Goal: Task Accomplishment & Management: Use online tool/utility

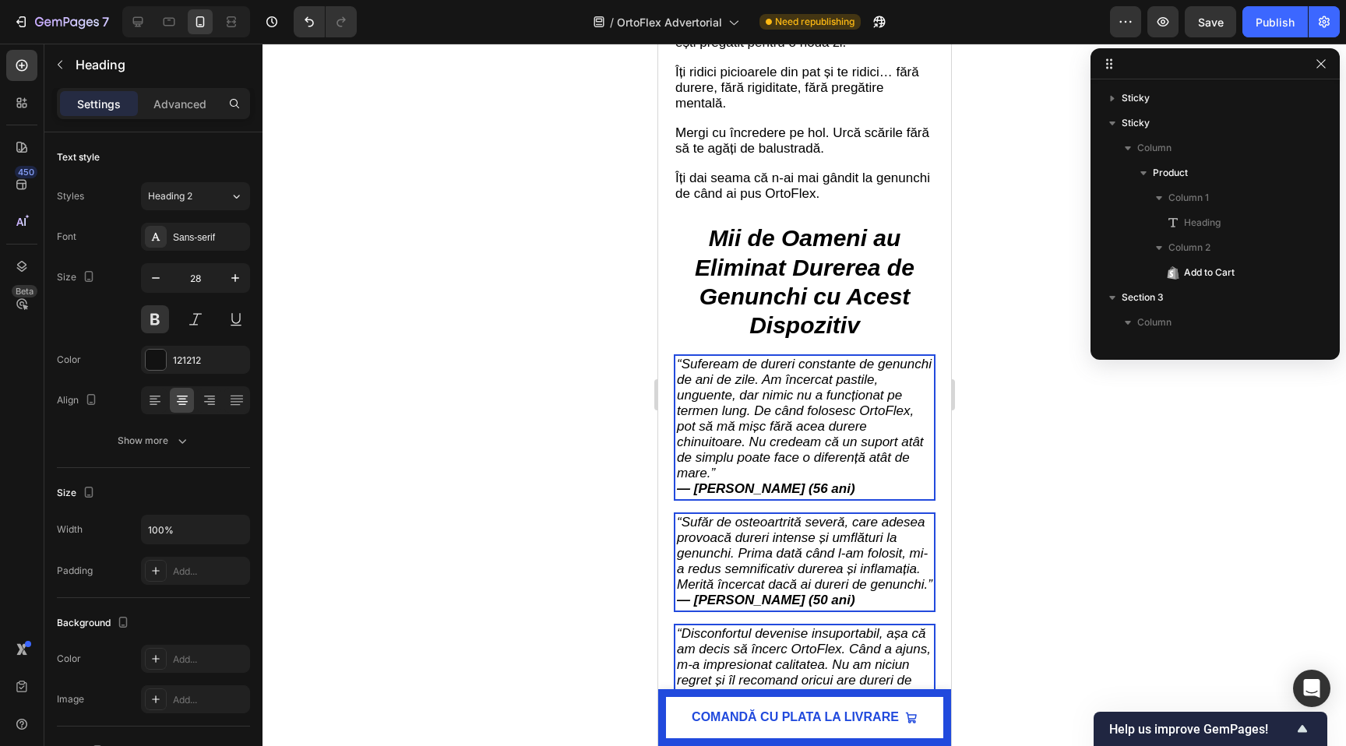
scroll to position [2163, 0]
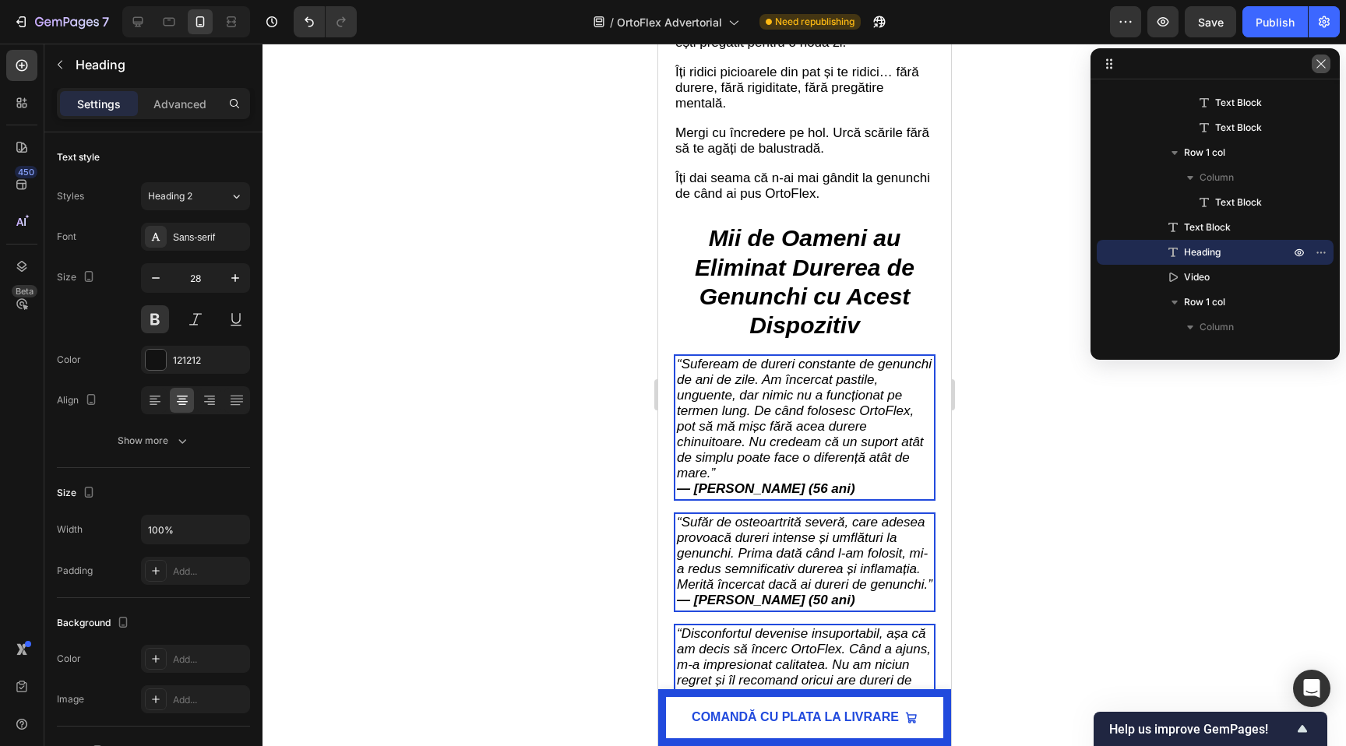
click at [1323, 59] on icon "button" at bounding box center [1320, 64] width 12 height 12
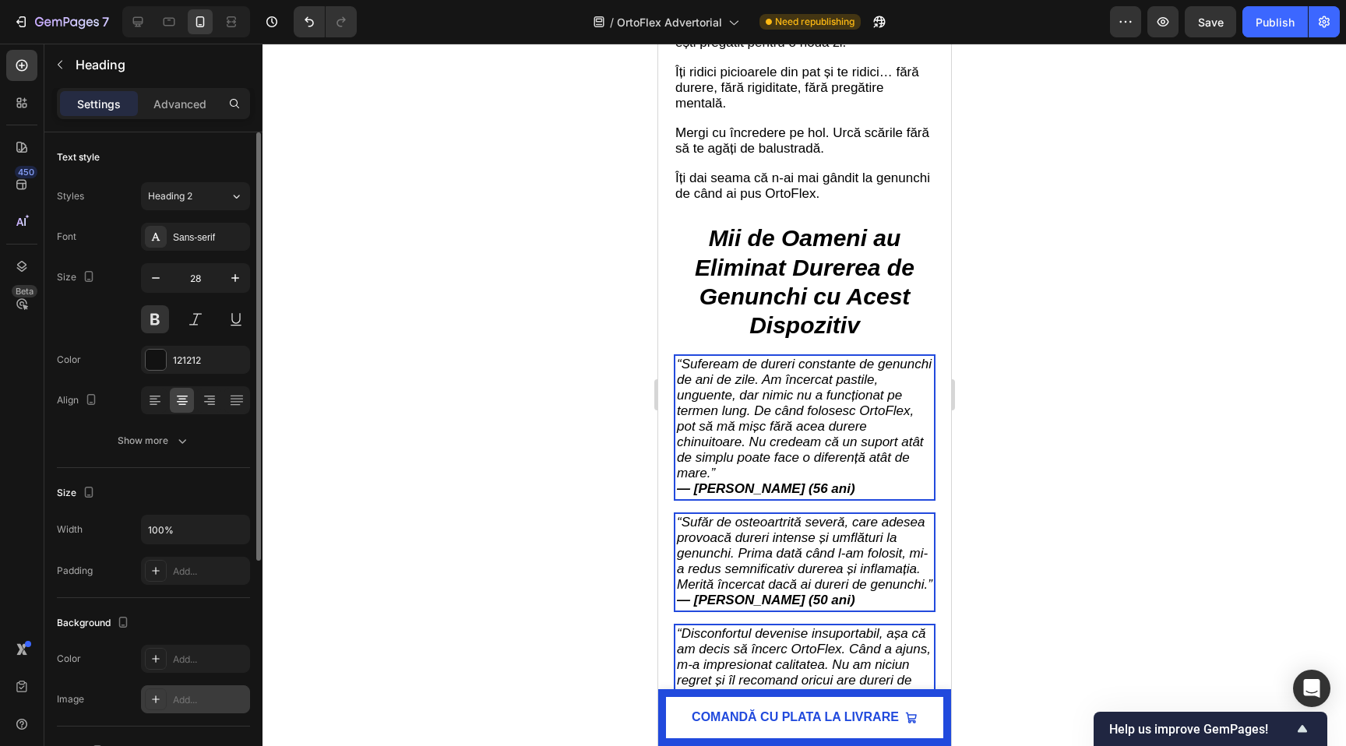
scroll to position [3, 0]
click at [153, 399] on icon at bounding box center [155, 399] width 11 height 2
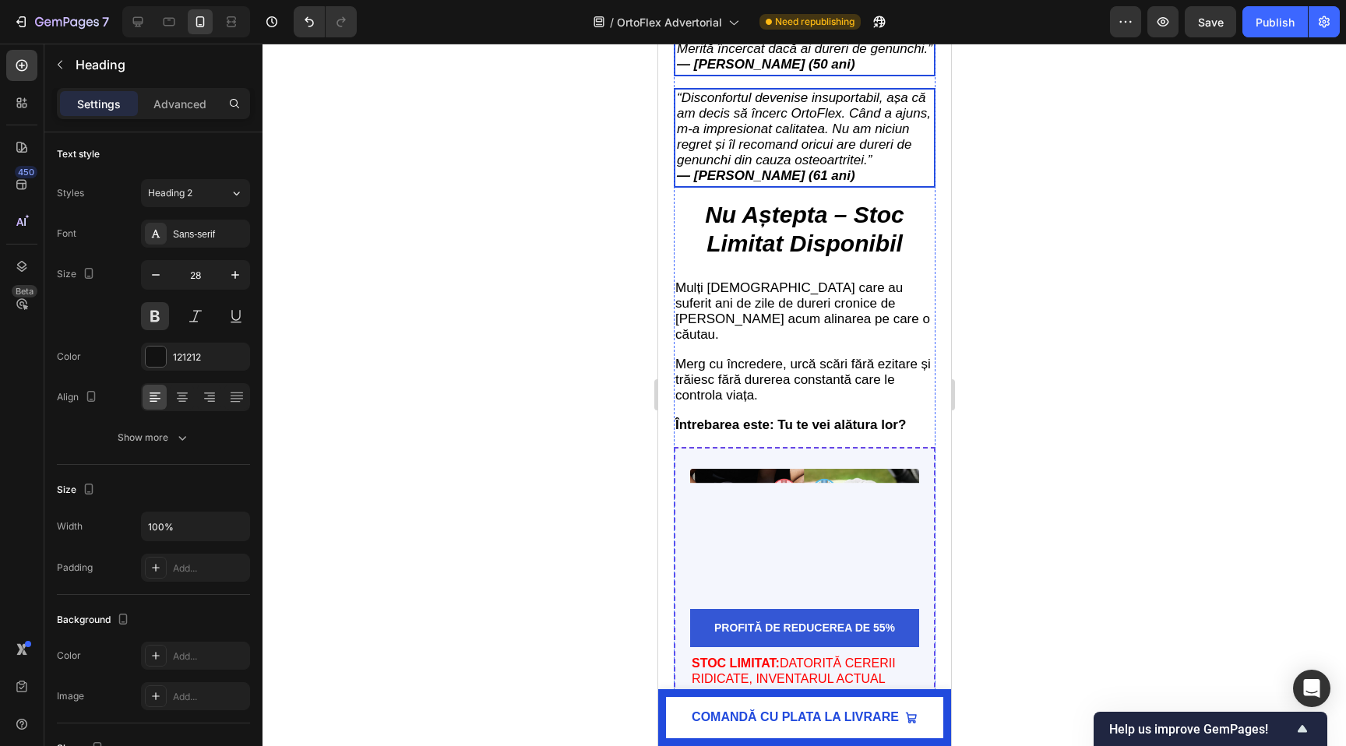
scroll to position [5242, 0]
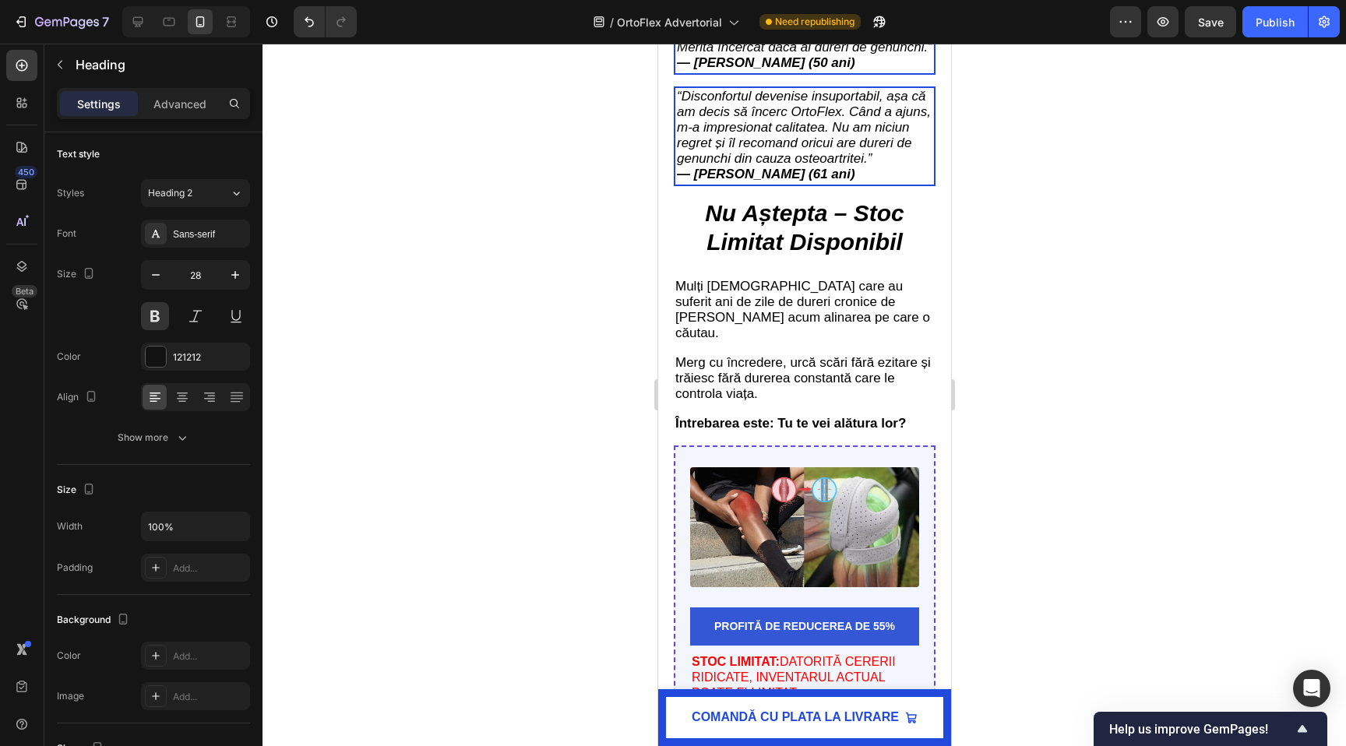
click at [153, 402] on icon at bounding box center [155, 397] width 16 height 16
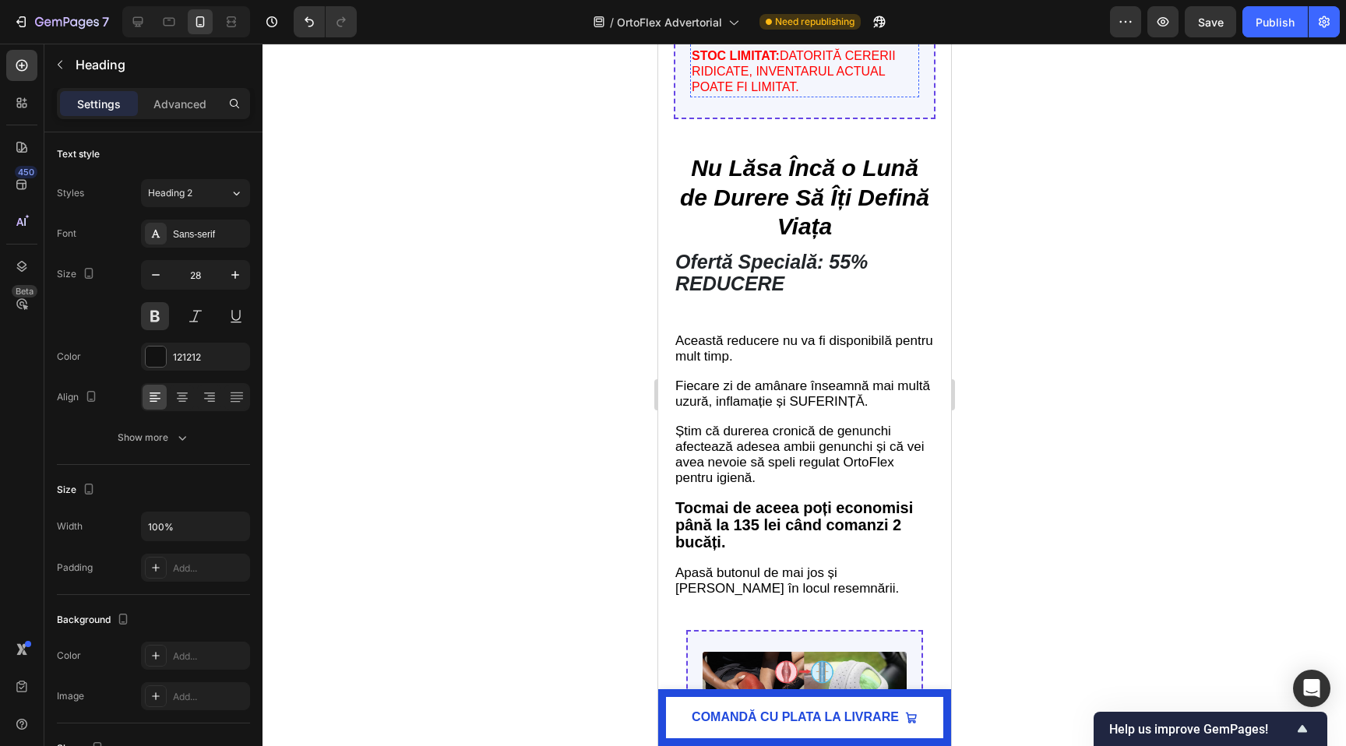
scroll to position [5852, 0]
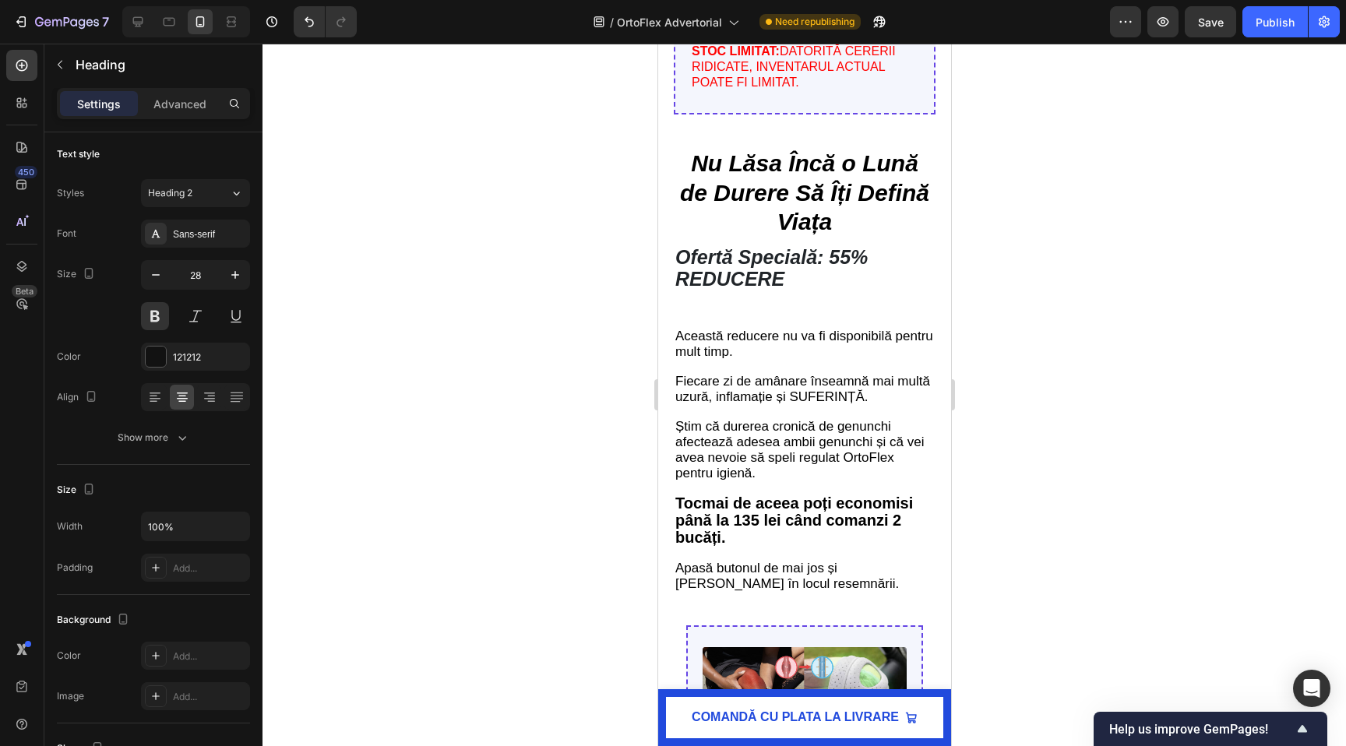
click at [143, 401] on div at bounding box center [155, 397] width 24 height 25
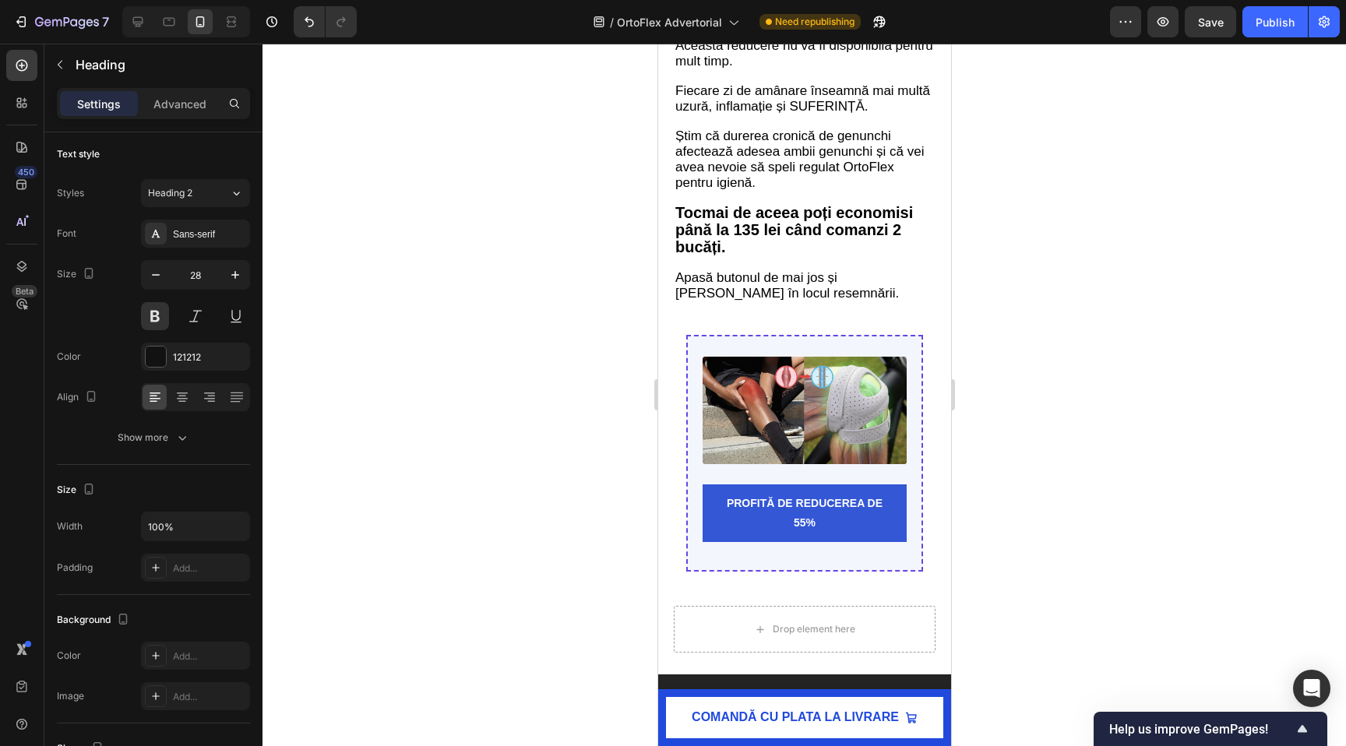
scroll to position [6145, 0]
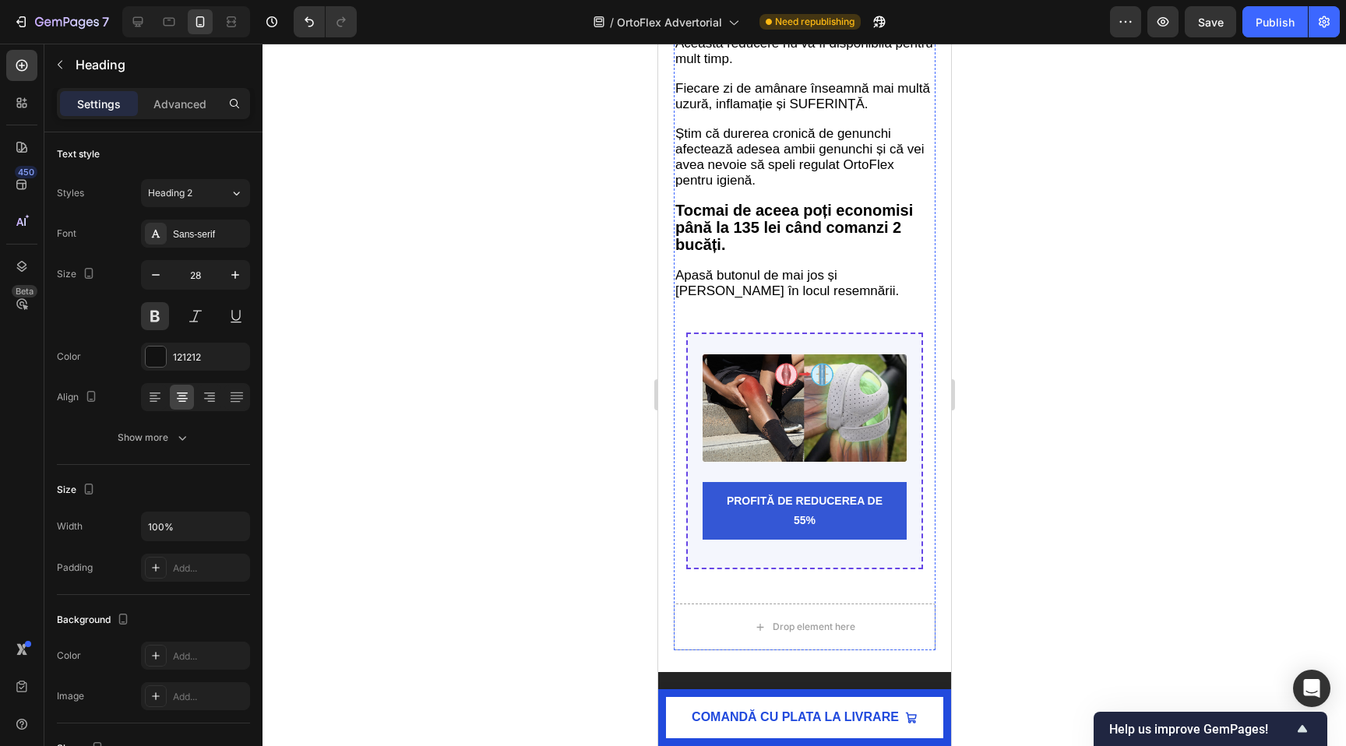
click at [157, 394] on icon at bounding box center [155, 397] width 16 height 16
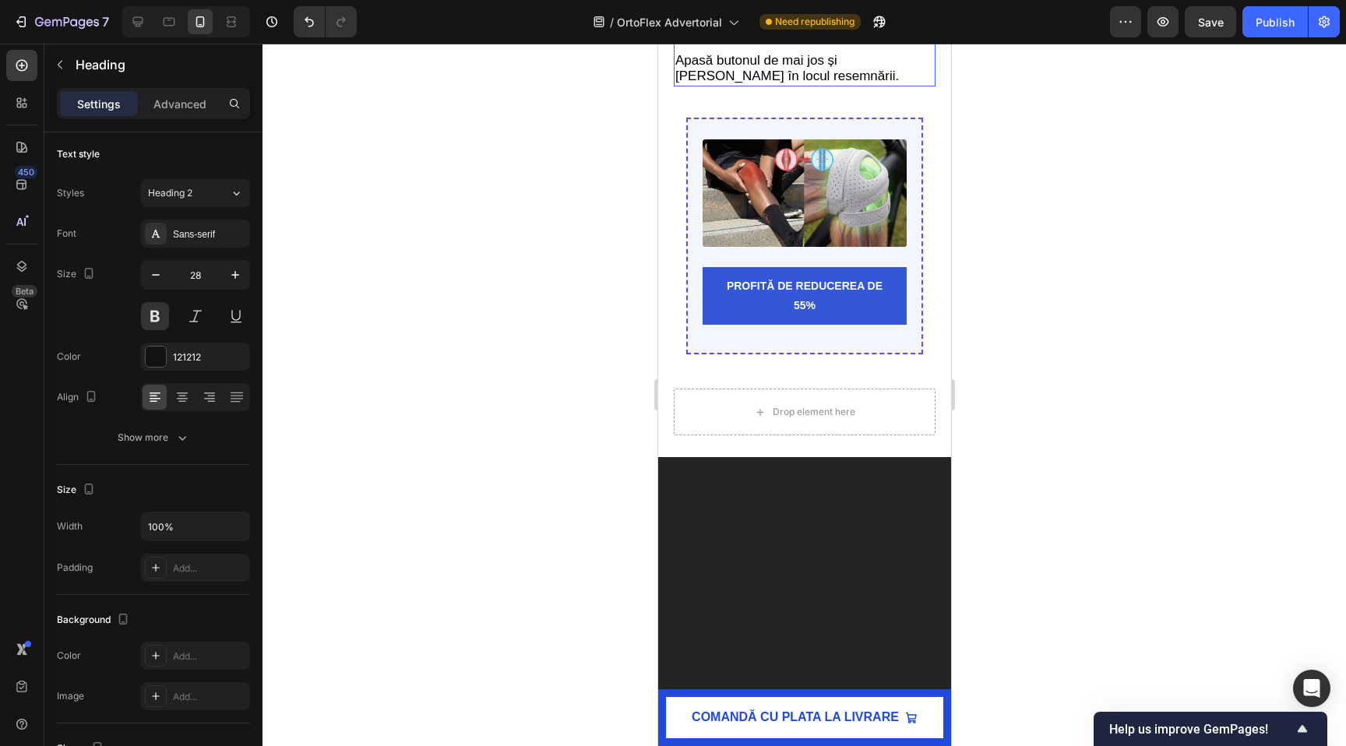
scroll to position [6364, 0]
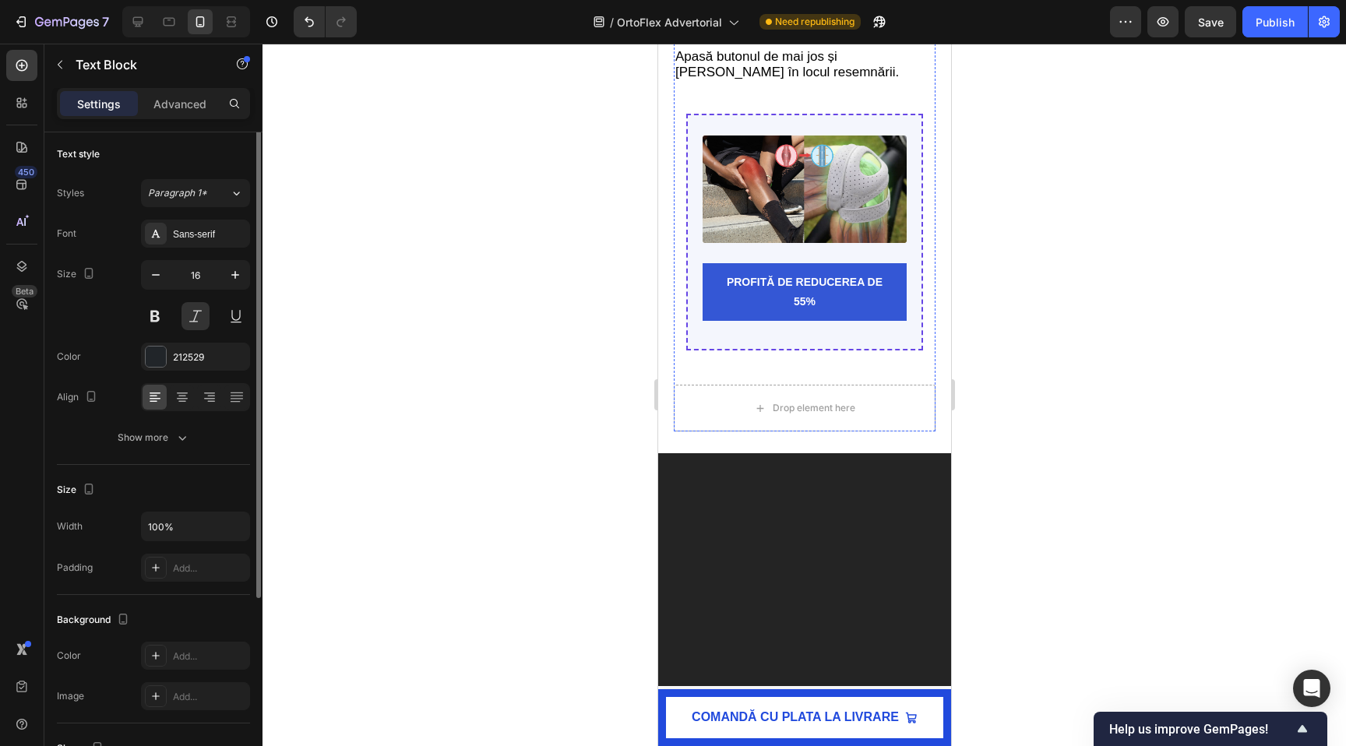
click at [157, 280] on icon "button" at bounding box center [156, 278] width 16 height 16
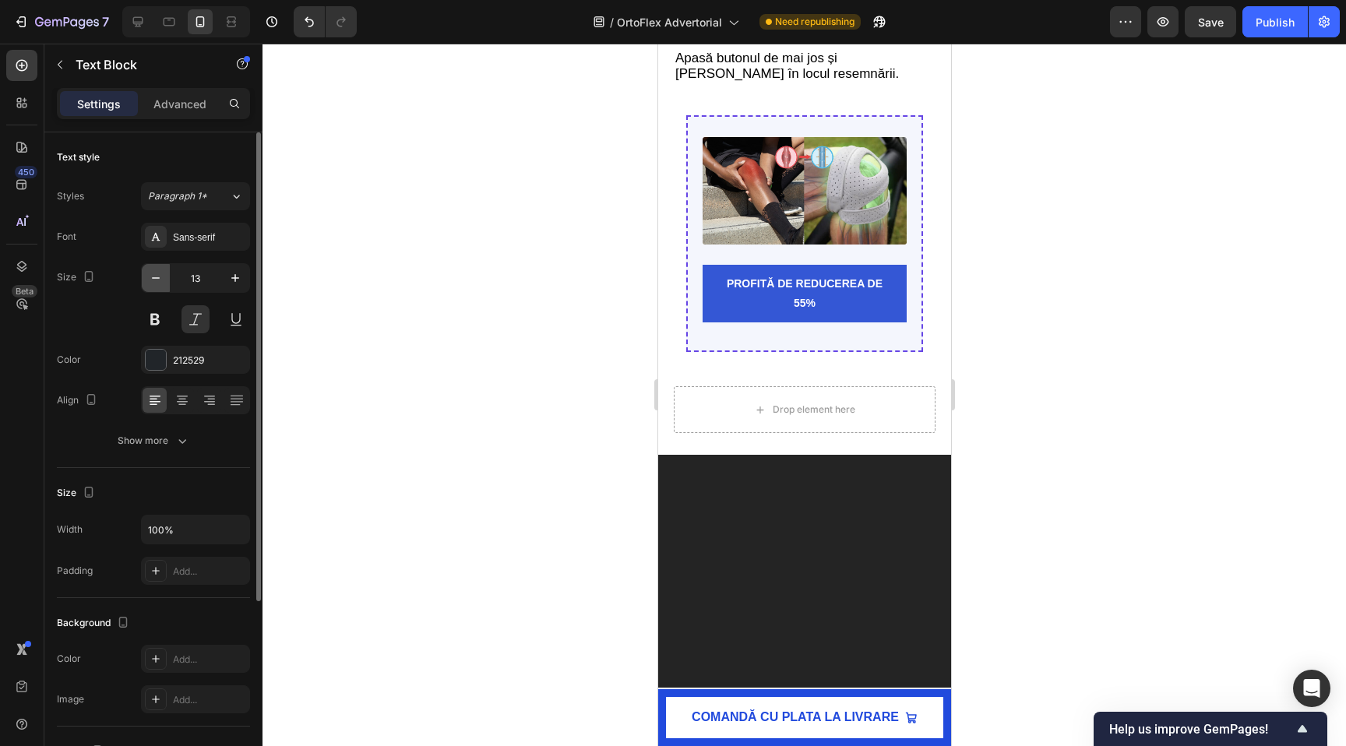
click at [157, 276] on icon "button" at bounding box center [156, 278] width 16 height 16
click at [190, 276] on input "11" at bounding box center [195, 278] width 51 height 28
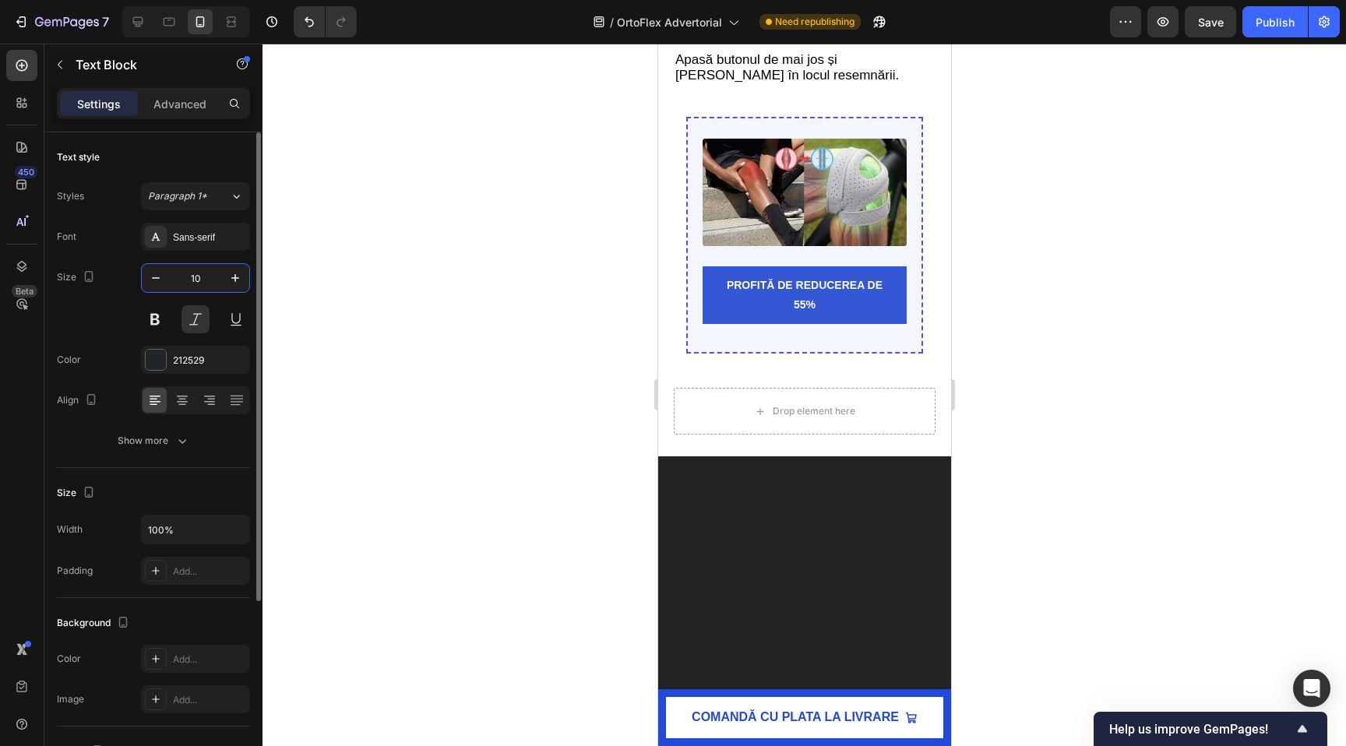
type input "10"
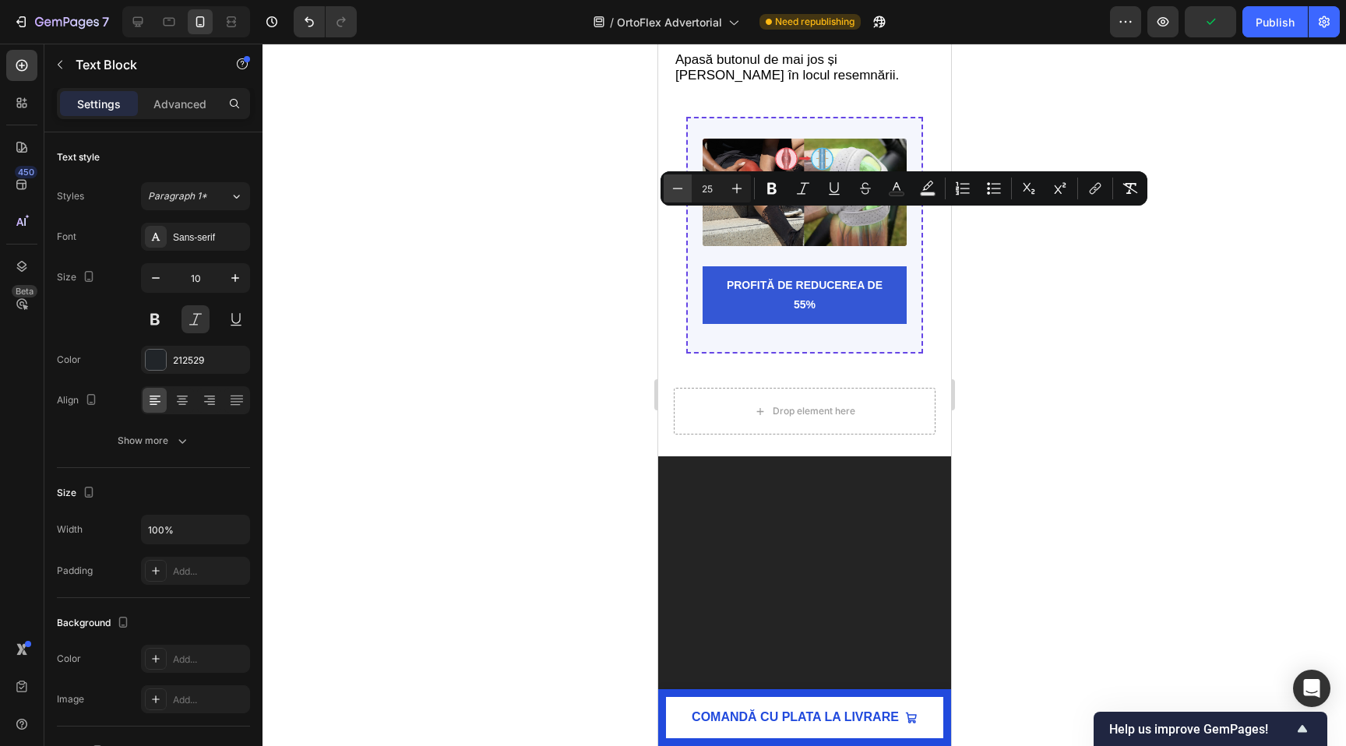
click at [677, 185] on icon "Editor contextual toolbar" at bounding box center [678, 189] width 16 height 16
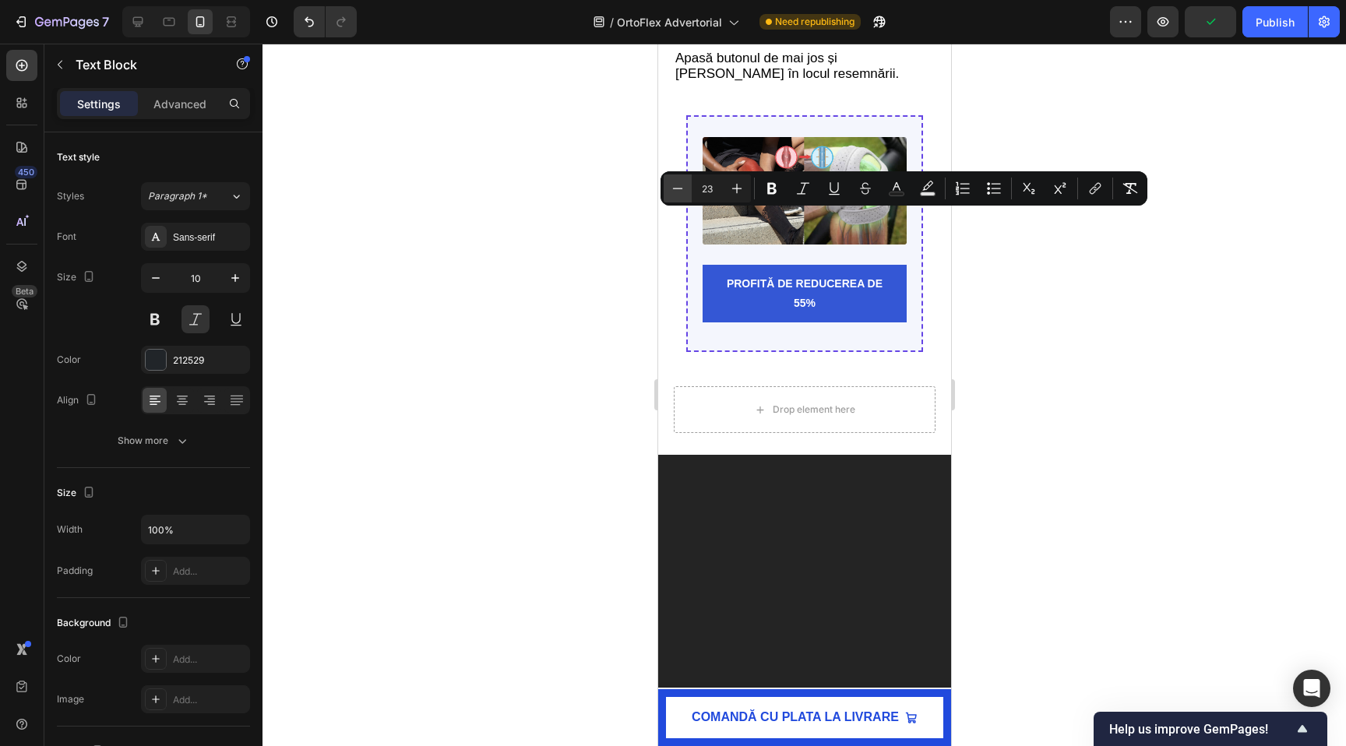
click at [677, 185] on icon "Editor contextual toolbar" at bounding box center [678, 189] width 16 height 16
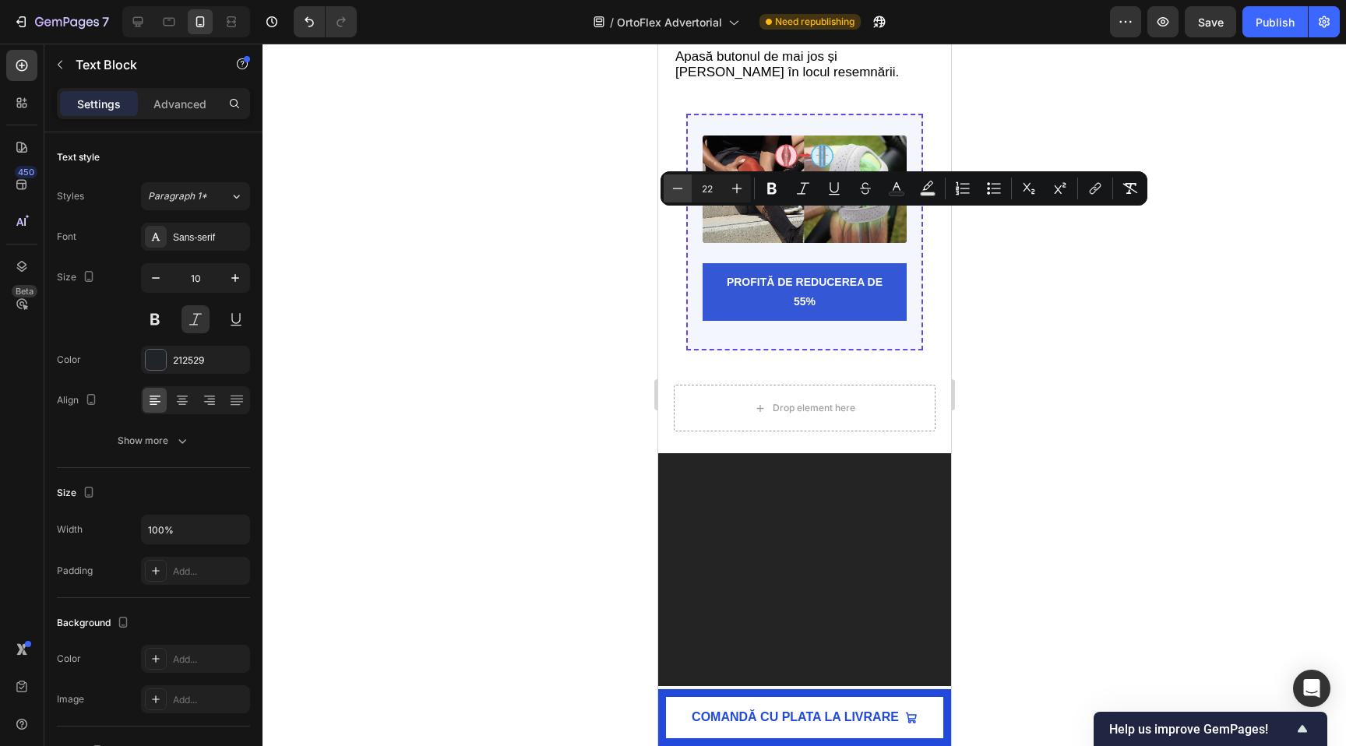
click at [677, 185] on icon "Editor contextual toolbar" at bounding box center [678, 189] width 16 height 16
type input "21"
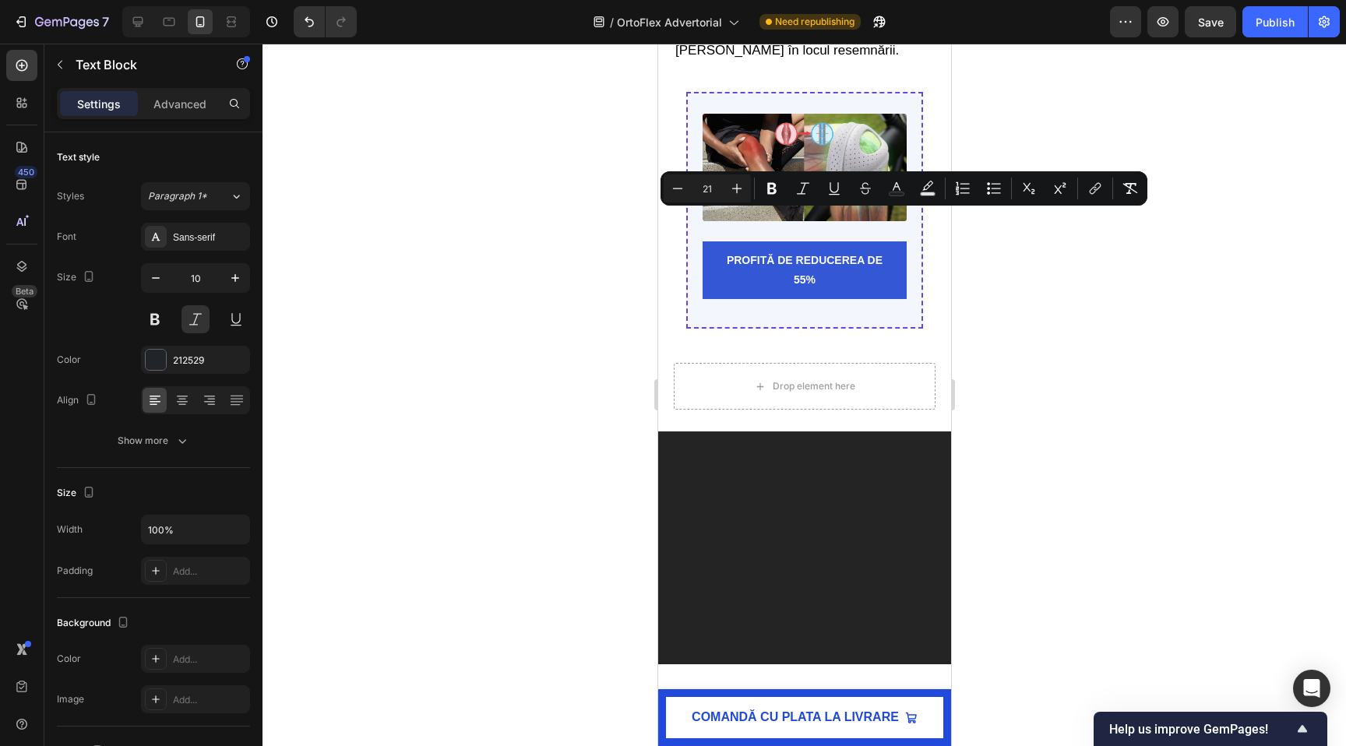
click at [461, 340] on div at bounding box center [803, 395] width 1083 height 702
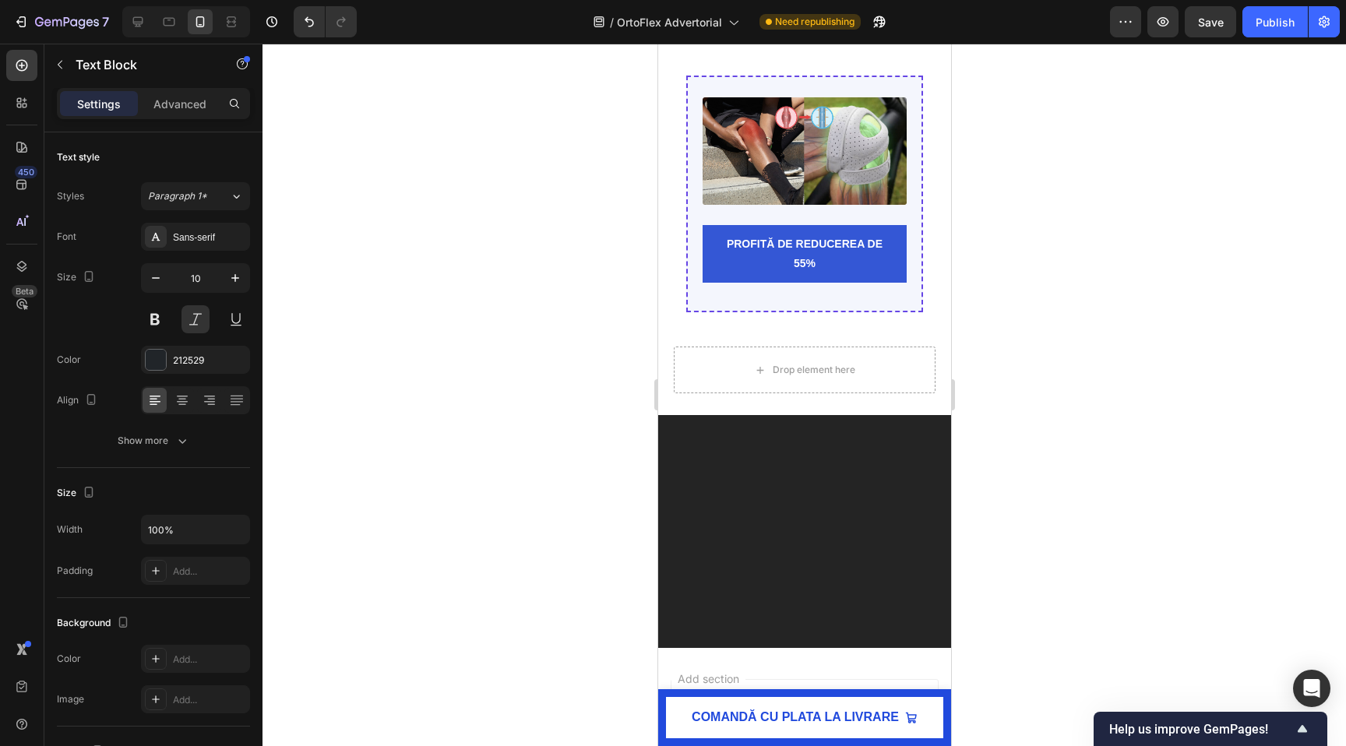
drag, startPoint x: 793, startPoint y: 252, endPoint x: 791, endPoint y: 53, distance: 199.4
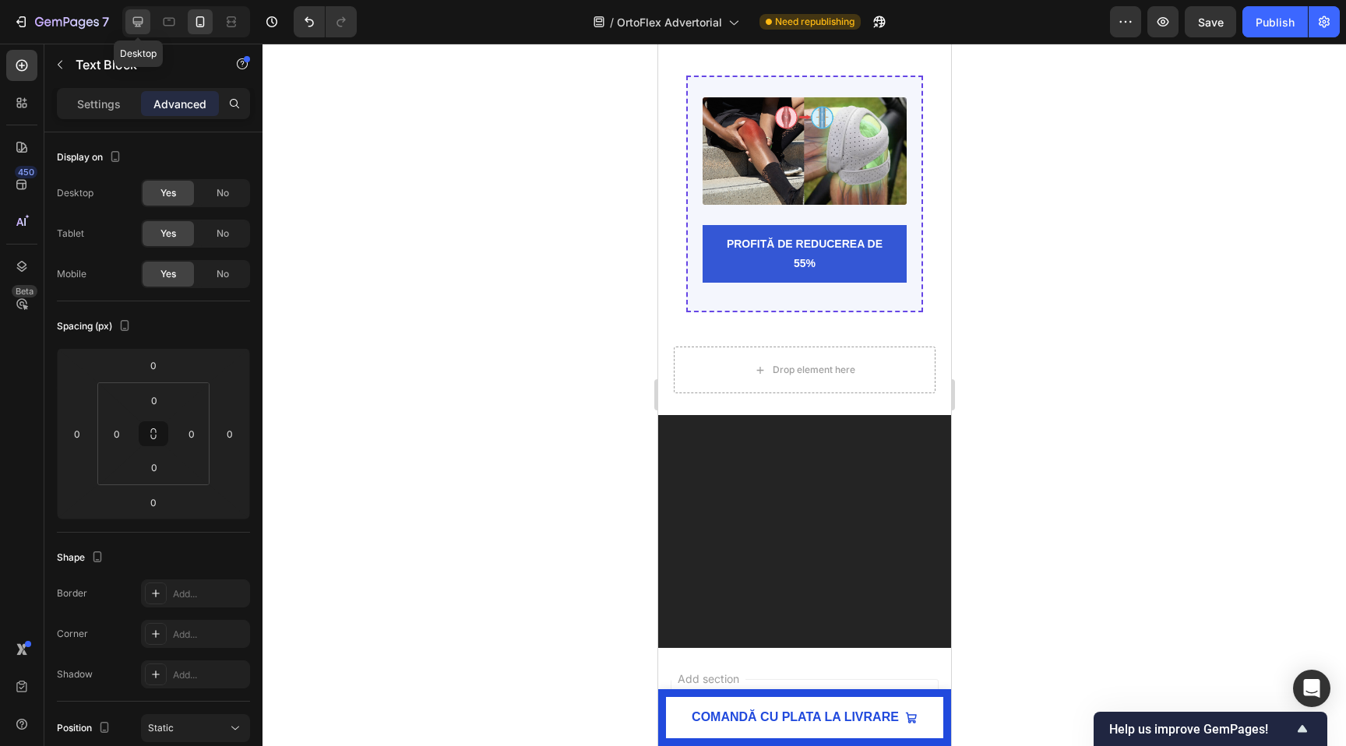
click at [142, 21] on icon at bounding box center [138, 22] width 16 height 16
type input "10"
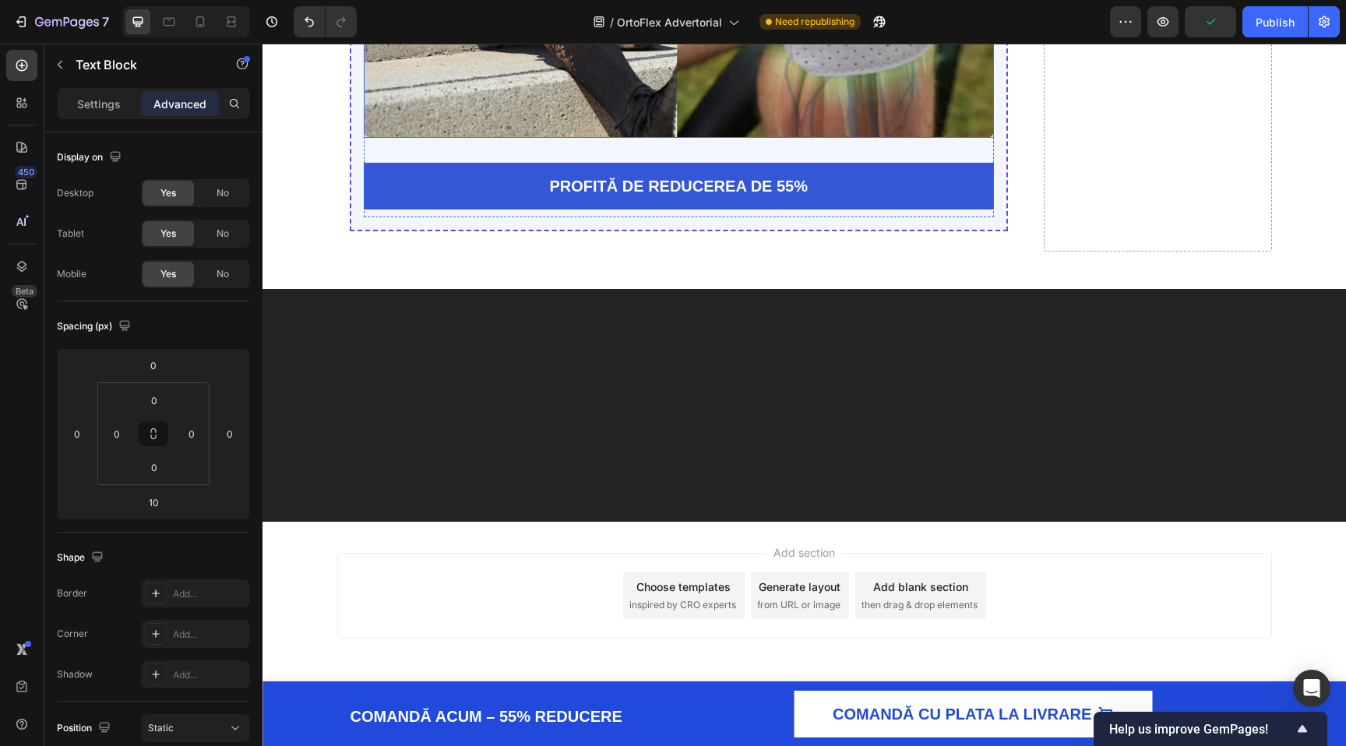
scroll to position [6678, 0]
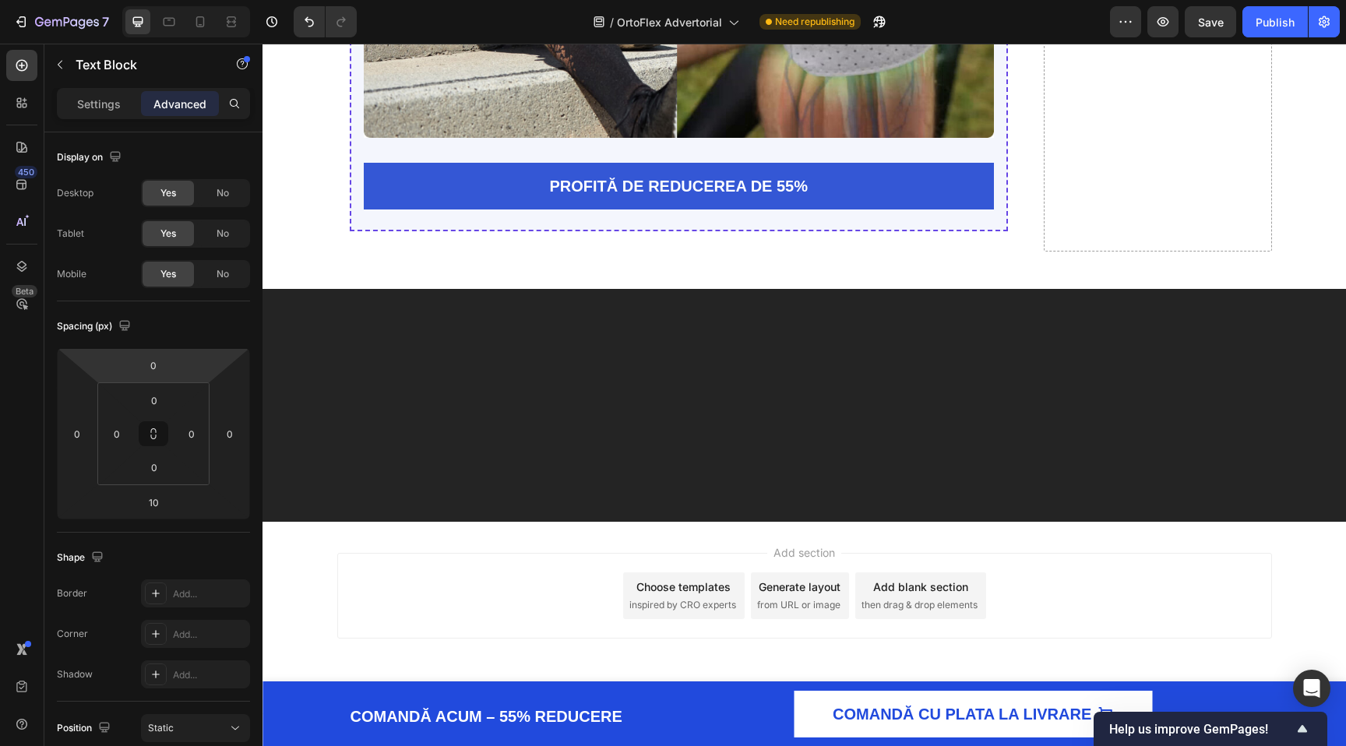
click at [290, 350] on icon "Editor contextual toolbar" at bounding box center [283, 344] width 16 height 16
type input "20"
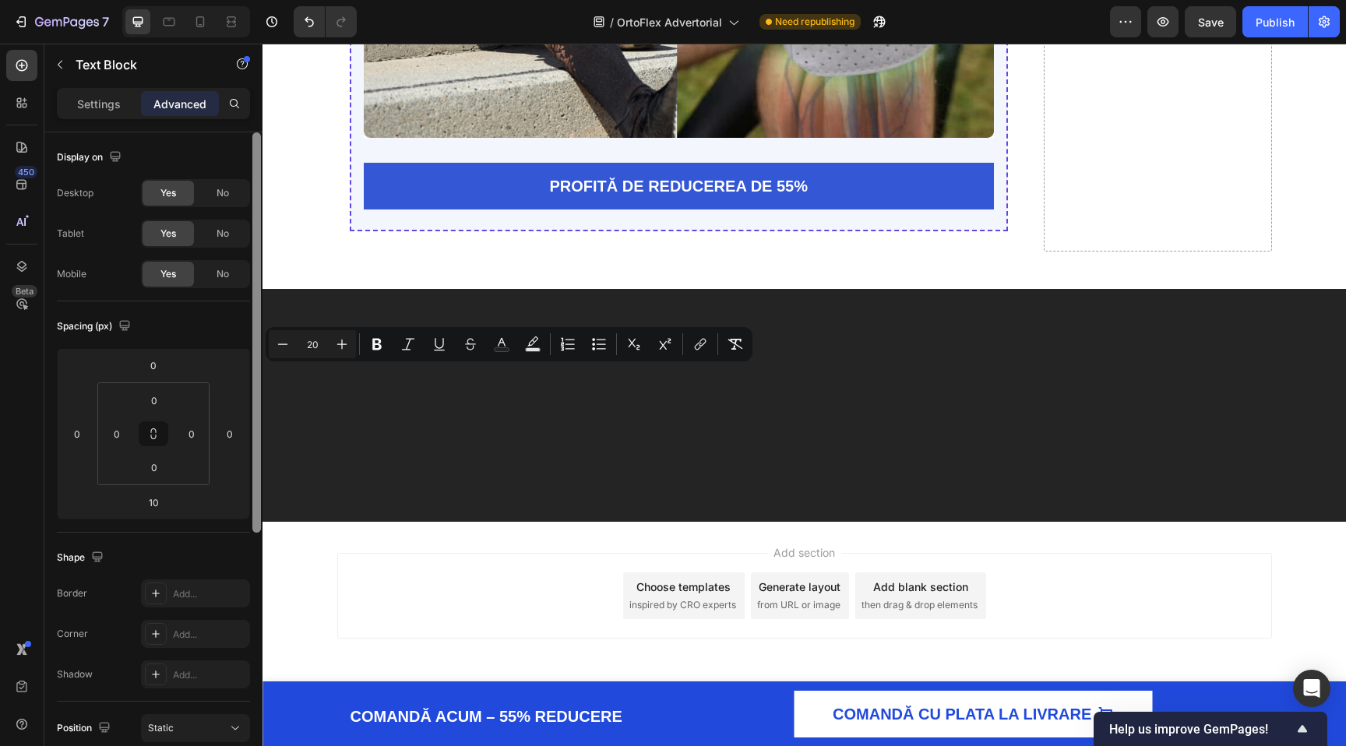
click at [255, 438] on div at bounding box center [256, 332] width 9 height 400
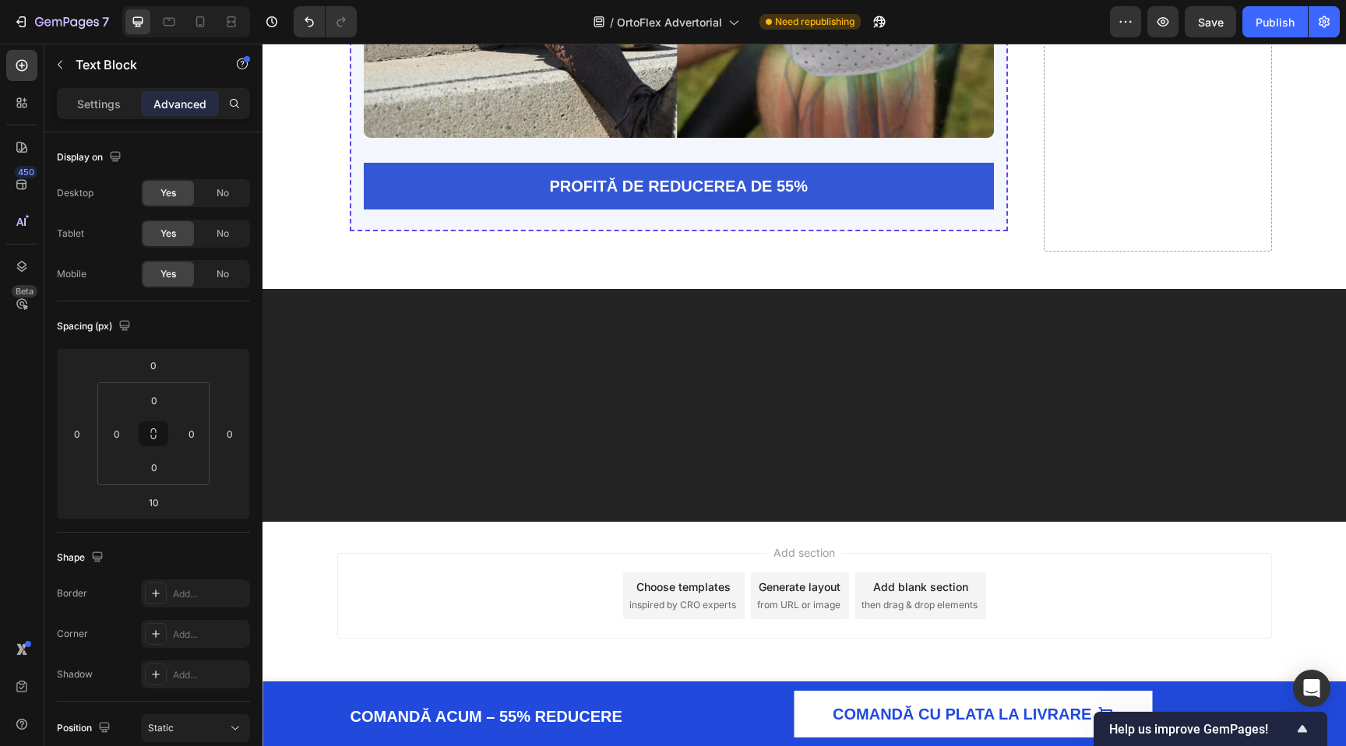
click at [505, 345] on icon "Editor contextual toolbar" at bounding box center [502, 344] width 16 height 16
type input "212529"
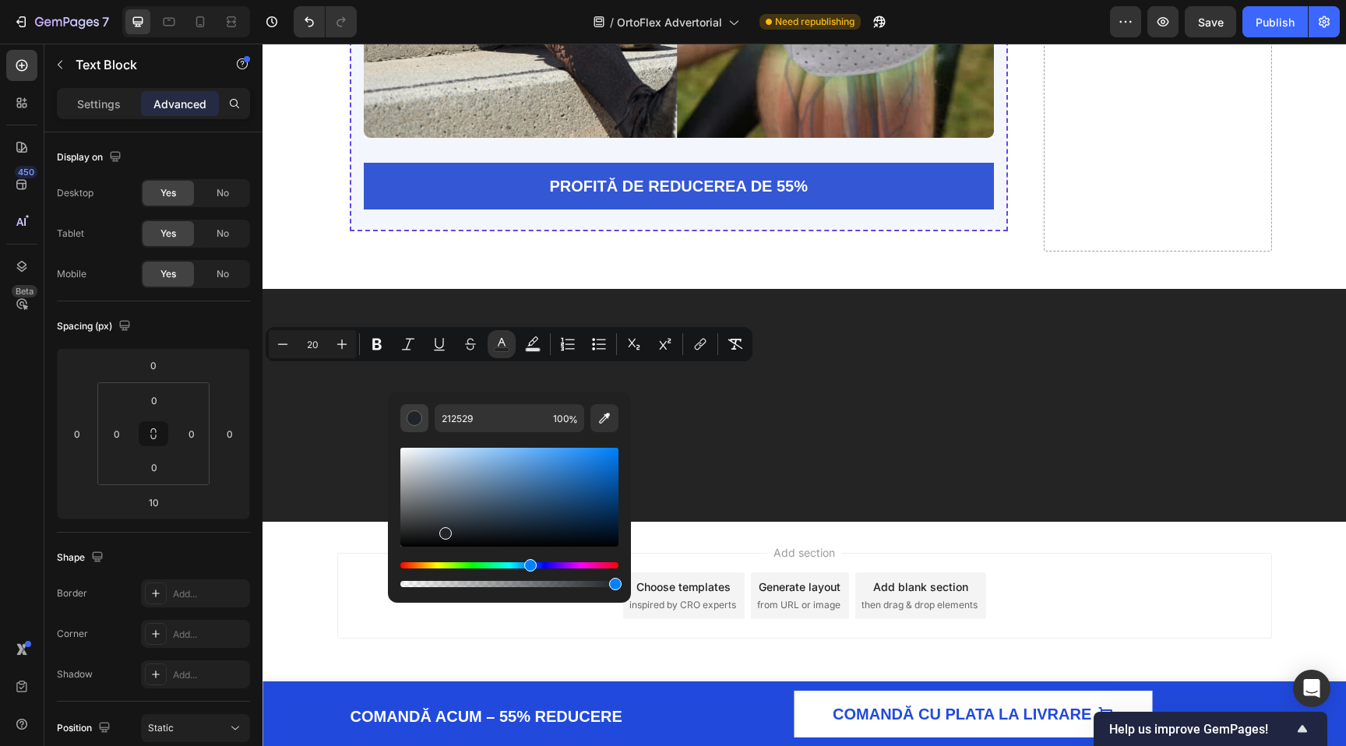
click at [413, 418] on div "Editor contextual toolbar" at bounding box center [414, 418] width 16 height 16
click at [418, 418] on div "Editor contextual toolbar" at bounding box center [414, 418] width 16 height 16
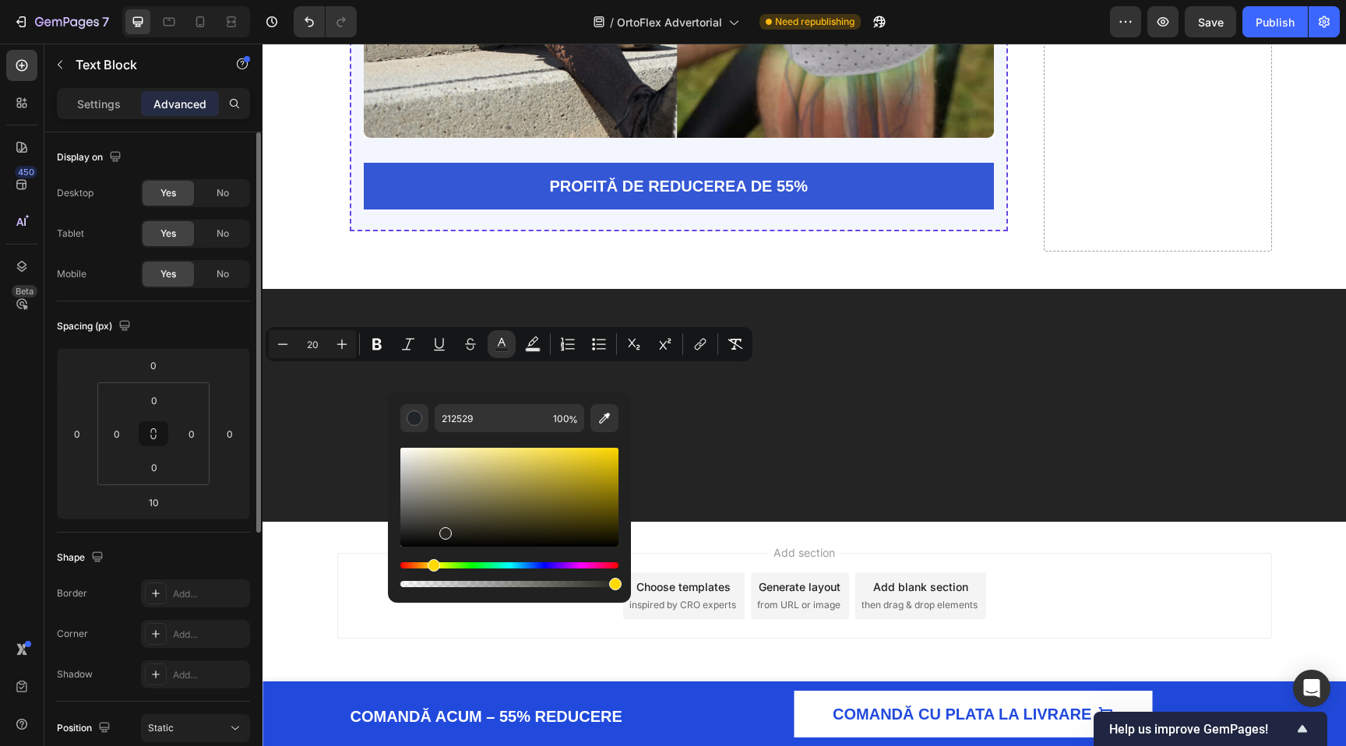
drag, startPoint x: 431, startPoint y: 563, endPoint x: 121, endPoint y: 566, distance: 310.7
click at [121, 0] on body "7 / OrtoFlex Advertorial Need republishing Preview Save Publish 450 Beta Sectio…" at bounding box center [673, 0] width 1346 height 0
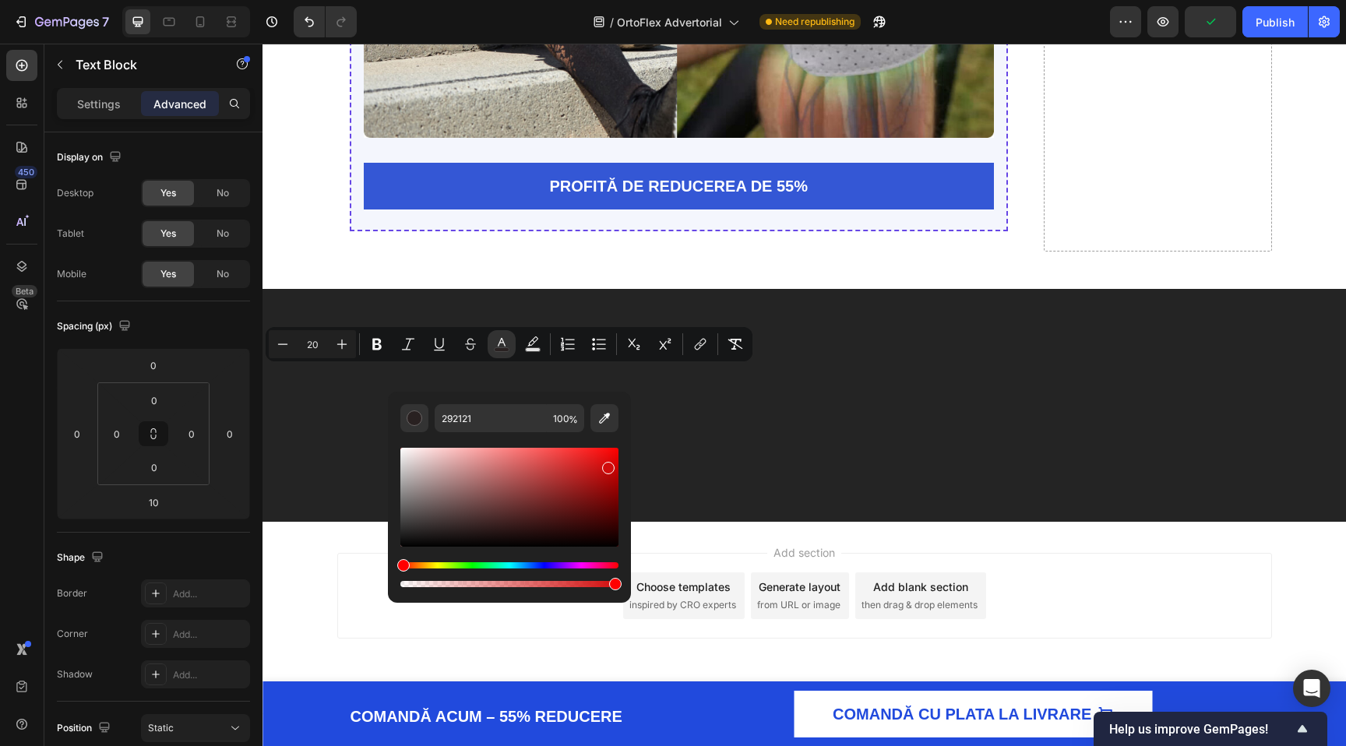
drag, startPoint x: 684, startPoint y: 513, endPoint x: 808, endPoint y: 396, distance: 170.8
drag, startPoint x: 870, startPoint y: 513, endPoint x: 776, endPoint y: 152, distance: 373.2
type input "FF0000"
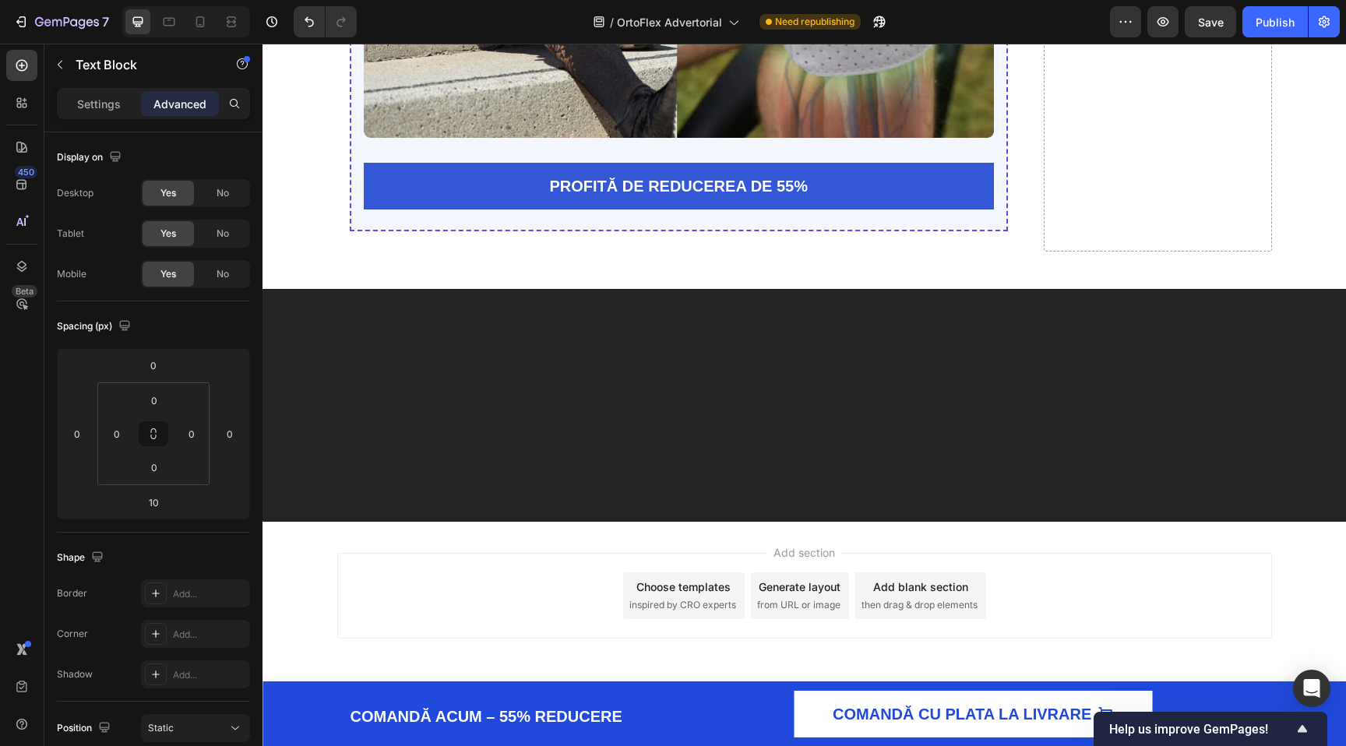
drag, startPoint x: 674, startPoint y: 412, endPoint x: 661, endPoint y: -61, distance: 472.9
type input "0"
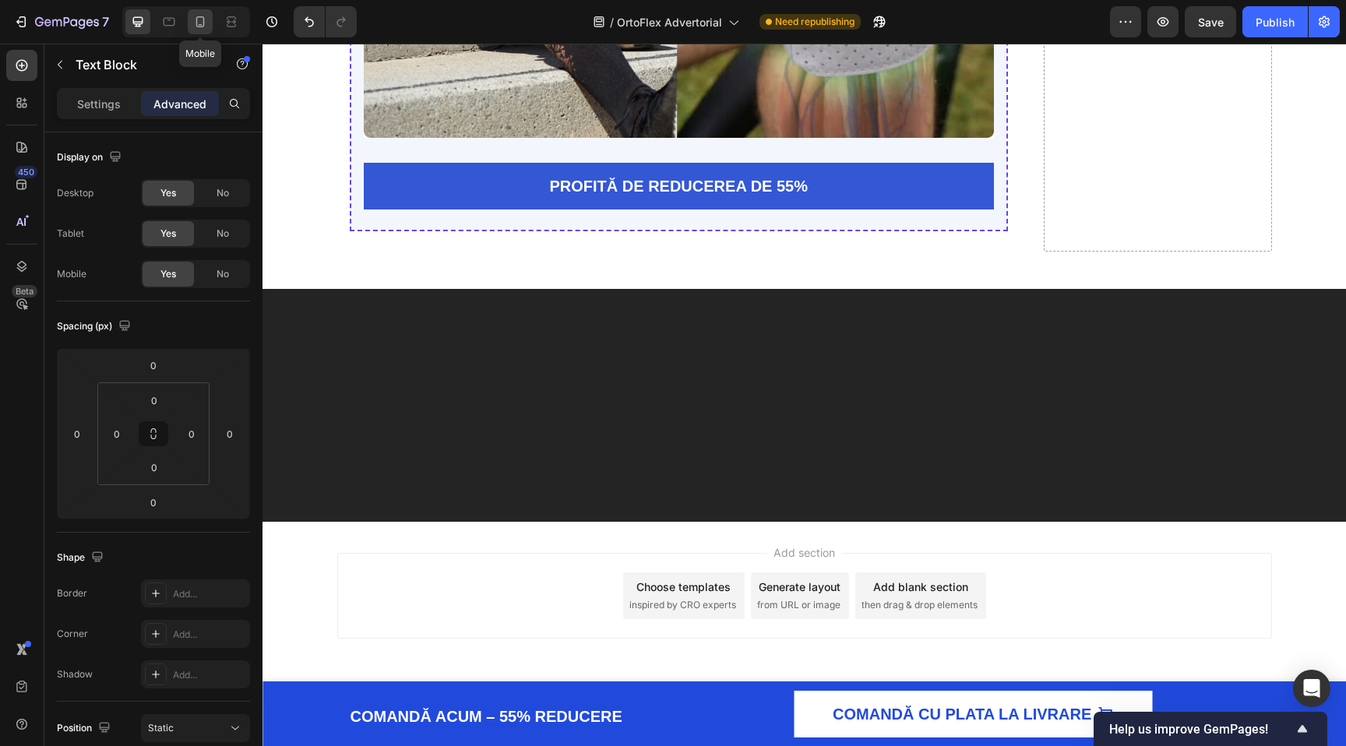
click at [201, 16] on icon at bounding box center [200, 21] width 9 height 11
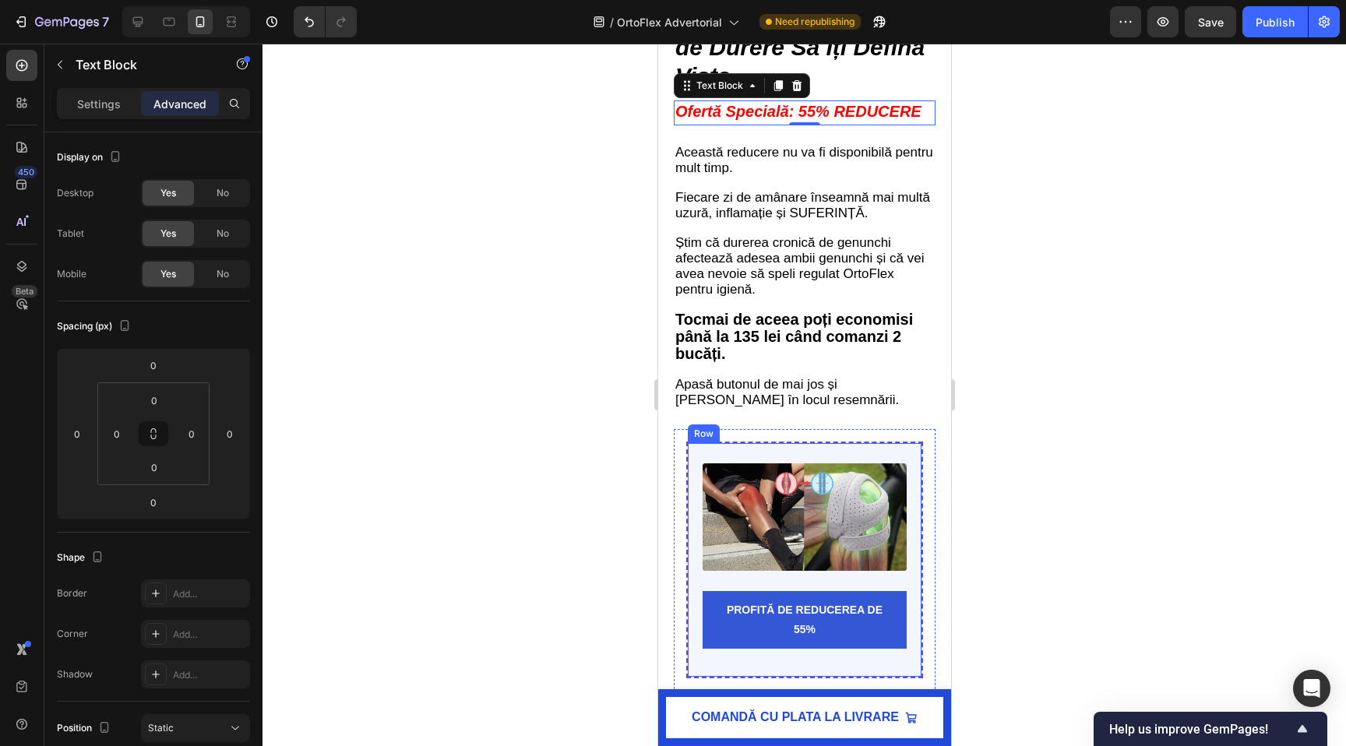
scroll to position [5980, 0]
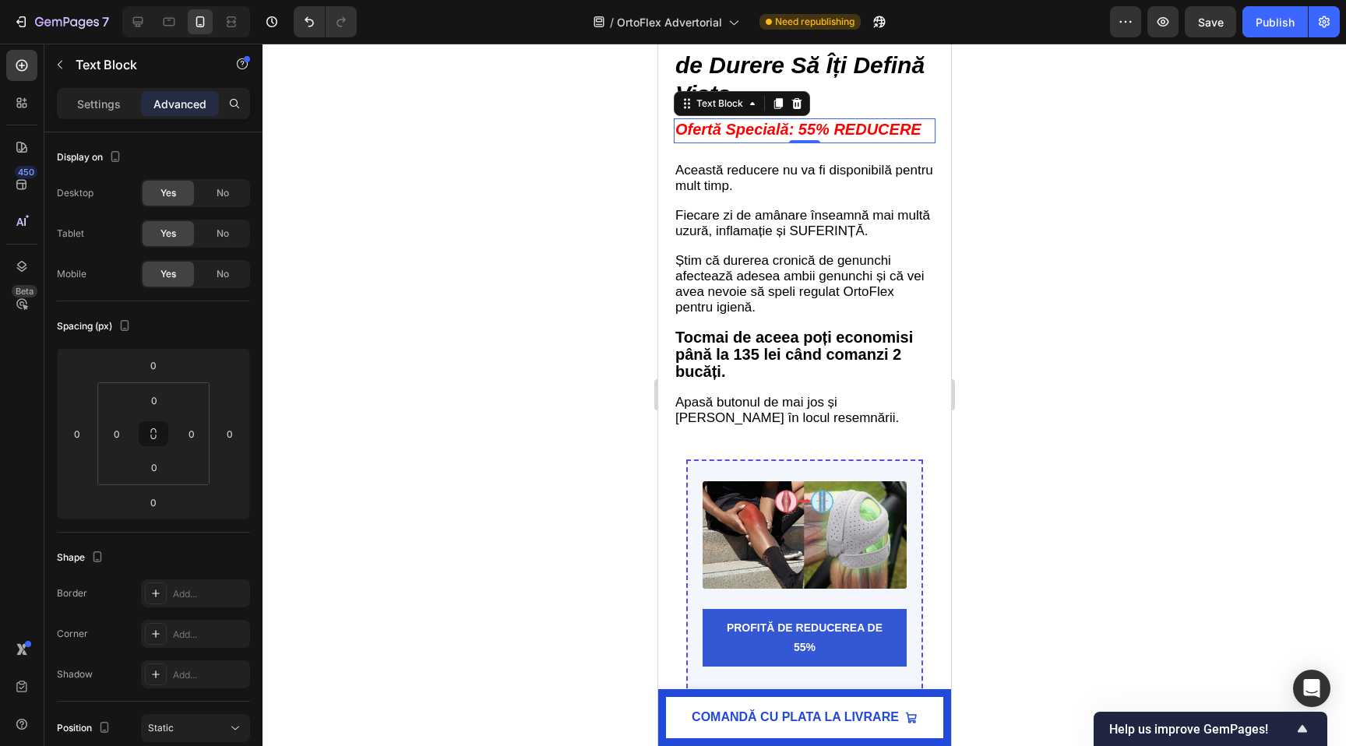
click at [94, 100] on p "Settings" at bounding box center [99, 104] width 44 height 16
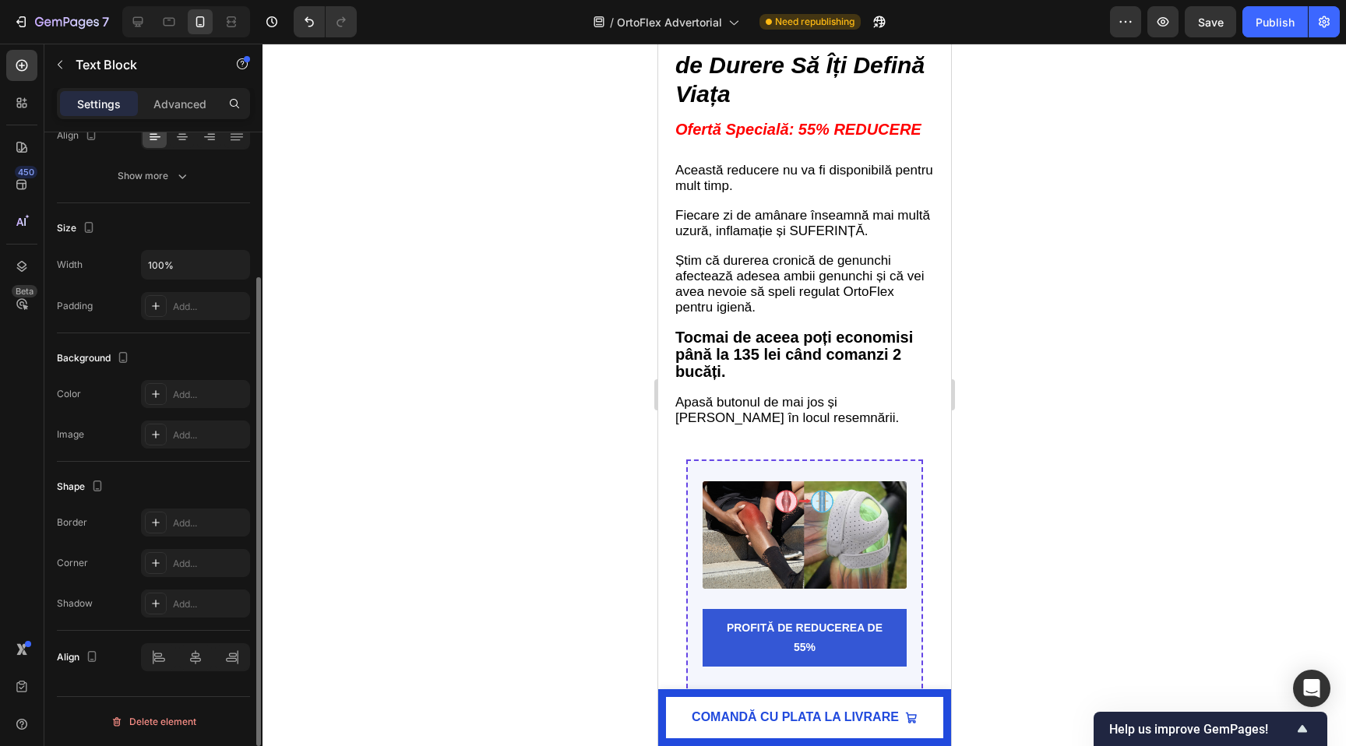
scroll to position [0, 0]
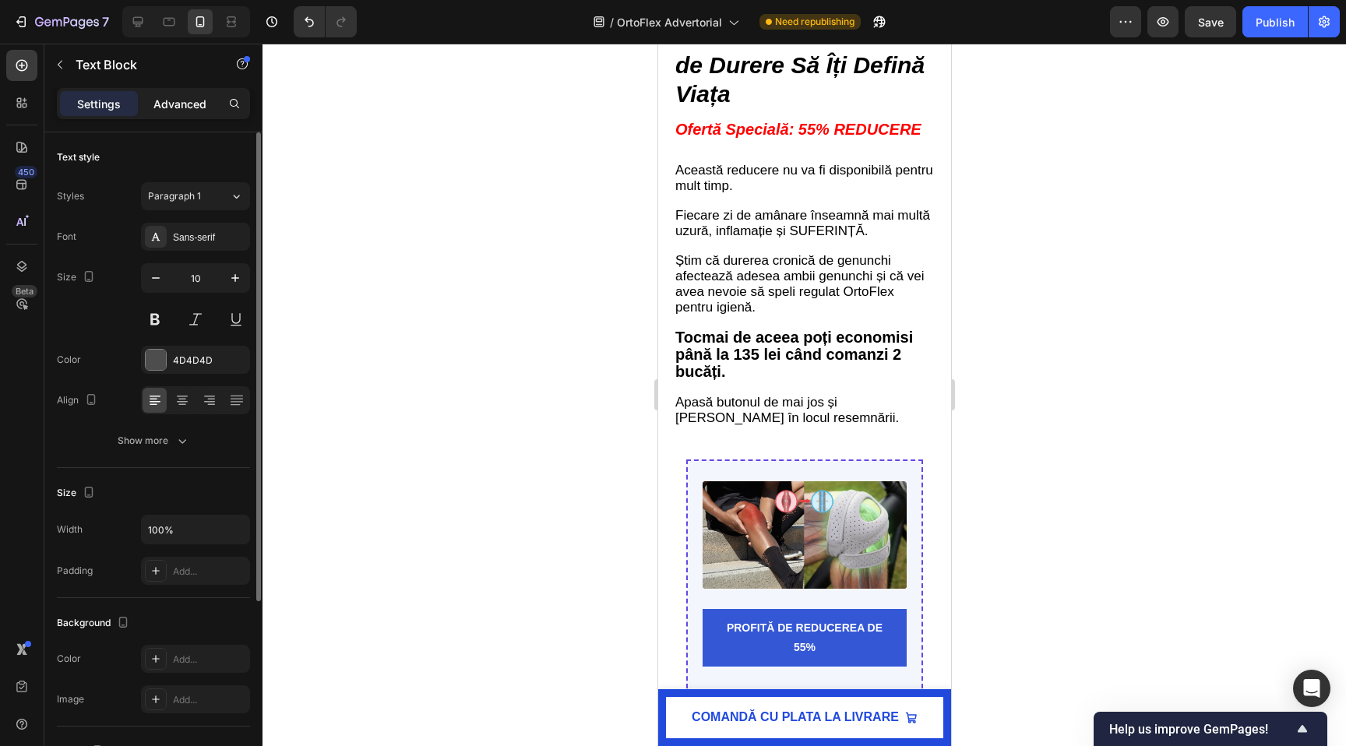
click at [178, 93] on div "Advanced" at bounding box center [180, 103] width 78 height 25
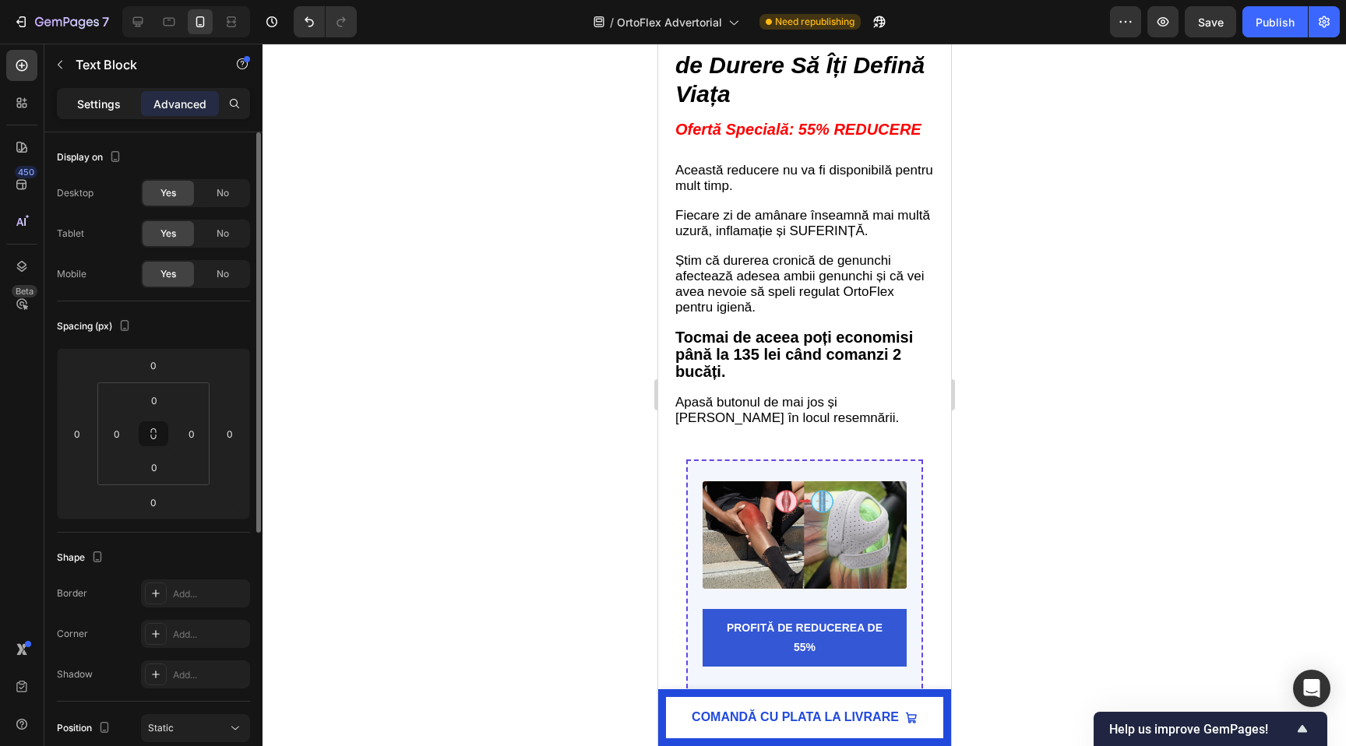
click at [98, 106] on p "Settings" at bounding box center [99, 104] width 44 height 16
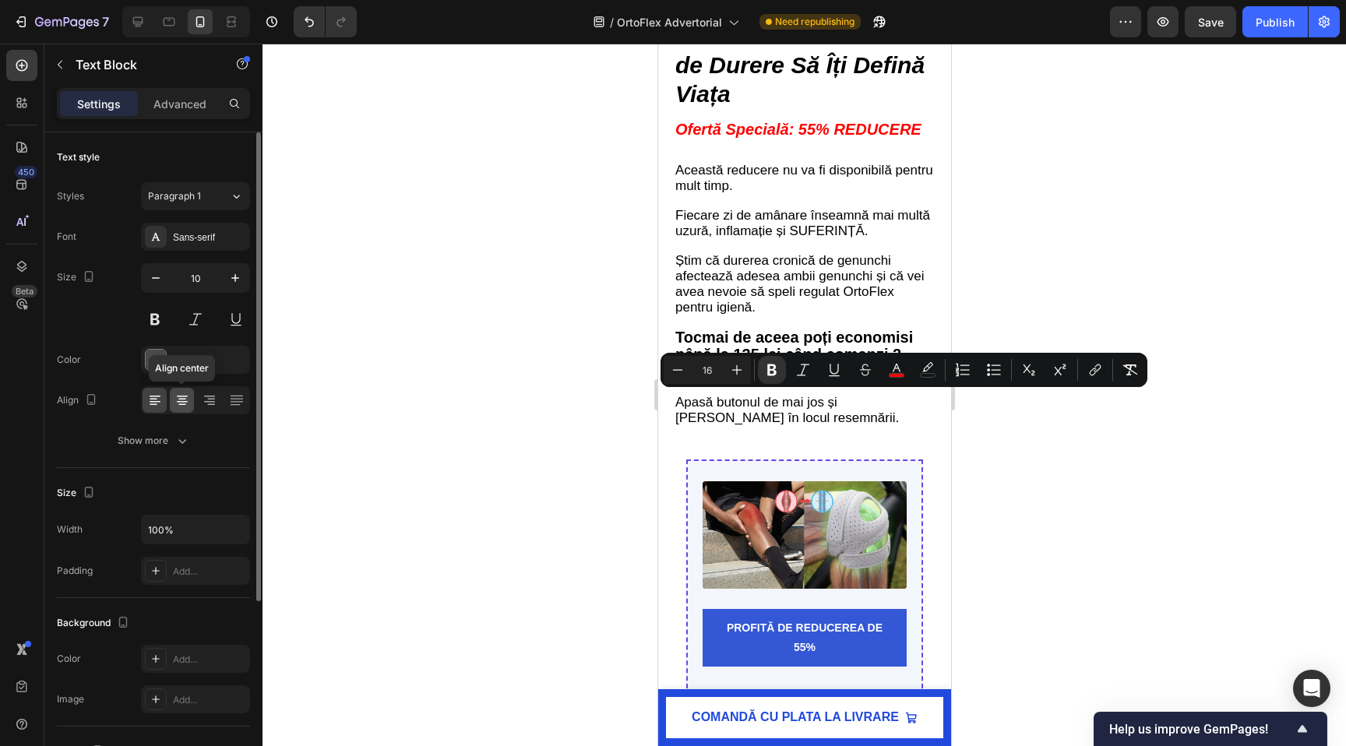
click at [184, 403] on icon at bounding box center [182, 400] width 16 height 16
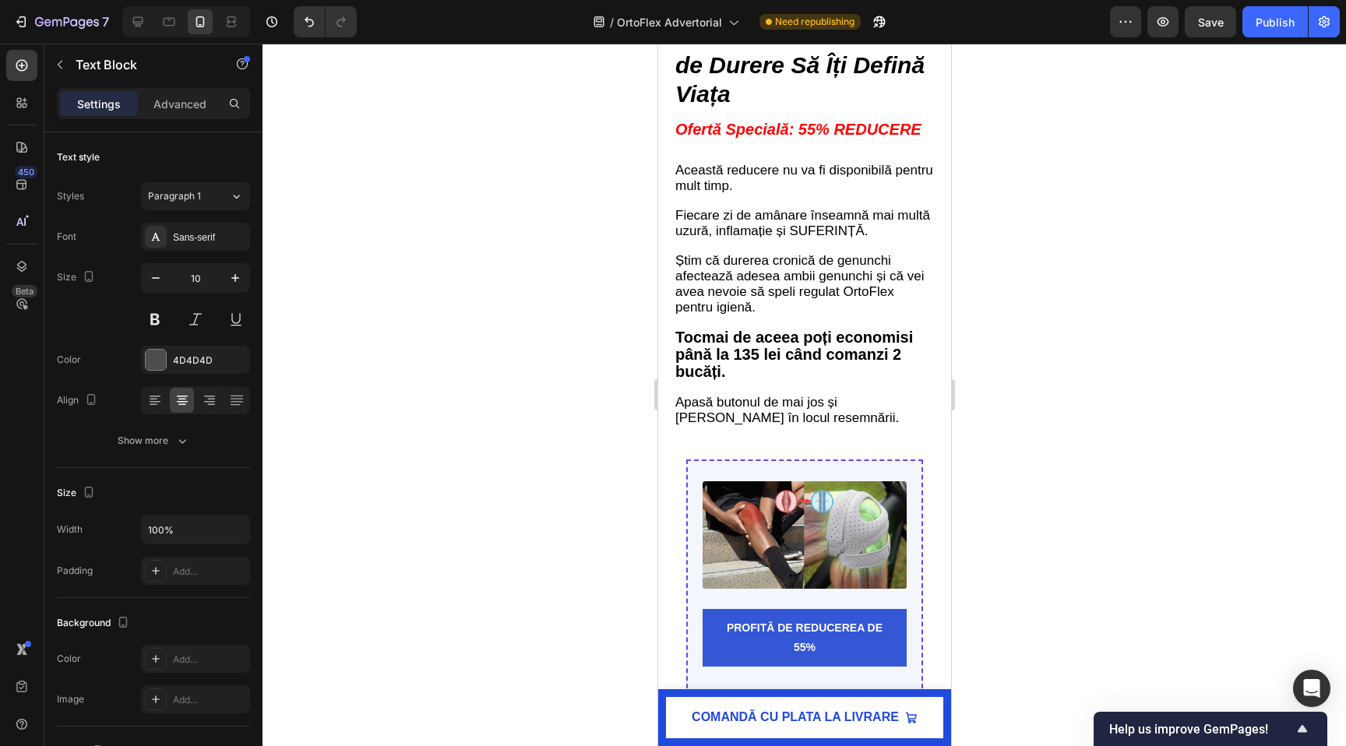
click at [567, 396] on div at bounding box center [803, 395] width 1083 height 702
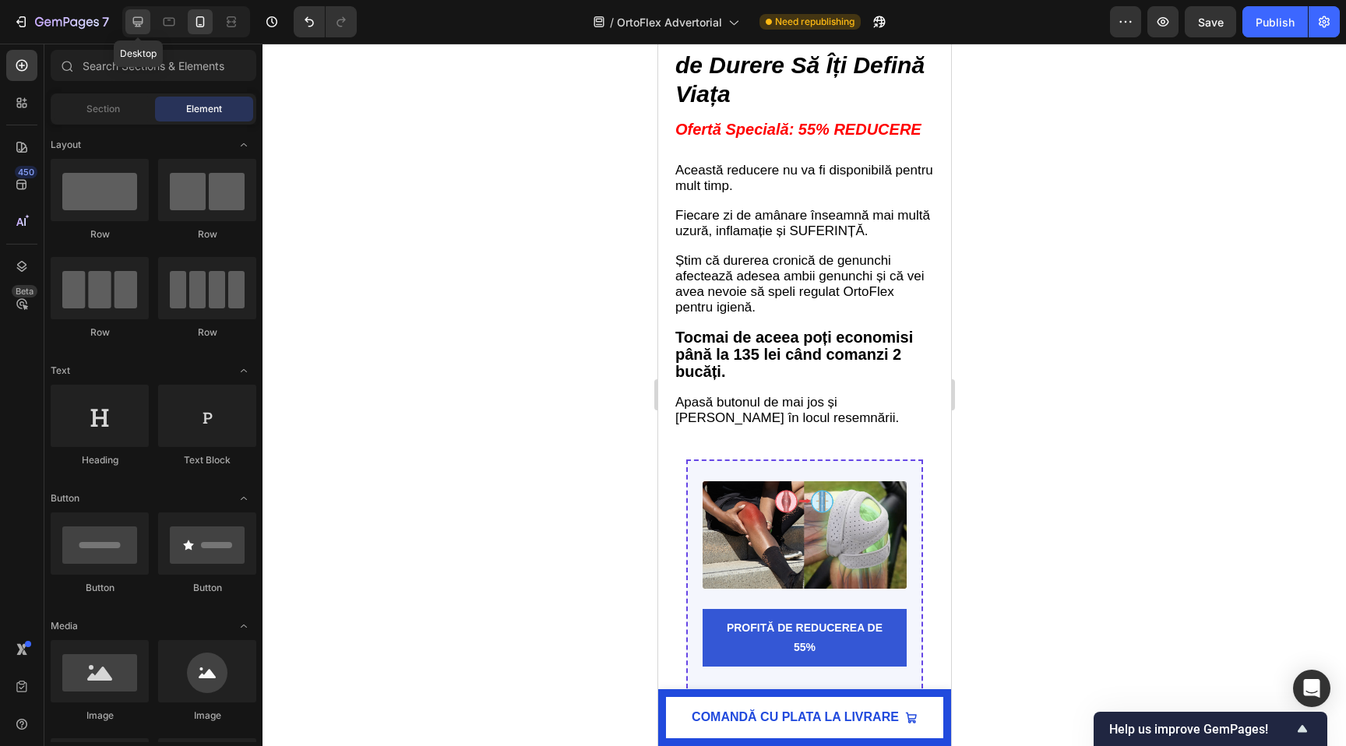
click at [137, 22] on icon at bounding box center [138, 22] width 10 height 10
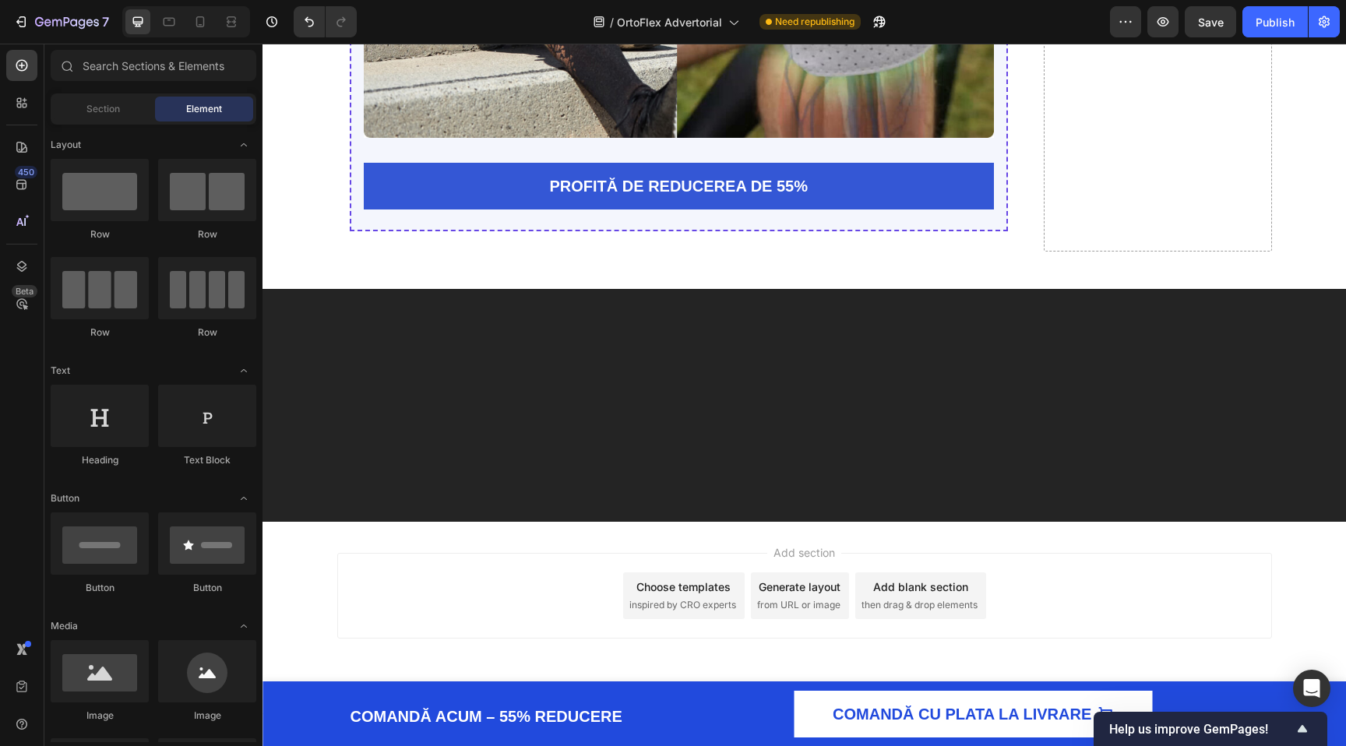
scroll to position [6403, 0]
click at [193, 21] on icon at bounding box center [200, 22] width 16 height 16
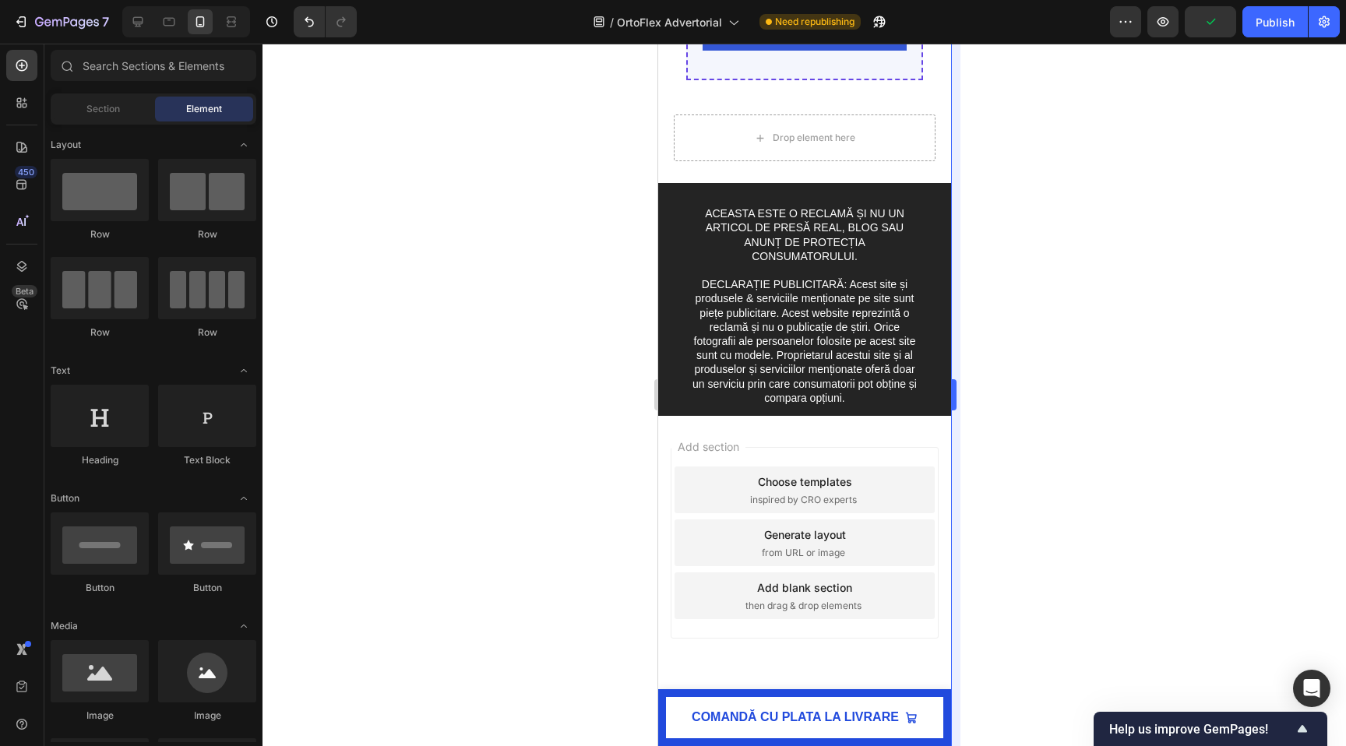
scroll to position [6722, 0]
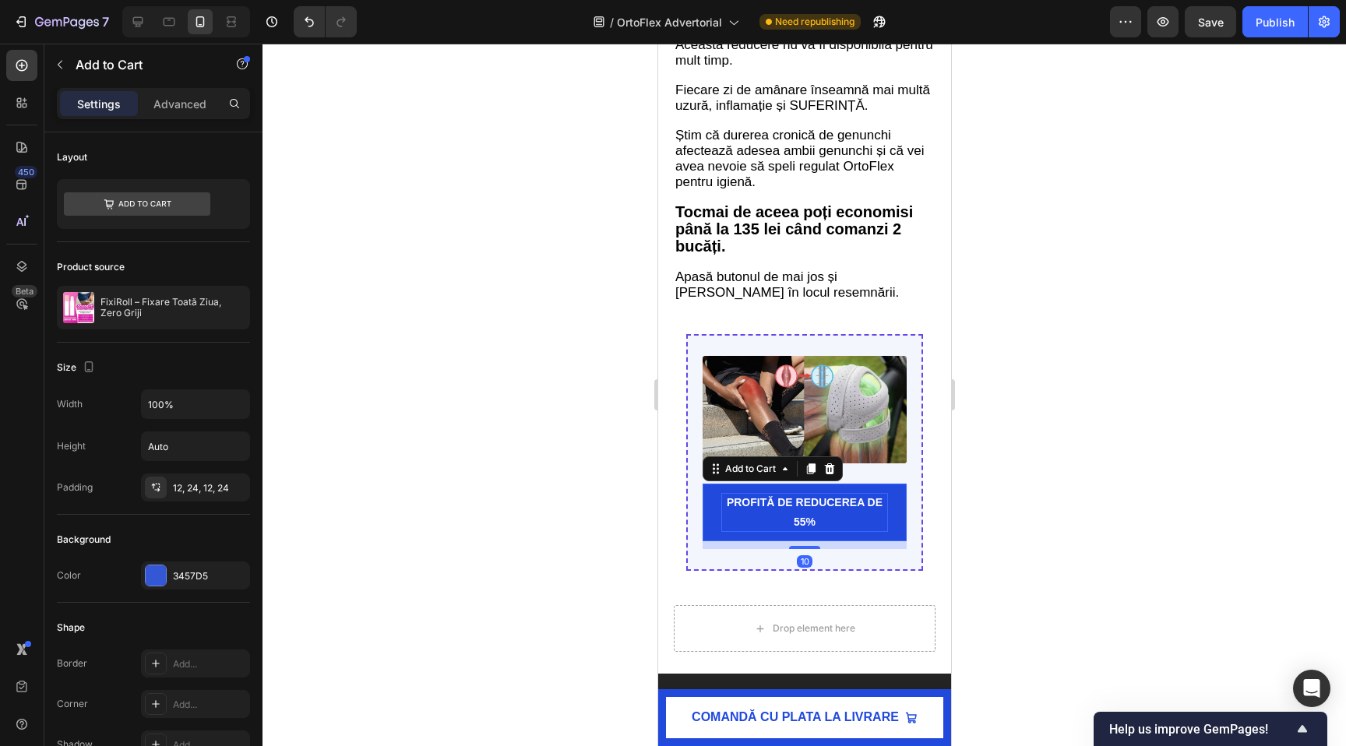
scroll to position [6116, 0]
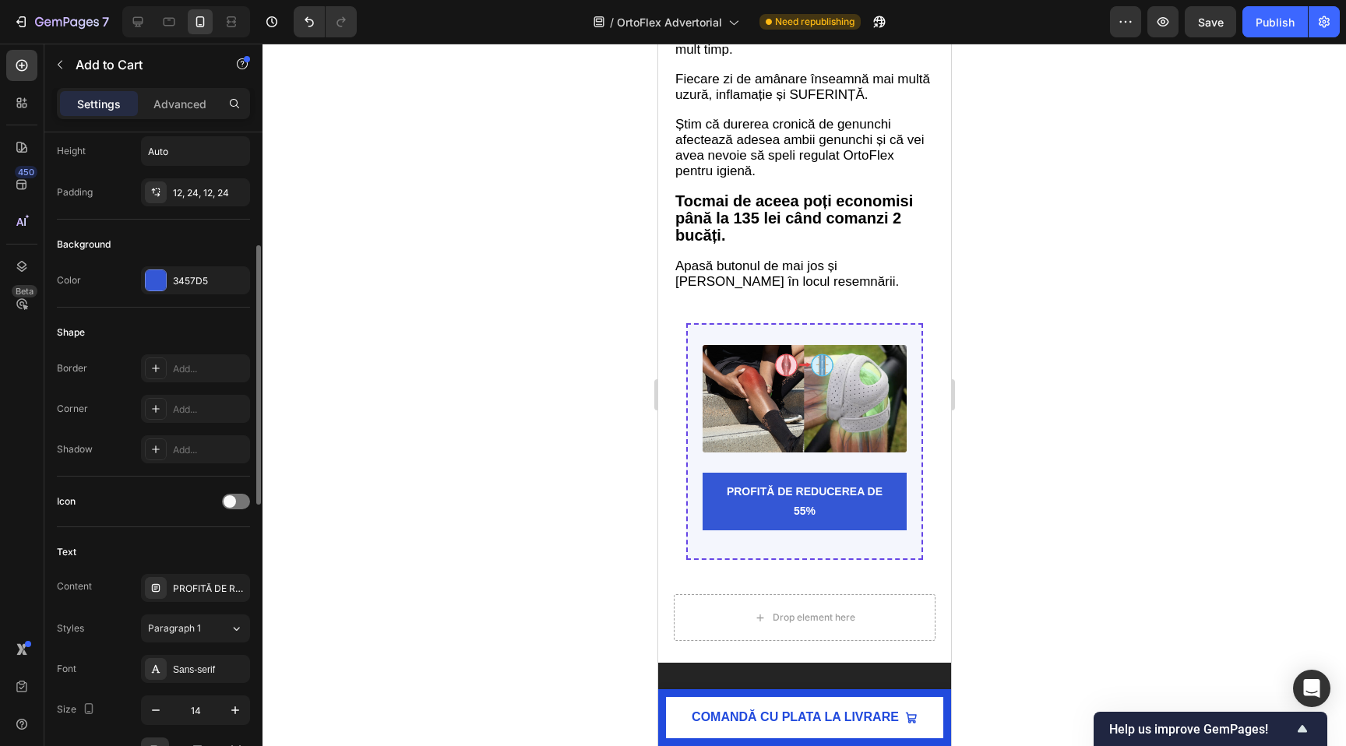
scroll to position [297, 0]
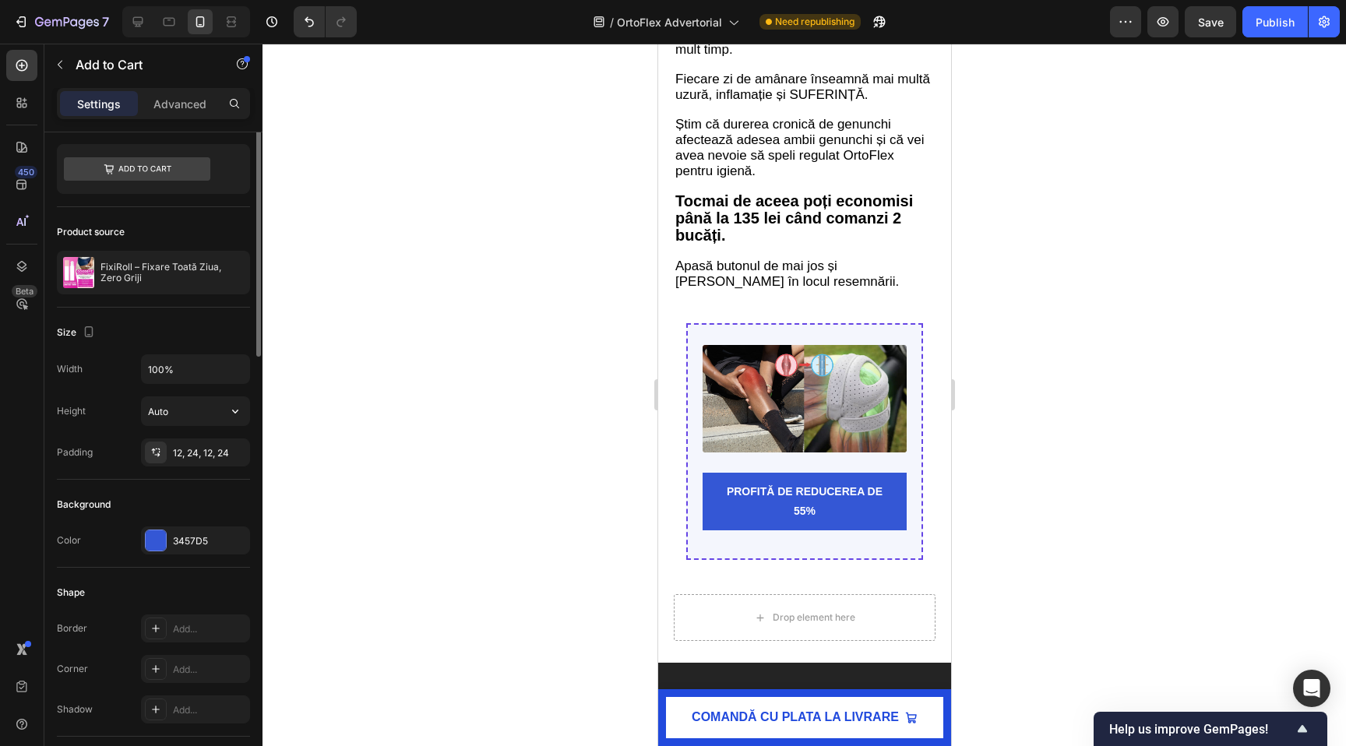
scroll to position [0, 0]
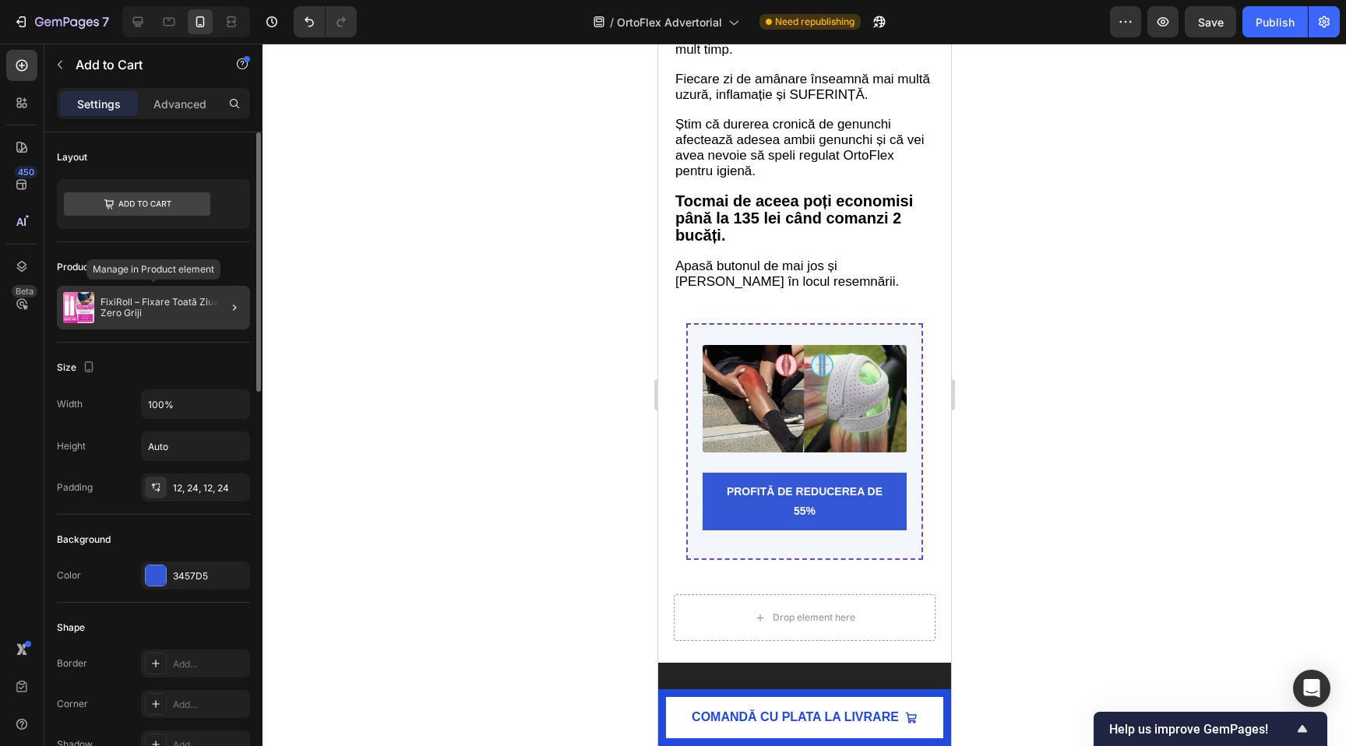
click at [177, 314] on p "FixiRoll – Fixare Toată Ziua, Zero Griji" at bounding box center [171, 308] width 143 height 22
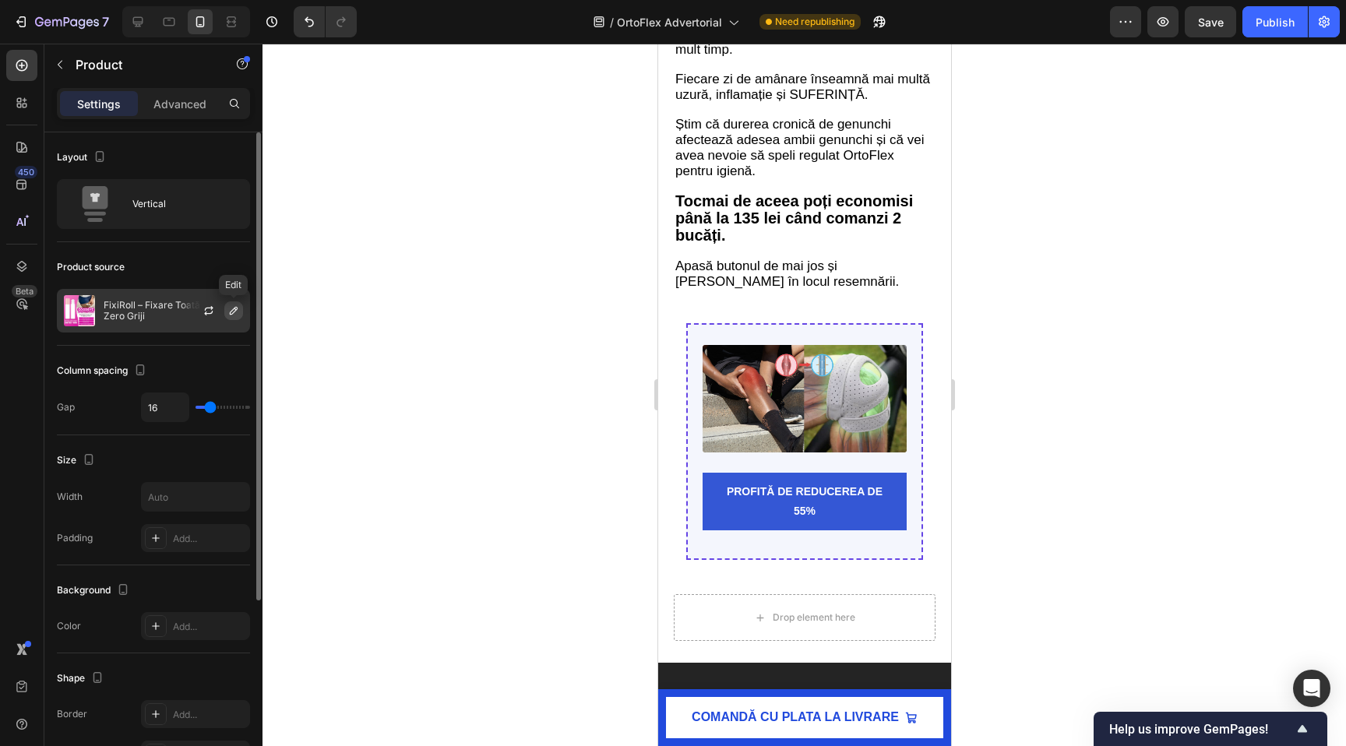
click at [229, 308] on icon "button" at bounding box center [233, 310] width 12 height 12
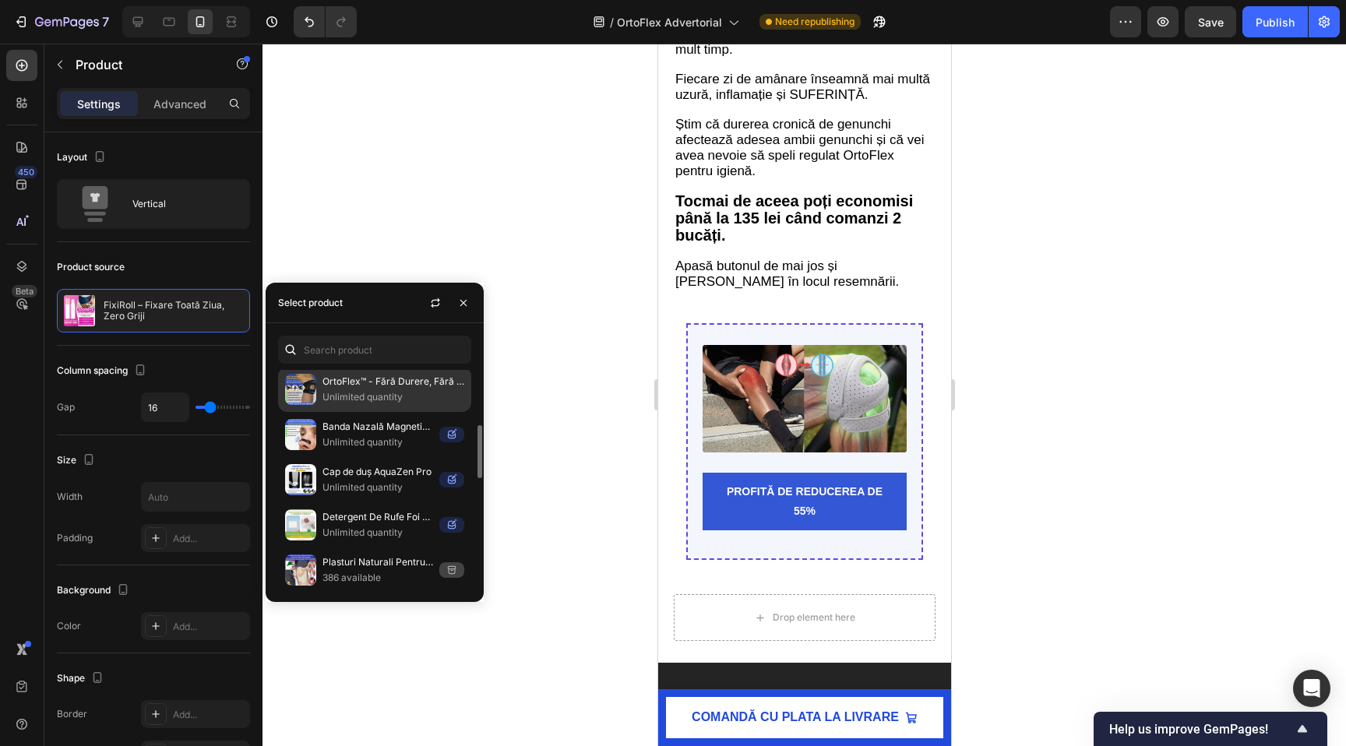
scroll to position [231, 0]
click at [347, 383] on p "OrtoFlex™ - Fără Durere, Fără Disconfort" at bounding box center [393, 380] width 142 height 16
click at [500, 197] on div at bounding box center [803, 395] width 1083 height 702
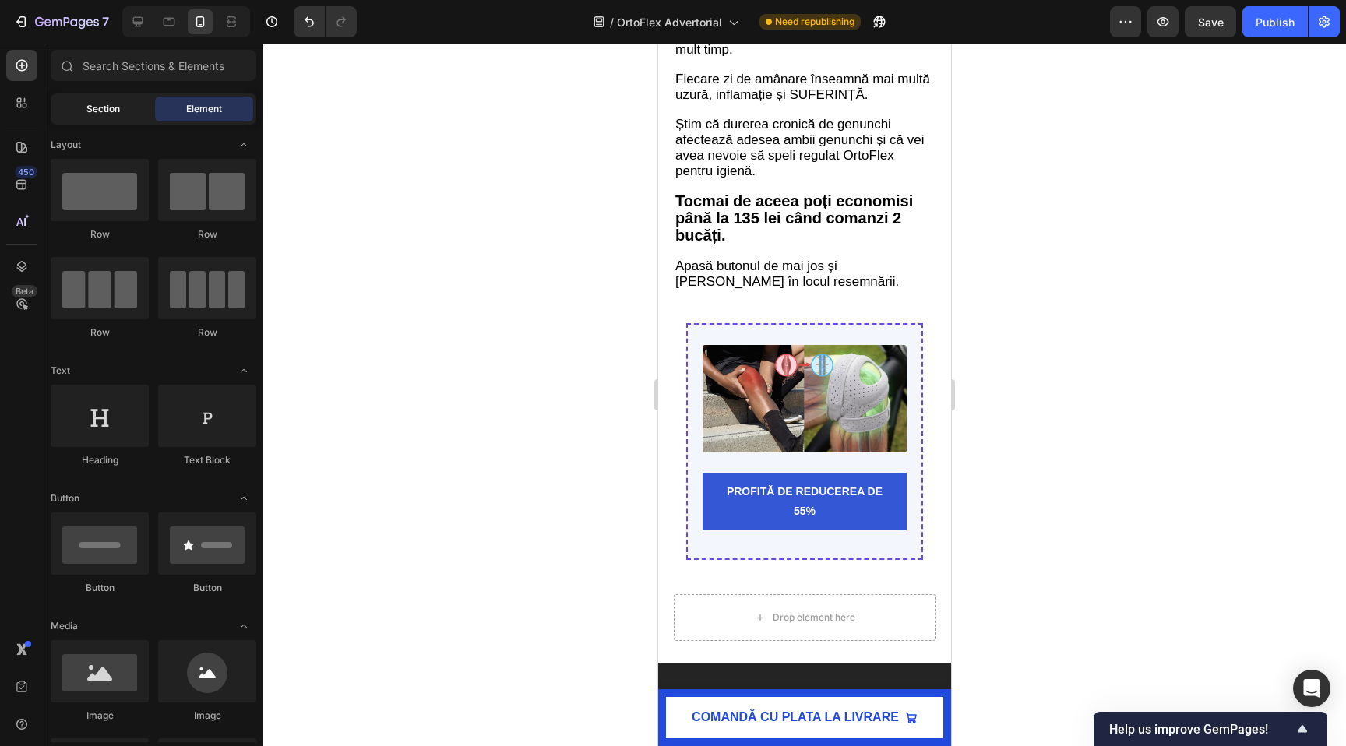
click at [94, 111] on span "Section" at bounding box center [102, 109] width 33 height 14
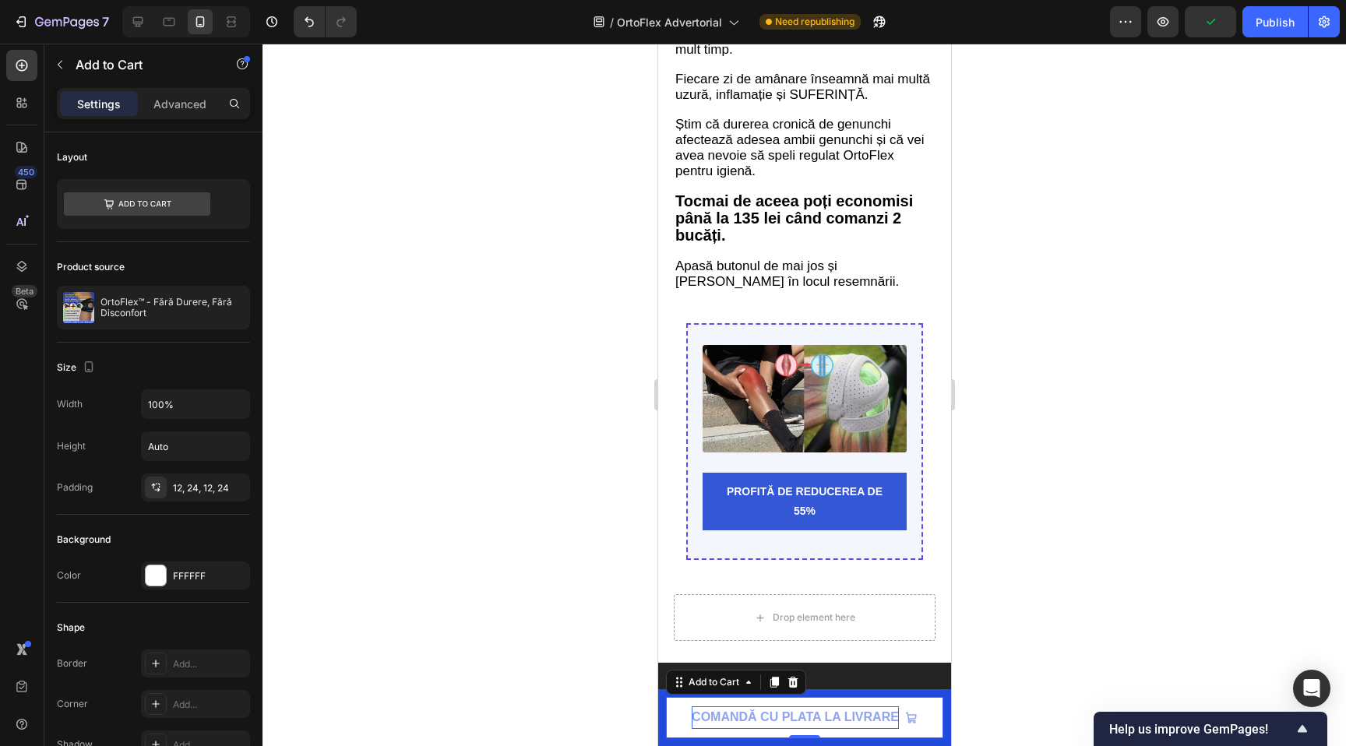
click at [699, 724] on div "COMANDĂ CU PLATA LA LIVRARE" at bounding box center [794, 717] width 207 height 23
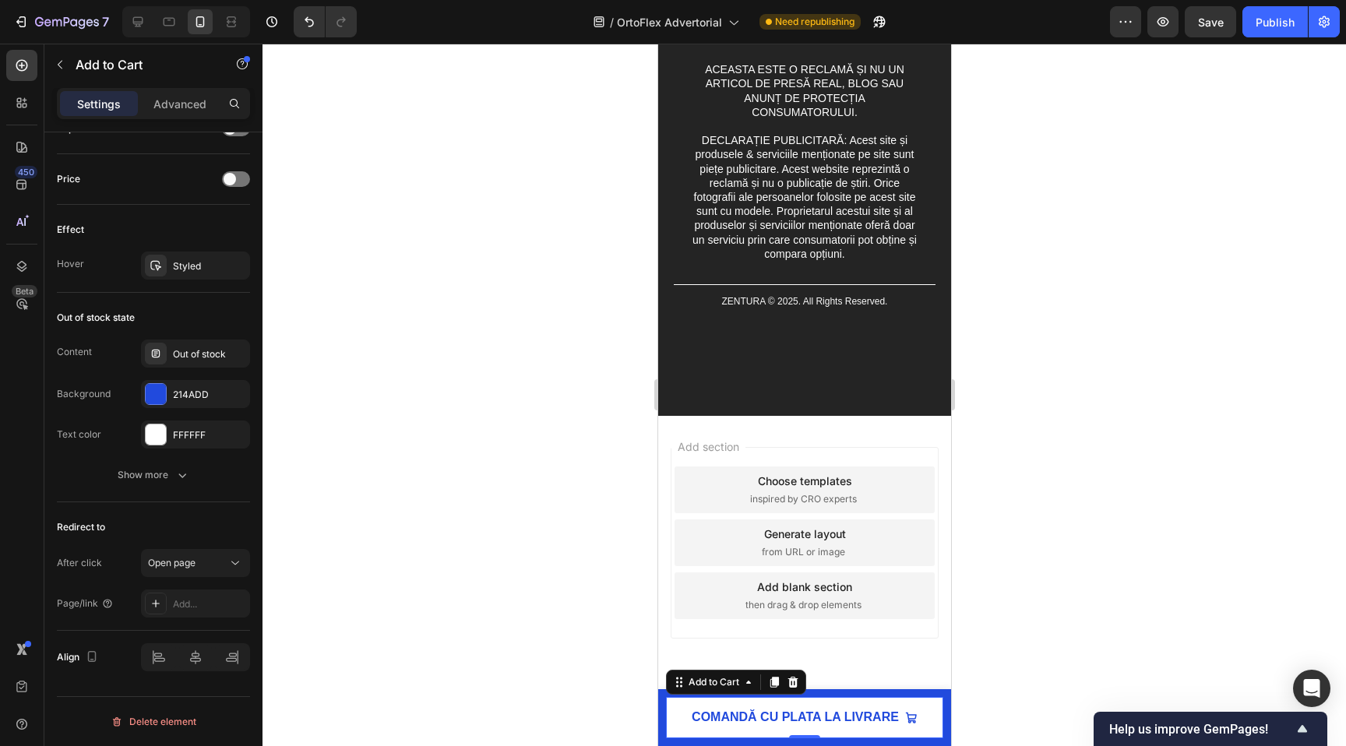
scroll to position [6844, 0]
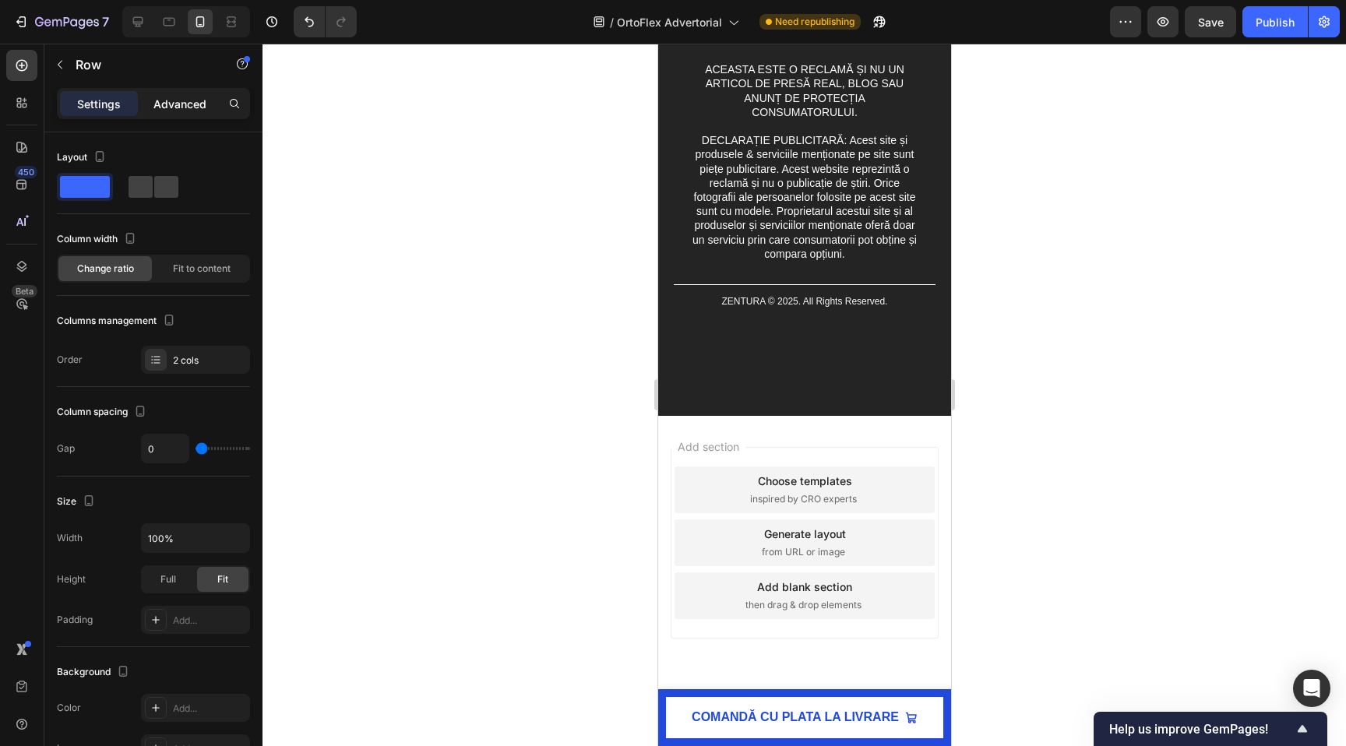
click at [204, 96] on p "Advanced" at bounding box center [179, 104] width 53 height 16
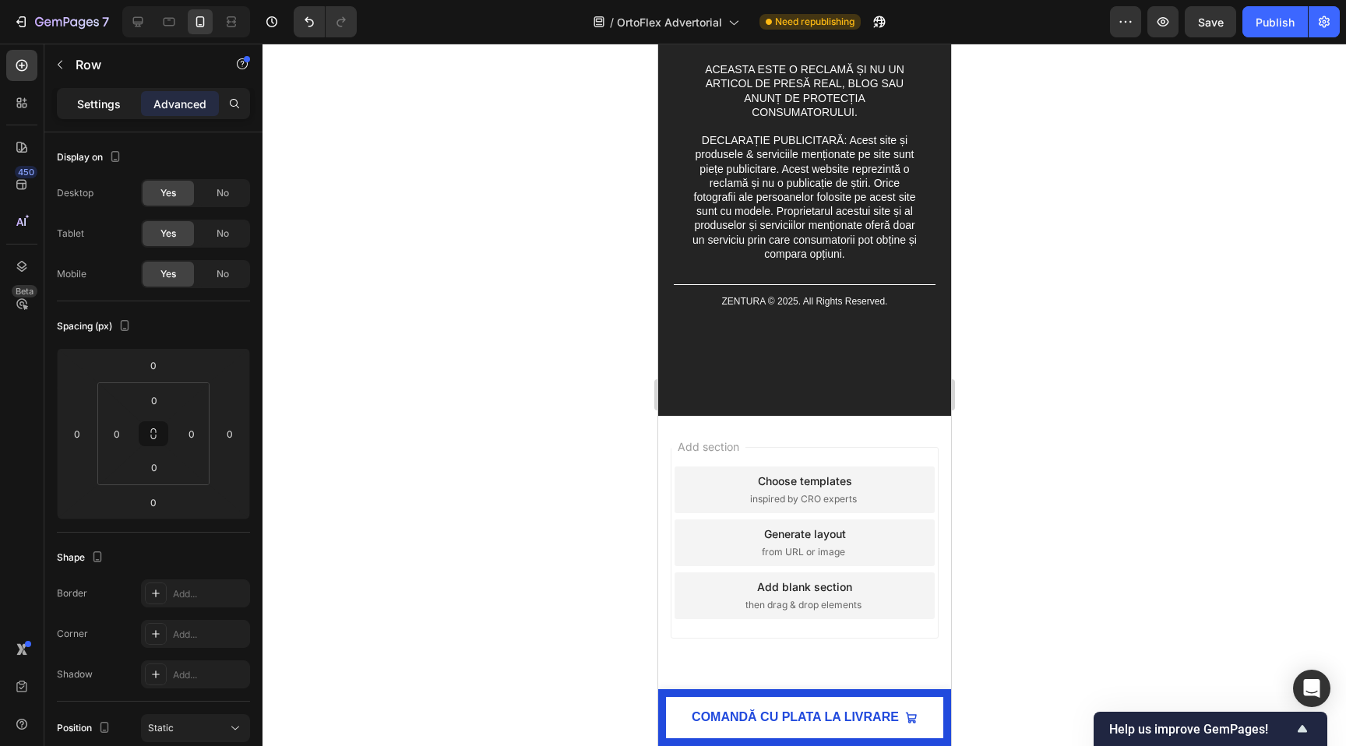
click at [93, 110] on p "Settings" at bounding box center [99, 104] width 44 height 16
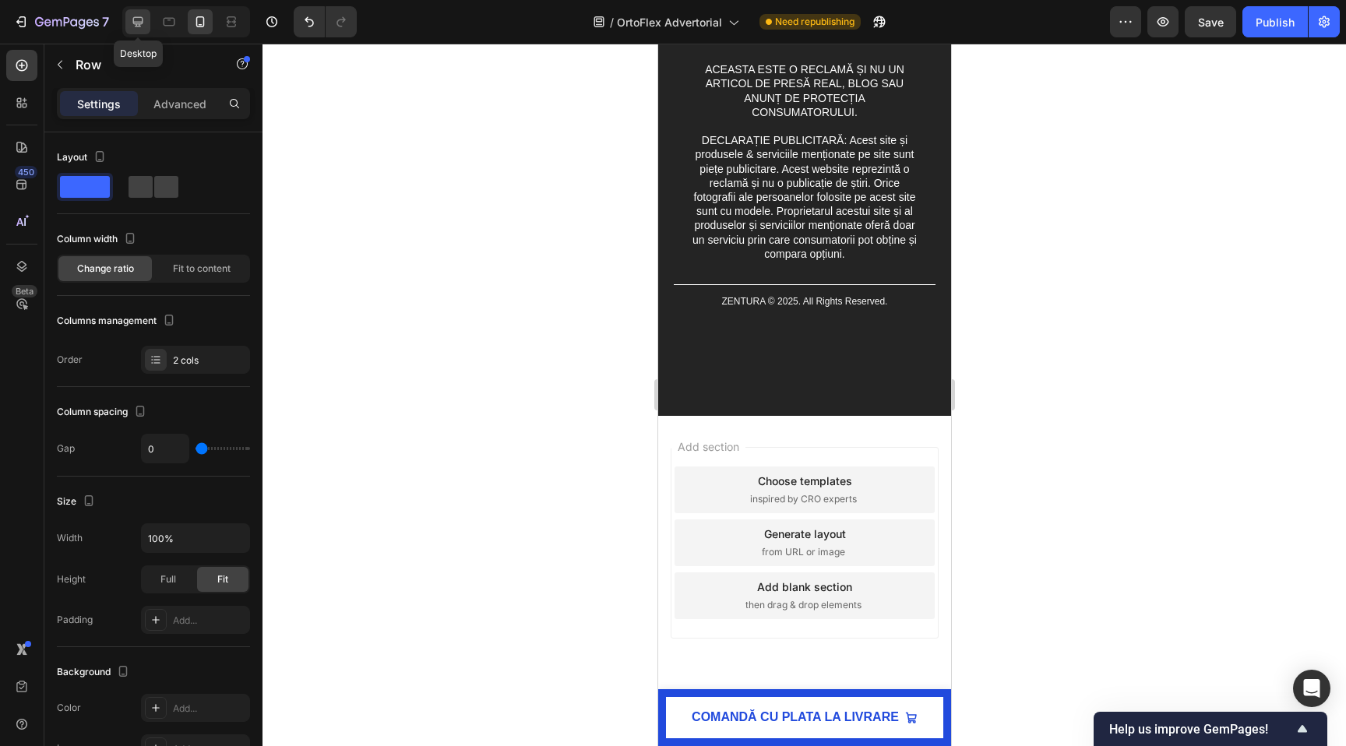
click at [137, 12] on div at bounding box center [137, 21] width 25 height 25
type input "30"
type input "1200"
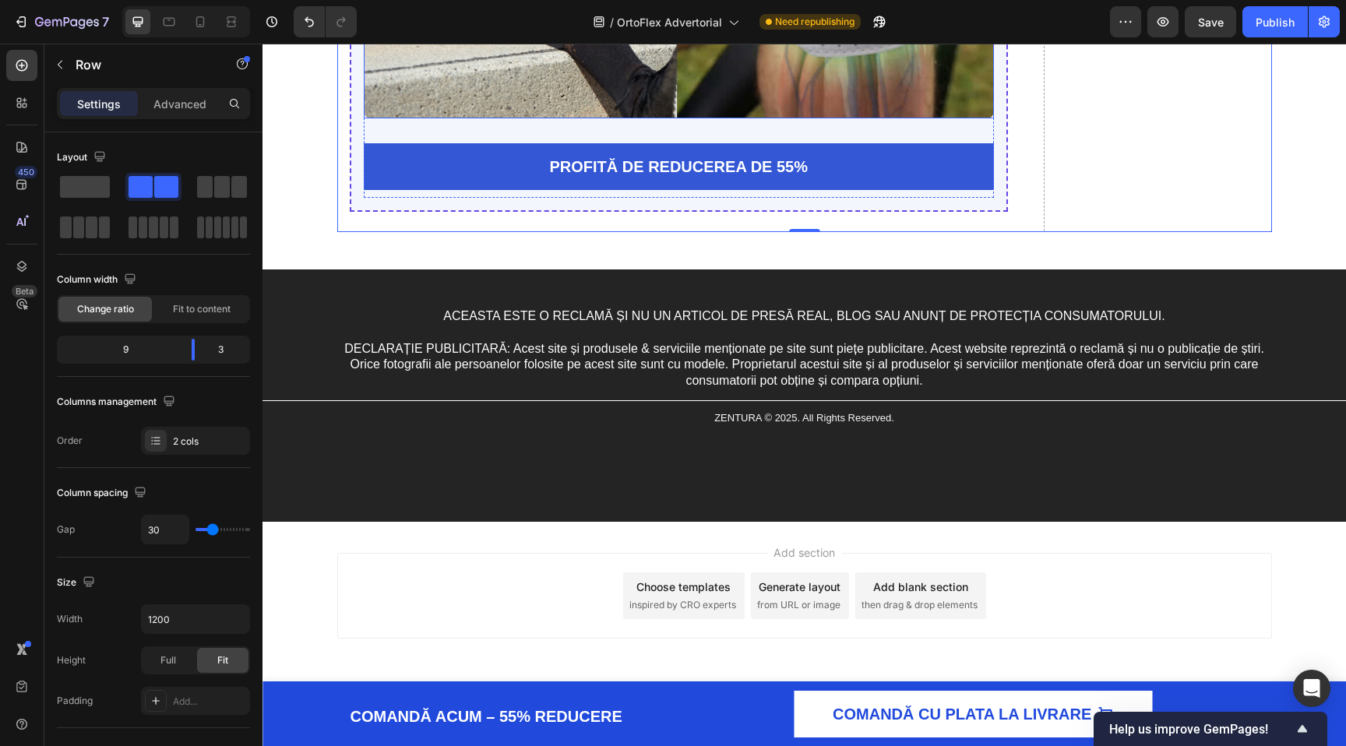
scroll to position [7028, 0]
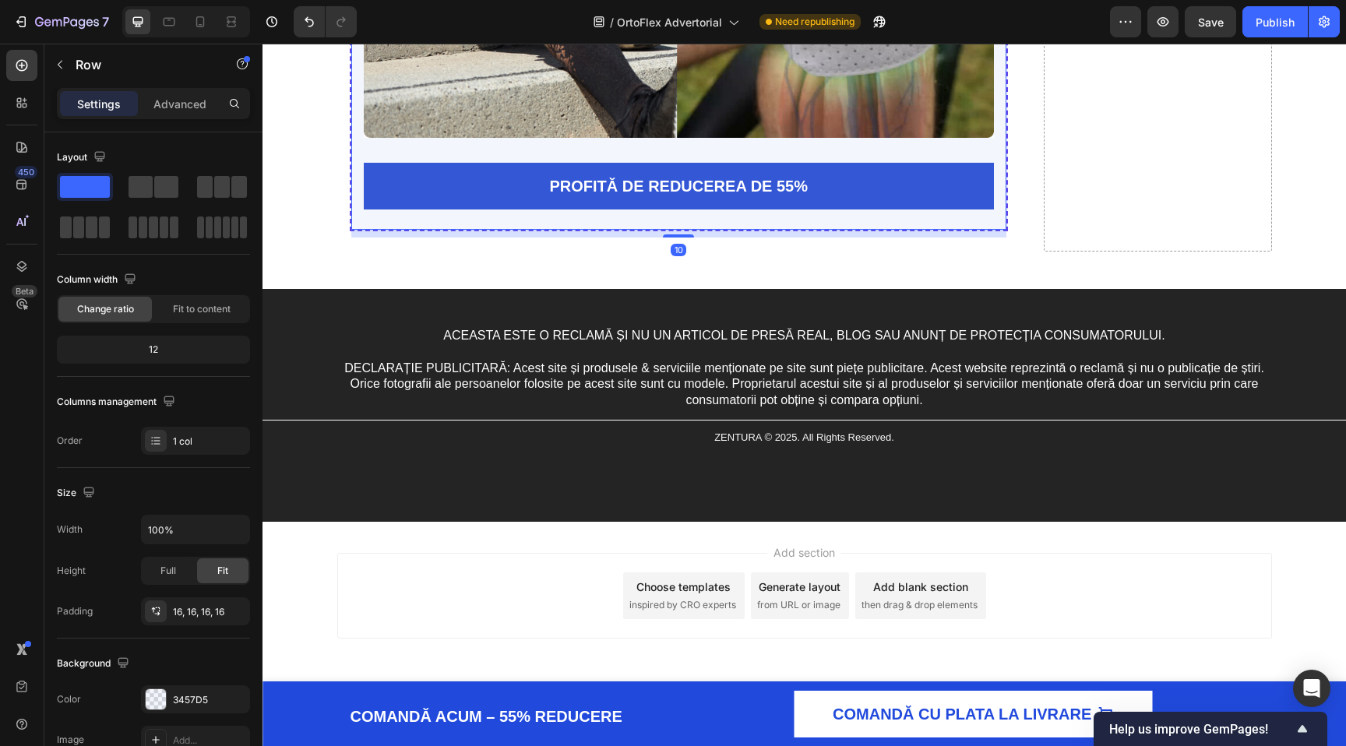
click at [625, 231] on div "Image PROFITĂ DE REDUCEREA DE 55% Add to Cart Product Row 10" at bounding box center [679, 12] width 659 height 438
click at [624, 231] on div "Image PROFITĂ DE REDUCEREA DE 55% Add to Cart Product Row 10" at bounding box center [679, 12] width 659 height 438
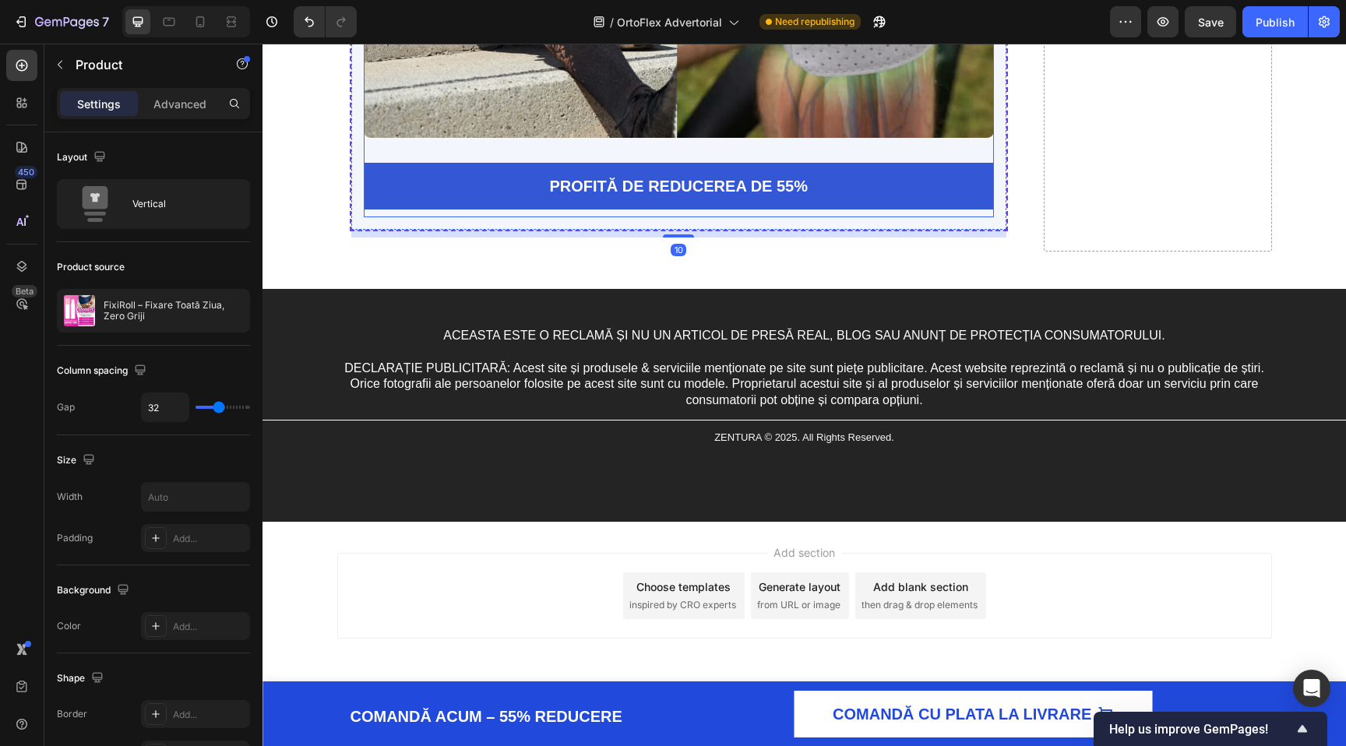
click at [625, 217] on div "PROFITĂ DE REDUCEREA DE 55% Add to Cart" at bounding box center [679, 190] width 631 height 55
click at [657, 217] on div "Image PROFITĂ DE REDUCEREA DE 55% Add to Cart Product 0" at bounding box center [679, 12] width 631 height 410
click at [661, 217] on div "Image PROFITĂ DE REDUCEREA DE 55% Add to Cart Product 0" at bounding box center [679, 12] width 631 height 410
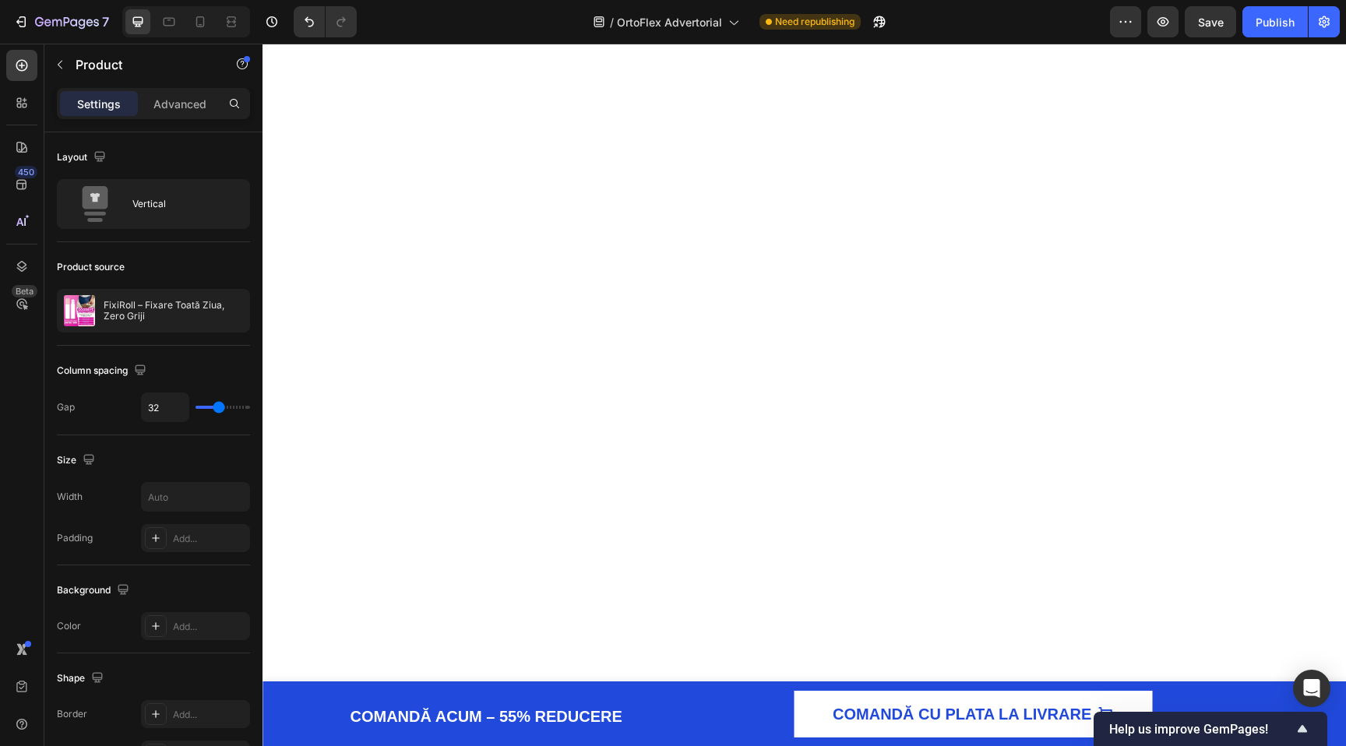
scroll to position [0, 0]
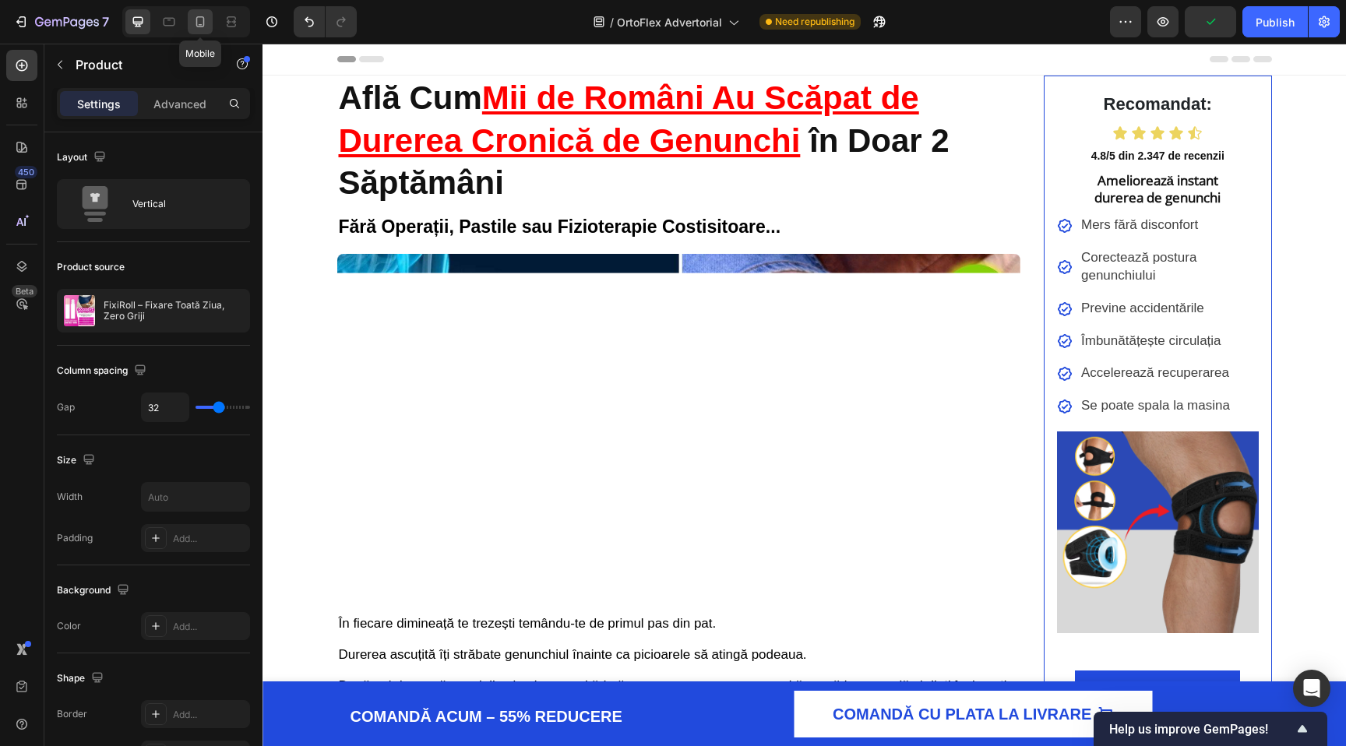
click at [192, 22] on div at bounding box center [200, 21] width 25 height 25
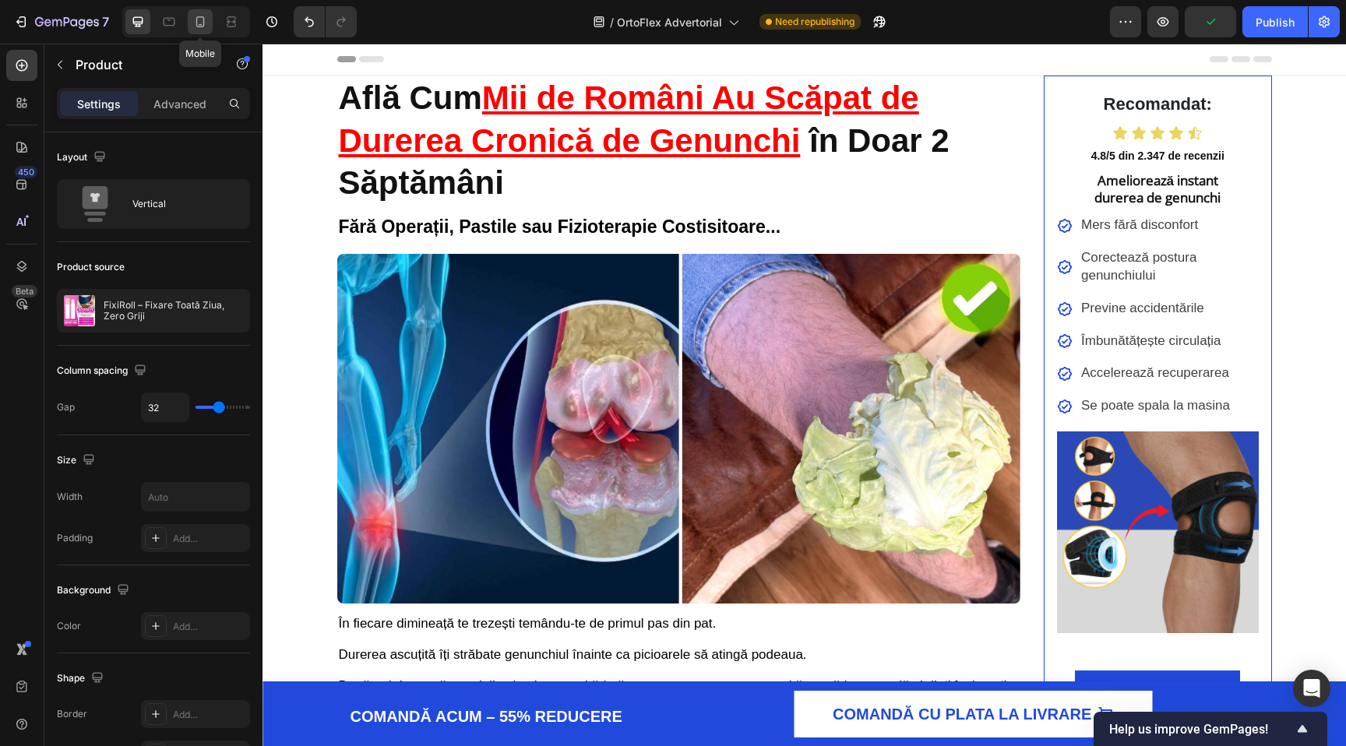
type input "16"
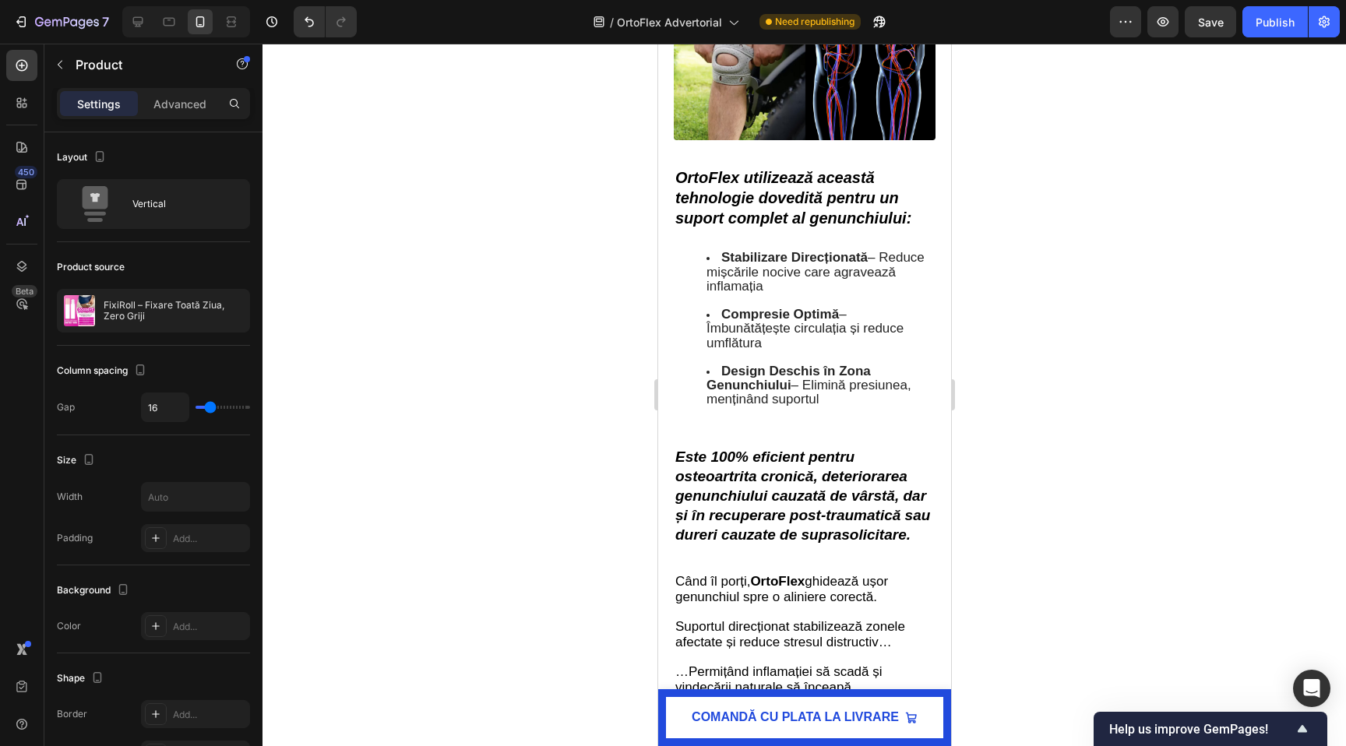
scroll to position [4056, 0]
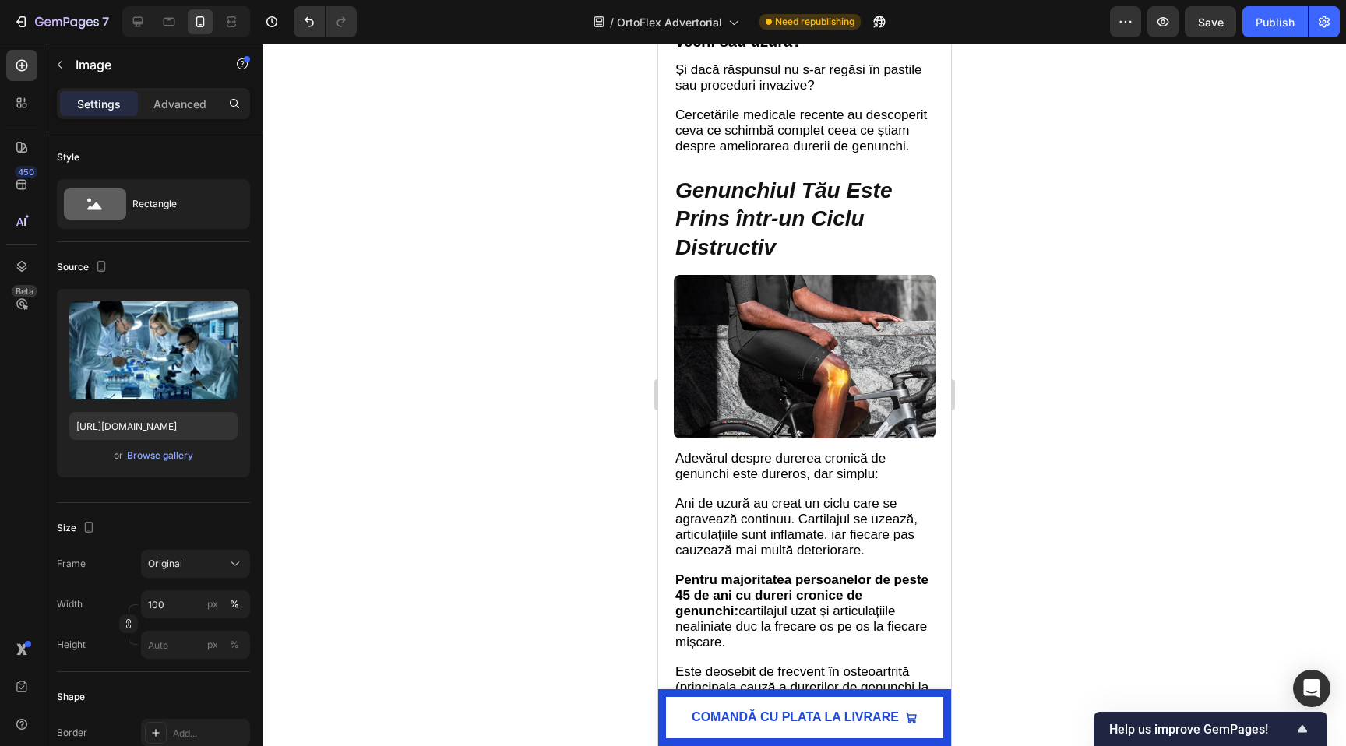
scroll to position [0, 0]
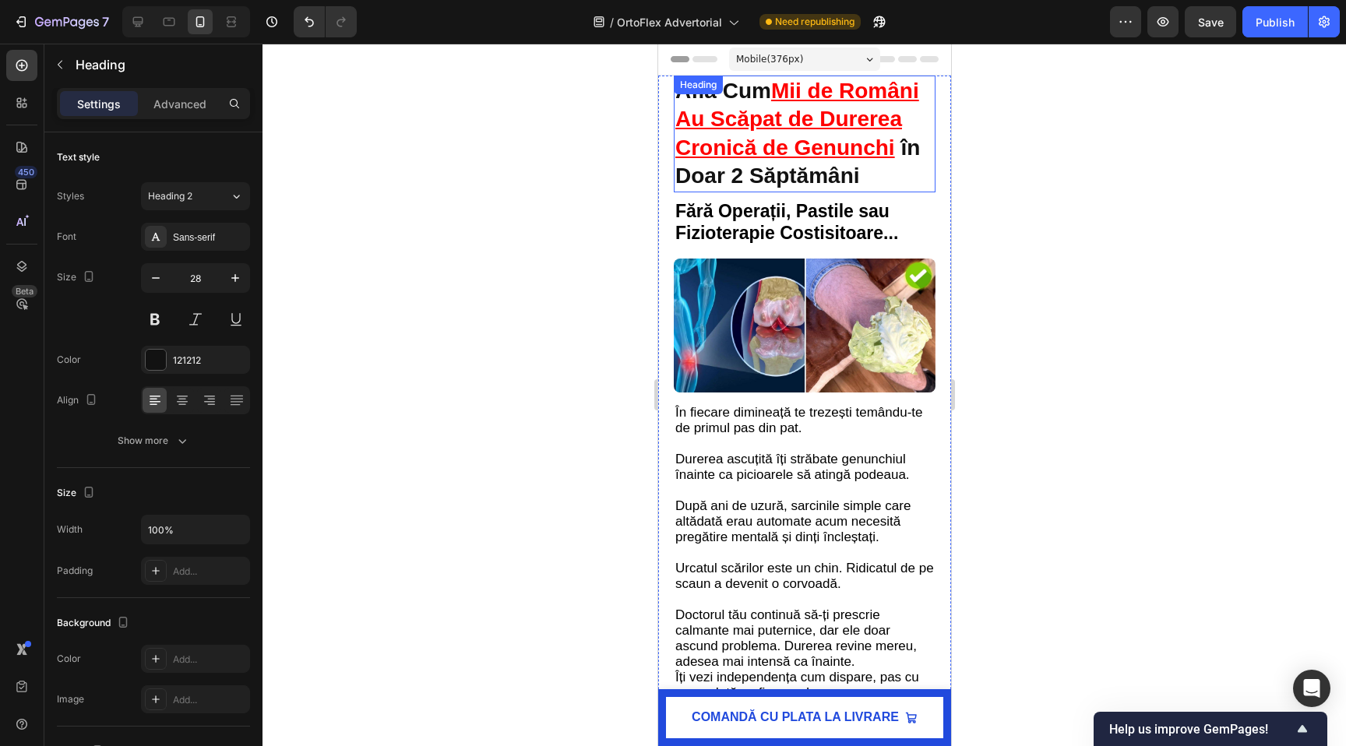
click at [768, 121] on u "Mii de Români Au Scăpat de Durerea Cronică de Genunchi" at bounding box center [796, 119] width 244 height 81
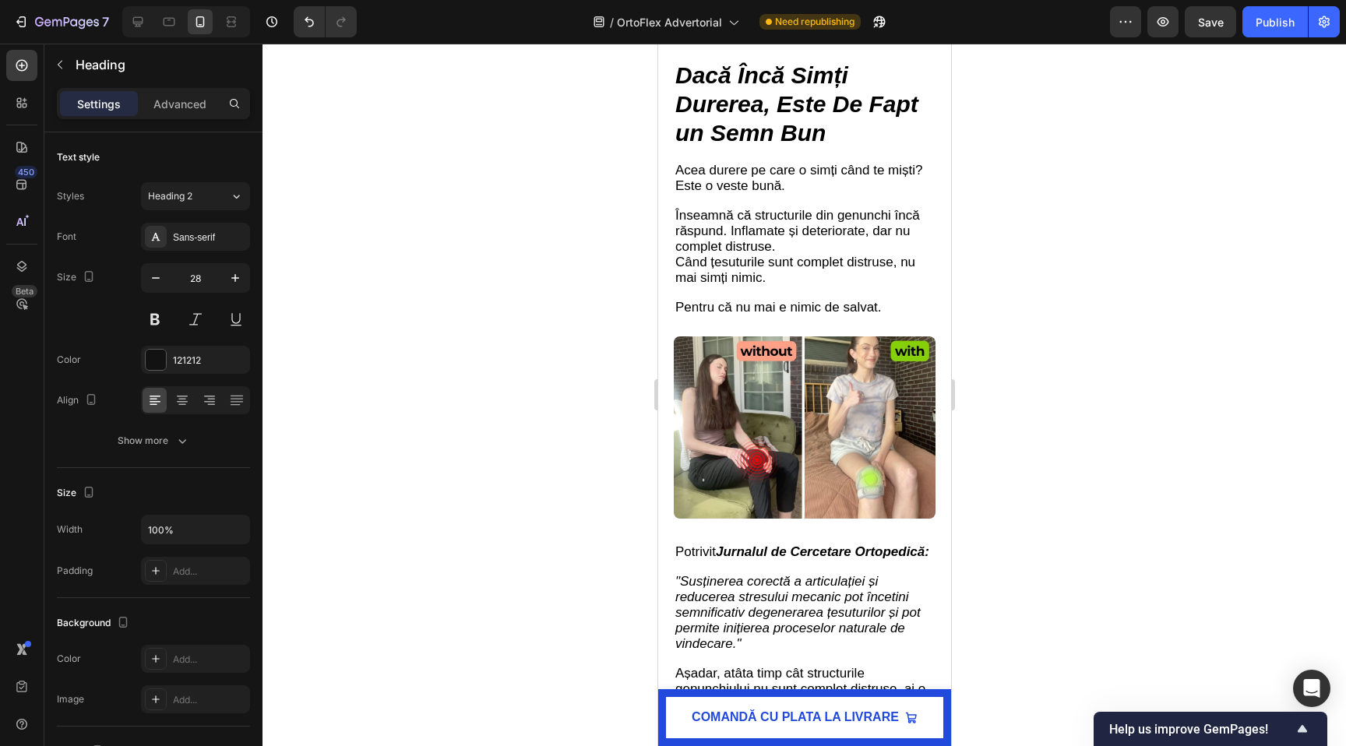
scroll to position [2516, 0]
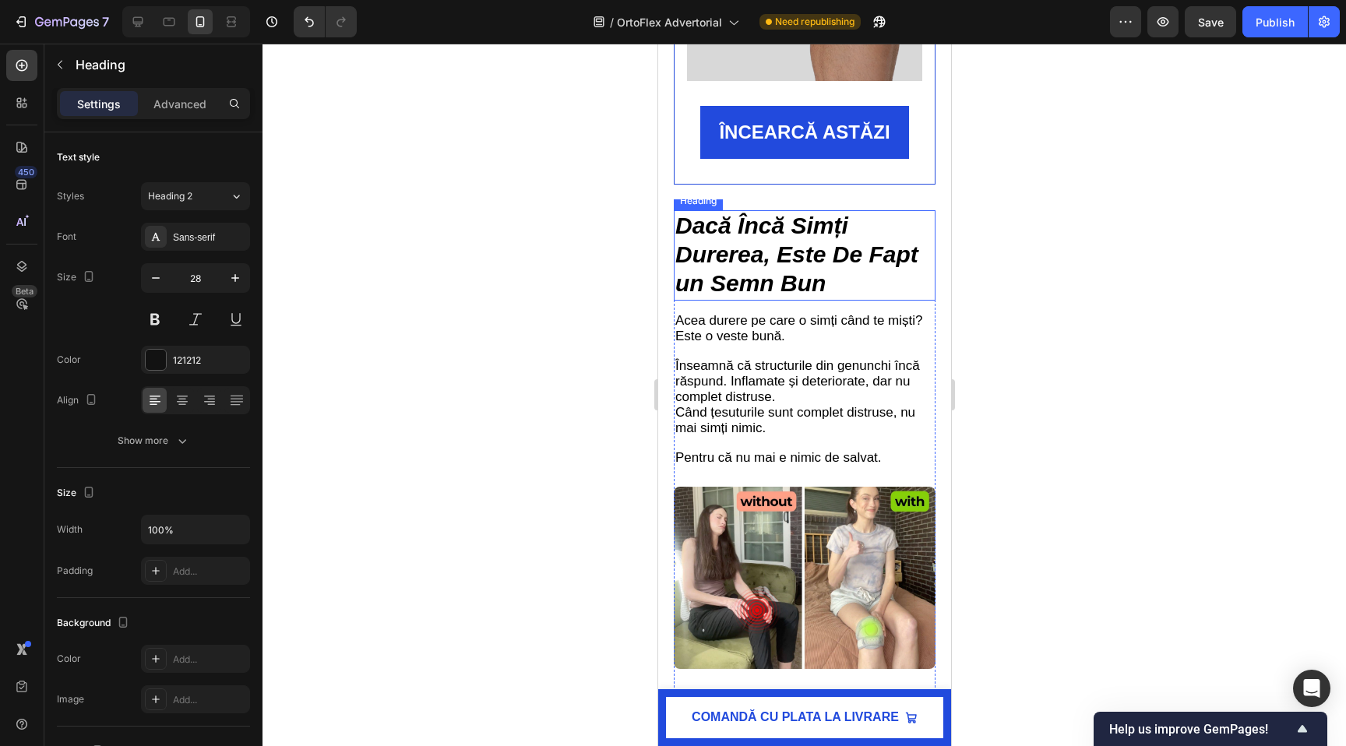
click at [751, 238] on strong "Dacă Încă Simți Durerea, Este De Fapt un Semn Bun" at bounding box center [795, 255] width 243 height 84
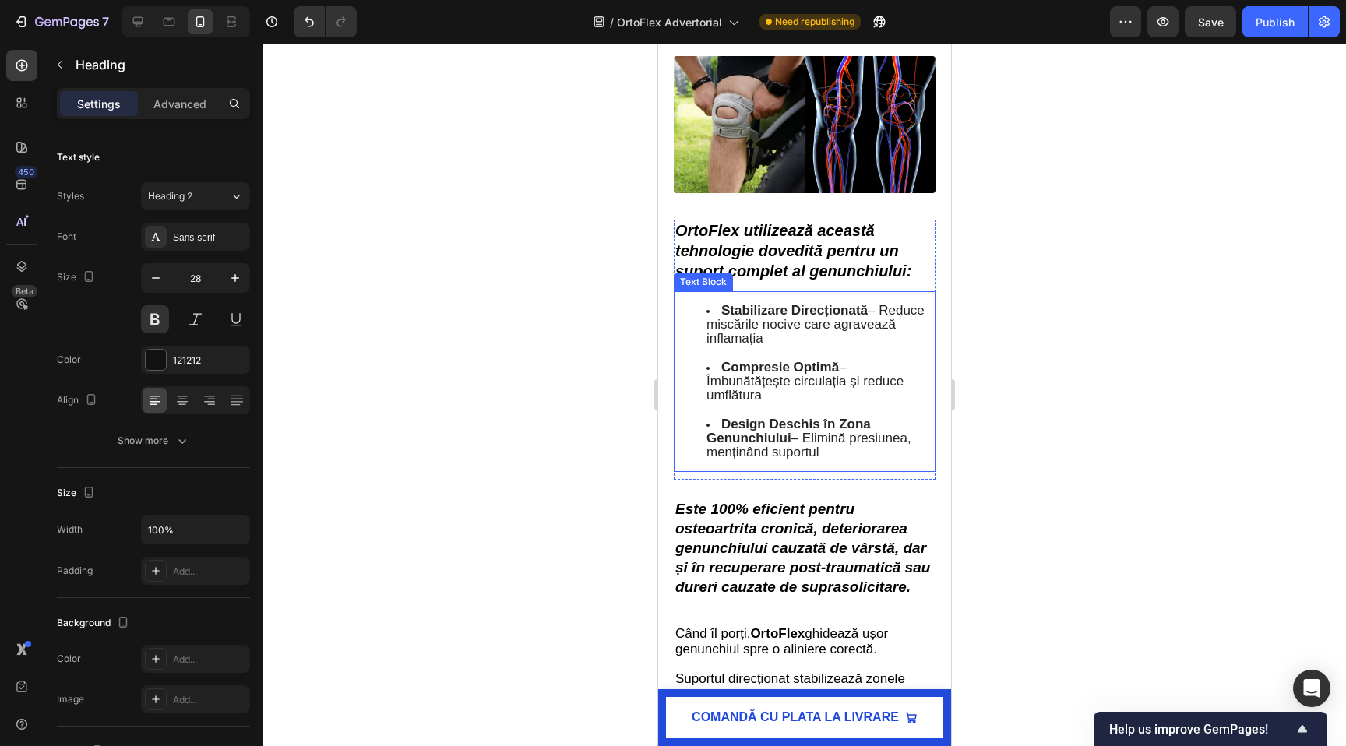
scroll to position [4328, 0]
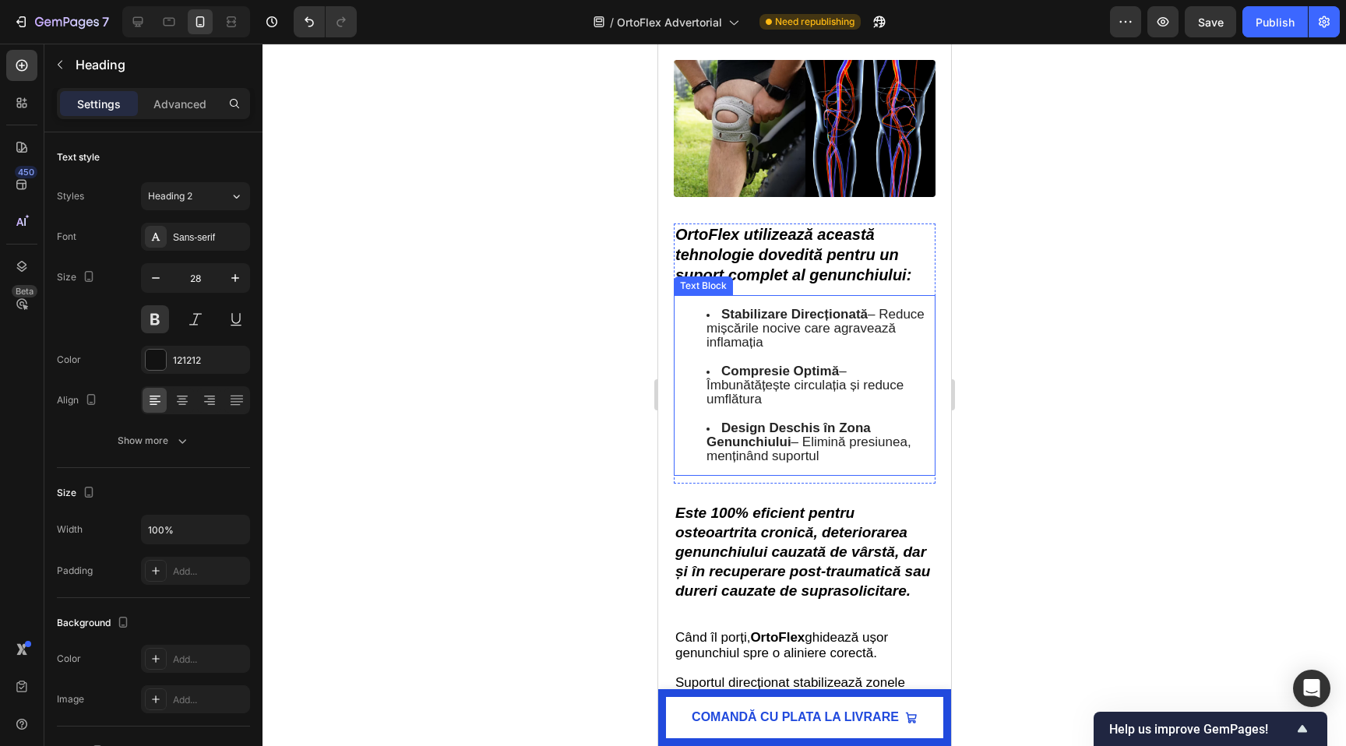
click at [743, 361] on li "Stabilizare Direcționată – Reduce mișcările nocive care agravează inflamația" at bounding box center [819, 336] width 227 height 57
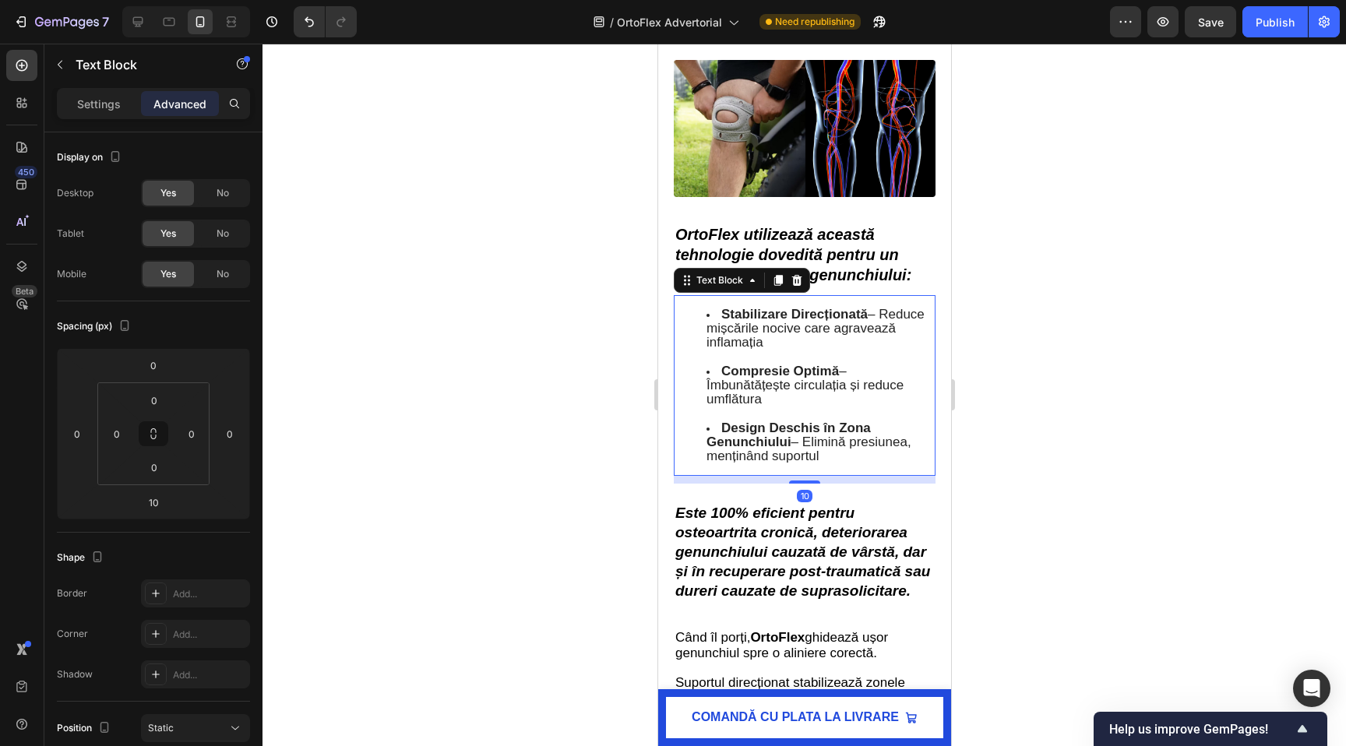
click at [743, 342] on span "Stabilizare Direcționată – Reduce mișcările nocive care agravează inflamația" at bounding box center [815, 328] width 218 height 43
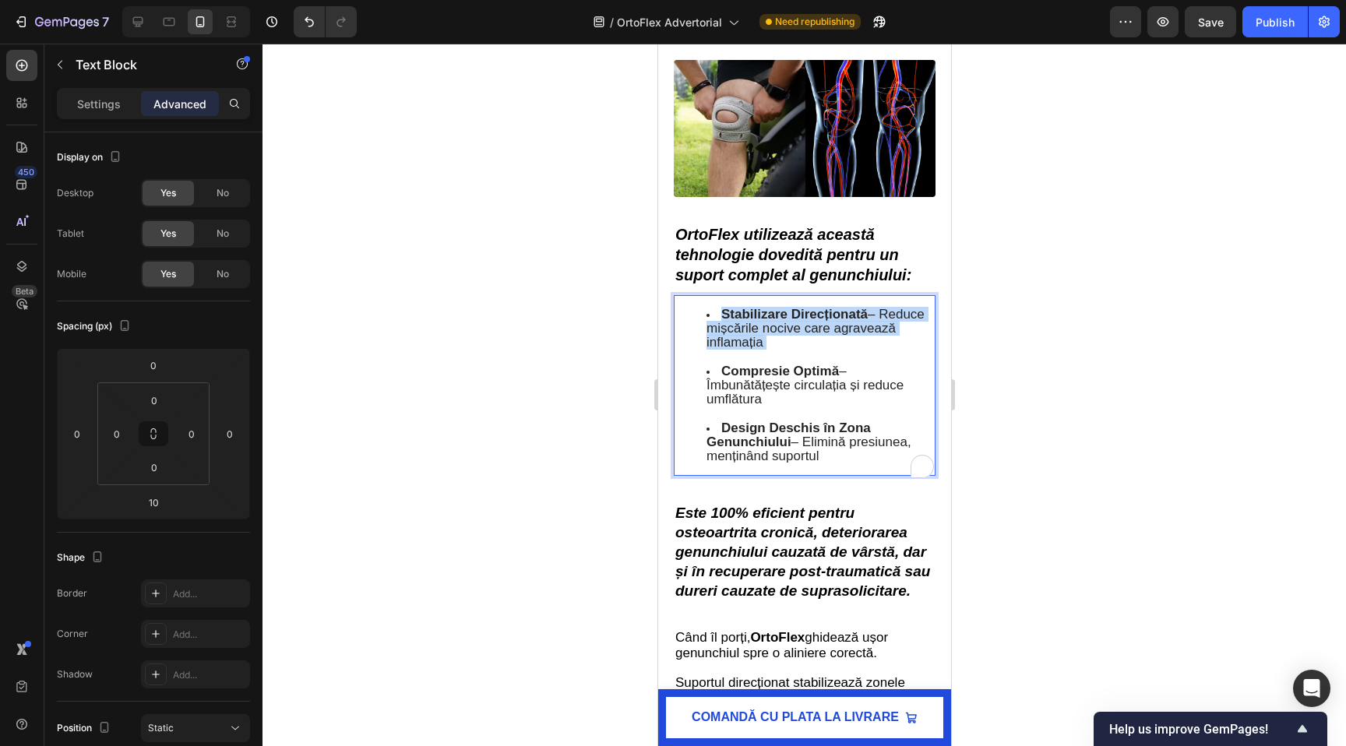
click at [743, 342] on span "Stabilizare Direcționată – Reduce mișcările nocive care agravează inflamația" at bounding box center [815, 328] width 218 height 43
click at [741, 401] on span "Compresie Optimă – Îmbunătățește circulația și reduce umflătura" at bounding box center [804, 385] width 197 height 43
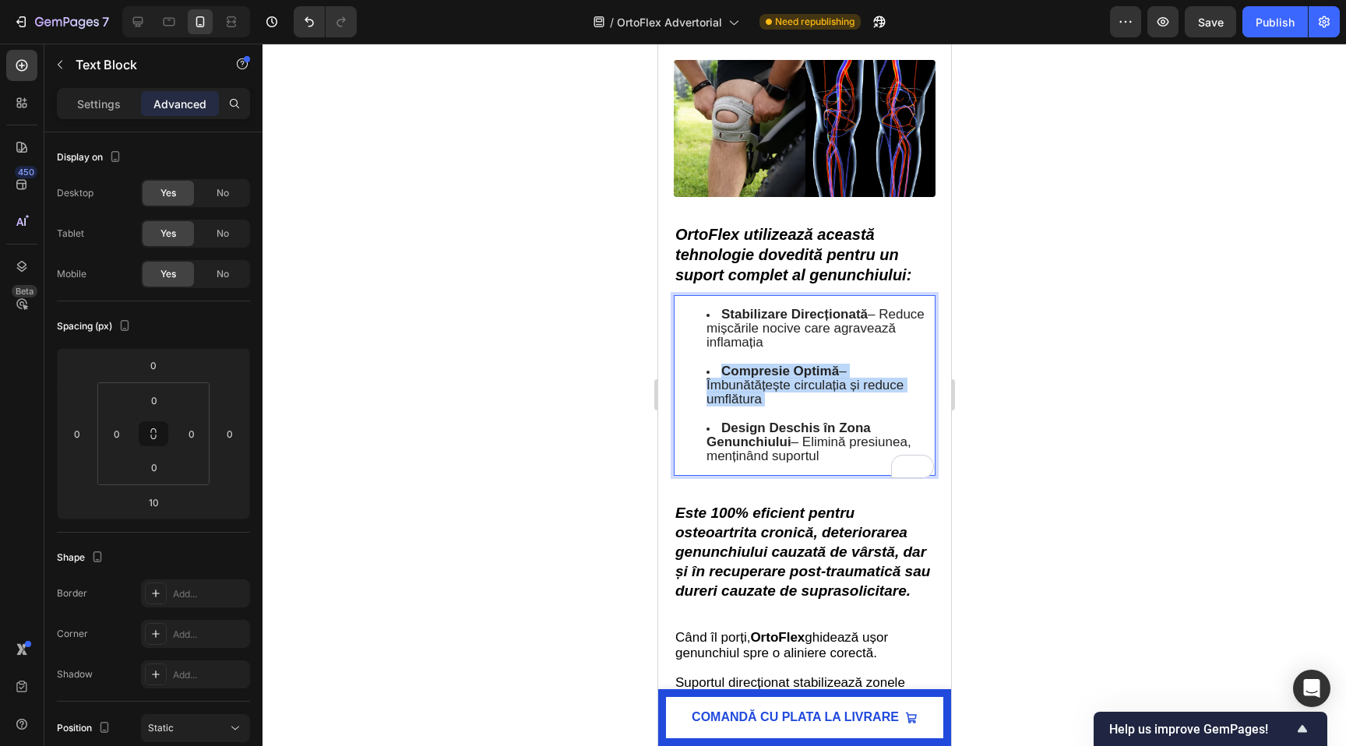
click at [741, 401] on span "Compresie Optimă – Îmbunătățește circulația și reduce umflătura" at bounding box center [804, 385] width 197 height 43
click at [860, 315] on strong "Stabilizare Direcționată" at bounding box center [793, 314] width 146 height 15
click at [880, 317] on span "Stabilizare Direcționată – Reduce mișcările nocive care agravează inflamația" at bounding box center [815, 328] width 218 height 43
click at [885, 325] on span "Stabilizare Direcționată – Reduce mișcările nocive care agravează inflamația" at bounding box center [815, 328] width 218 height 43
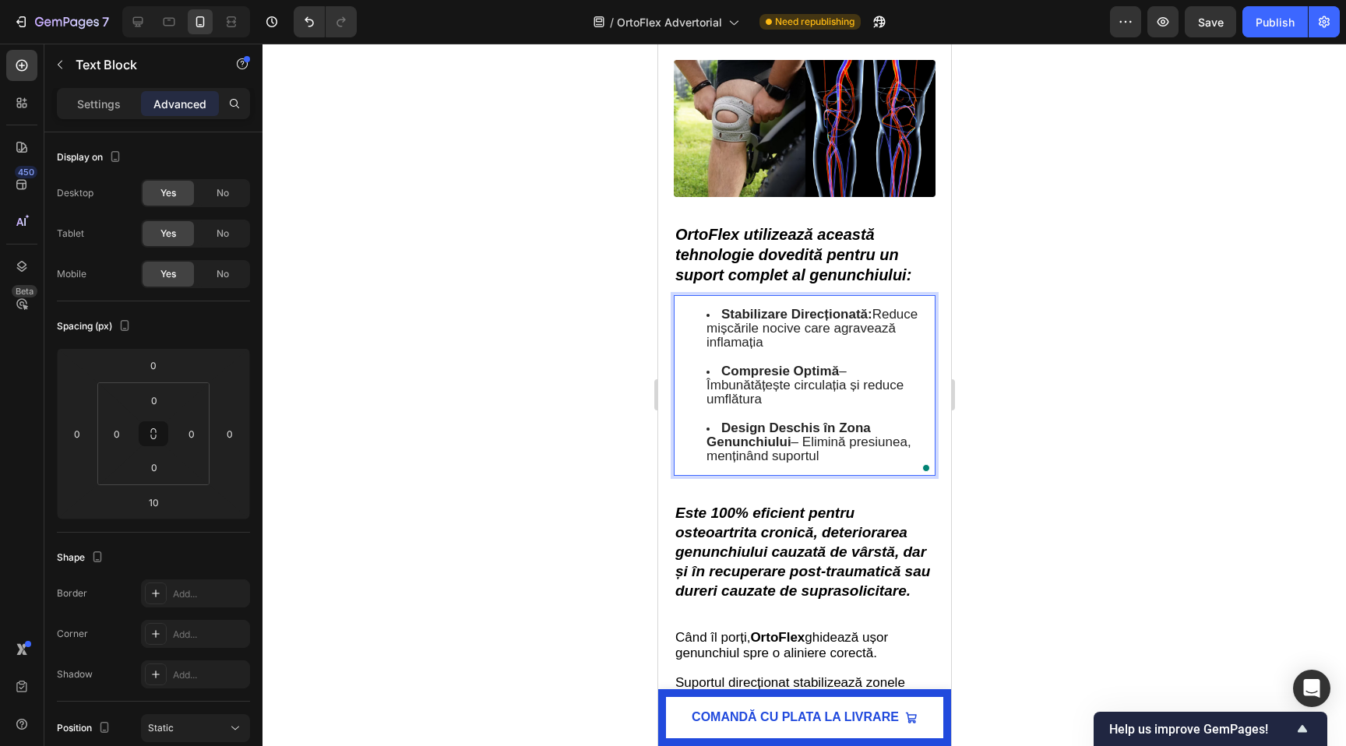
click at [889, 392] on span "Compresie Optimă – Îmbunătățește circulația și reduce umflătura" at bounding box center [804, 385] width 197 height 43
click at [848, 381] on span "Compresie Optimă – Îmbunătățește circulația și reduce umflătura" at bounding box center [804, 385] width 197 height 43
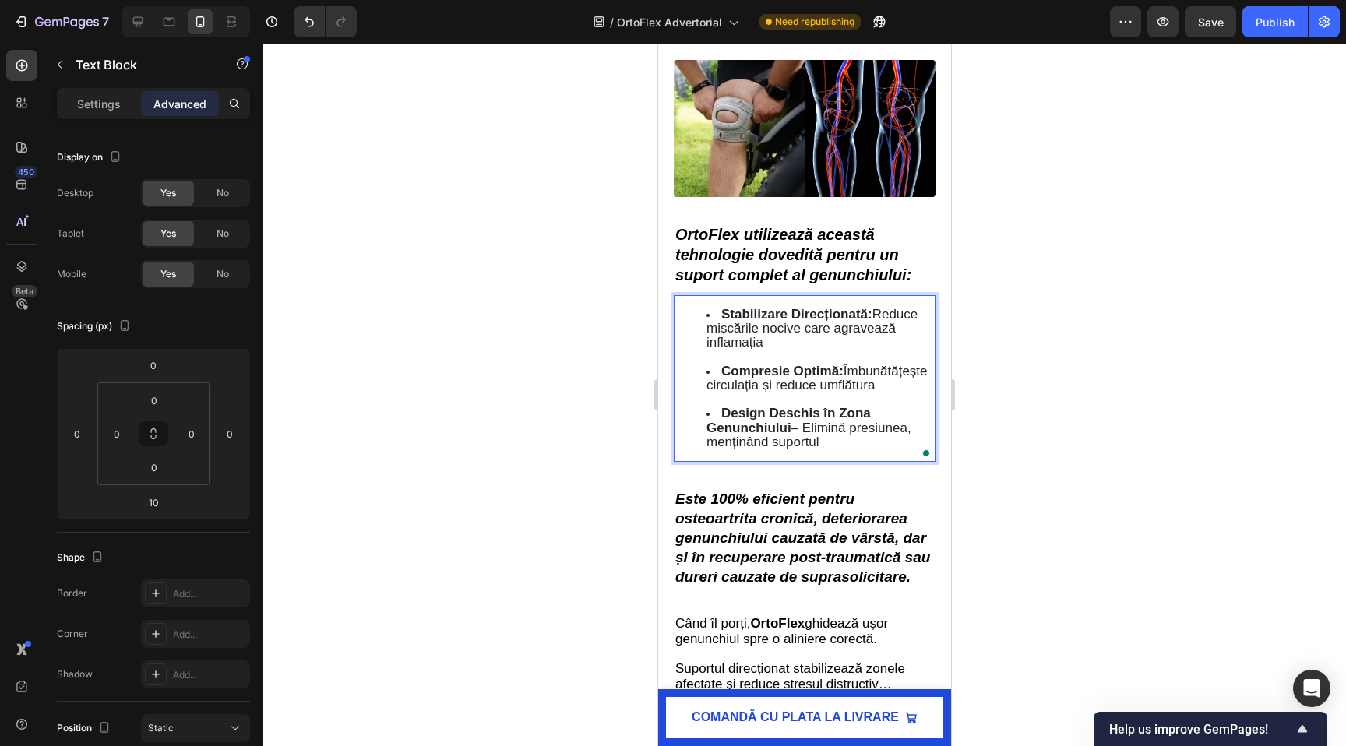
click at [848, 404] on li "Compresie Optimă: Îmbunătățește circulația și reduce umflătura" at bounding box center [819, 385] width 227 height 43
click at [801, 443] on span "Design Deschis în Zona Genunchiului – Elimină presiunea, menținând suportul" at bounding box center [808, 427] width 205 height 43
click at [810, 442] on span "Design Deschis în Zona Genunchiului: Elimină presiunea, menținând suportul" at bounding box center [805, 427] width 198 height 43
click at [539, 428] on div at bounding box center [803, 395] width 1083 height 702
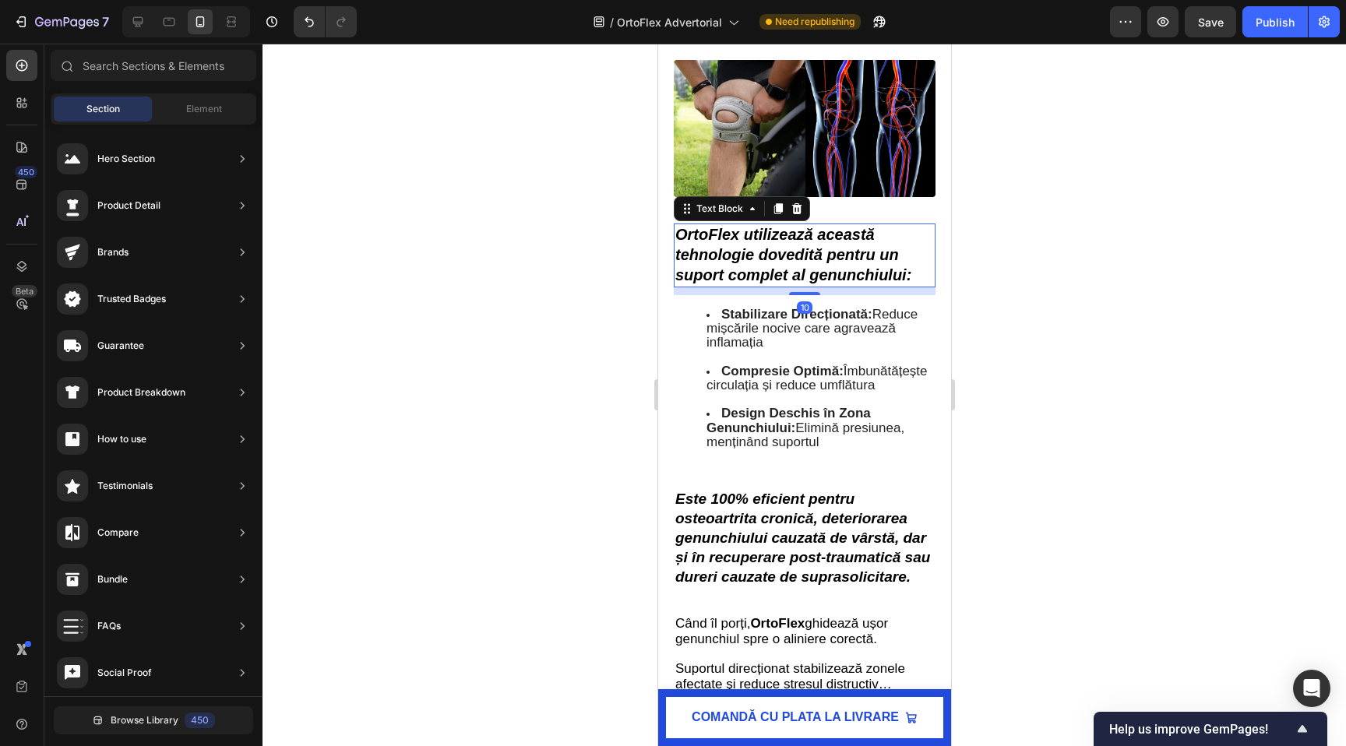
click at [799, 257] on strong "OrtoFlex utilizează această tehnologie dovedită pentru un suport complet al gen…" at bounding box center [792, 255] width 236 height 58
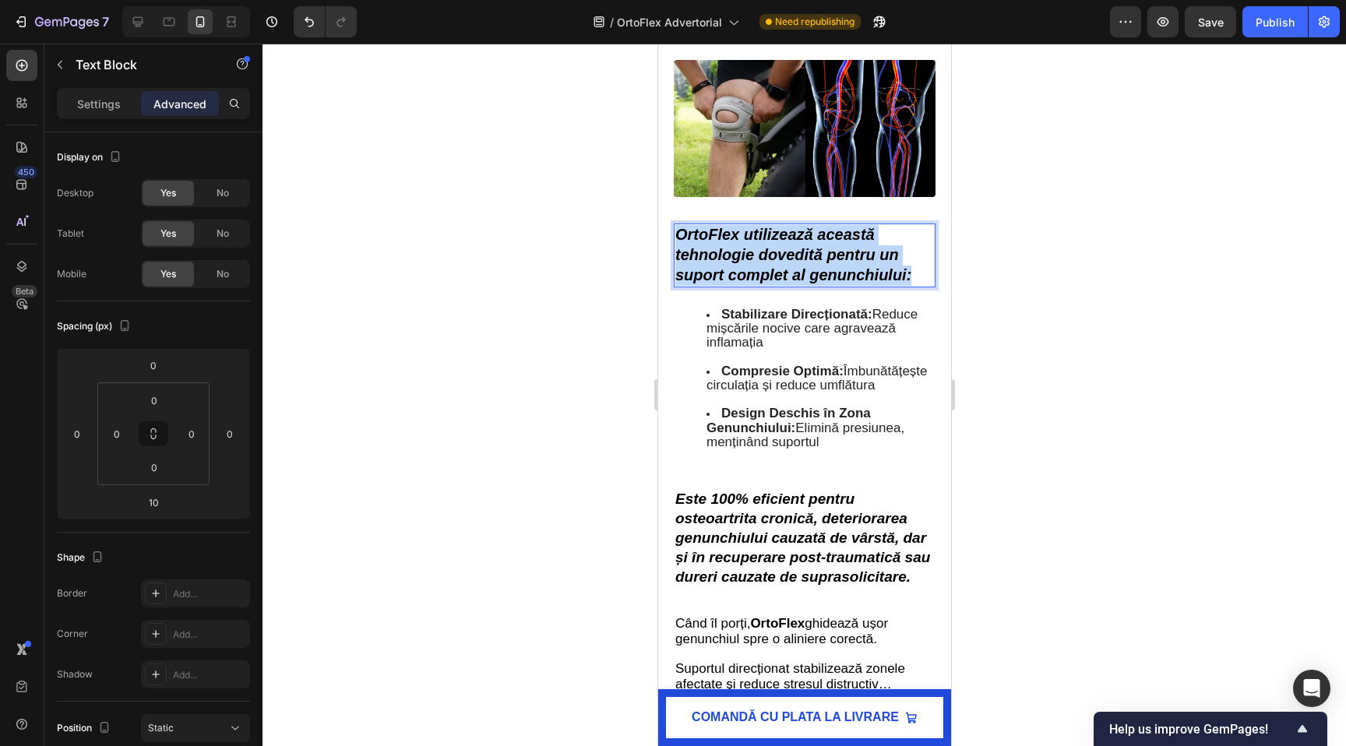
click at [799, 257] on strong "OrtoFlex utilizează această tehnologie dovedită pentru un suport complet al gen…" at bounding box center [792, 255] width 236 height 58
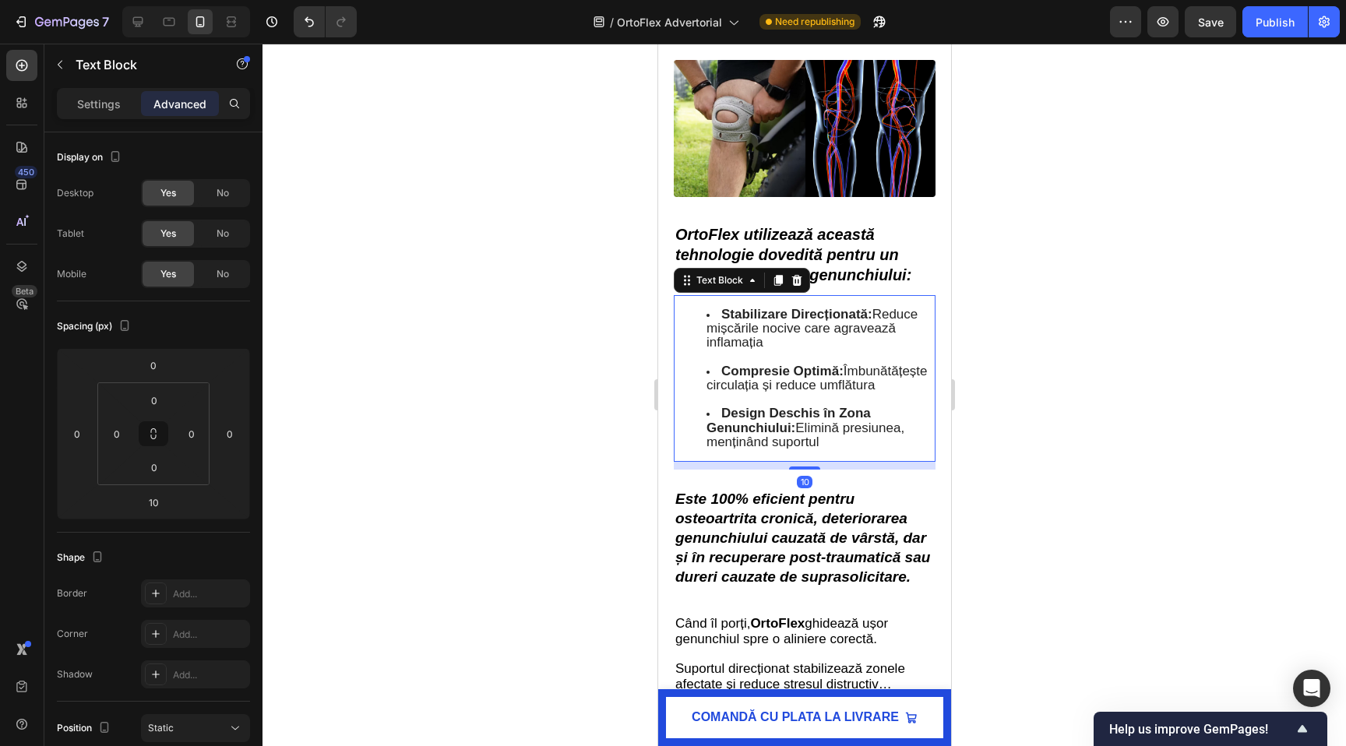
click at [799, 461] on div "Stabilizare Direcționată: Reduce mișcările nocive care agravează inflamația Com…" at bounding box center [804, 378] width 262 height 167
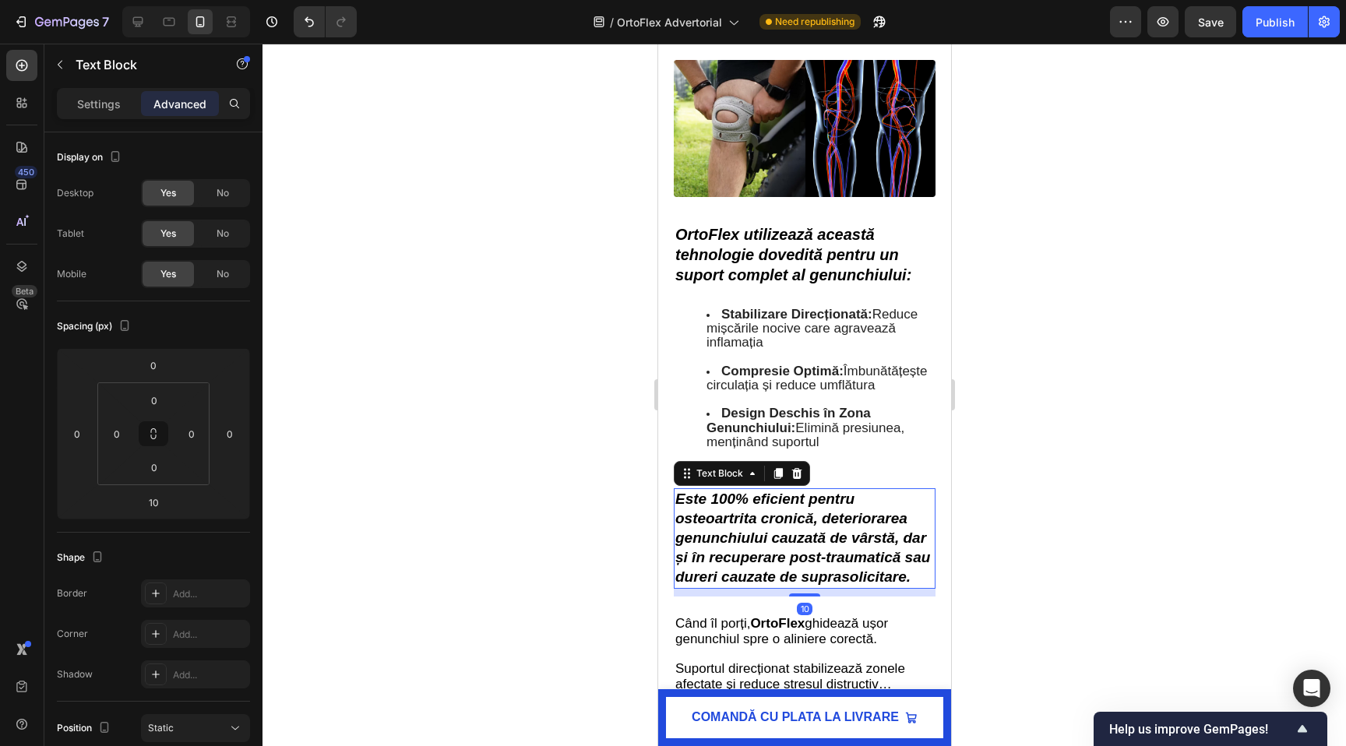
click at [761, 540] on p "Este 100% eficient pentru osteoartrita cronică, deteriorarea genunchiului cauza…" at bounding box center [803, 538] width 259 height 97
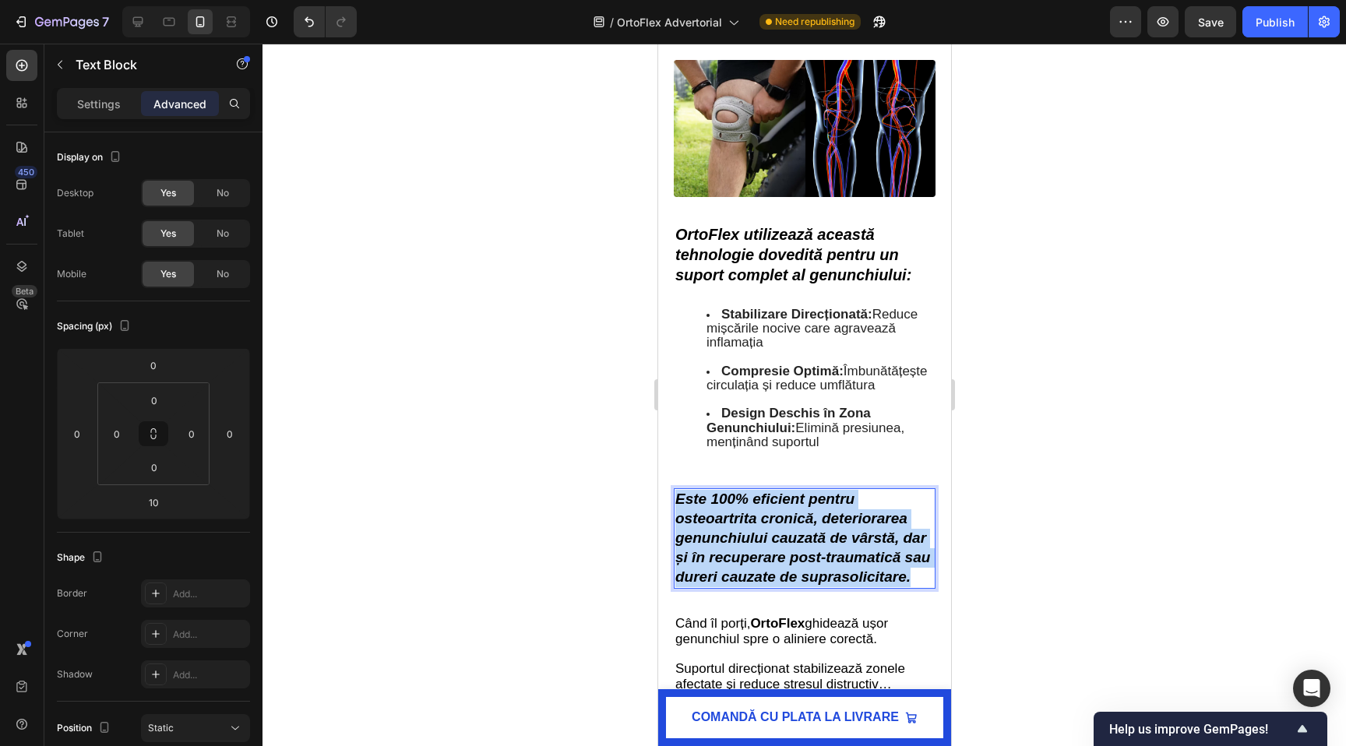
click at [761, 540] on p "Este 100% eficient pentru osteoartrita cronică, deteriorarea genunchiului cauza…" at bounding box center [803, 538] width 259 height 97
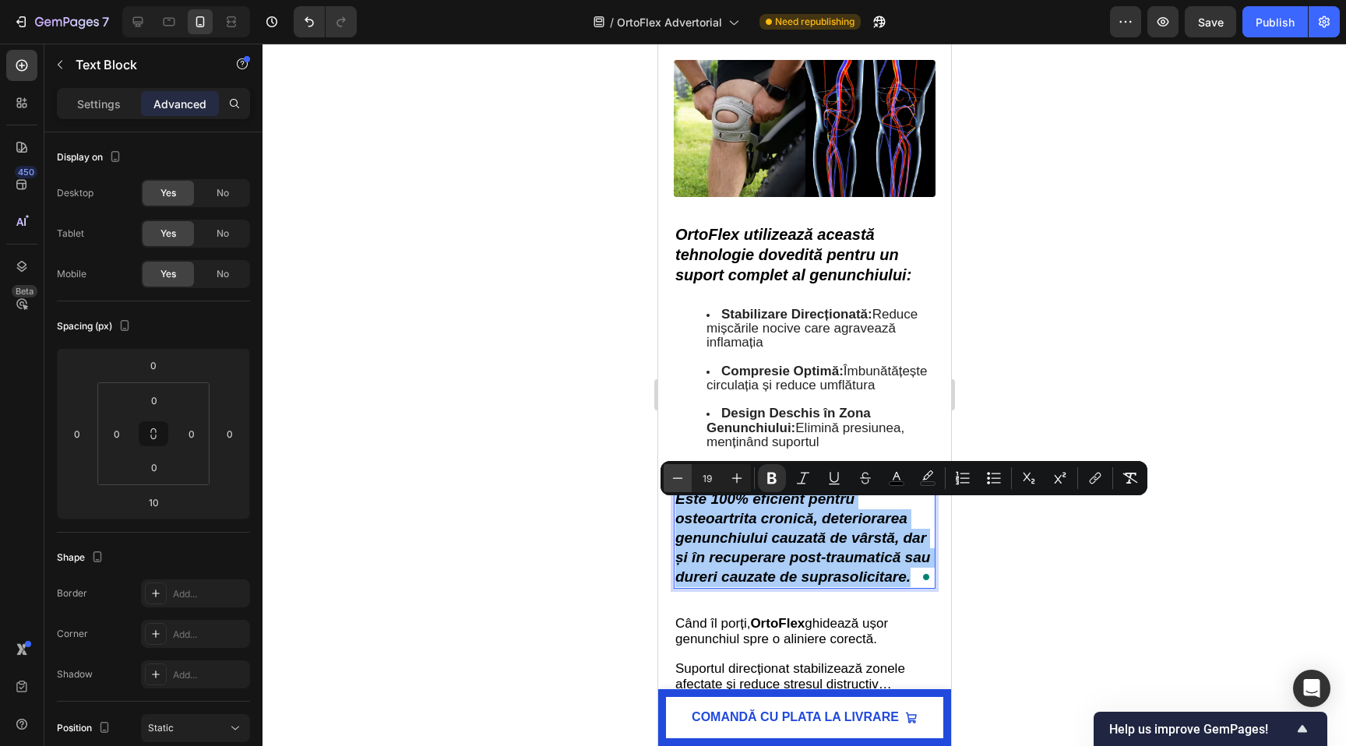
click at [677, 479] on icon "Editor contextual toolbar" at bounding box center [678, 478] width 16 height 16
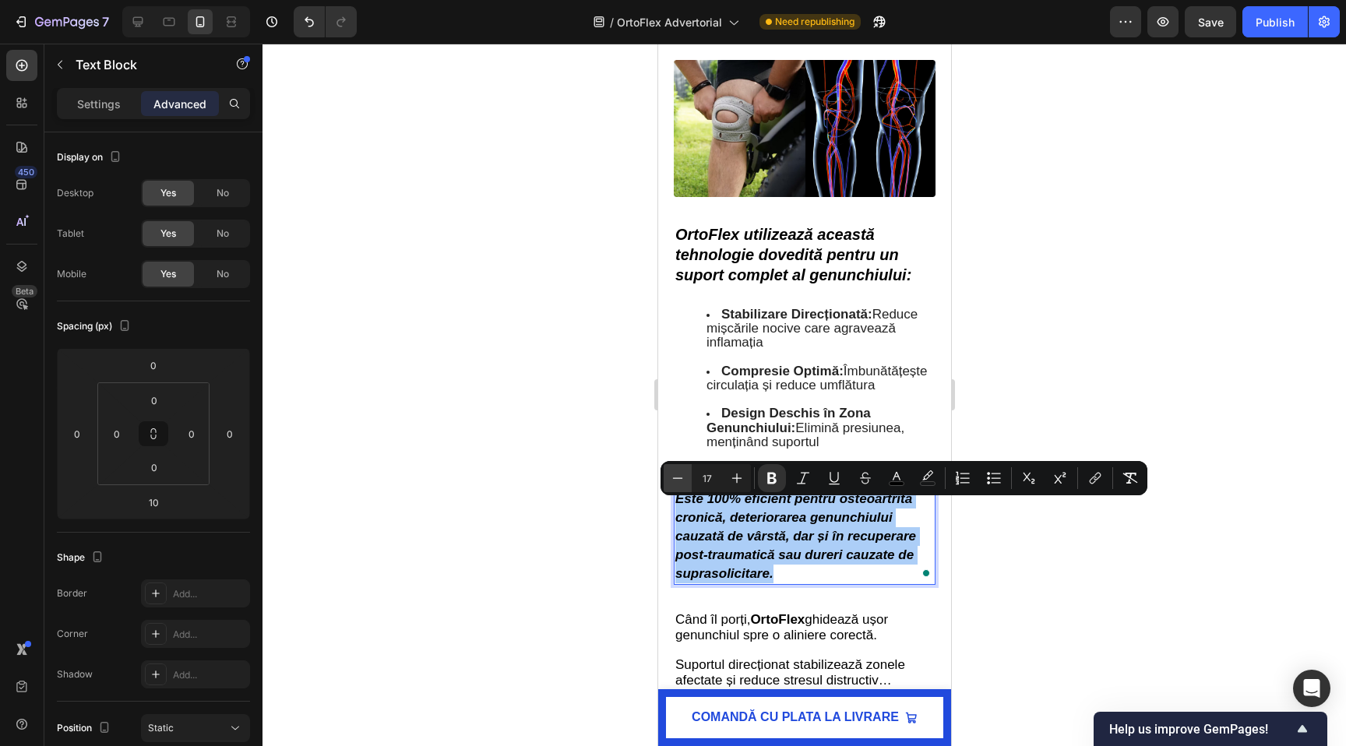
click at [677, 479] on icon "Editor contextual toolbar" at bounding box center [678, 478] width 16 height 16
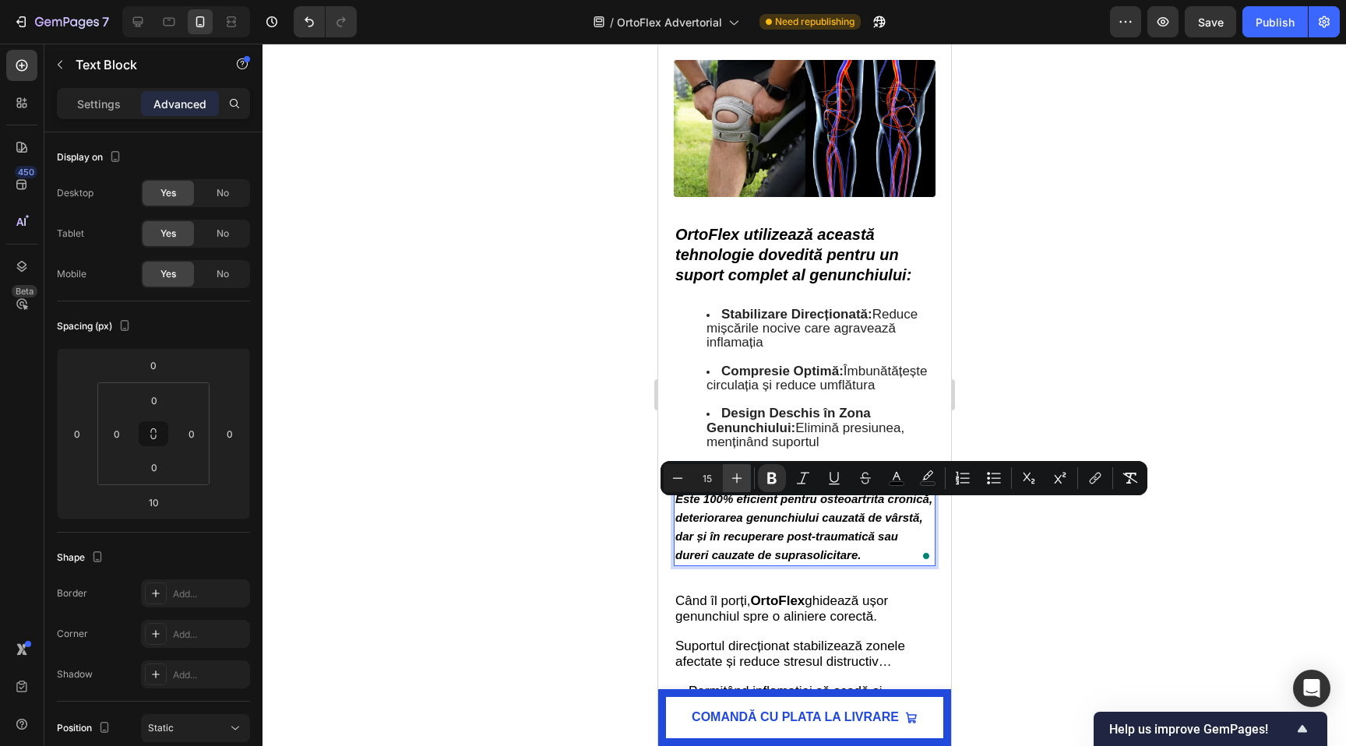
click at [742, 472] on icon "Editor contextual toolbar" at bounding box center [737, 478] width 16 height 16
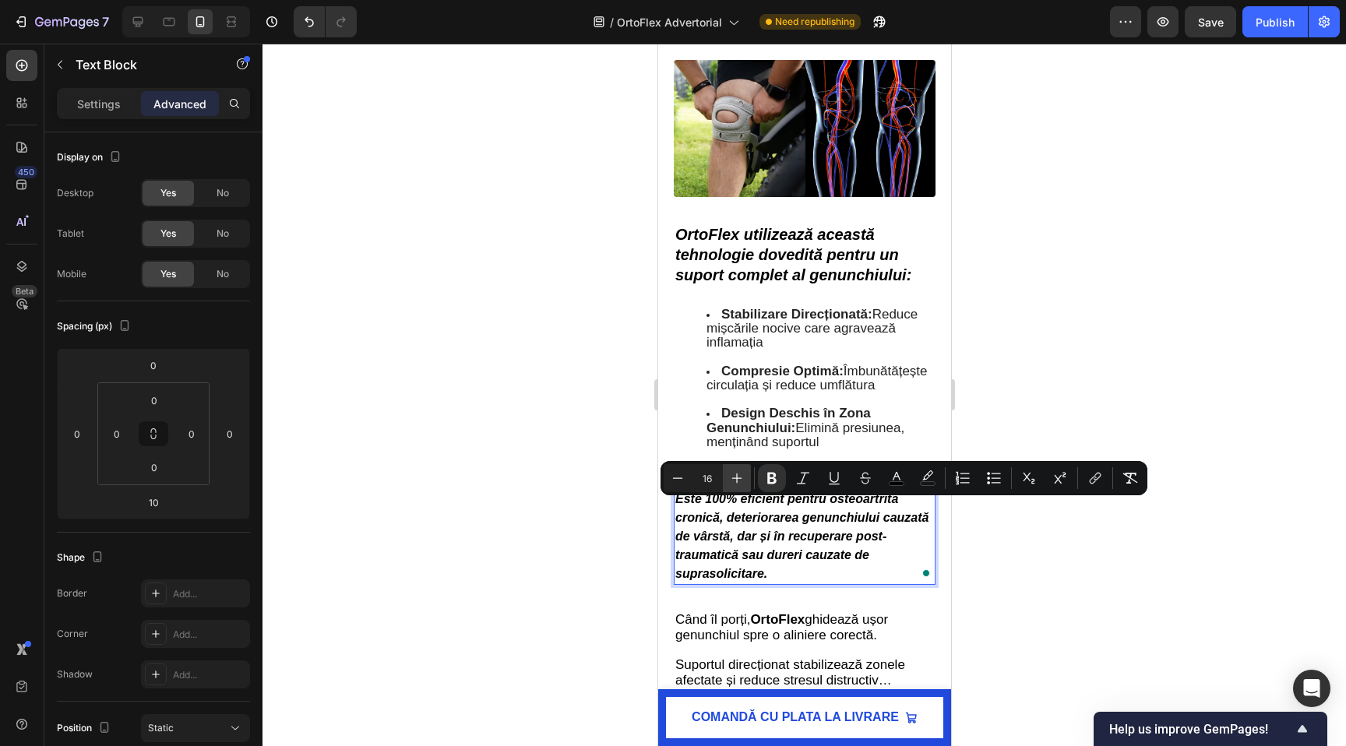
click at [742, 472] on icon "Editor contextual toolbar" at bounding box center [737, 478] width 16 height 16
type input "17"
click at [519, 501] on div at bounding box center [803, 395] width 1083 height 702
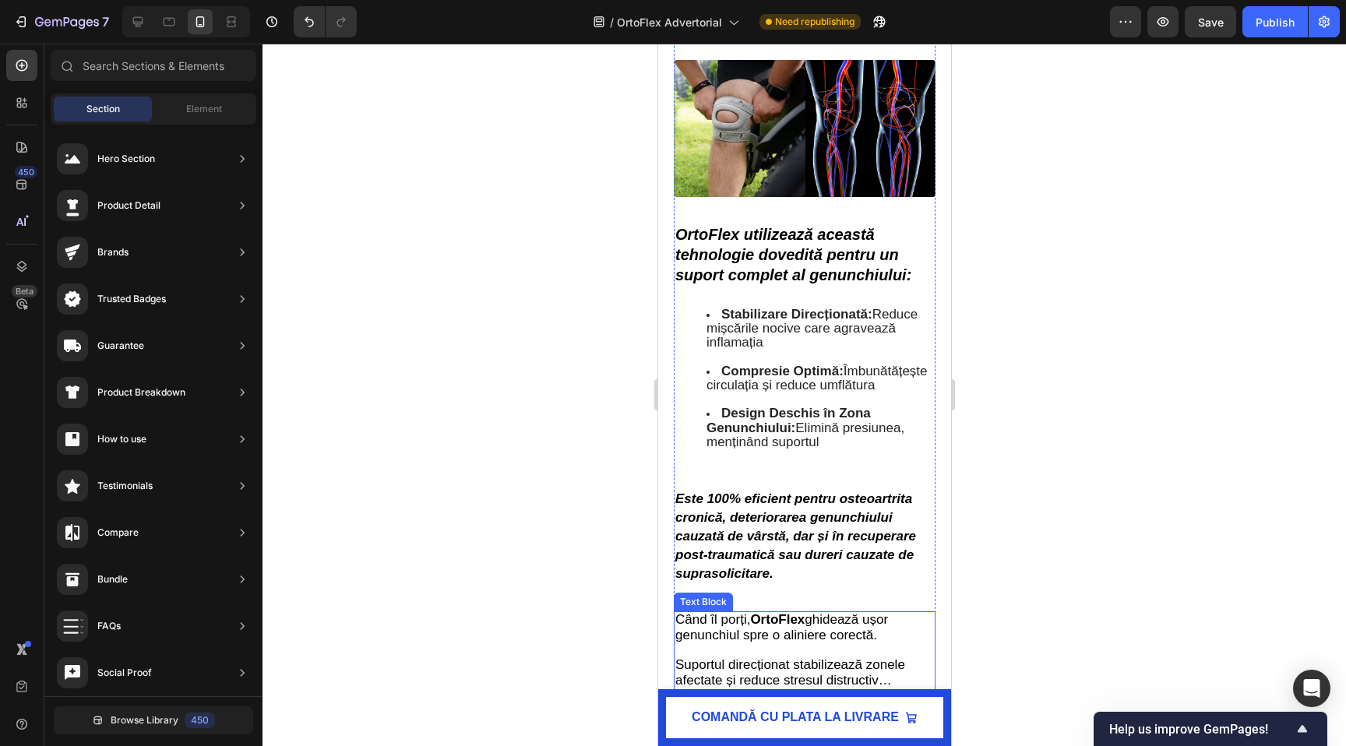
click at [764, 627] on strong "OrtoFlex" at bounding box center [776, 619] width 55 height 15
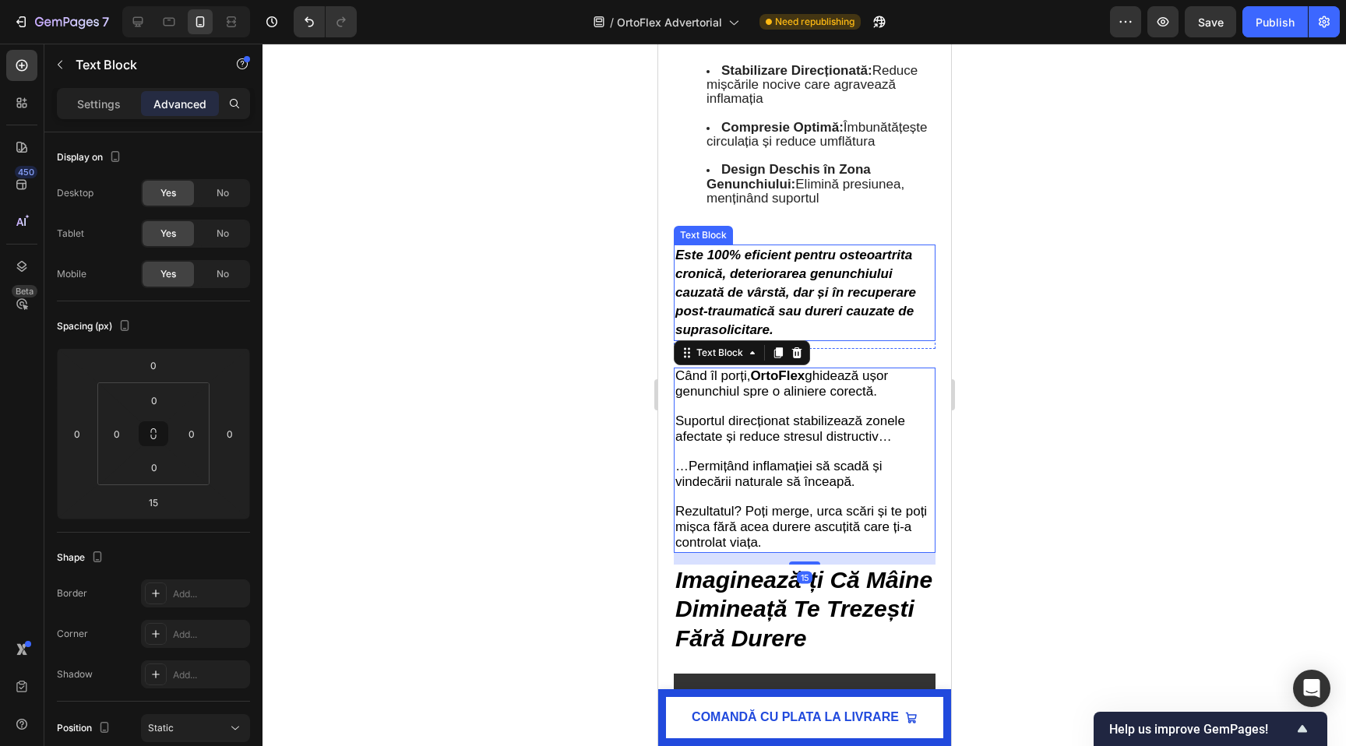
click at [742, 283] on strong "Este 100% eficient pentru osteoartrita cronică, deteriorarea genunchiului cauza…" at bounding box center [794, 293] width 241 height 90
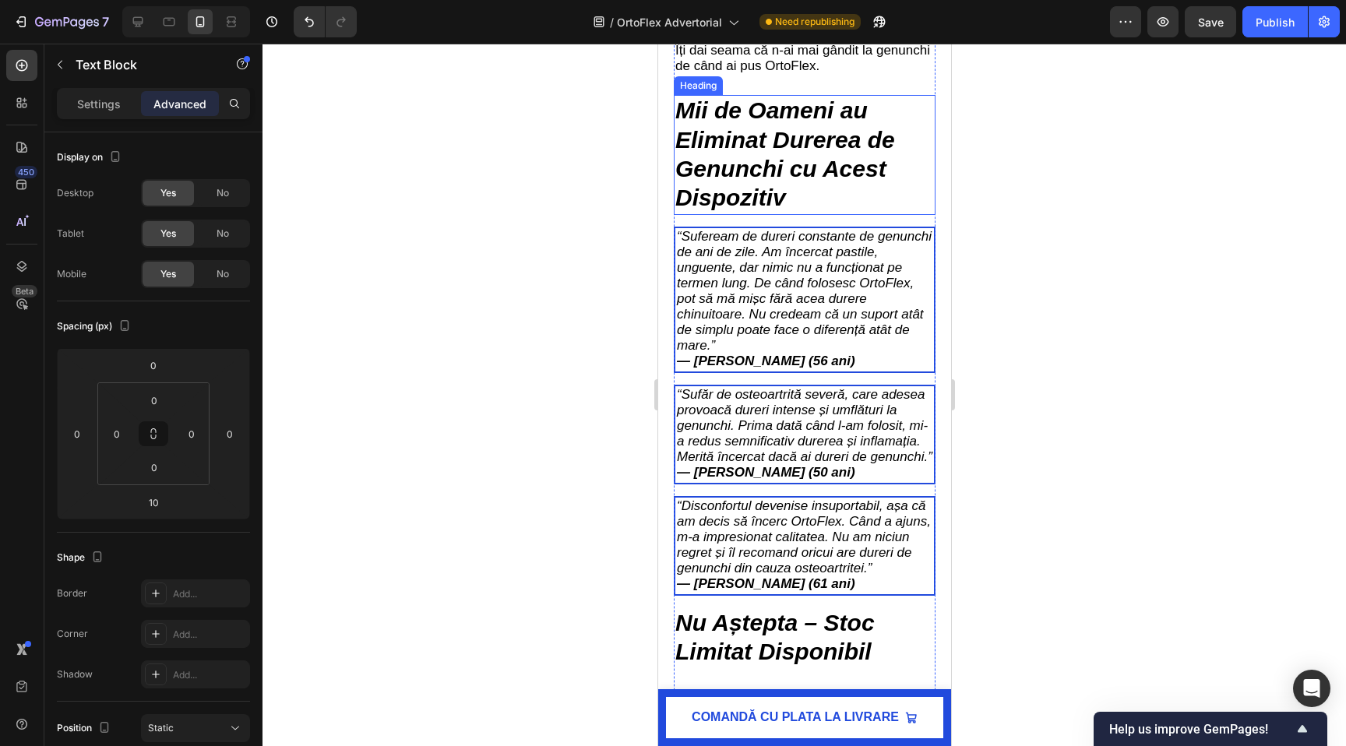
scroll to position [5582, 0]
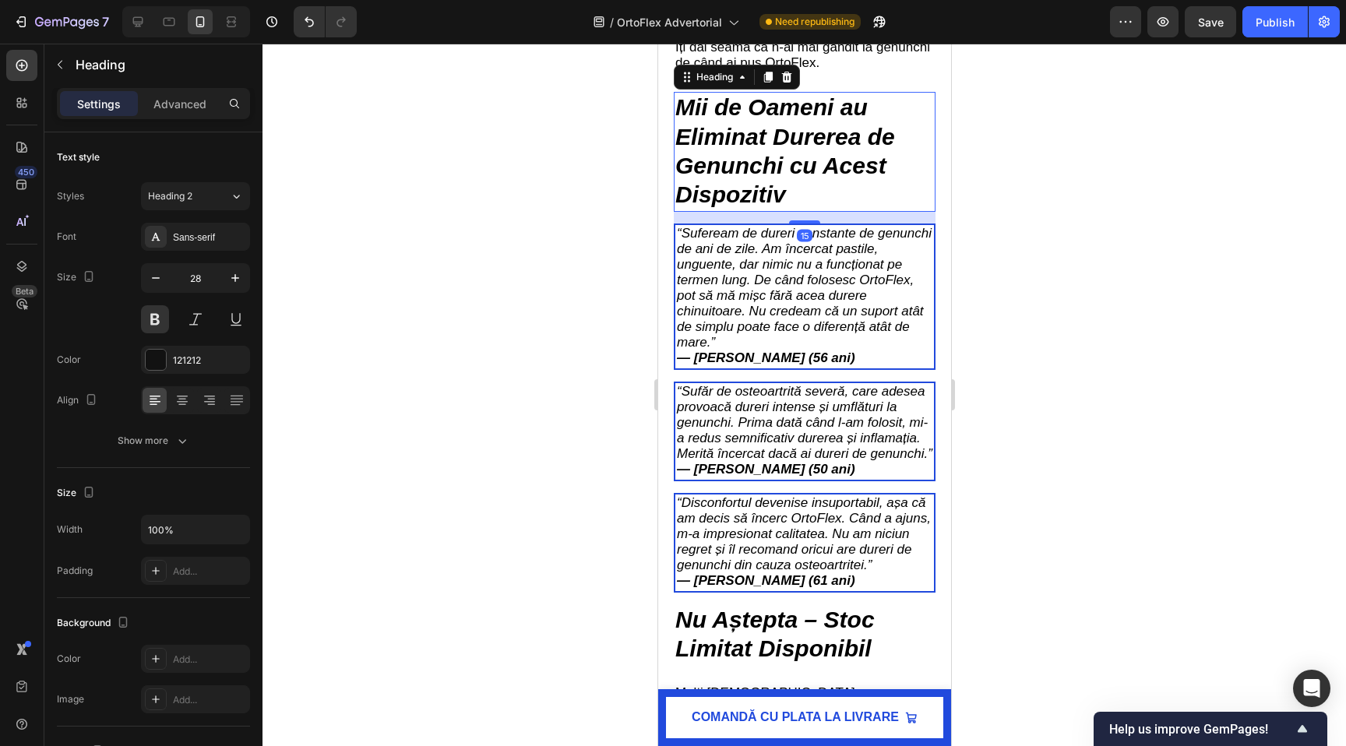
click at [772, 147] on strong "Mii de Oameni au Eliminat Durerea de Genunchi cu Acest Dispozitiv" at bounding box center [784, 150] width 220 height 113
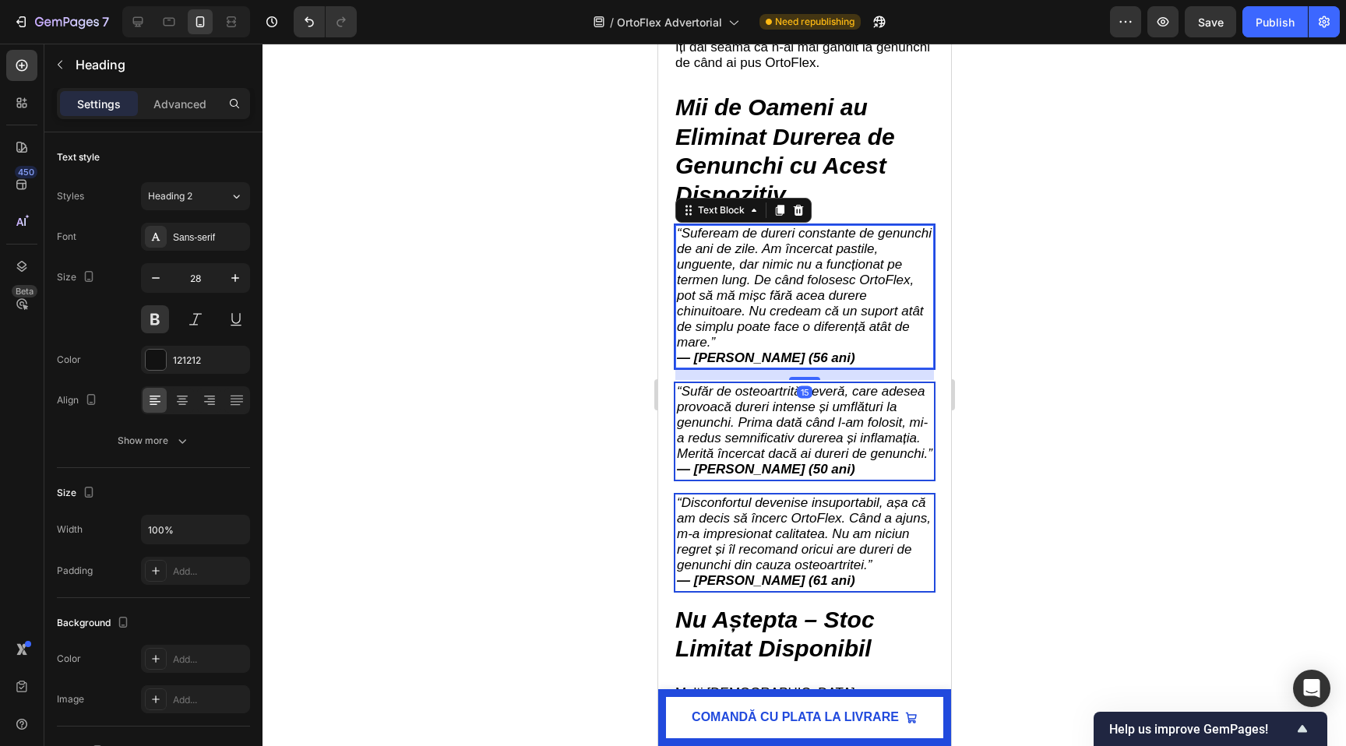
click at [776, 315] on icon "“Sufeream de dureri constante de genunchi de ani de zile. Am încercat pastile, …" at bounding box center [803, 288] width 255 height 124
click at [467, 308] on div at bounding box center [803, 395] width 1083 height 702
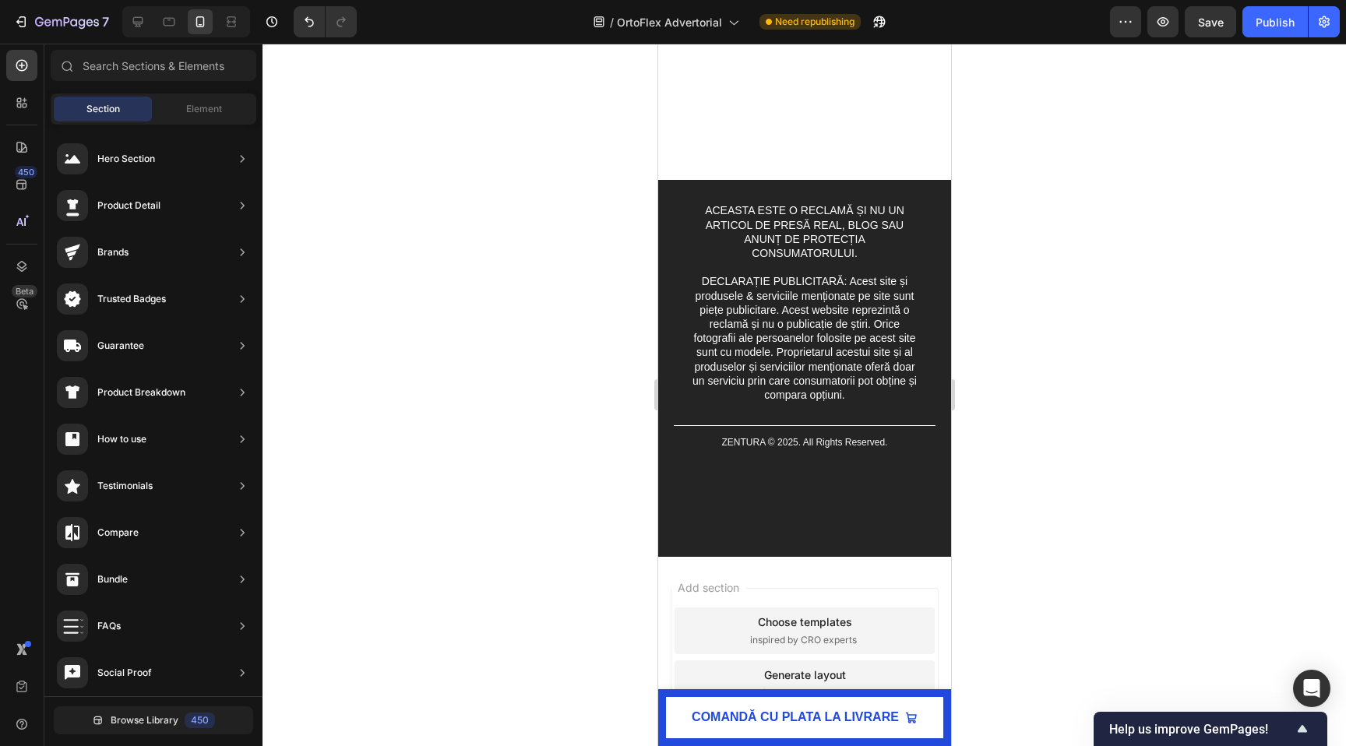
scroll to position [7500, 0]
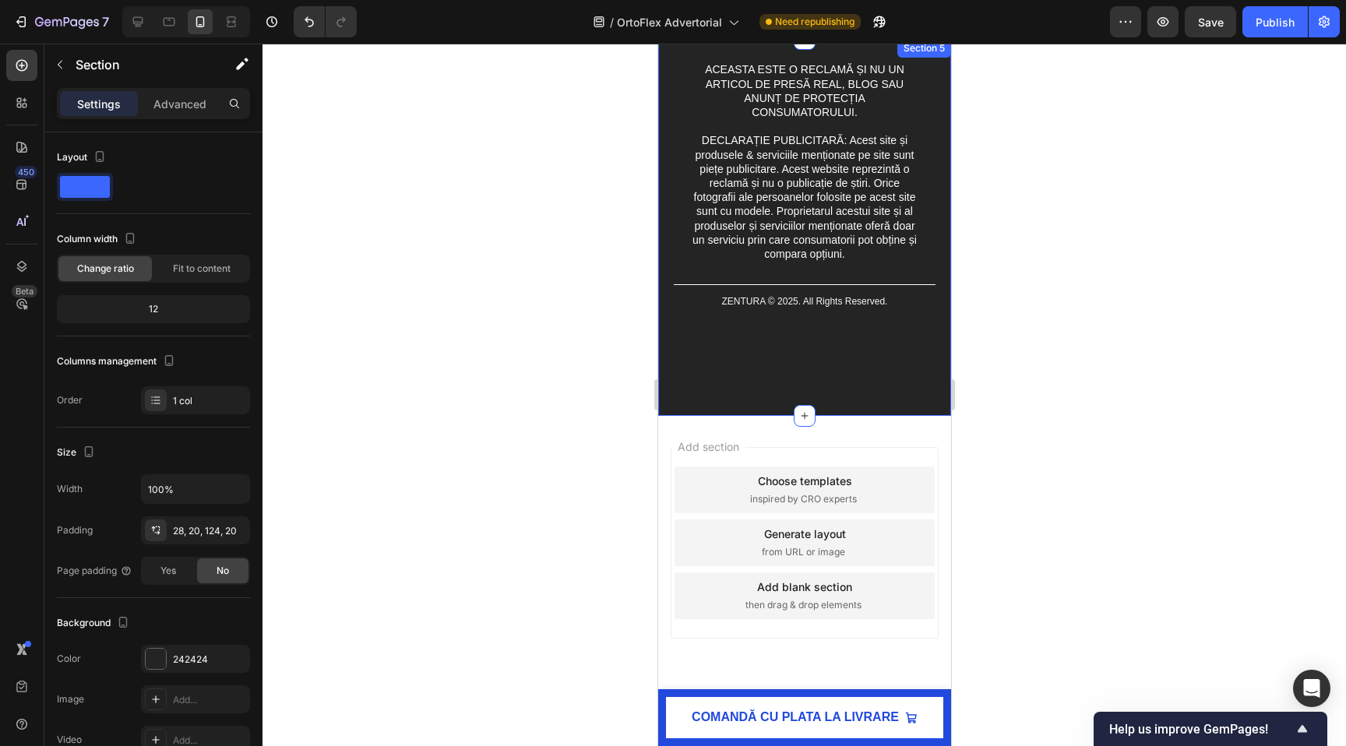
click at [795, 394] on div "ACEASTA ESTE O RECLAMĂ ȘI NU UN ARTICOL DE PRESĂ REAL, BLOG SAU ANUNȚ DE PROTEC…" at bounding box center [803, 227] width 293 height 376
click at [795, 361] on div "ACEASTA ESTE O RECLAMĂ ȘI NU UN ARTICOL DE PRESĂ REAL, BLOG SAU ANUNȚ DE PROTEC…" at bounding box center [803, 227] width 293 height 376
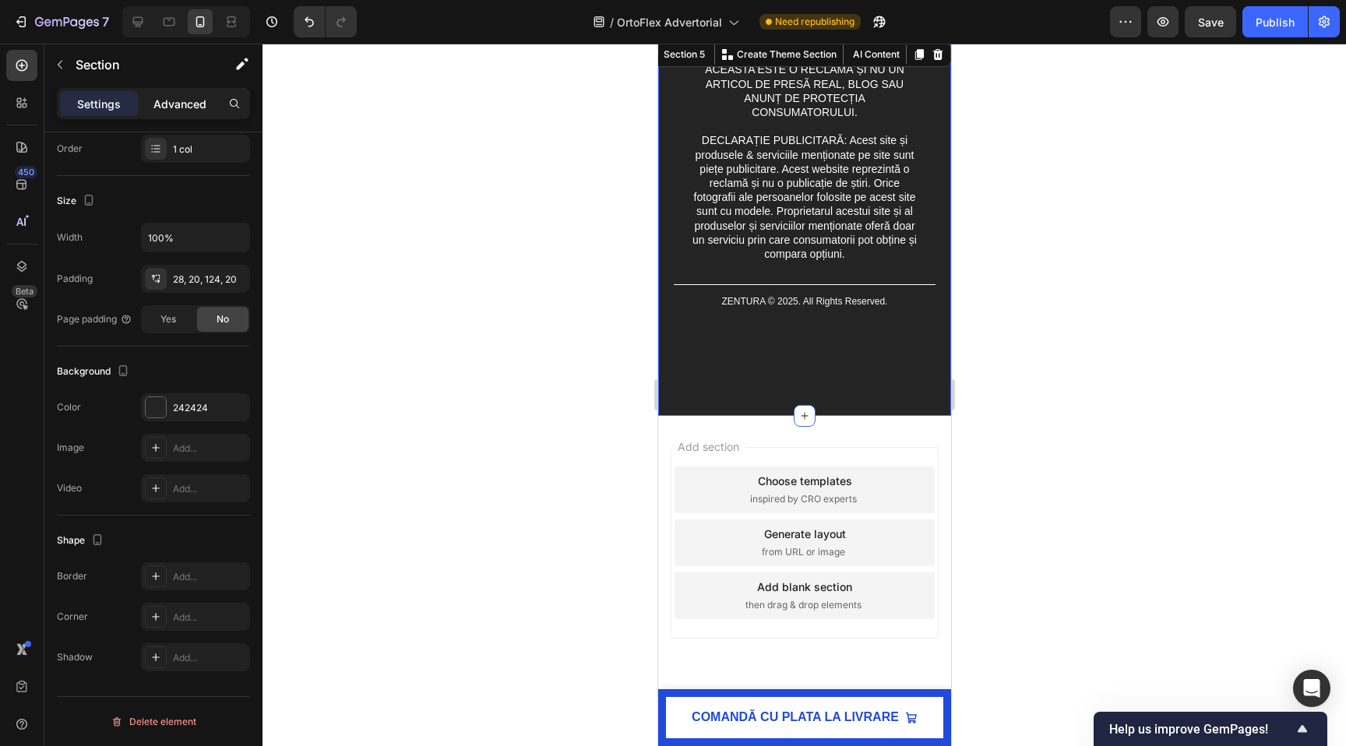
click at [157, 96] on p "Advanced" at bounding box center [179, 104] width 53 height 16
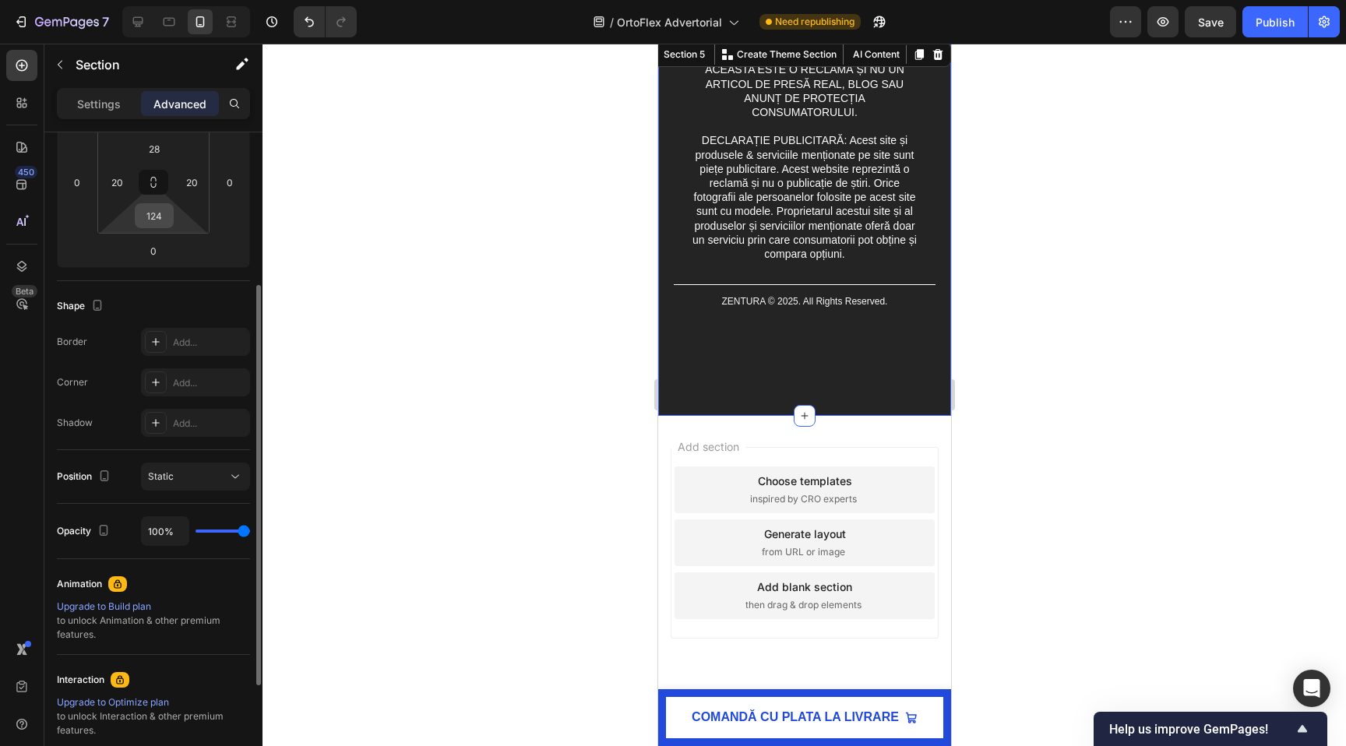
click at [152, 216] on input "124" at bounding box center [154, 215] width 31 height 23
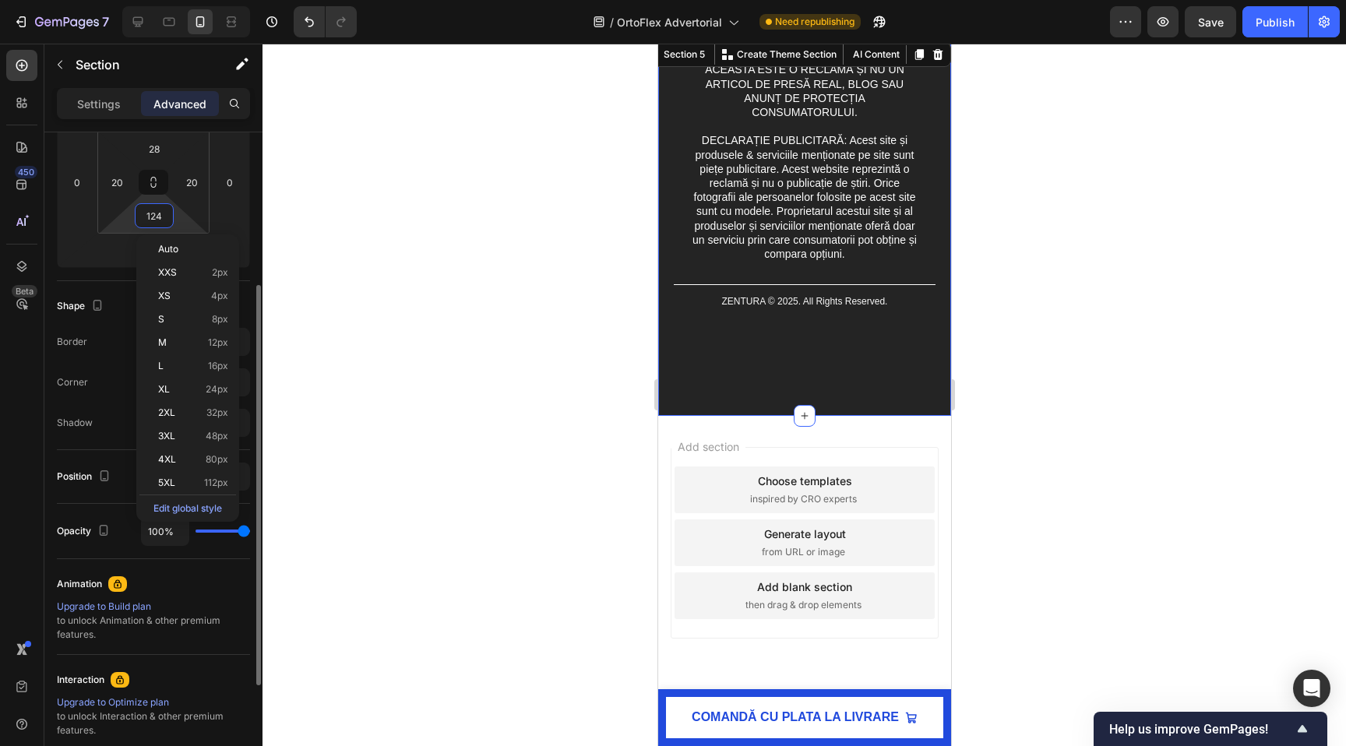
click at [152, 216] on input "124" at bounding box center [154, 215] width 31 height 23
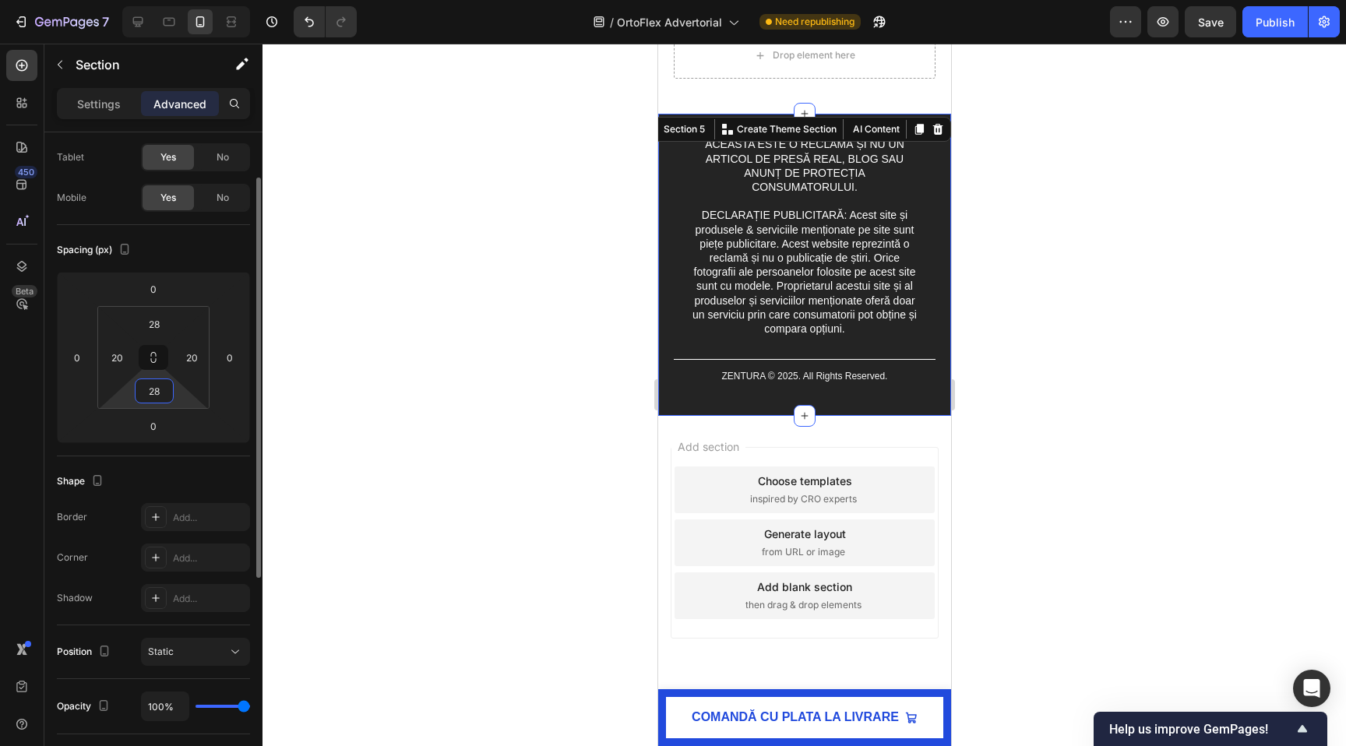
scroll to position [76, 0]
type input "28"
click at [481, 241] on div at bounding box center [803, 395] width 1083 height 702
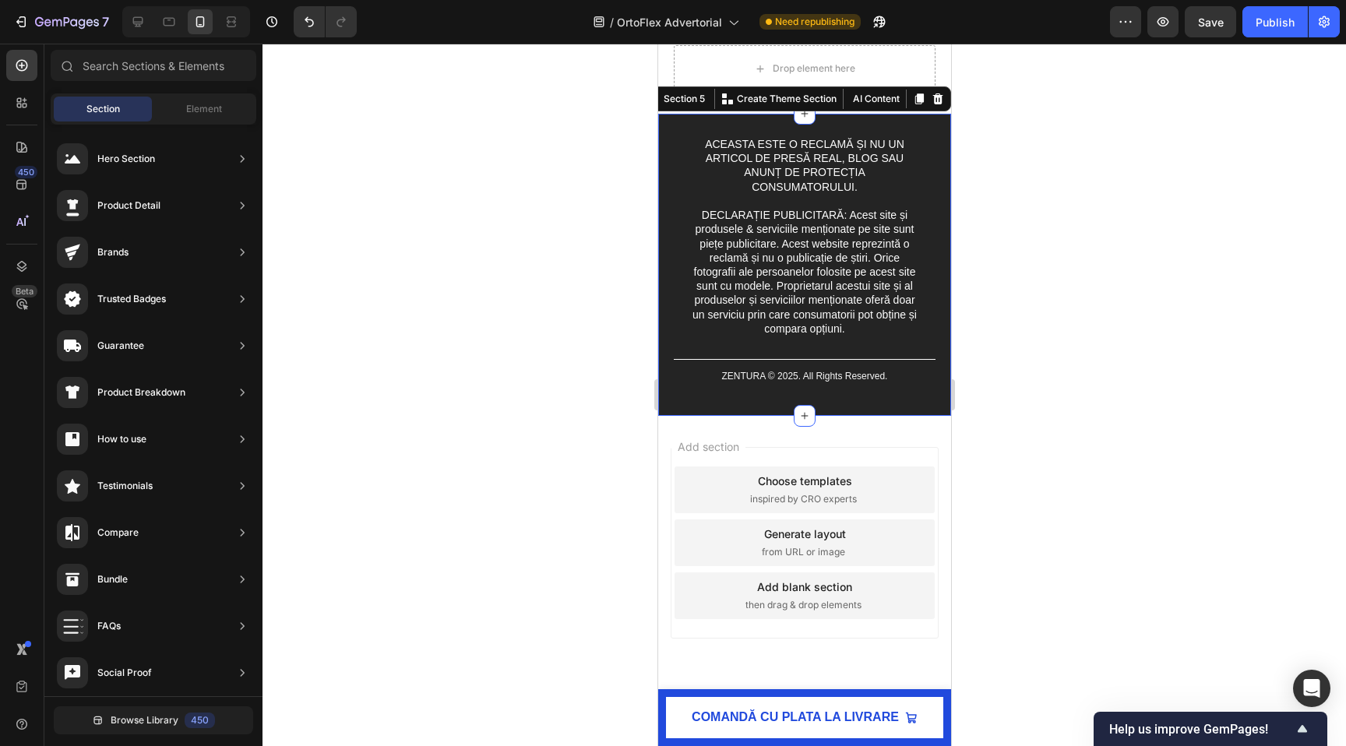
click at [750, 399] on div "ACEASTA ESTE O RECLAMĂ ȘI NU UN ARTICOL DE PRESĂ REAL, BLOG SAU ANUNȚ DE PROTEC…" at bounding box center [803, 264] width 293 height 301
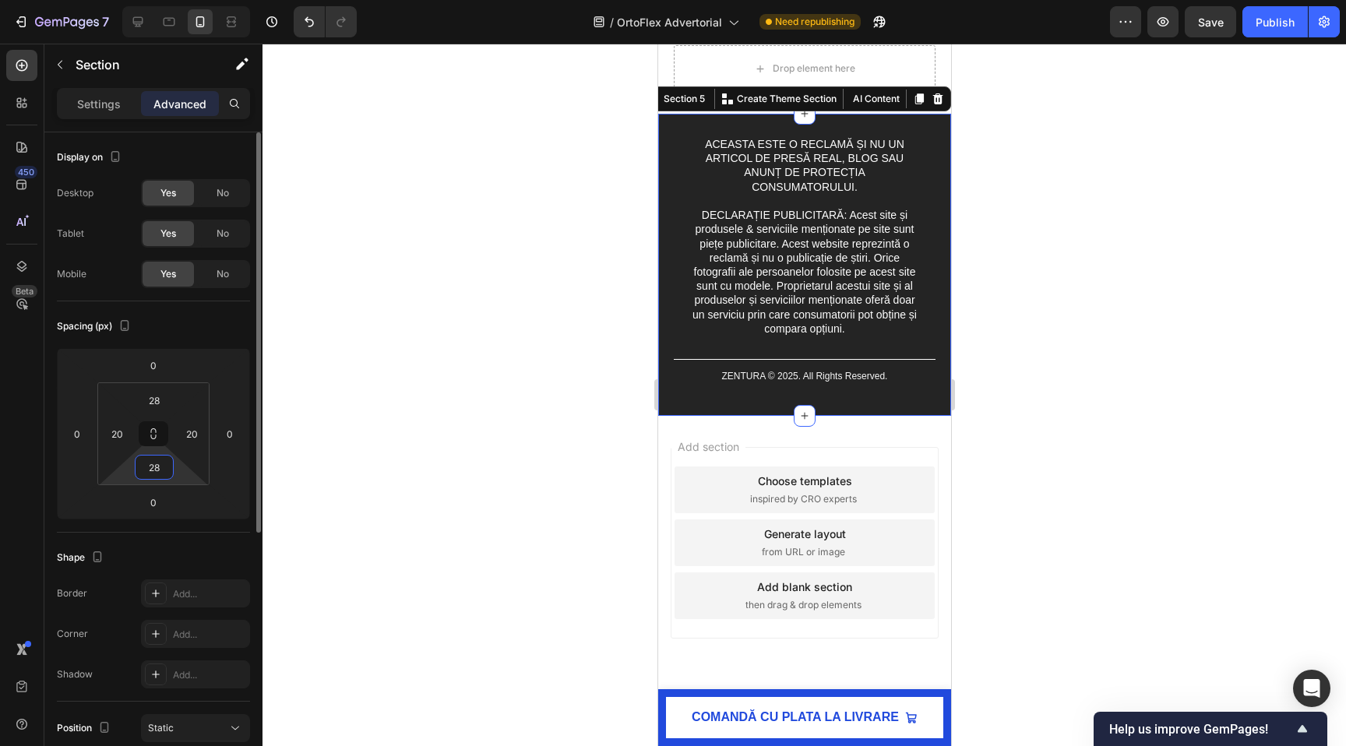
click at [146, 467] on input "28" at bounding box center [154, 467] width 31 height 23
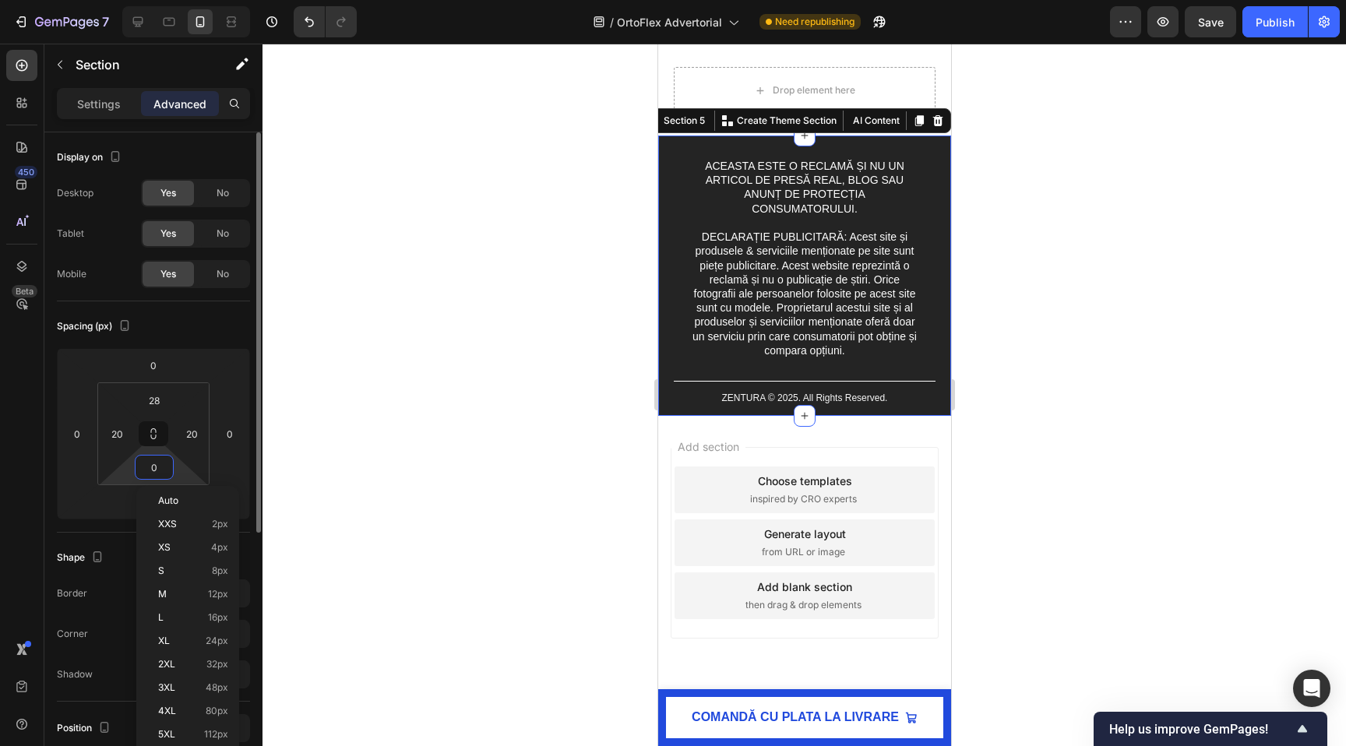
scroll to position [7403, 0]
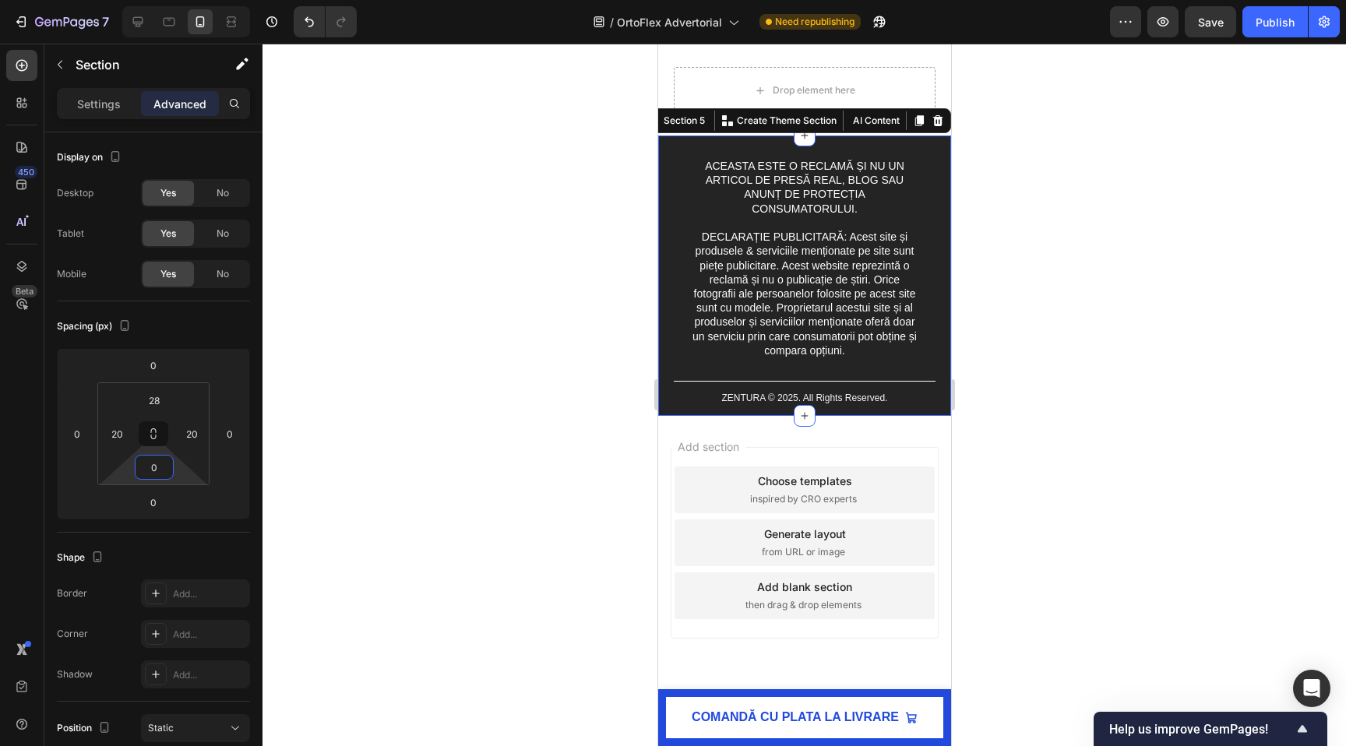
type input "0"
click at [428, 477] on div at bounding box center [803, 395] width 1083 height 702
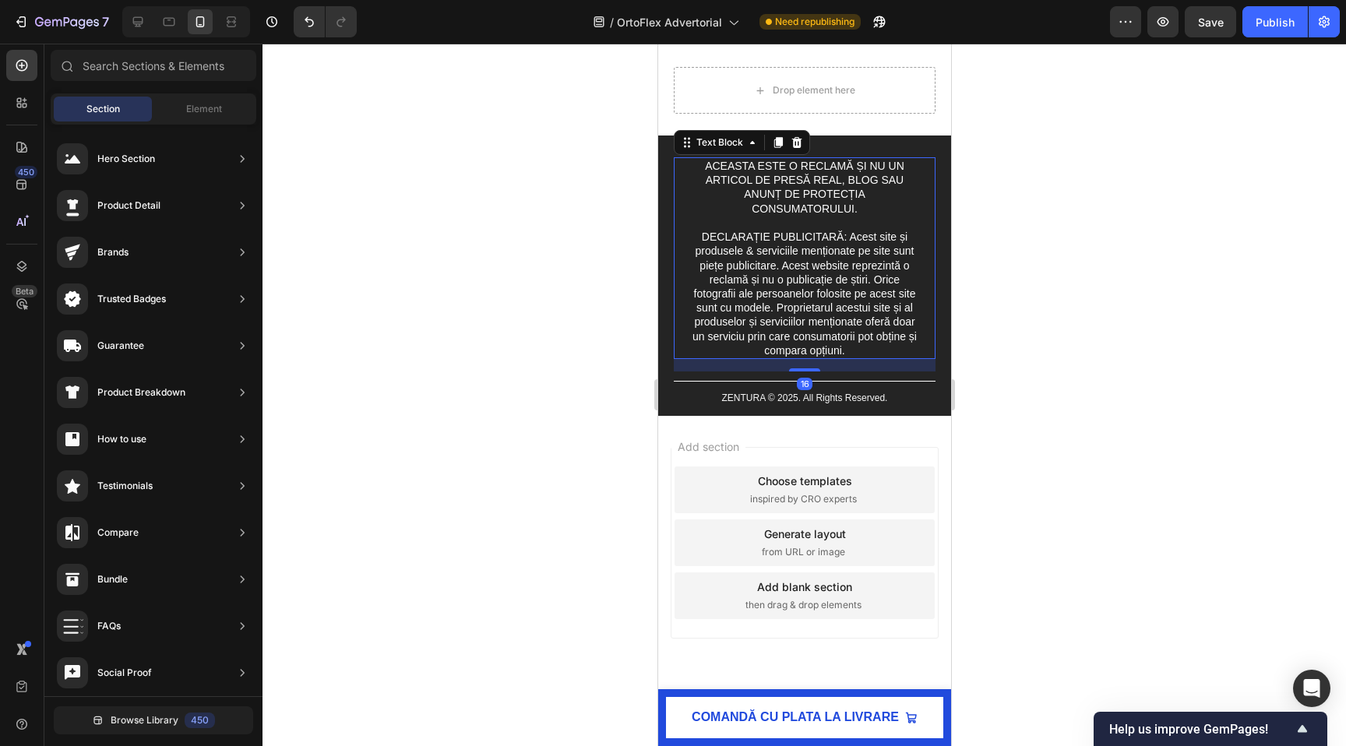
click at [750, 208] on p "ACEASTA ESTE O RECLAMĂ ȘI NU UN ARTICOL DE PRESĂ REAL, BLOG SAU ANUNȚ DE PROTEC…" at bounding box center [803, 194] width 227 height 71
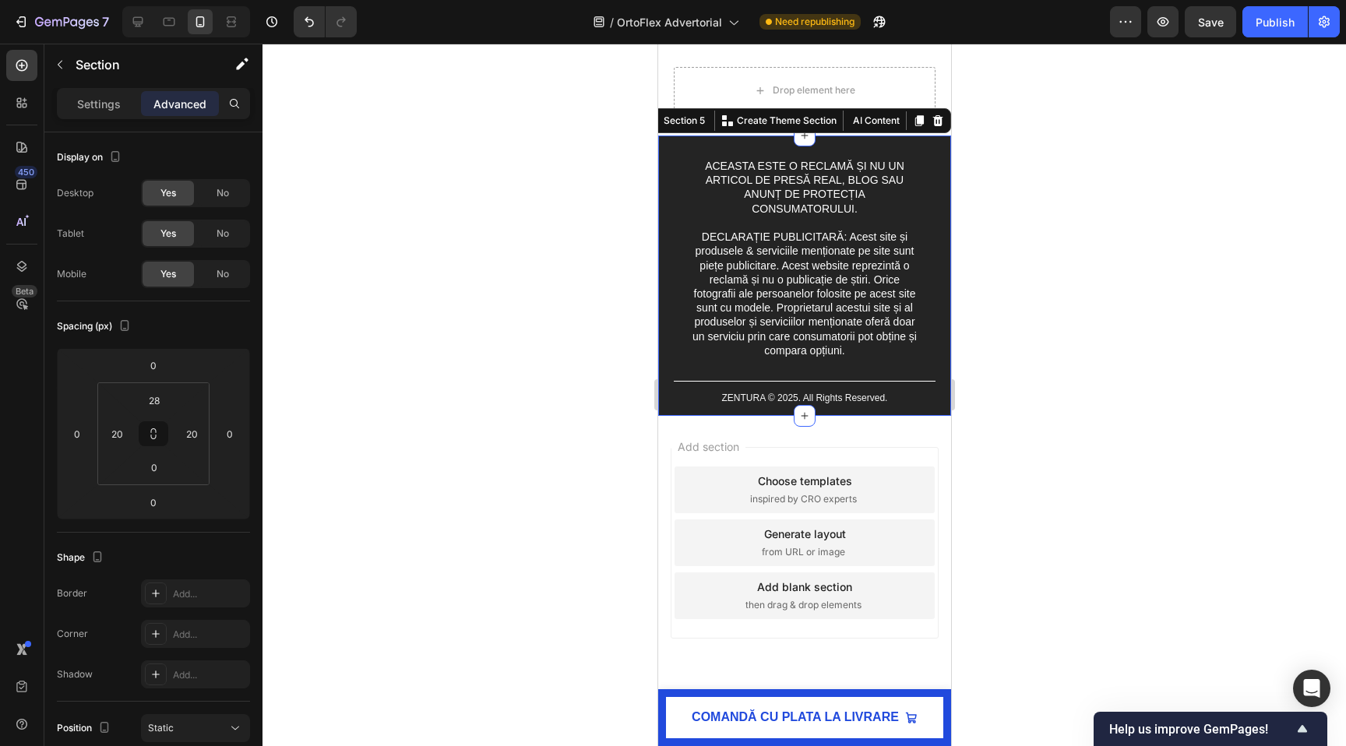
click at [662, 171] on div "ACEASTA ESTE O RECLAMĂ ȘI NU UN ARTICOL DE PRESĂ REAL, BLOG SAU ANUNȚ DE PROTEC…" at bounding box center [803, 275] width 293 height 280
click at [157, 405] on input "28" at bounding box center [154, 400] width 31 height 23
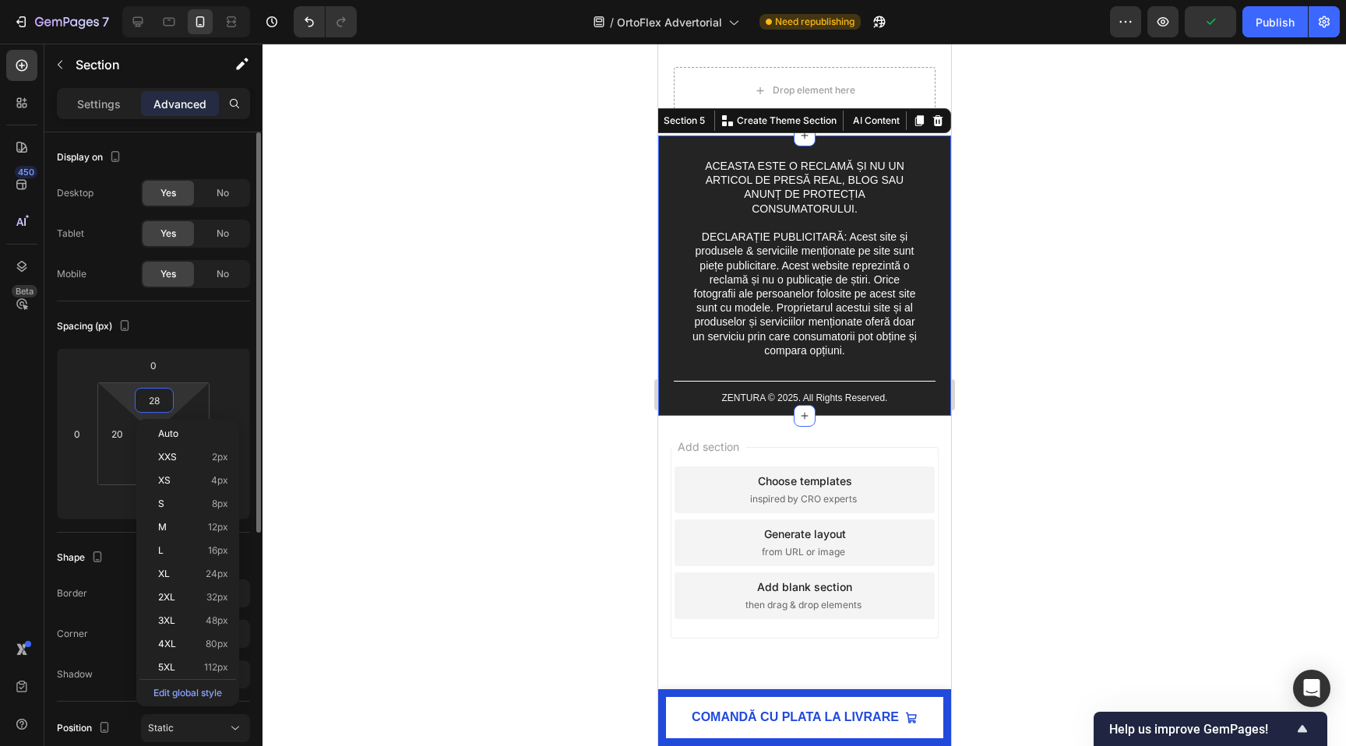
click at [157, 405] on input "28" at bounding box center [154, 400] width 31 height 23
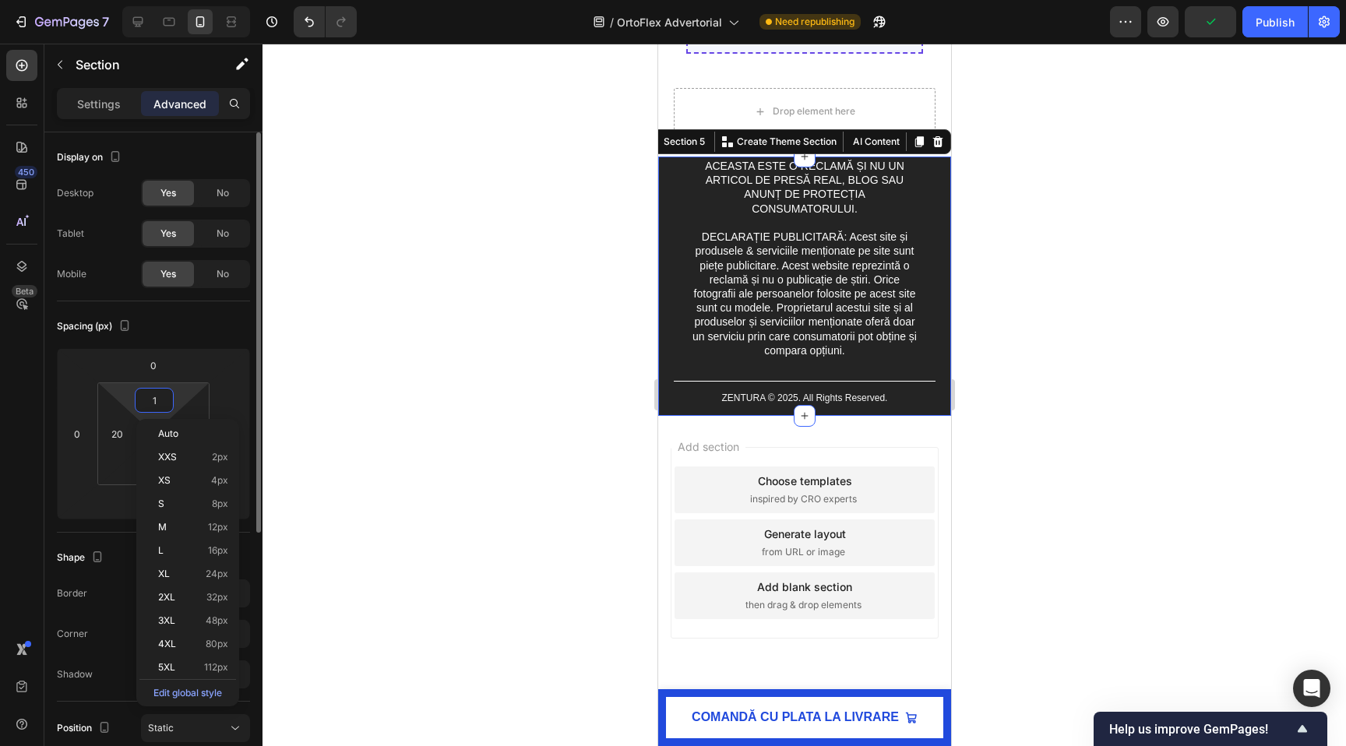
scroll to position [7389, 0]
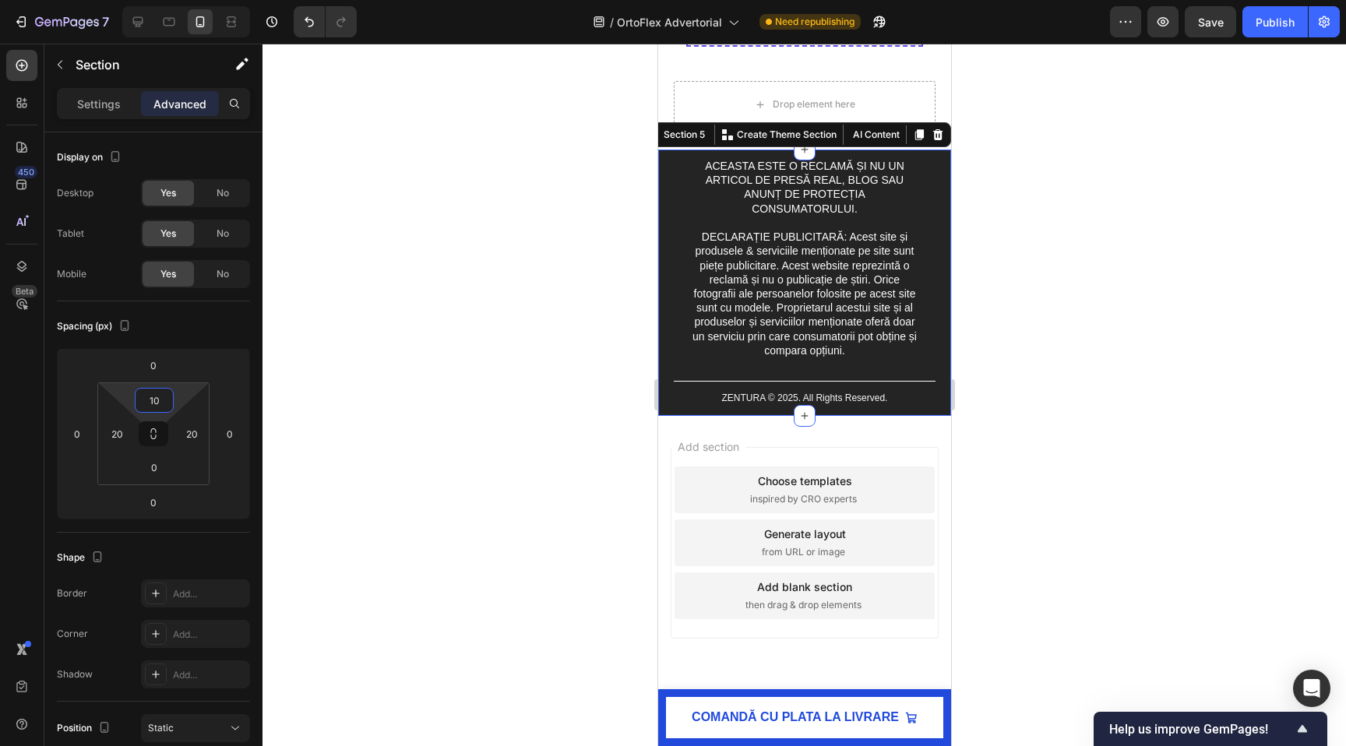
type input "10"
click at [452, 362] on div at bounding box center [803, 395] width 1083 height 702
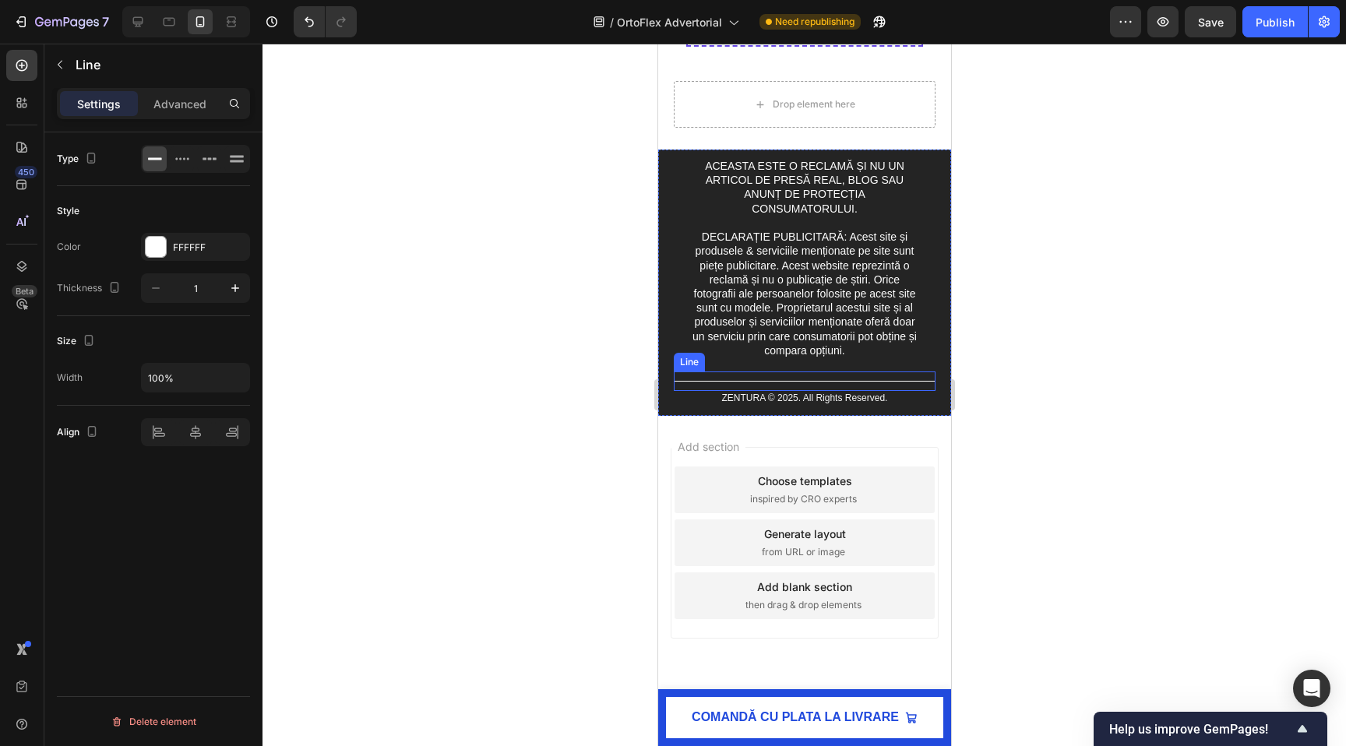
click at [804, 375] on div "Title Line" at bounding box center [804, 380] width 262 height 19
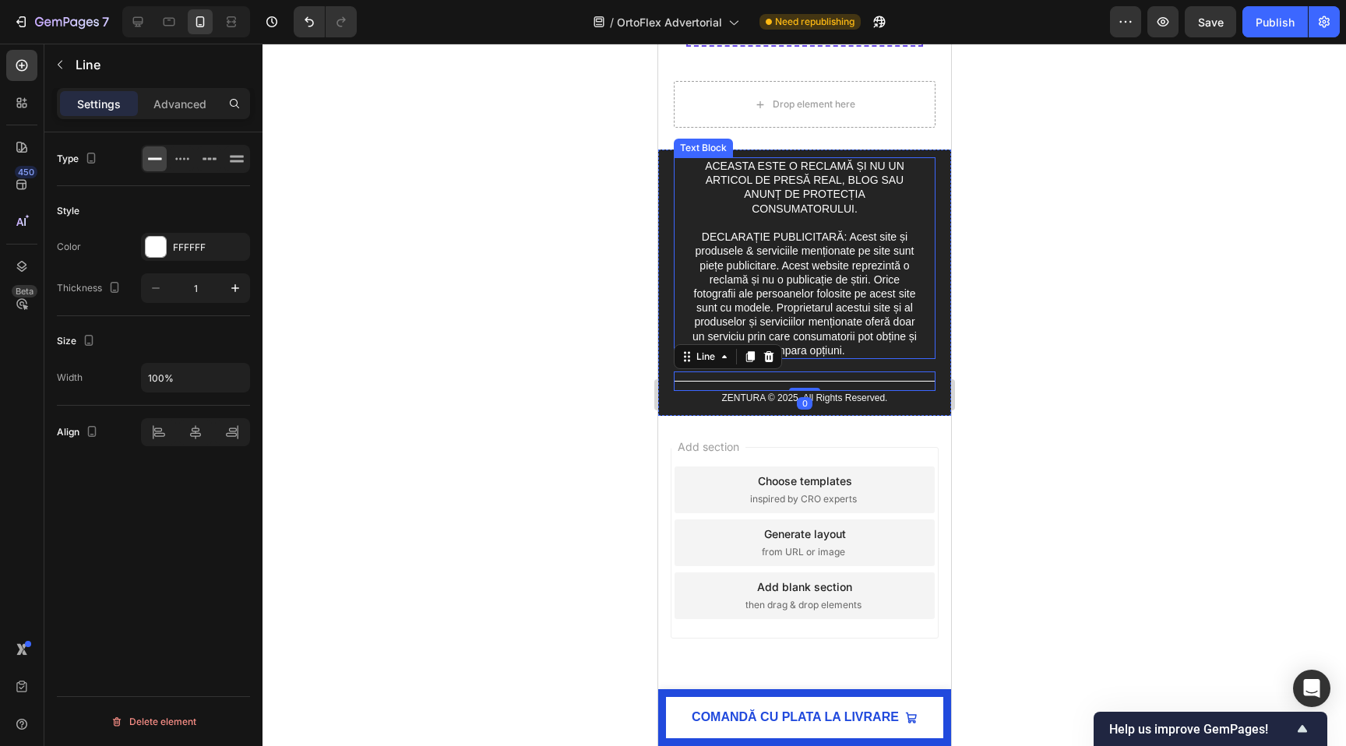
click at [815, 344] on span "DECLARAȚIE PUBLICITARĂ: Acest site și produsele & serviciile menționate pe site…" at bounding box center [804, 294] width 224 height 126
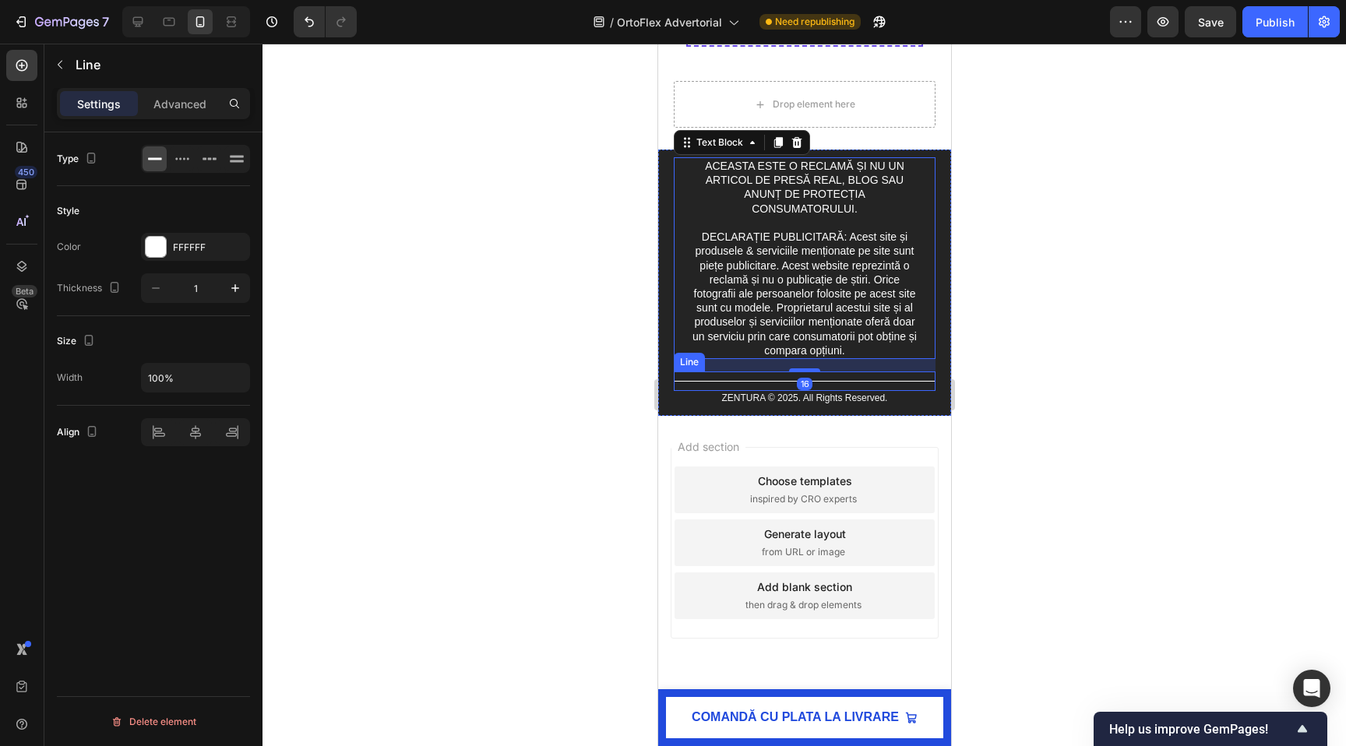
click at [812, 374] on div "Title Line" at bounding box center [804, 380] width 262 height 19
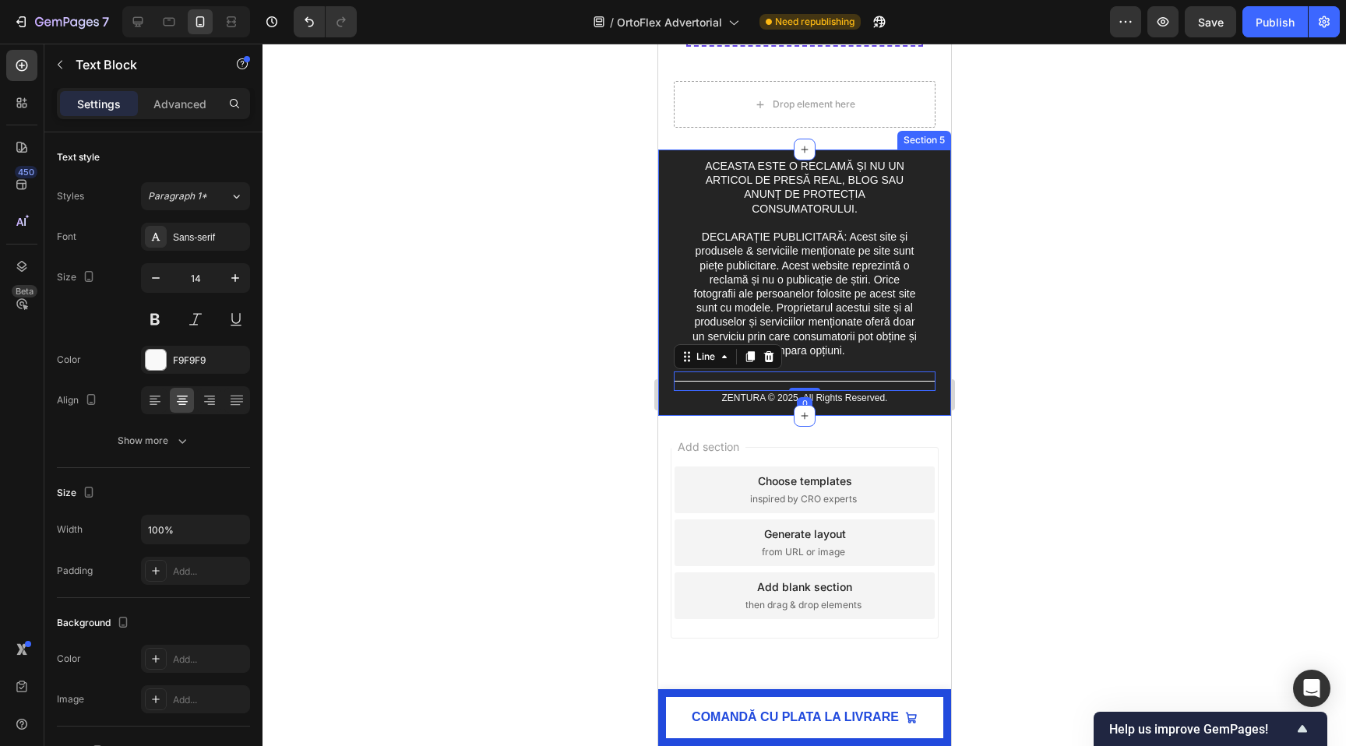
click at [811, 340] on span "DECLARAȚIE PUBLICITARĂ: Acest site și produsele & serviciile menționate pe site…" at bounding box center [804, 294] width 224 height 126
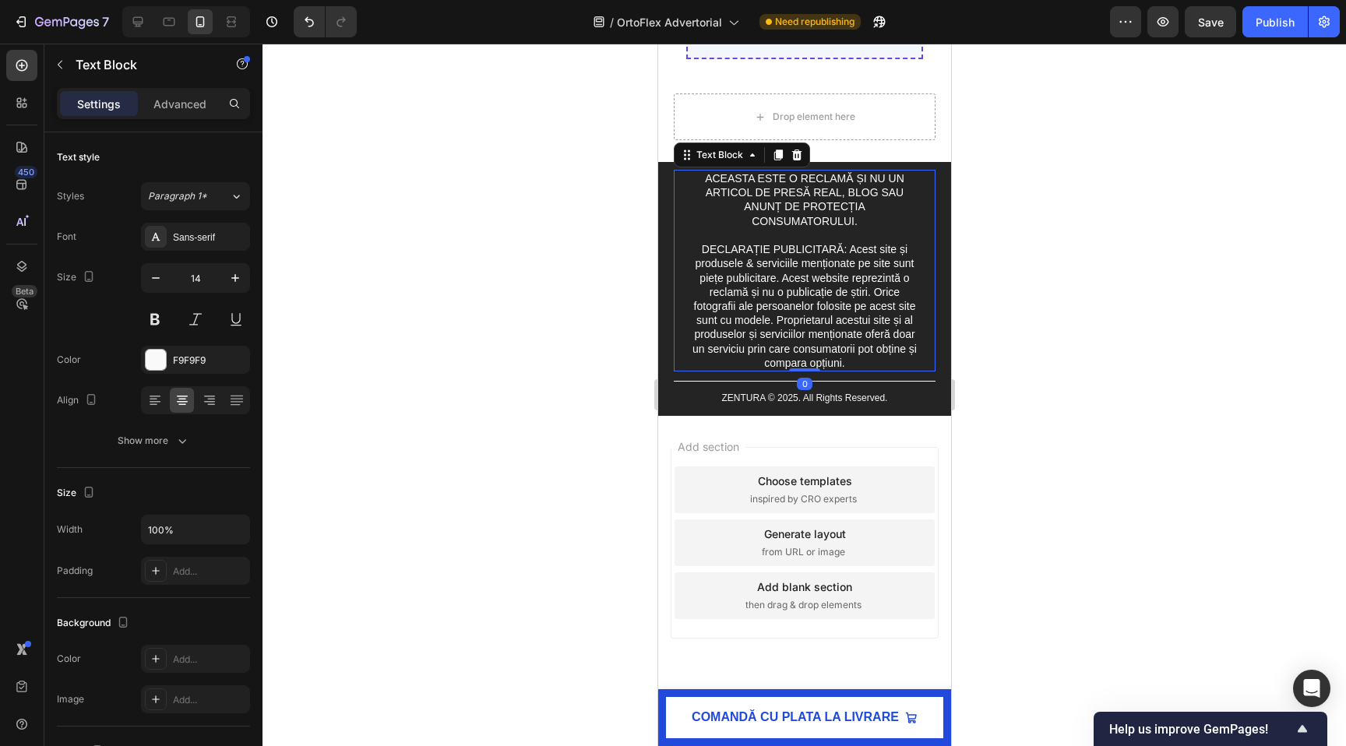
scroll to position [7377, 0]
drag, startPoint x: 807, startPoint y: 371, endPoint x: 807, endPoint y: 242, distance: 128.5
click at [807, 244] on div "ACEASTA ESTE O RECLAMĂ ȘI NU UN ARTICOL DE PRESĂ REAL, BLOG SAU ANUNȚ DE PROTEC…" at bounding box center [804, 271] width 262 height 202
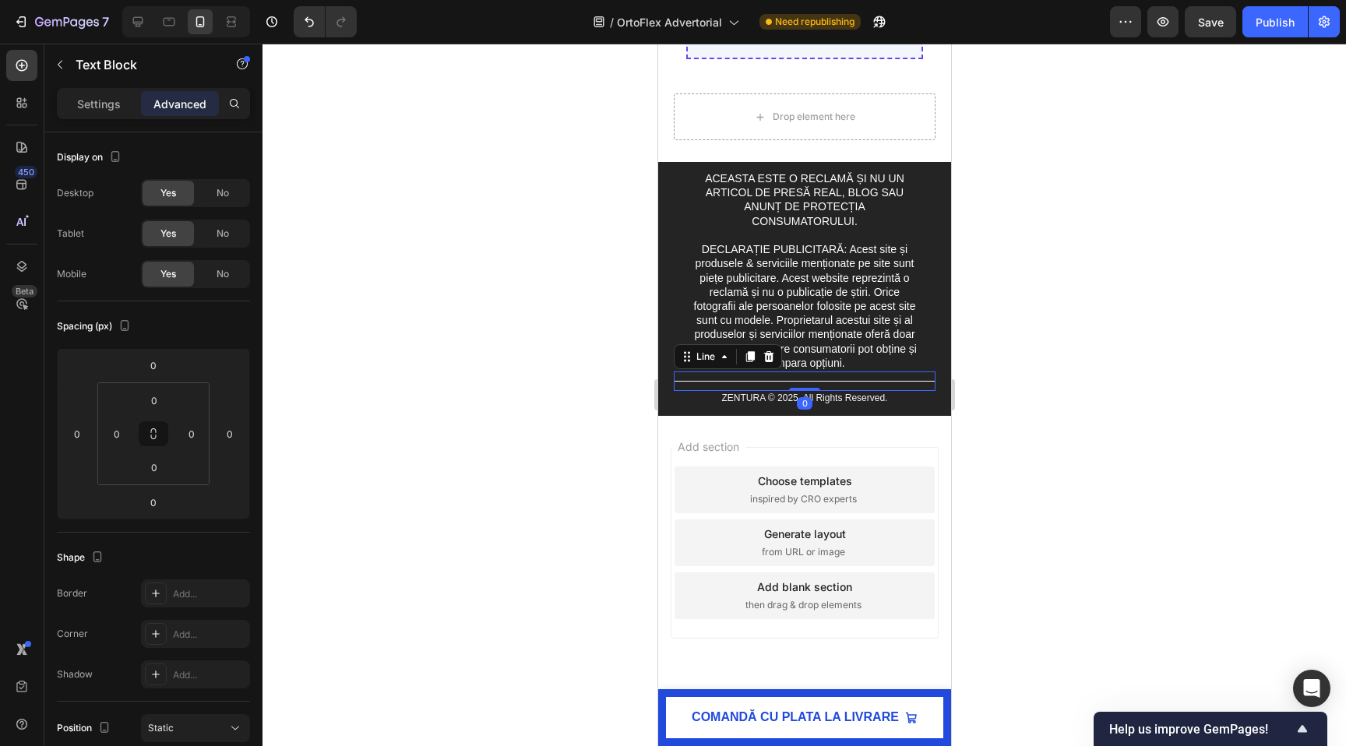
click at [838, 387] on div "Title Line 0" at bounding box center [804, 380] width 262 height 19
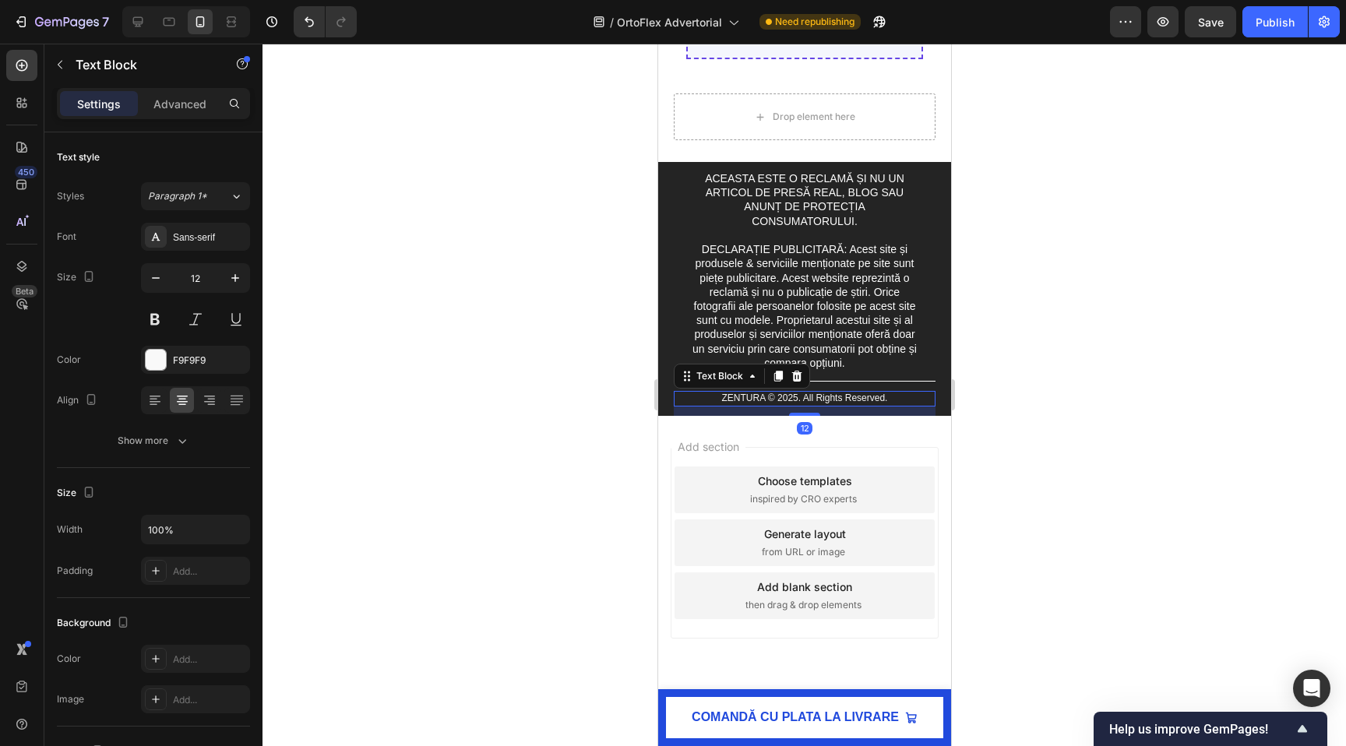
click at [855, 395] on p "ZENTURA © 2025. All Rights Reserved." at bounding box center [803, 398] width 227 height 12
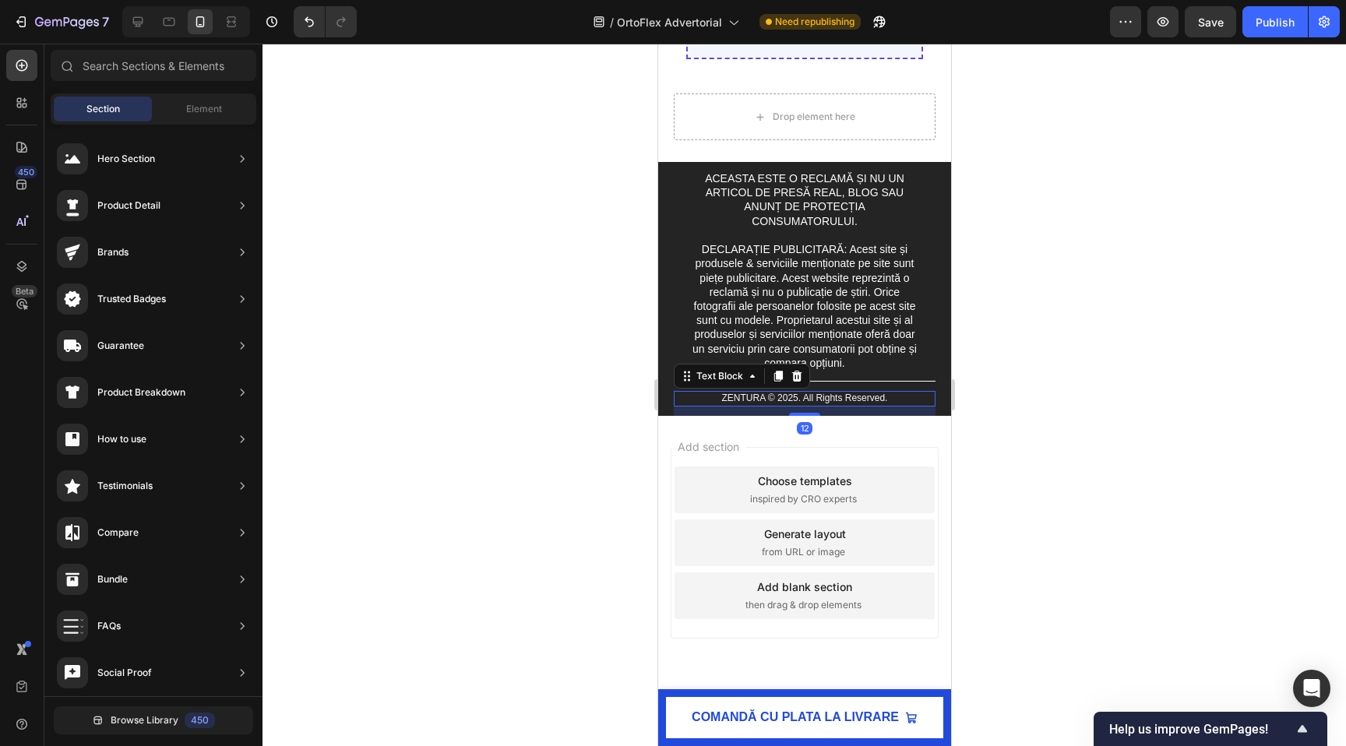
click at [806, 417] on div "Add section Choose templates inspired by CRO experts Generate layout from URL o…" at bounding box center [803, 564] width 293 height 297
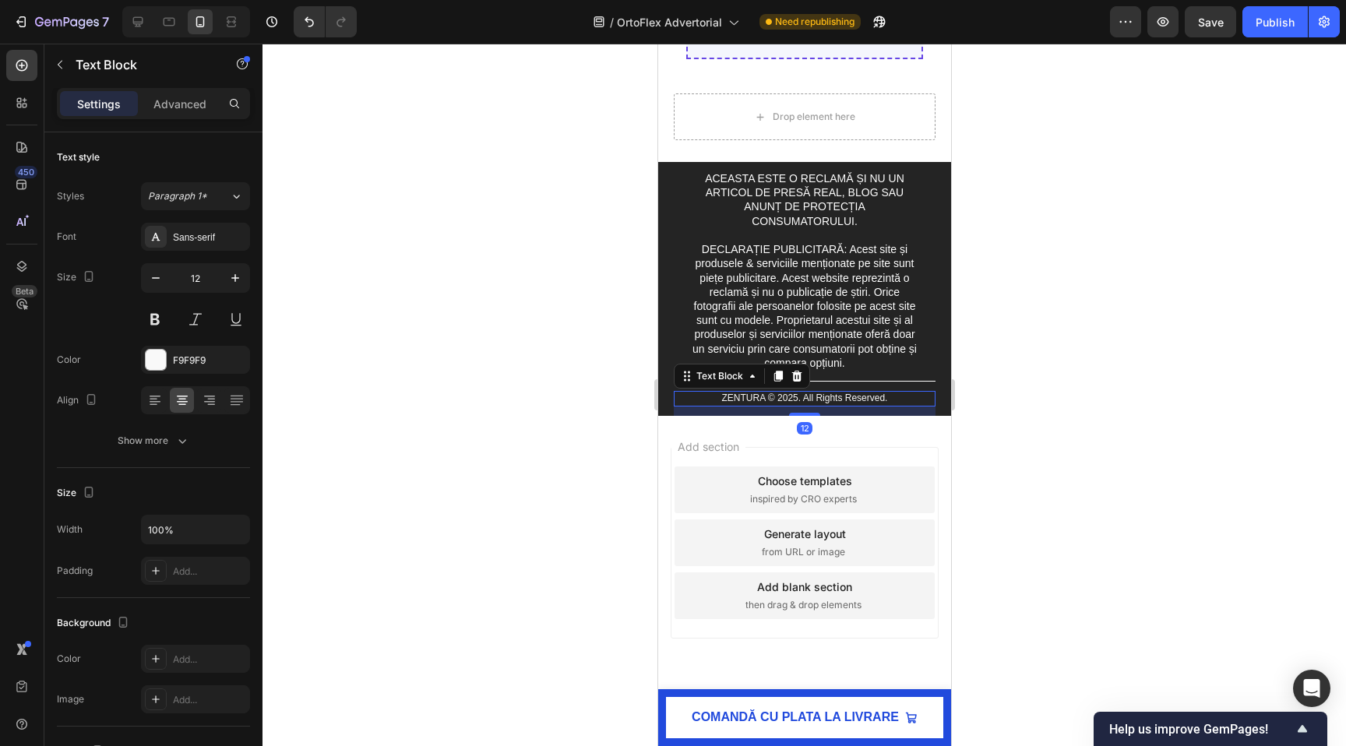
click at [799, 398] on p "ZENTURA © 2025. All Rights Reserved." at bounding box center [803, 398] width 227 height 12
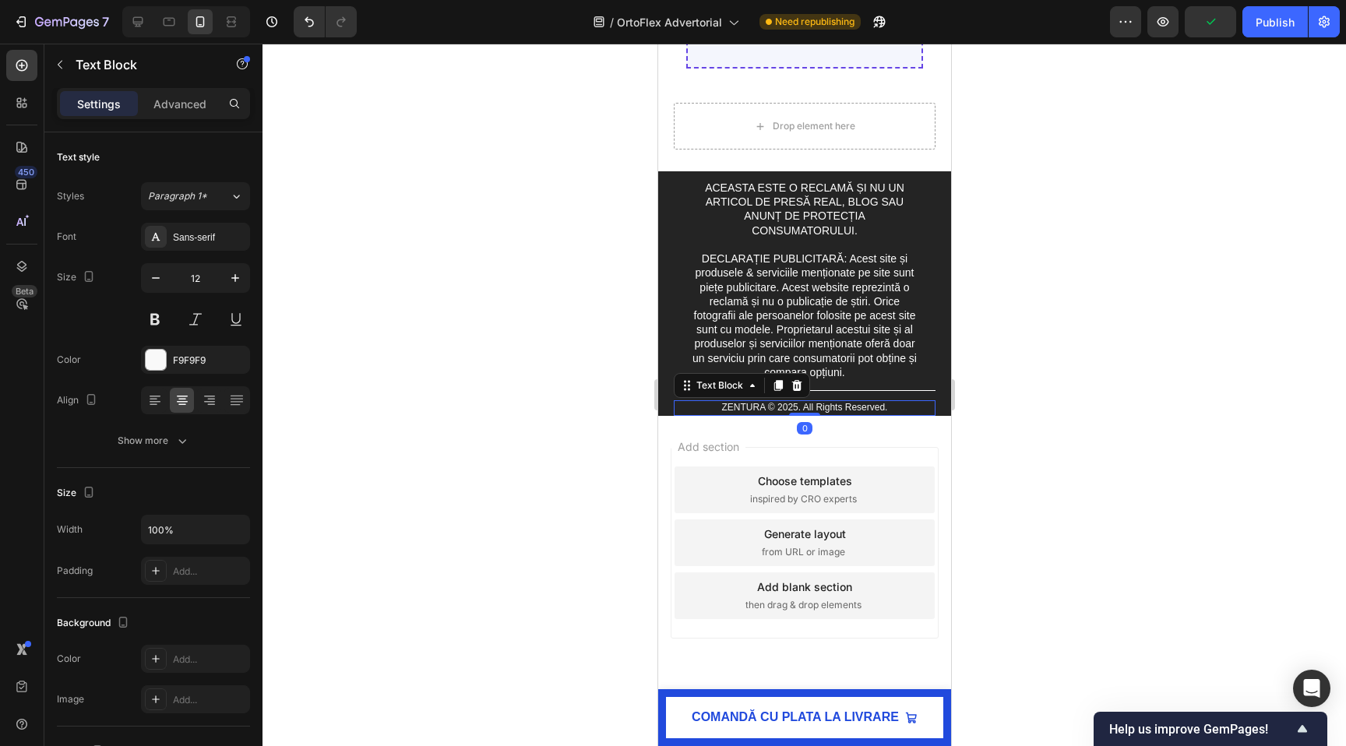
drag, startPoint x: 801, startPoint y: 414, endPoint x: 794, endPoint y: 285, distance: 128.7
click at [794, 285] on div "ACEASTA ESTE O RECLAMĂ ȘI NU UN ARTICOL DE PRESĂ REAL, BLOG SAU ANUNȚ DE PROTEC…" at bounding box center [804, 297] width 262 height 236
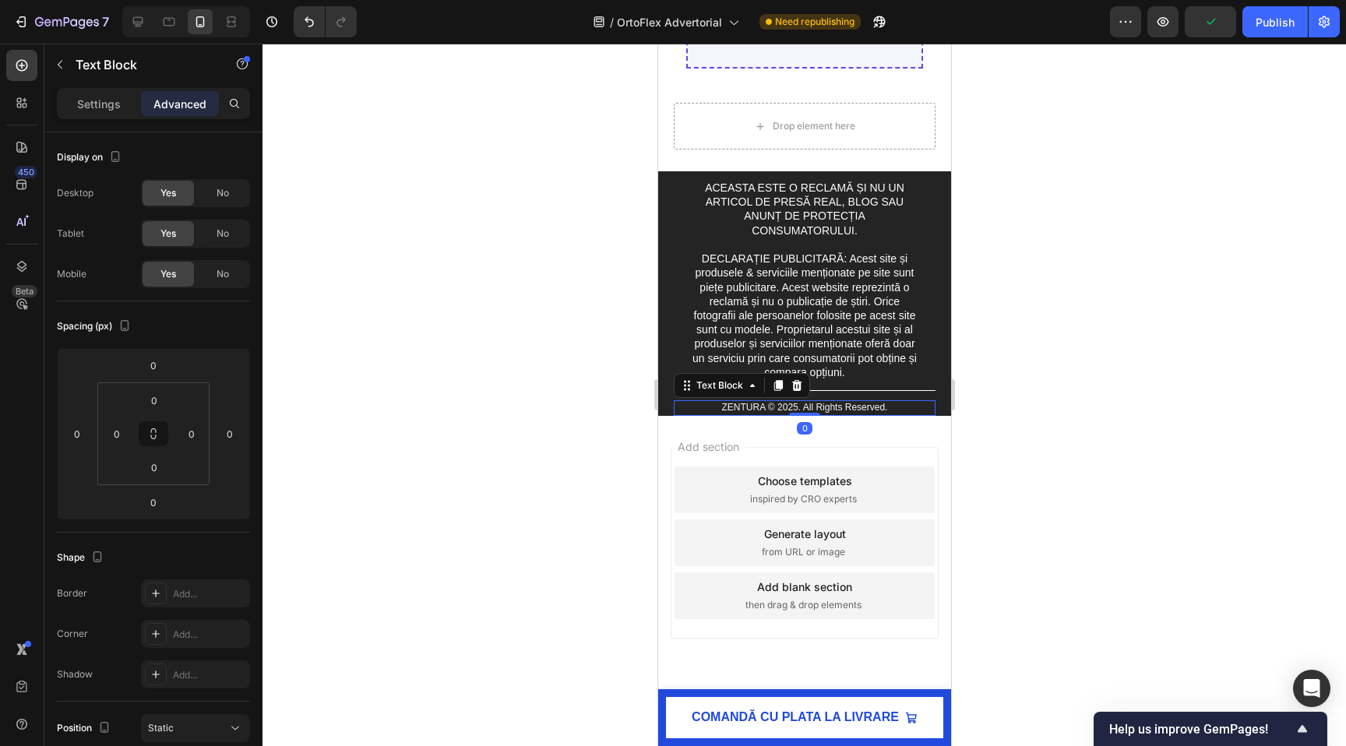
type input "12"
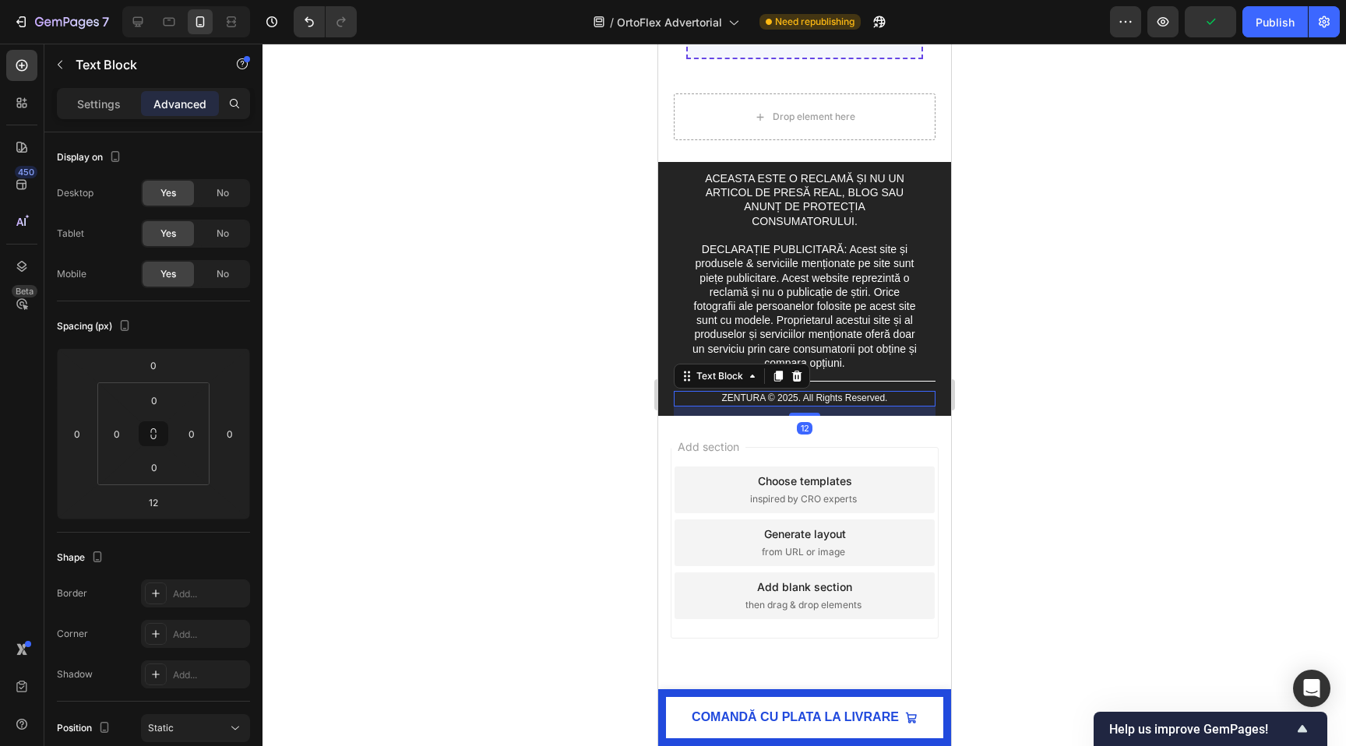
scroll to position [7377, 0]
click at [453, 388] on div at bounding box center [803, 395] width 1083 height 702
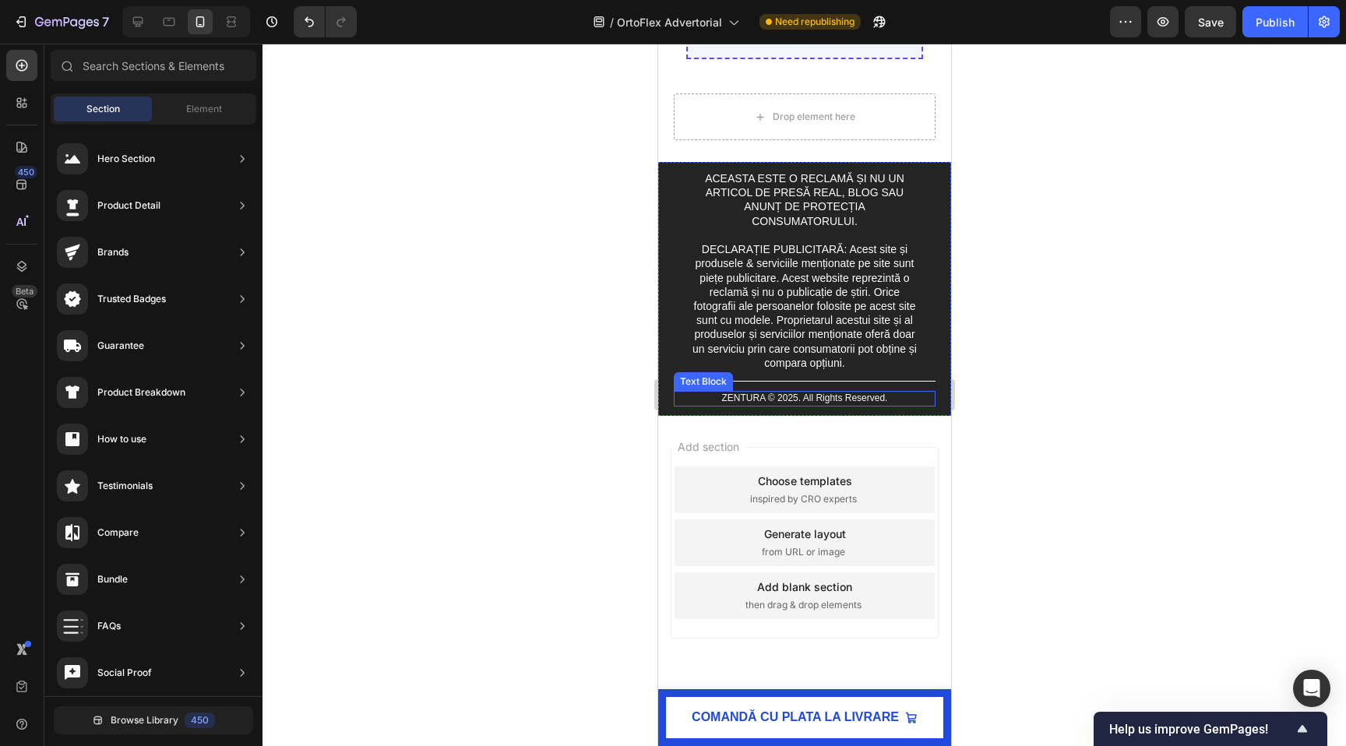
click at [836, 401] on p "ZENTURA © 2025. All Rights Reserved." at bounding box center [803, 398] width 259 height 12
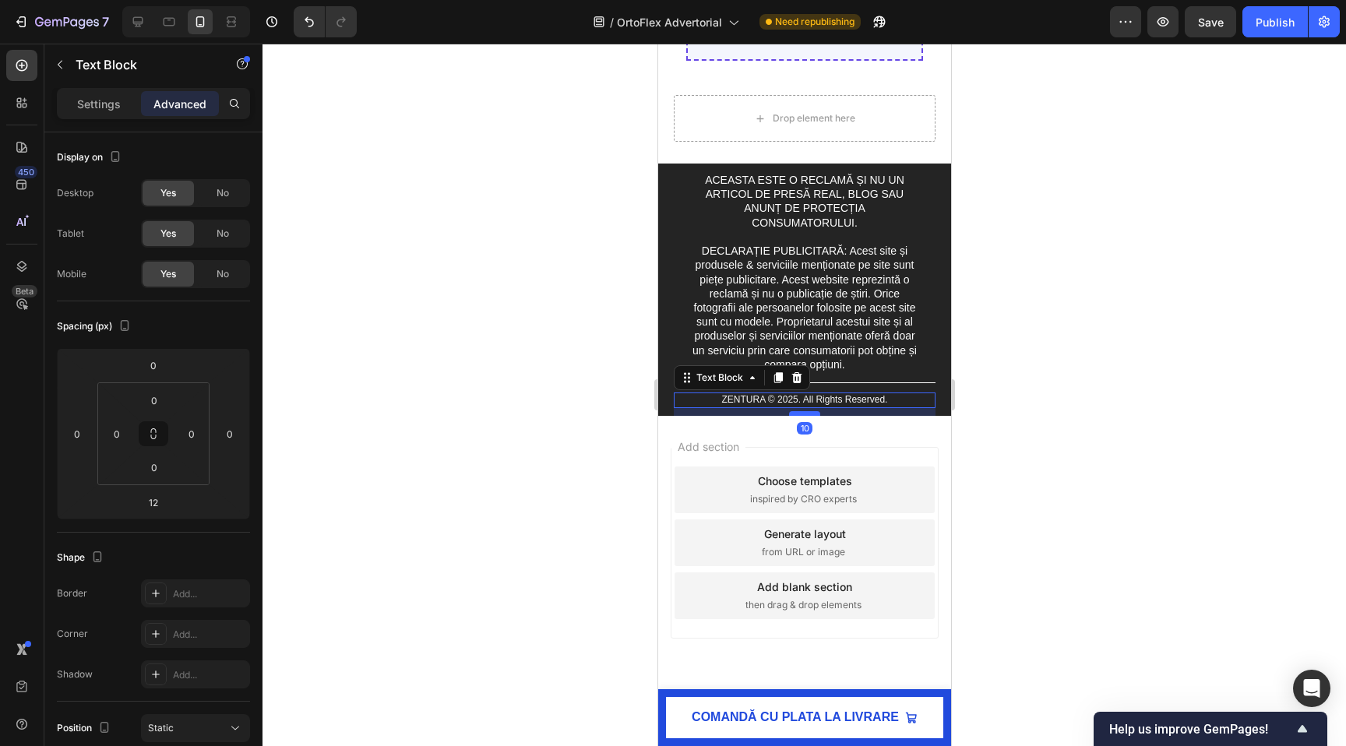
scroll to position [7375, 0]
click at [804, 412] on div at bounding box center [803, 413] width 31 height 5
drag, startPoint x: 809, startPoint y: 414, endPoint x: 781, endPoint y: 261, distance: 155.9
click at [784, 265] on div "ACEASTA ESTE O RECLAMĂ ȘI NU UN ARTICOL DE PRESĂ REAL, BLOG SAU ANUNȚ DE PROTEC…" at bounding box center [804, 294] width 262 height 242
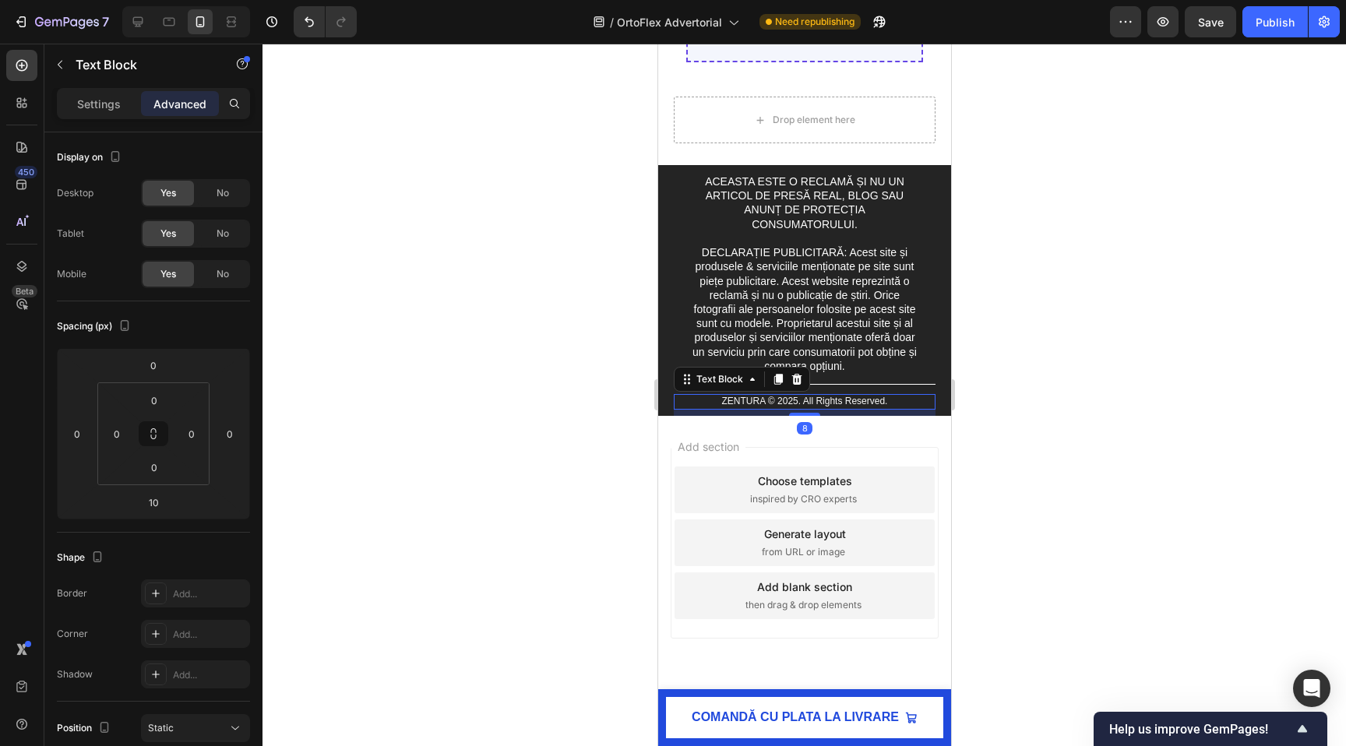
type input "0"
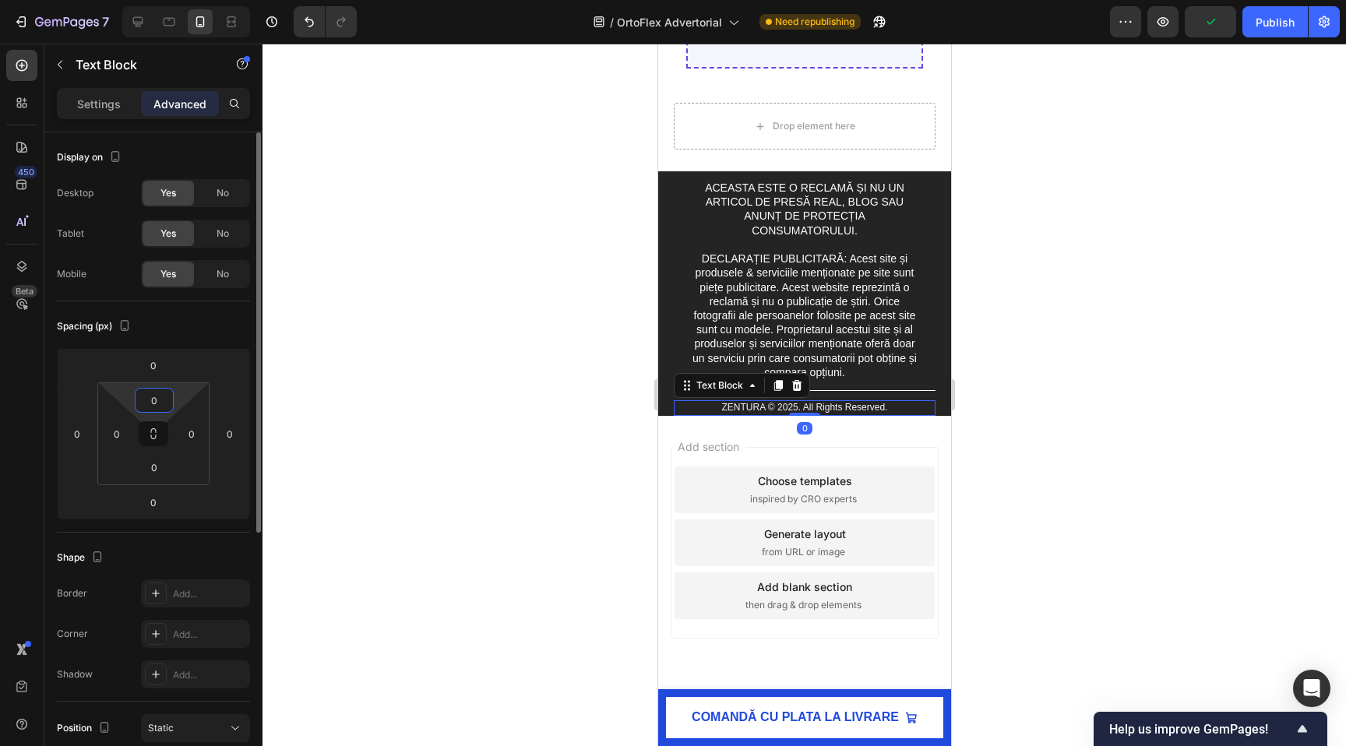
click at [153, 405] on input "0" at bounding box center [154, 400] width 31 height 23
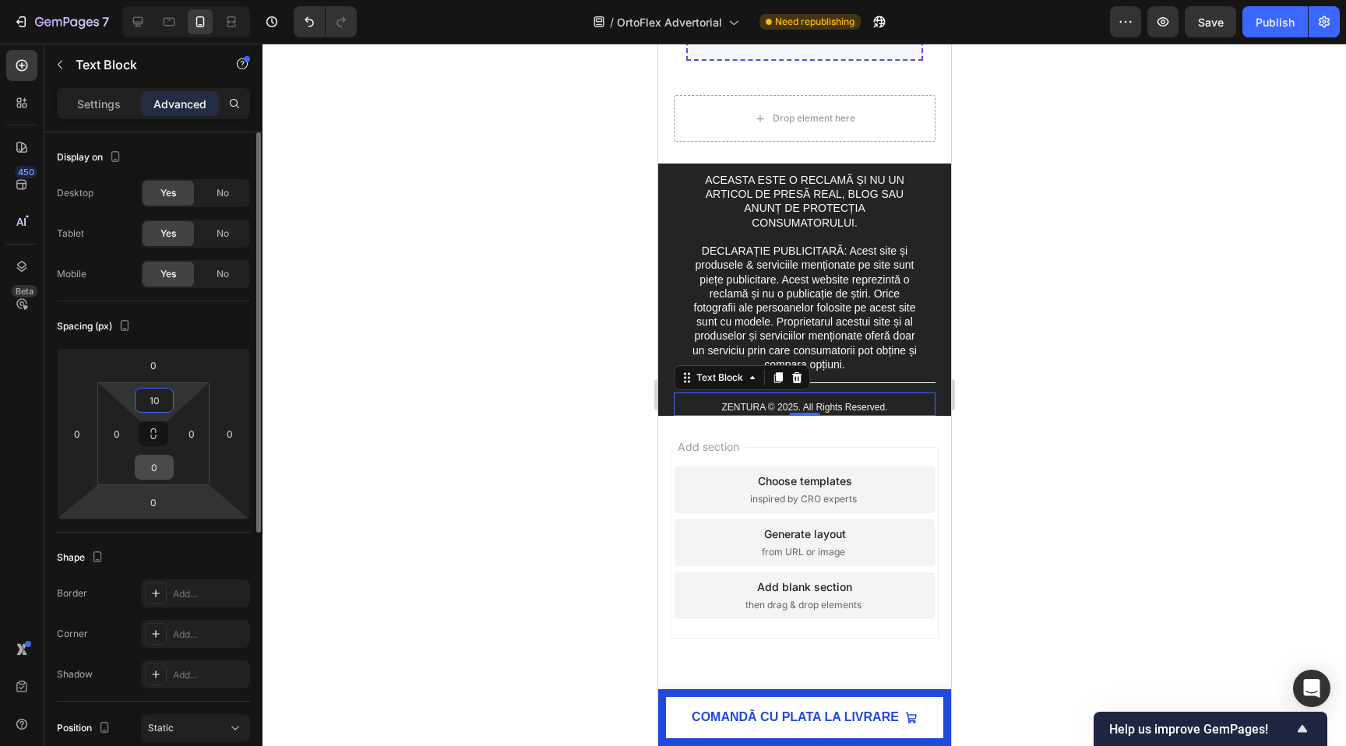
type input "10"
click at [151, 477] on input "0" at bounding box center [154, 467] width 31 height 23
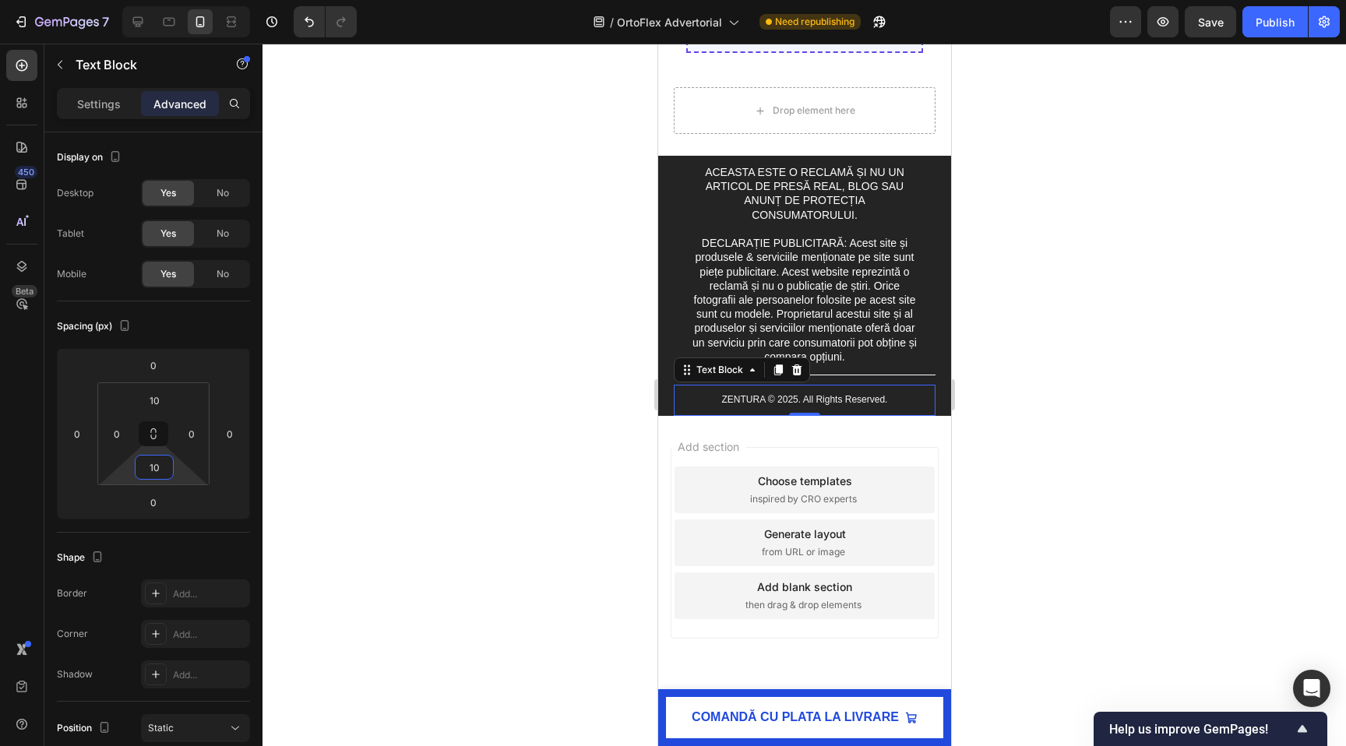
type input "10"
click at [487, 391] on div at bounding box center [803, 395] width 1083 height 702
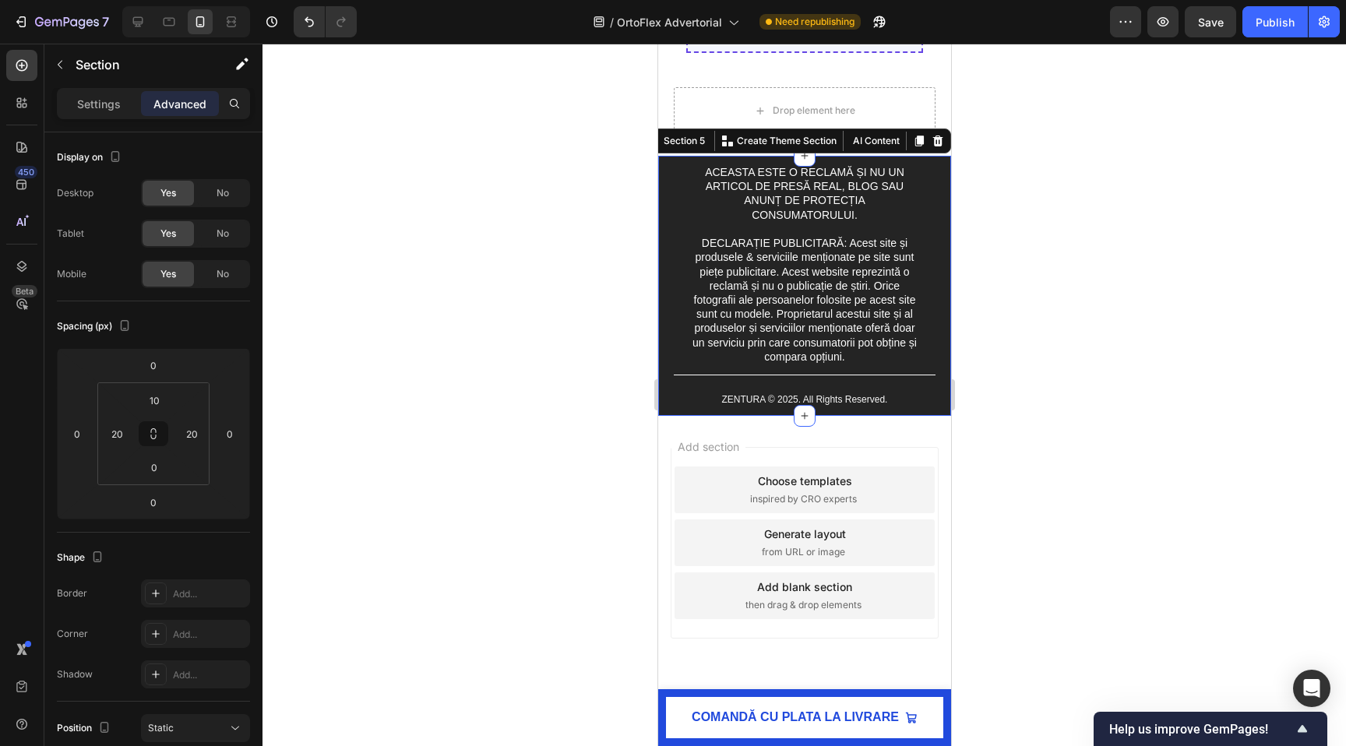
click at [663, 248] on div "ACEASTA ESTE O RECLAMĂ ȘI NU UN ARTICOL DE PRESĂ REAL, BLOG SAU ANUNȚ DE PROTEC…" at bounding box center [803, 285] width 293 height 259
click at [150, 468] on input "0" at bounding box center [154, 467] width 31 height 23
type input "10"
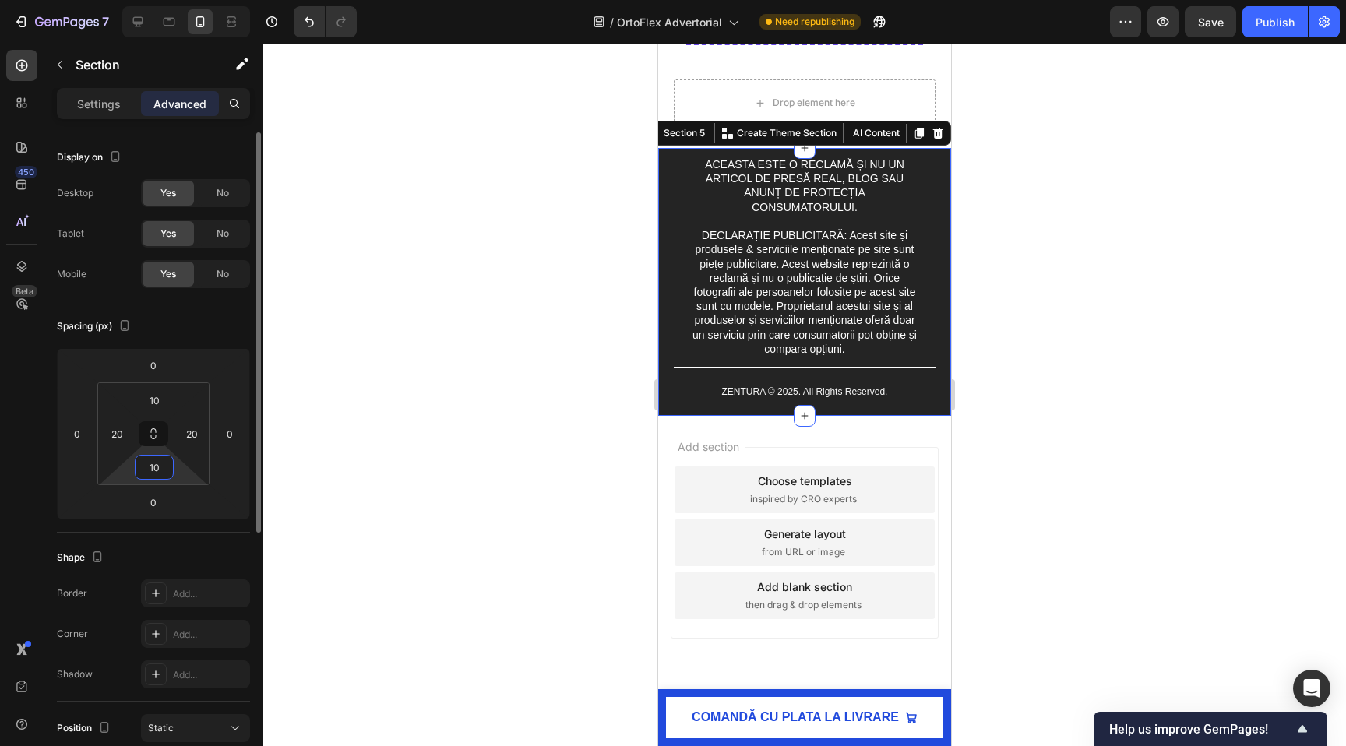
scroll to position [7391, 0]
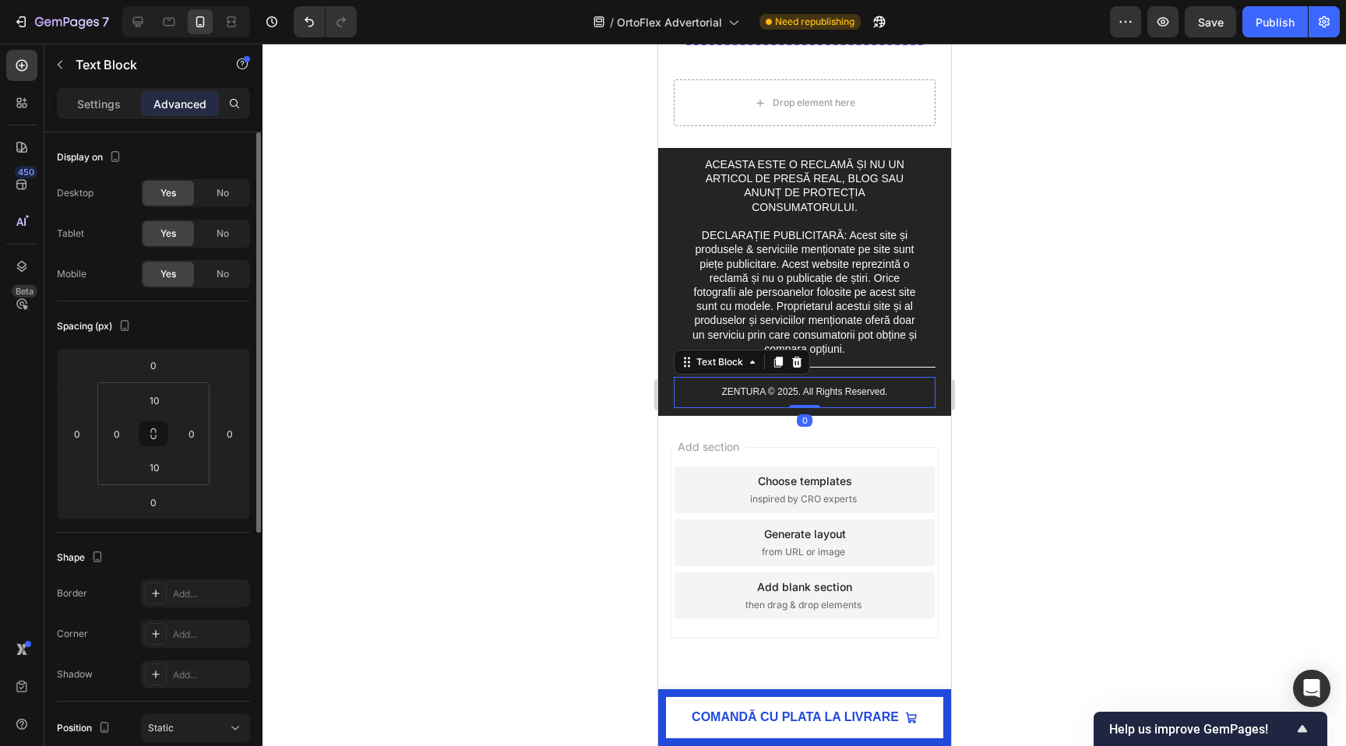
click at [776, 402] on div "ZENTURA © 2025. All Rights Reserved. Text Block 0" at bounding box center [804, 392] width 262 height 31
click at [146, 0] on html "7 / OrtoFlex Advertorial Need republishing Preview Save Publish 450 Beta Sectio…" at bounding box center [673, 0] width 1346 height 0
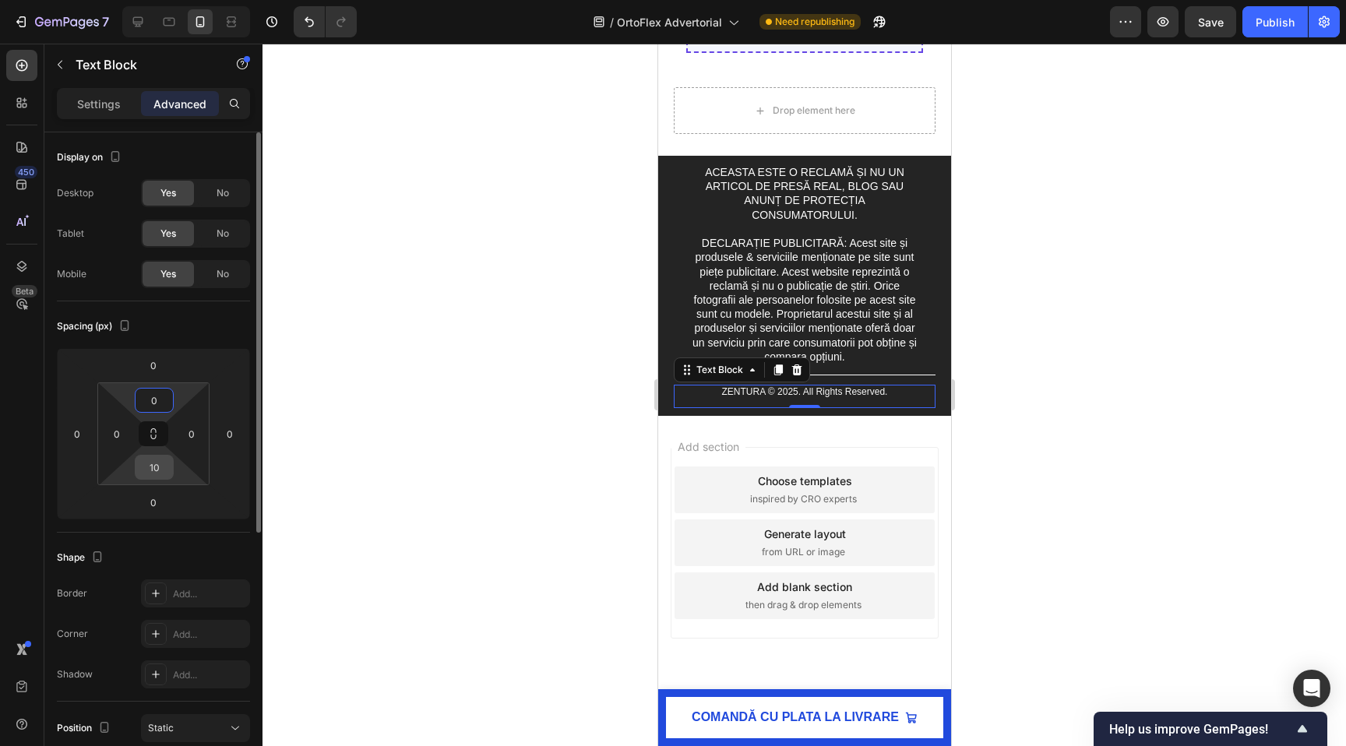
type input "0"
click at [147, 469] on input "10" at bounding box center [154, 467] width 31 height 23
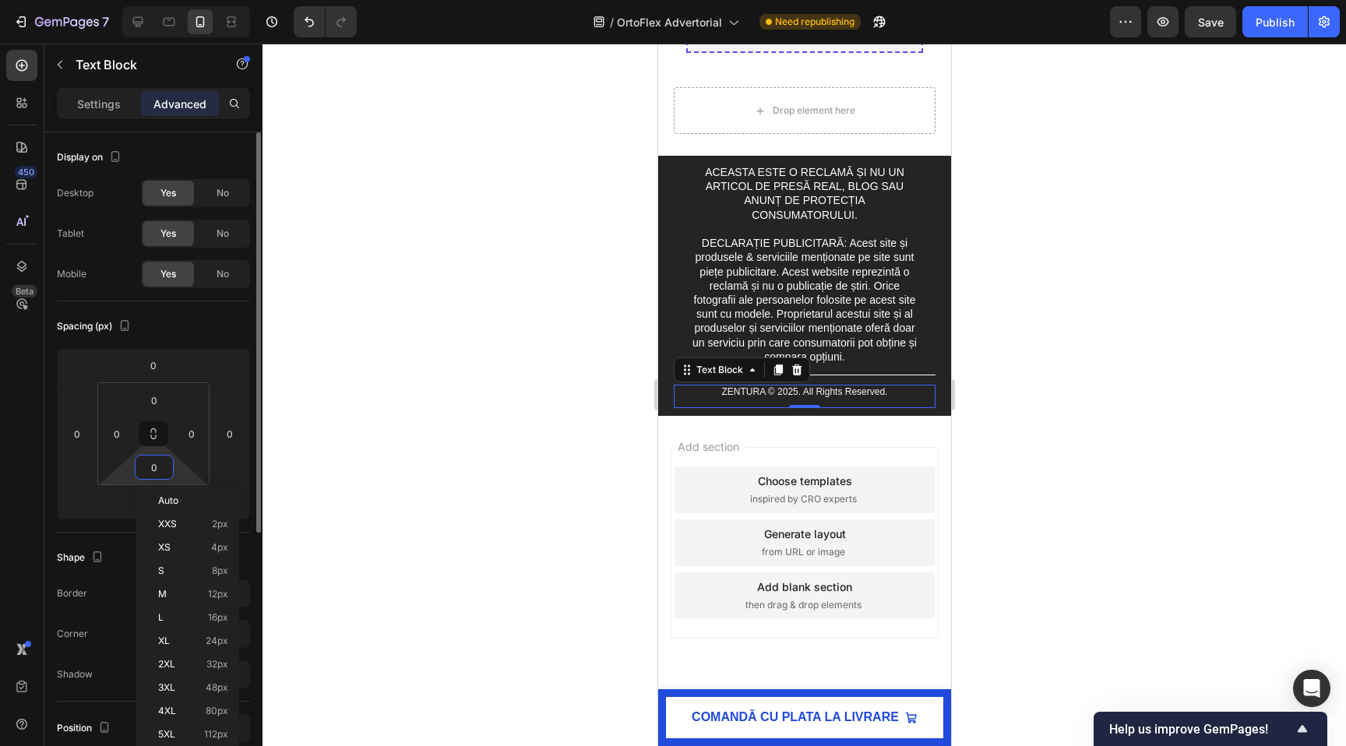
scroll to position [7375, 0]
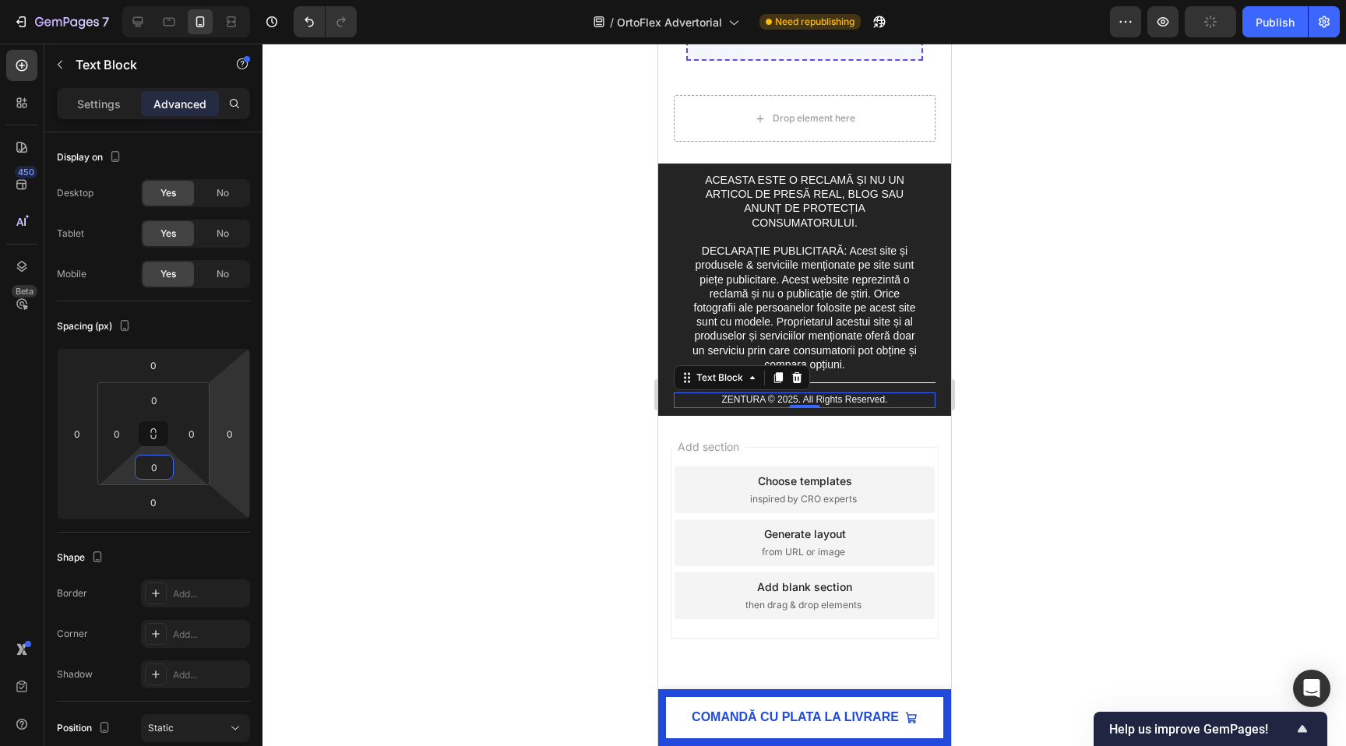
type input "0"
click at [389, 486] on div at bounding box center [803, 395] width 1083 height 702
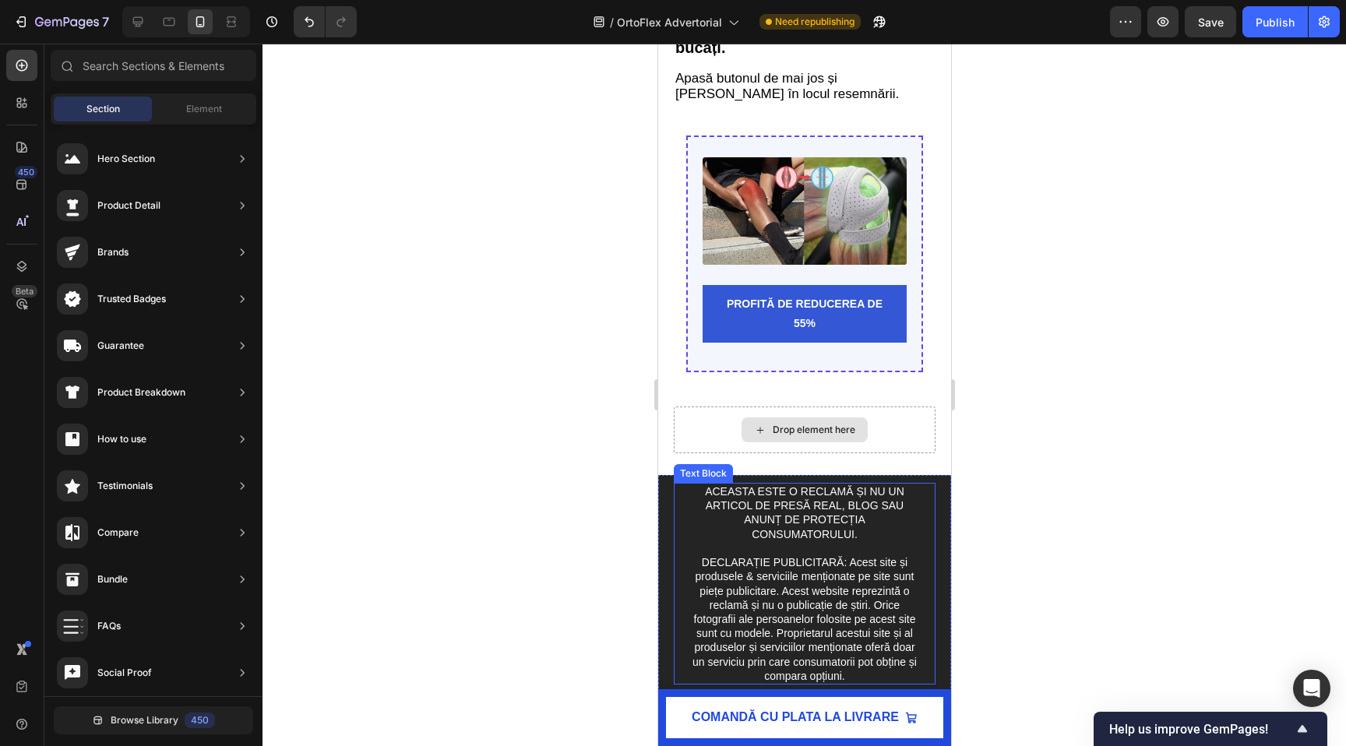
scroll to position [7044, 0]
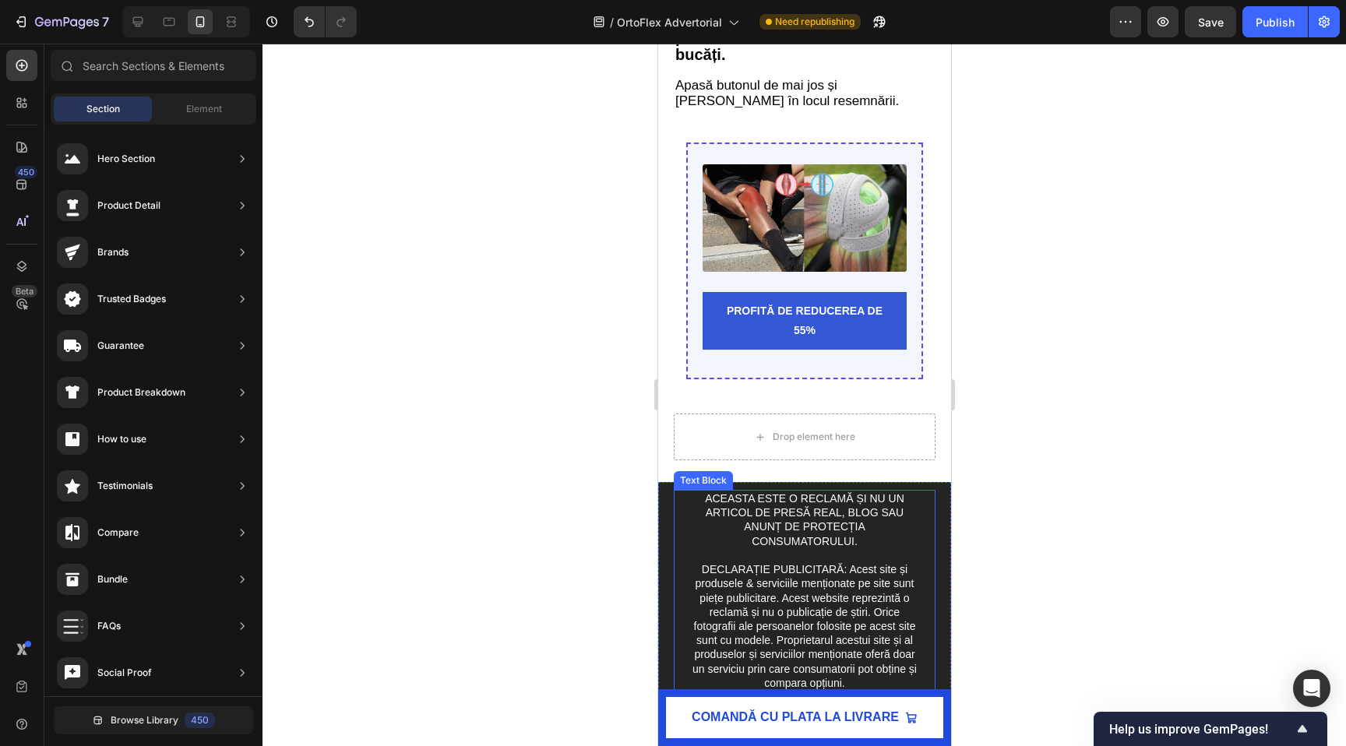
click at [744, 582] on span "DECLARAȚIE PUBLICITARĂ: Acest site și produsele & serviciile menționate pe site…" at bounding box center [804, 626] width 224 height 126
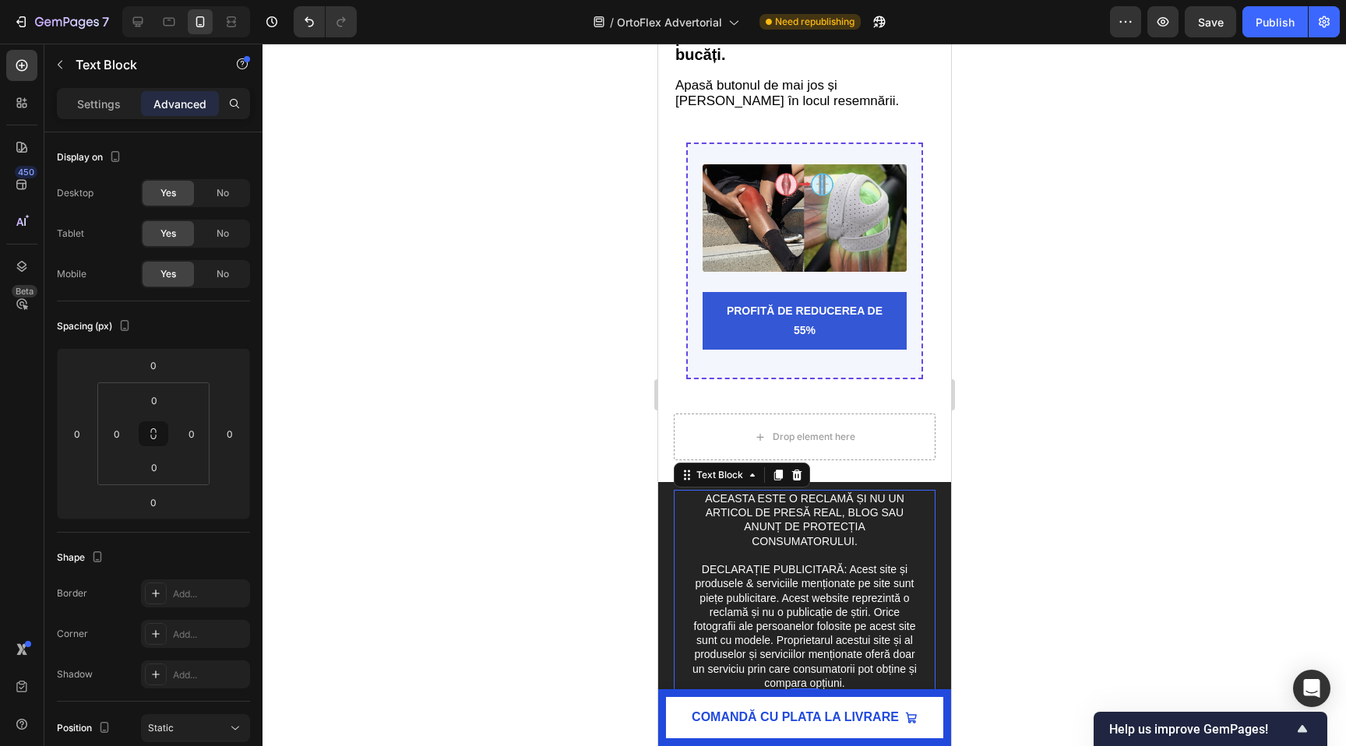
click at [751, 583] on span "DECLARAȚIE PUBLICITARĂ: Acest site și produsele & serviciile menționate pe site…" at bounding box center [804, 626] width 224 height 126
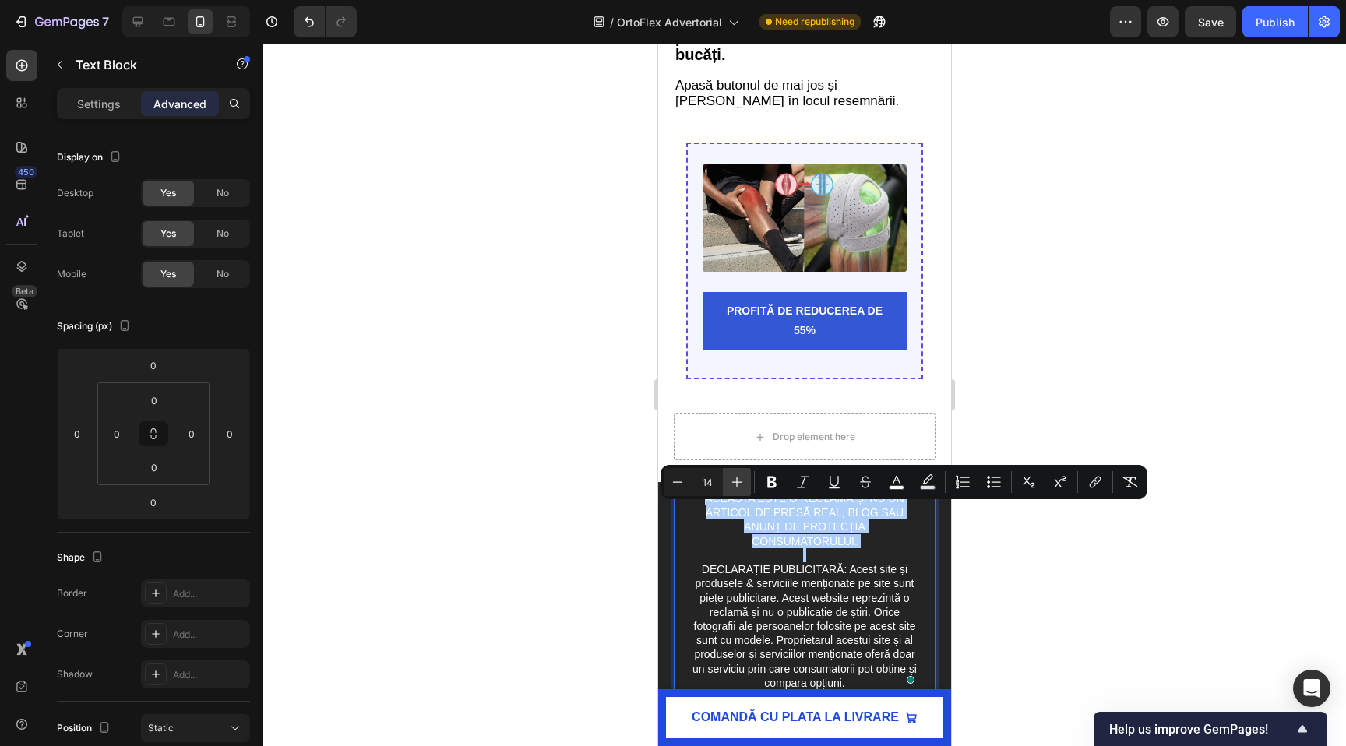
click at [739, 484] on icon "Editor contextual toolbar" at bounding box center [737, 482] width 16 height 16
type input "15"
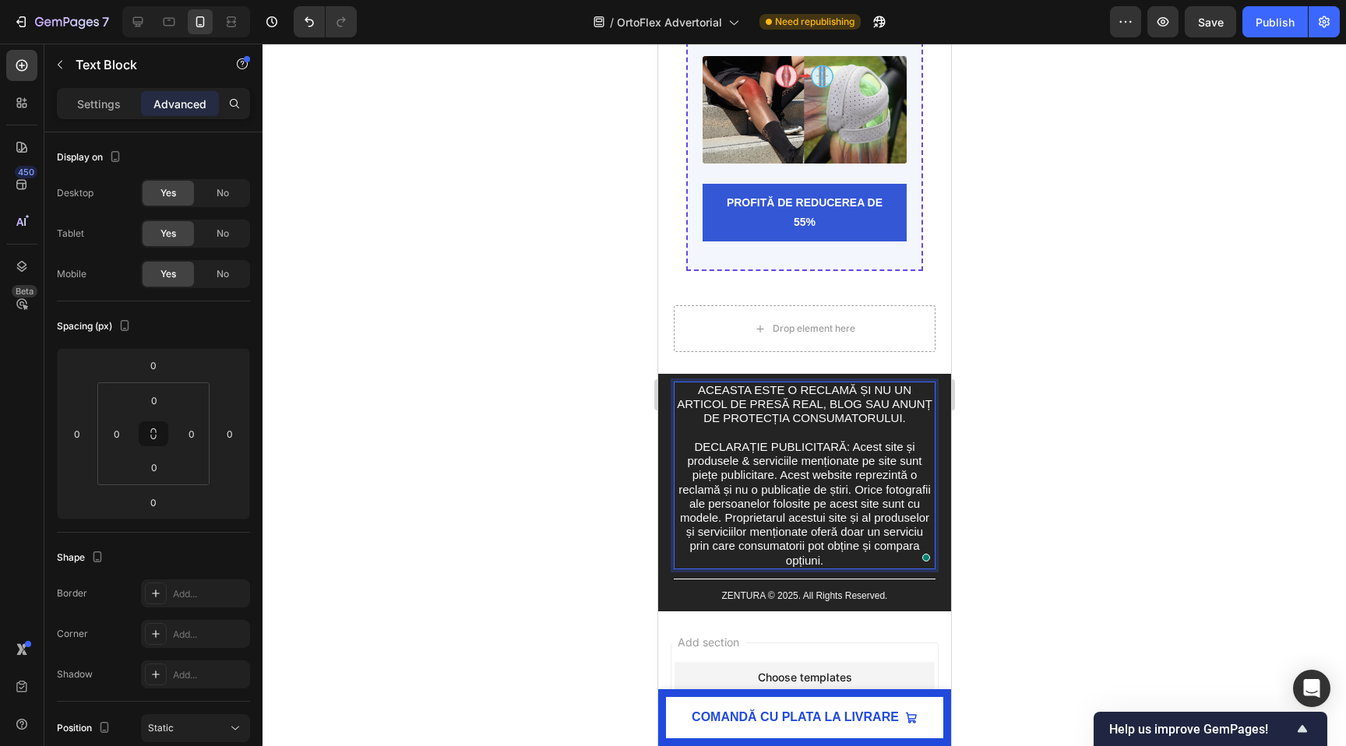
scroll to position [7160, 0]
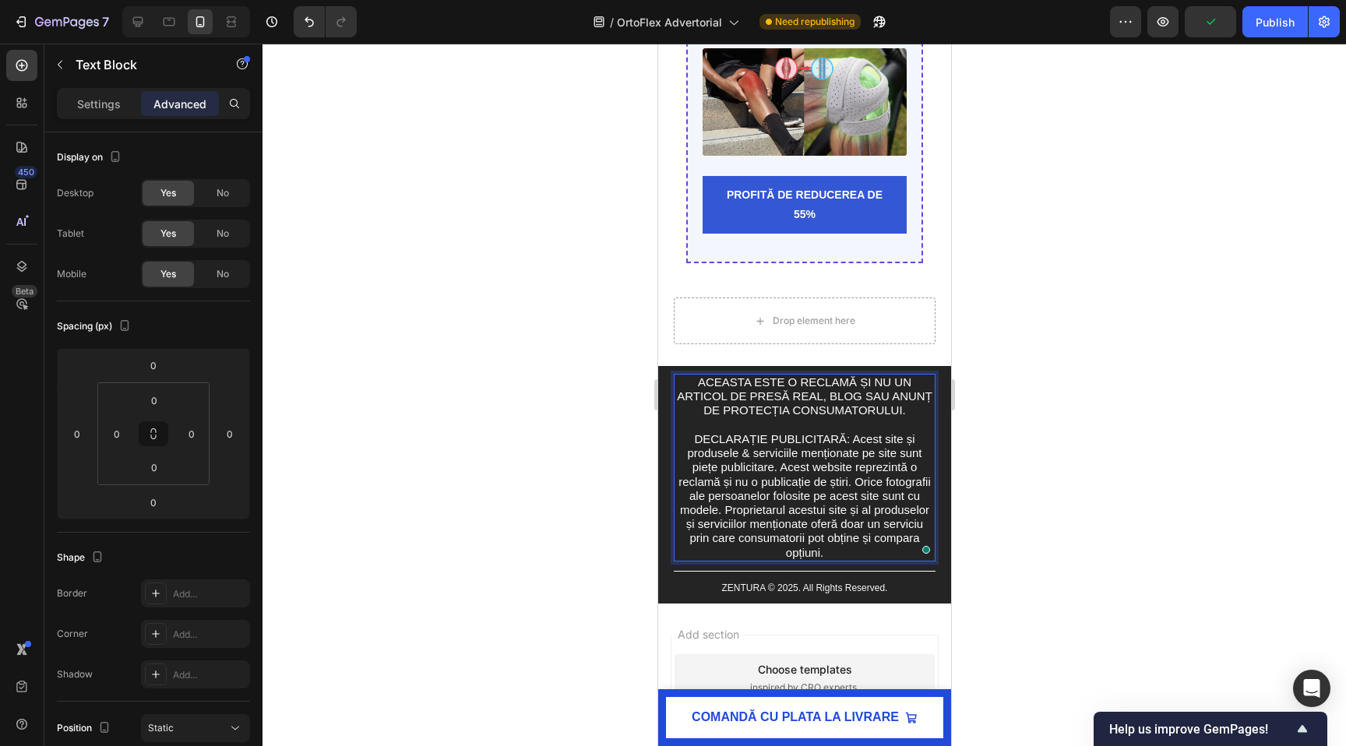
click at [818, 484] on span "DECLARAȚIE PUBLICITARĂ: Acest site și produsele & serviciile menționate pe site…" at bounding box center [803, 495] width 252 height 127
click at [807, 501] on span "DECLARAȚIE PUBLICITARĂ: Acest site și produsele & serviciile menționate pe site…" at bounding box center [803, 495] width 252 height 127
click at [553, 561] on div at bounding box center [803, 395] width 1083 height 702
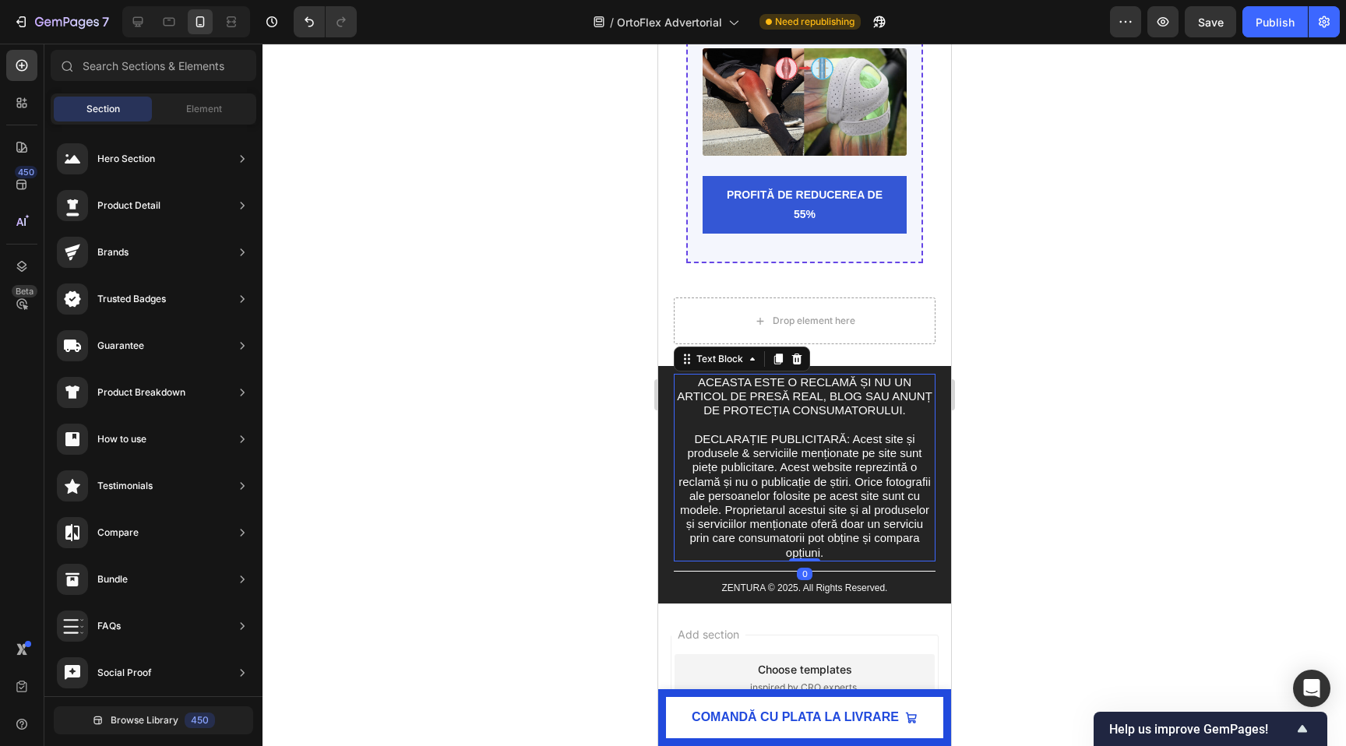
click at [765, 498] on span "DECLARAȚIE PUBLICITARĂ: Acest site și produsele & serviciile menționate pe site…" at bounding box center [803, 495] width 252 height 127
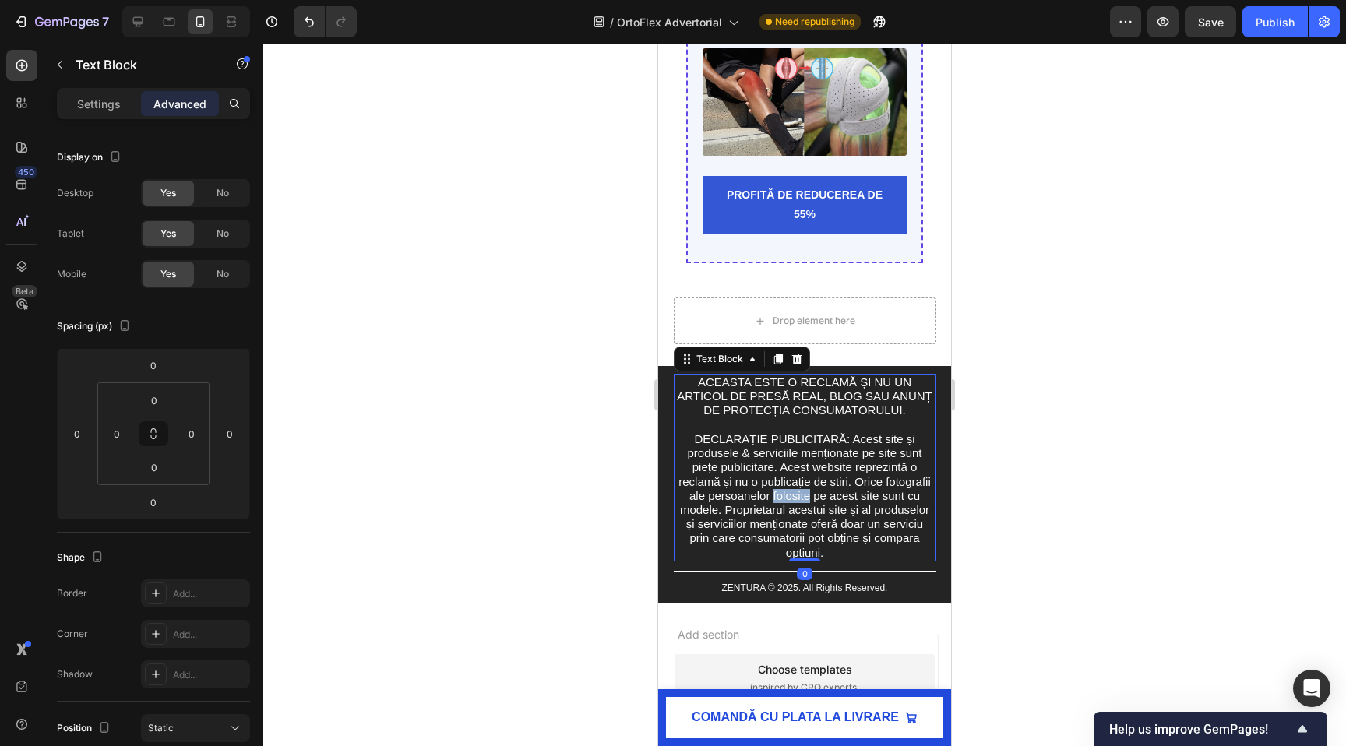
click at [793, 511] on span "DECLARAȚIE PUBLICITARĂ: Acest site și produsele & serviciile menționate pe site…" at bounding box center [803, 495] width 252 height 127
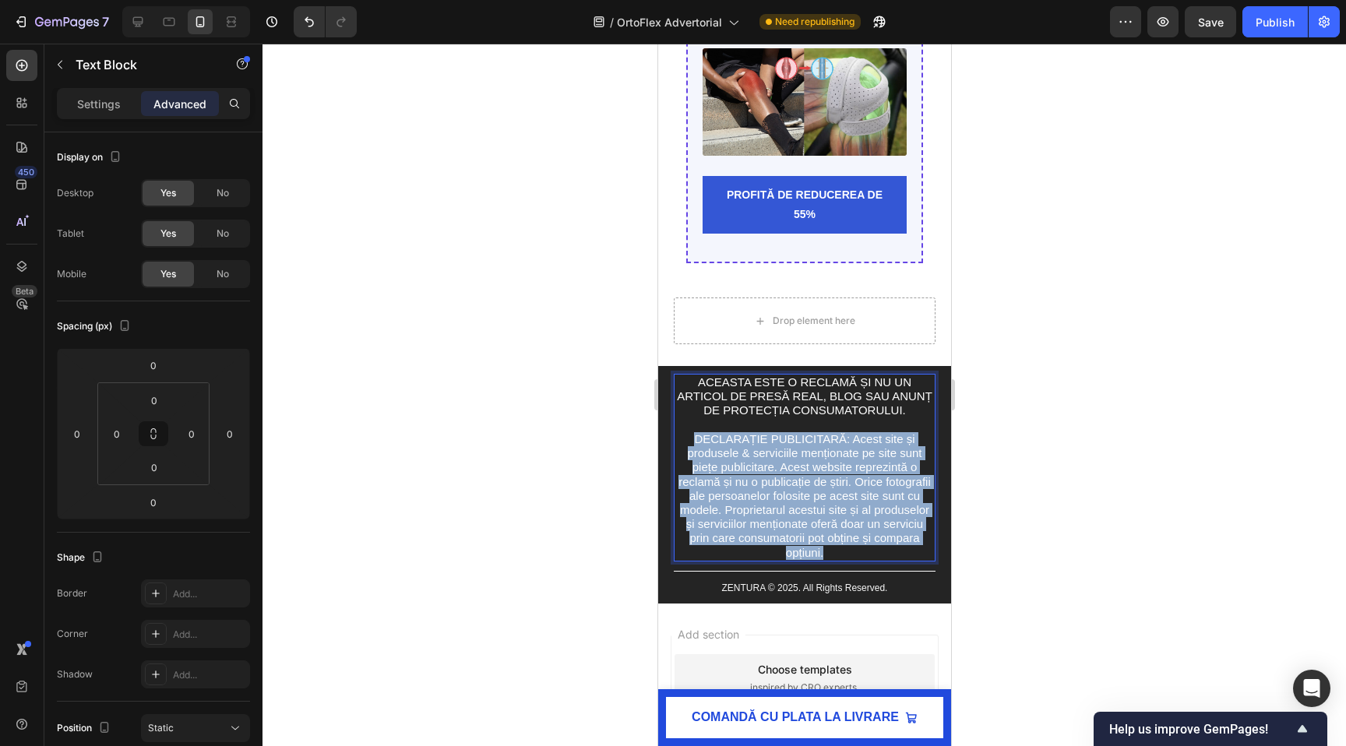
click at [793, 511] on span "DECLARAȚIE PUBLICITARĂ: Acest site și produsele & serviciile menționate pe site…" at bounding box center [803, 495] width 252 height 127
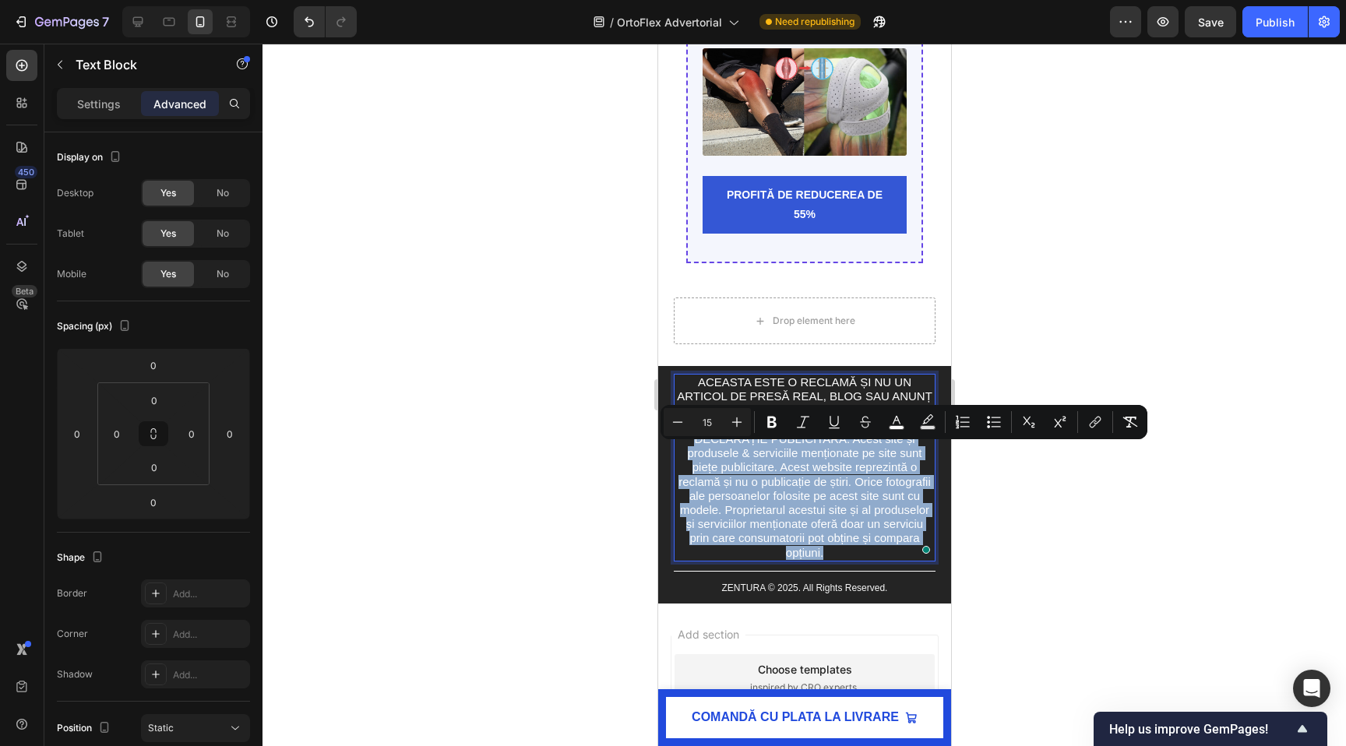
click at [793, 511] on span "DECLARAȚIE PUBLICITARĂ: Acest site și produsele & serviciile menționate pe site…" at bounding box center [803, 495] width 252 height 127
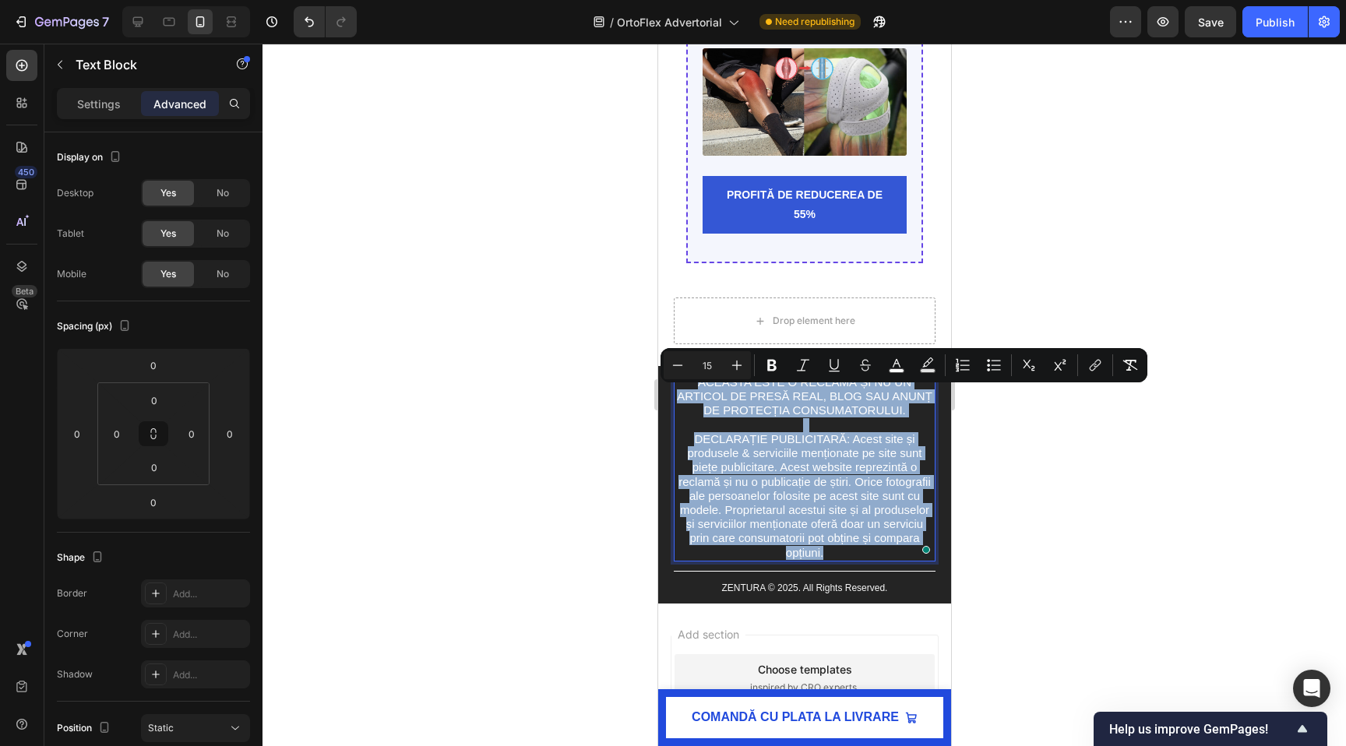
drag, startPoint x: 839, startPoint y: 562, endPoint x: 682, endPoint y: 388, distance: 234.9
click at [682, 388] on div "ACEASTA ESTE O RECLAMĂ ȘI NU UN ARTICOL DE PRESĂ REAL, BLOG SAU ANUNȚ DE PROTEC…" at bounding box center [804, 468] width 262 height 188
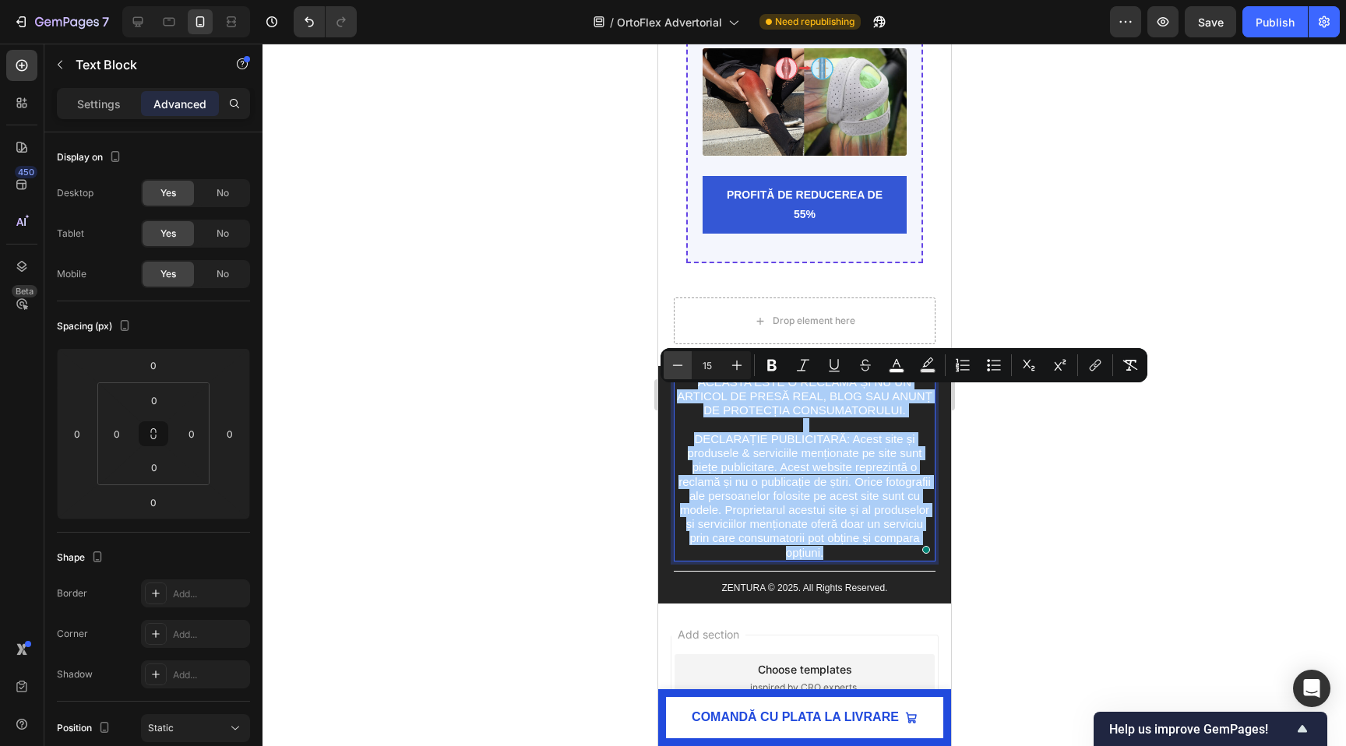
click at [674, 365] on icon "Editor contextual toolbar" at bounding box center [678, 364] width 10 height 1
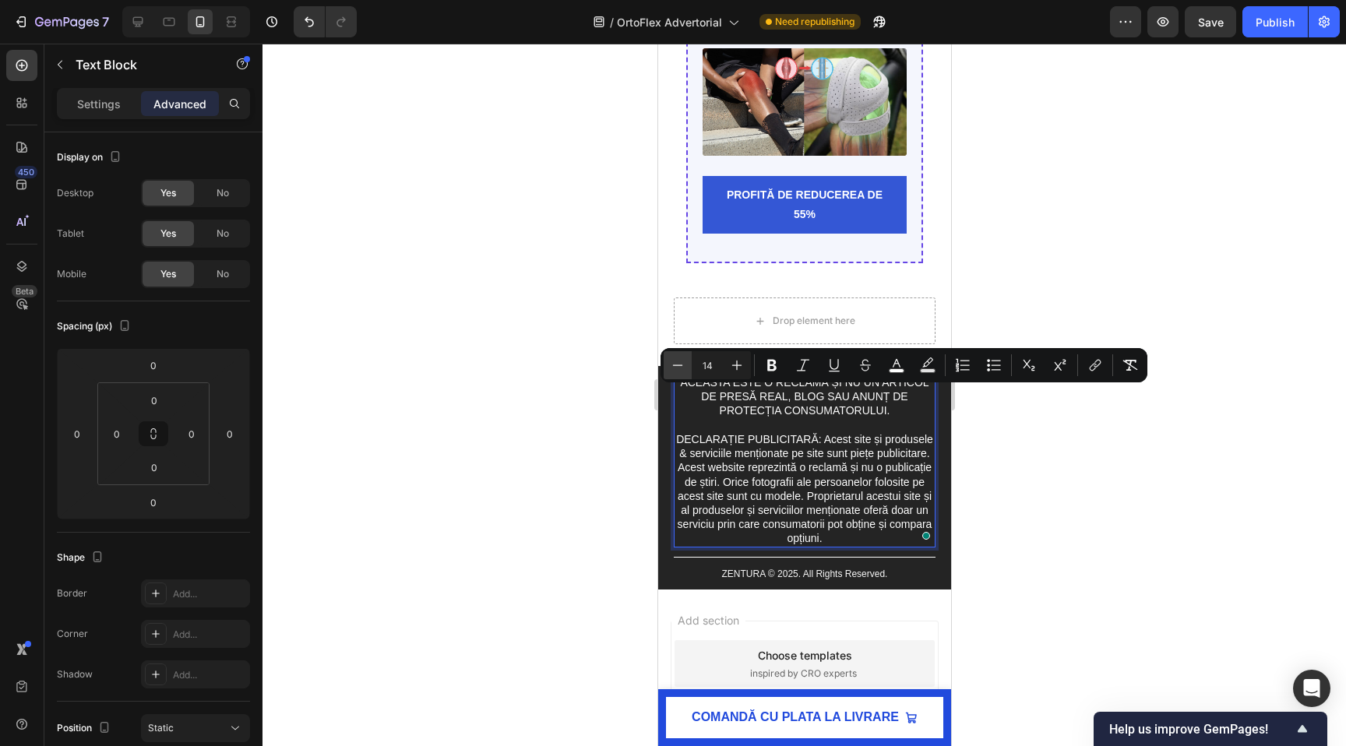
click at [674, 365] on icon "Editor contextual toolbar" at bounding box center [678, 364] width 10 height 1
type input "13"
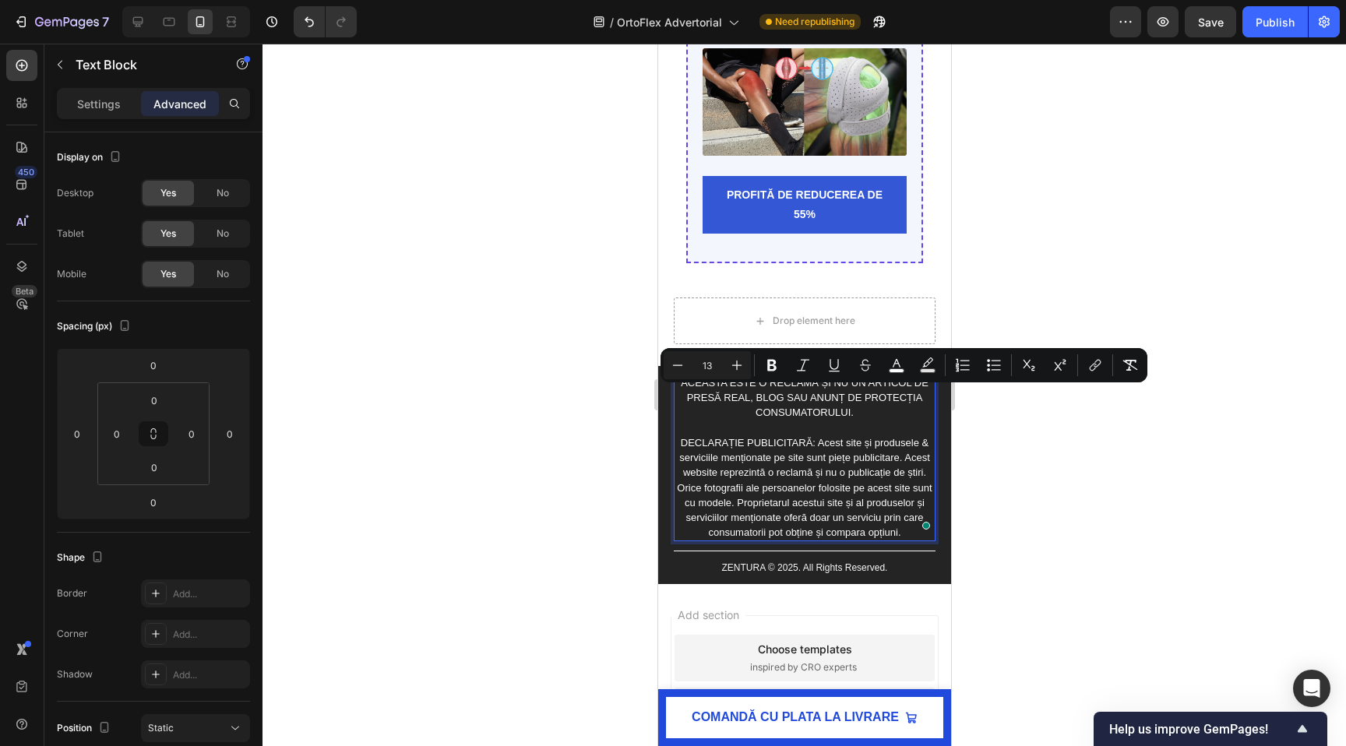
click at [586, 480] on div at bounding box center [803, 395] width 1083 height 702
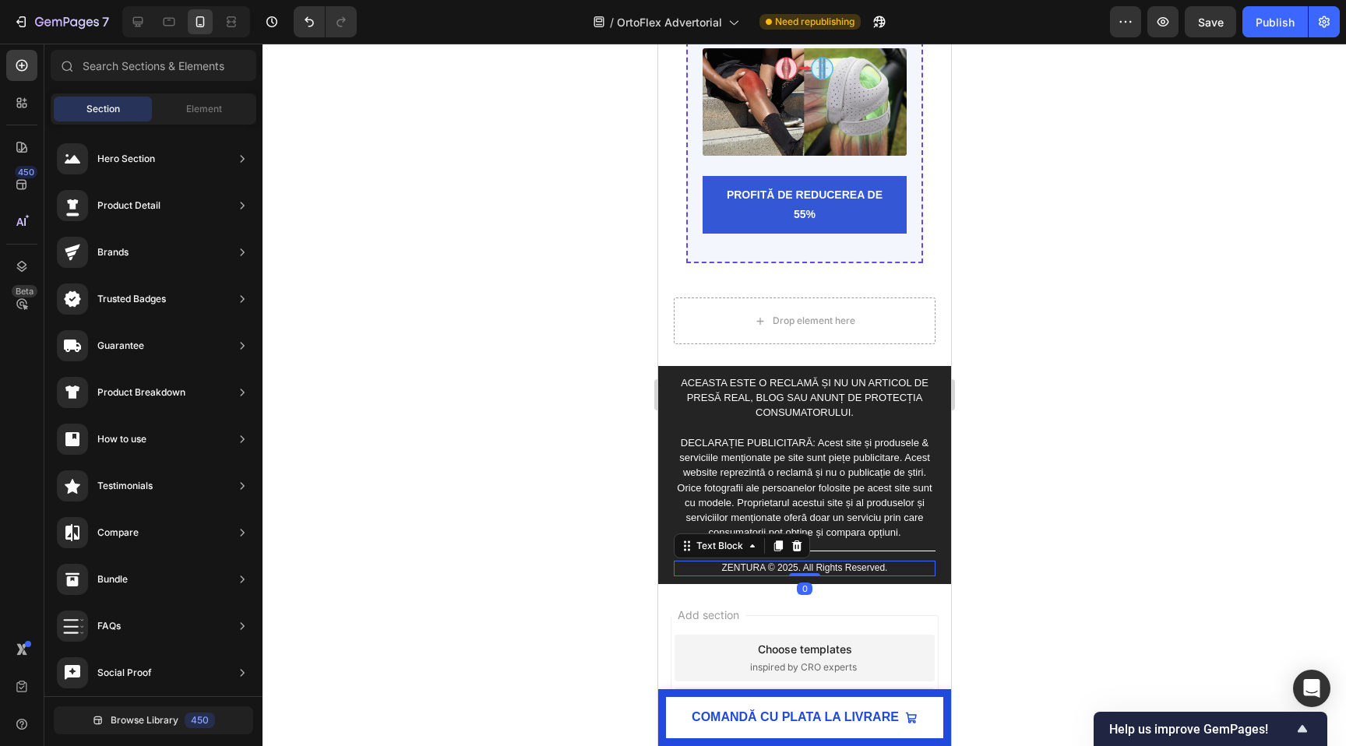
click at [772, 575] on p "ZENTURA © 2025. All Rights Reserved." at bounding box center [803, 568] width 259 height 12
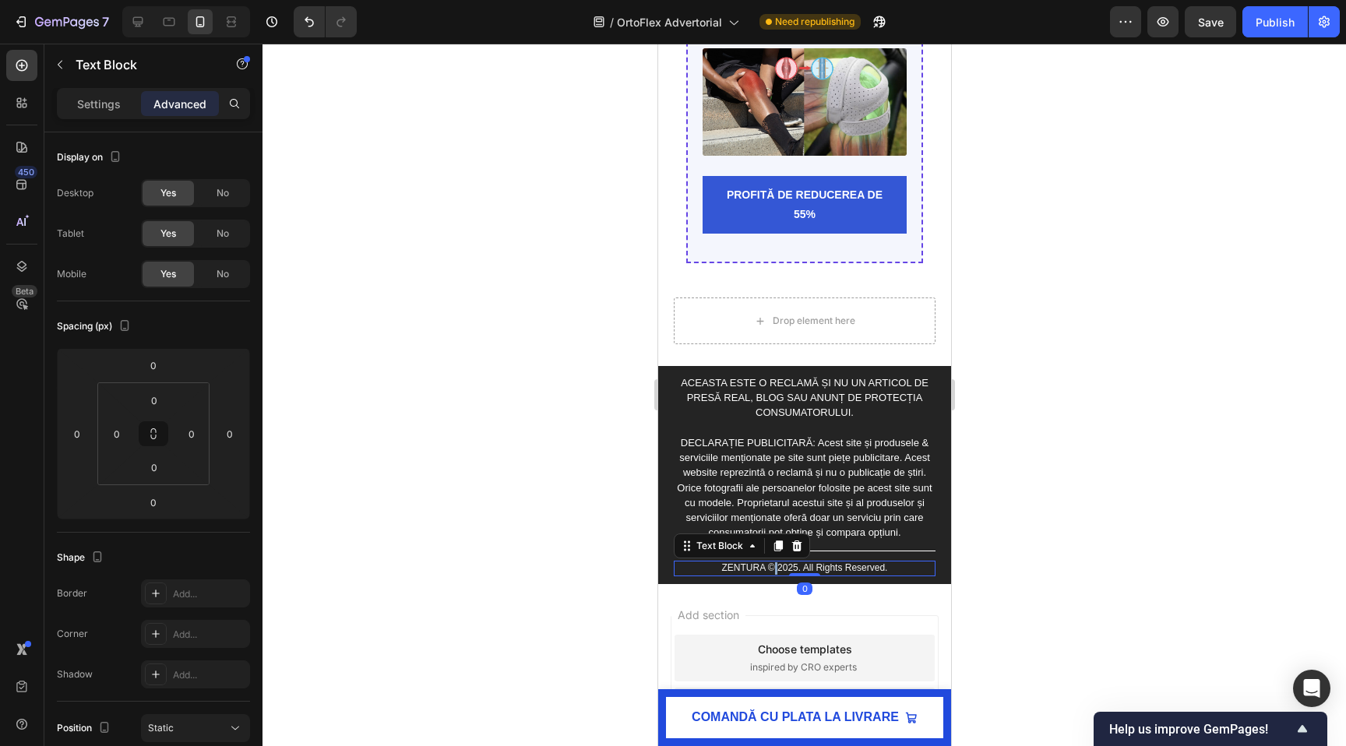
click at [772, 575] on p "ZENTURA © 2025. All Rights Reserved." at bounding box center [803, 568] width 259 height 12
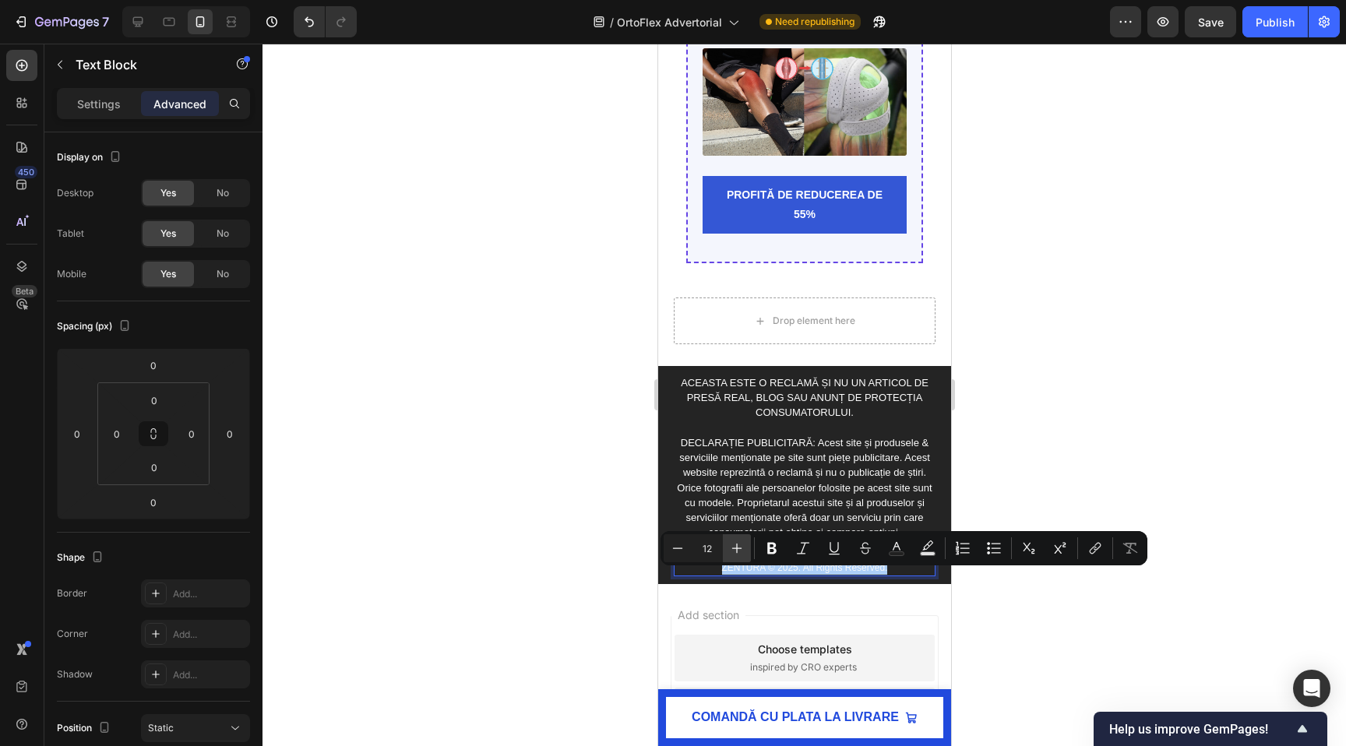
click at [730, 541] on icon "Editor contextual toolbar" at bounding box center [737, 548] width 16 height 16
type input "15"
click at [547, 582] on div at bounding box center [803, 395] width 1083 height 702
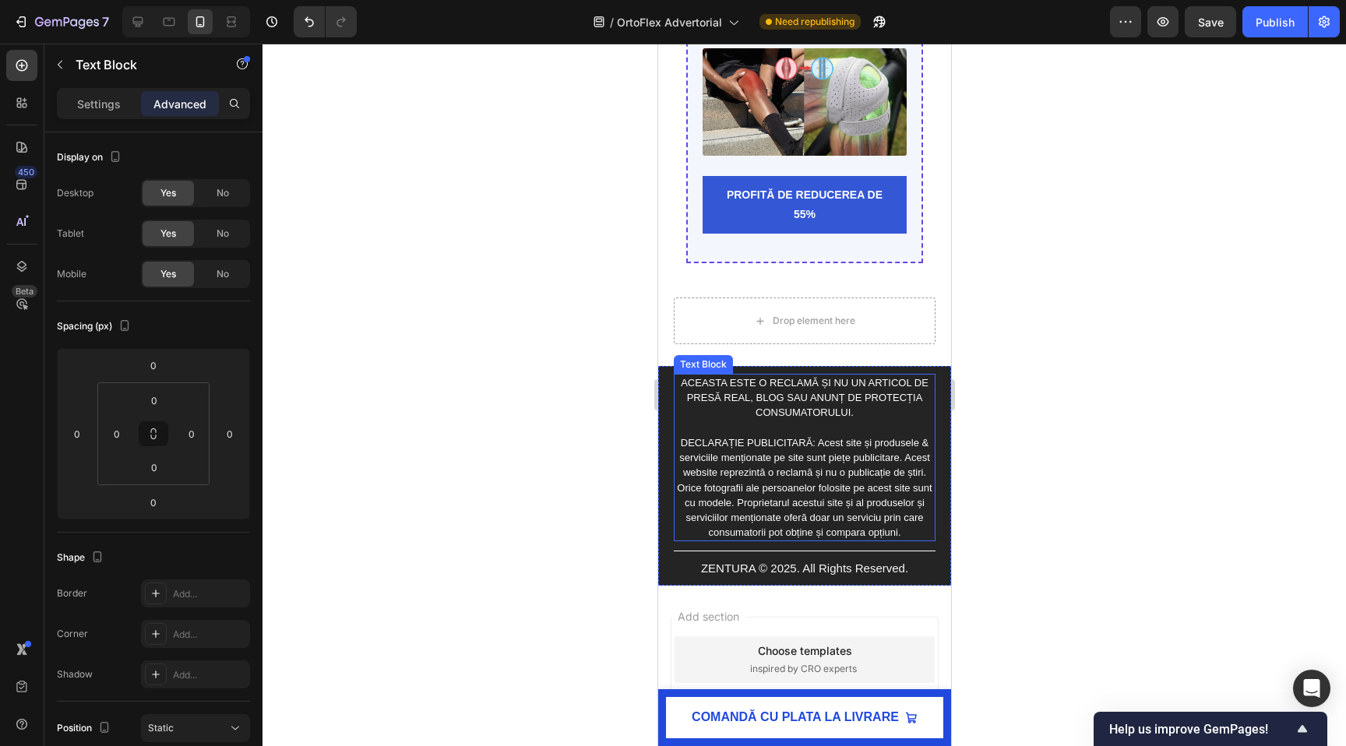
click at [790, 470] on span "DECLARAȚIE PUBLICITARĂ: Acest site și produsele & serviciile menționate pe site…" at bounding box center [803, 487] width 255 height 101
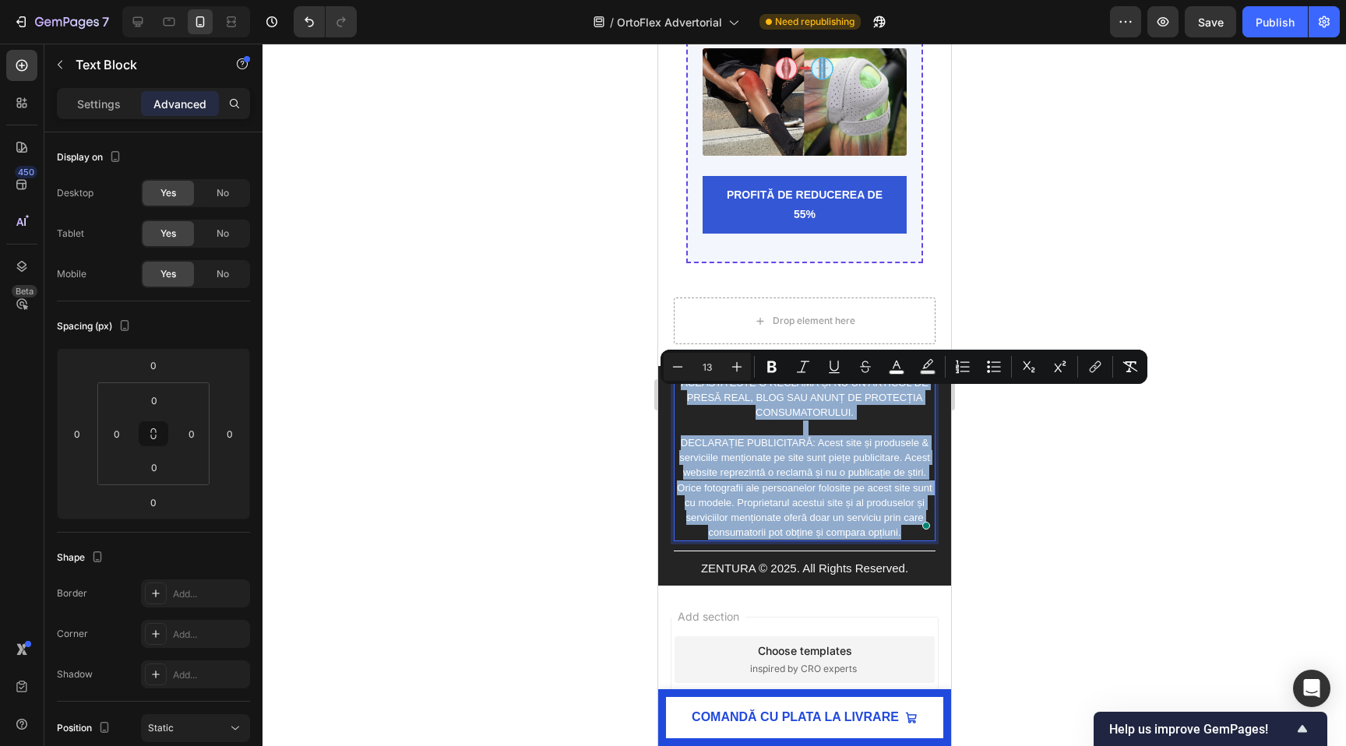
drag, startPoint x: 905, startPoint y: 541, endPoint x: 590, endPoint y: 385, distance: 351.0
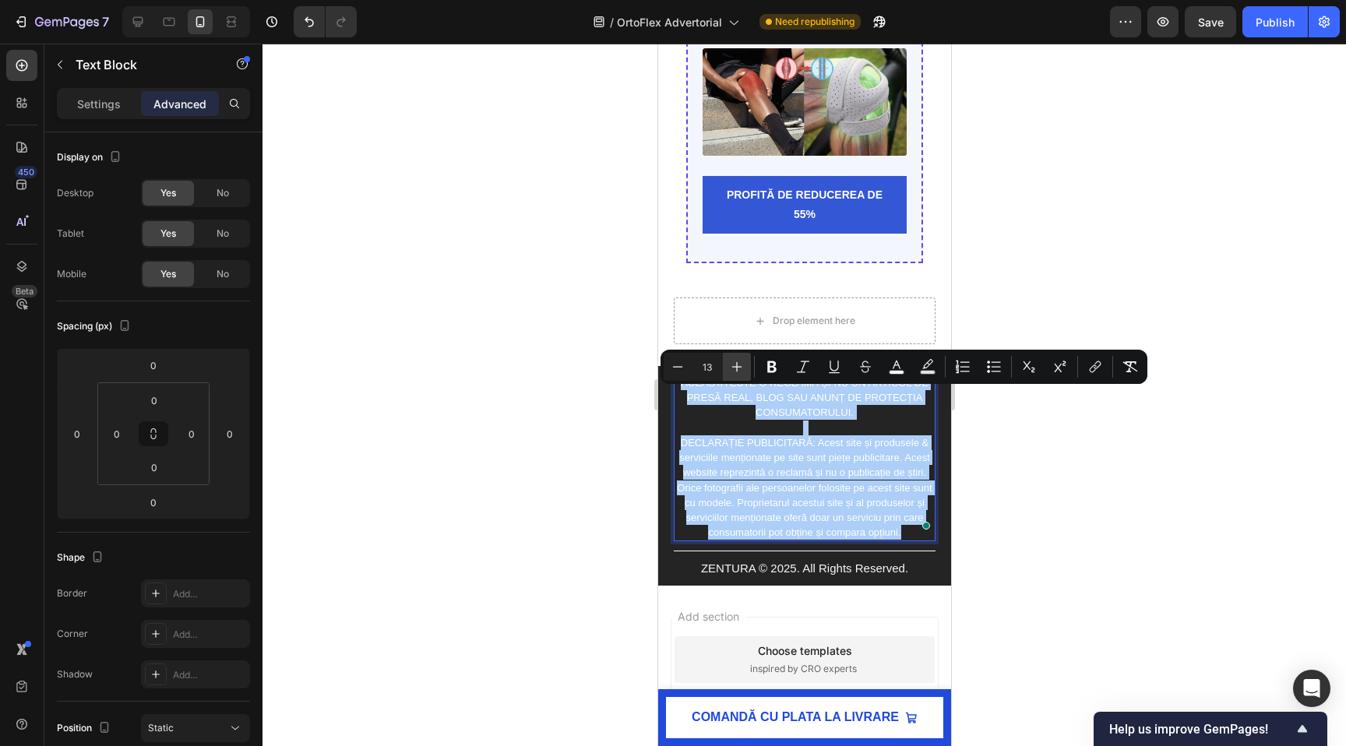
click at [739, 367] on icon "Editor contextual toolbar" at bounding box center [737, 367] width 10 height 10
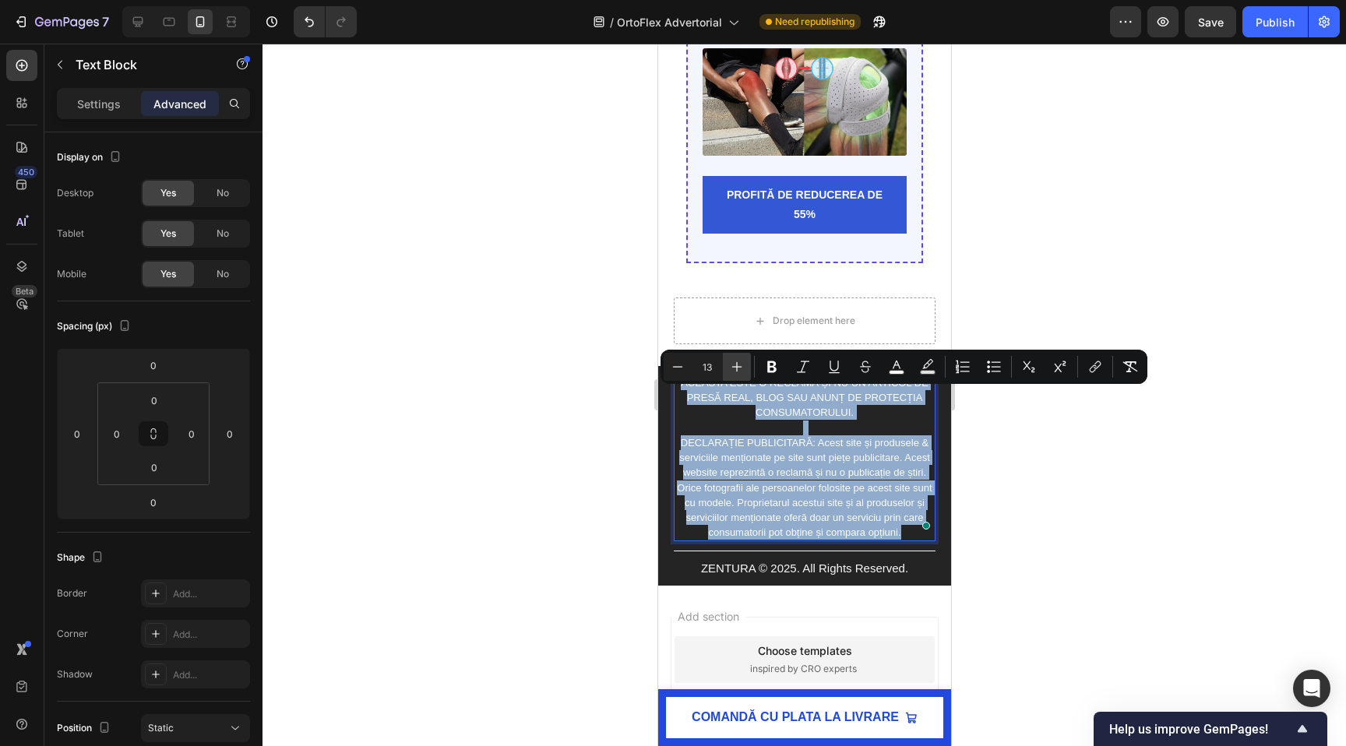
type input "14"
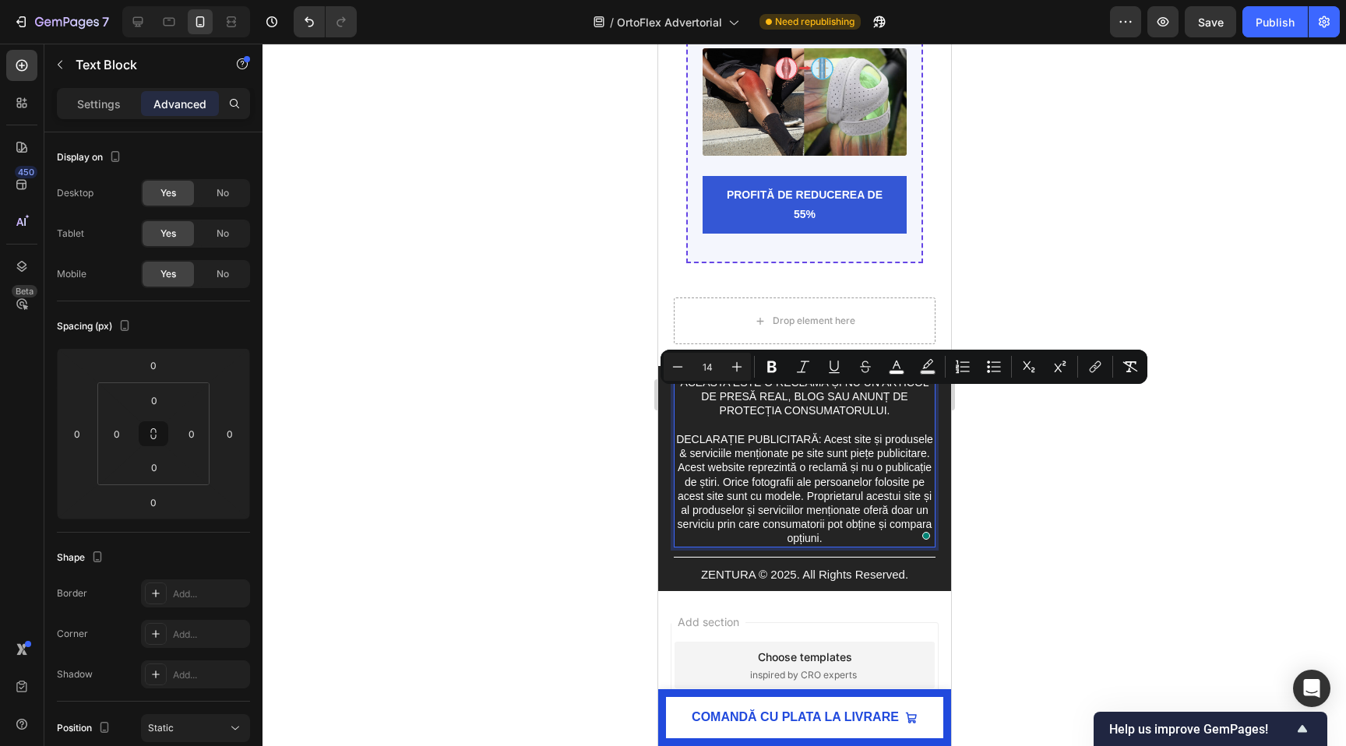
drag, startPoint x: 4, startPoint y: 343, endPoint x: 517, endPoint y: 431, distance: 520.7
click at [517, 431] on div at bounding box center [803, 395] width 1083 height 702
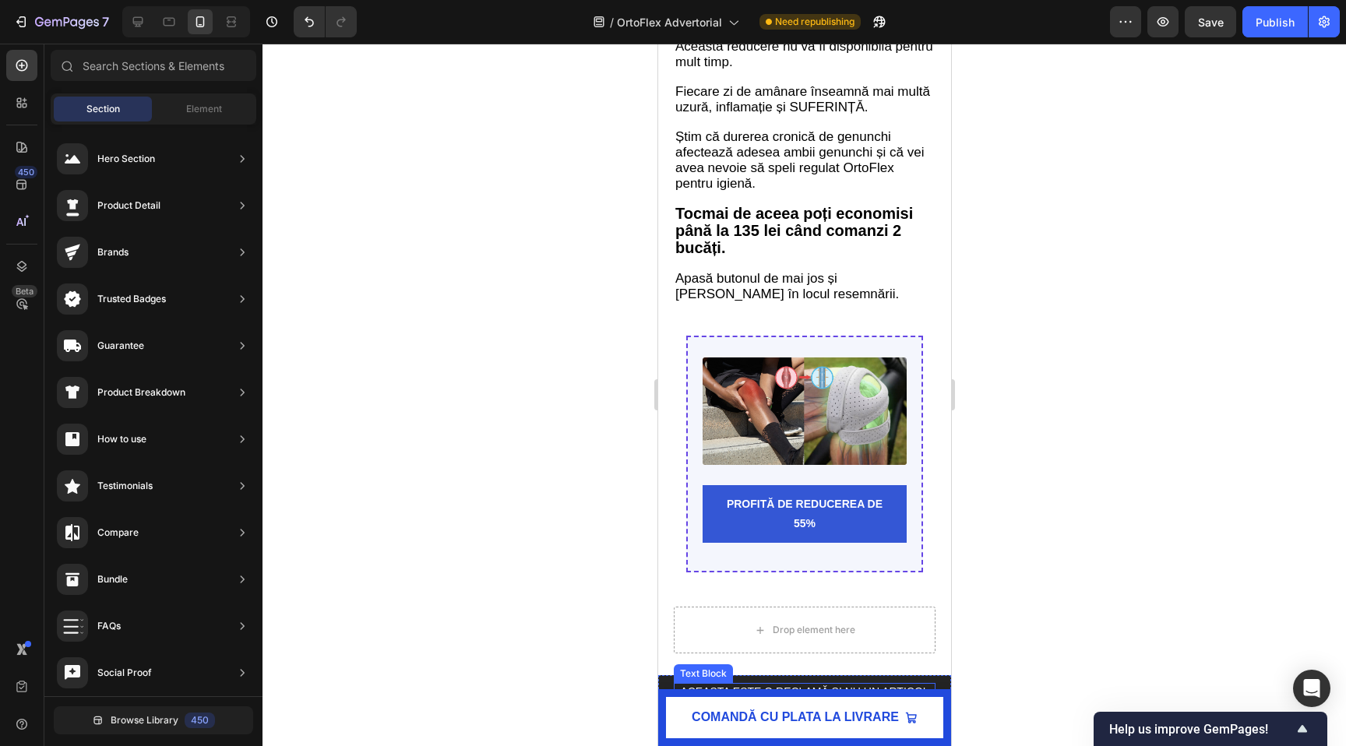
scroll to position [6844, 0]
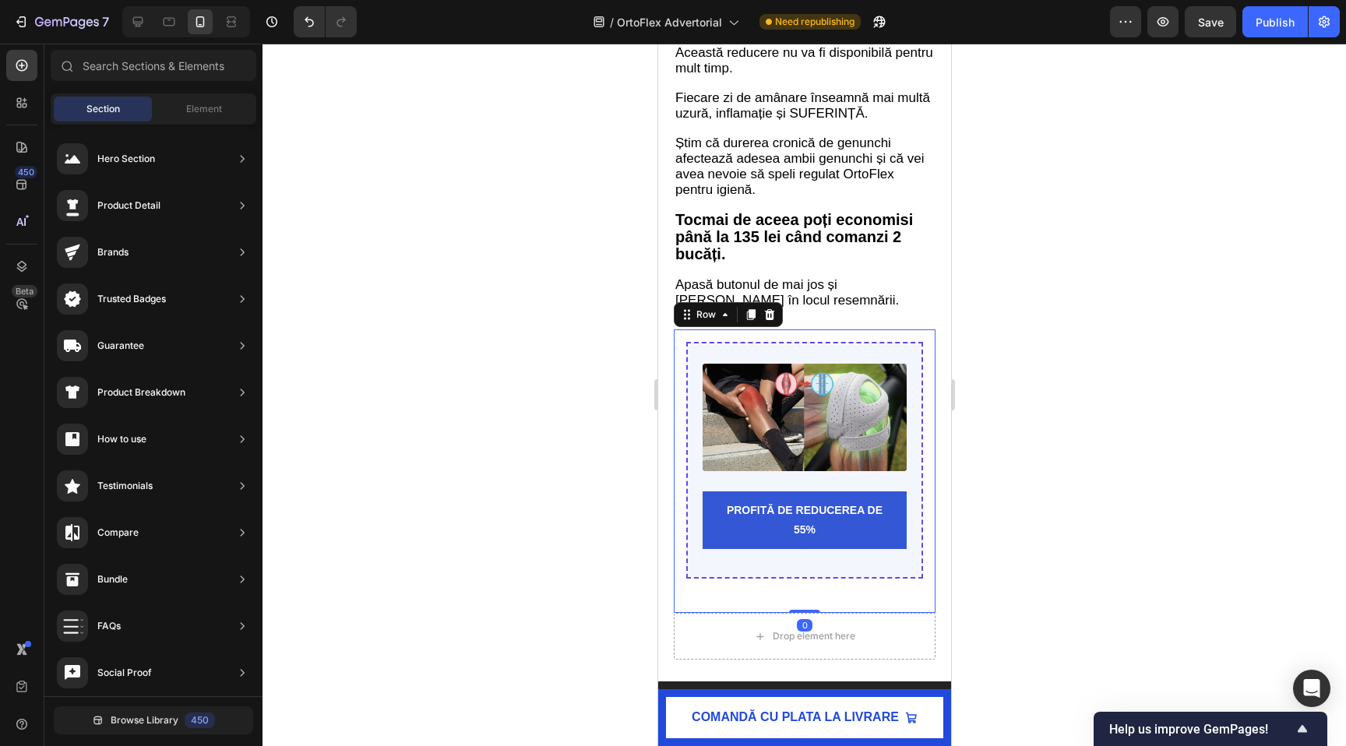
click at [729, 613] on div "Image PROFITĂ DE REDUCEREA DE 55% Add to Cart Product Row Row 0" at bounding box center [804, 470] width 262 height 283
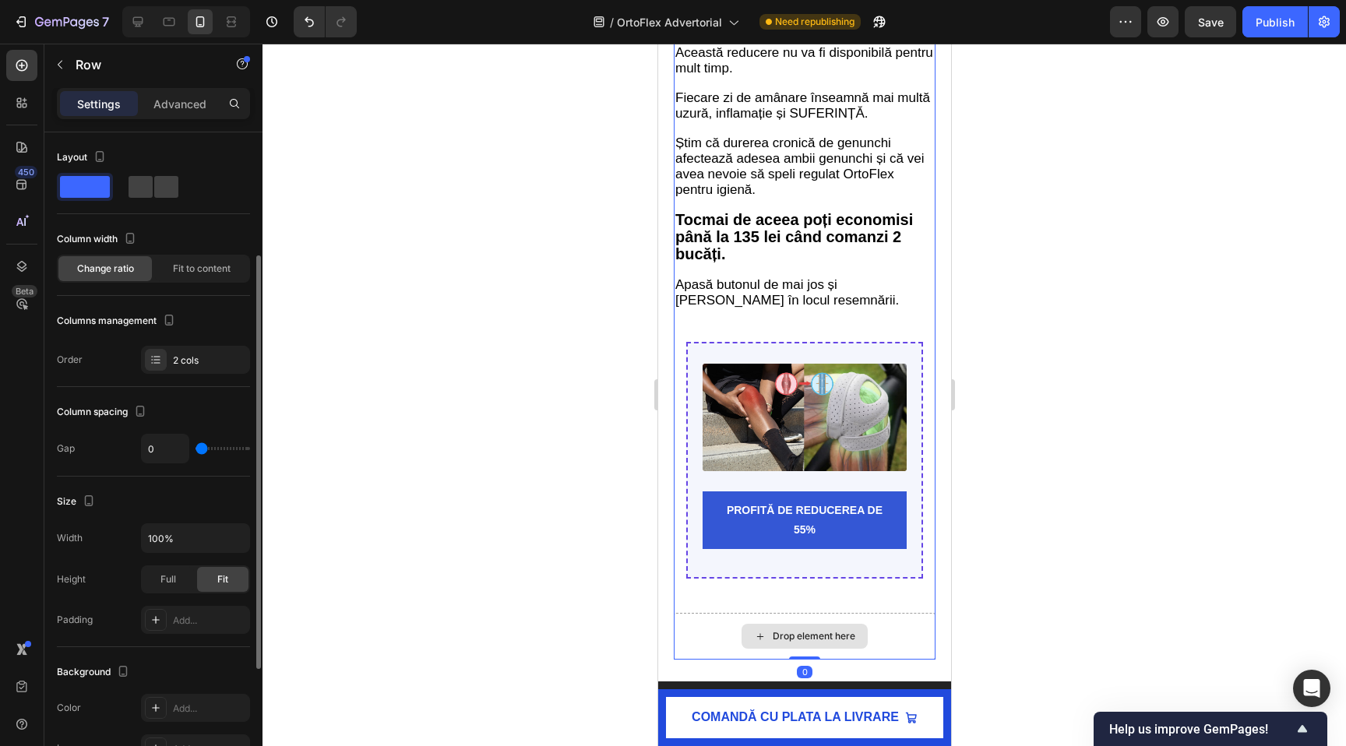
scroll to position [76, 0]
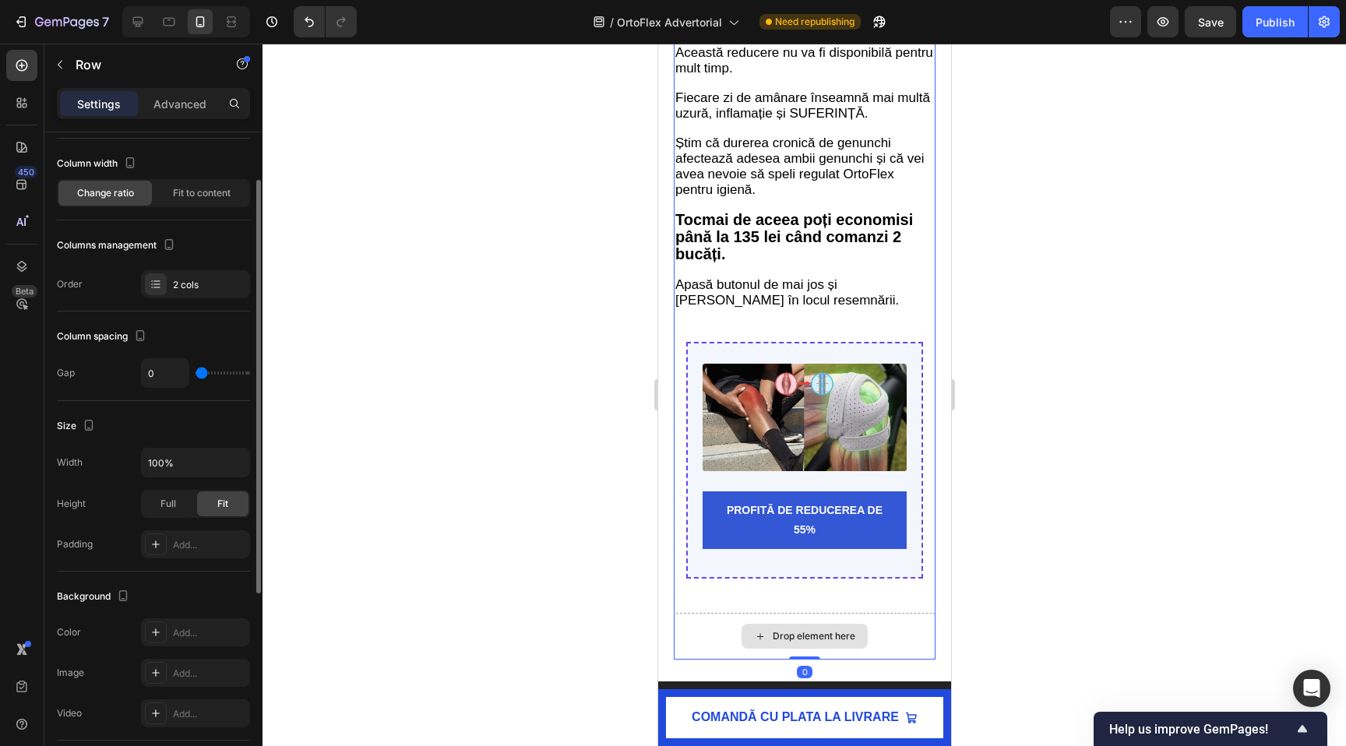
click at [713, 649] on div "Drop element here" at bounding box center [804, 636] width 262 height 47
click at [811, 649] on div "Drop element here" at bounding box center [804, 636] width 126 height 25
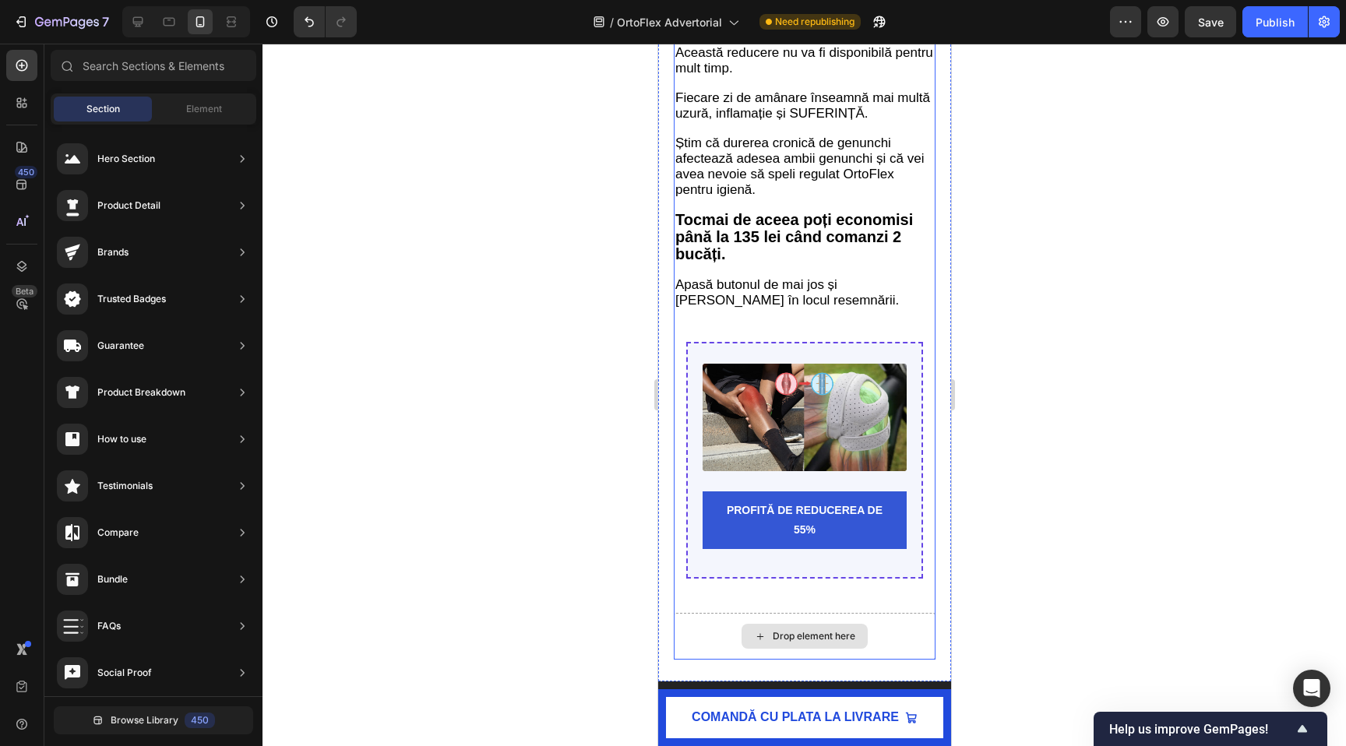
click at [808, 642] on div "Drop element here" at bounding box center [813, 636] width 83 height 12
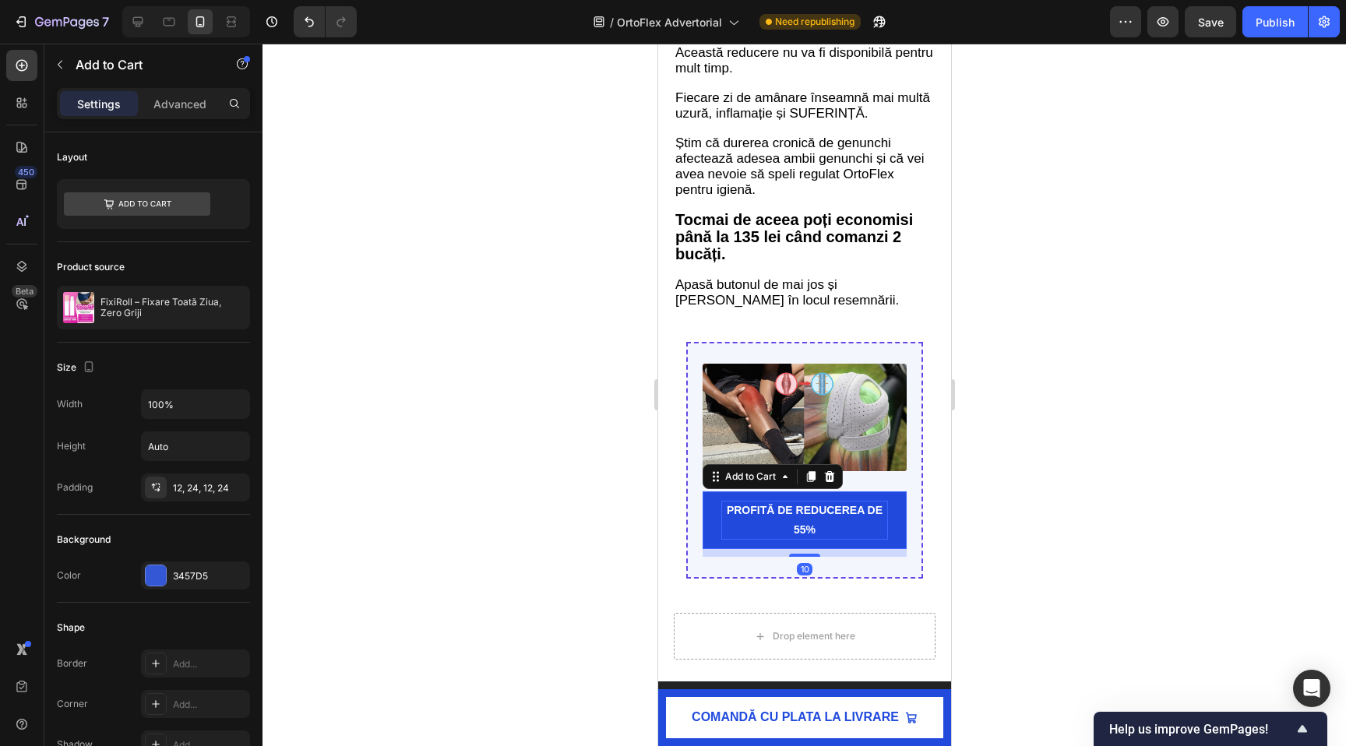
click at [743, 534] on div "PROFITĂ DE REDUCEREA DE 55%" at bounding box center [803, 520] width 167 height 39
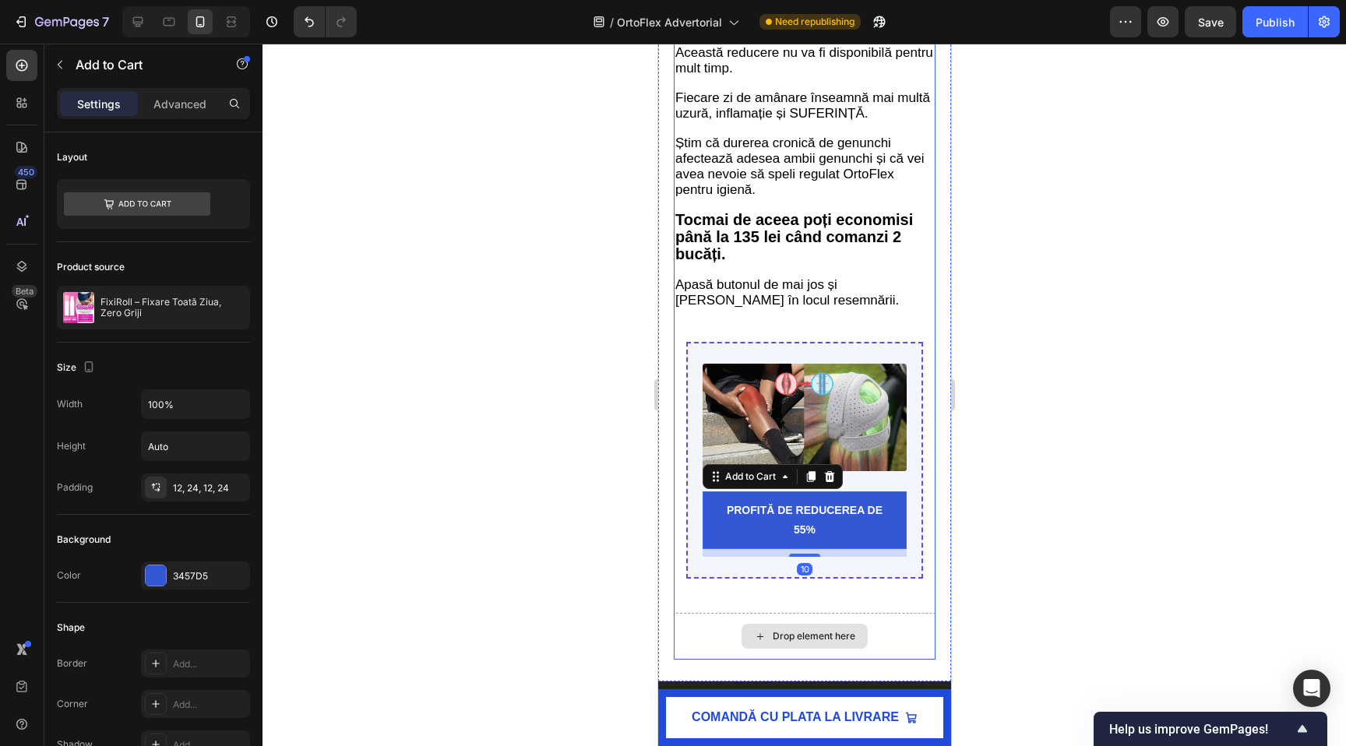
click at [712, 660] on div "Drop element here" at bounding box center [804, 636] width 262 height 47
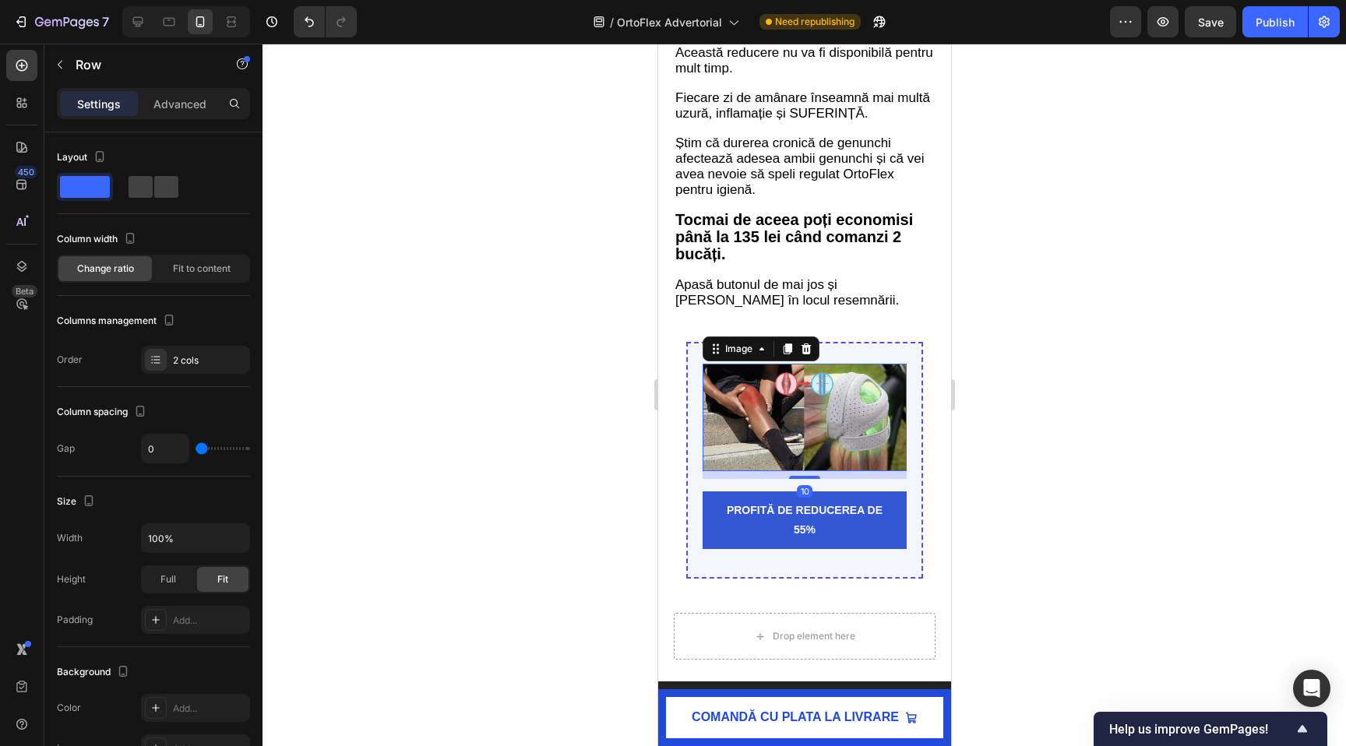
click at [723, 396] on img at bounding box center [804, 417] width 204 height 107
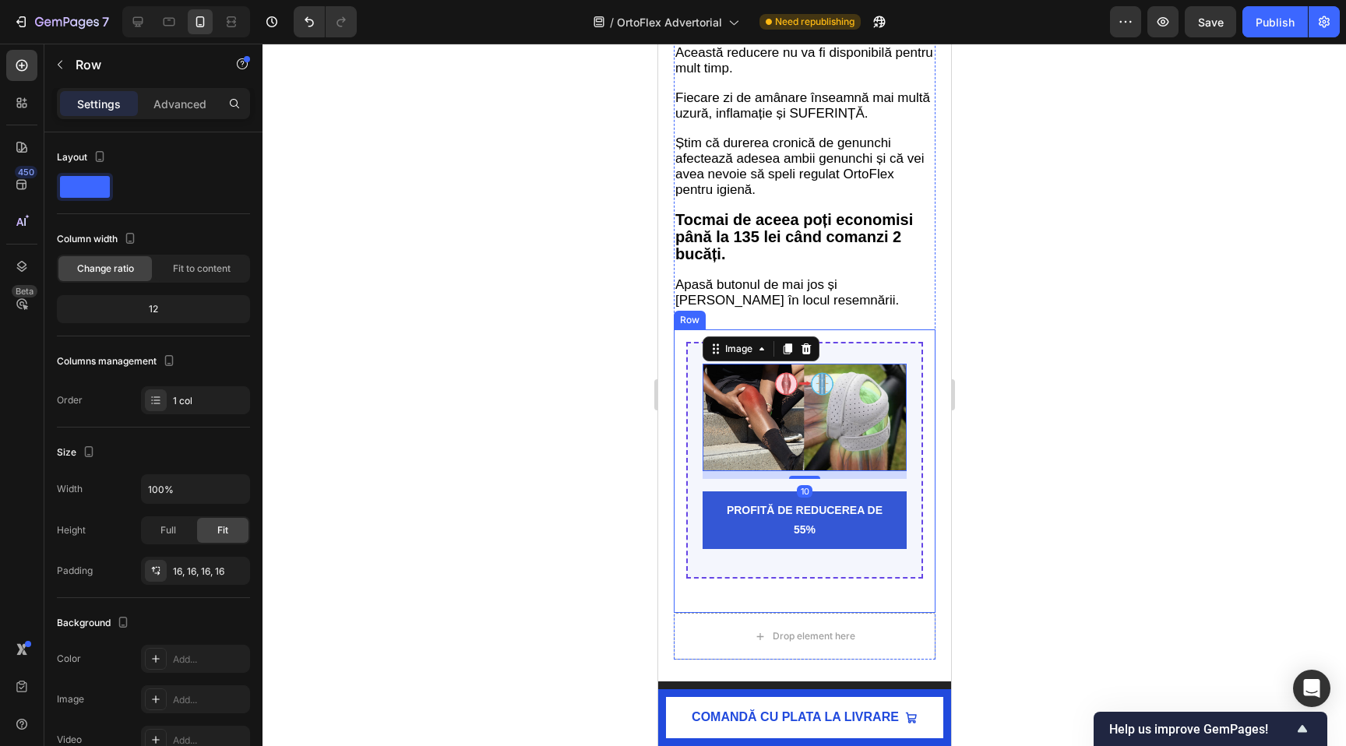
click at [677, 356] on div "Image 10 PROFITĂ DE REDUCEREA DE 55% Add to Cart Product Row Row" at bounding box center [804, 470] width 262 height 283
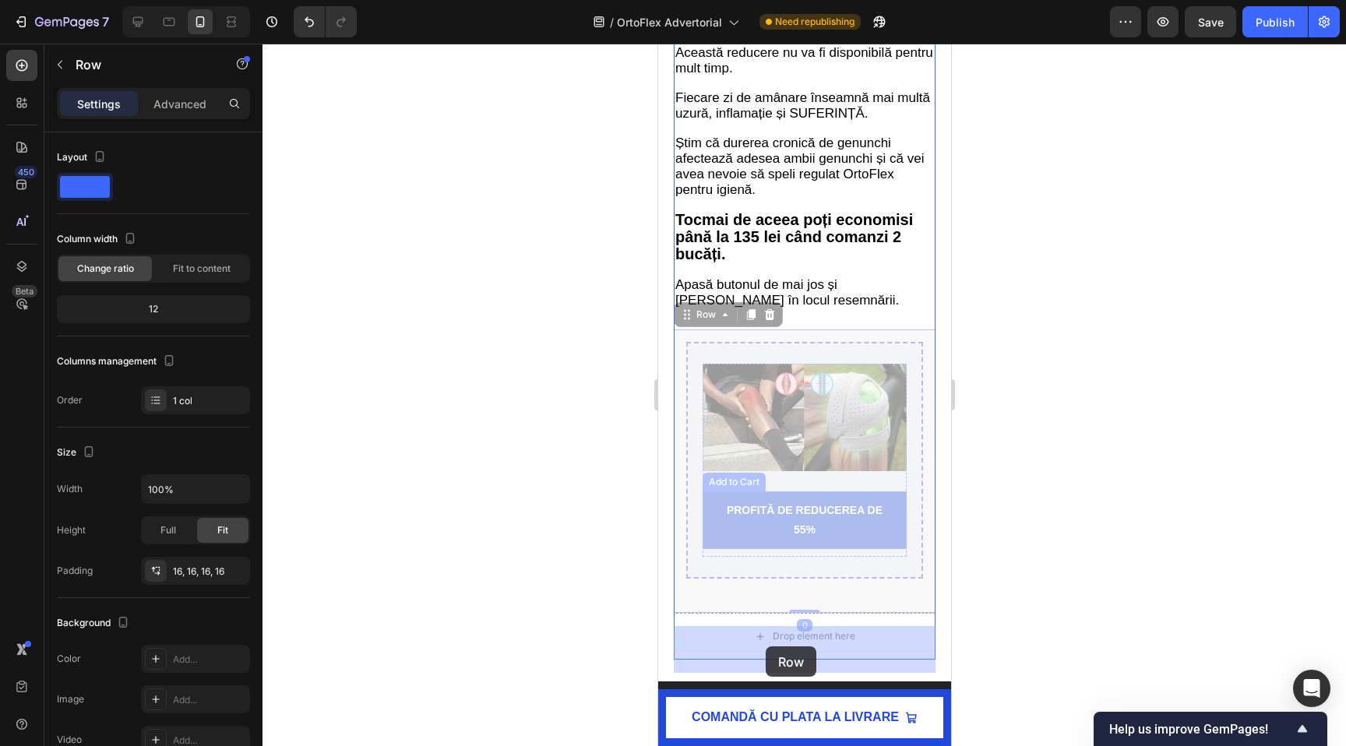
drag, startPoint x: 681, startPoint y: 329, endPoint x: 765, endPoint y: 646, distance: 327.9
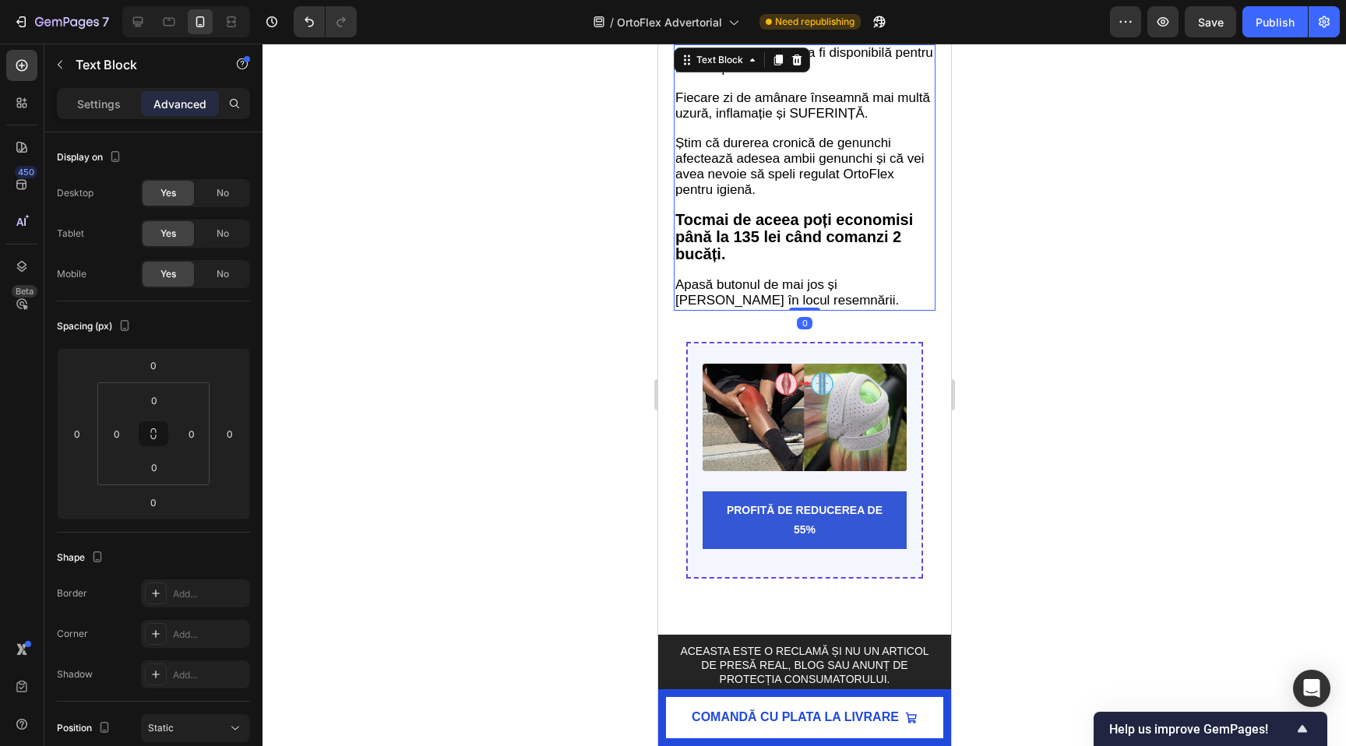
click at [795, 205] on p "Această reducere nu va fi disponibilă pentru mult timp. Fiecare zi de amânare î…" at bounding box center [803, 177] width 259 height 263
click at [593, 315] on div at bounding box center [803, 395] width 1083 height 702
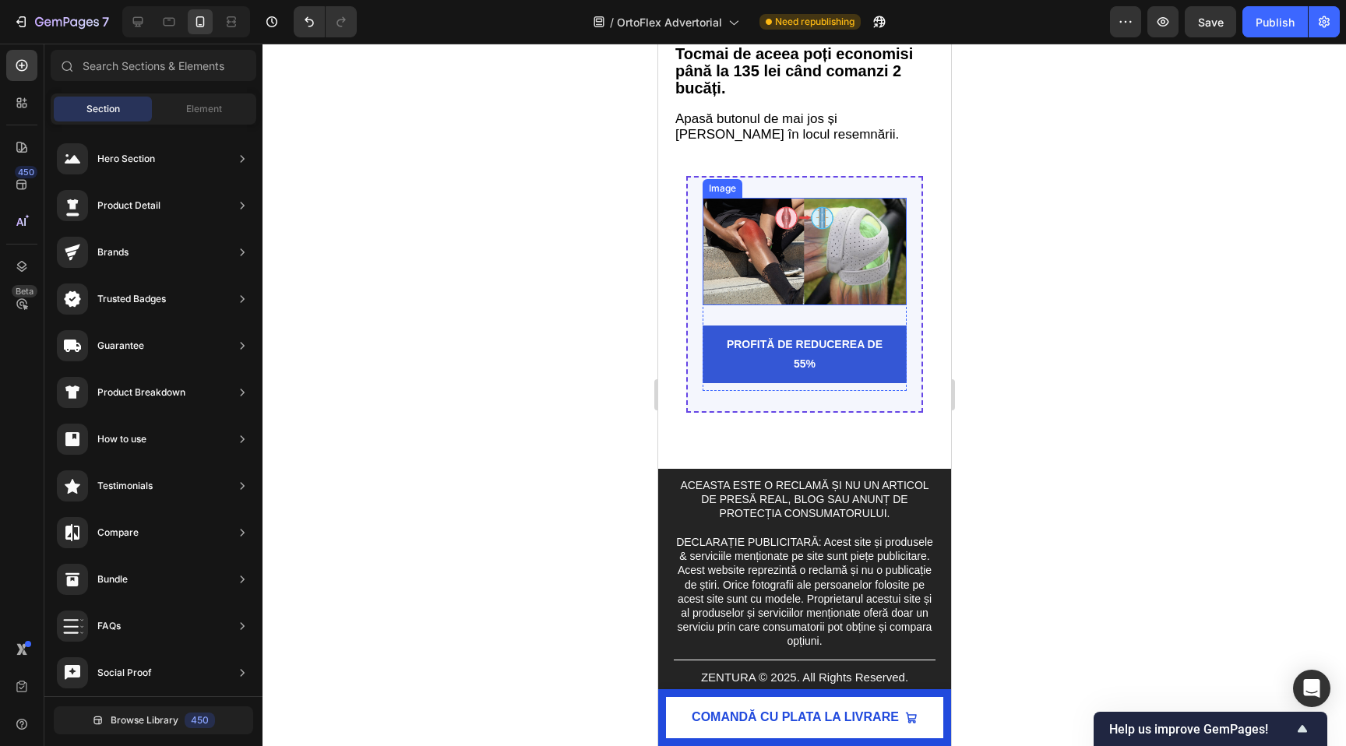
scroll to position [7006, 0]
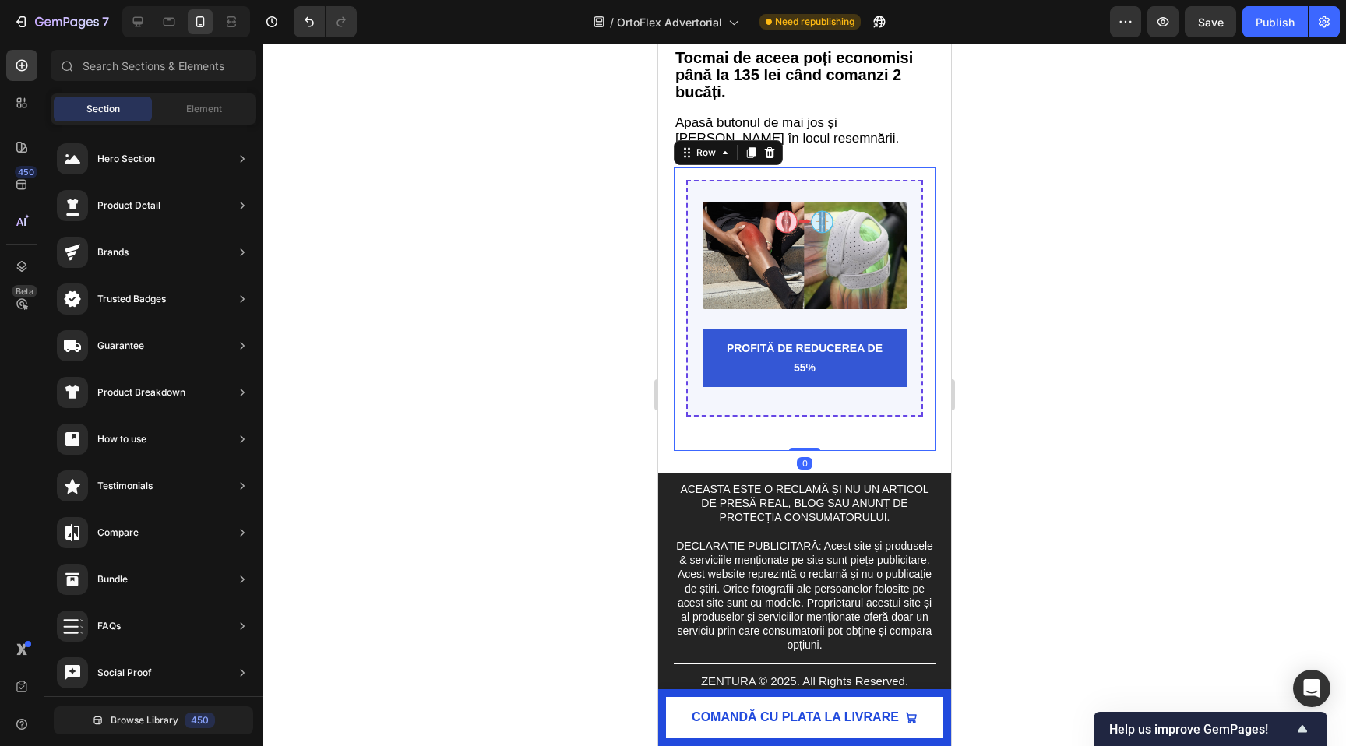
click at [858, 438] on div "Image PROFITĂ DE REDUCEREA DE 55% Add to Cart Product Row" at bounding box center [803, 309] width 237 height 259
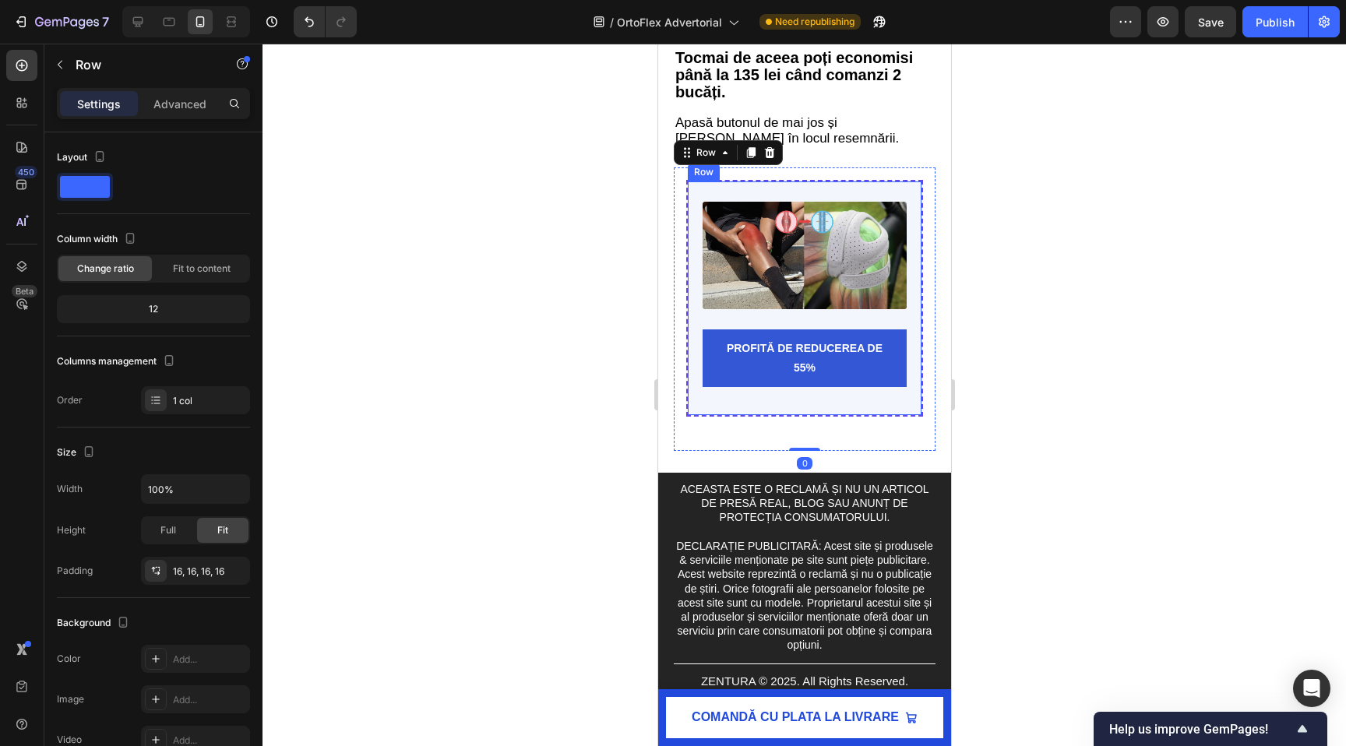
scroll to position [76, 0]
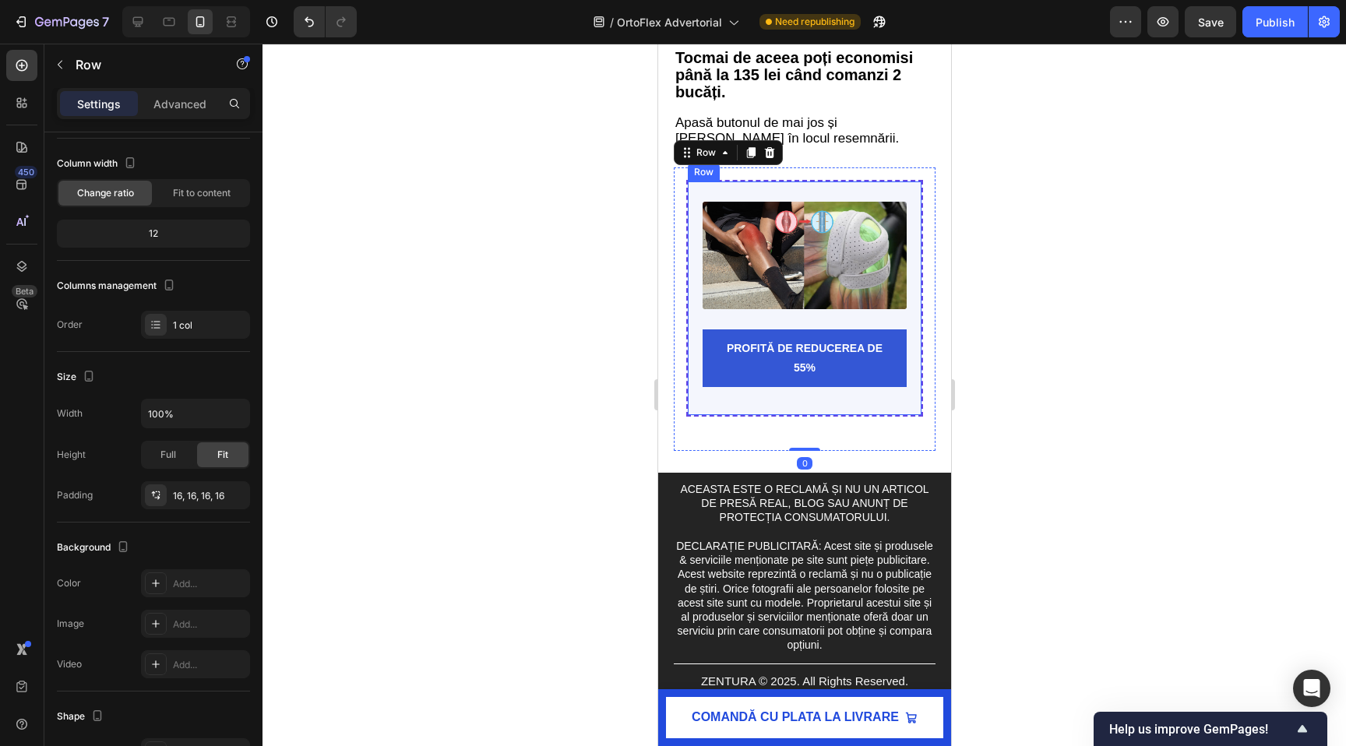
click at [772, 417] on div "Image PROFITĂ DE REDUCEREA DE 55% Add to Cart Product Row" at bounding box center [803, 298] width 237 height 237
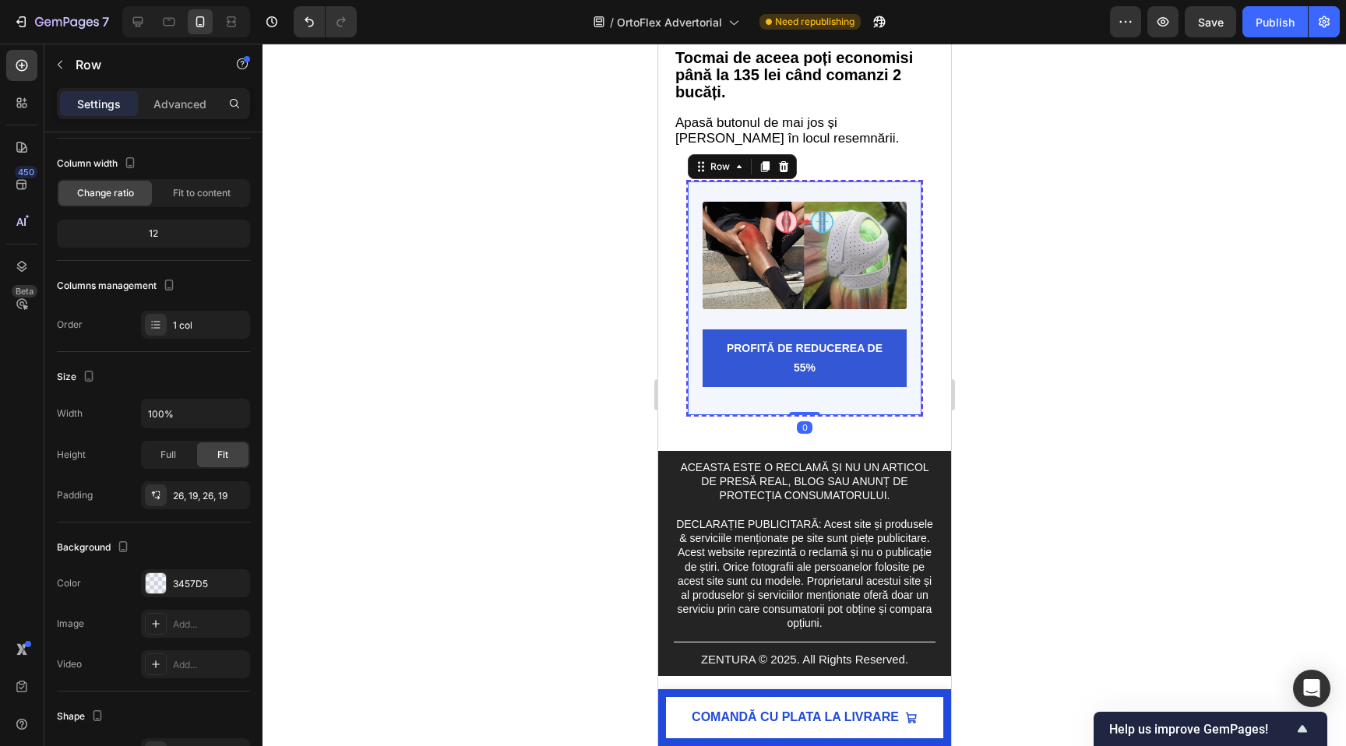
drag, startPoint x: 807, startPoint y: 449, endPoint x: 807, endPoint y: 238, distance: 210.3
click at [807, 238] on div "Image PROFITĂ DE REDUCEREA DE 55% Add to Cart Product Row 0" at bounding box center [803, 298] width 237 height 237
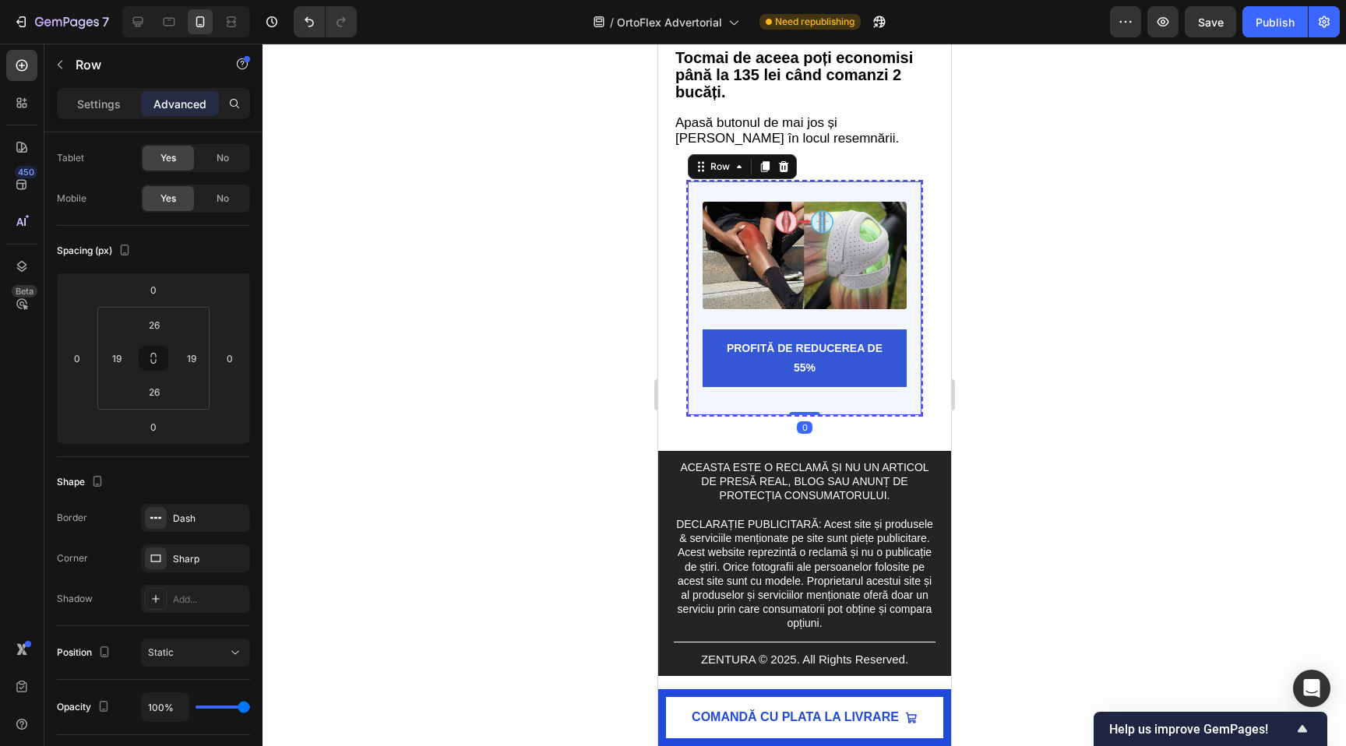
click at [595, 385] on div at bounding box center [803, 395] width 1083 height 702
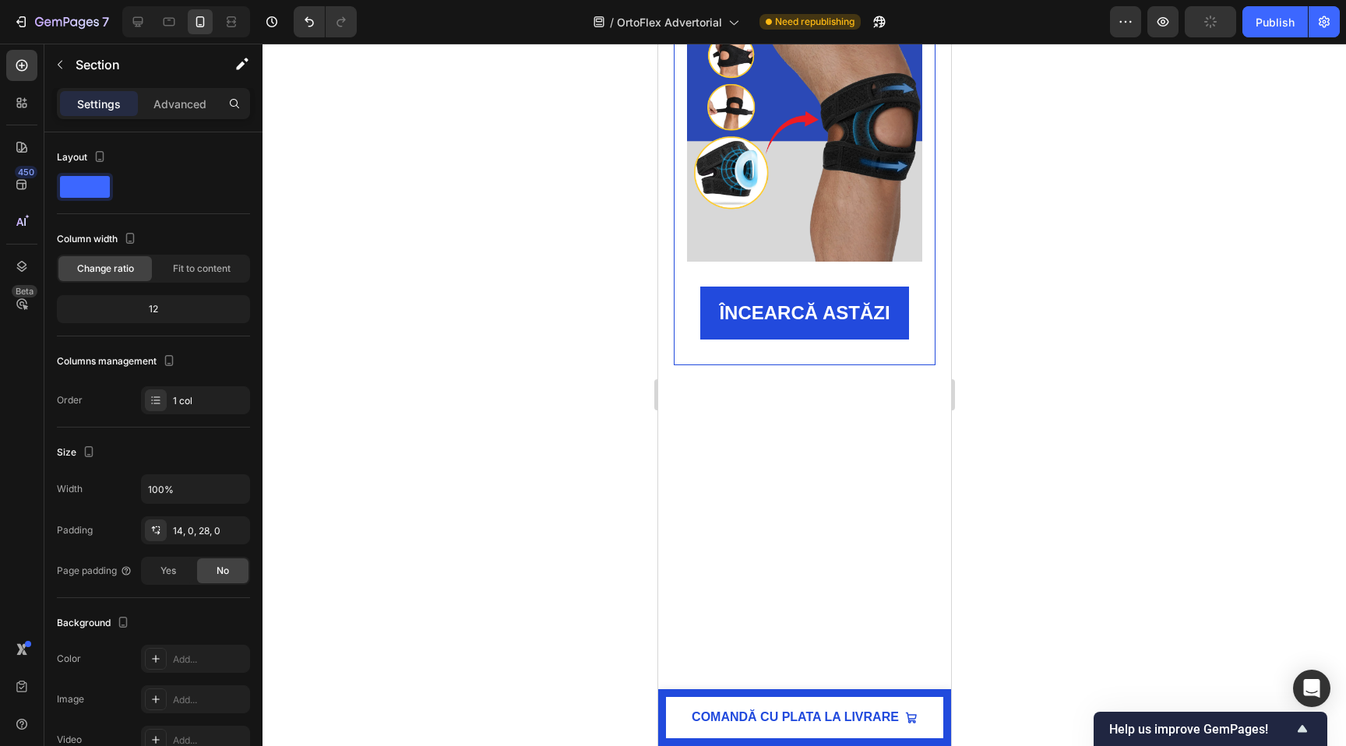
scroll to position [0, 0]
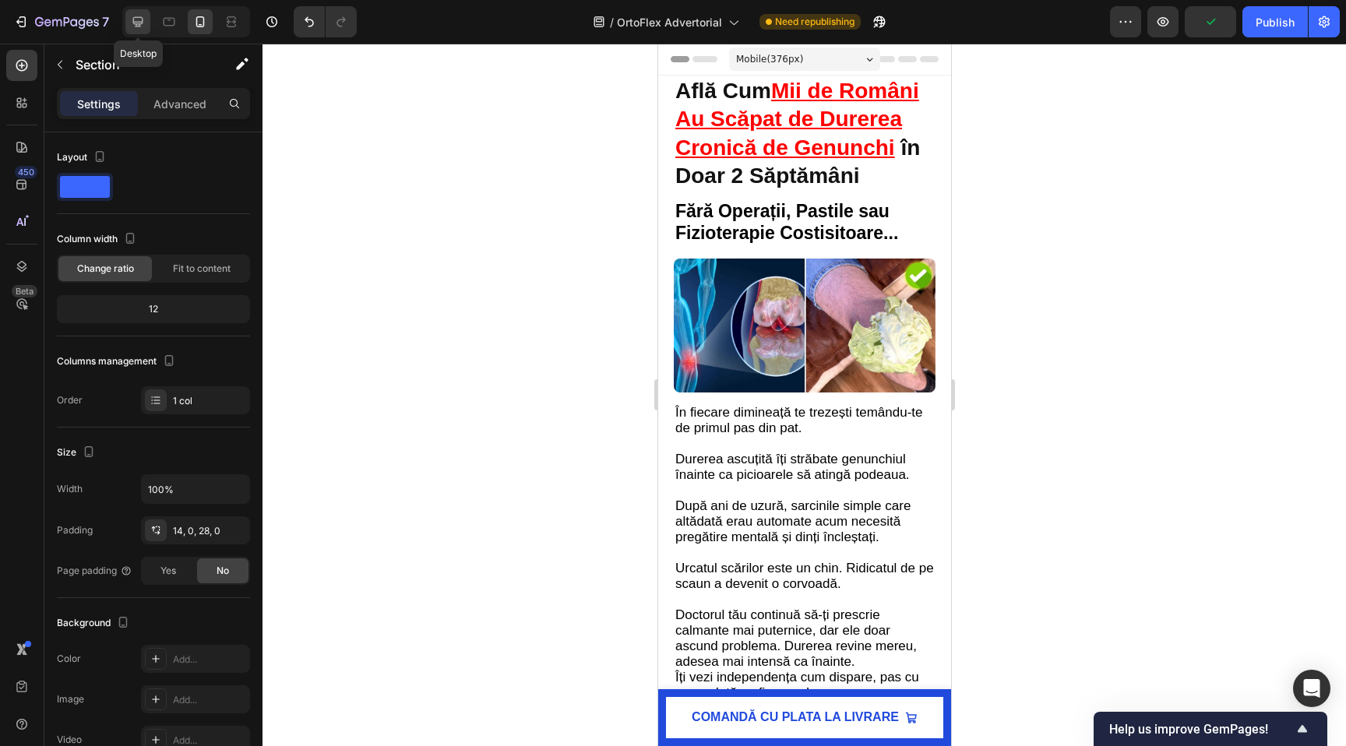
click at [127, 19] on div at bounding box center [137, 21] width 25 height 25
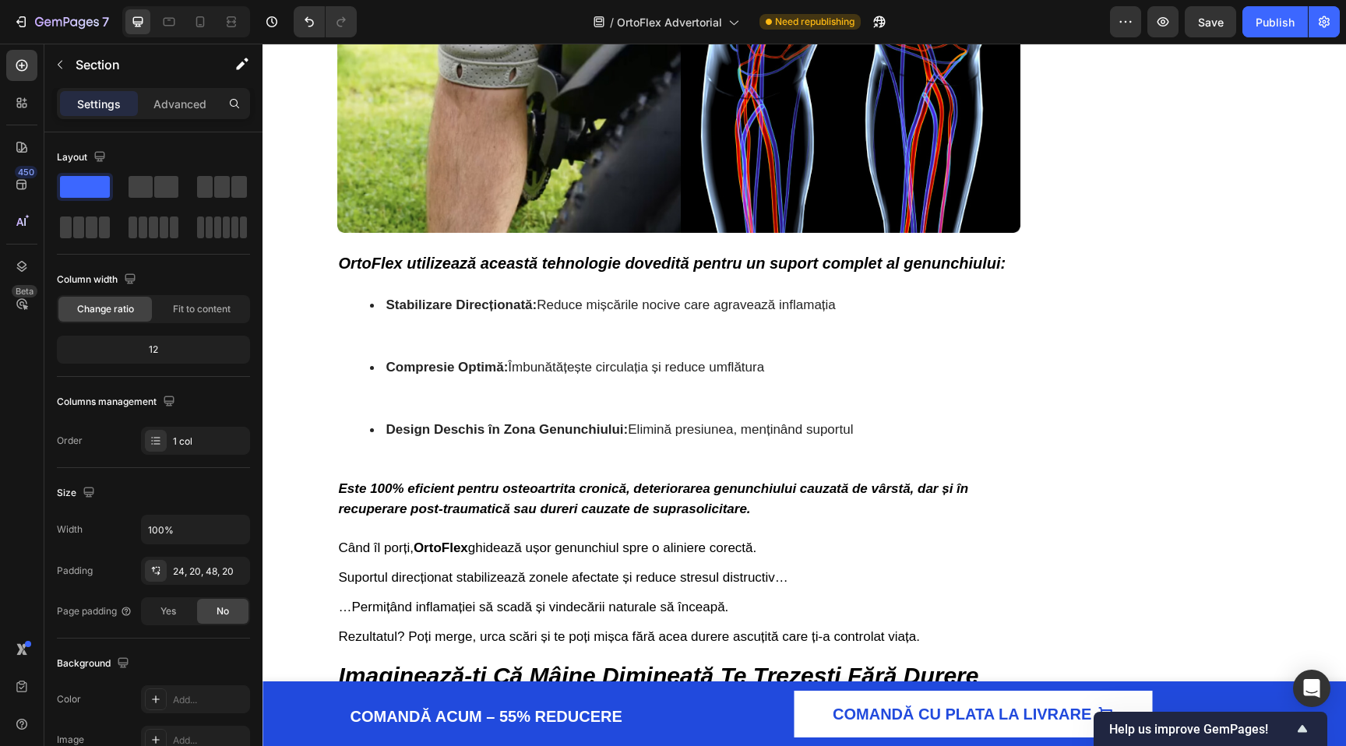
scroll to position [4327, 0]
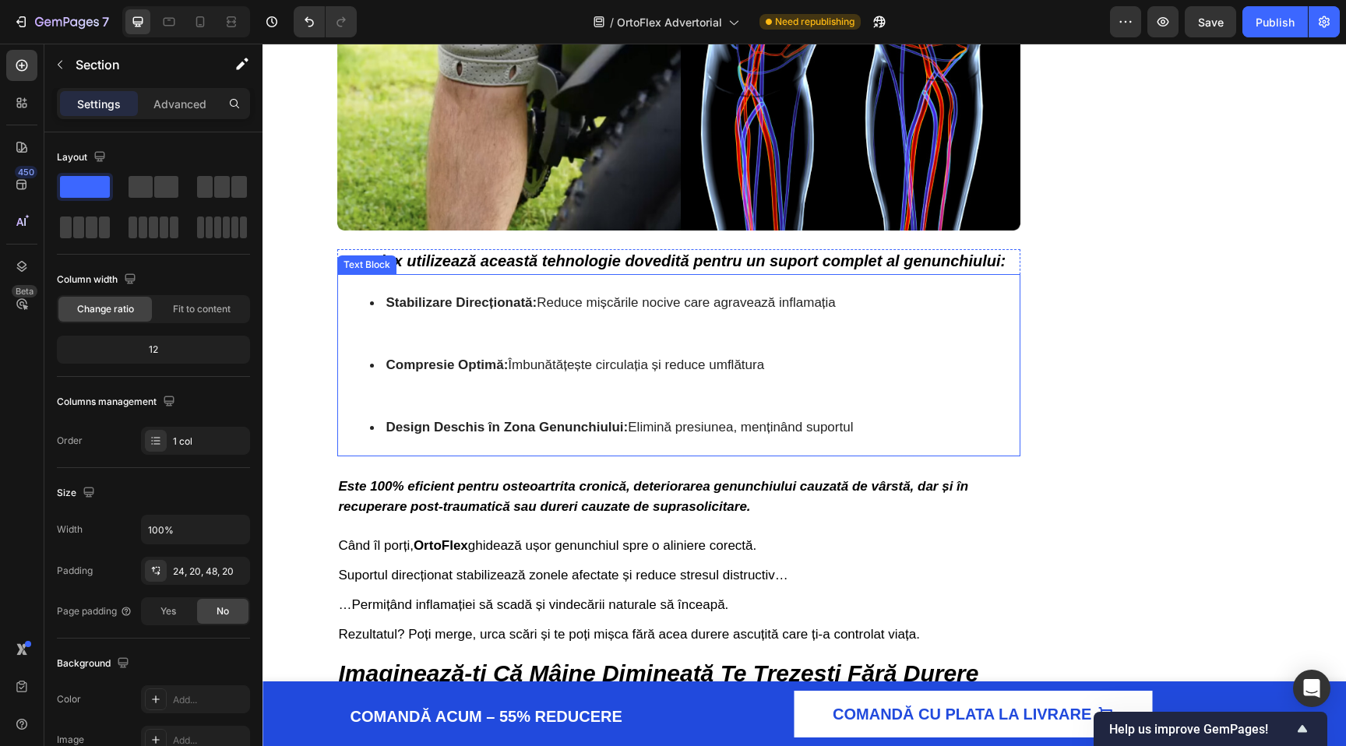
click at [600, 350] on li "Stabilizare Direcționată: Reduce mișcările nocive care agravează inflamația" at bounding box center [663, 318] width 587 height 62
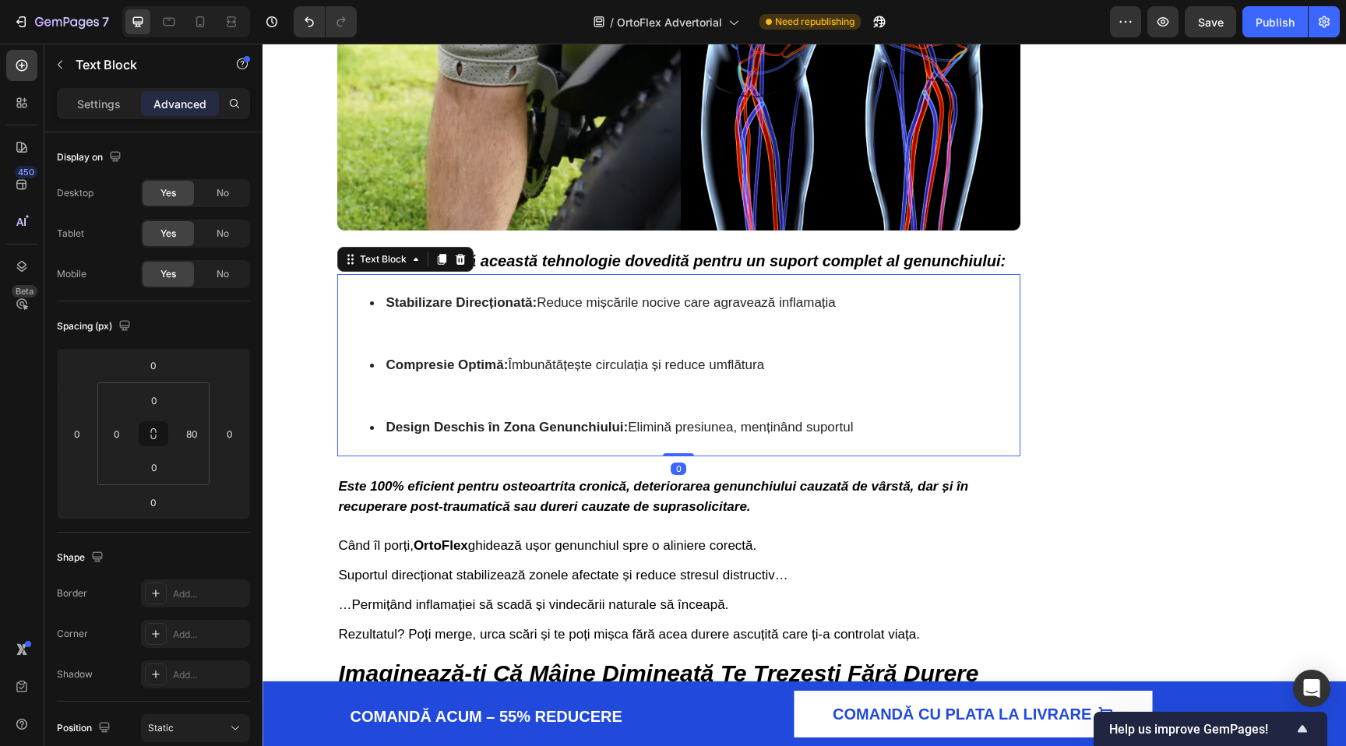
click at [99, 89] on div "Settings Advanced" at bounding box center [153, 103] width 193 height 31
click at [98, 97] on p "Settings" at bounding box center [99, 104] width 44 height 16
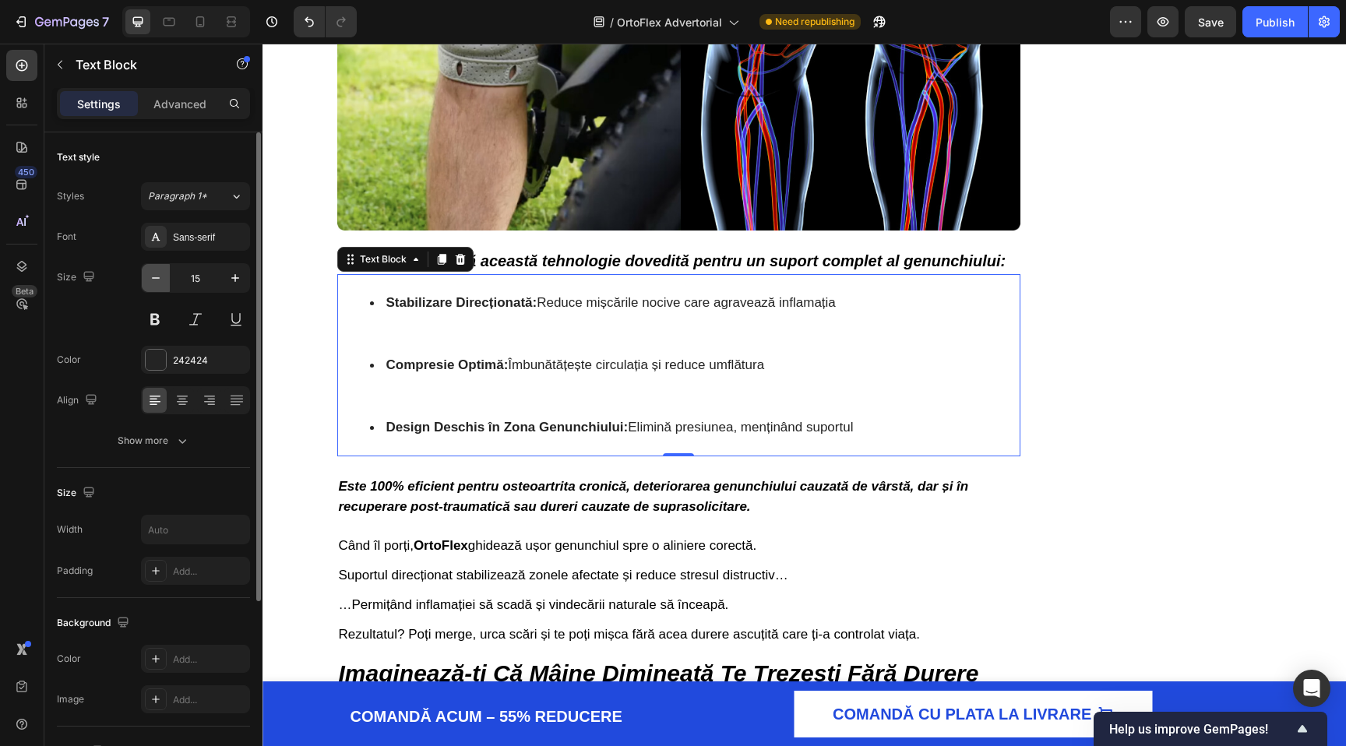
click at [161, 282] on icon "button" at bounding box center [156, 278] width 16 height 16
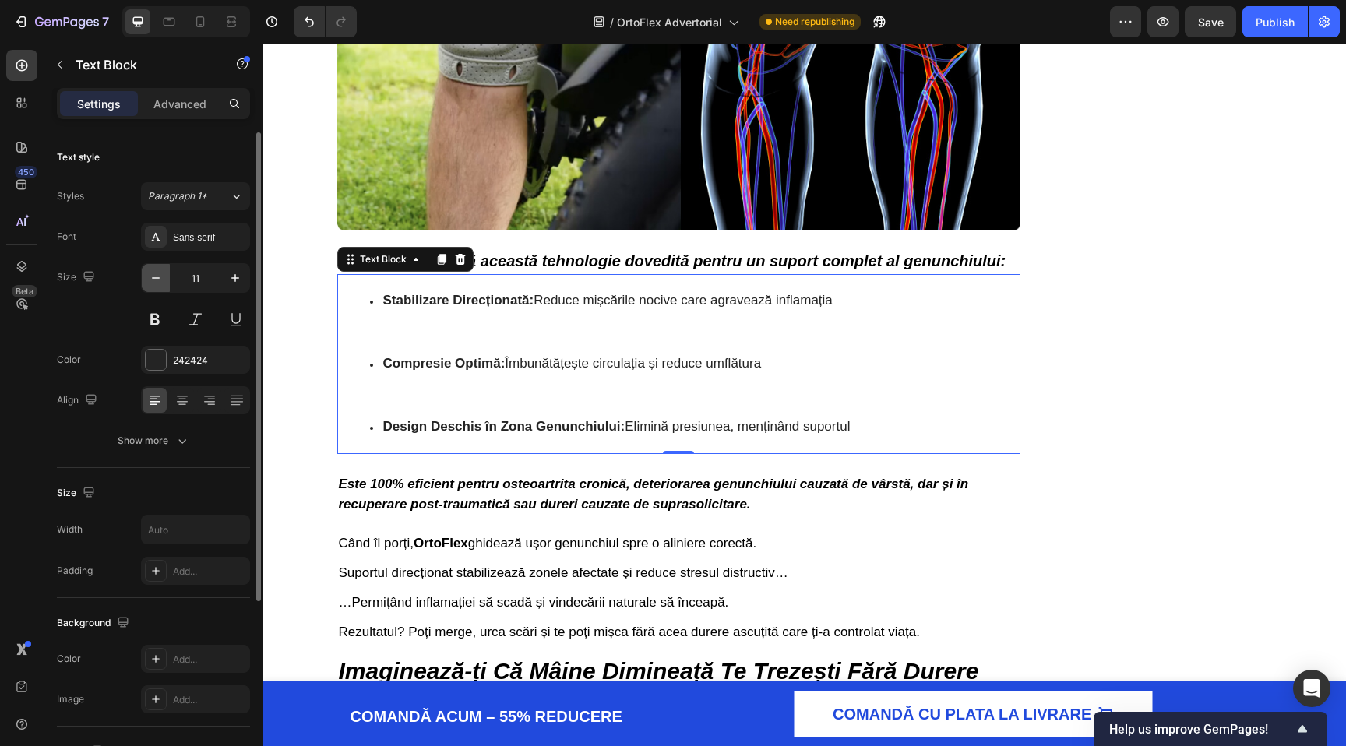
click at [161, 282] on icon "button" at bounding box center [156, 278] width 16 height 16
click at [234, 279] on icon "button" at bounding box center [235, 278] width 16 height 16
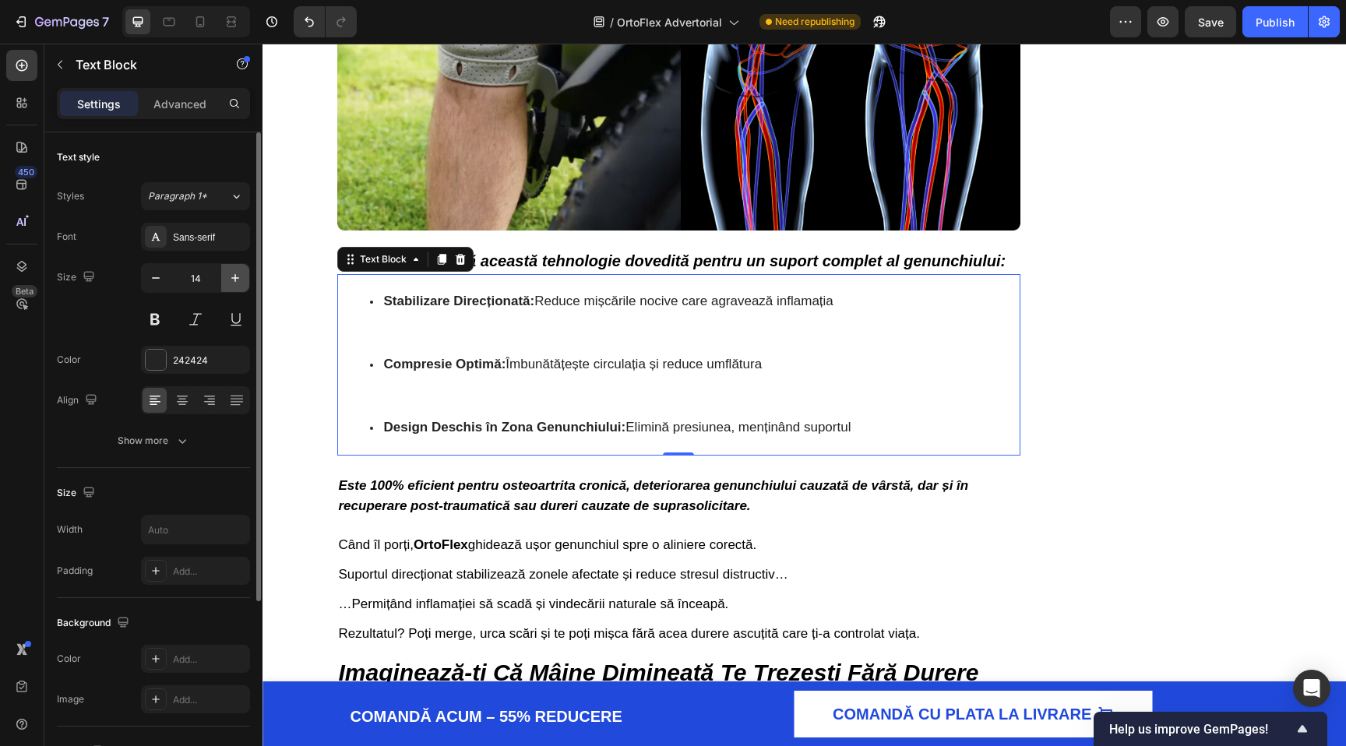
click at [234, 279] on icon "button" at bounding box center [235, 278] width 16 height 16
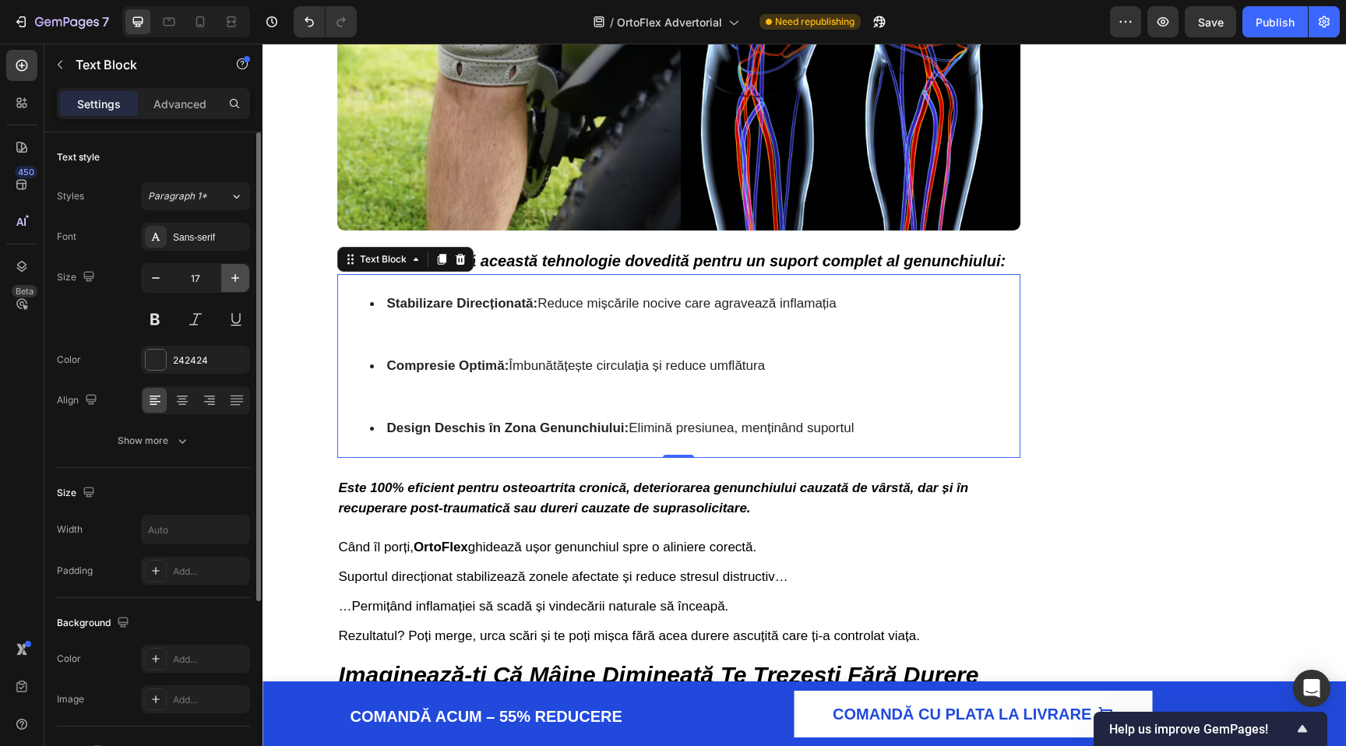
click at [234, 279] on icon "button" at bounding box center [235, 278] width 16 height 16
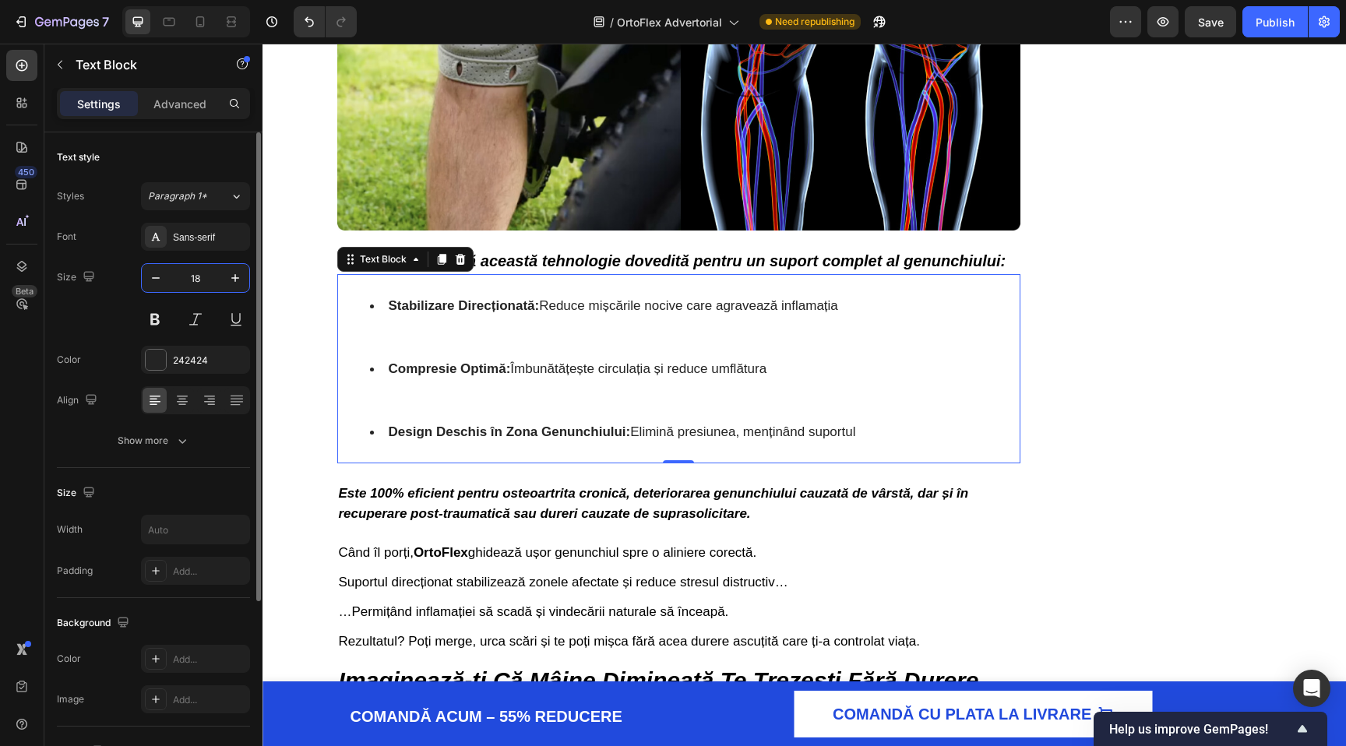
click at [191, 283] on input "18" at bounding box center [195, 278] width 51 height 28
type input "10"
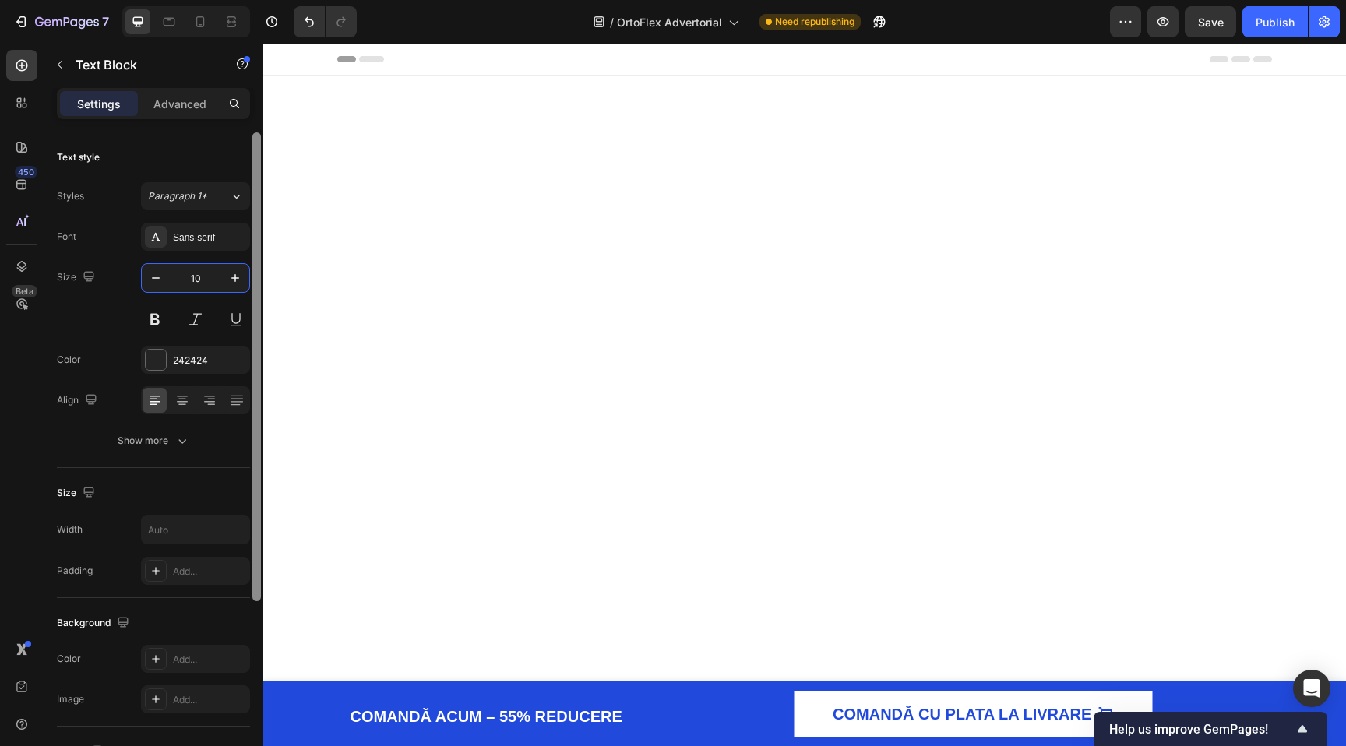
scroll to position [4327, 0]
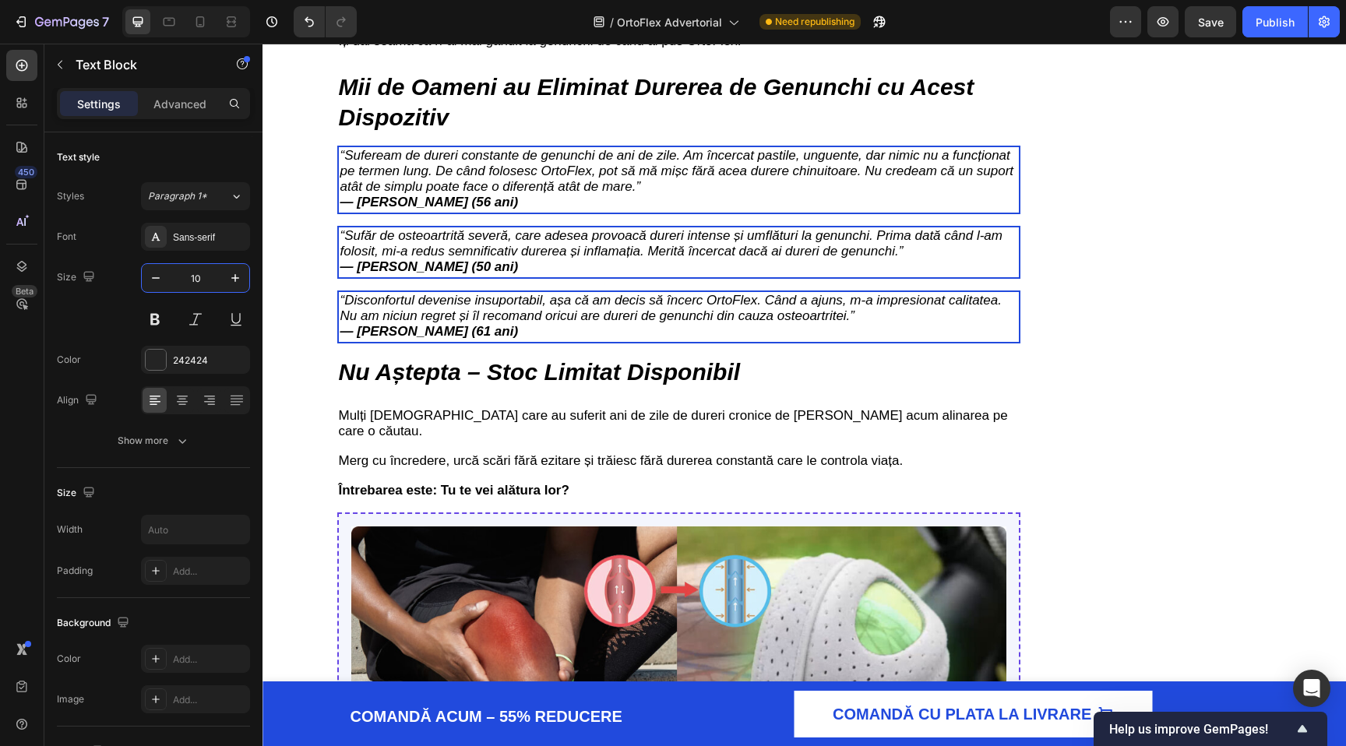
type input "10"
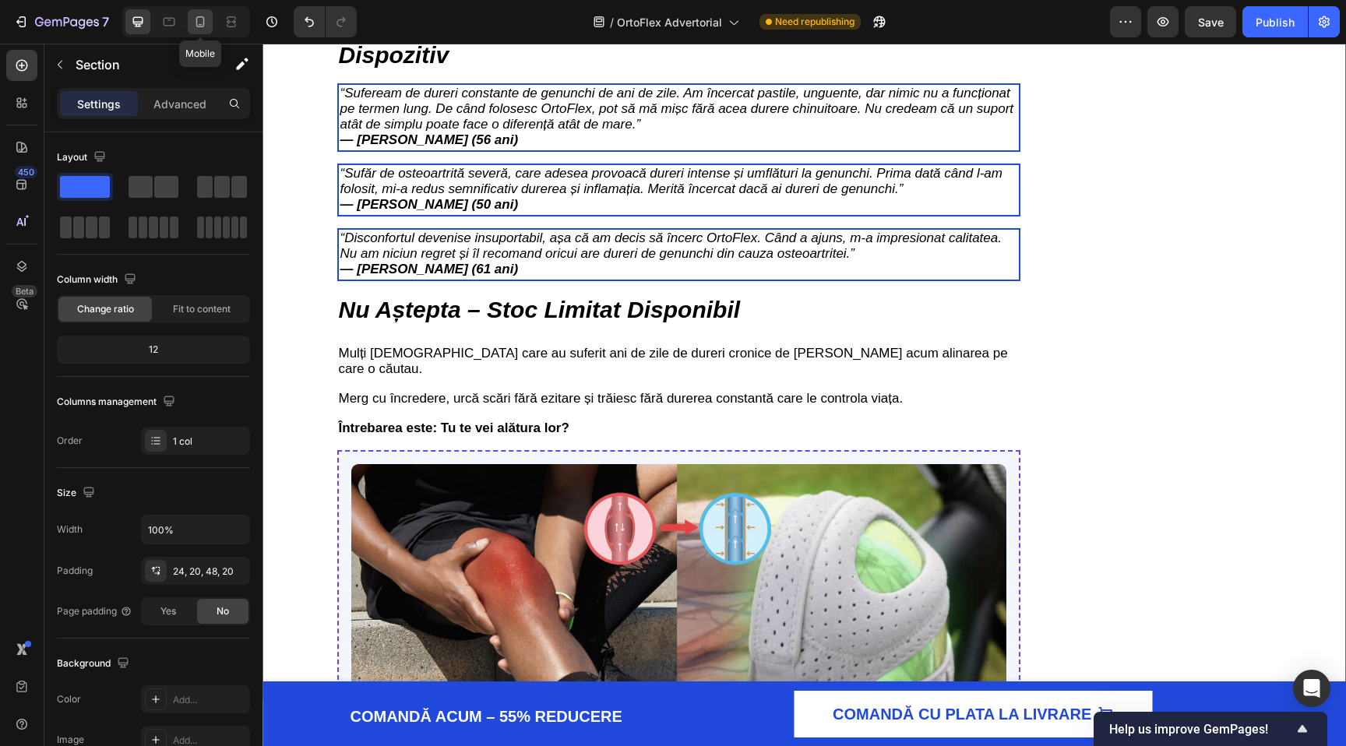
click at [199, 26] on icon at bounding box center [200, 22] width 16 height 16
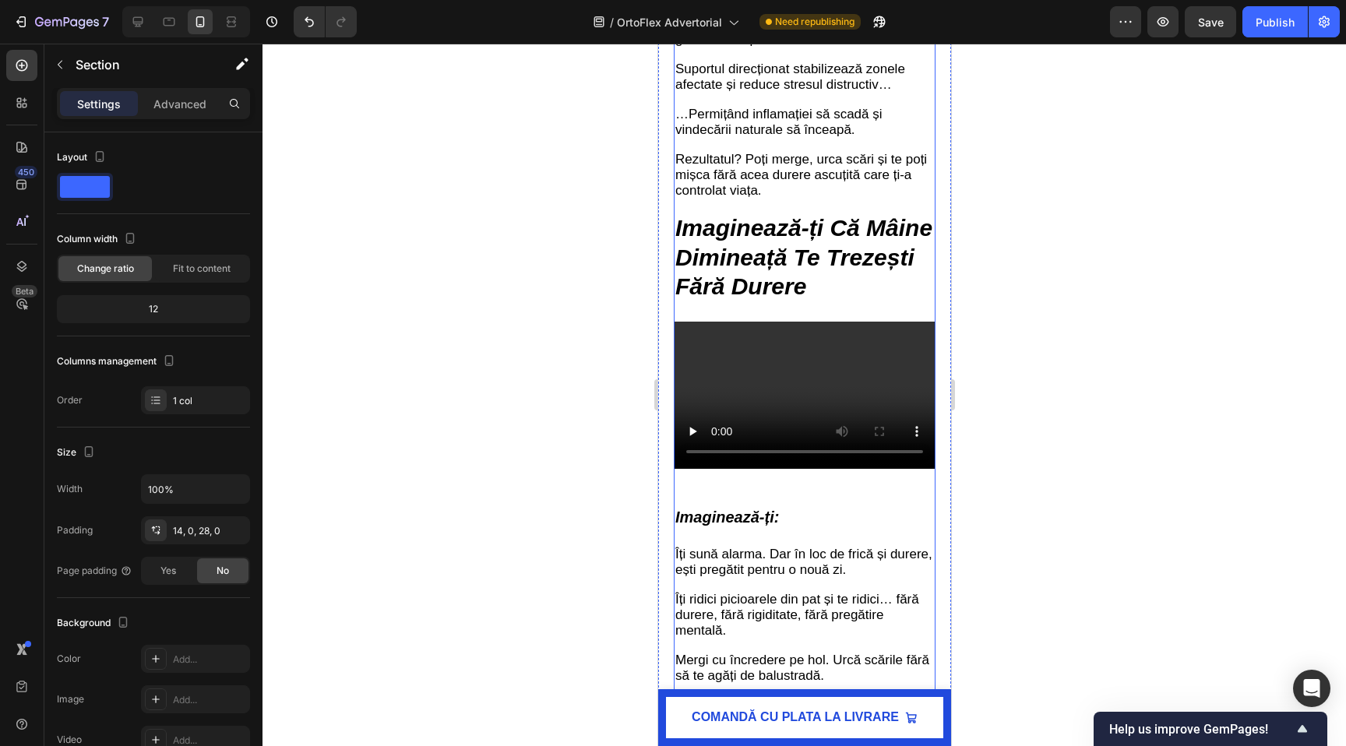
scroll to position [3936, 0]
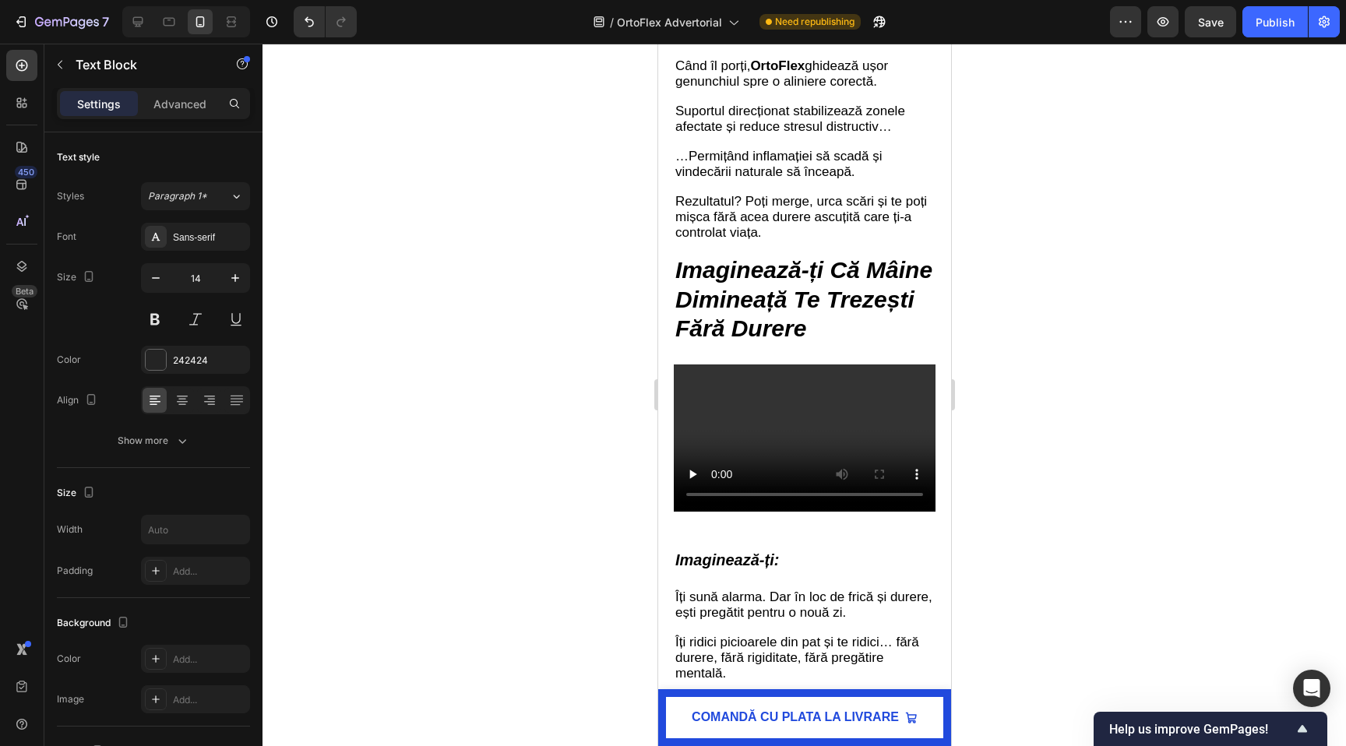
click at [572, 296] on div at bounding box center [803, 395] width 1083 height 702
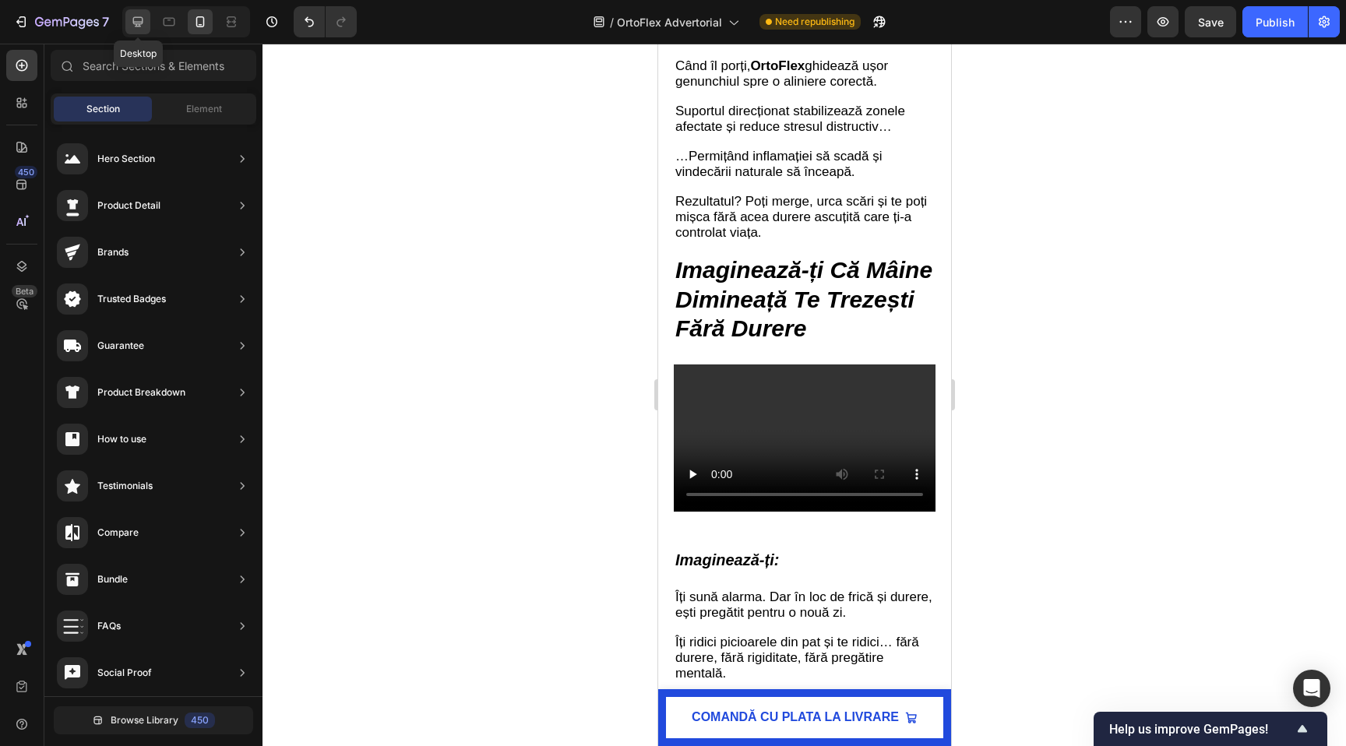
click at [132, 18] on icon at bounding box center [138, 22] width 16 height 16
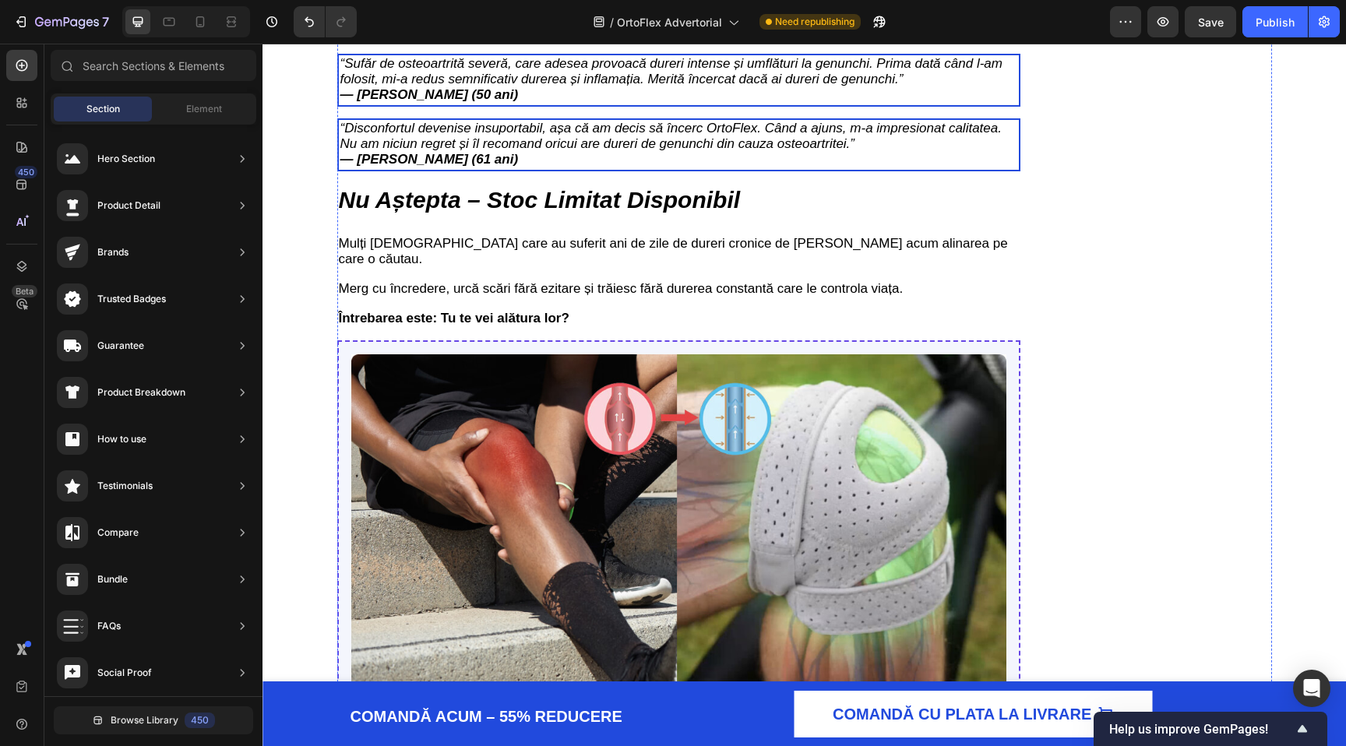
scroll to position [4503, 0]
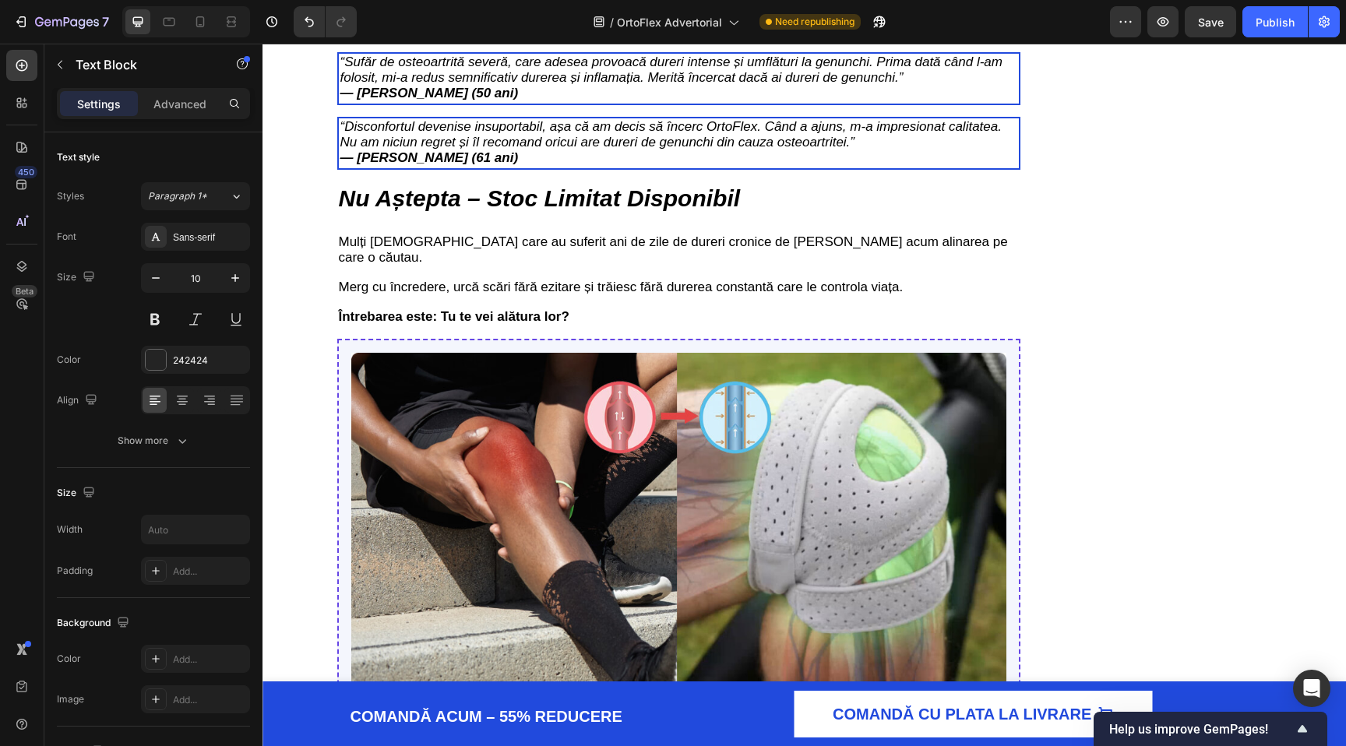
scroll to position [4343, 0]
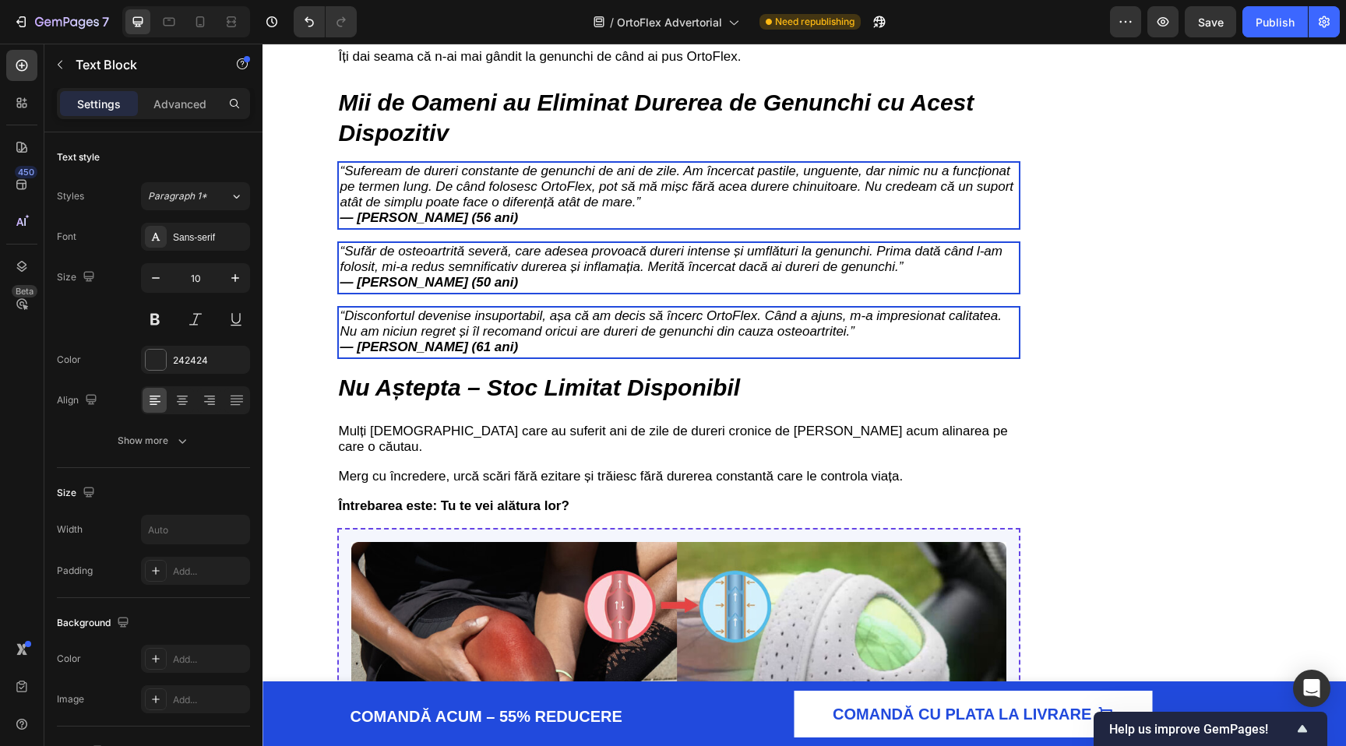
drag, startPoint x: 857, startPoint y: 417, endPoint x: 486, endPoint y: 393, distance: 372.2
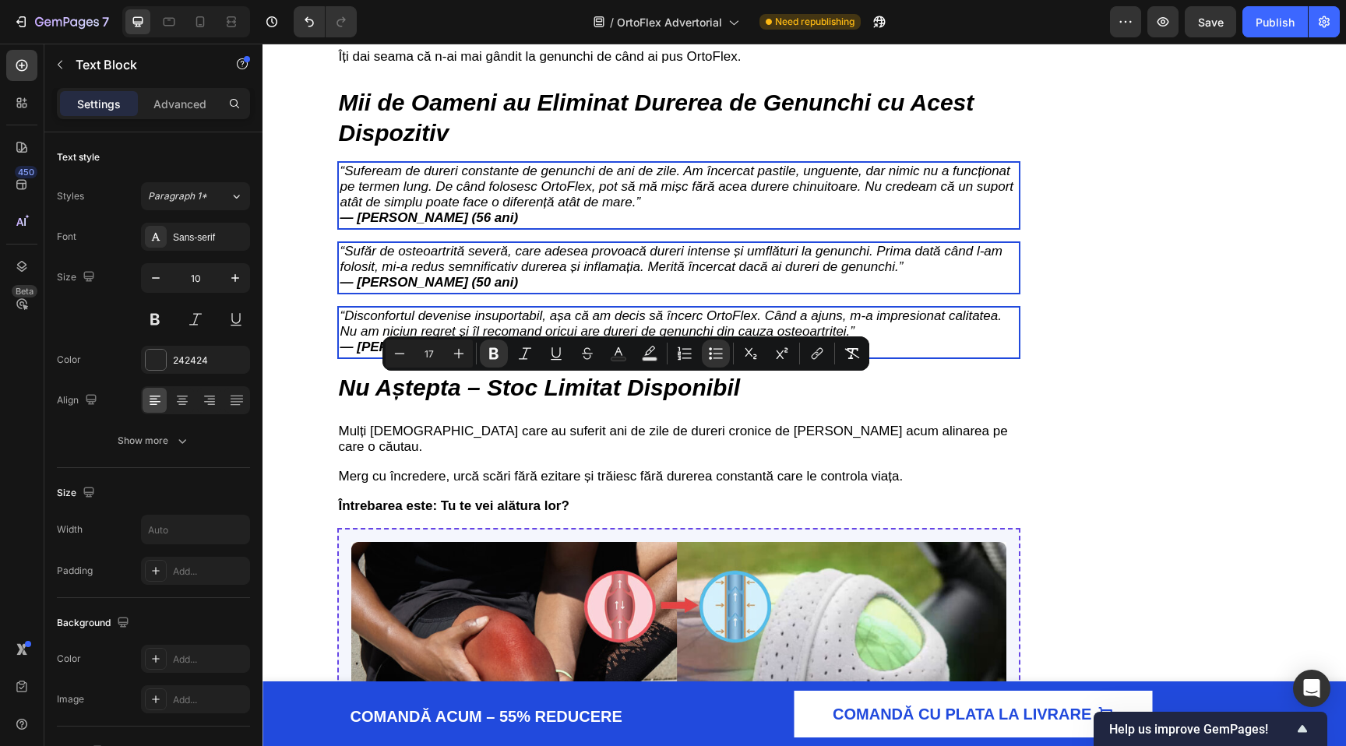
drag, startPoint x: 751, startPoint y: 438, endPoint x: 779, endPoint y: 438, distance: 27.3
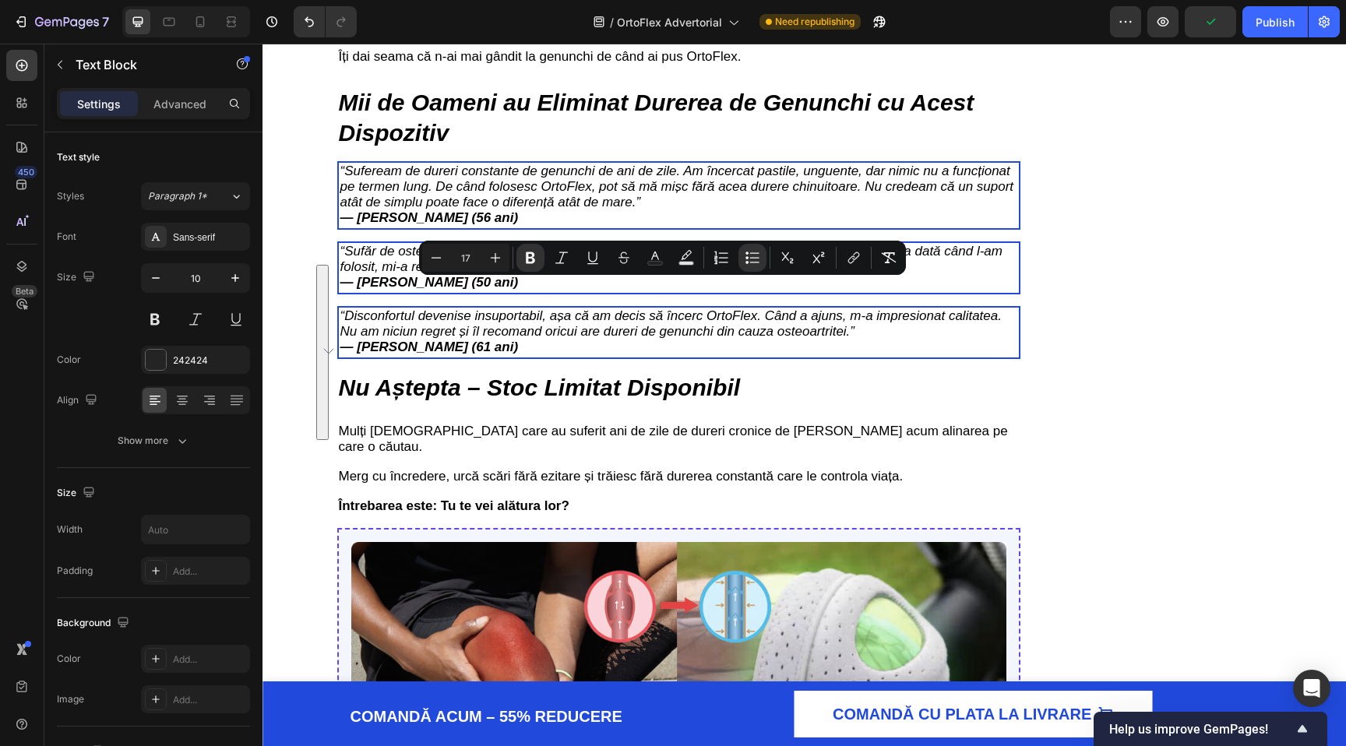
drag, startPoint x: 868, startPoint y: 450, endPoint x: 367, endPoint y: 290, distance: 526.5
copy ul "Stabilizare Direcționată: Reduce mișcările nocive care agravează inflamația Com…"
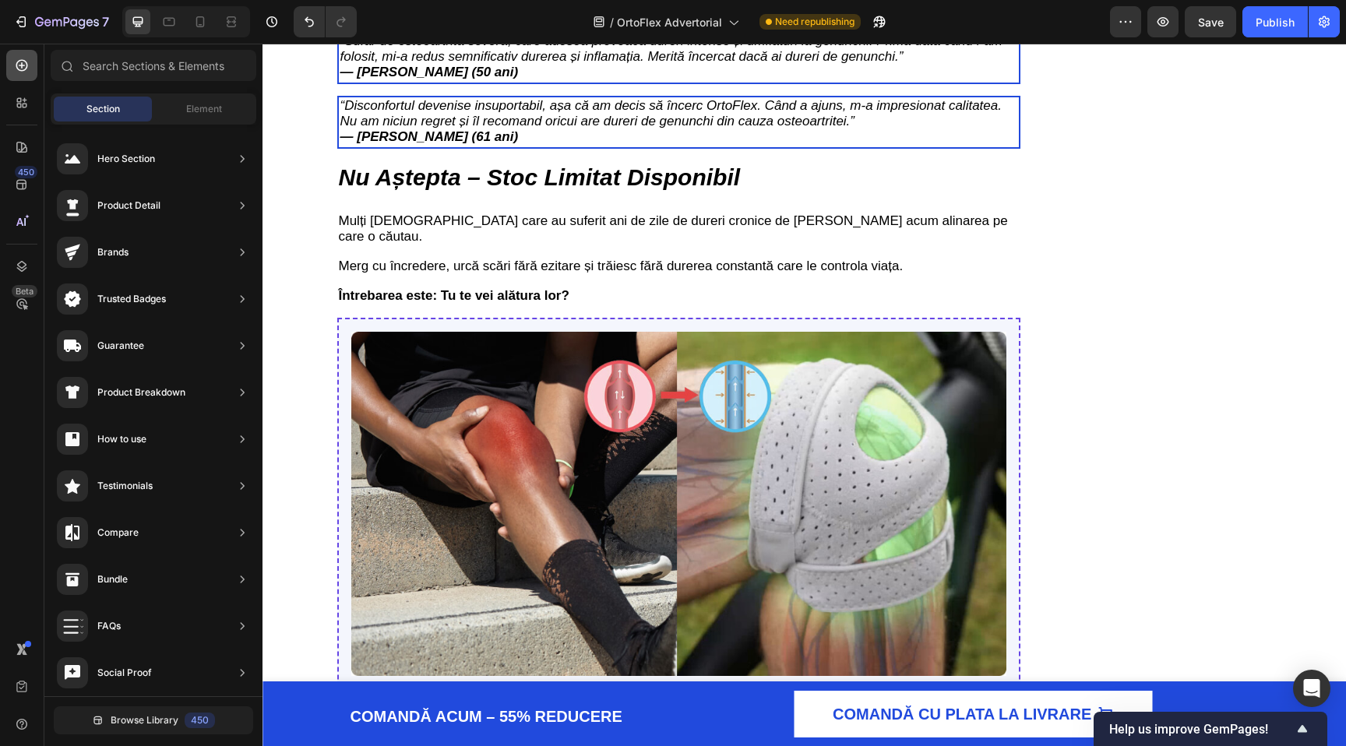
click at [19, 55] on div at bounding box center [21, 65] width 31 height 31
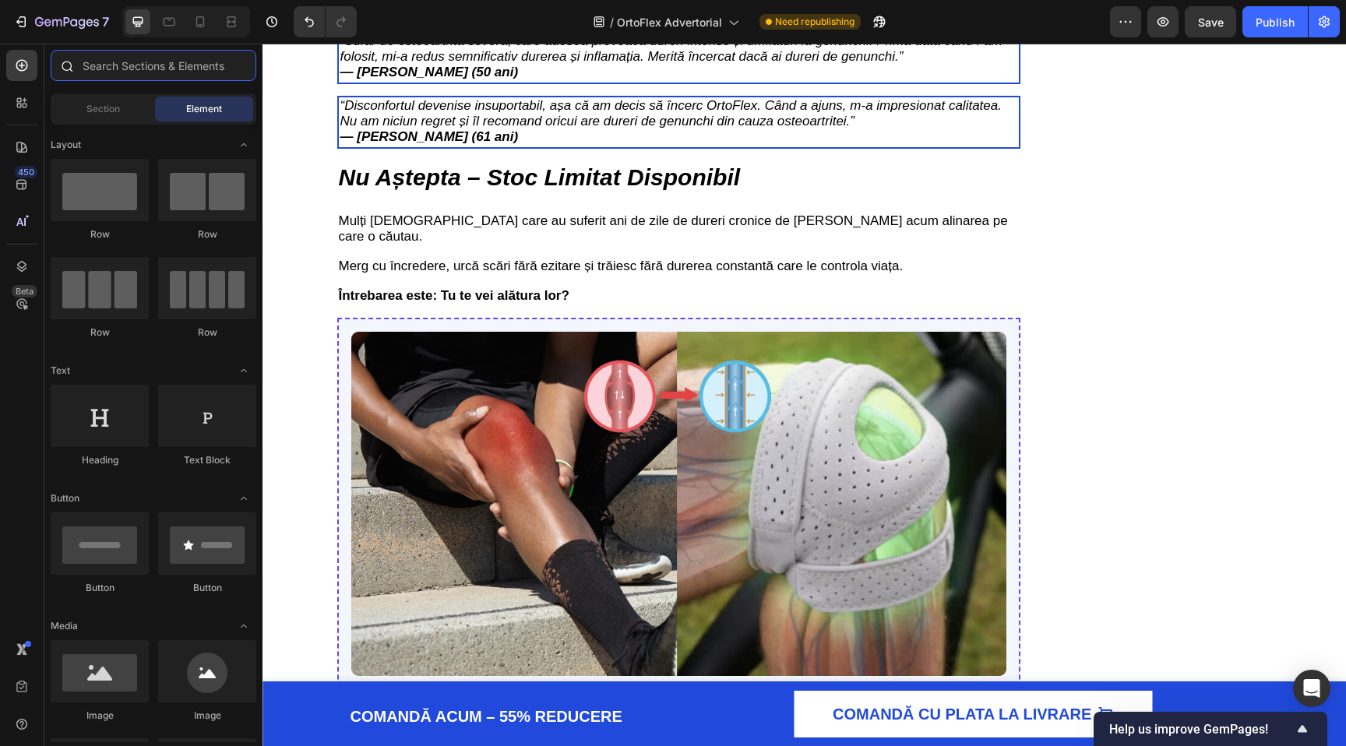
click at [139, 61] on input "text" at bounding box center [154, 65] width 206 height 31
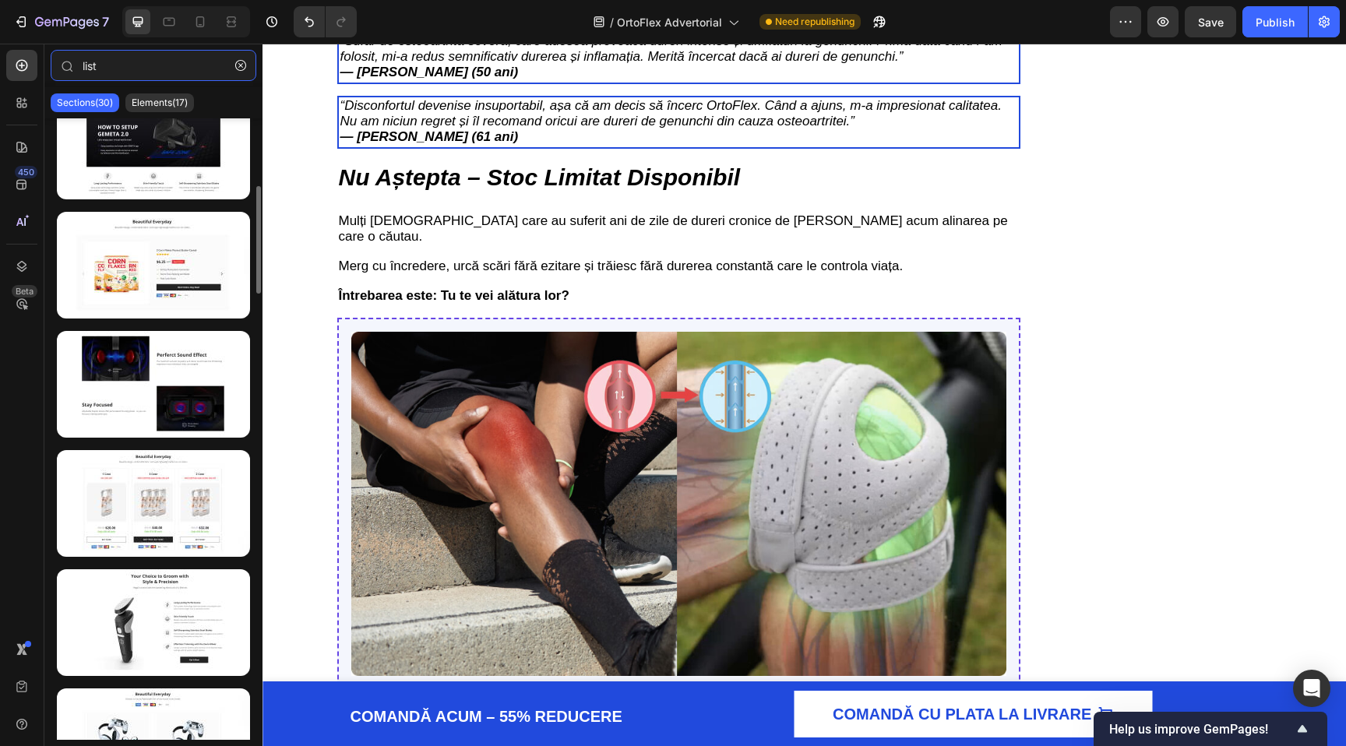
scroll to position [0, 0]
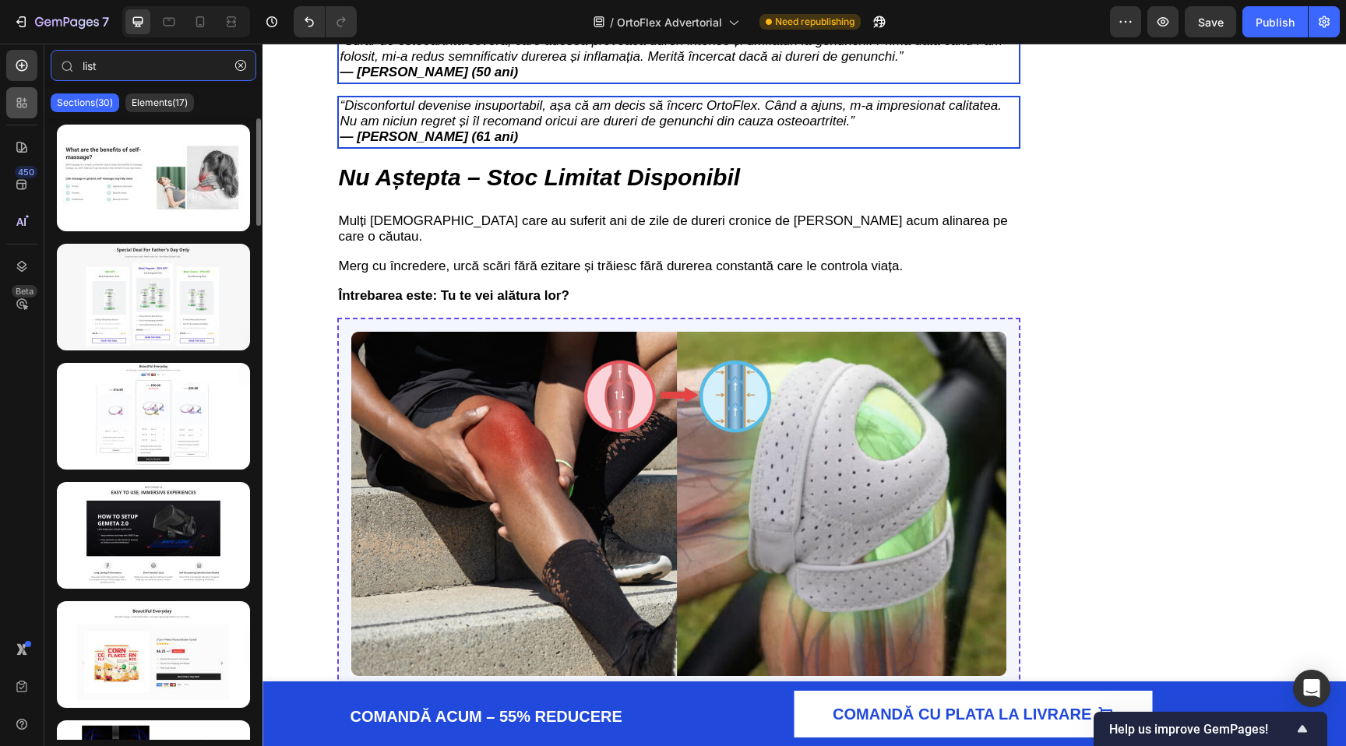
type input "list"
click at [30, 115] on div at bounding box center [21, 102] width 31 height 31
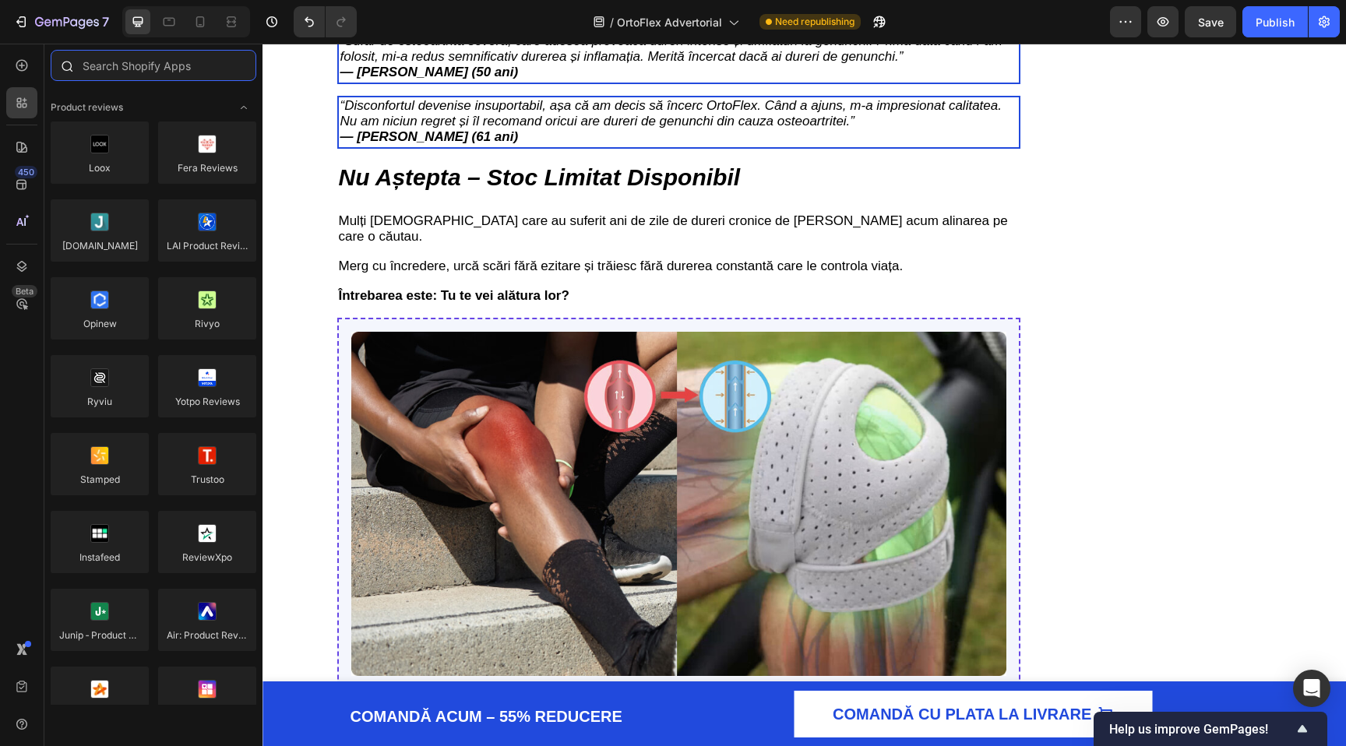
click at [136, 61] on input "text" at bounding box center [154, 65] width 206 height 31
click at [7, 53] on div at bounding box center [21, 65] width 31 height 31
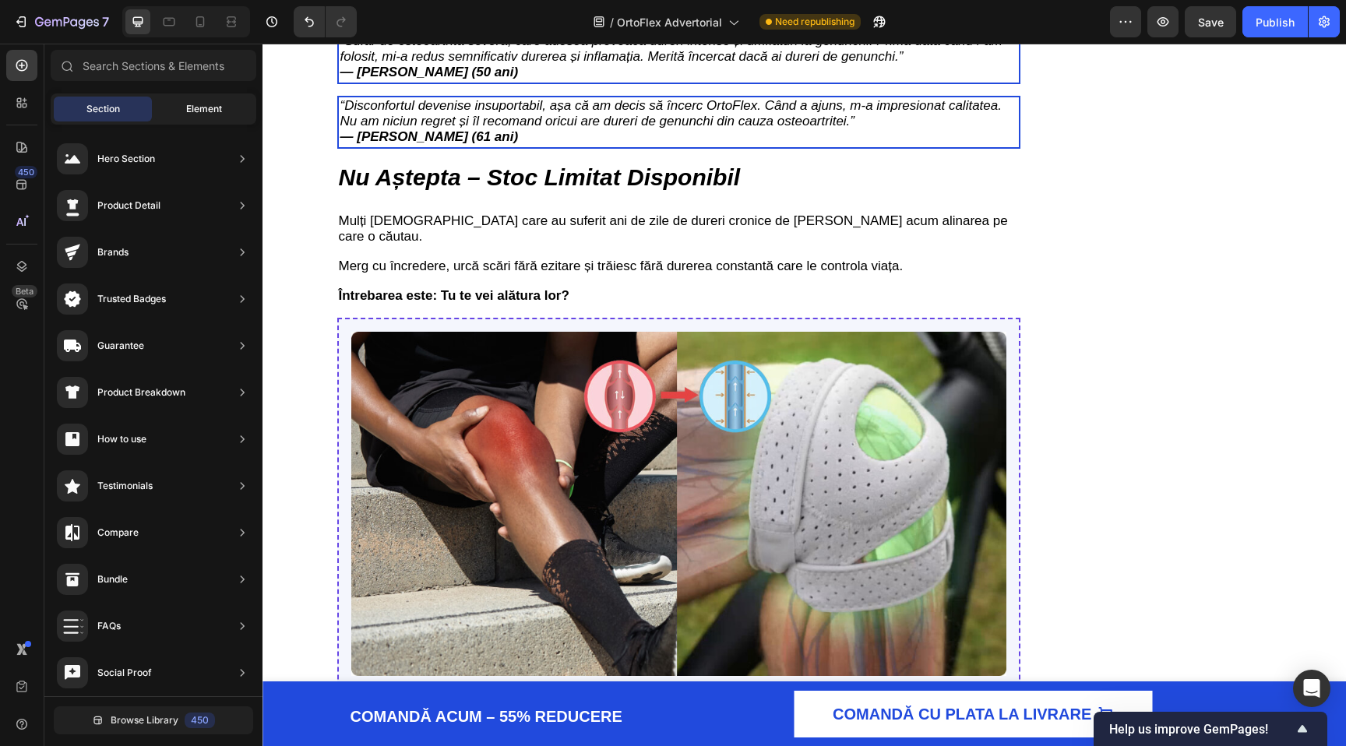
click at [206, 110] on span "Element" at bounding box center [204, 109] width 36 height 14
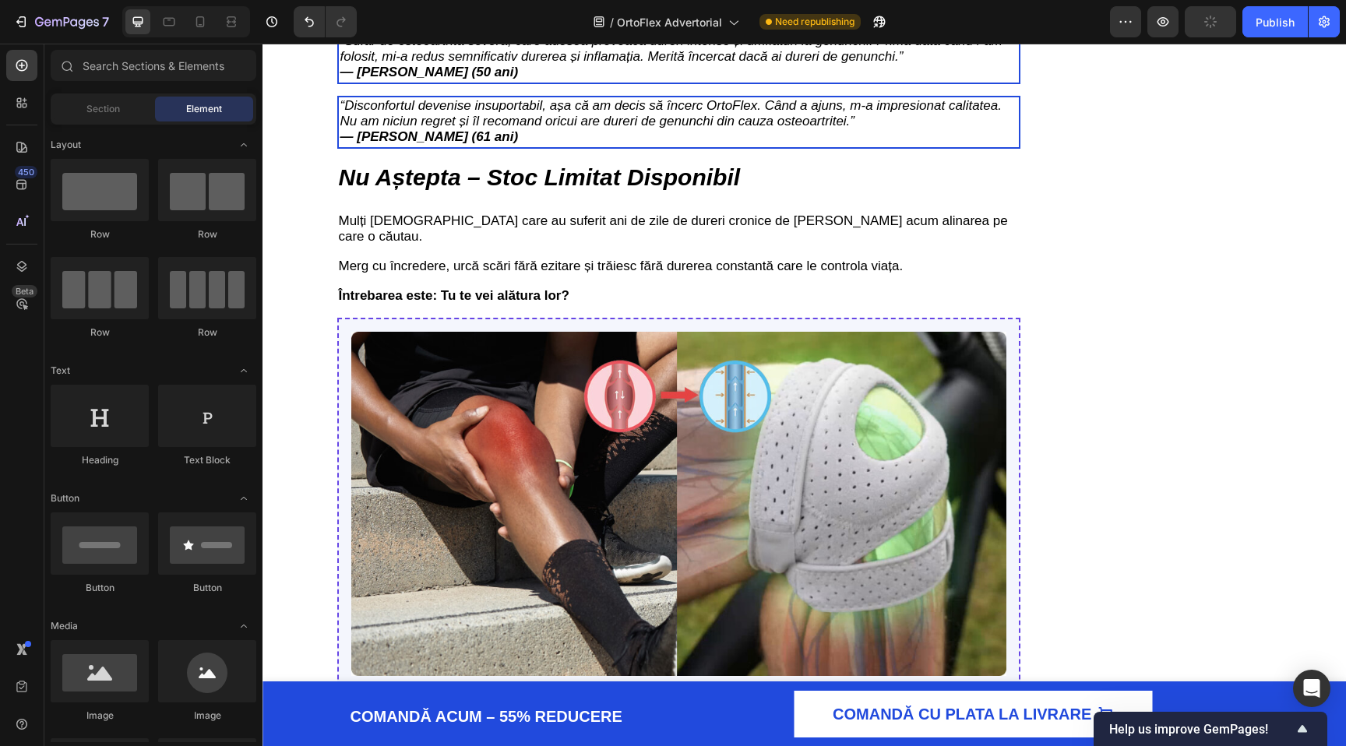
click at [153, 92] on div "Sections(30) Elements(83) Section Element Hero Section Product Detail Brands Tr…" at bounding box center [153, 396] width 218 height 692
click at [150, 58] on input "text" at bounding box center [154, 65] width 206 height 31
click at [146, 62] on input "text" at bounding box center [154, 65] width 206 height 31
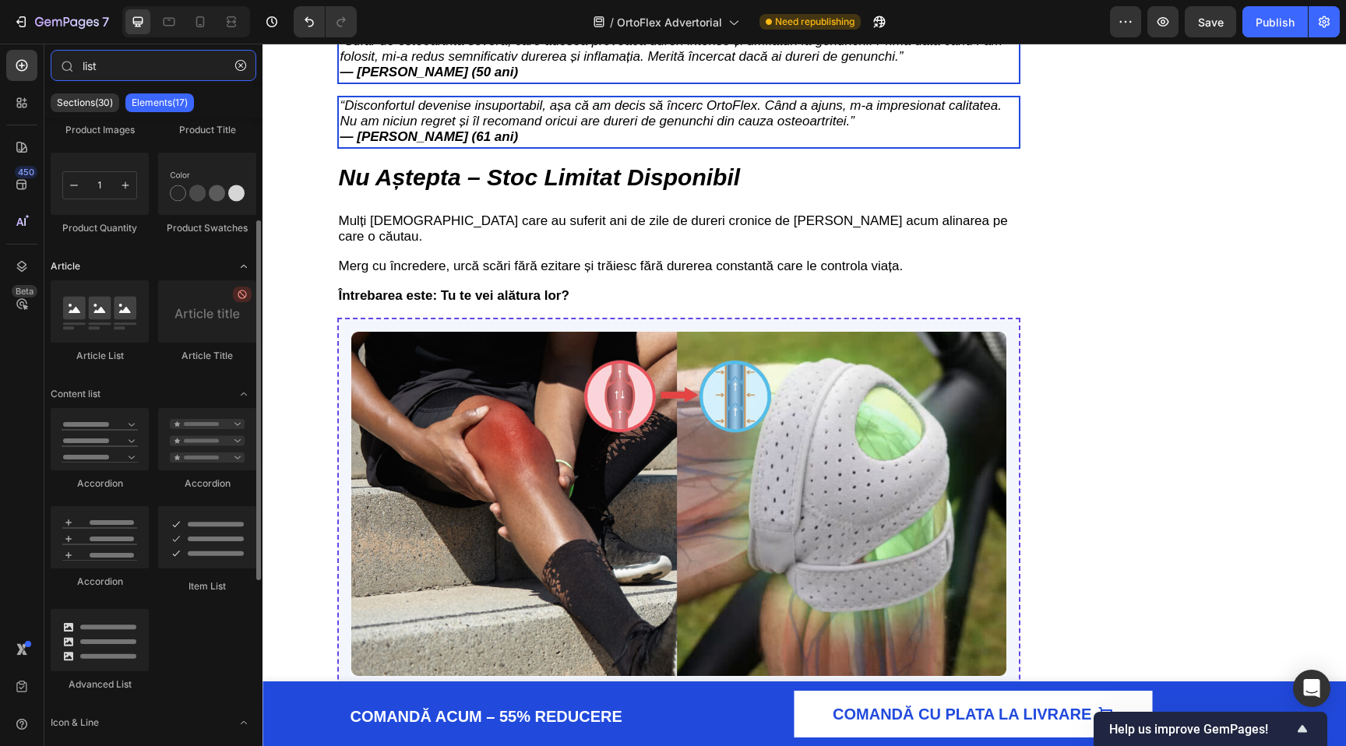
scroll to position [214, 0]
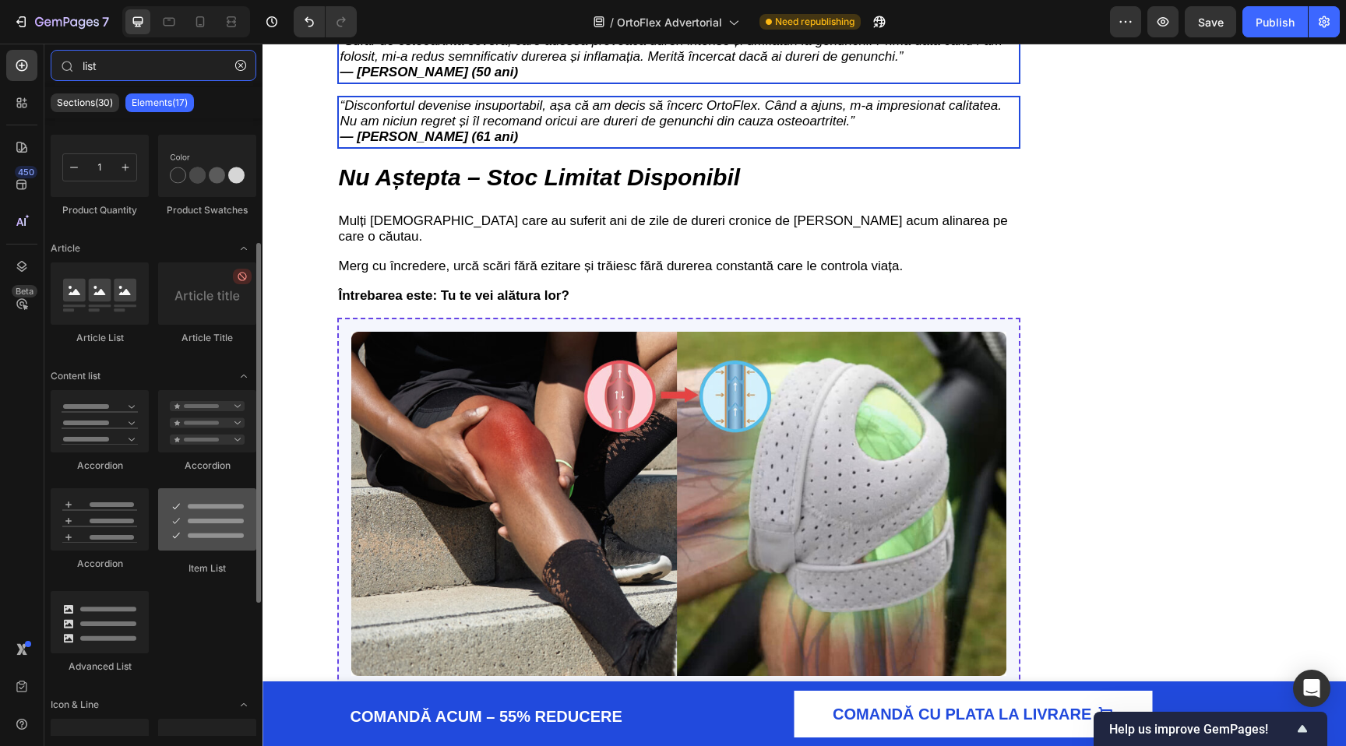
type input "list"
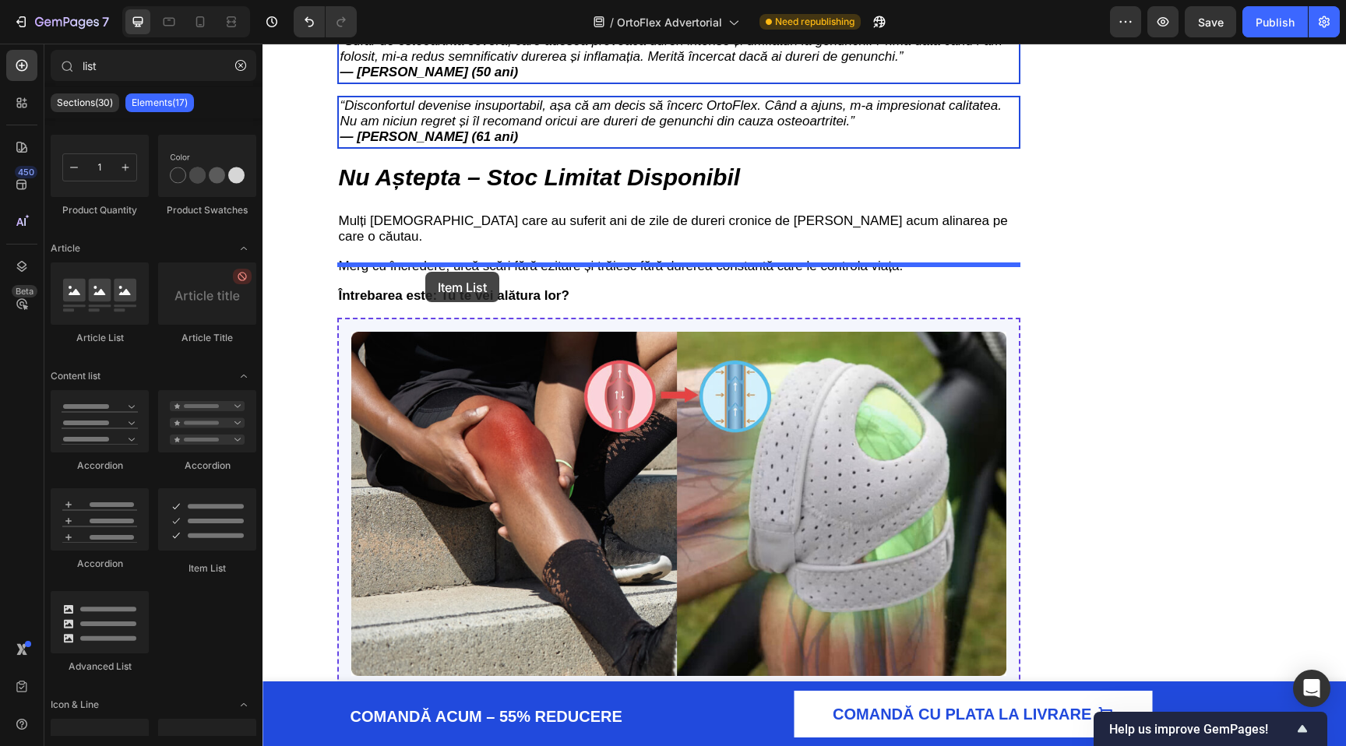
drag, startPoint x: 428, startPoint y: 573, endPoint x: 425, endPoint y: 272, distance: 301.4
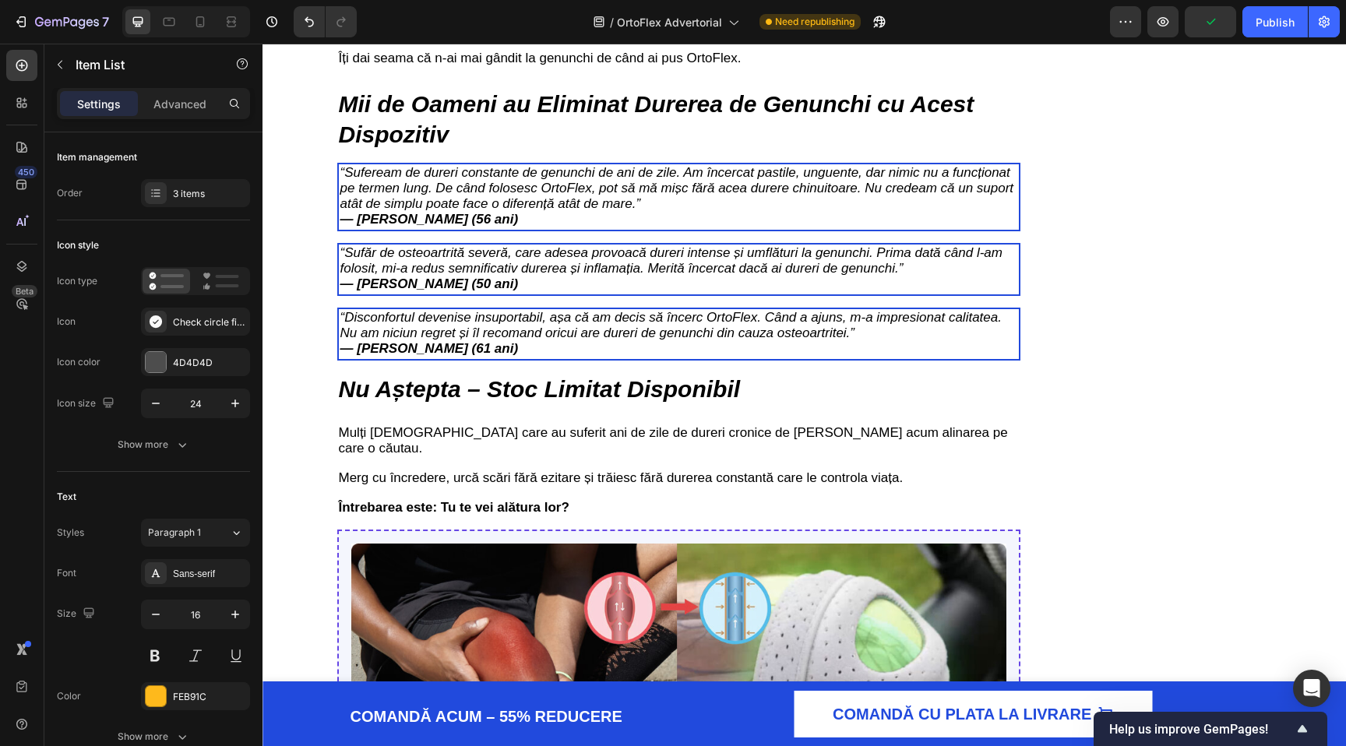
copy p "Compresie Optimă: Îmbunătățește circulația și reduce umflătura"
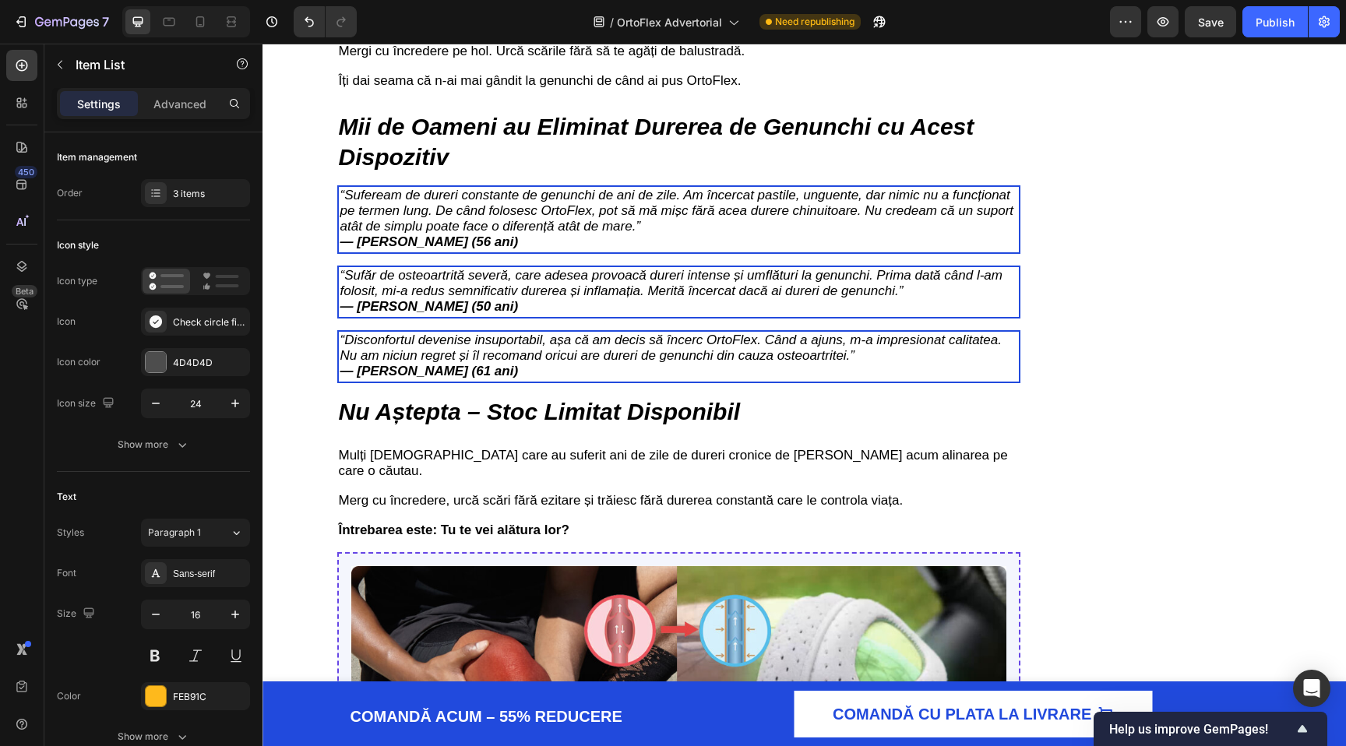
copy span "Design Deschis în Zona Genunchiului: Elimină presiunea, menținând suportul"
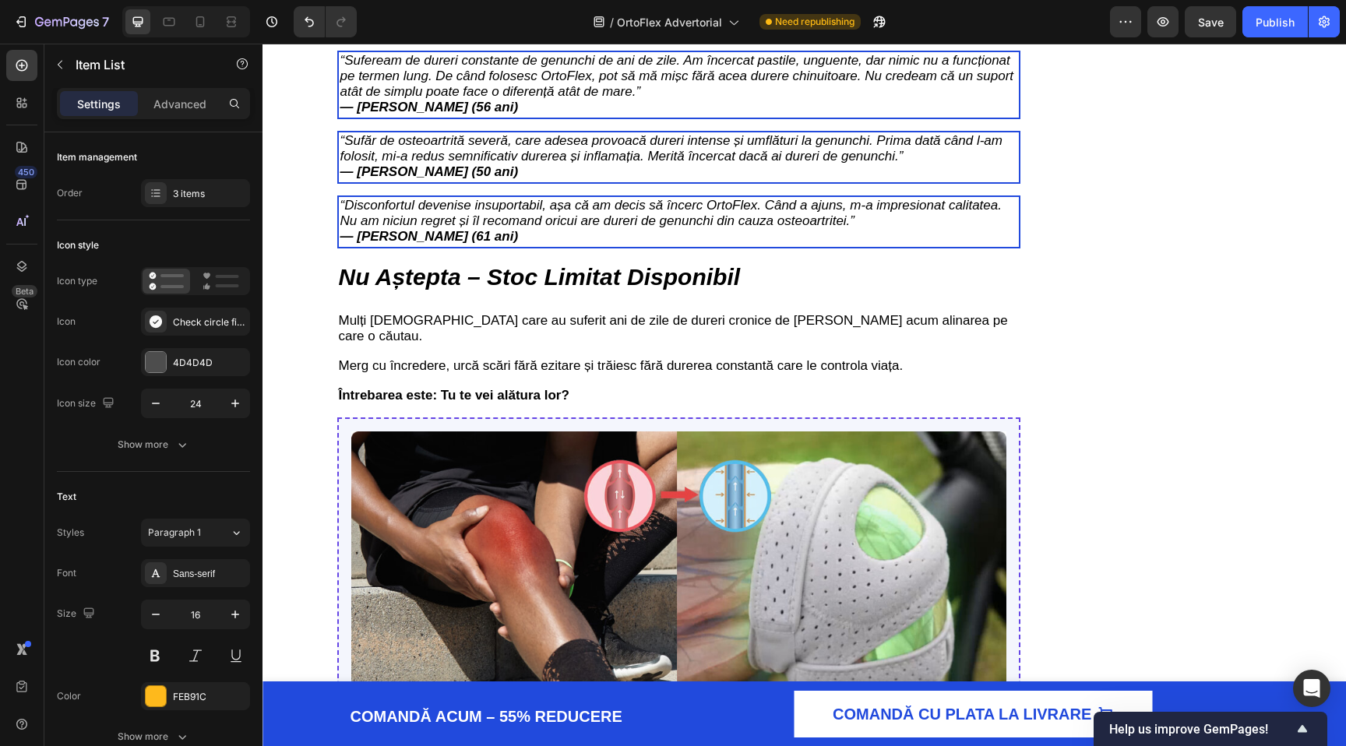
click at [190, 322] on div "Check circle filled" at bounding box center [209, 322] width 73 height 14
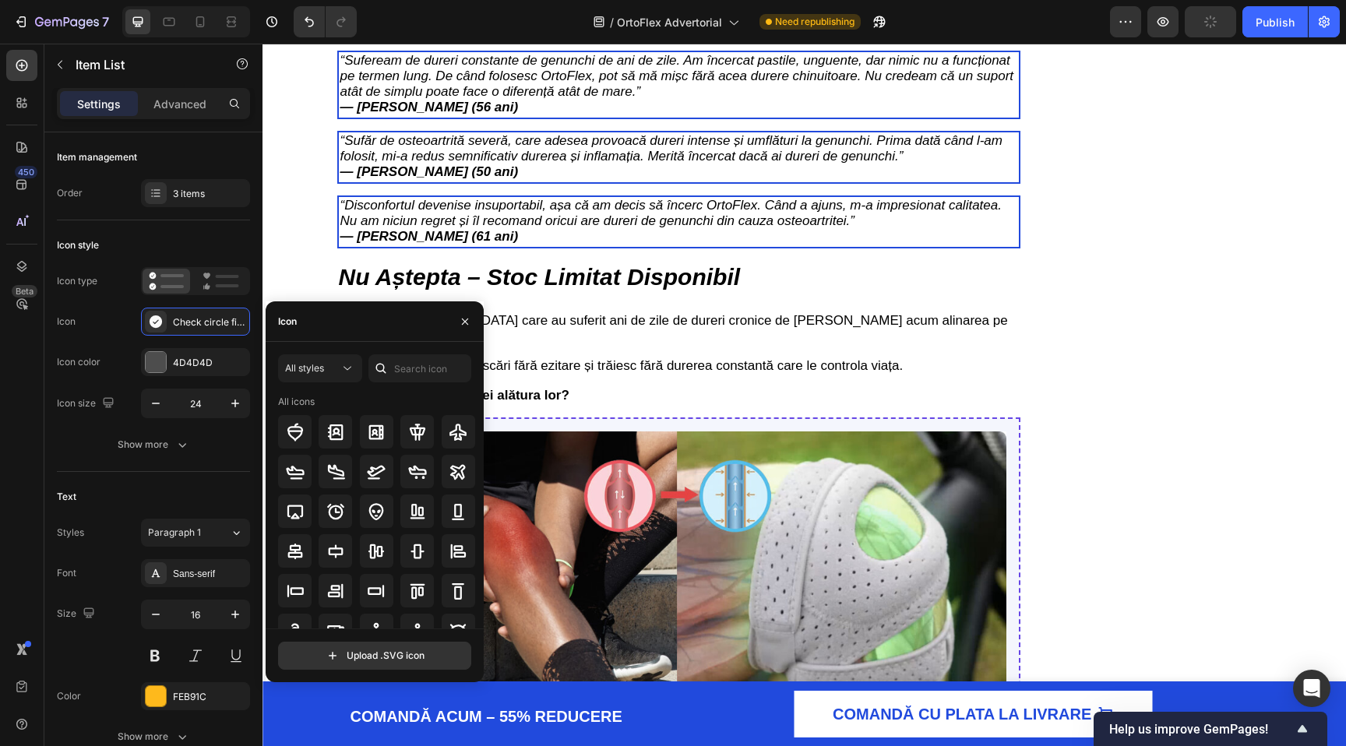
click at [322, 326] on div "Icon" at bounding box center [375, 321] width 218 height 40
click at [434, 361] on input "text" at bounding box center [419, 368] width 103 height 28
type input "Check"
click at [391, 427] on div at bounding box center [377, 431] width 198 height 33
click at [413, 427] on icon at bounding box center [417, 432] width 19 height 19
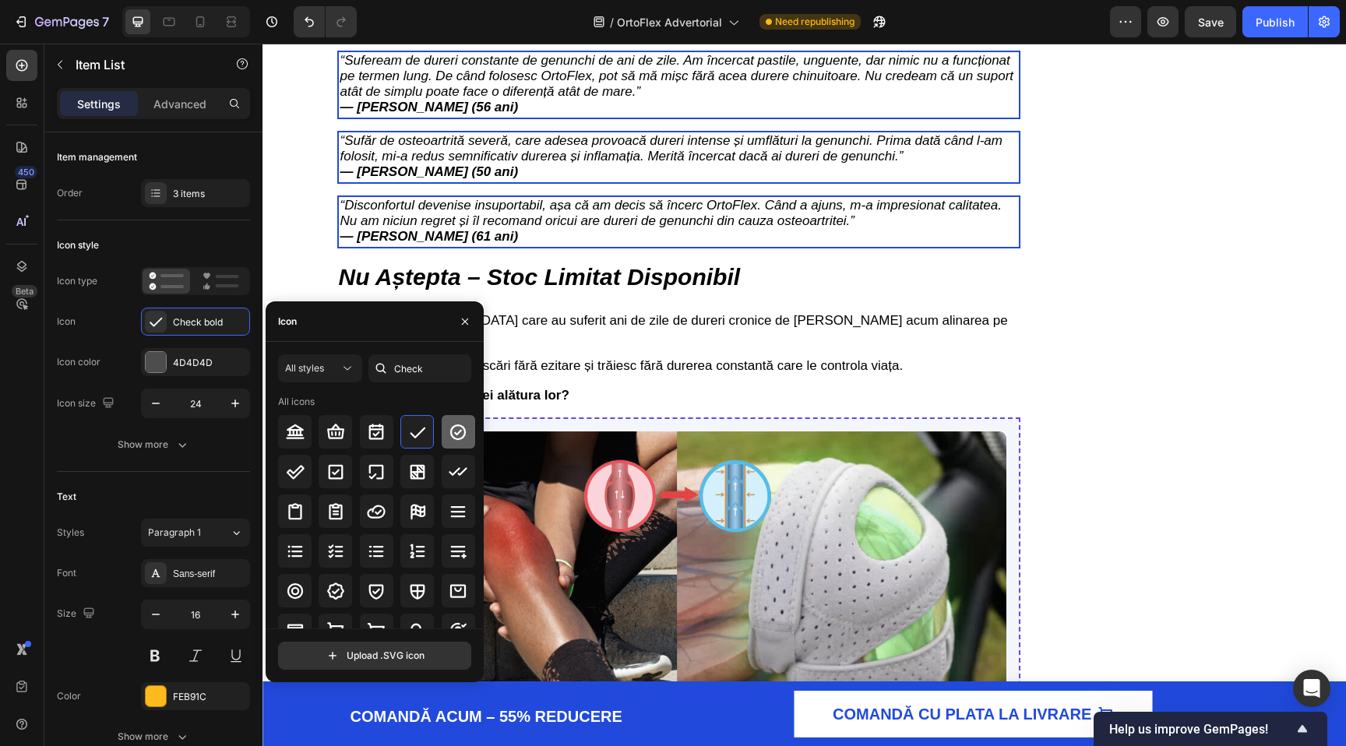
click at [449, 435] on icon at bounding box center [458, 432] width 19 height 19
click at [294, 477] on icon at bounding box center [296, 472] width 18 height 14
click at [452, 424] on icon at bounding box center [458, 432] width 19 height 19
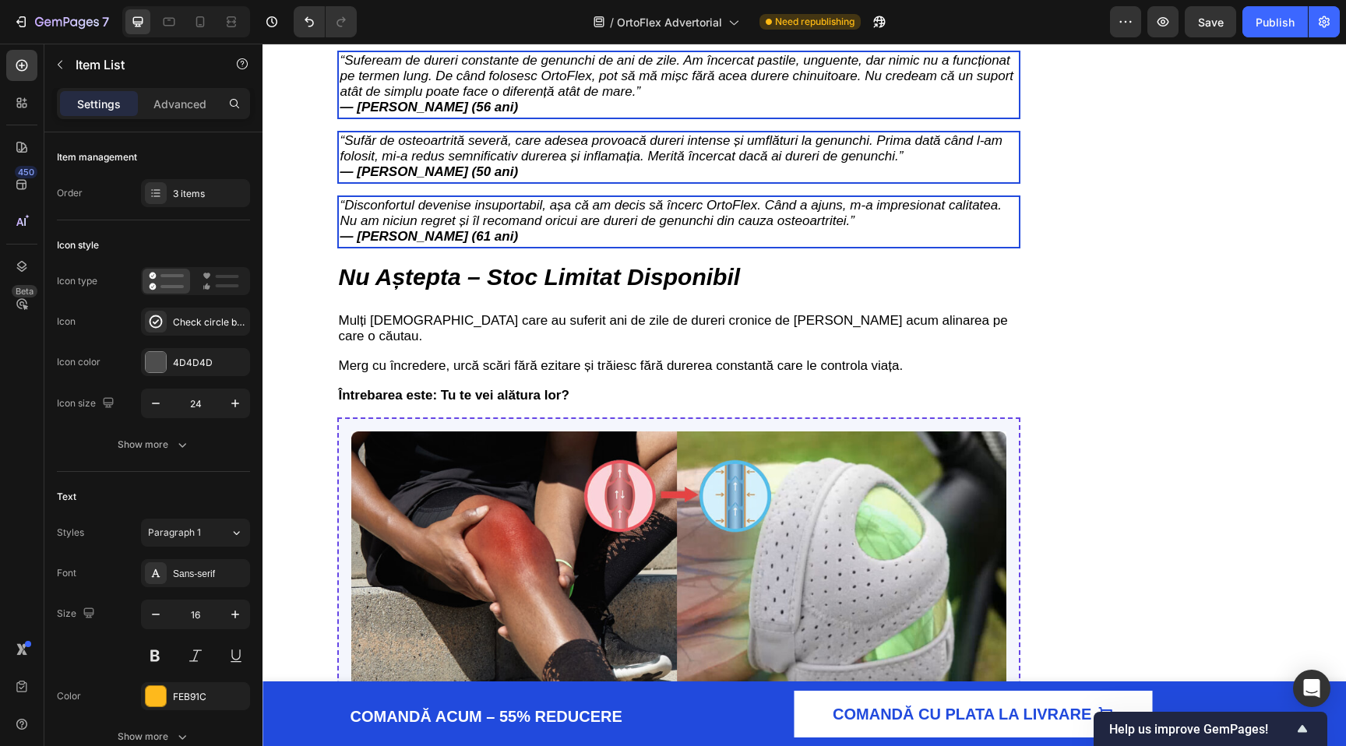
click at [156, 366] on div at bounding box center [156, 362] width 20 height 20
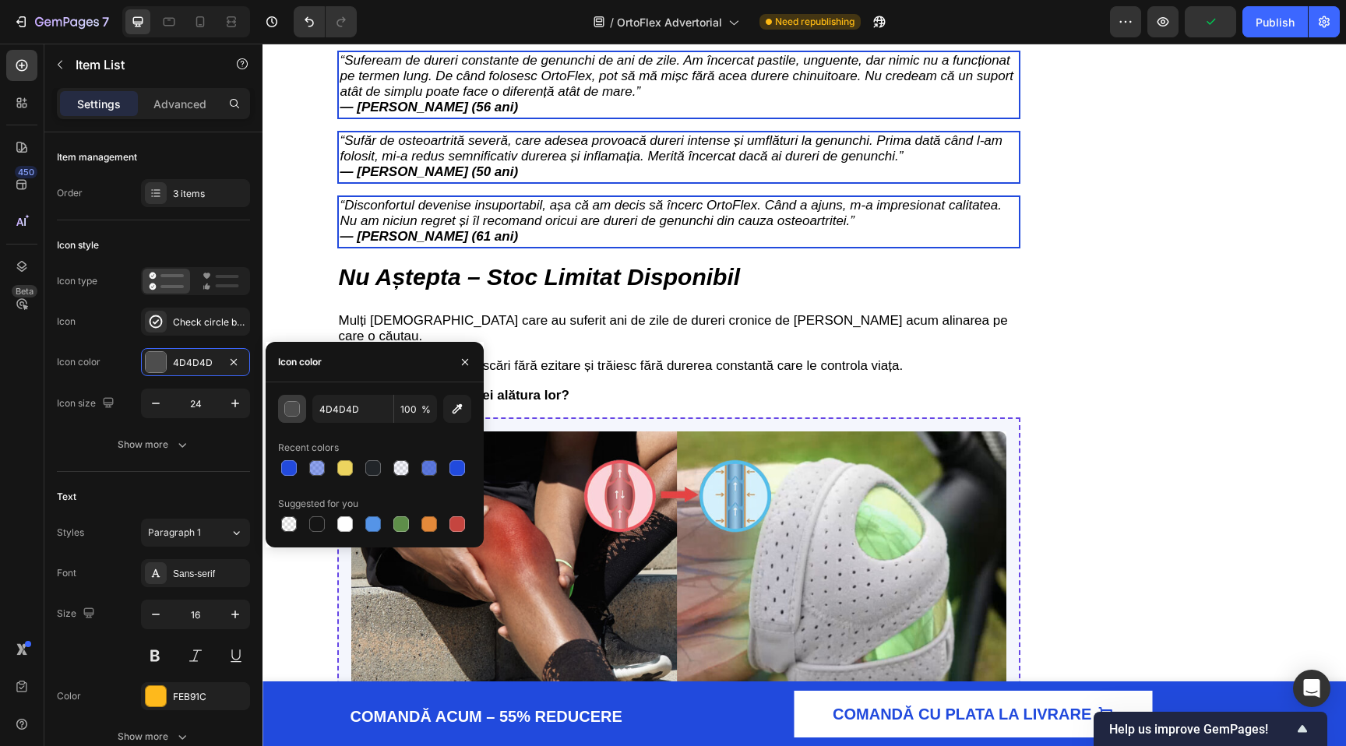
click at [285, 410] on div "button" at bounding box center [293, 410] width 16 height 16
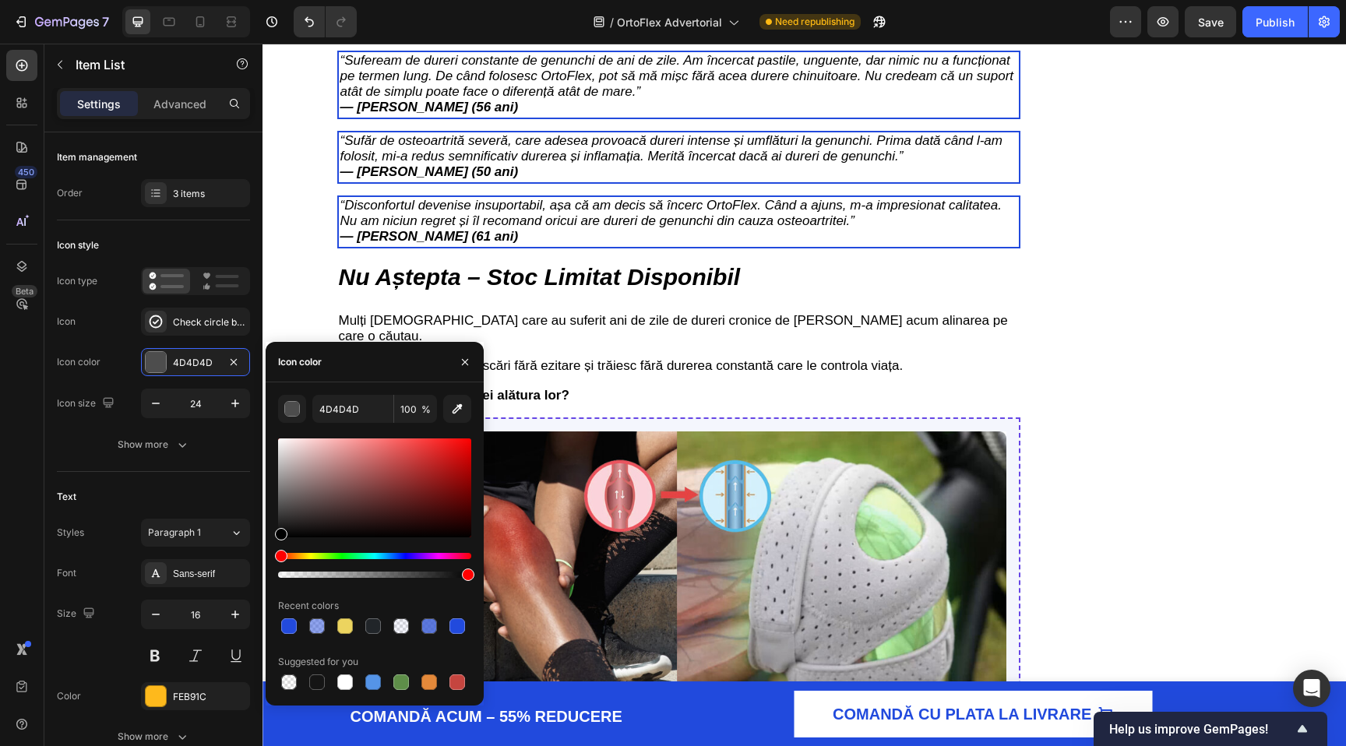
drag, startPoint x: 336, startPoint y: 560, endPoint x: 353, endPoint y: 560, distance: 16.4
click at [353, 560] on div at bounding box center [374, 565] width 193 height 25
click at [350, 550] on div at bounding box center [374, 508] width 193 height 146
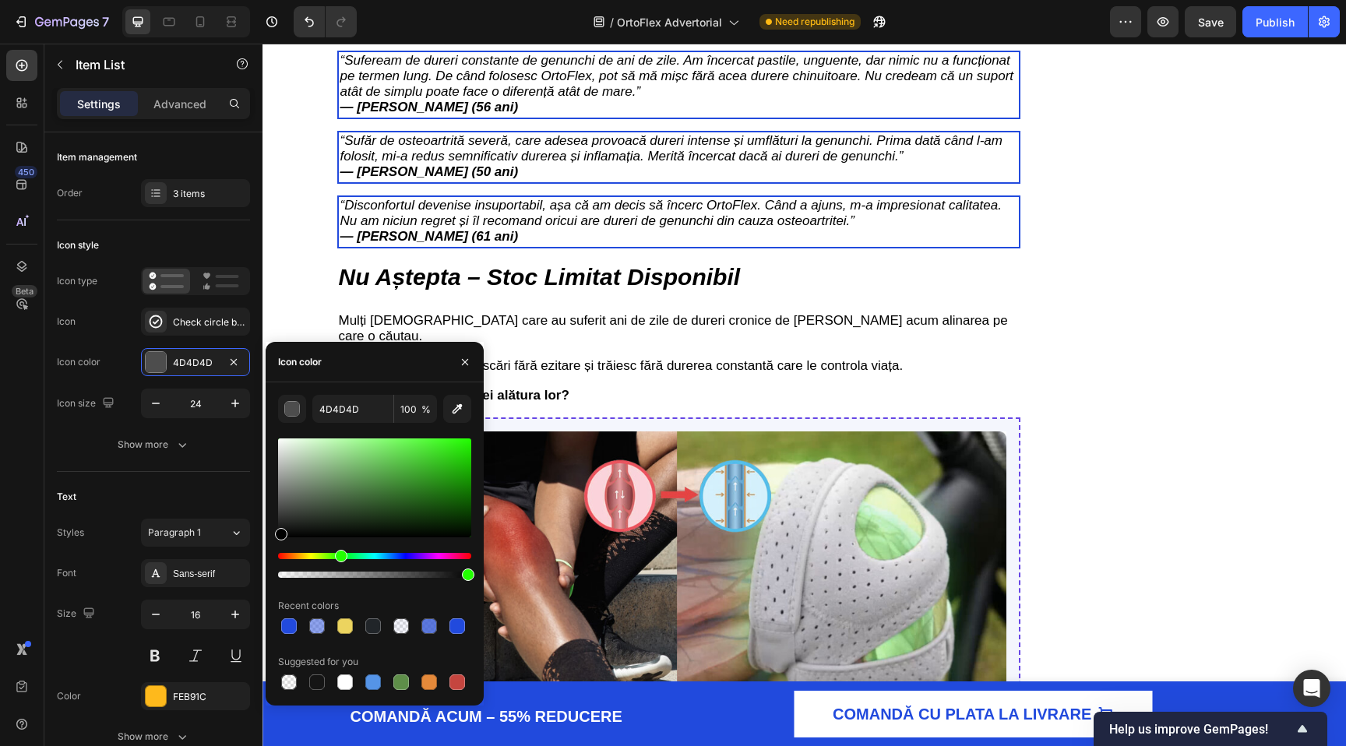
drag, startPoint x: 349, startPoint y: 554, endPoint x: 340, endPoint y: 557, distance: 9.6
click at [339, 557] on div "Hue" at bounding box center [374, 556] width 193 height 6
drag, startPoint x: 670, startPoint y: 525, endPoint x: 560, endPoint y: 355, distance: 202.6
type input "1FEF00"
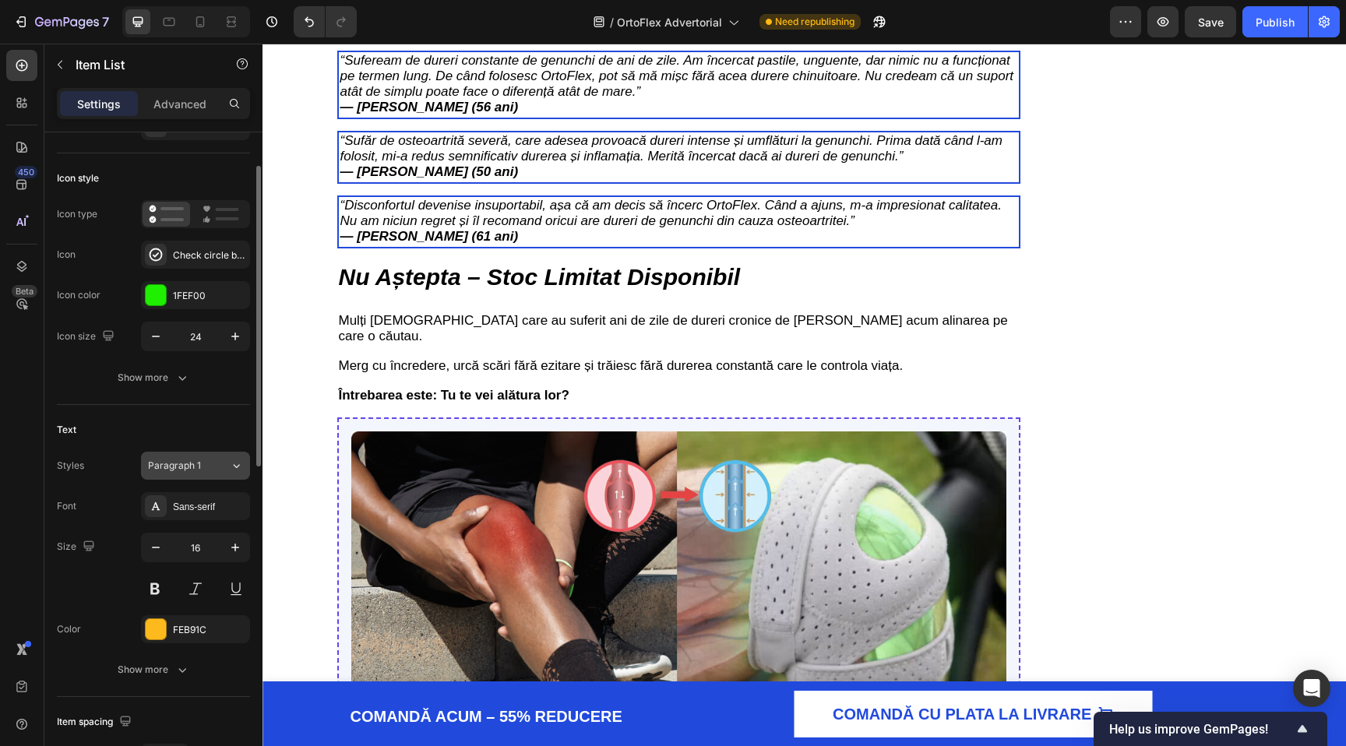
scroll to position [69, 0]
click at [146, 632] on div at bounding box center [156, 627] width 20 height 20
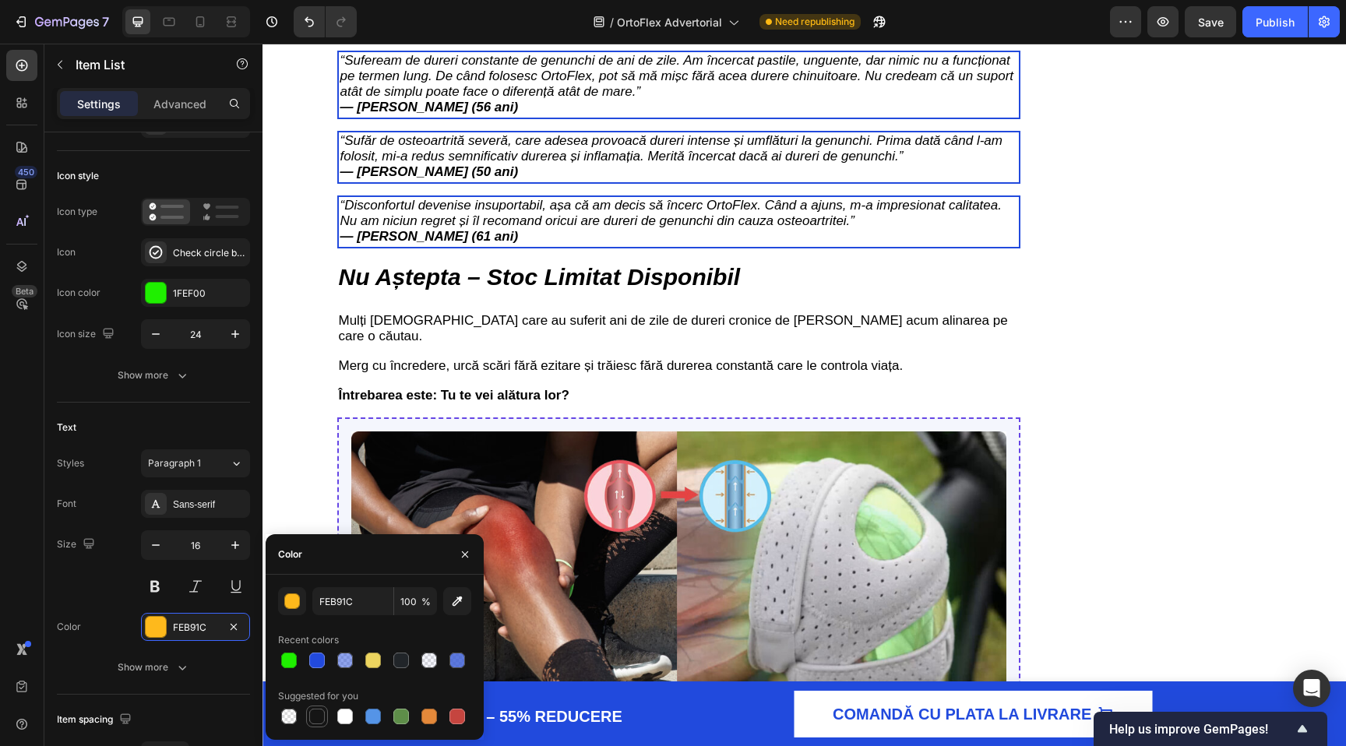
click at [314, 716] on div at bounding box center [317, 717] width 16 height 16
type input "151515"
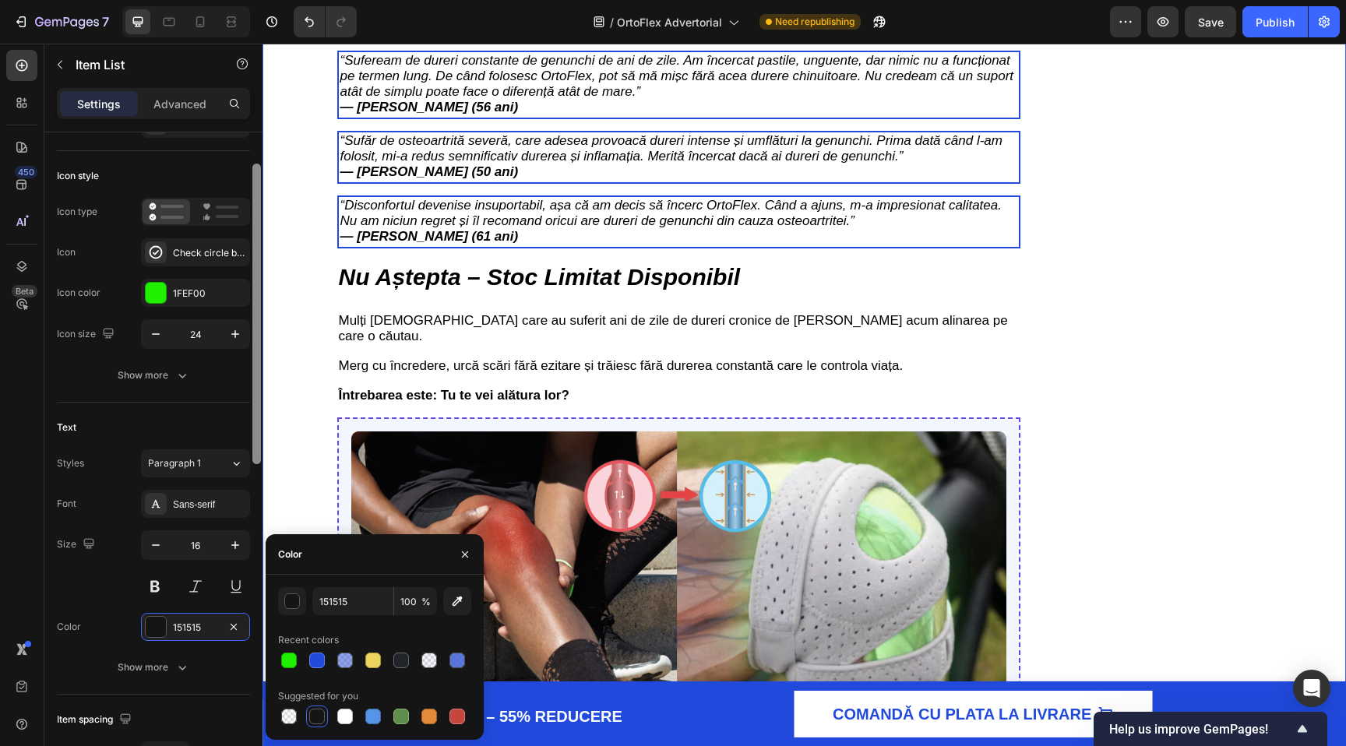
click at [259, 275] on div at bounding box center [256, 314] width 9 height 301
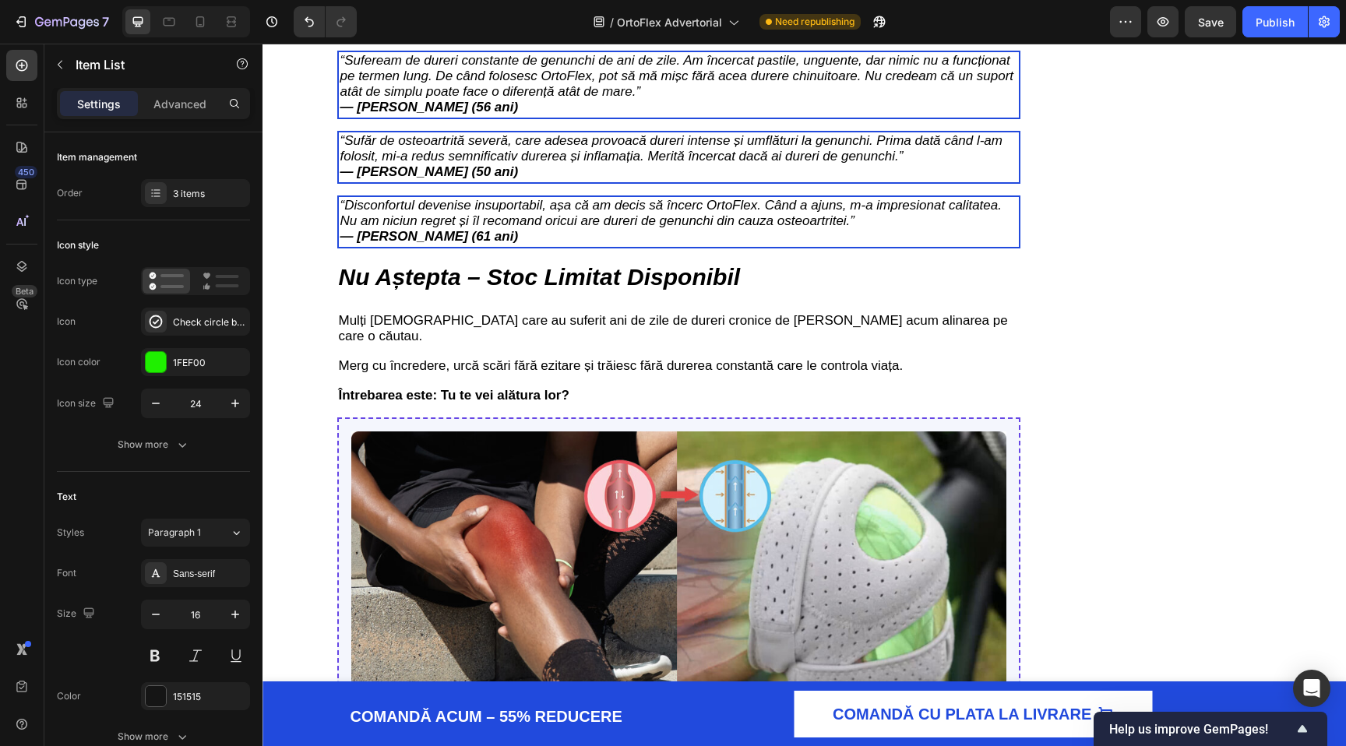
click at [152, 409] on icon "button" at bounding box center [156, 404] width 16 height 16
click at [188, 398] on input "22" at bounding box center [195, 403] width 51 height 28
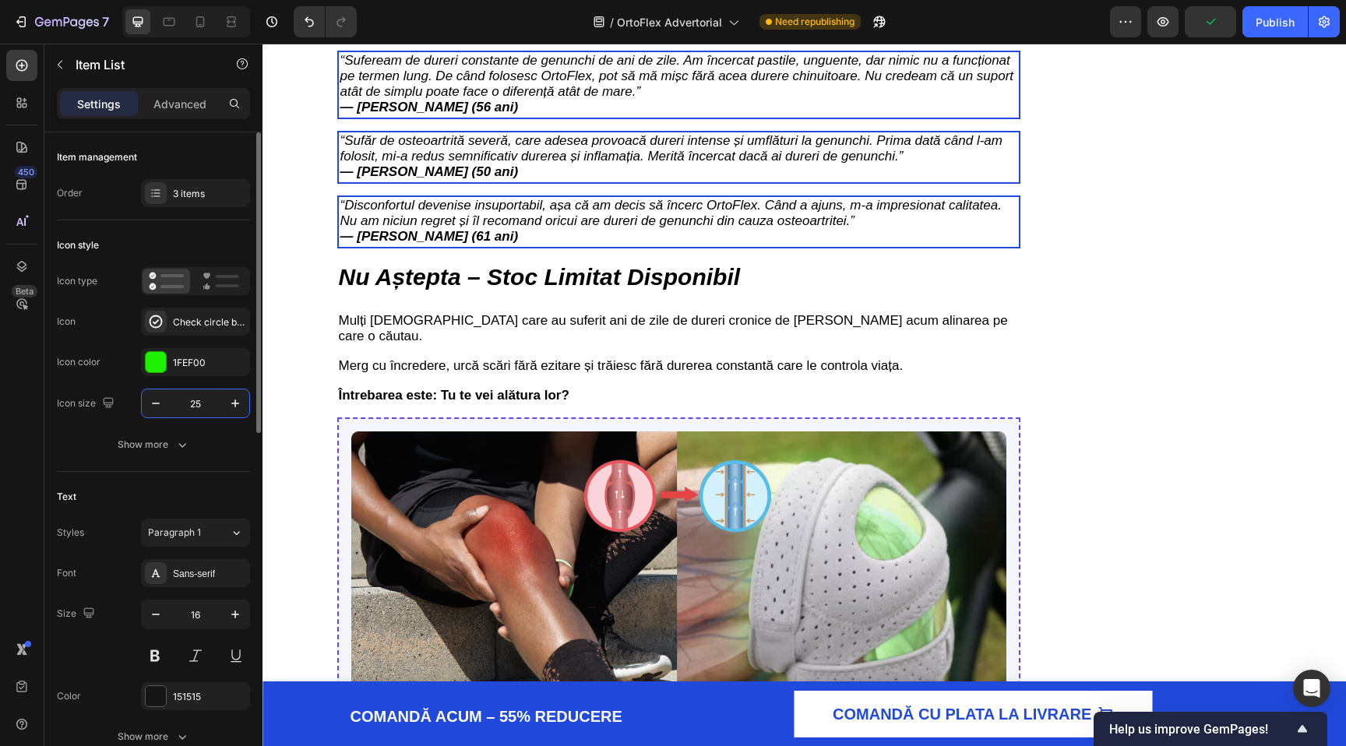
type input "25"
click at [160, 611] on icon "button" at bounding box center [156, 615] width 16 height 16
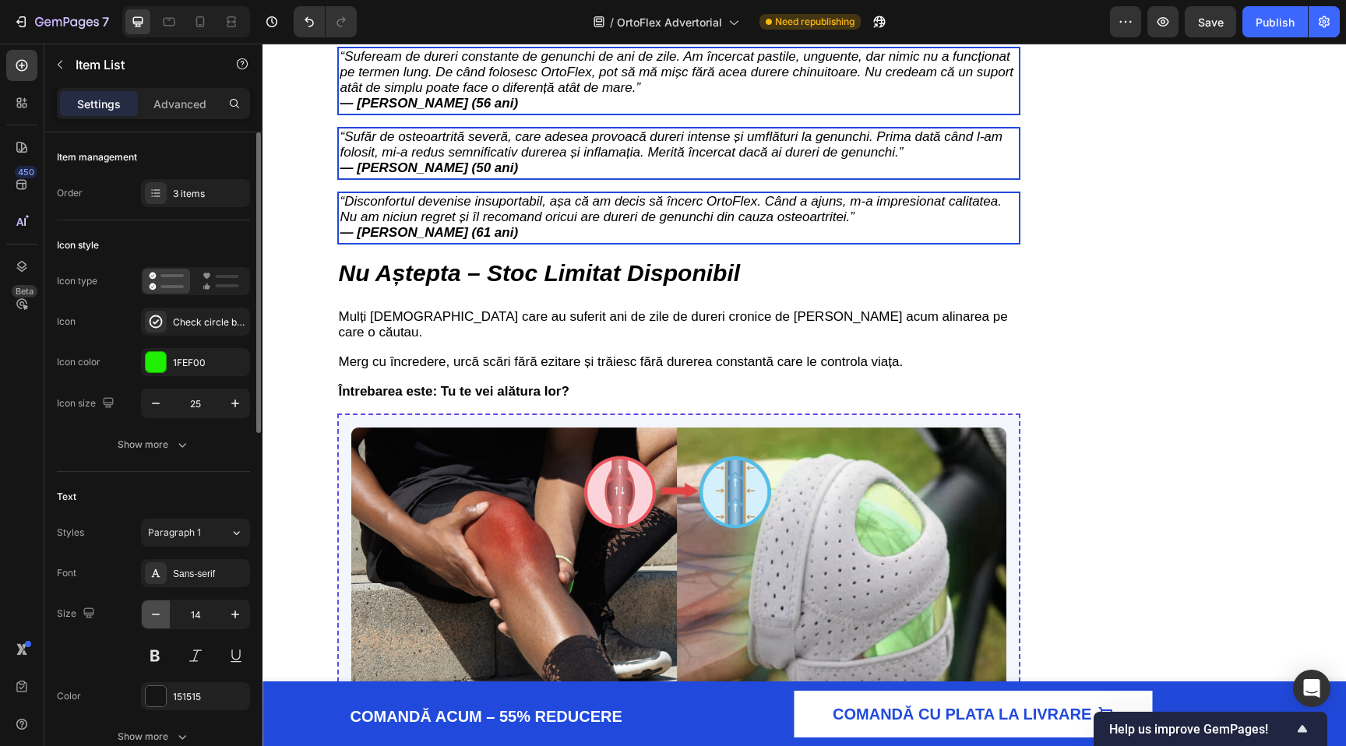
click at [160, 611] on icon "button" at bounding box center [156, 615] width 16 height 16
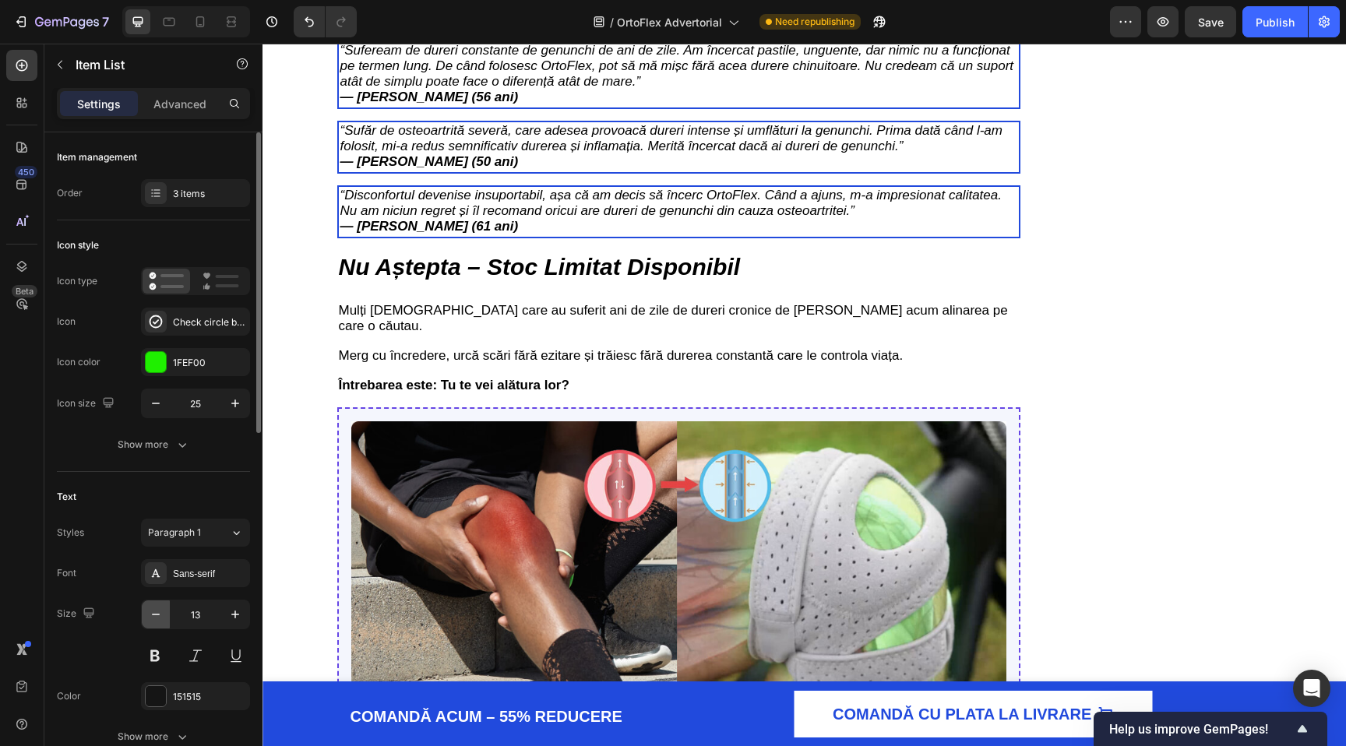
click at [160, 611] on icon "button" at bounding box center [156, 615] width 16 height 16
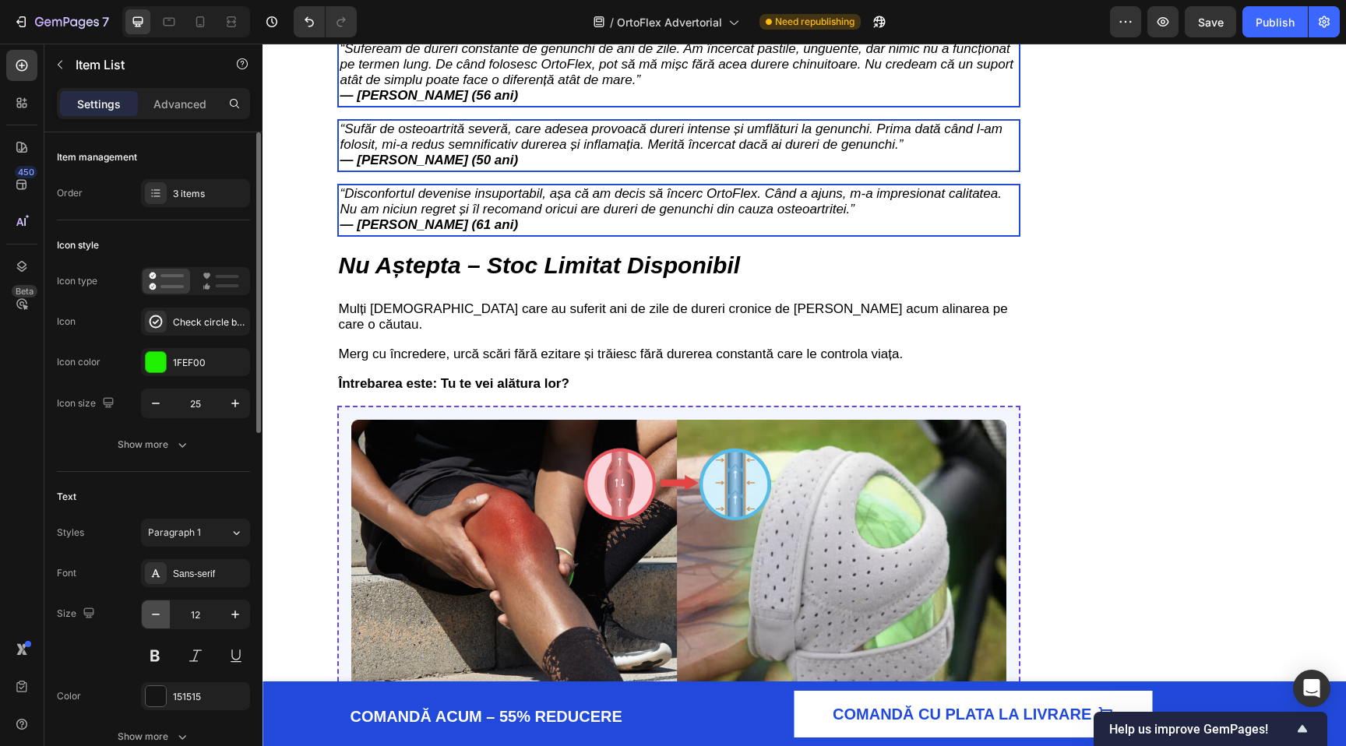
click at [160, 611] on icon "button" at bounding box center [156, 615] width 16 height 16
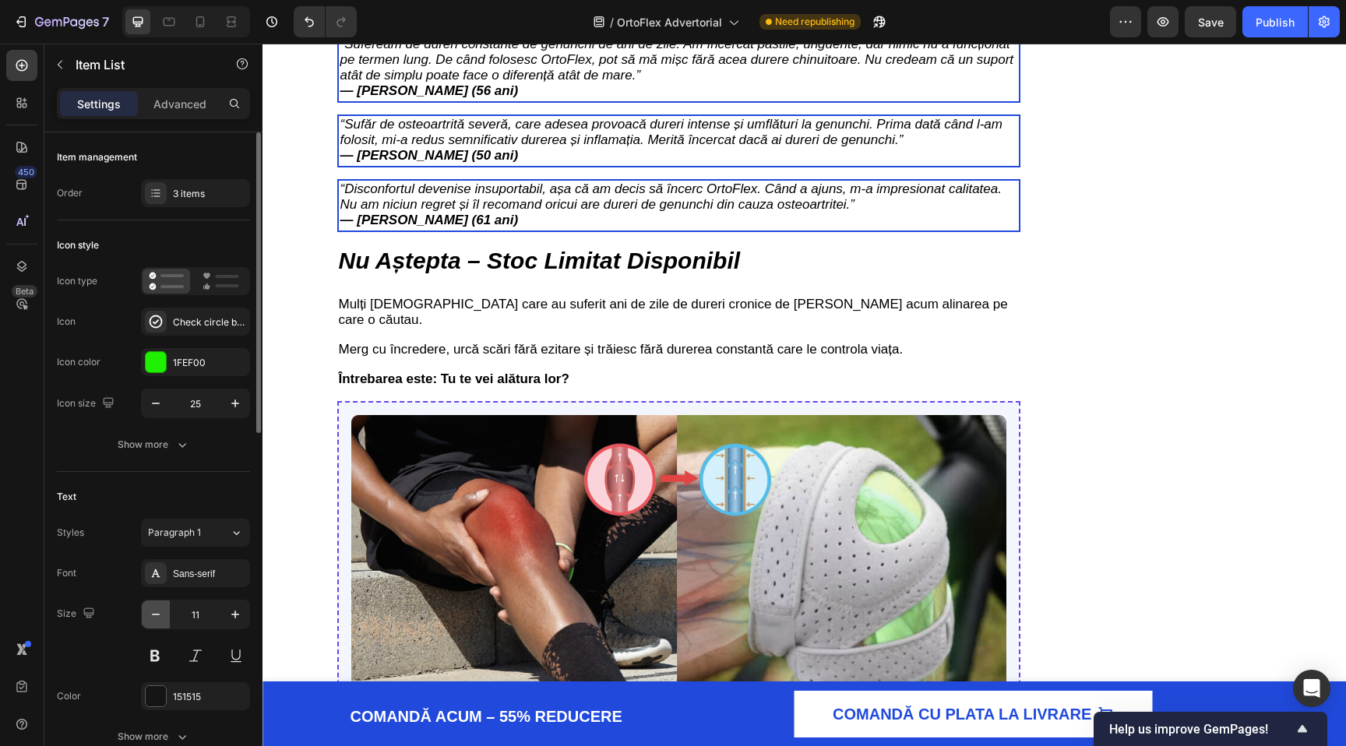
type input "10"
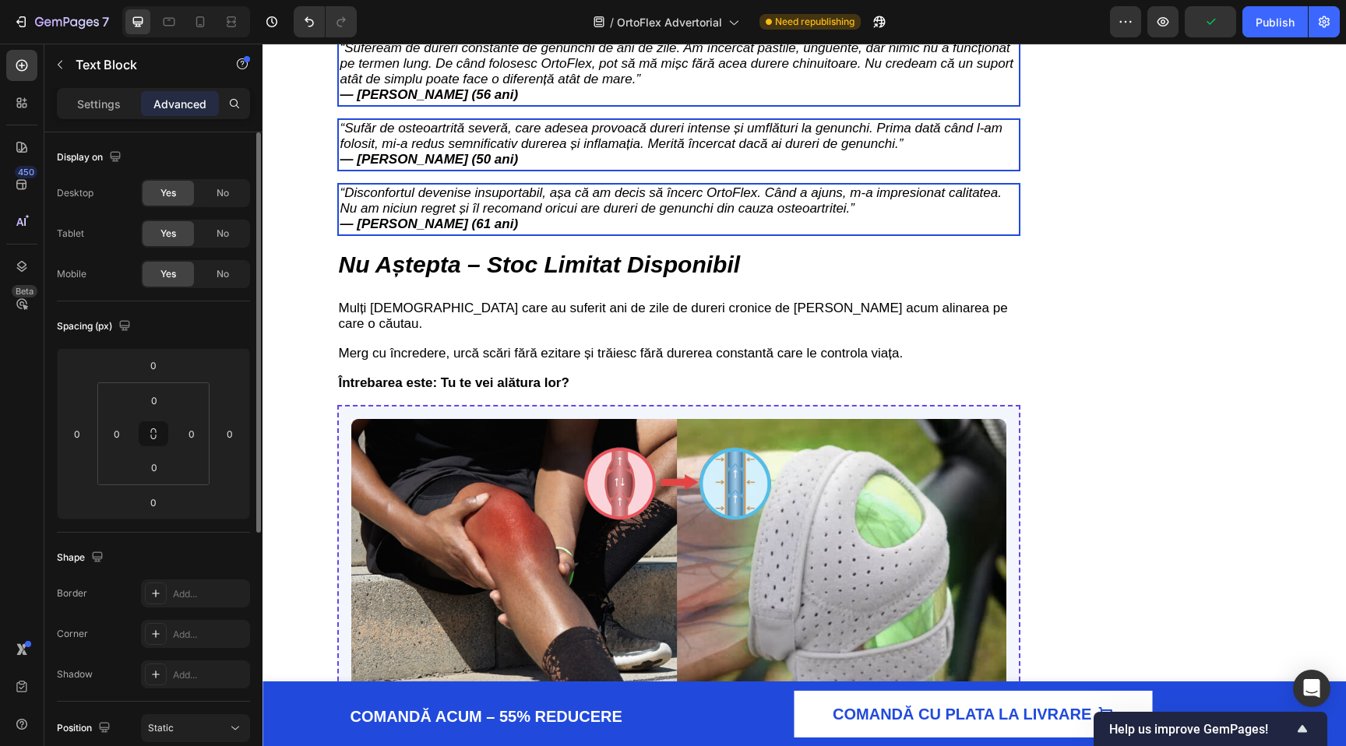
drag, startPoint x: 684, startPoint y: 264, endPoint x: 685, endPoint y: 272, distance: 7.9
type input "10"
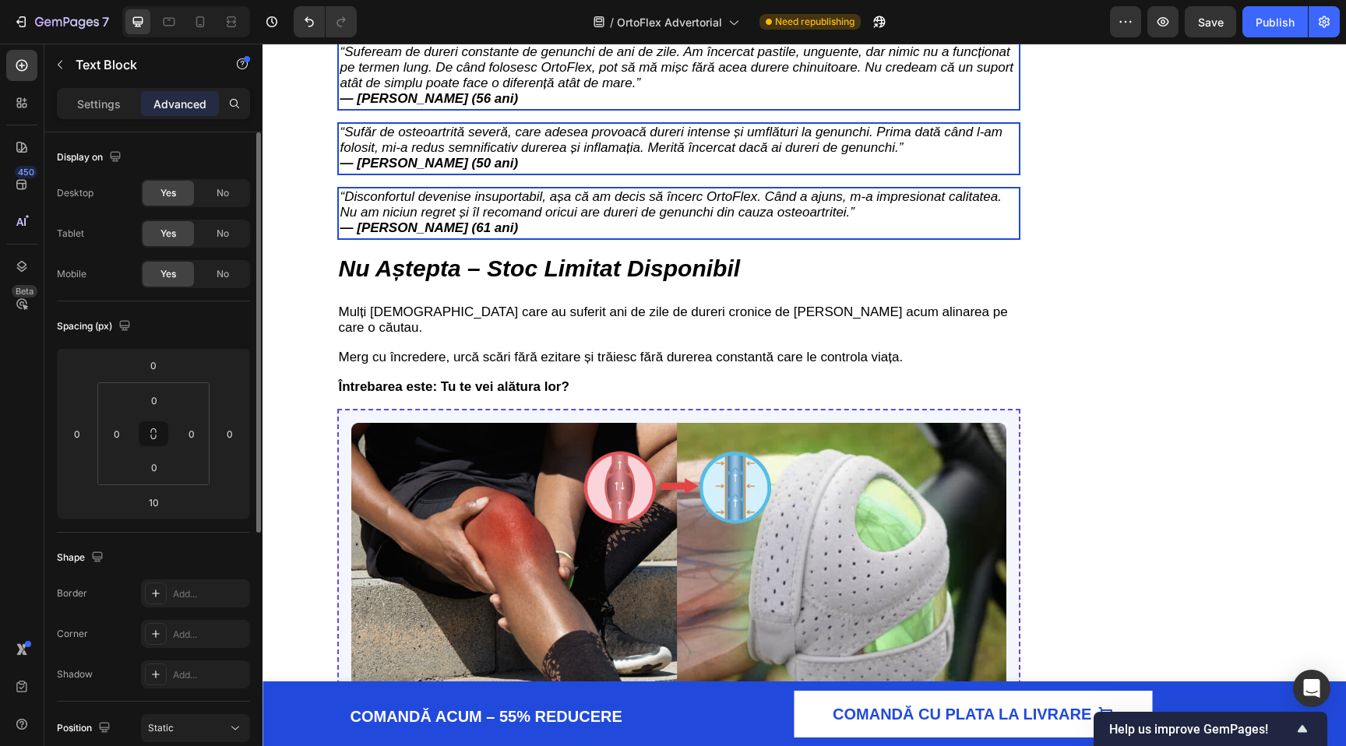
type input "15"
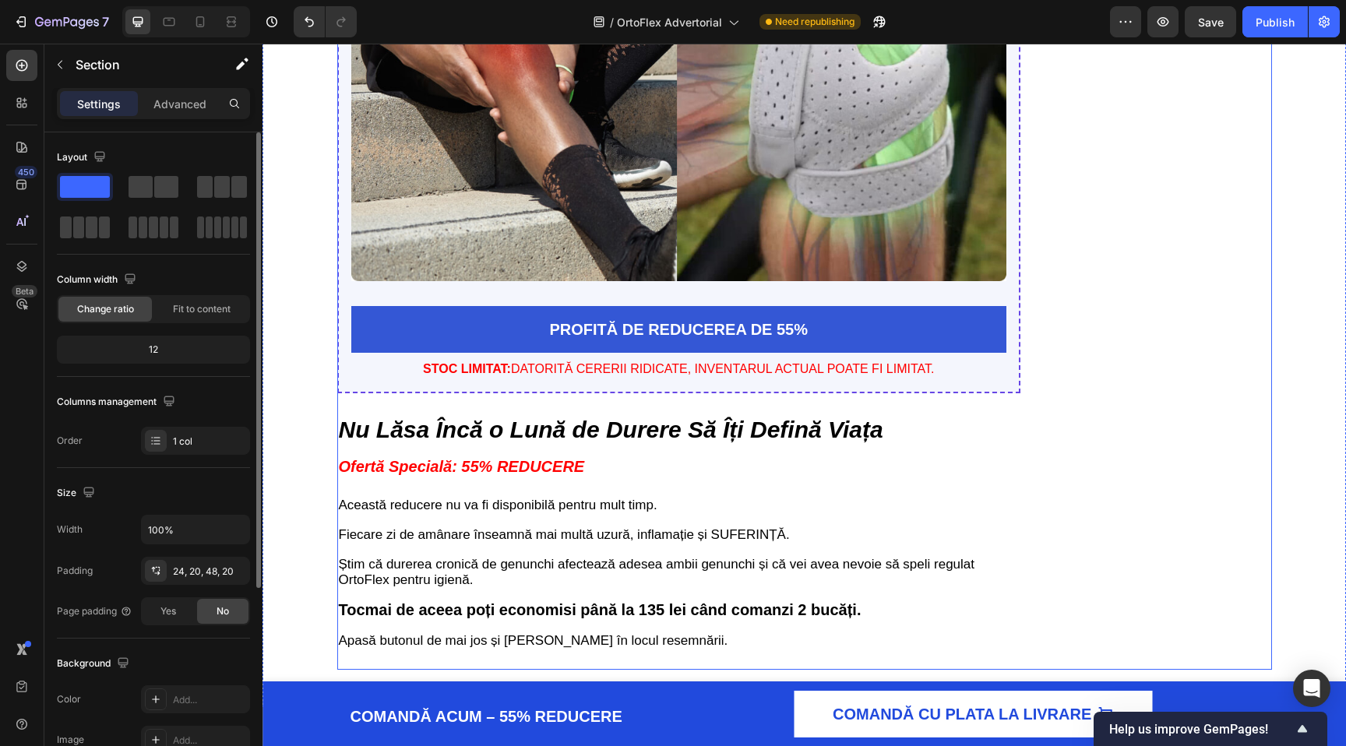
scroll to position [4811, 0]
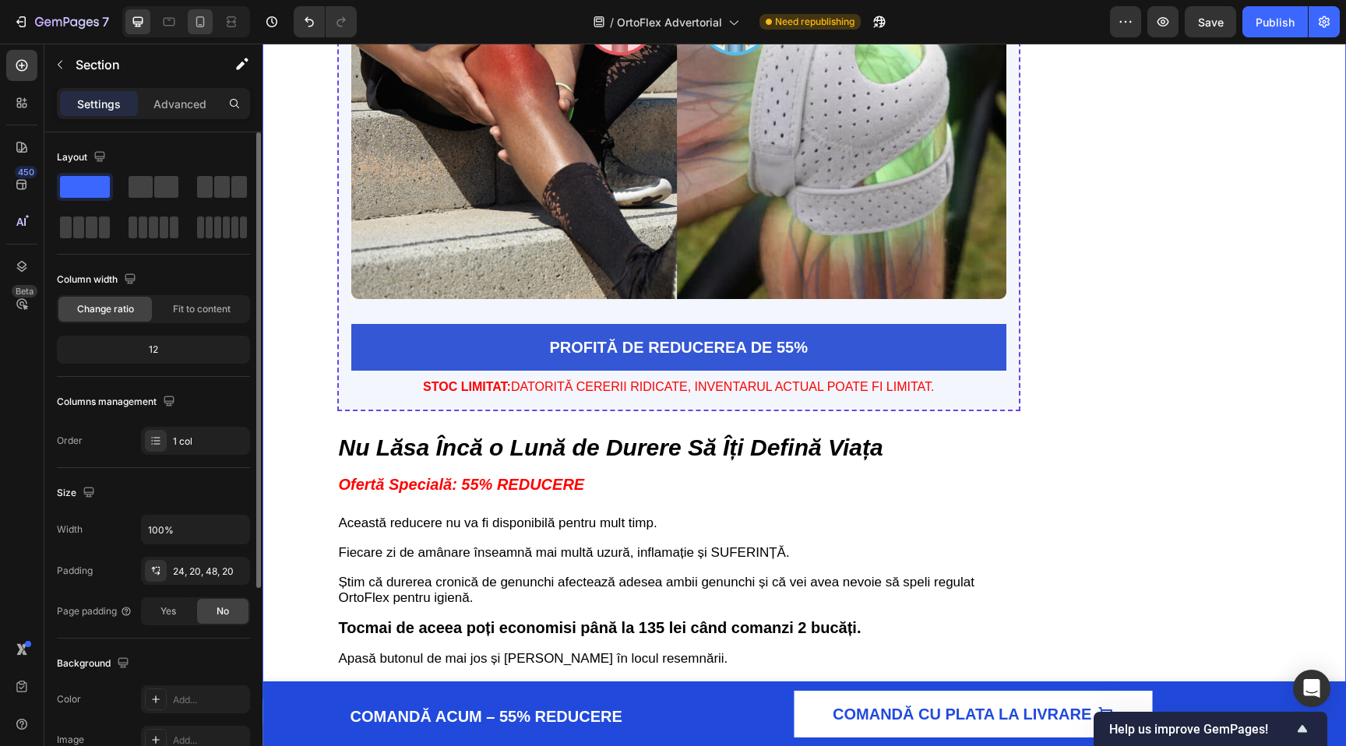
click at [191, 19] on div at bounding box center [200, 21] width 25 height 25
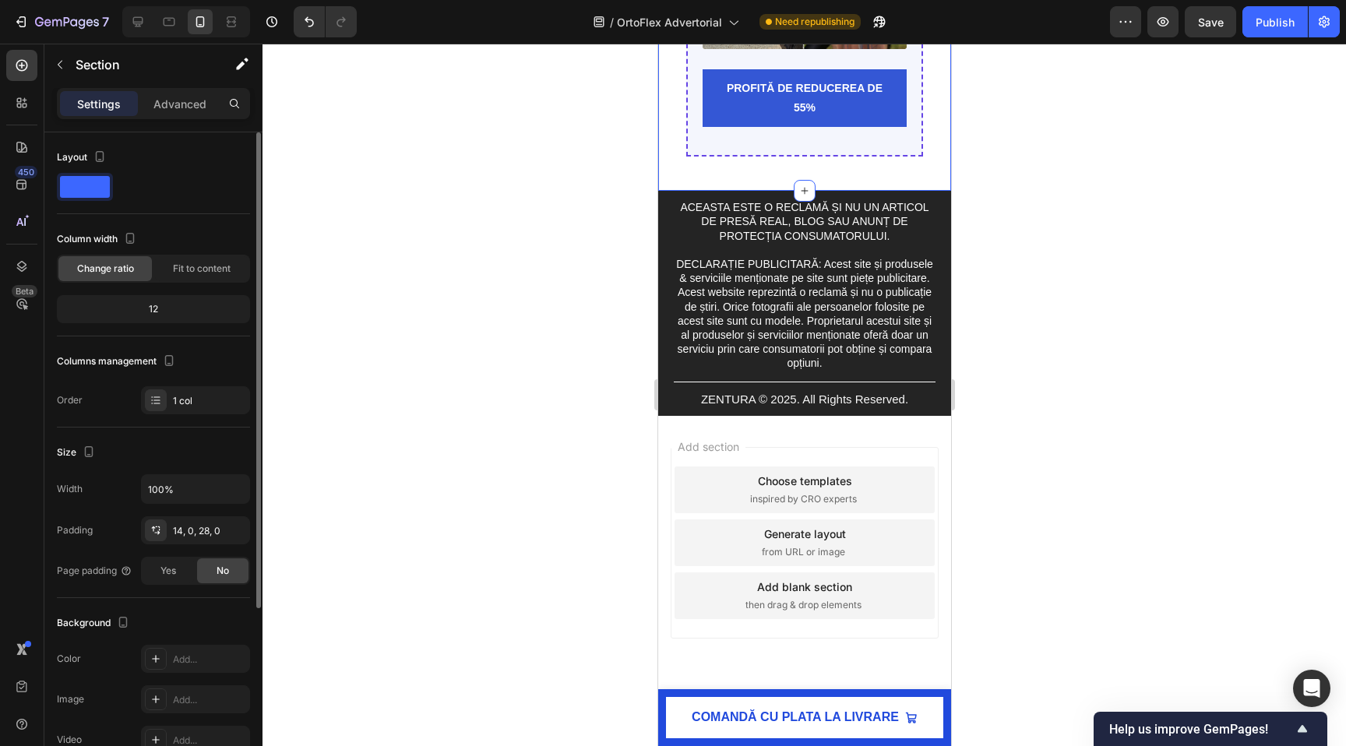
scroll to position [6412, 0]
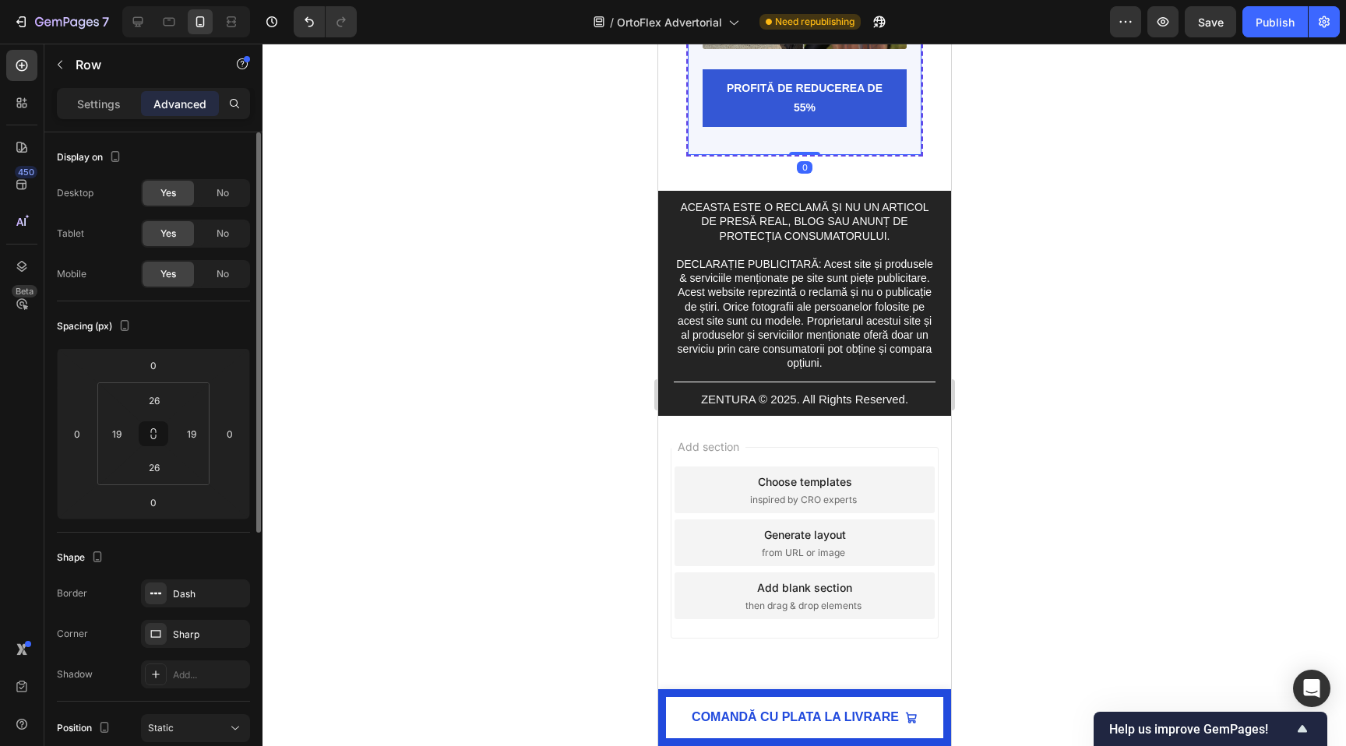
click at [699, 157] on div "Image PROFITĂ DE REDUCEREA DE 55% Add to Cart Product Row 0" at bounding box center [803, 38] width 237 height 237
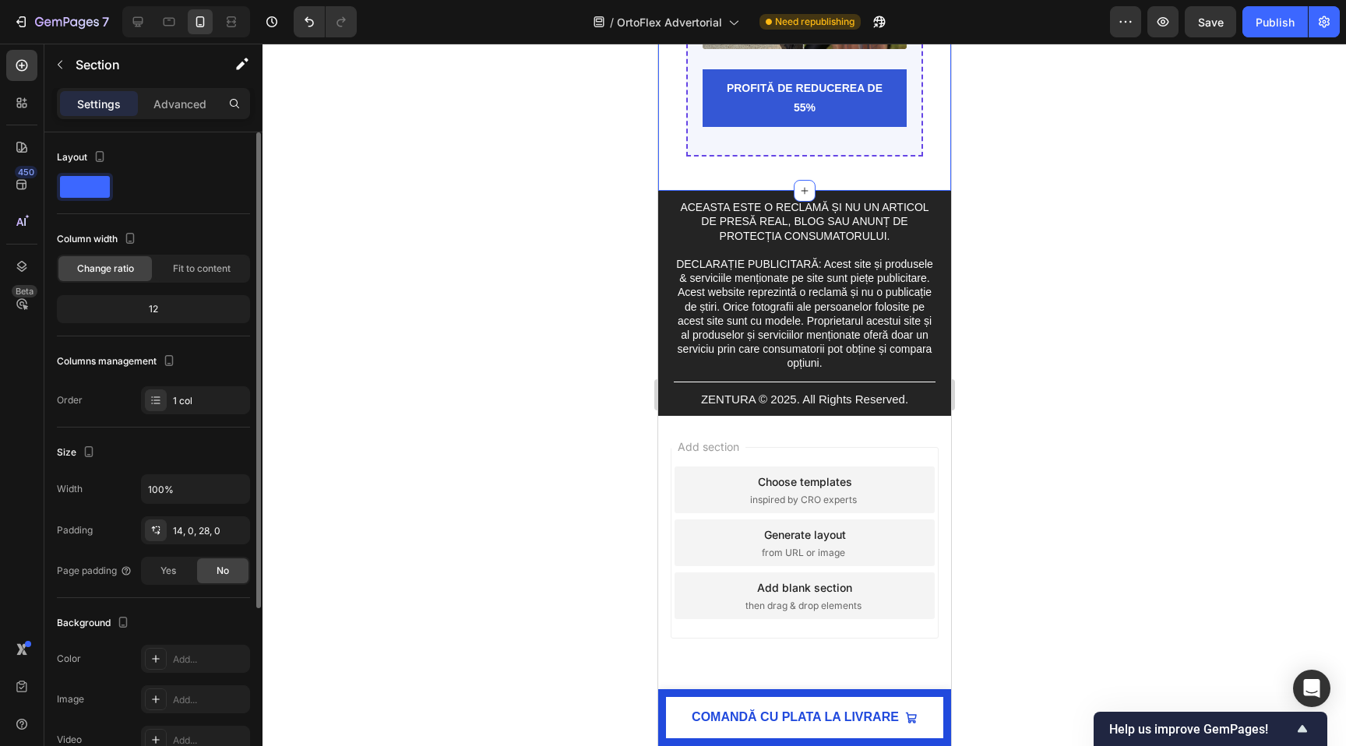
click at [691, 157] on div "Image PROFITĂ DE REDUCEREA DE 55% Add to Cart Product Row 0" at bounding box center [803, 38] width 237 height 237
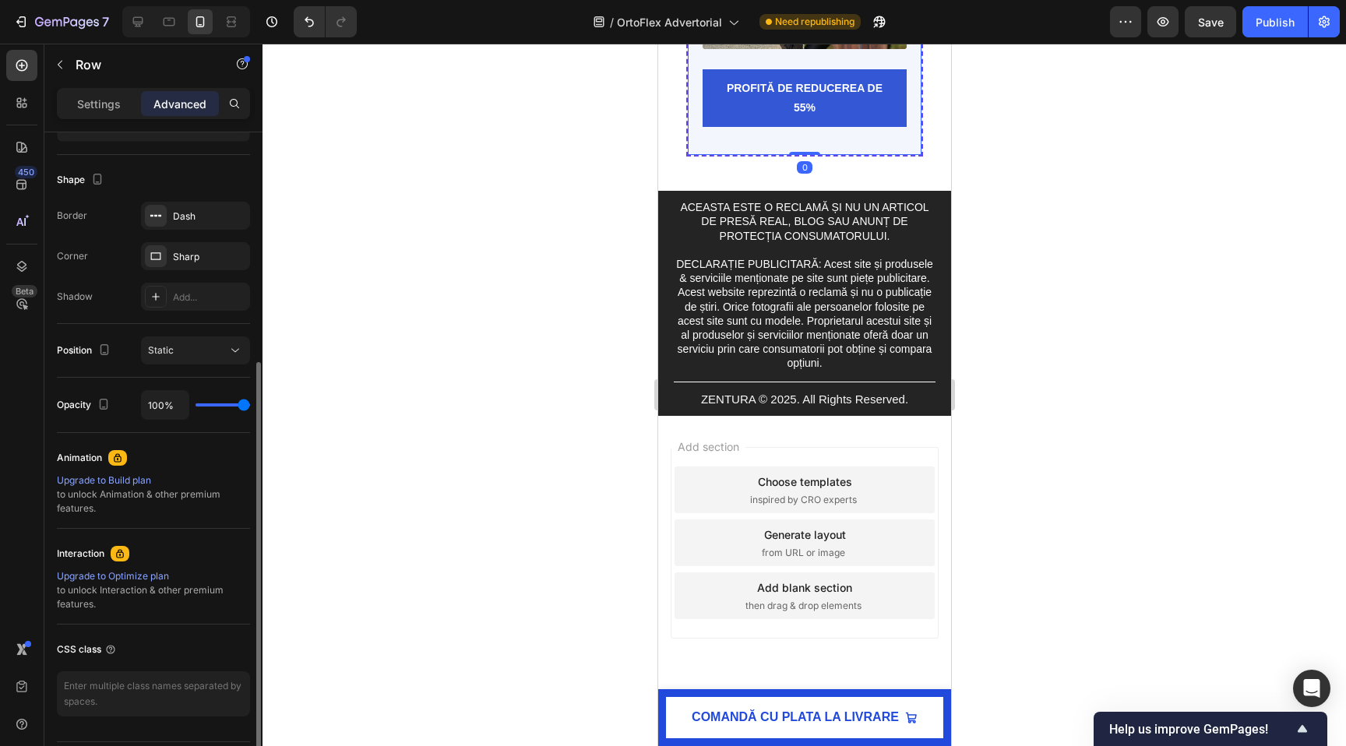
scroll to position [378, 0]
click at [80, 104] on p "Settings" at bounding box center [99, 104] width 44 height 16
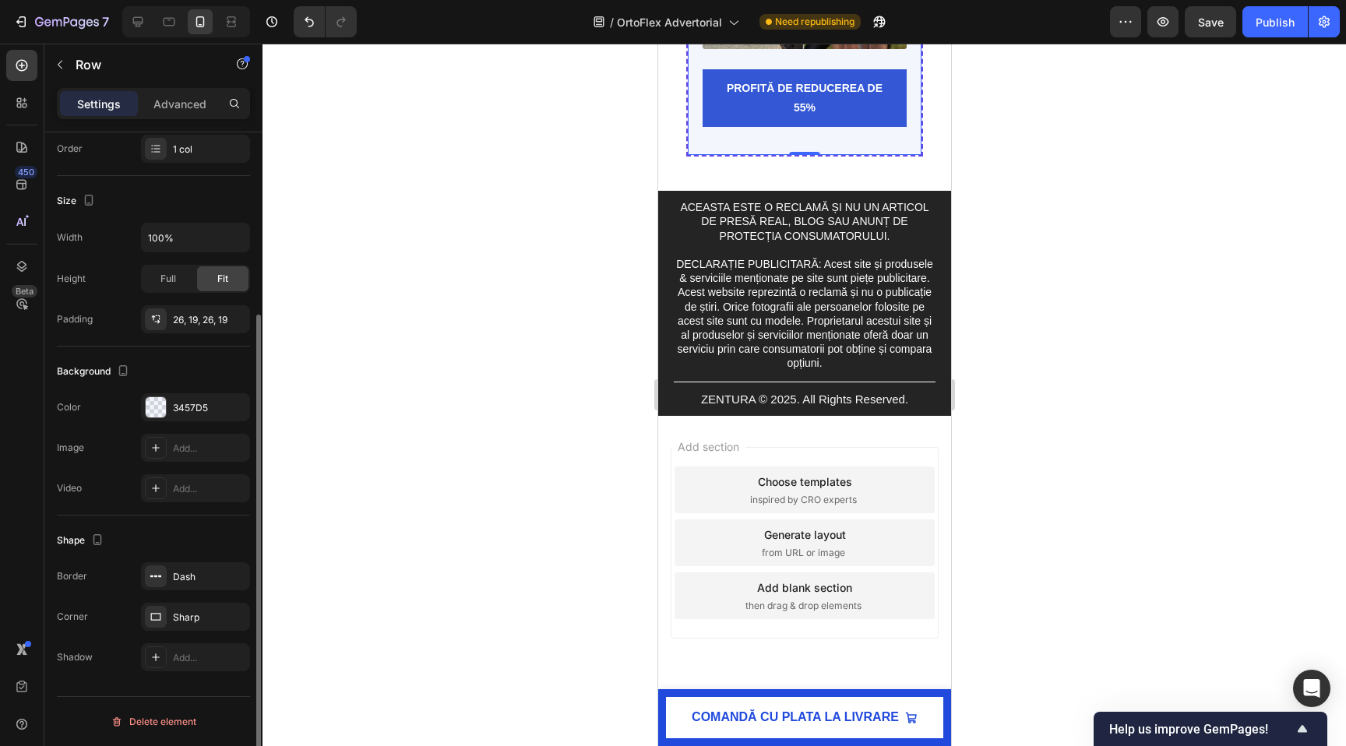
scroll to position [0, 0]
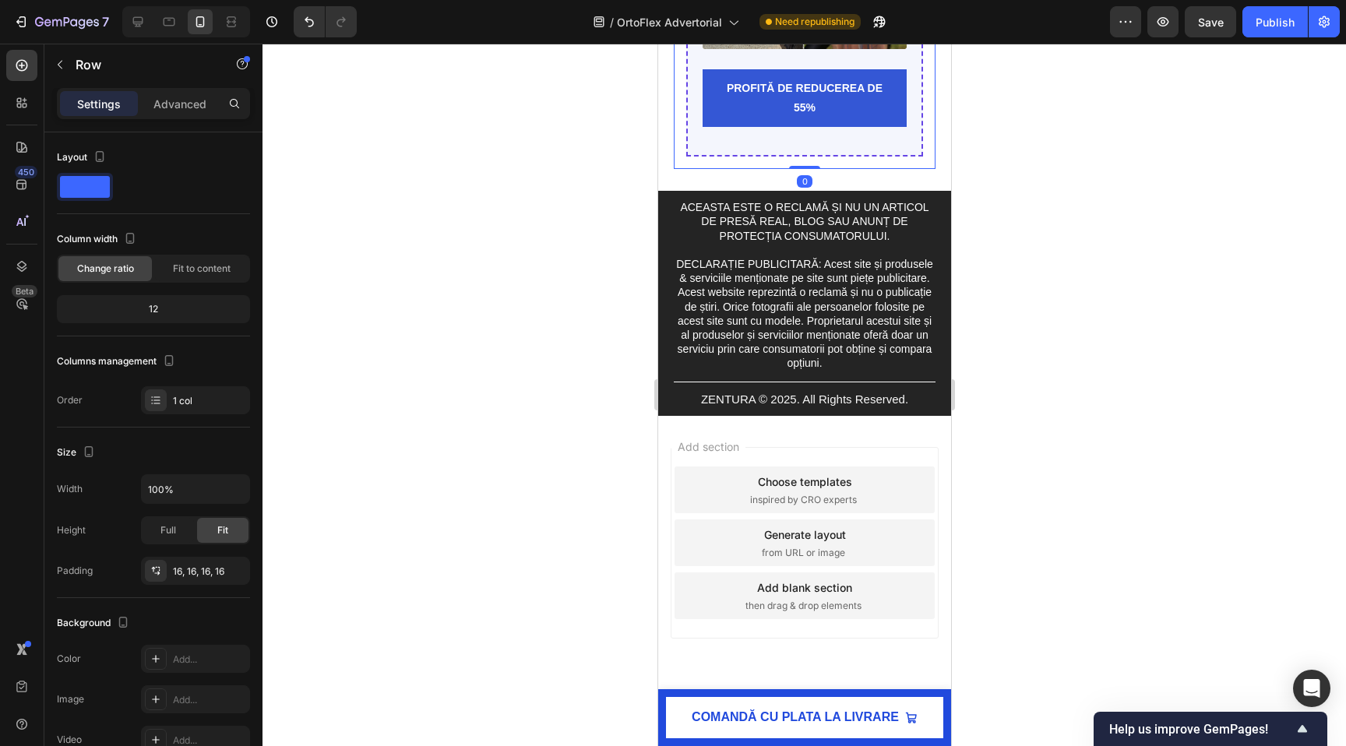
click at [679, 169] on div "Image PROFITĂ DE REDUCEREA DE 55% Add to Cart Product Row Row 0" at bounding box center [804, 38] width 262 height 262
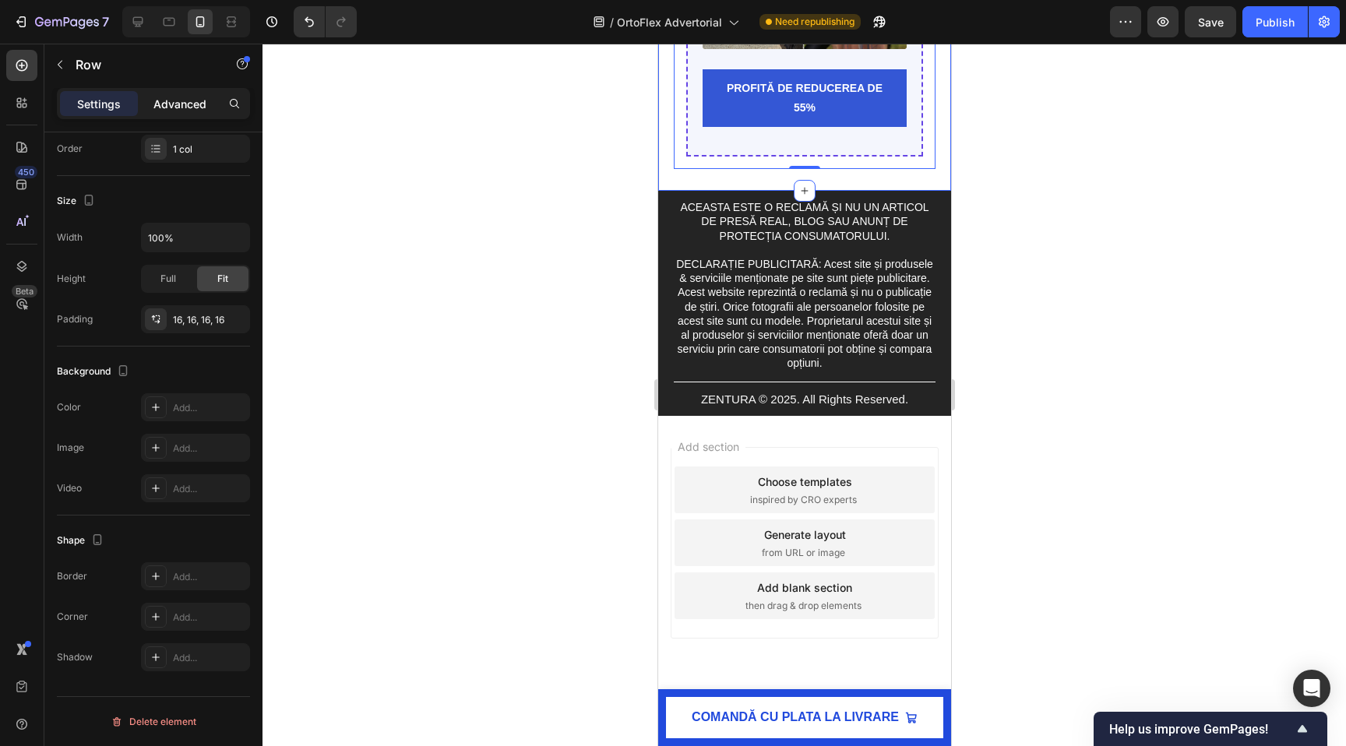
click at [179, 104] on p "Advanced" at bounding box center [179, 104] width 53 height 16
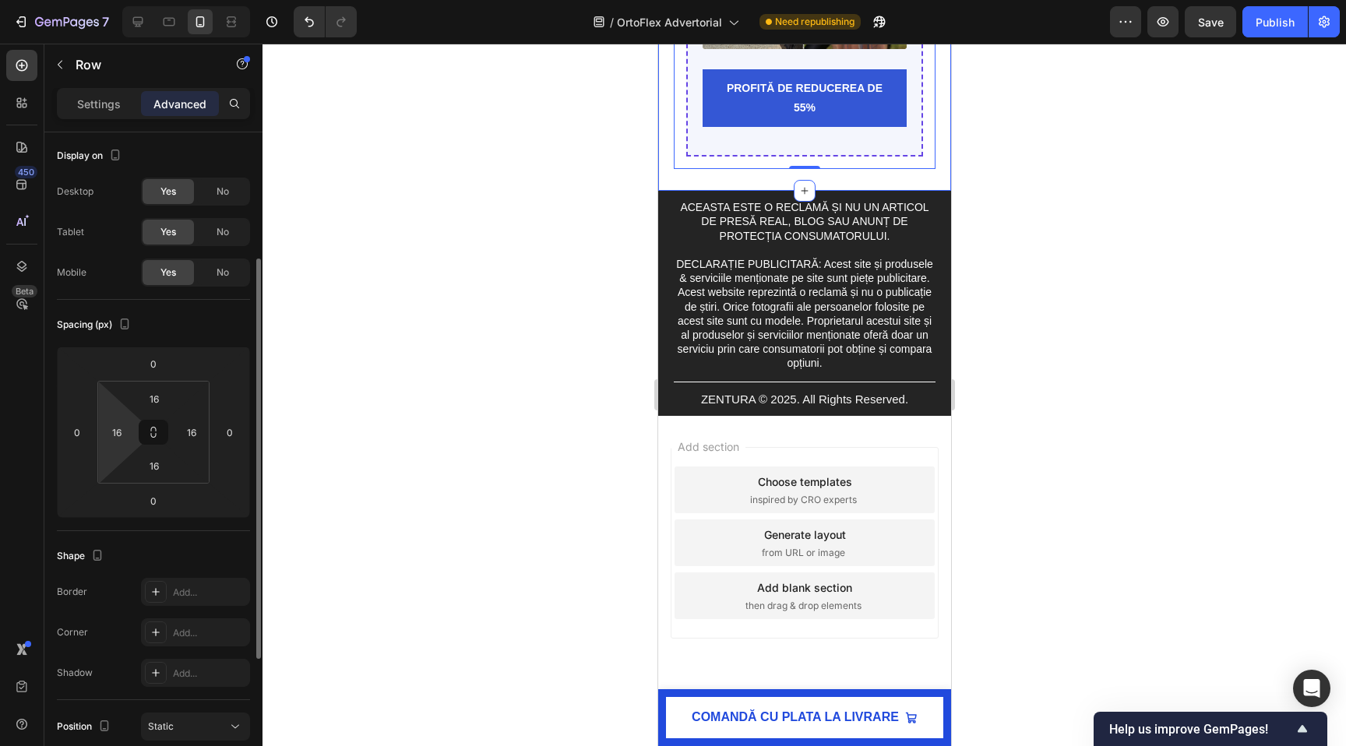
scroll to position [0, 0]
click at [97, 171] on div "Display on Desktop Yes No Tablet Yes No Mobile Yes No" at bounding box center [153, 216] width 193 height 169
click at [97, 111] on p "Settings" at bounding box center [99, 104] width 44 height 16
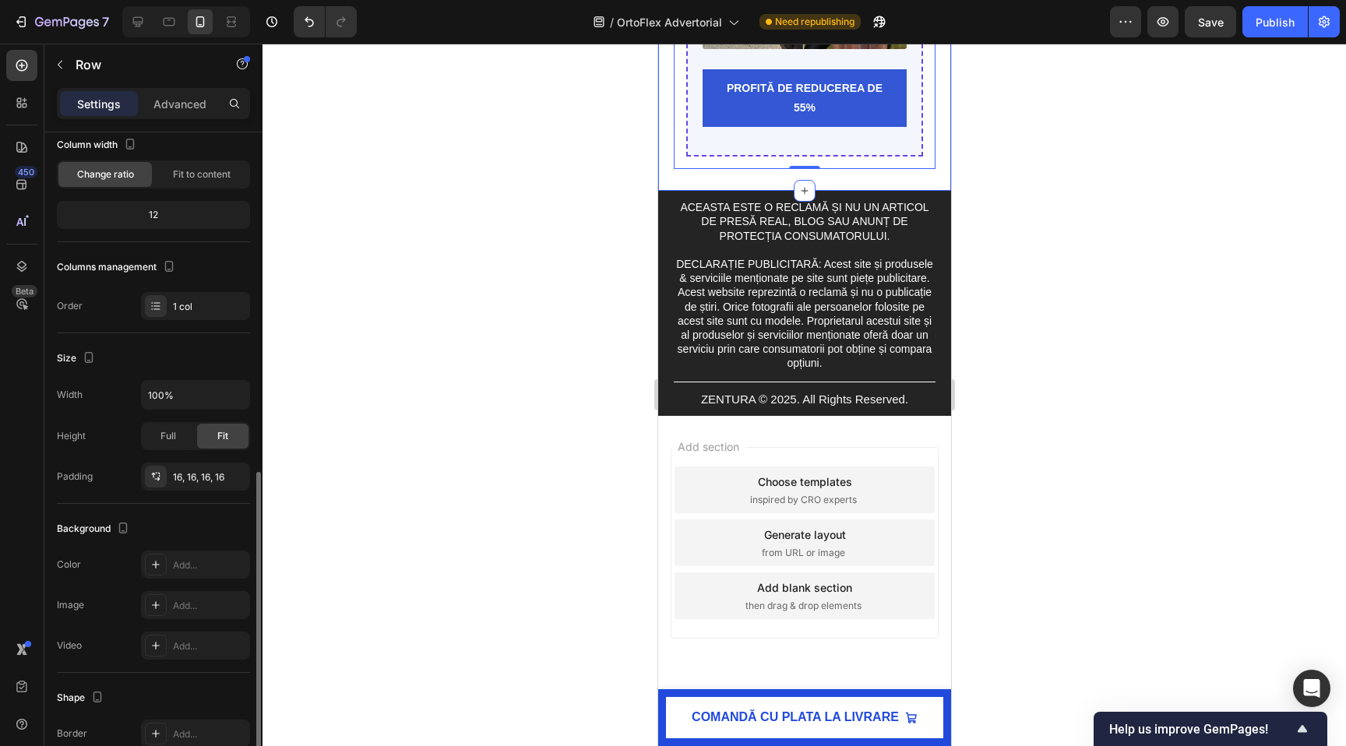
scroll to position [252, 0]
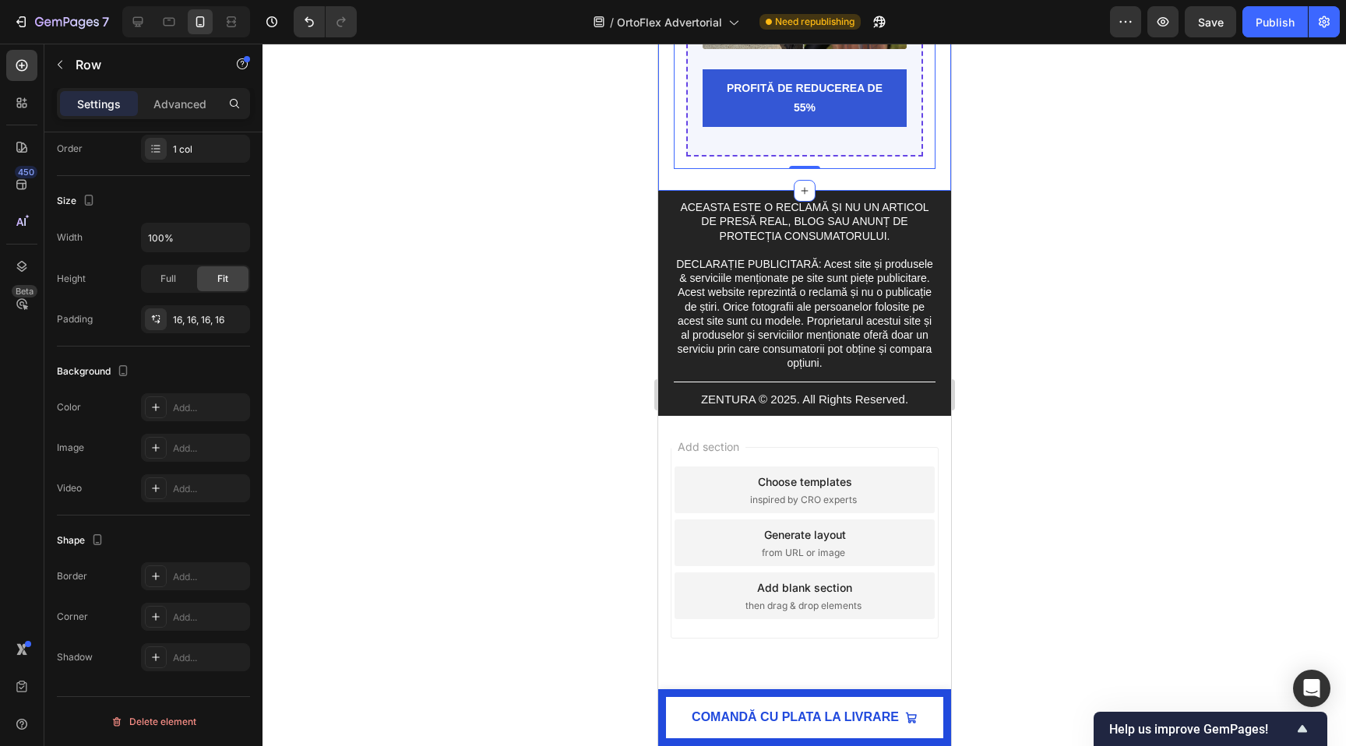
click at [604, 379] on div at bounding box center [803, 395] width 1083 height 702
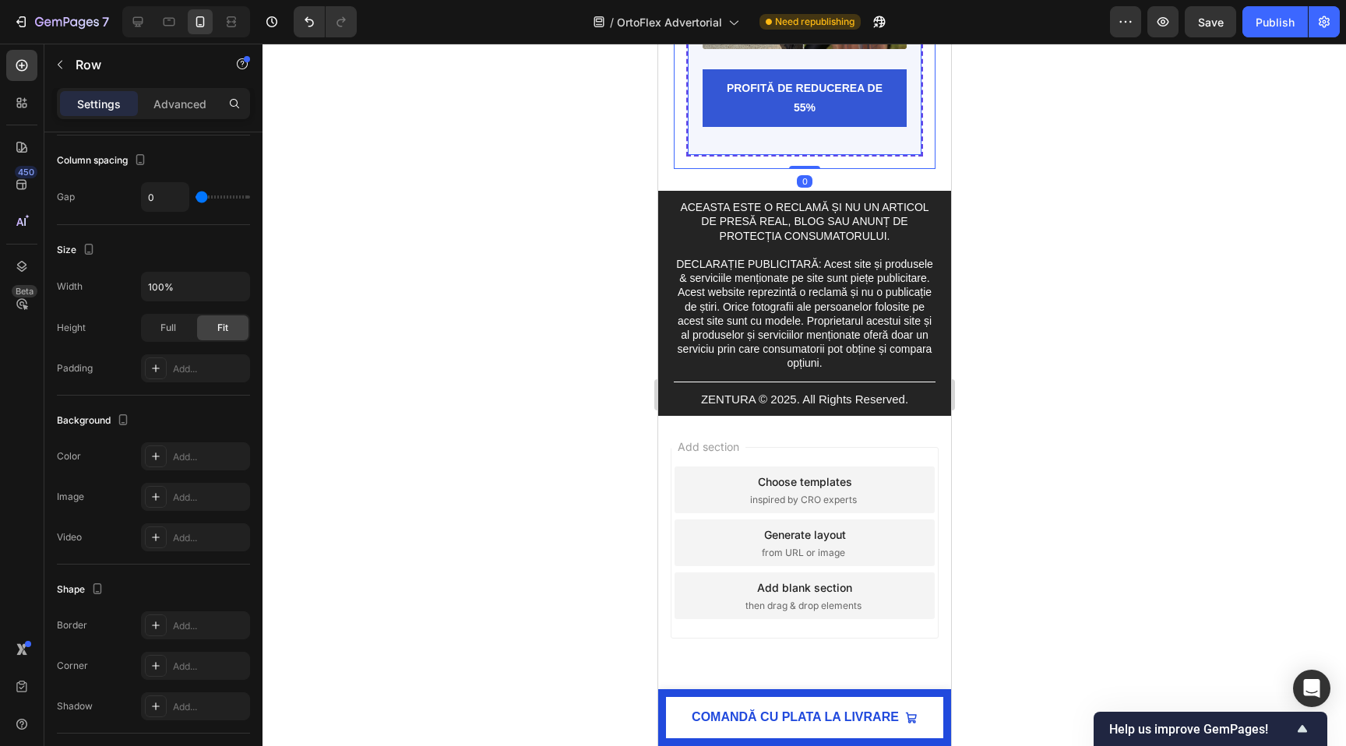
click at [763, 157] on div "Image PROFITĂ DE REDUCEREA DE 55% Add to Cart Product Row" at bounding box center [803, 38] width 237 height 237
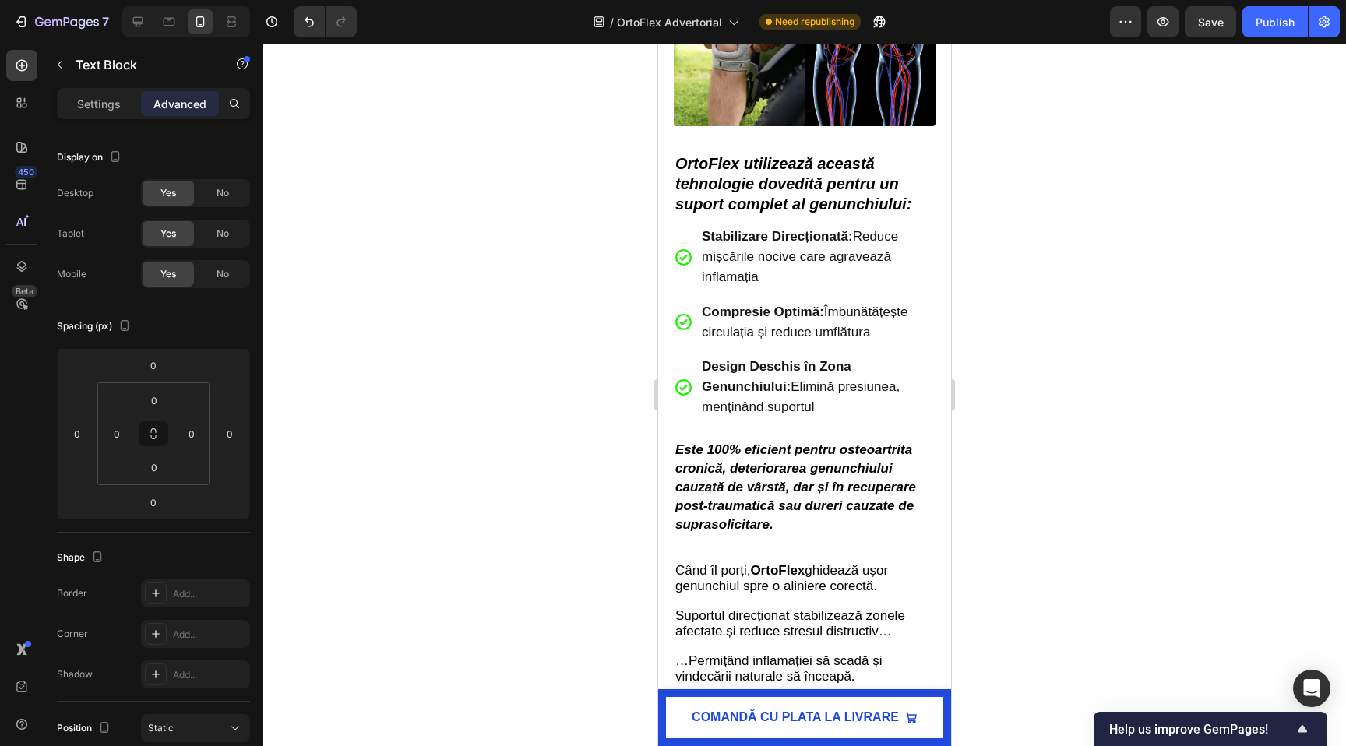
scroll to position [4401, 0]
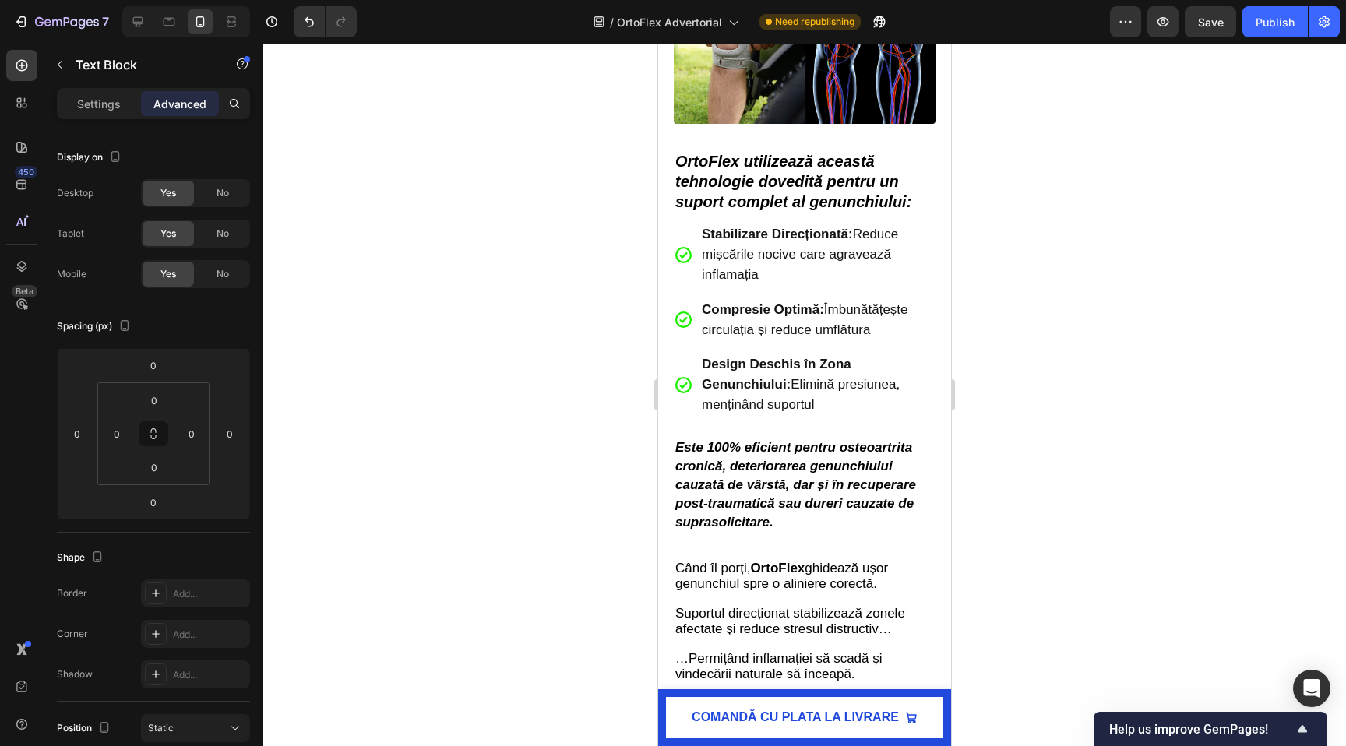
click at [750, 262] on span "Stabilizare Direcționată: Reduce mișcările nocive care agravează inflamația" at bounding box center [799, 254] width 196 height 55
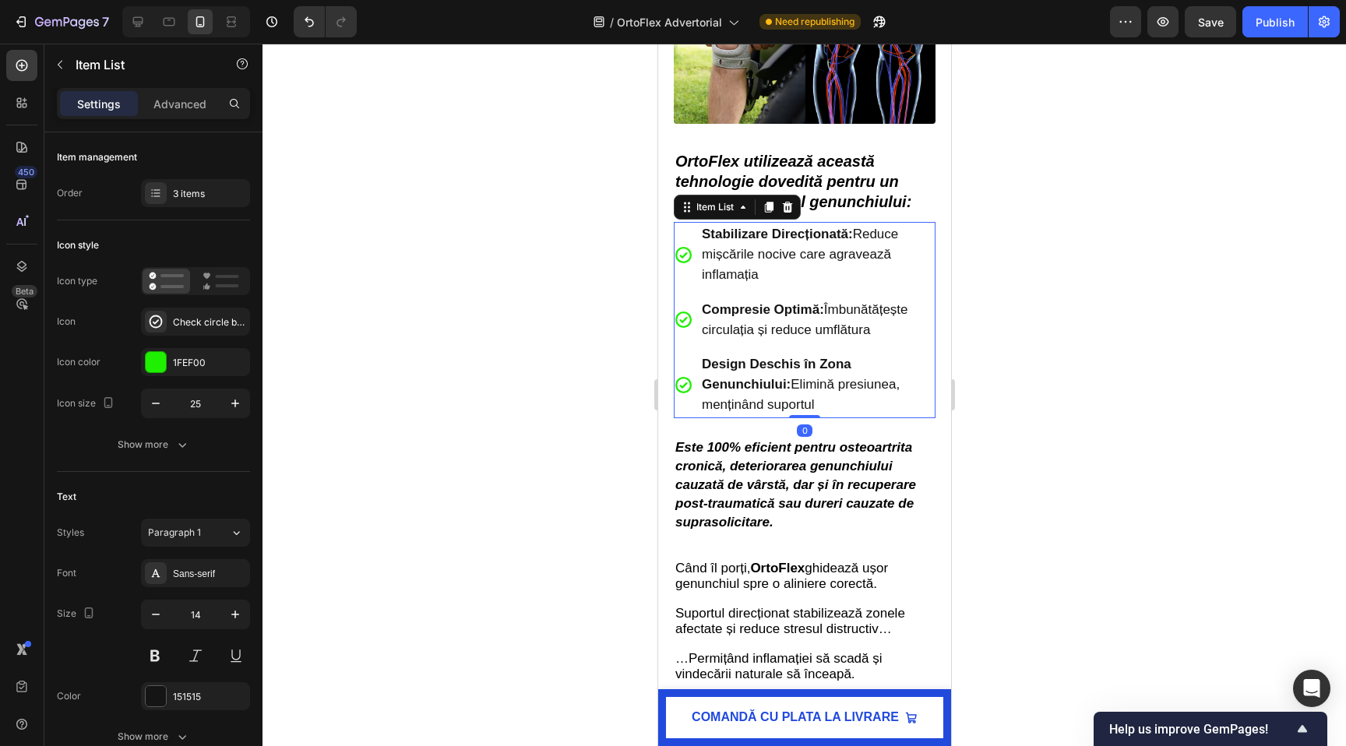
click at [750, 262] on span "Stabilizare Direcționată: Reduce mișcările nocive care agravează inflamația" at bounding box center [799, 254] width 196 height 55
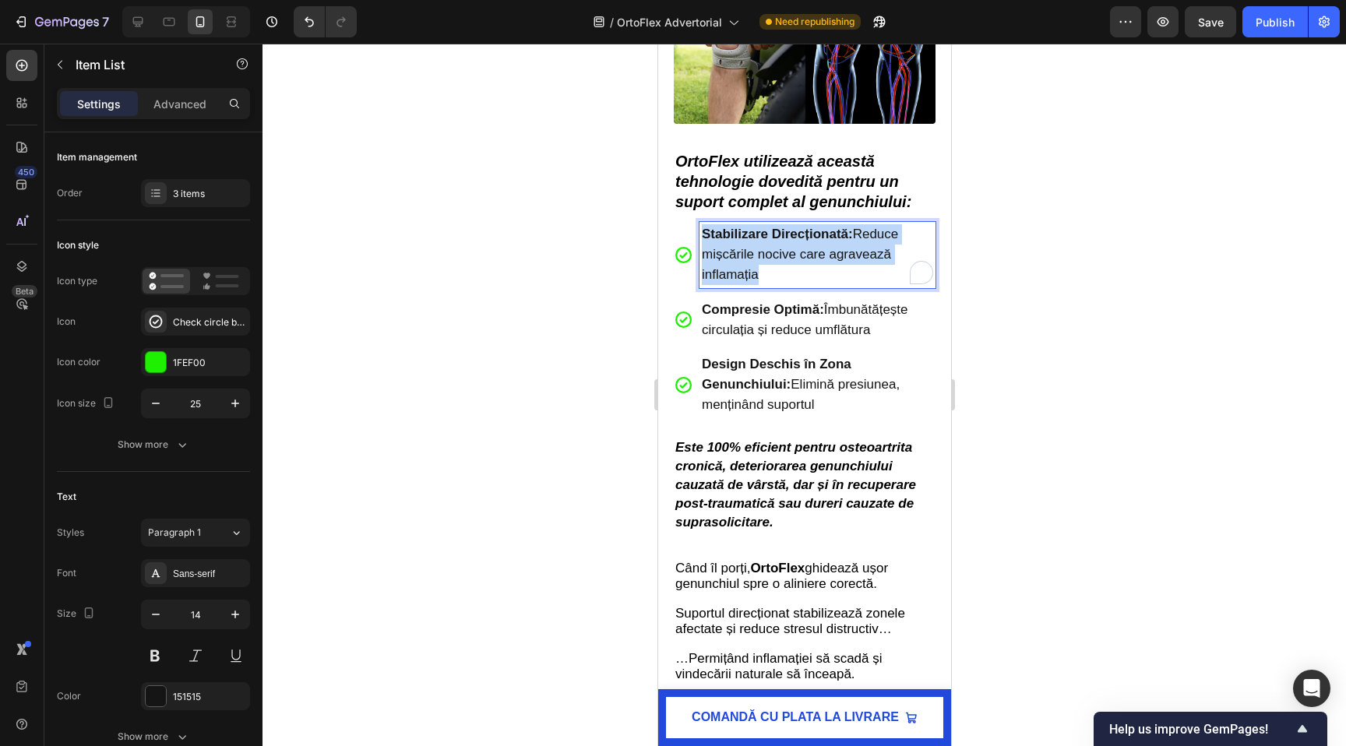
click at [750, 262] on span "Stabilizare Direcționată: Reduce mișcările nocive care agravează inflamația" at bounding box center [799, 254] width 196 height 55
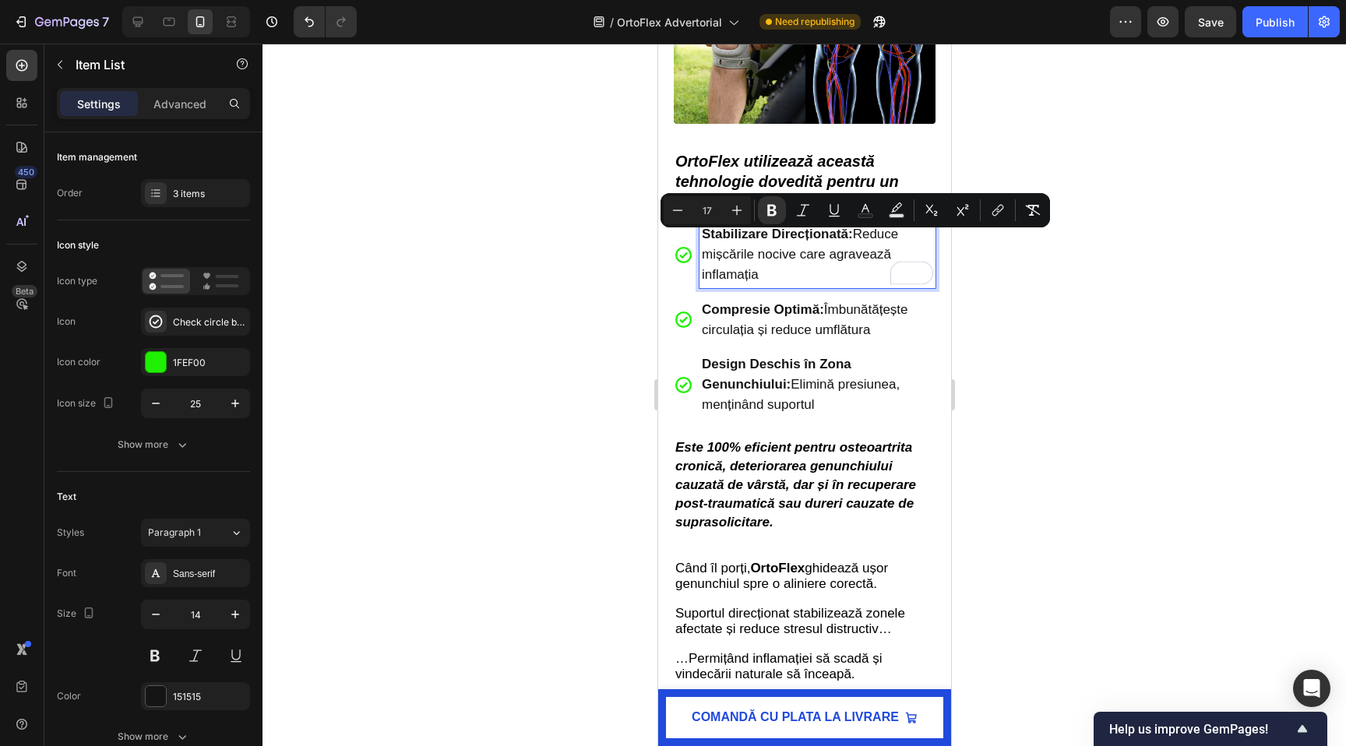
click at [743, 317] on strong "Compresie Optimă:" at bounding box center [762, 309] width 122 height 15
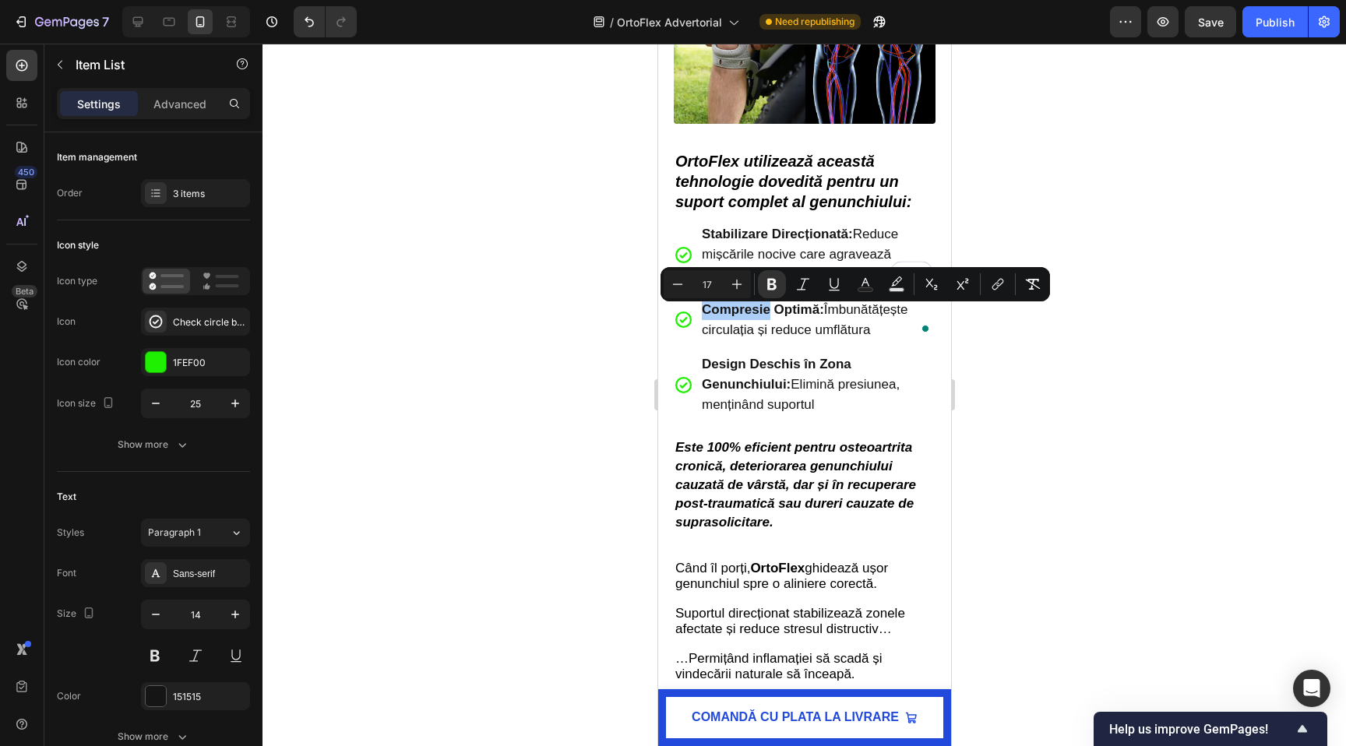
click at [451, 352] on div at bounding box center [803, 395] width 1083 height 702
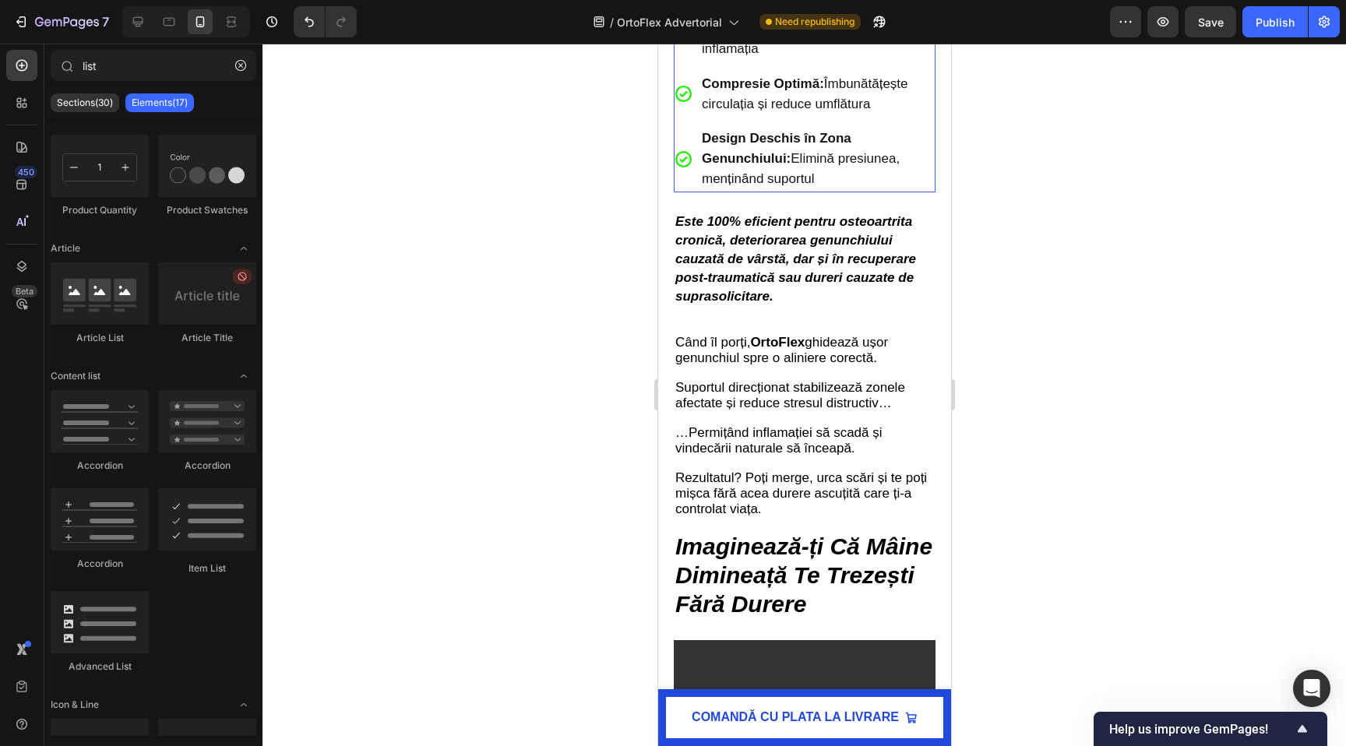
scroll to position [4630, 0]
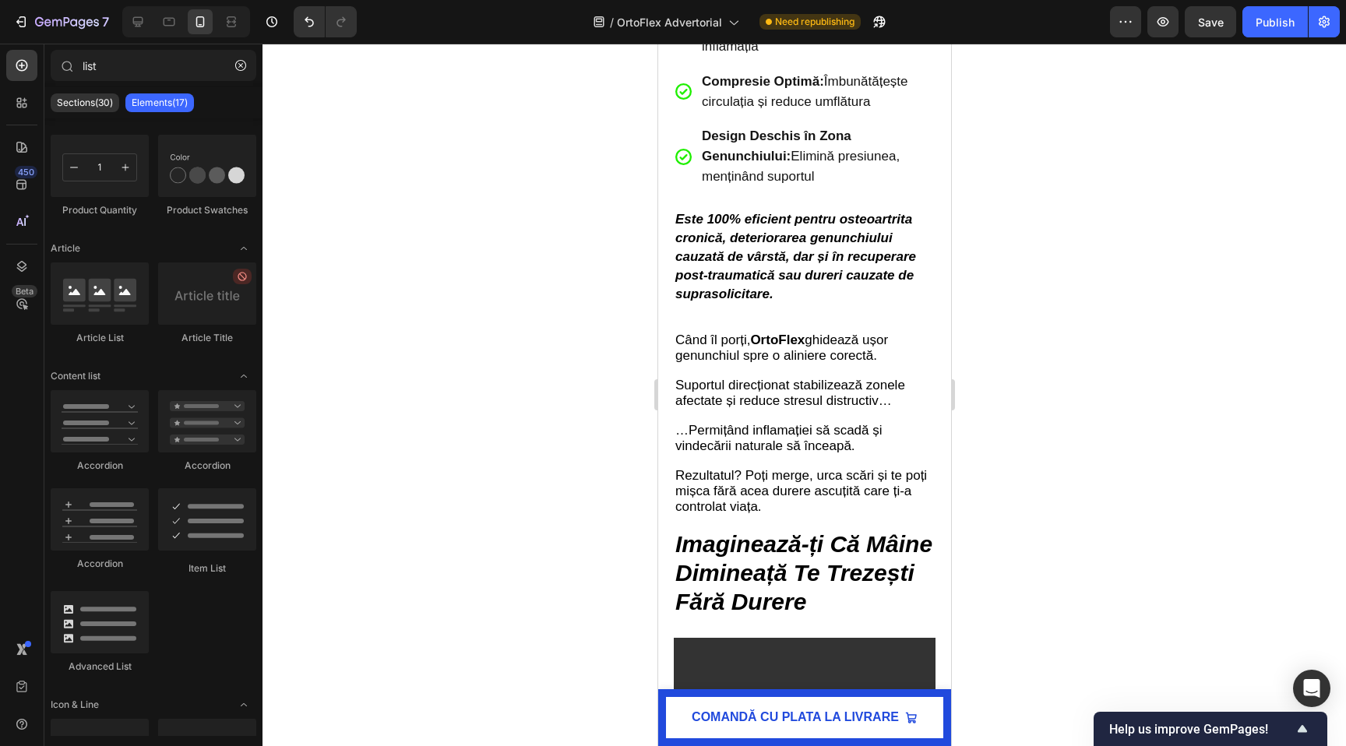
click at [416, 319] on div at bounding box center [803, 395] width 1083 height 702
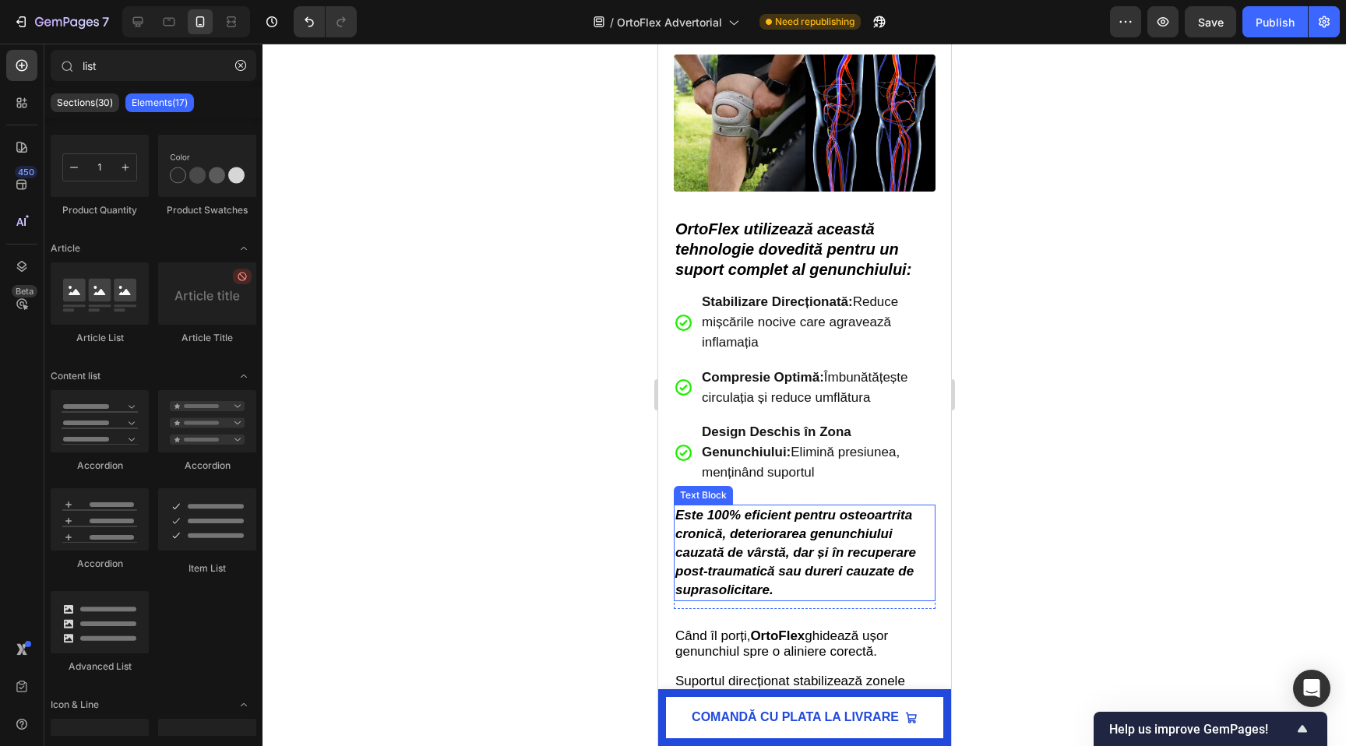
scroll to position [4327, 0]
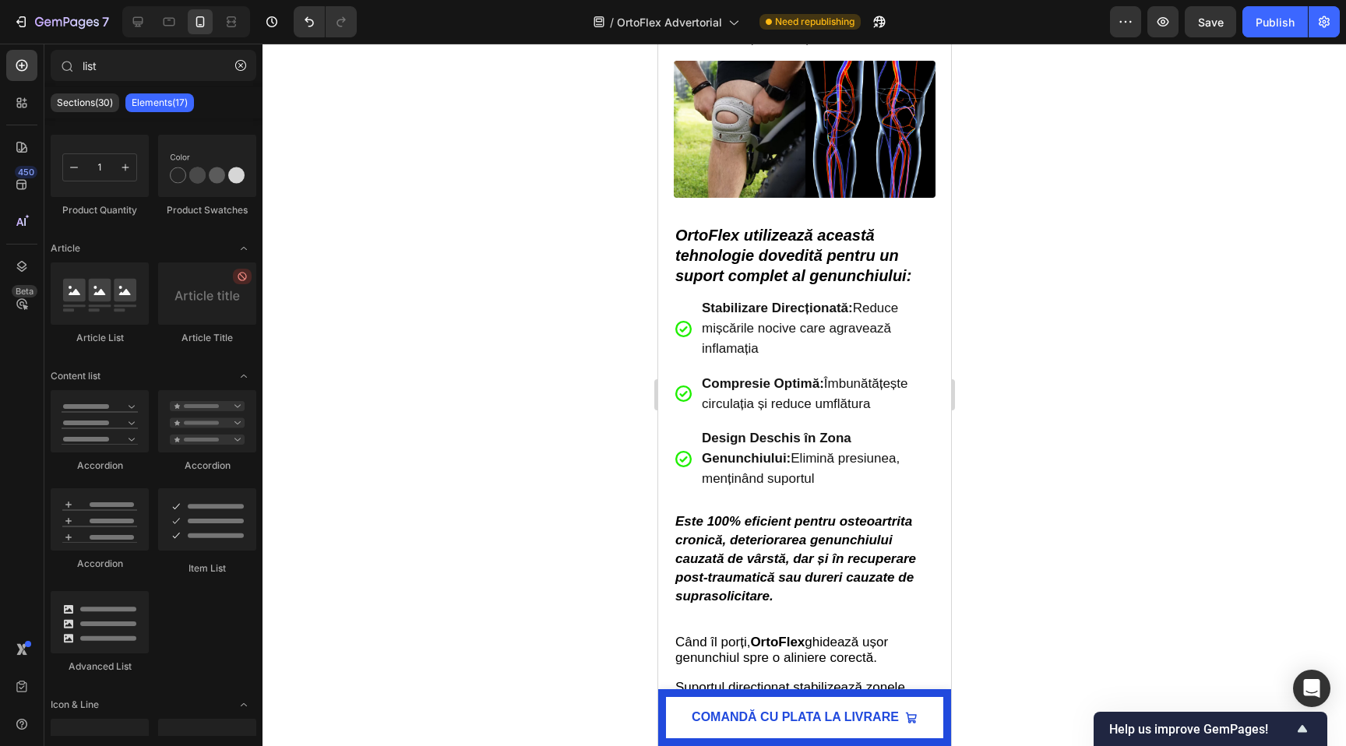
click at [709, 192] on img at bounding box center [804, 129] width 262 height 137
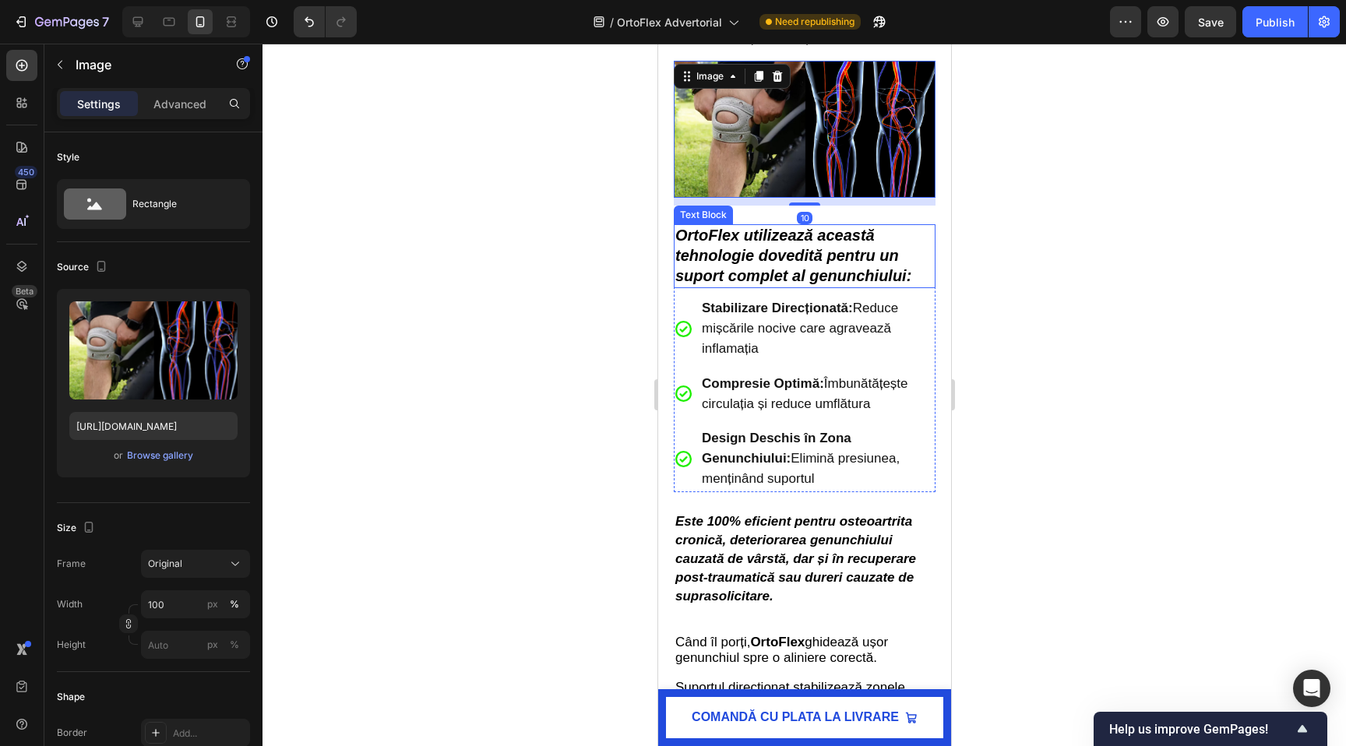
click at [780, 255] on p "OrtoFlex utilizează această tehnologie dovedită pentru un suport complet al gen…" at bounding box center [803, 256] width 259 height 61
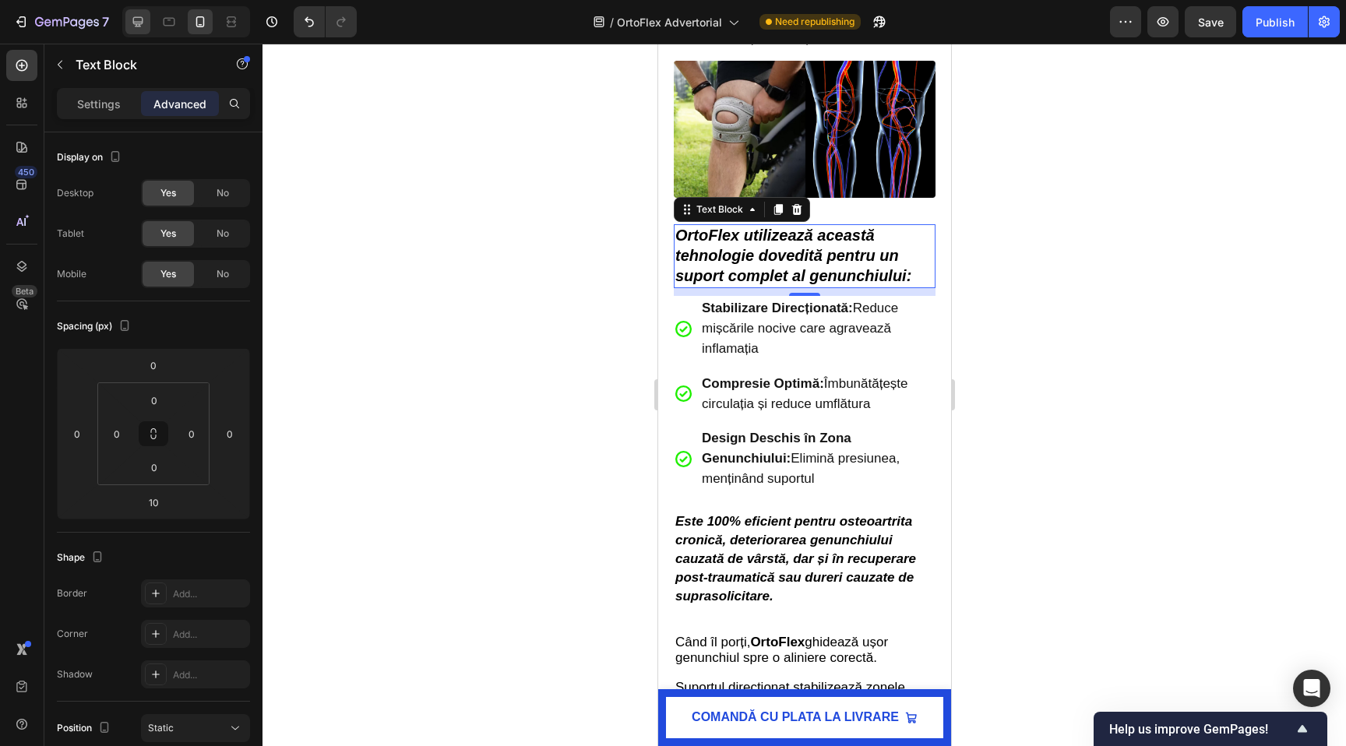
click at [128, 26] on div at bounding box center [137, 21] width 25 height 25
type input "15"
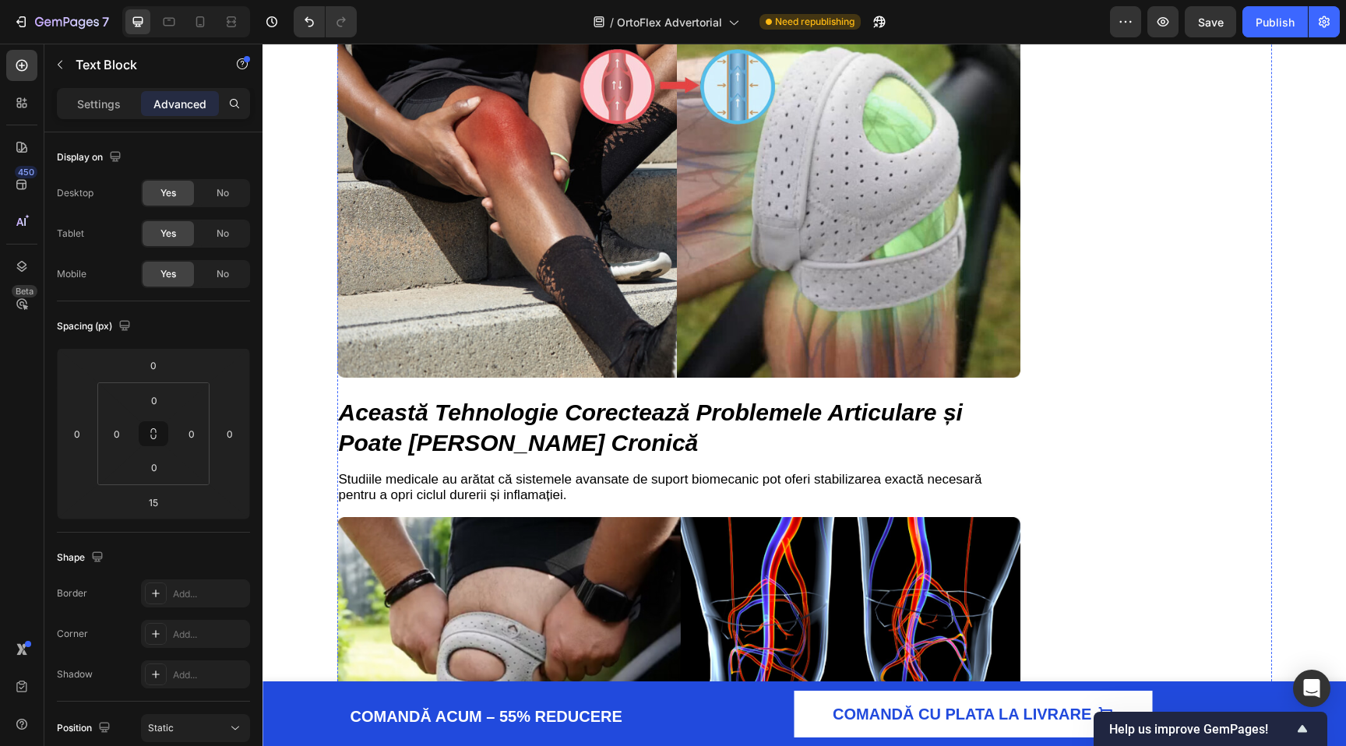
scroll to position [4163, 0]
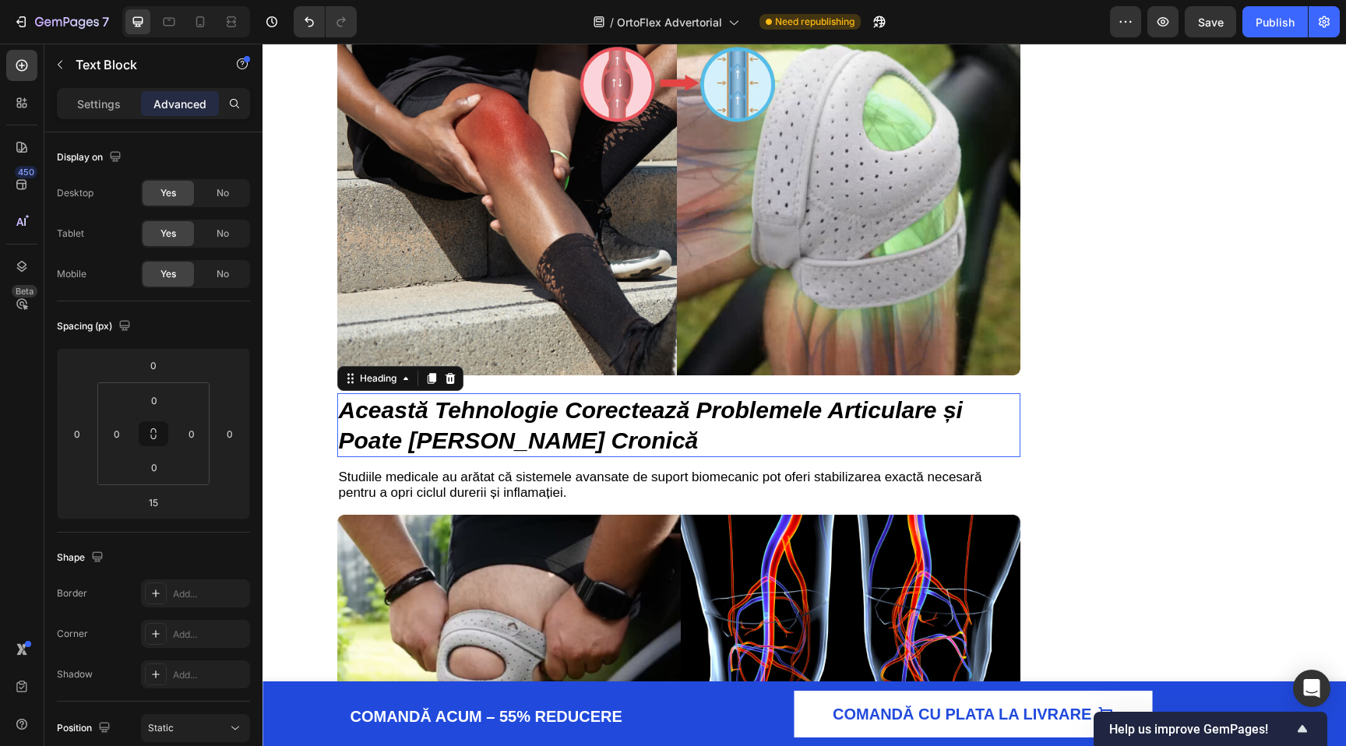
click at [671, 412] on strong "Această Tehnologie Corectează Problemele Articulare și Poate [PERSON_NAME] Cron…" at bounding box center [651, 425] width 624 height 56
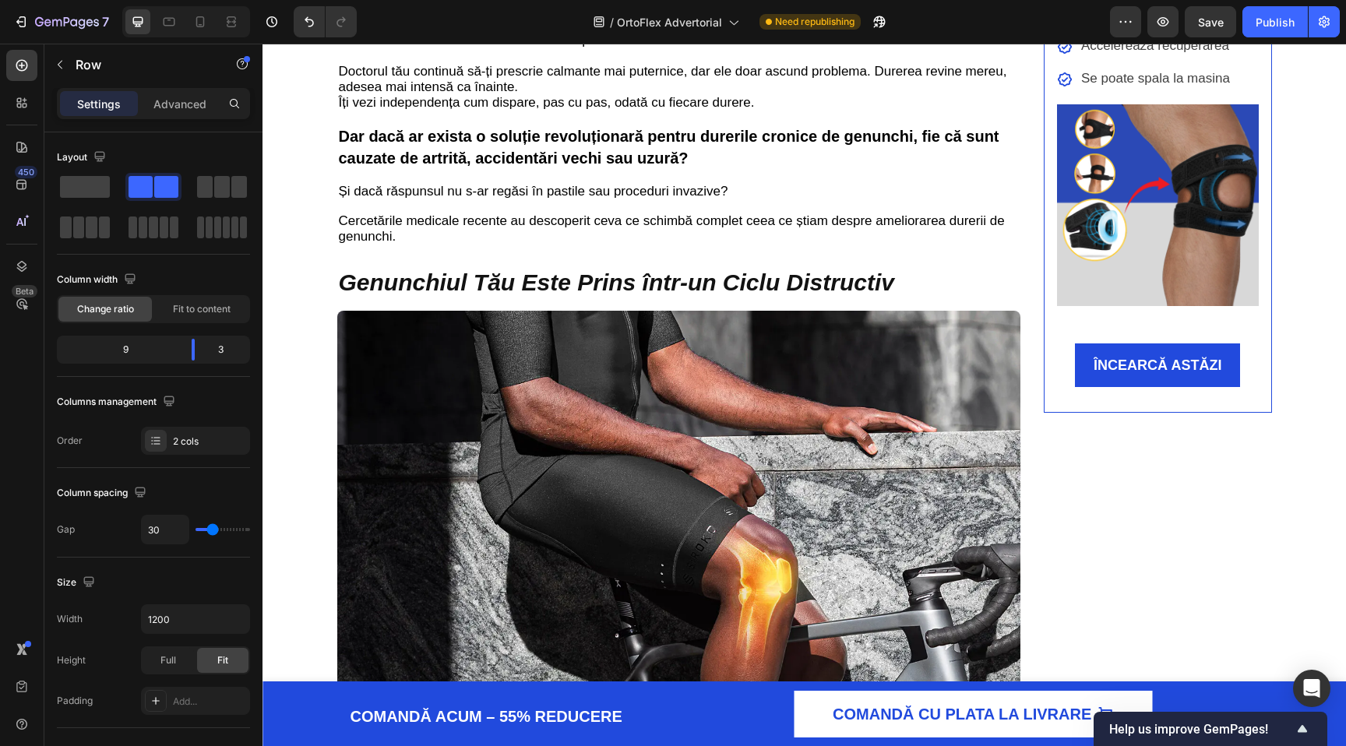
scroll to position [0, 0]
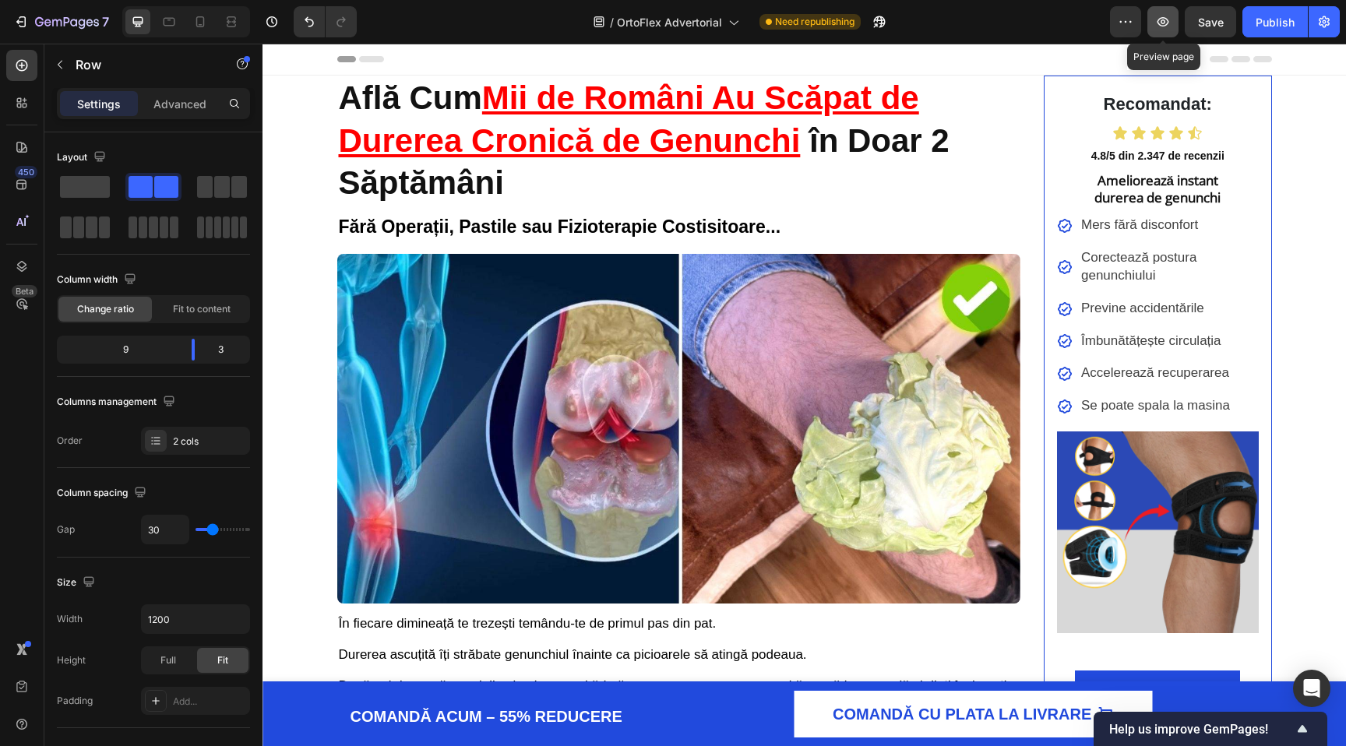
click at [1164, 26] on icon "button" at bounding box center [1163, 21] width 12 height 9
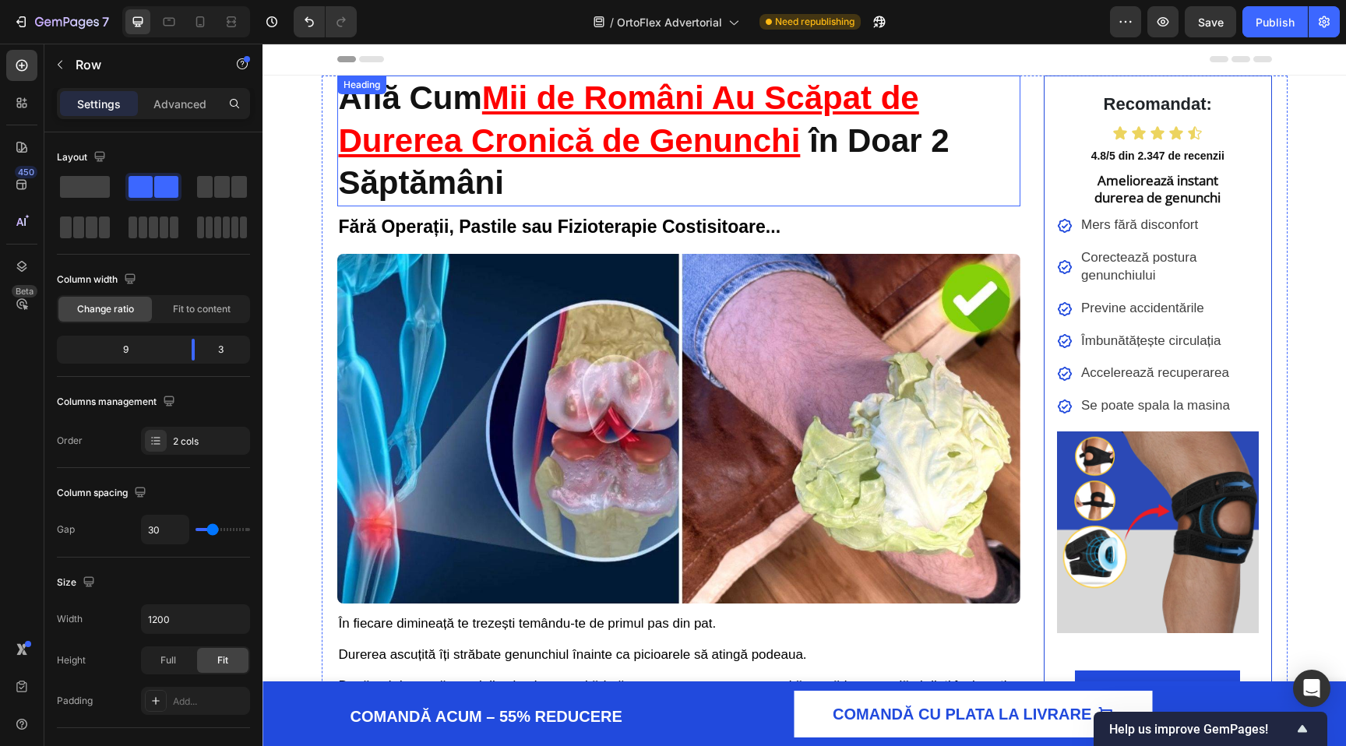
click at [558, 163] on h2 "Află Cum Mii de Români Au Scăpat de Durerea Cronică de Genunchi în Doar 2 Săptă…" at bounding box center [679, 141] width 684 height 131
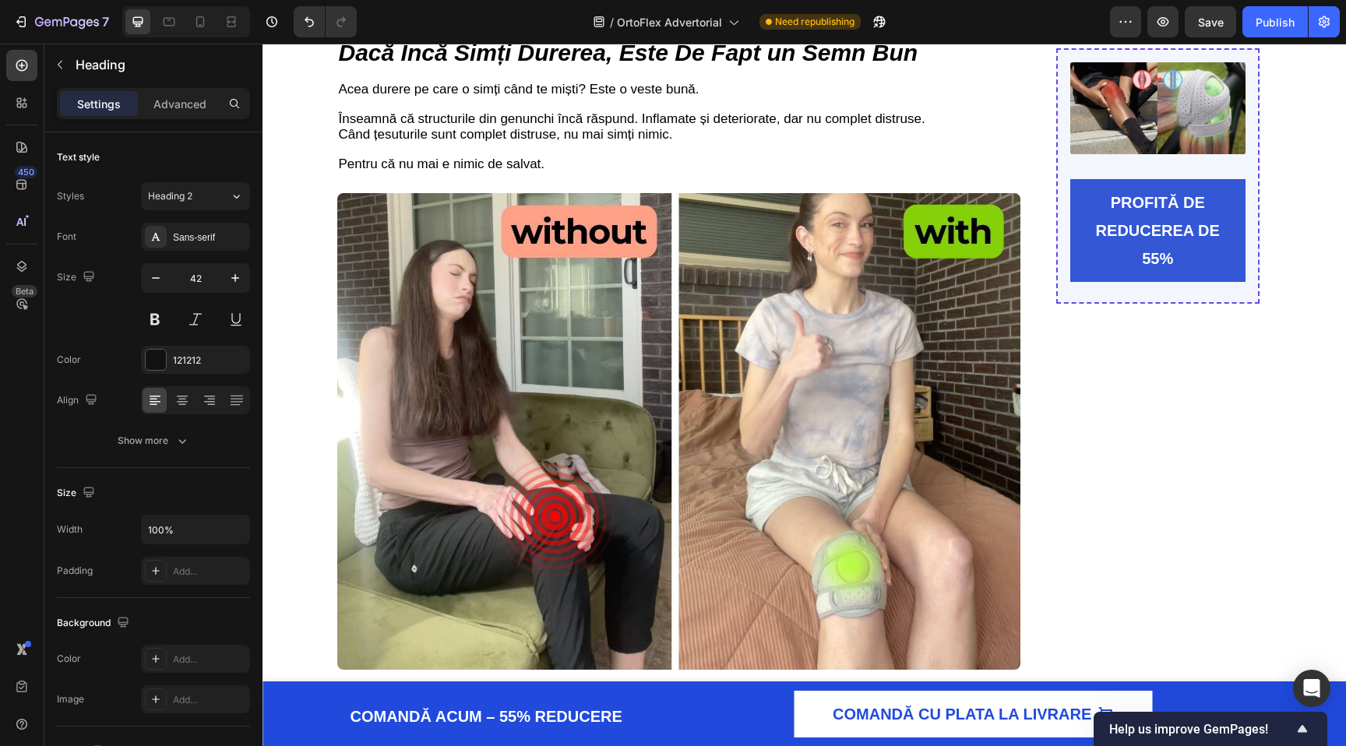
scroll to position [2235, 0]
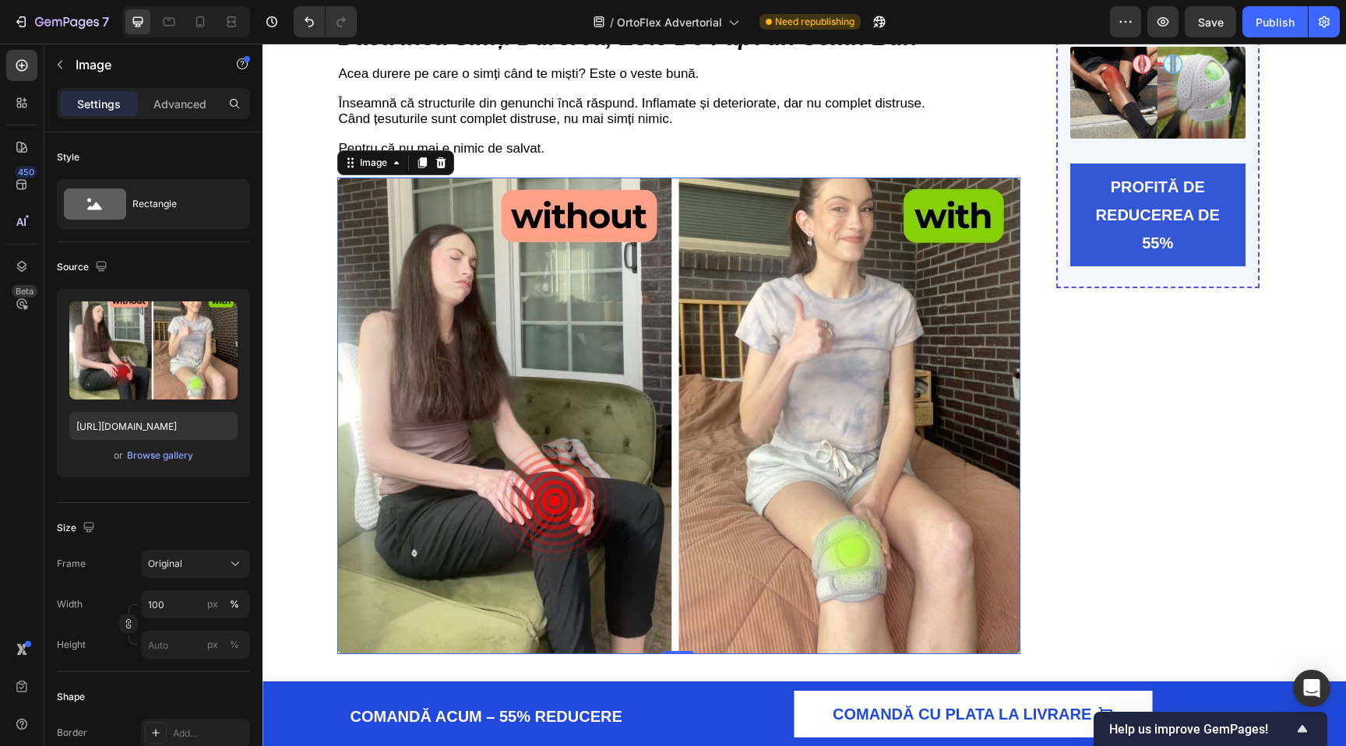
click at [636, 263] on img at bounding box center [679, 416] width 684 height 477
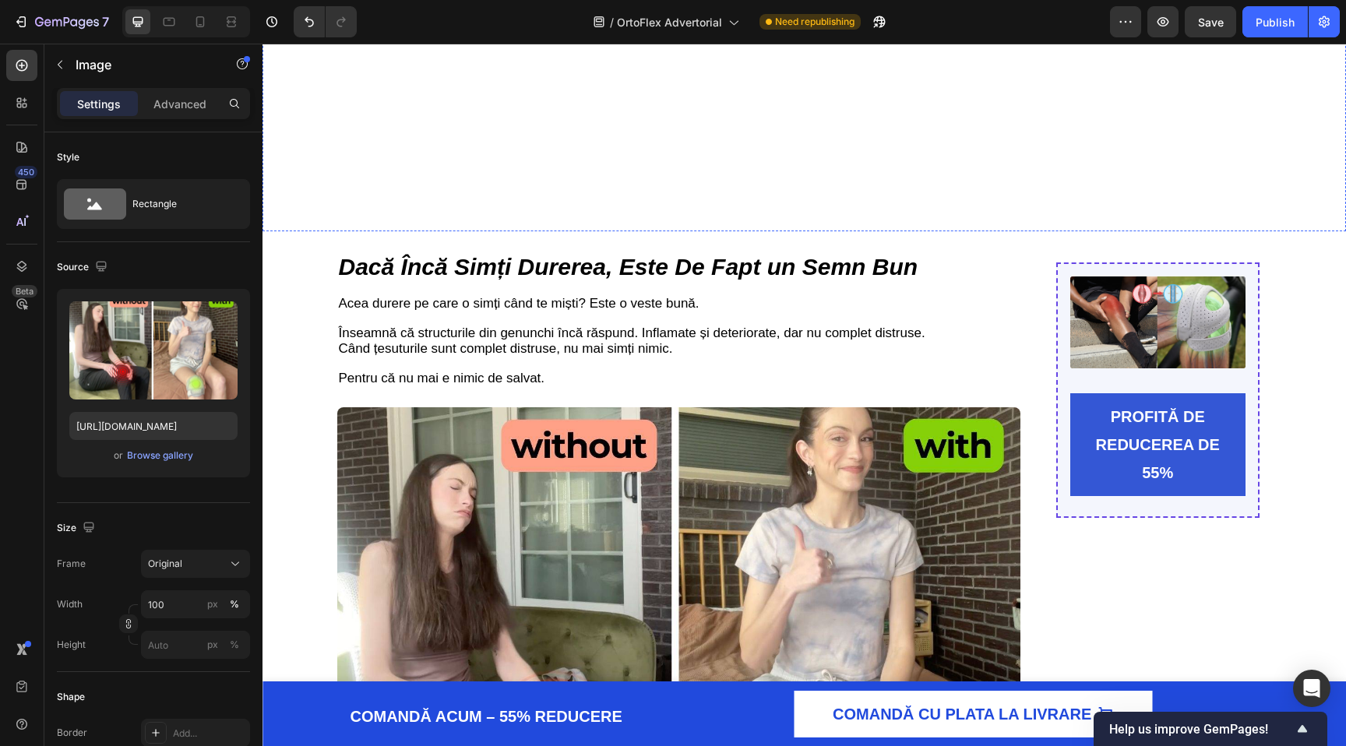
scroll to position [2039, 0]
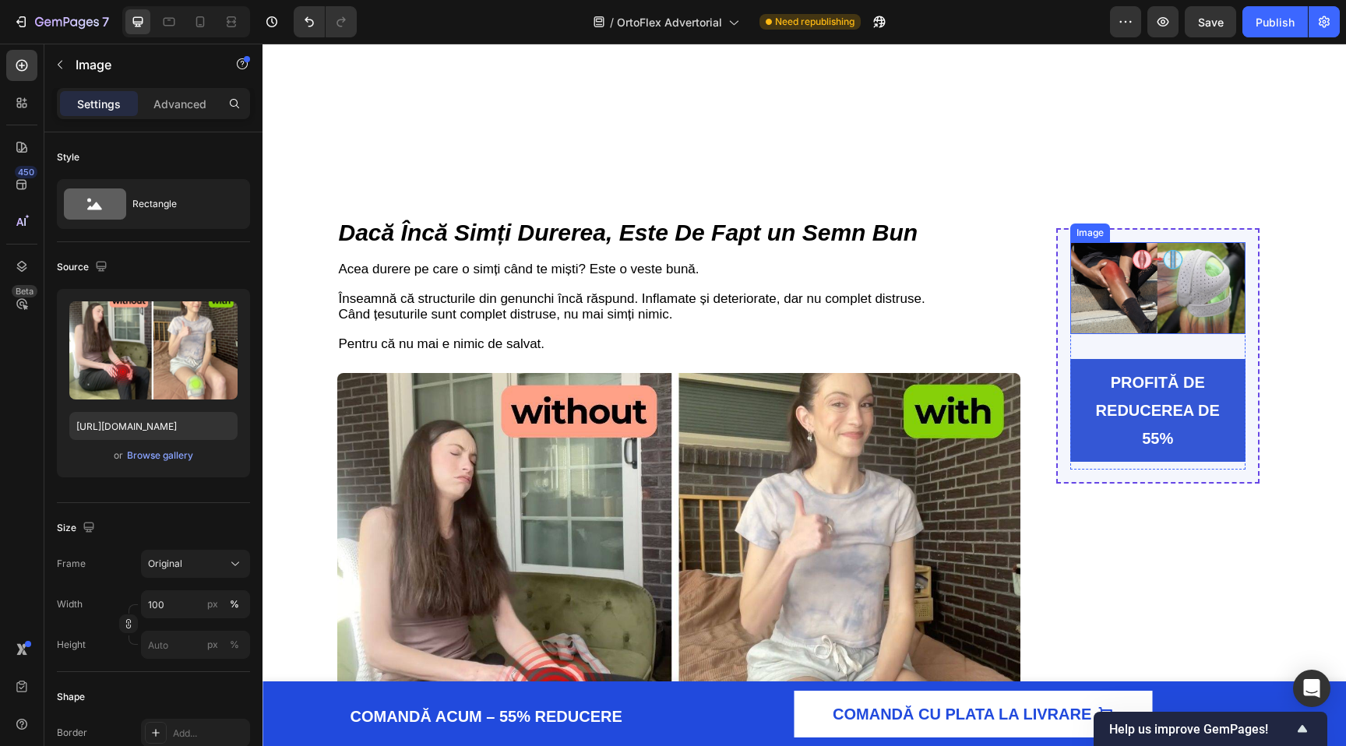
click at [1071, 309] on img at bounding box center [1157, 288] width 175 height 92
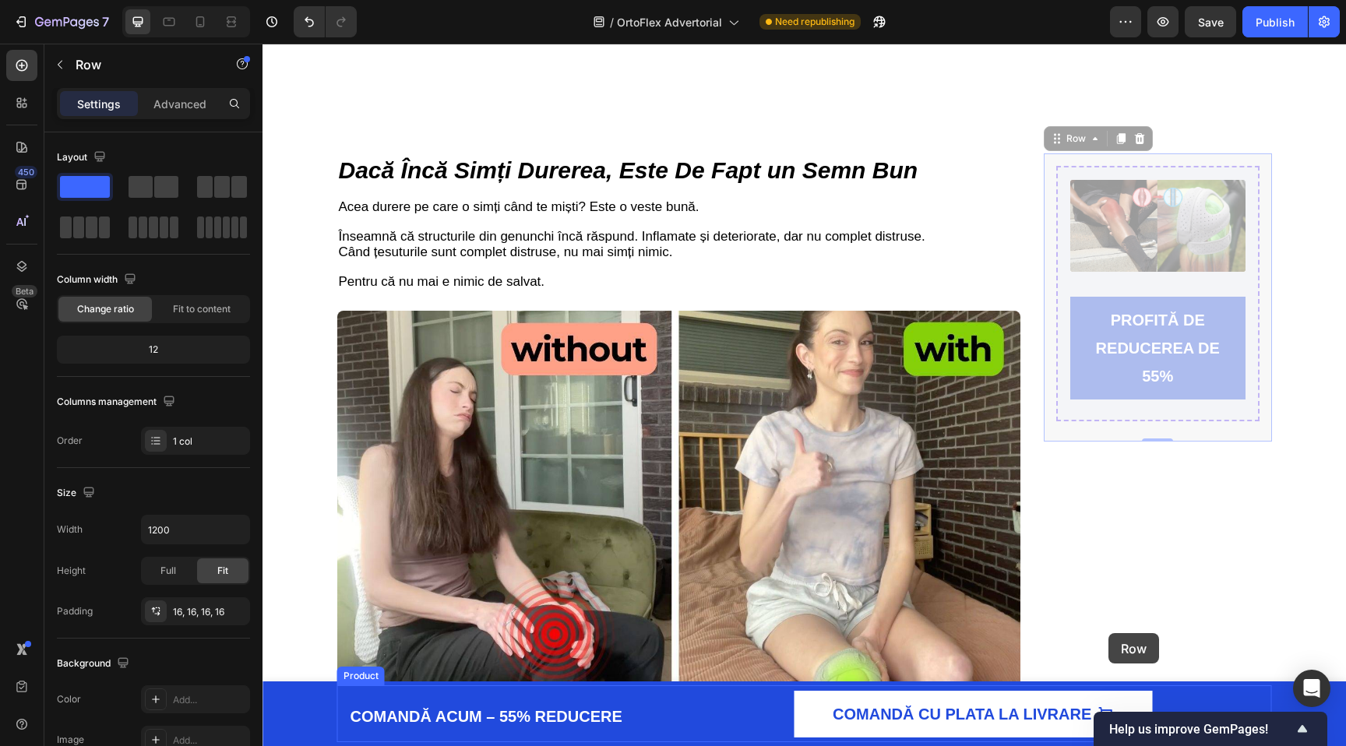
scroll to position [2258, 0]
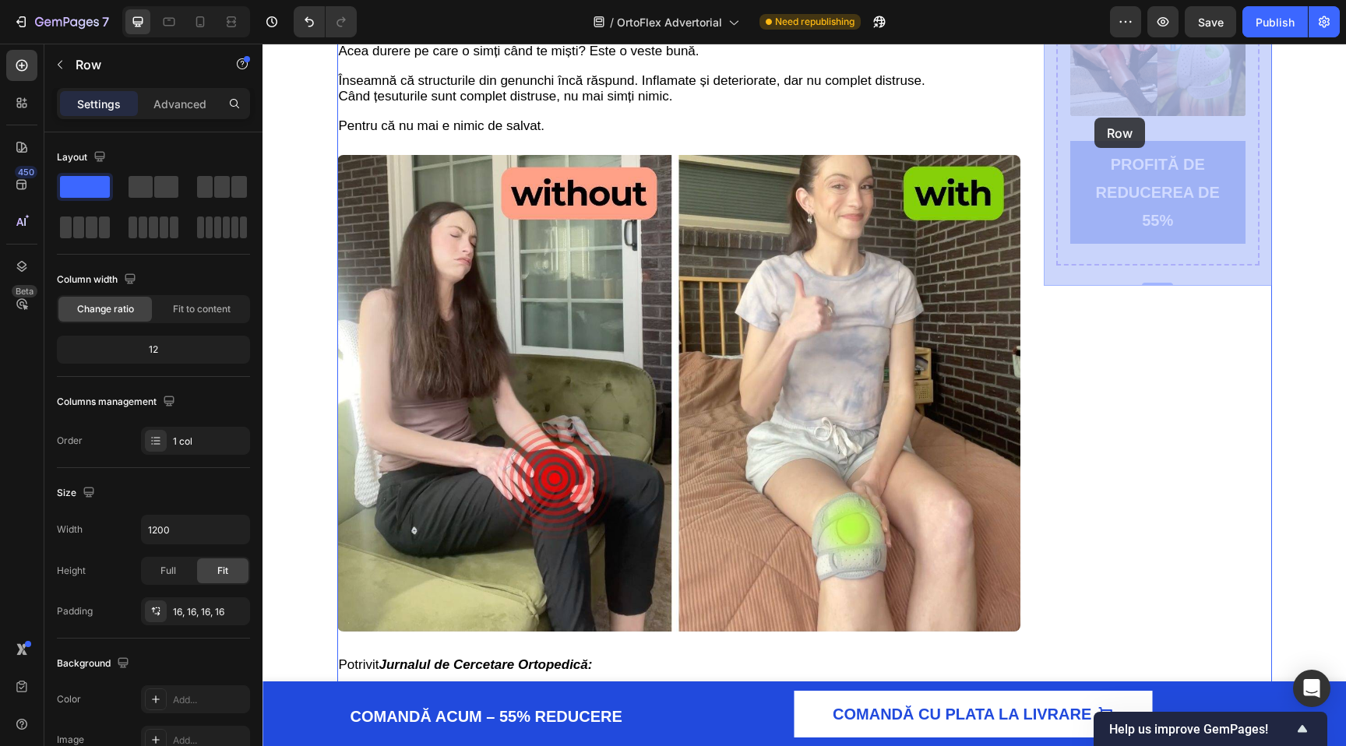
drag, startPoint x: 1054, startPoint y: 201, endPoint x: 1094, endPoint y: 118, distance: 92.6
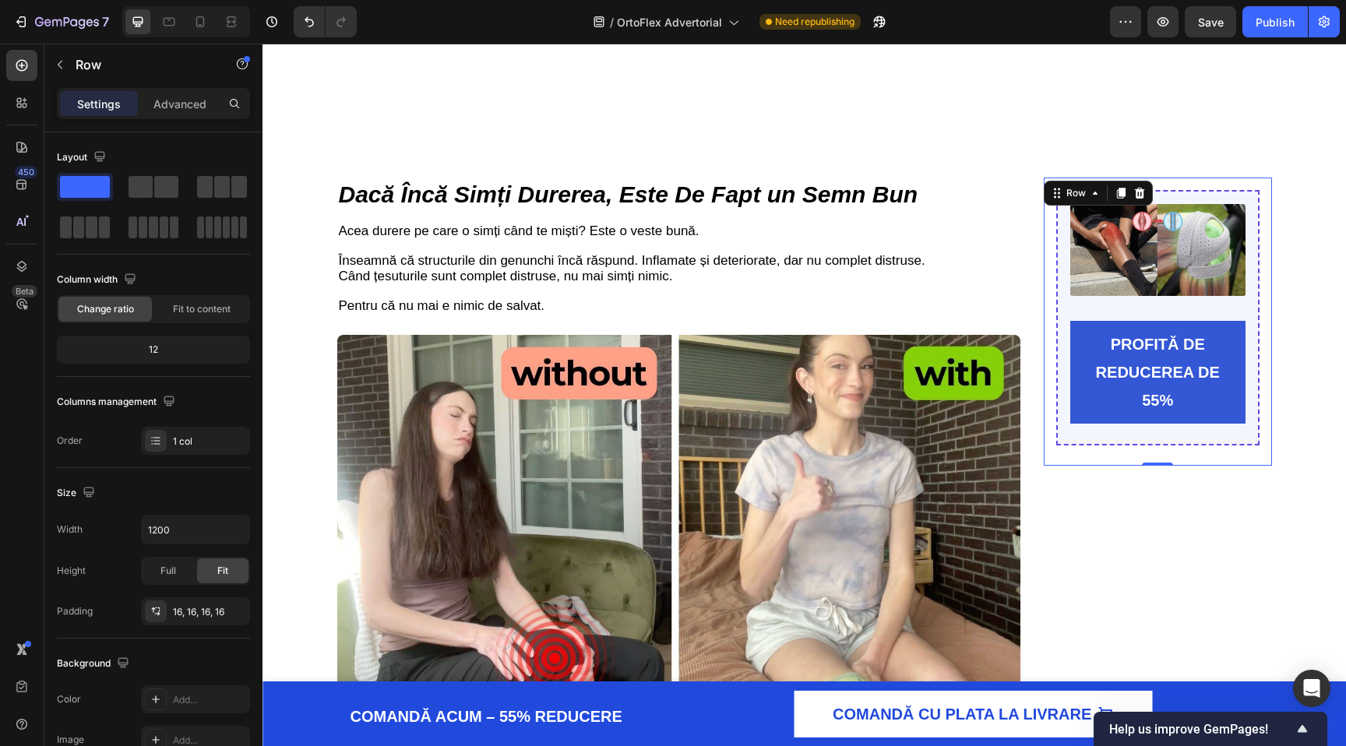
scroll to position [2080, 0]
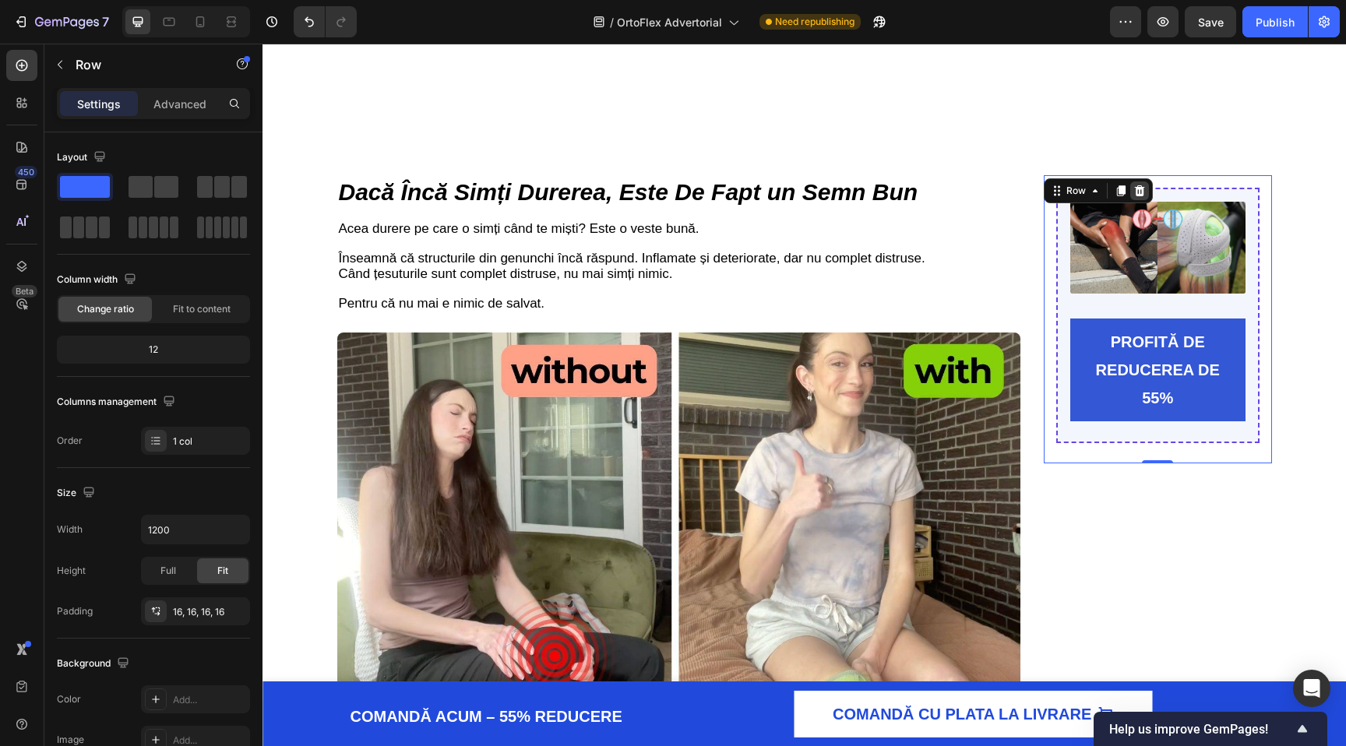
click at [1141, 187] on icon at bounding box center [1140, 190] width 10 height 11
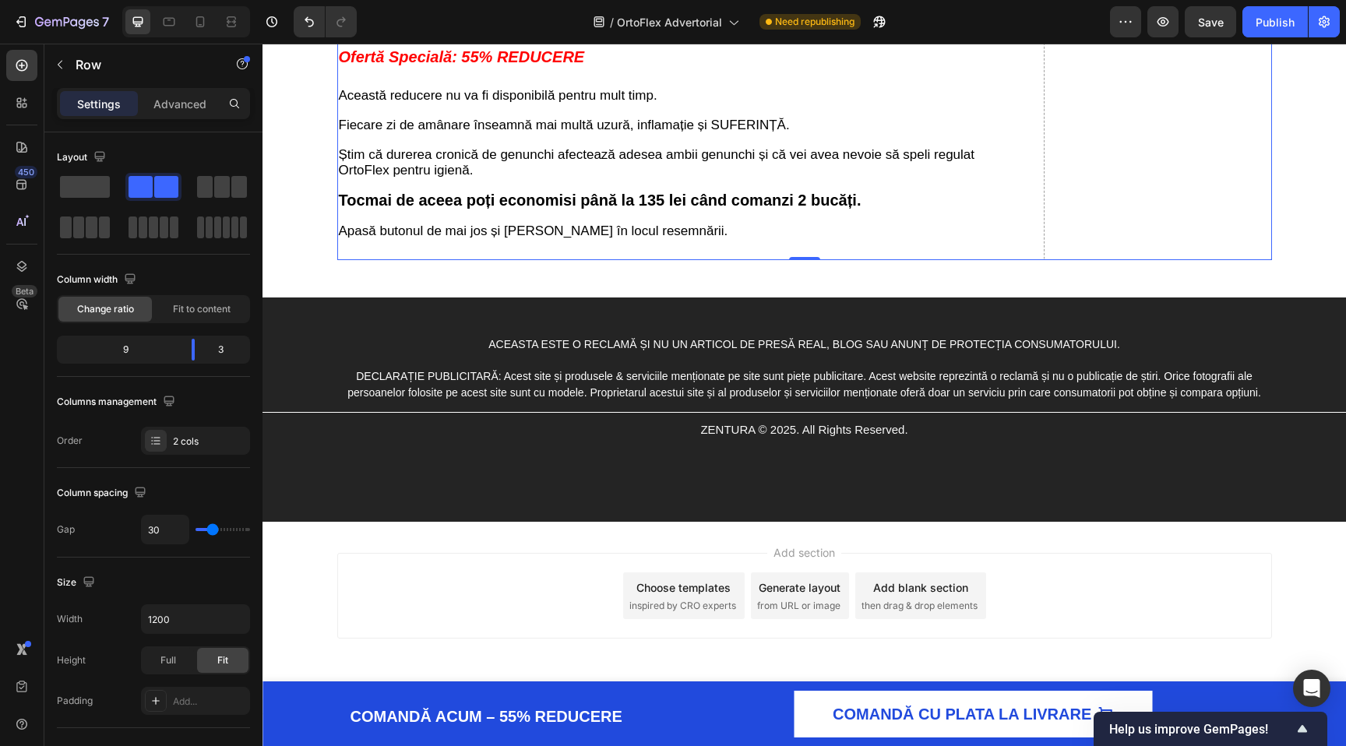
scroll to position [6216, 0]
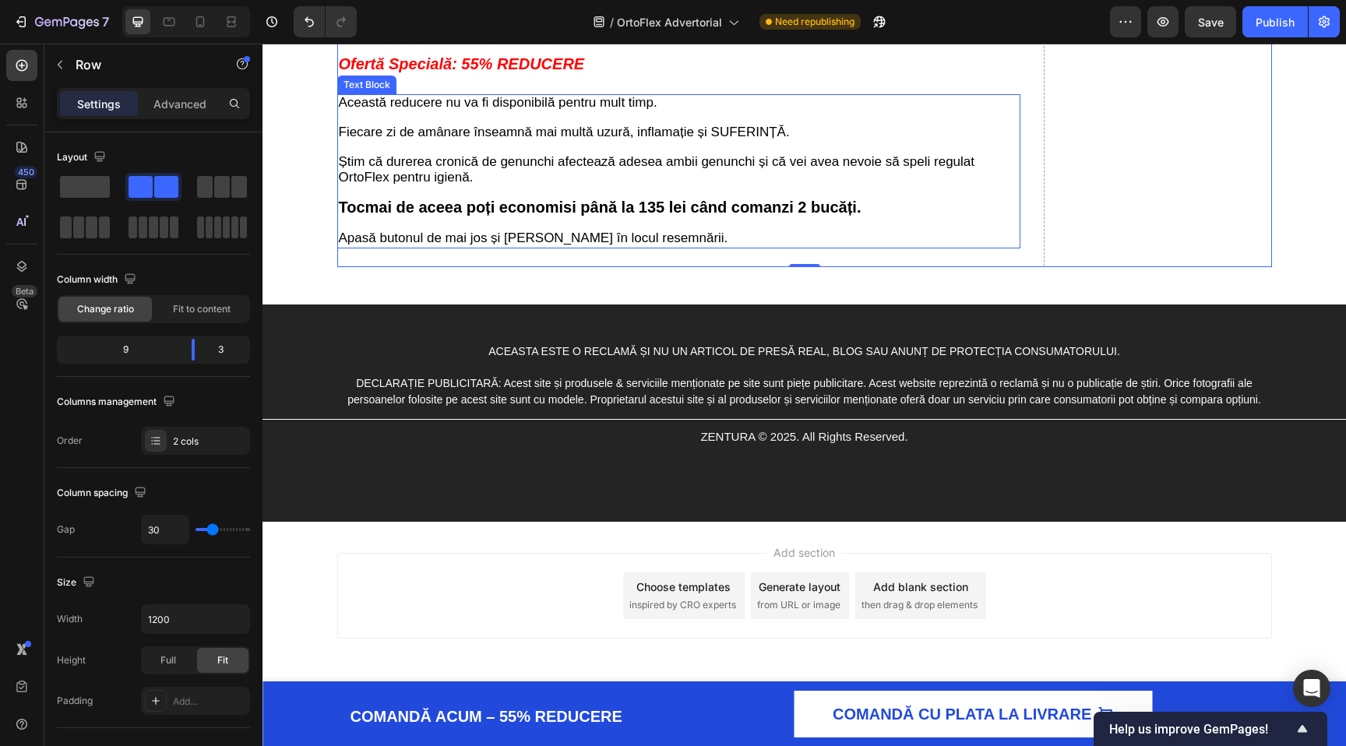
click at [710, 139] on span "Fiecare zi de amânare înseamnă mai multă uzură, inflamație și SUFERINȚĂ." at bounding box center [564, 132] width 451 height 15
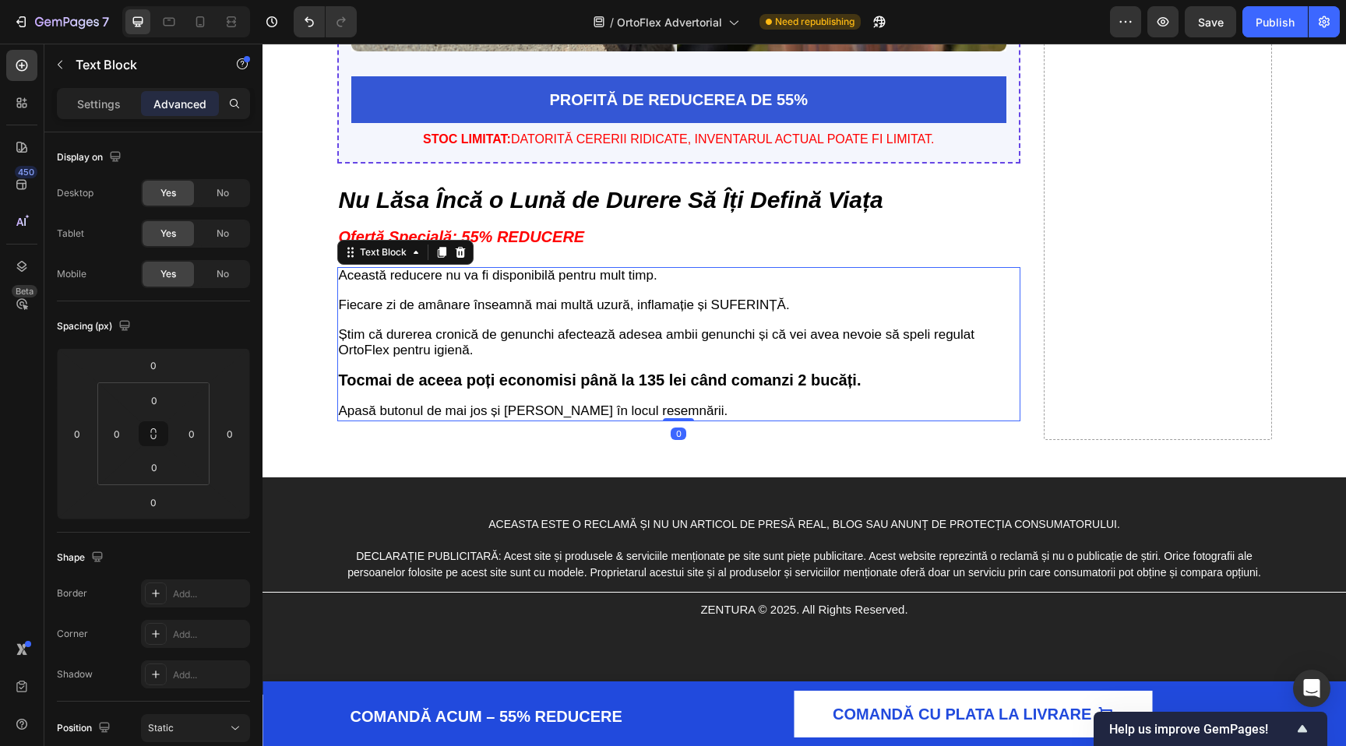
scroll to position [5914, 0]
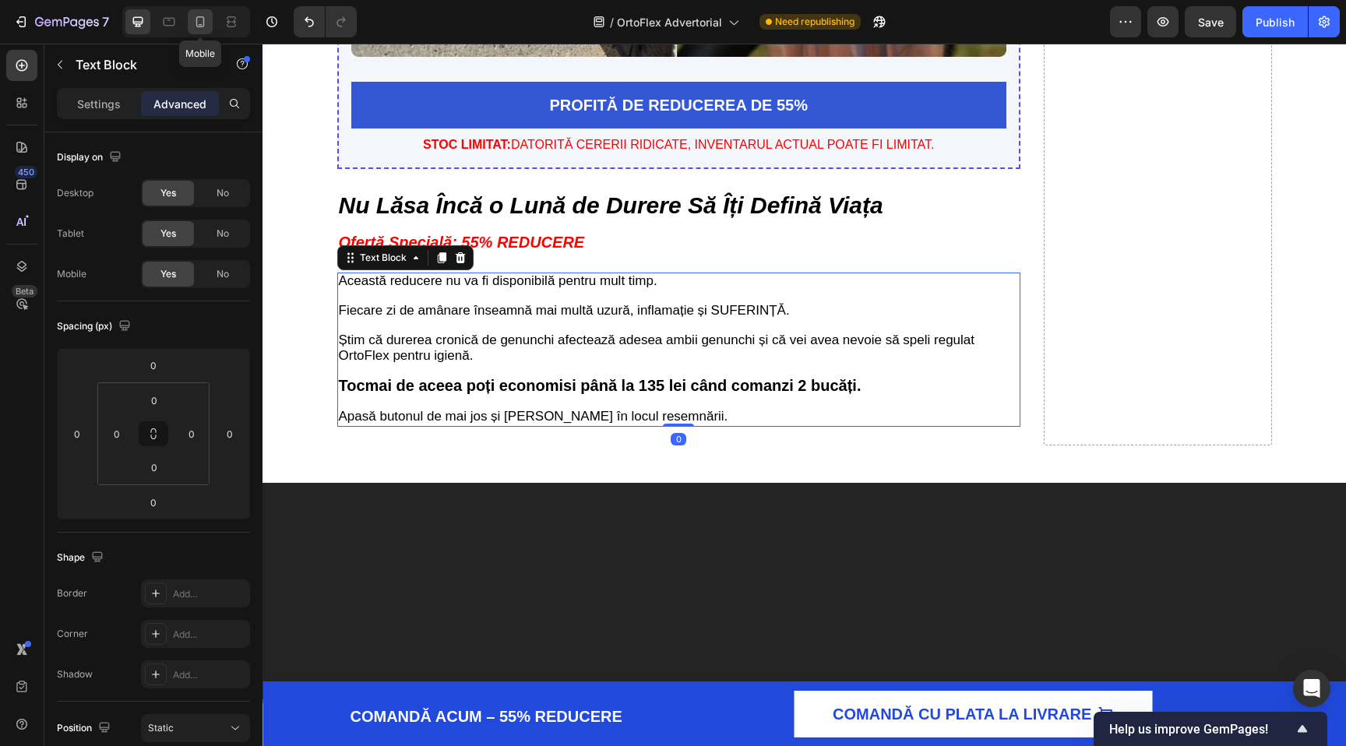
click at [203, 21] on icon at bounding box center [200, 21] width 9 height 11
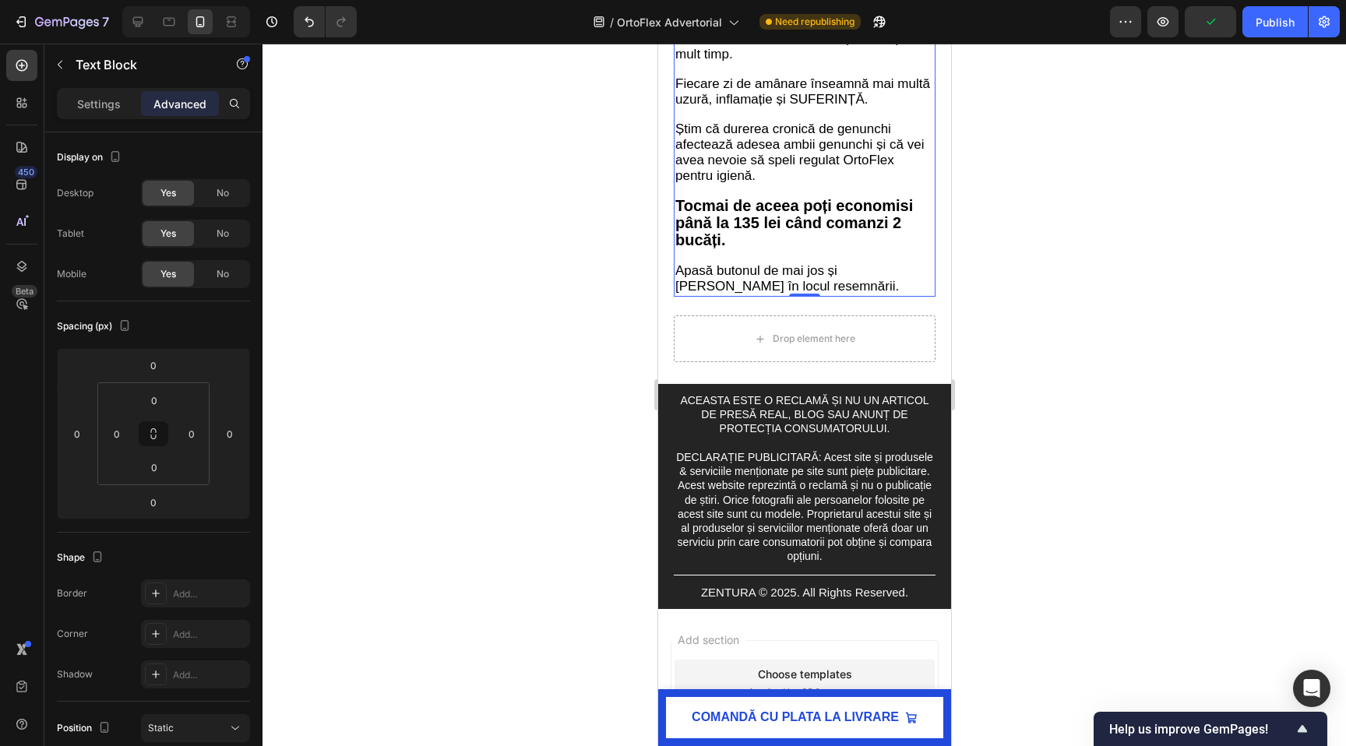
scroll to position [6316, 0]
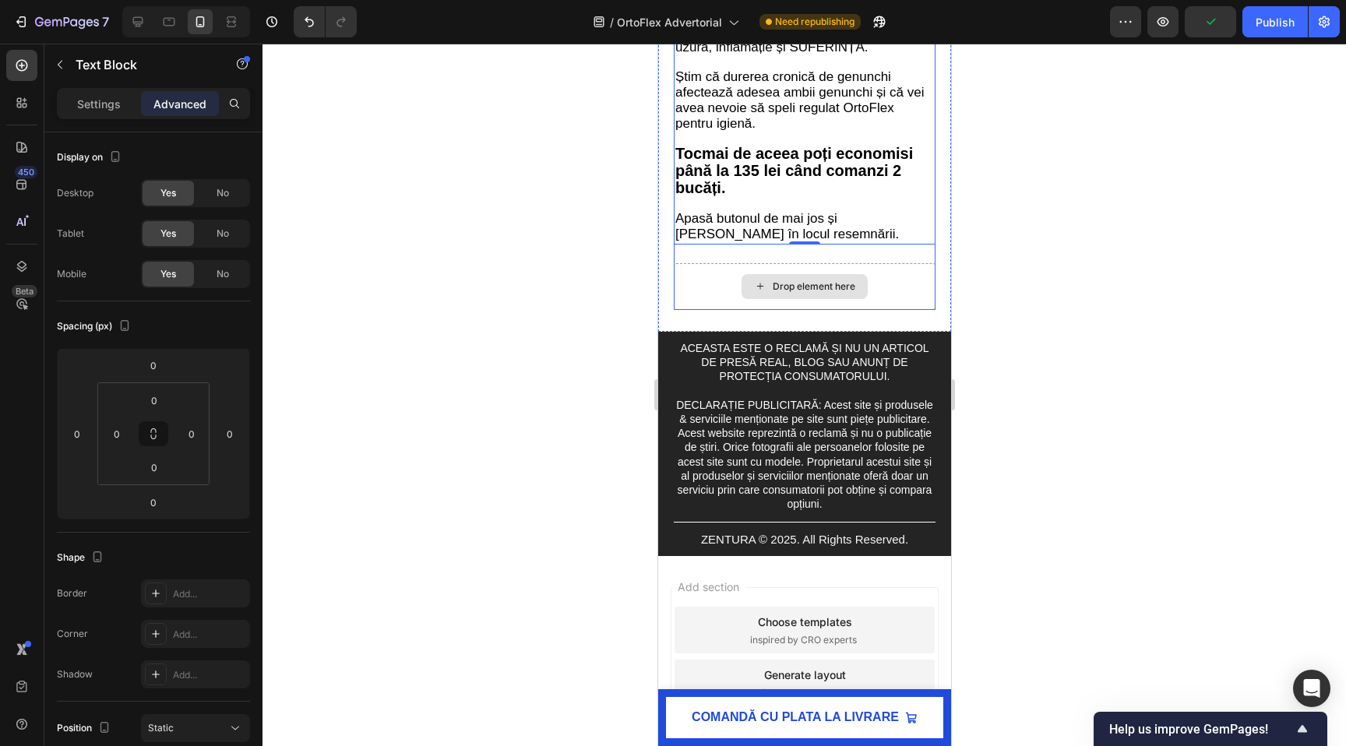
click at [696, 310] on div "Drop element here" at bounding box center [804, 286] width 262 height 47
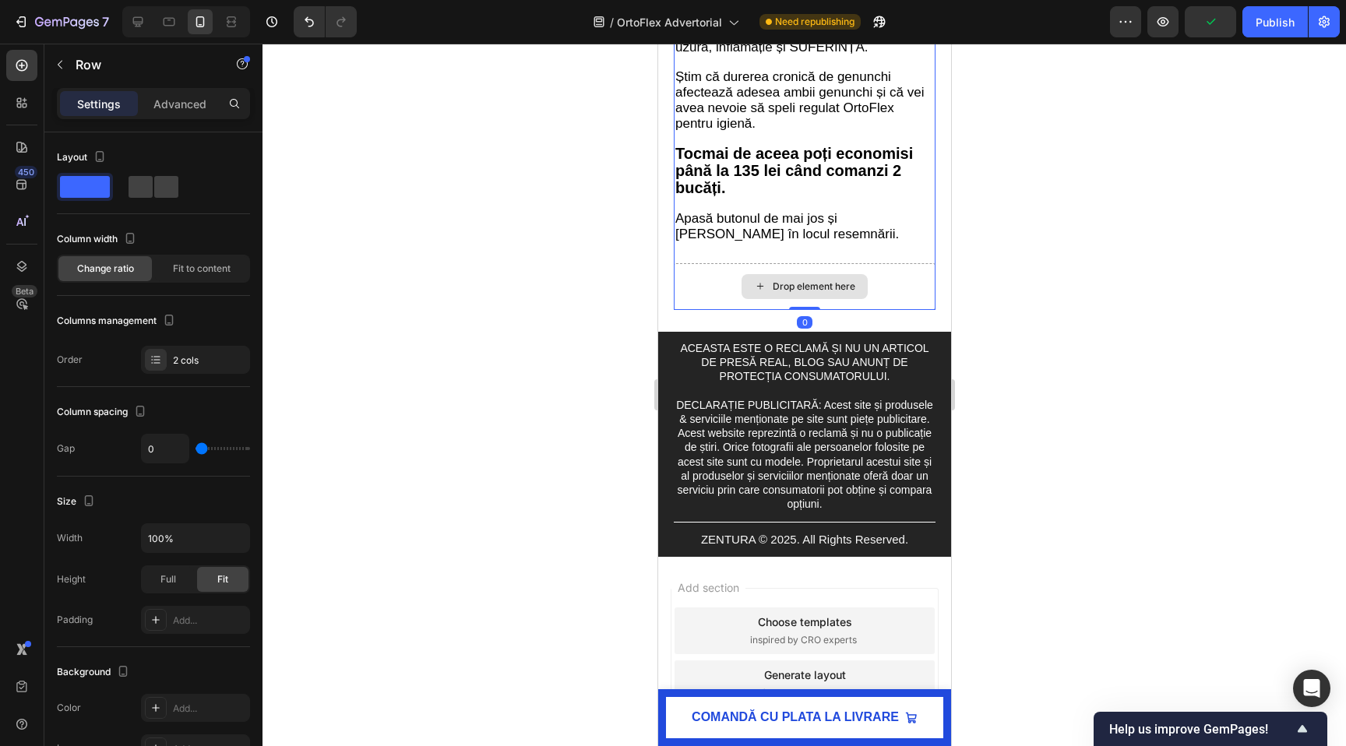
click at [745, 310] on div "Drop element here" at bounding box center [804, 286] width 262 height 47
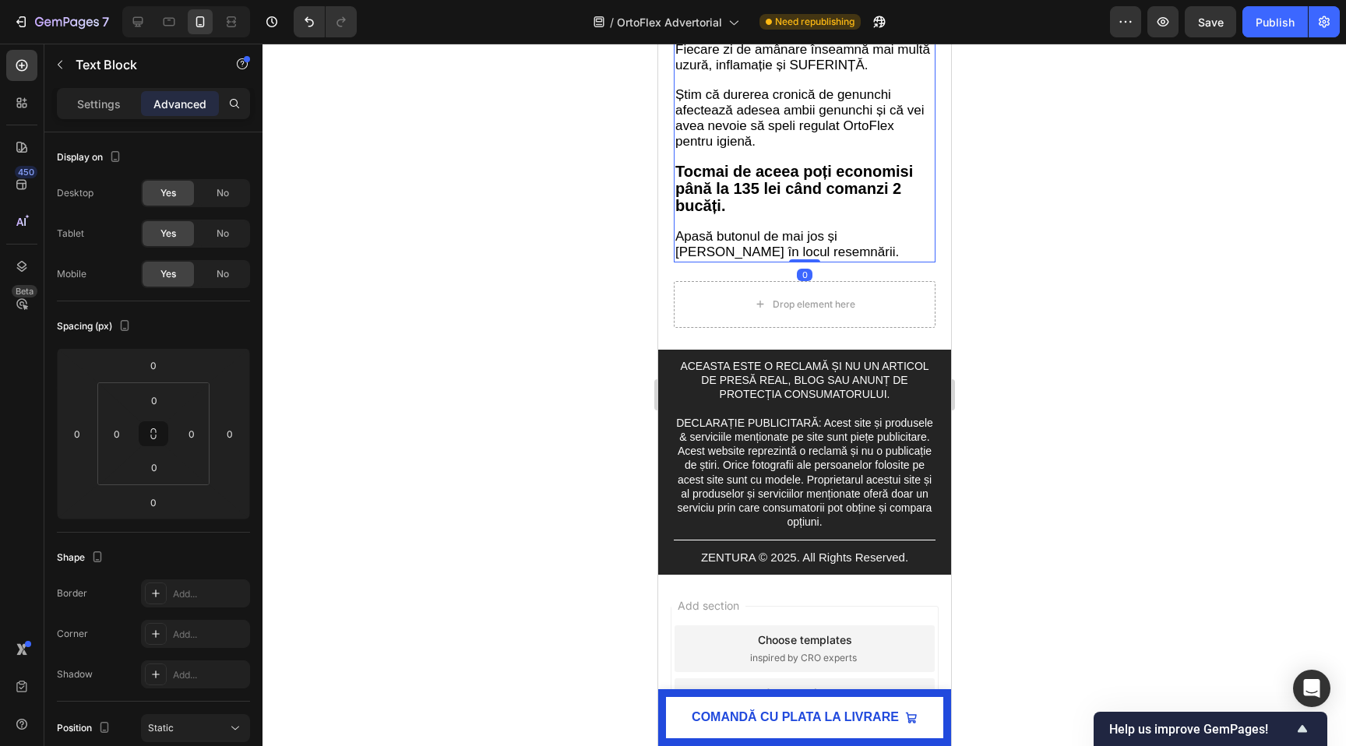
click at [782, 261] on p "Această reducere nu va fi disponibilă pentru mult timp. Fiecare zi de amânare î…" at bounding box center [803, 129] width 259 height 263
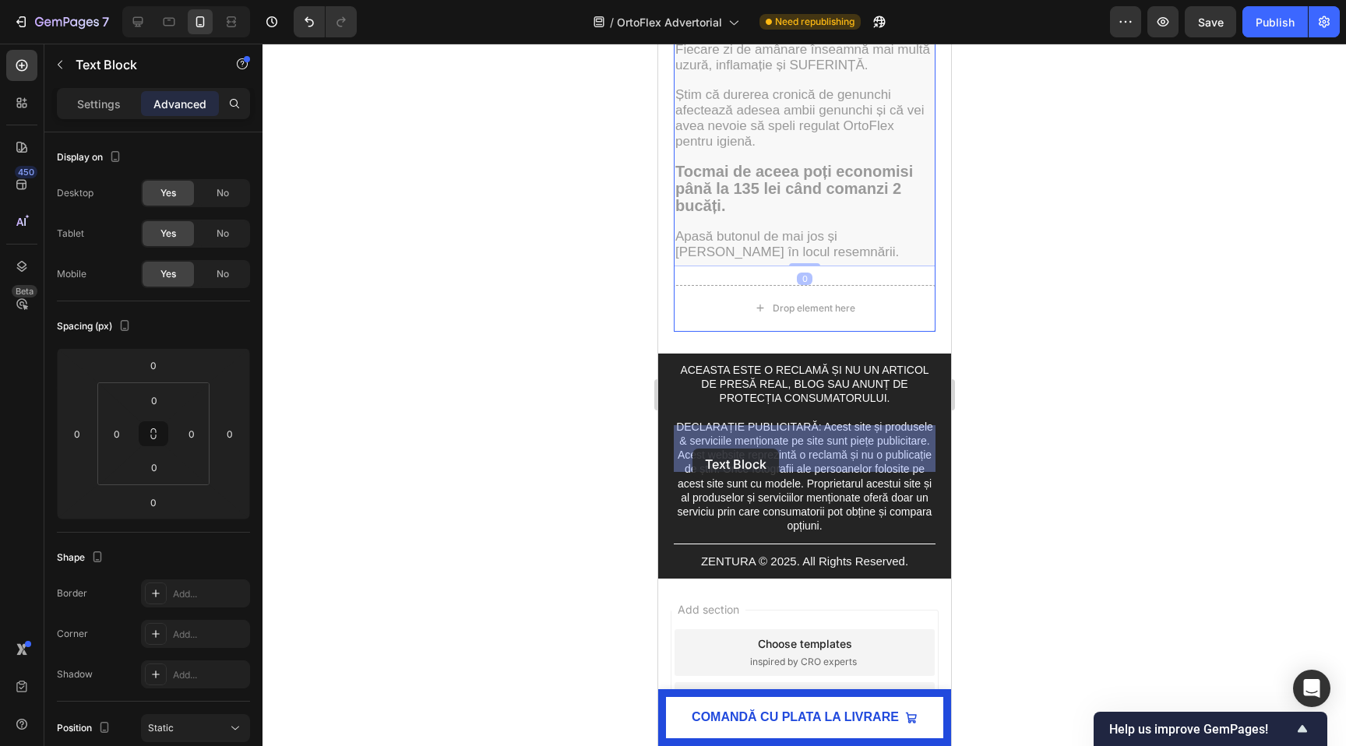
drag, startPoint x: 684, startPoint y: 122, endPoint x: 692, endPoint y: 449, distance: 326.4
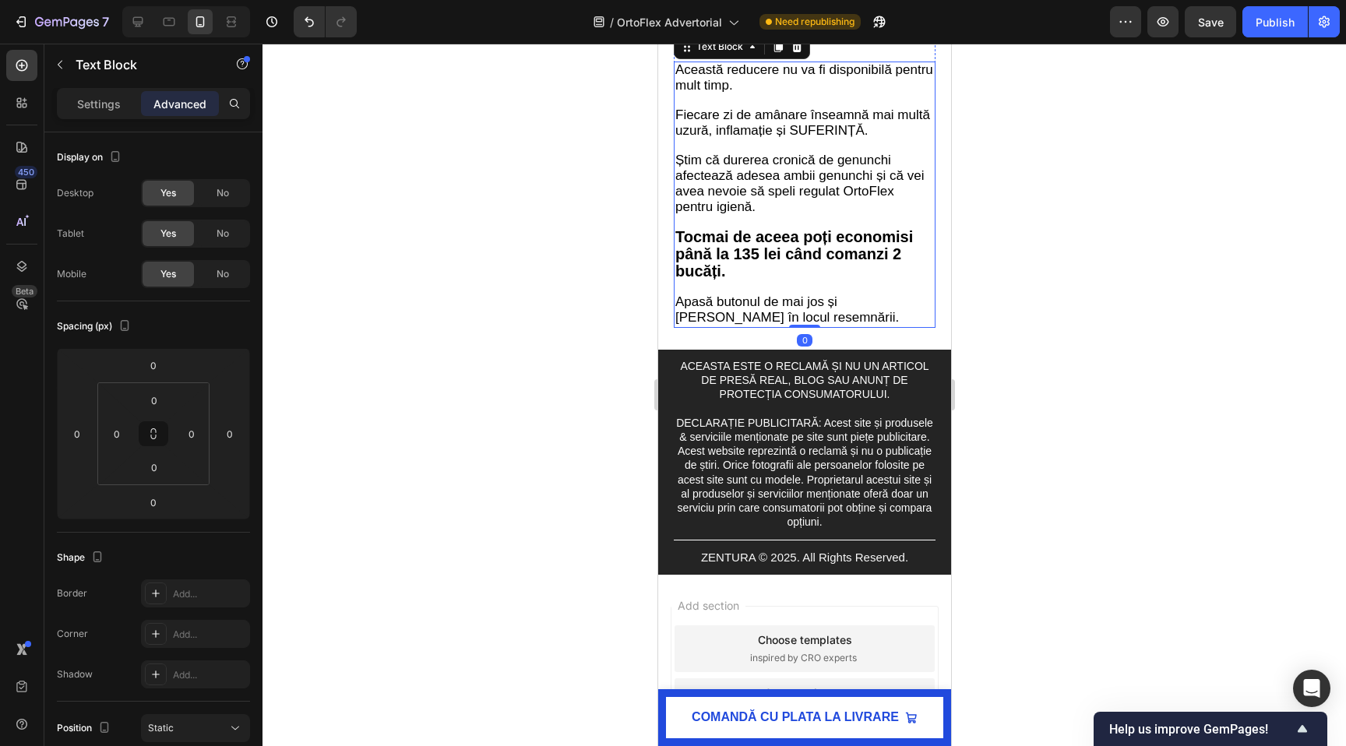
click at [921, 43] on div "Drop element here" at bounding box center [804, 19] width 262 height 47
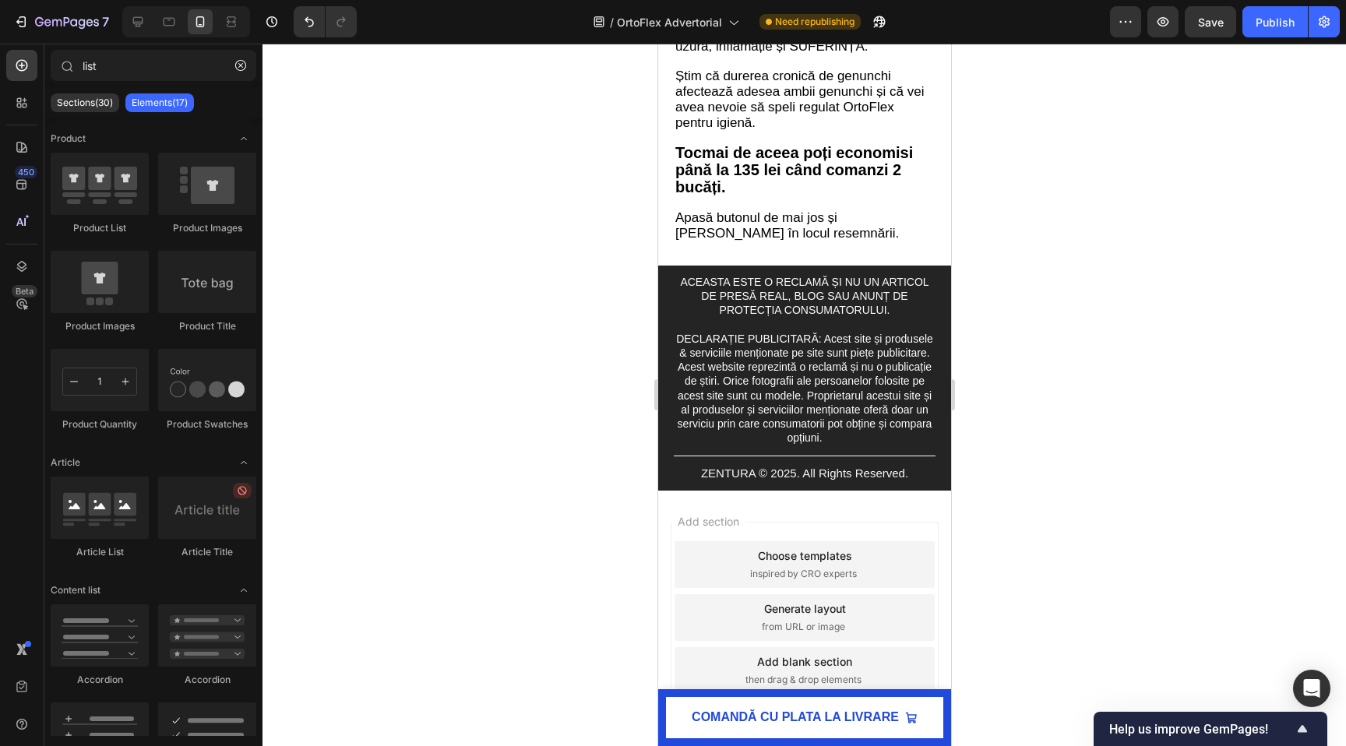
click at [785, 54] on span "Fiecare zi de amânare înseamnă mai multă uzură, inflamație și SUFERINȚĂ." at bounding box center [801, 38] width 255 height 30
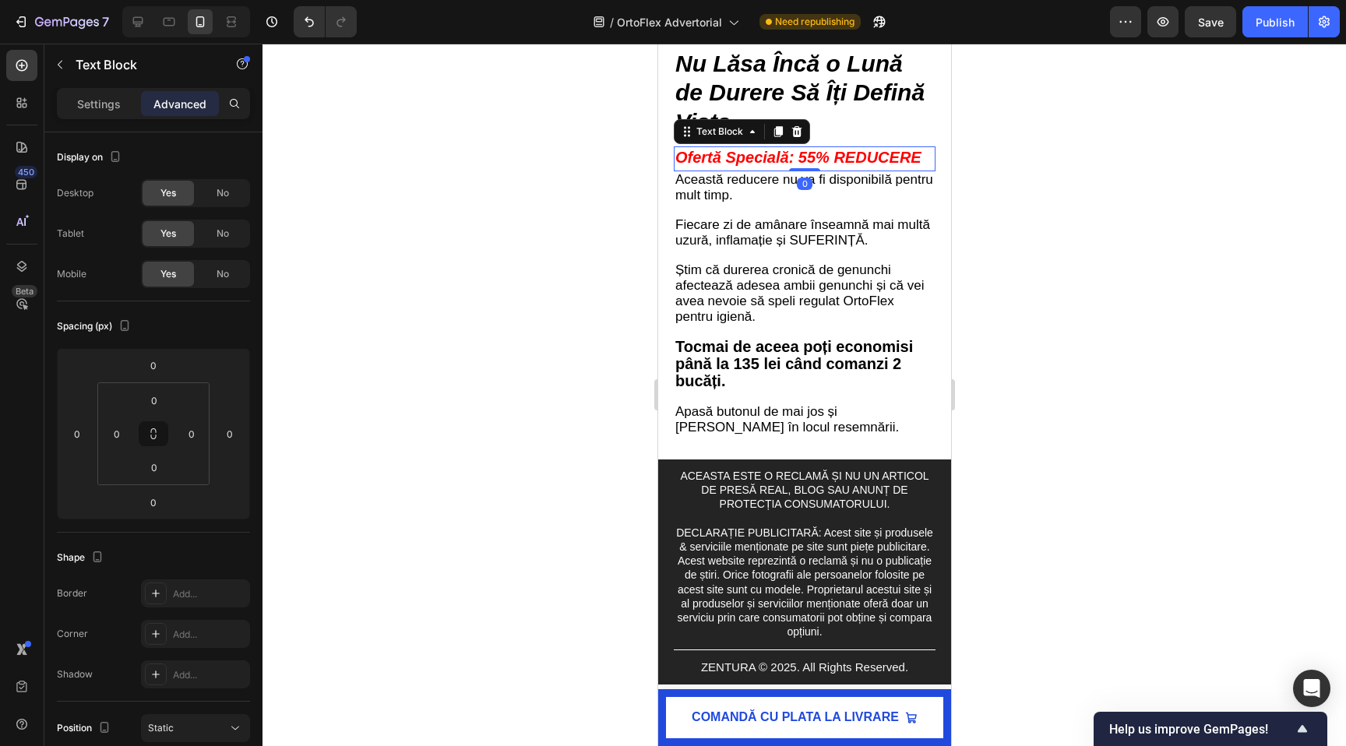
click at [857, 171] on div "Ofertă Specială: 55% REDUCERE" at bounding box center [804, 158] width 262 height 25
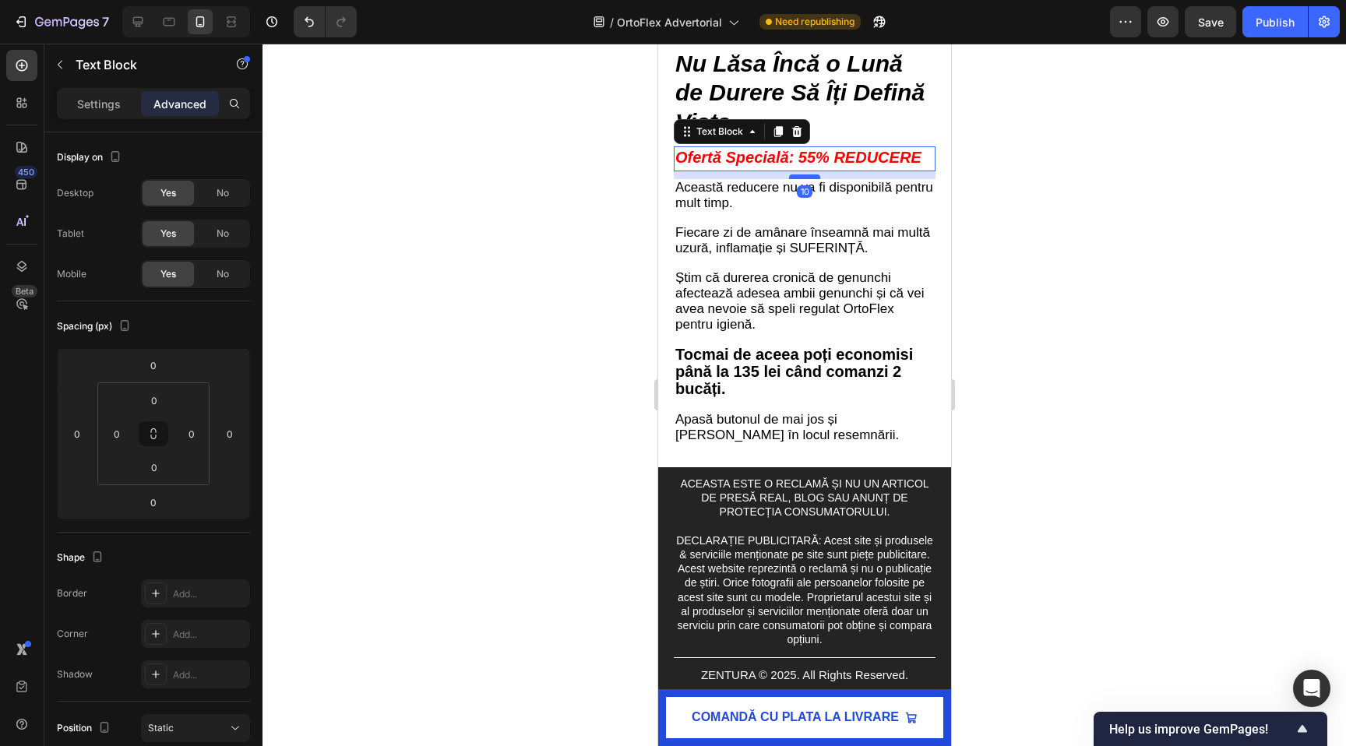
click at [812, 179] on div at bounding box center [803, 176] width 31 height 5
type input "10"
click at [847, 255] on span "Fiecare zi de amânare înseamnă mai multă uzură, inflamație și SUFERINȚĂ." at bounding box center [801, 240] width 255 height 30
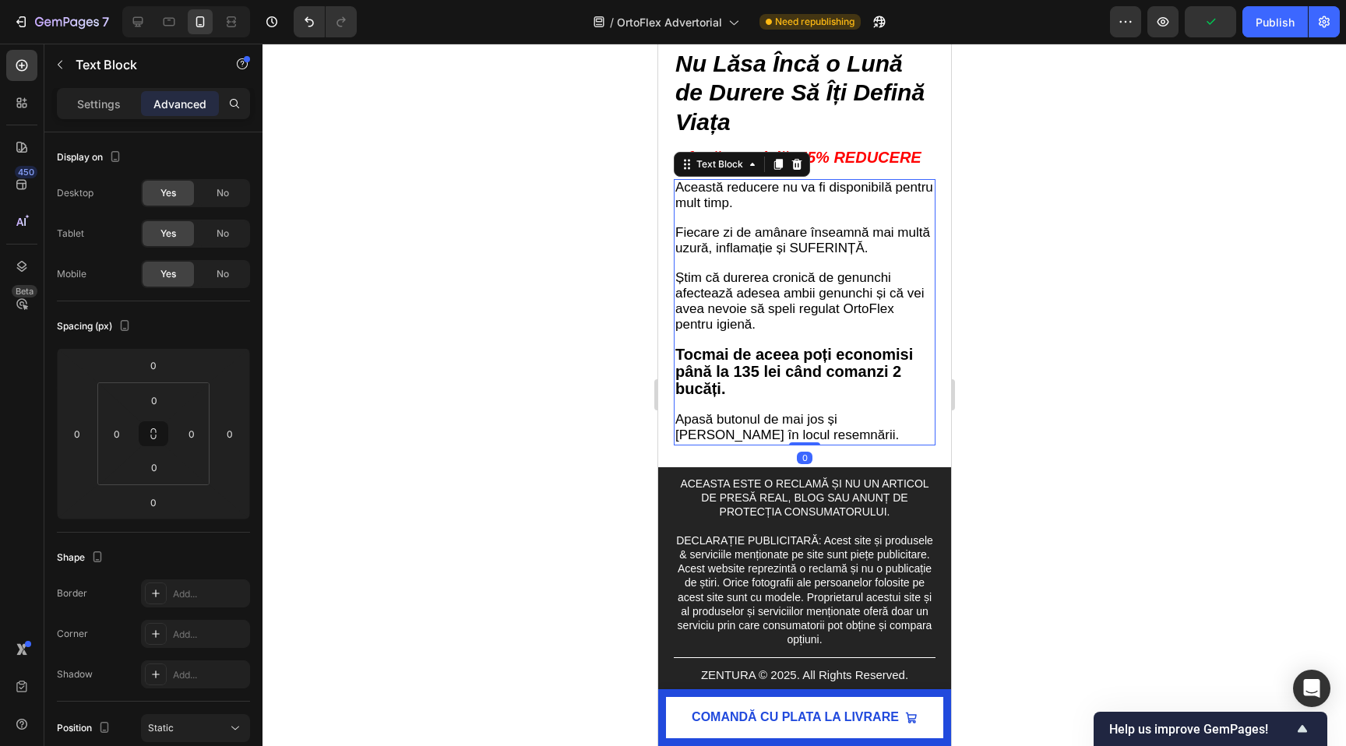
click at [632, 591] on div at bounding box center [803, 395] width 1083 height 702
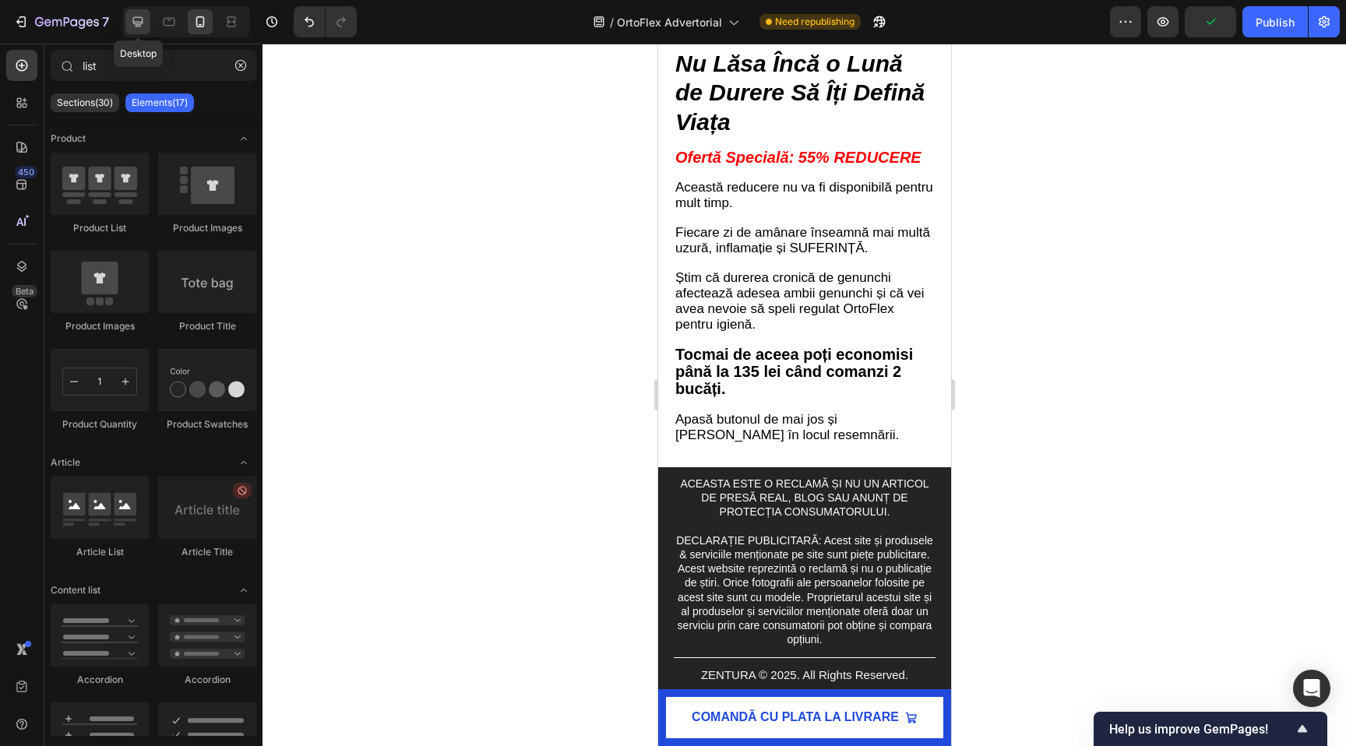
click at [148, 12] on div at bounding box center [137, 21] width 25 height 25
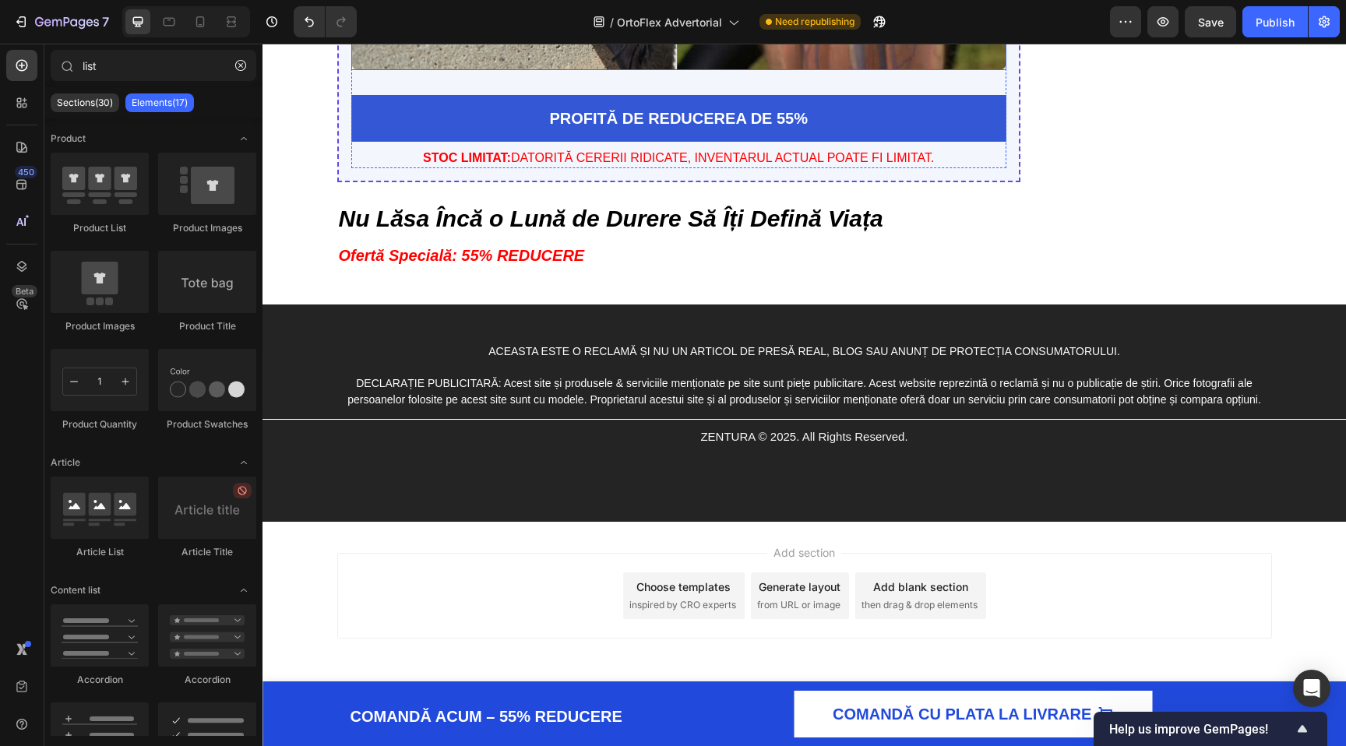
scroll to position [6101, 0]
click at [203, 28] on icon at bounding box center [200, 22] width 16 height 16
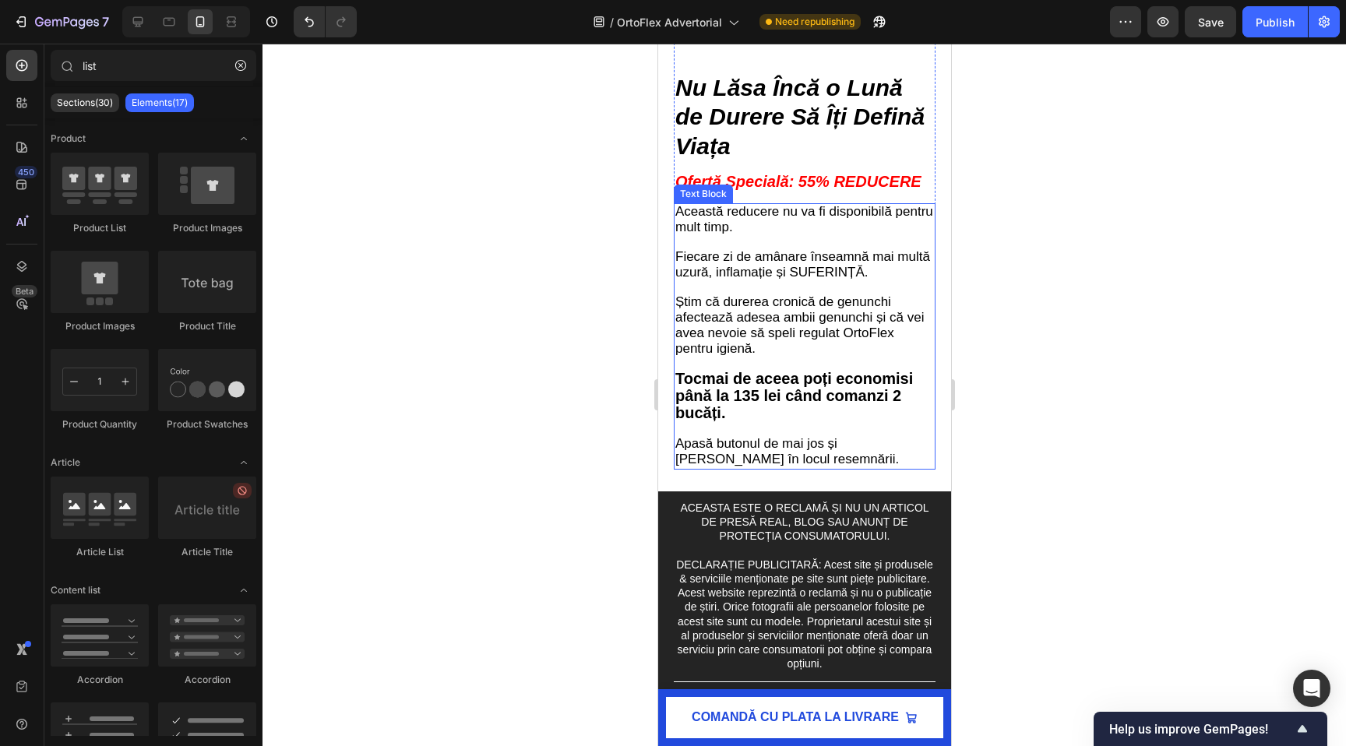
scroll to position [6079, 0]
drag, startPoint x: 138, startPoint y: 21, endPoint x: 291, endPoint y: 79, distance: 163.9
click at [138, 21] on icon at bounding box center [138, 22] width 16 height 16
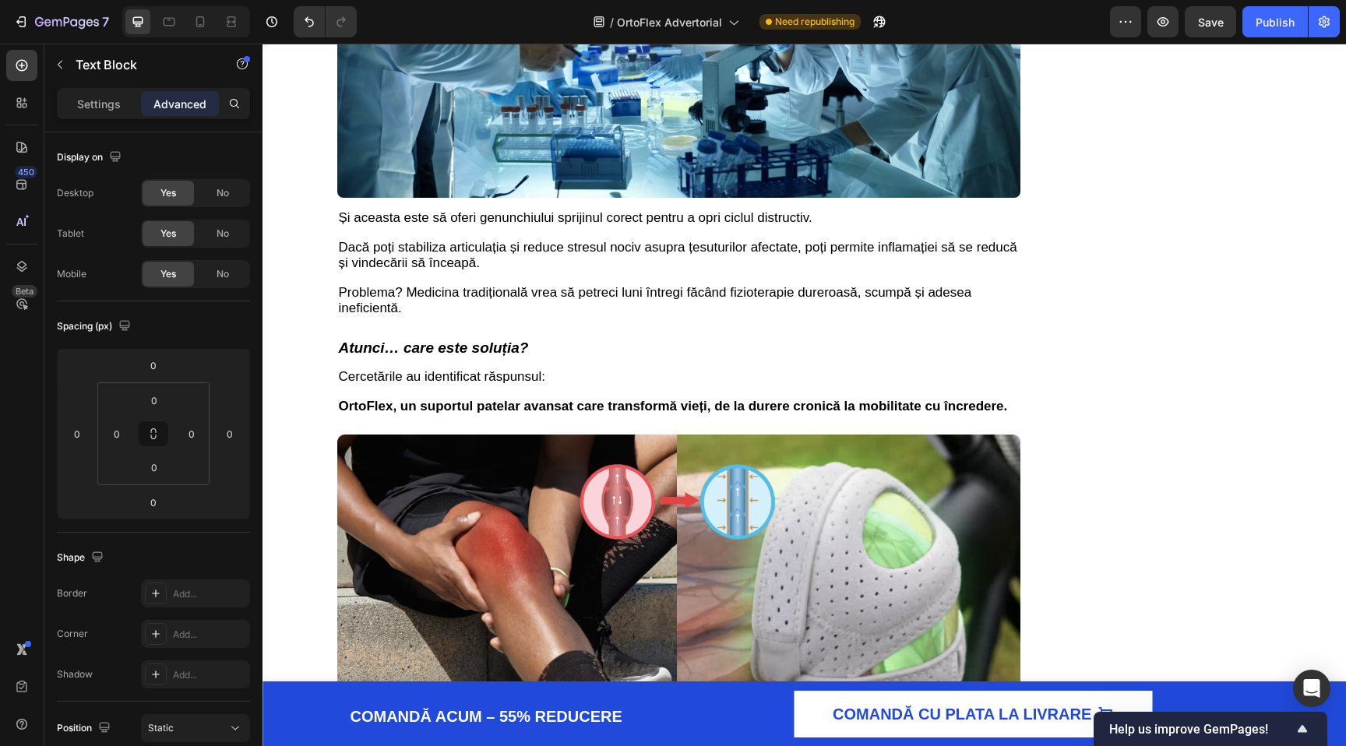
scroll to position [600, 0]
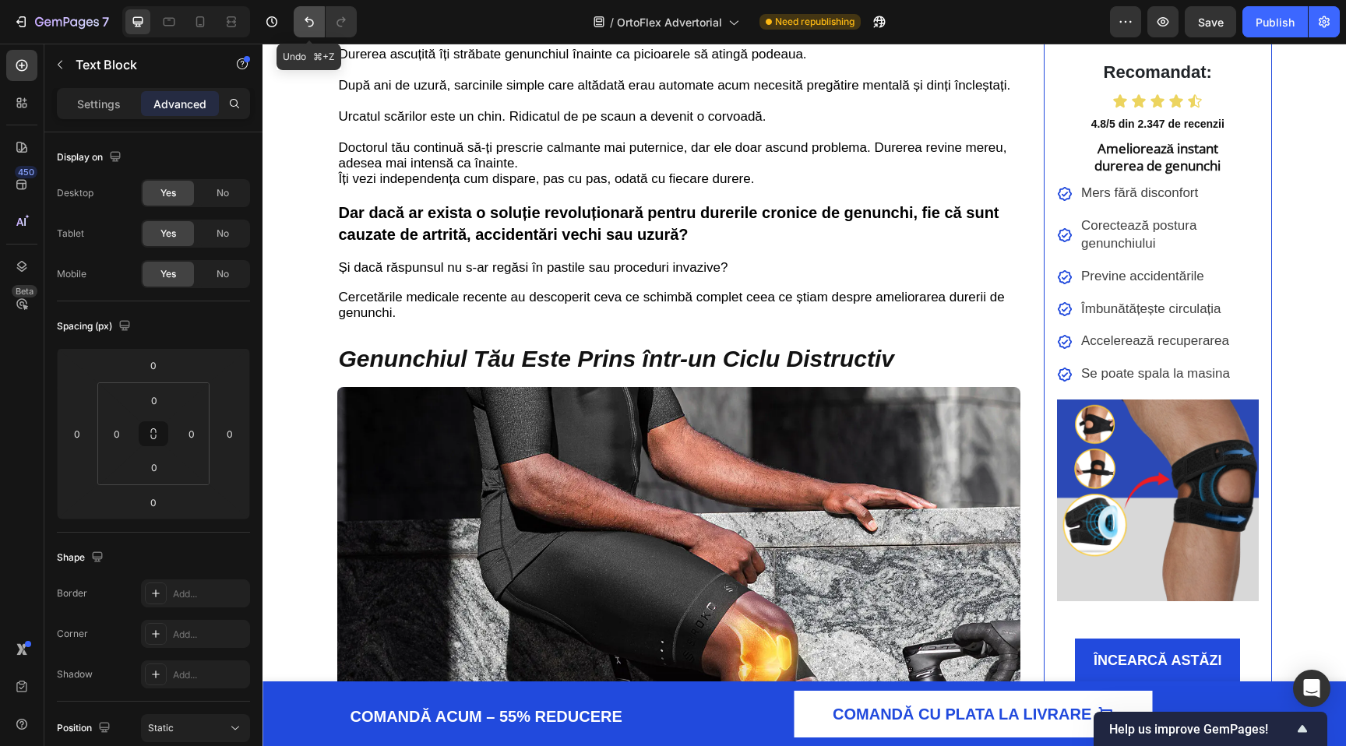
click at [304, 26] on icon "Undo/Redo" at bounding box center [309, 22] width 16 height 16
click at [304, 25] on icon "Undo/Redo" at bounding box center [309, 22] width 16 height 16
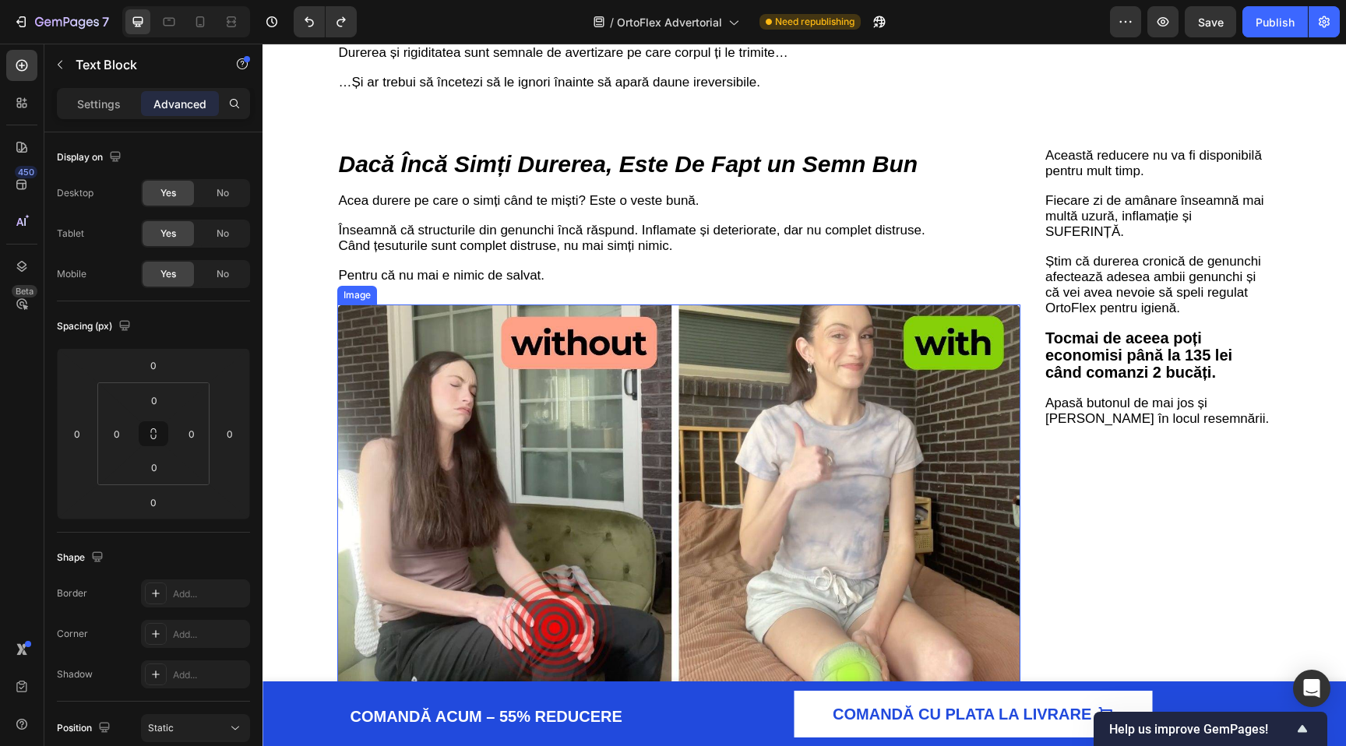
scroll to position [2109, 0]
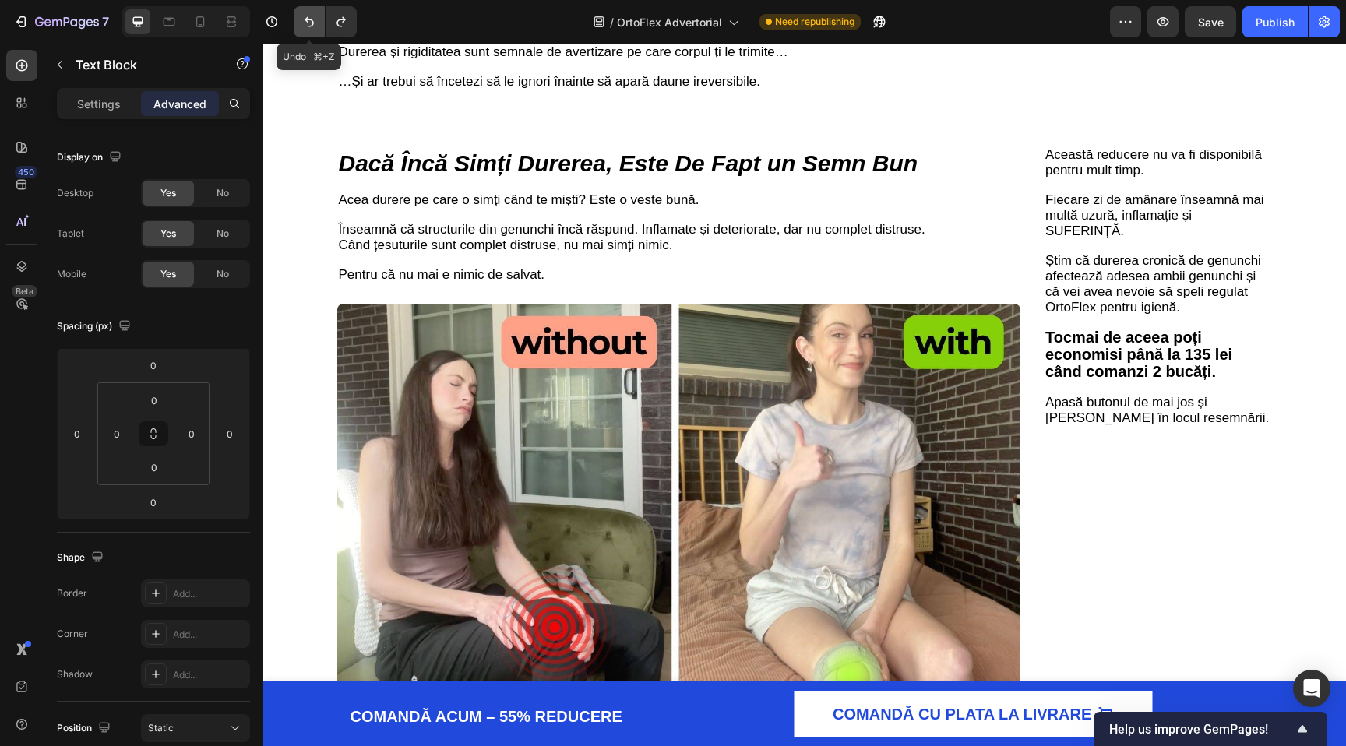
click at [301, 18] on button "Undo/Redo" at bounding box center [309, 21] width 31 height 31
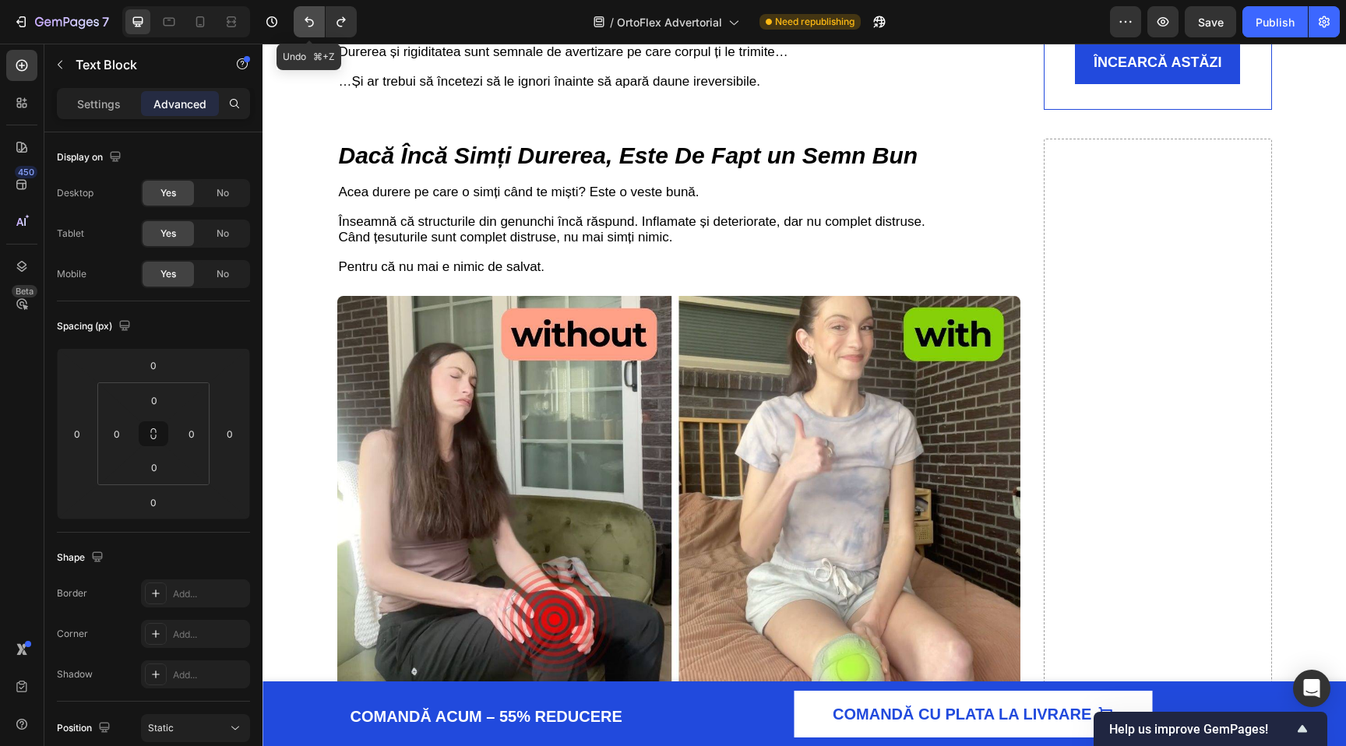
click at [302, 18] on icon "Undo/Redo" at bounding box center [309, 22] width 16 height 16
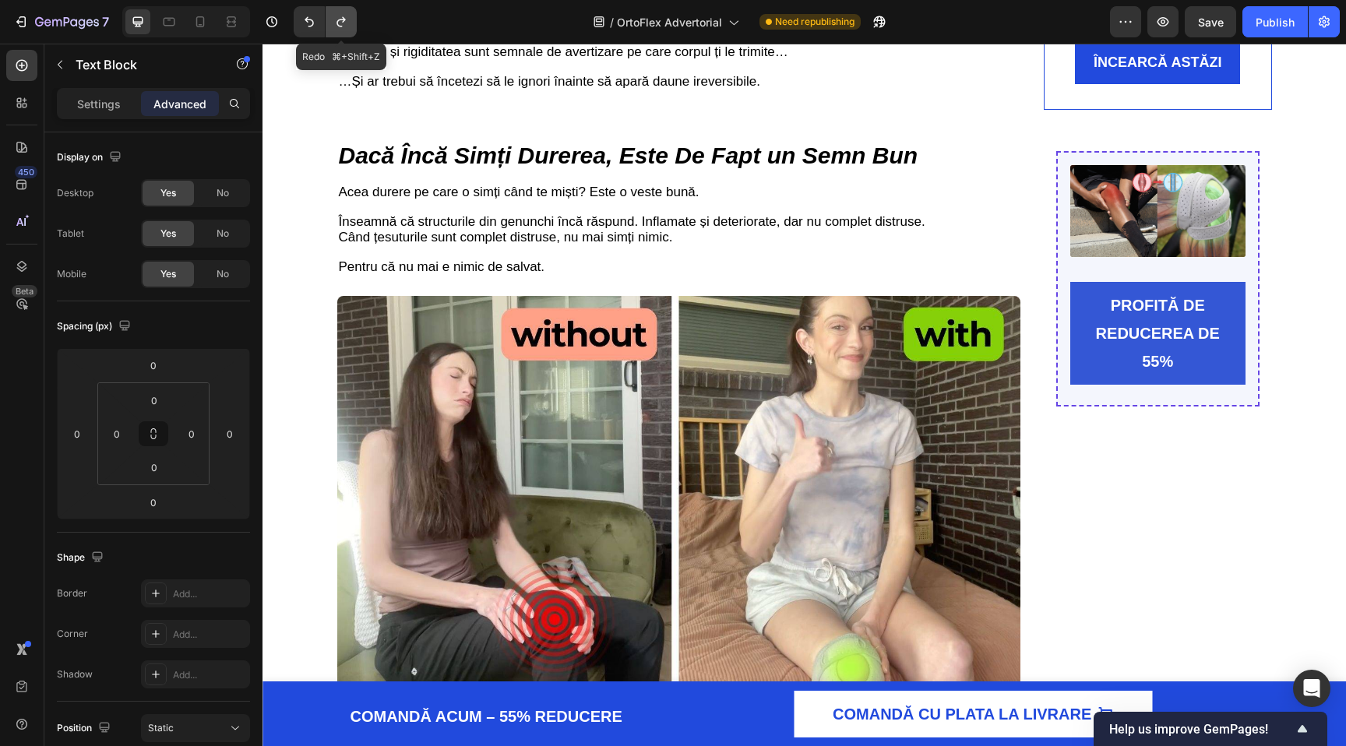
click at [343, 17] on icon "Undo/Redo" at bounding box center [340, 22] width 9 height 10
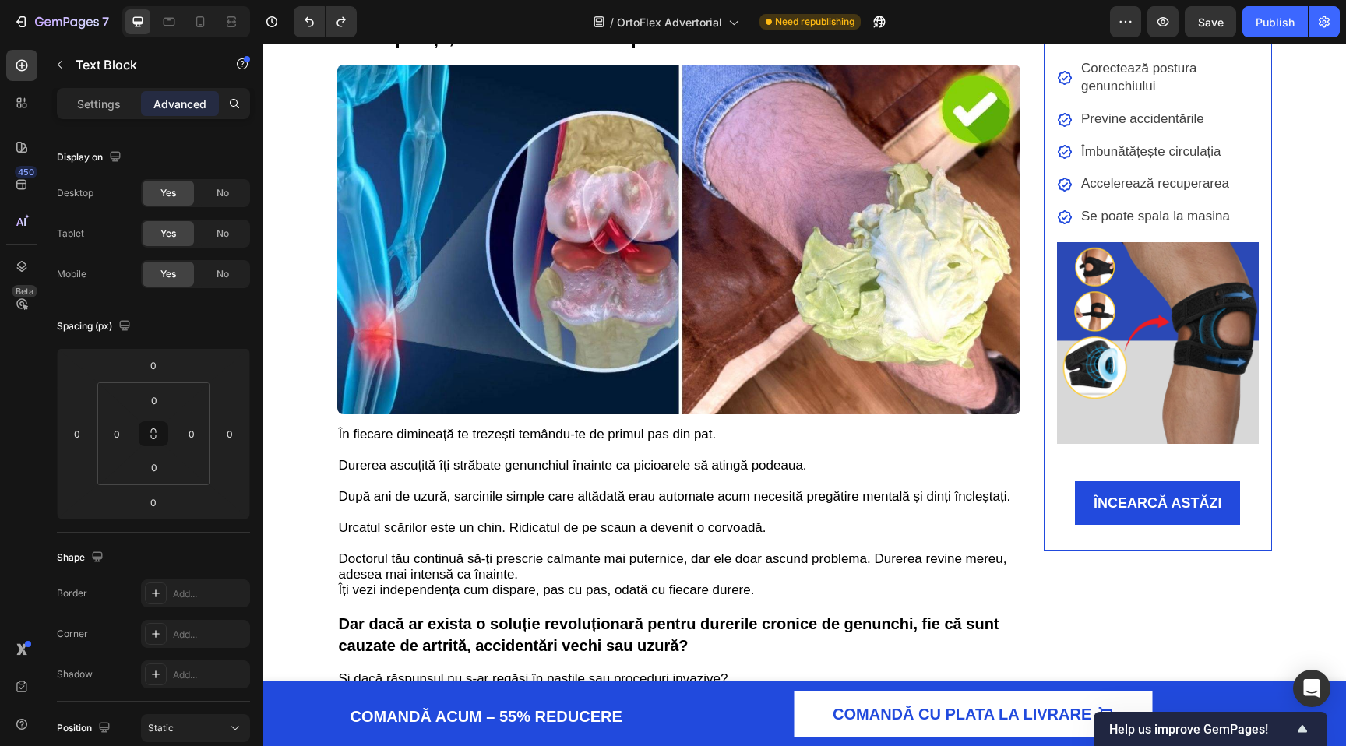
scroll to position [0, 0]
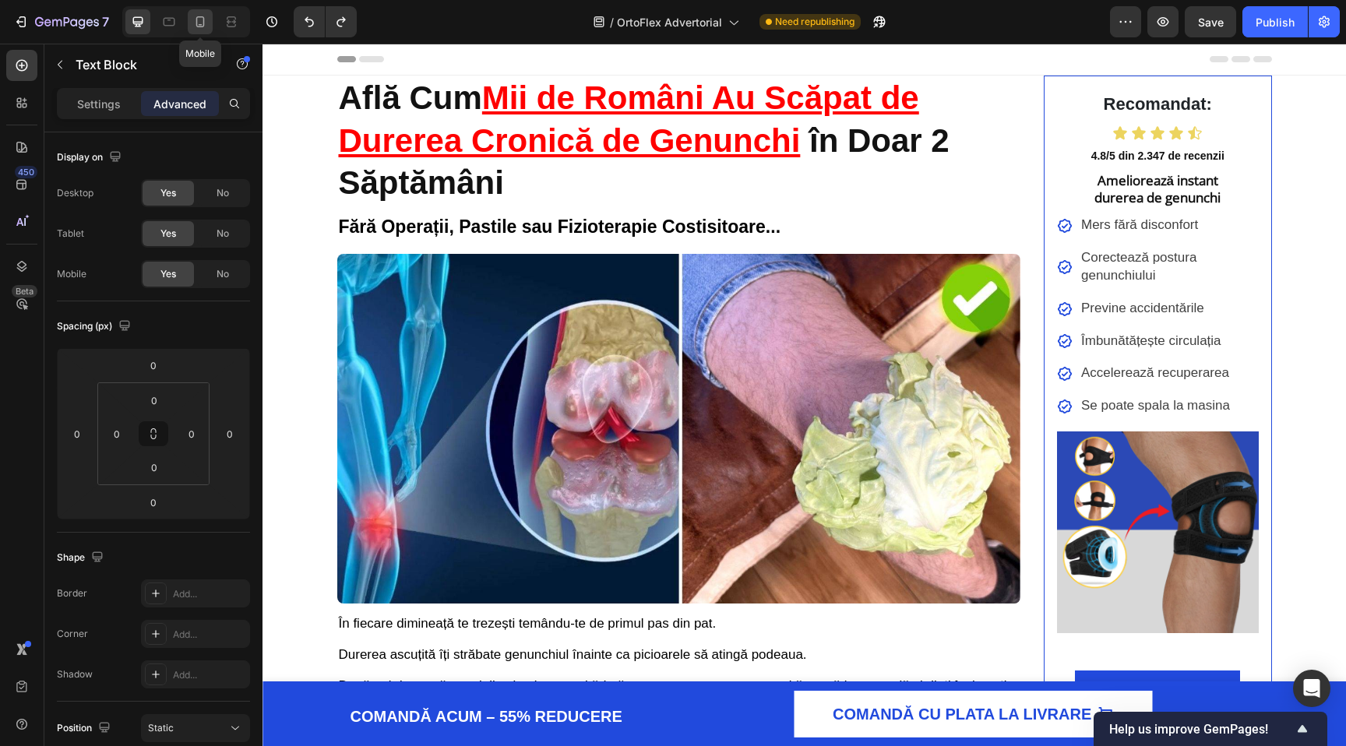
click at [195, 23] on icon at bounding box center [200, 22] width 16 height 16
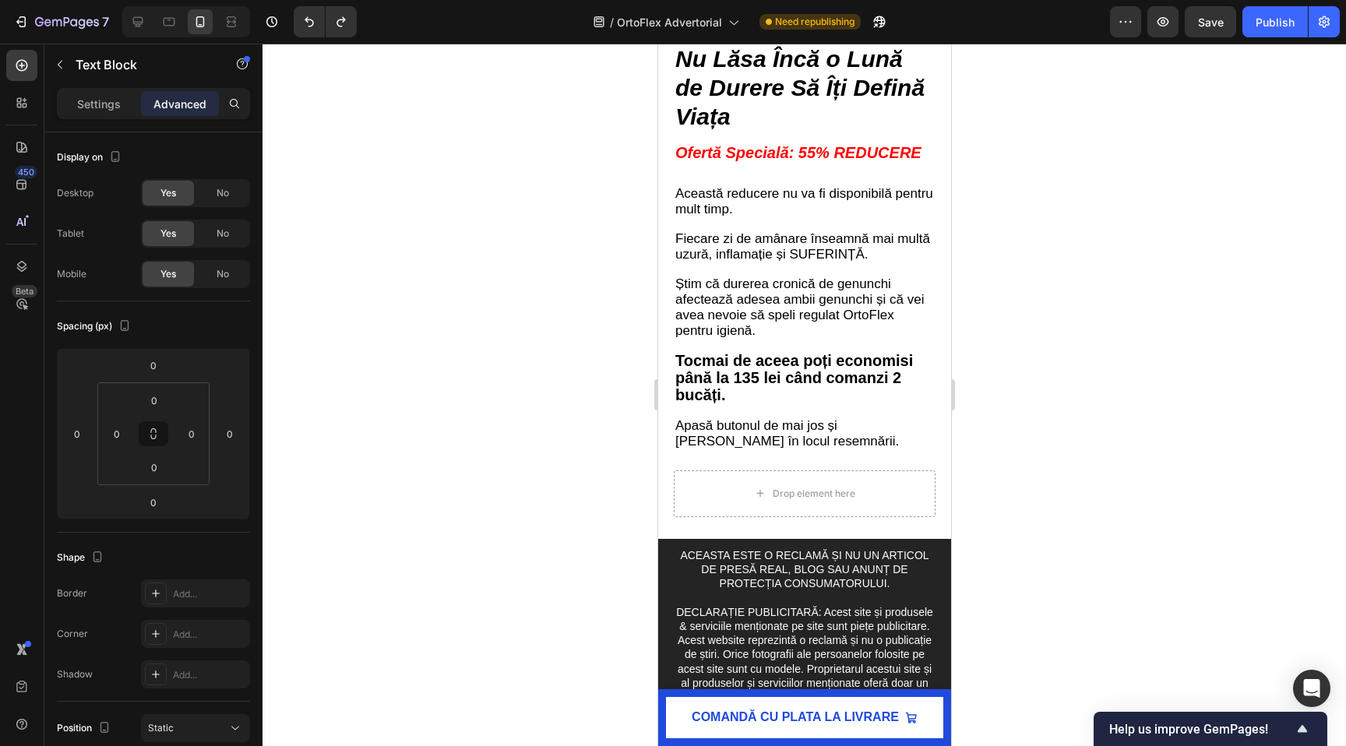
scroll to position [6723, 0]
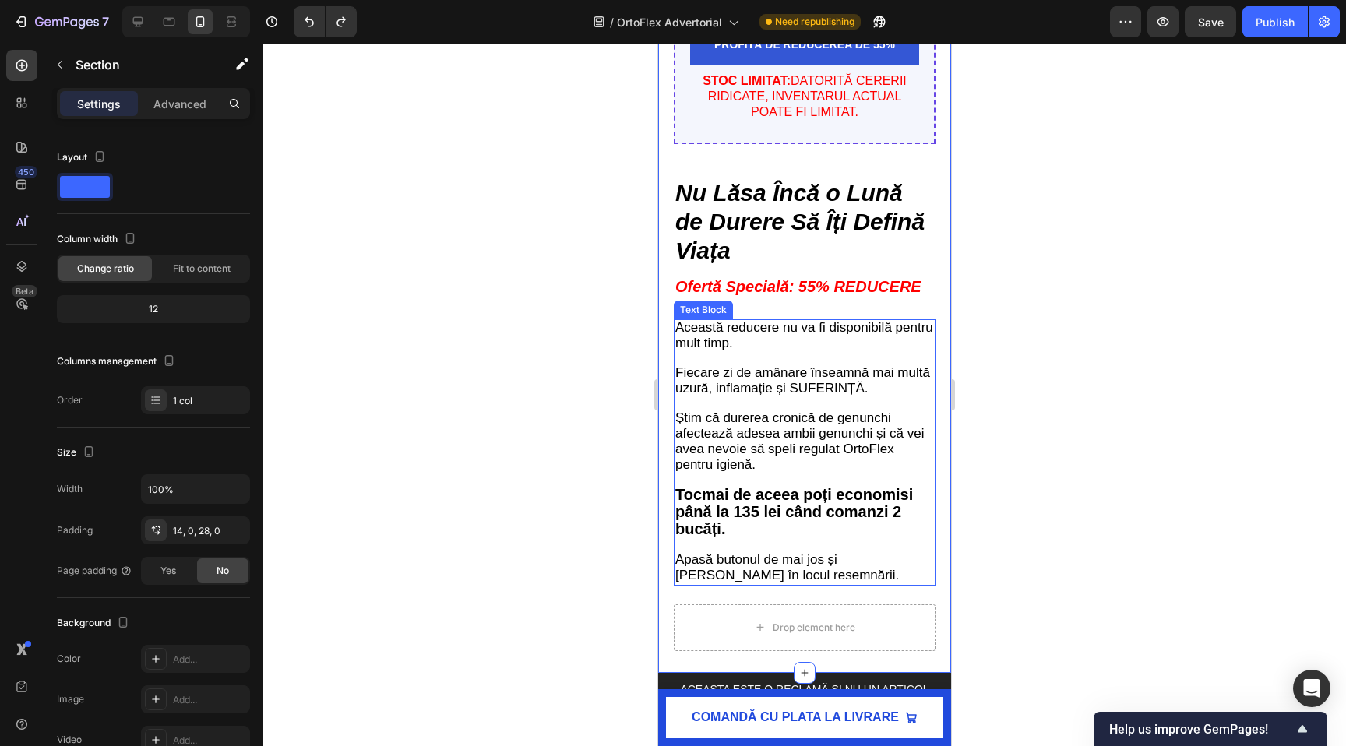
scroll to position [6585, 0]
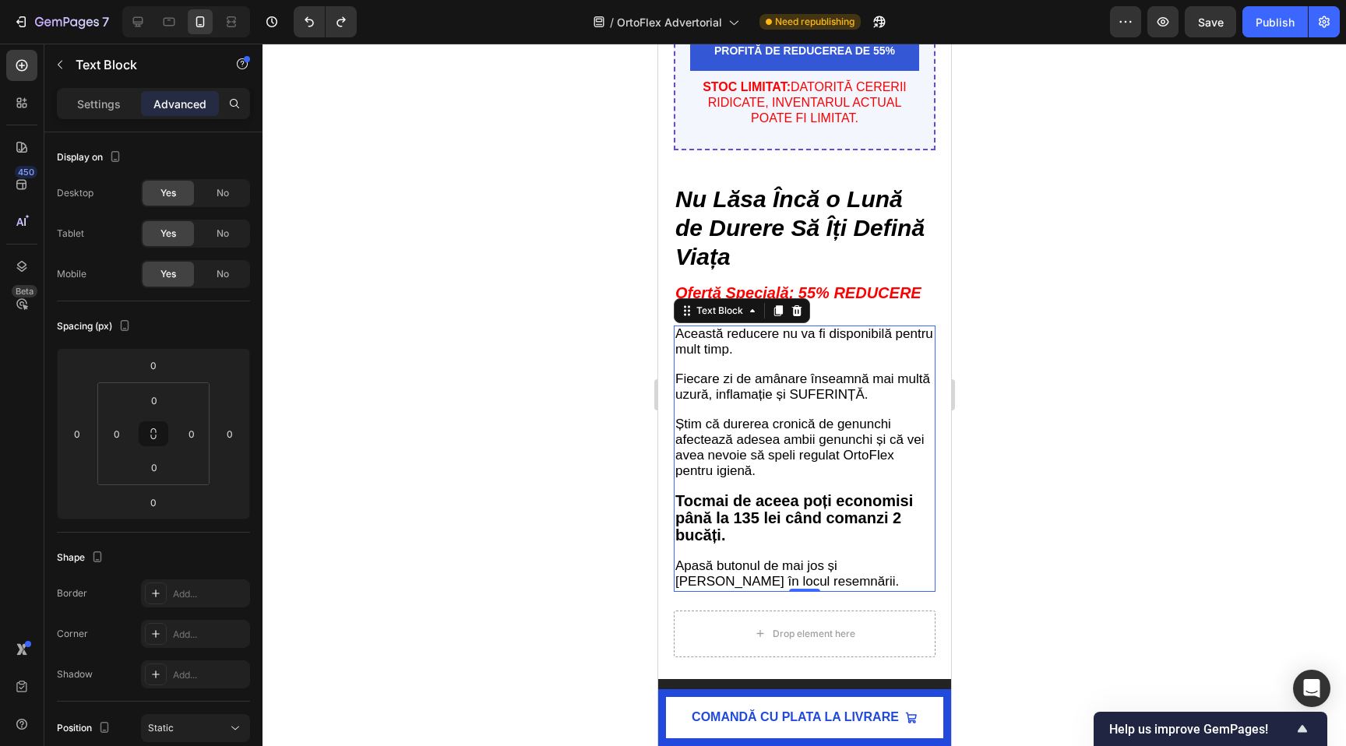
click at [787, 357] on p "Această reducere nu va fi disponibilă pentru mult timp. Fiecare zi de amânare î…" at bounding box center [803, 458] width 259 height 263
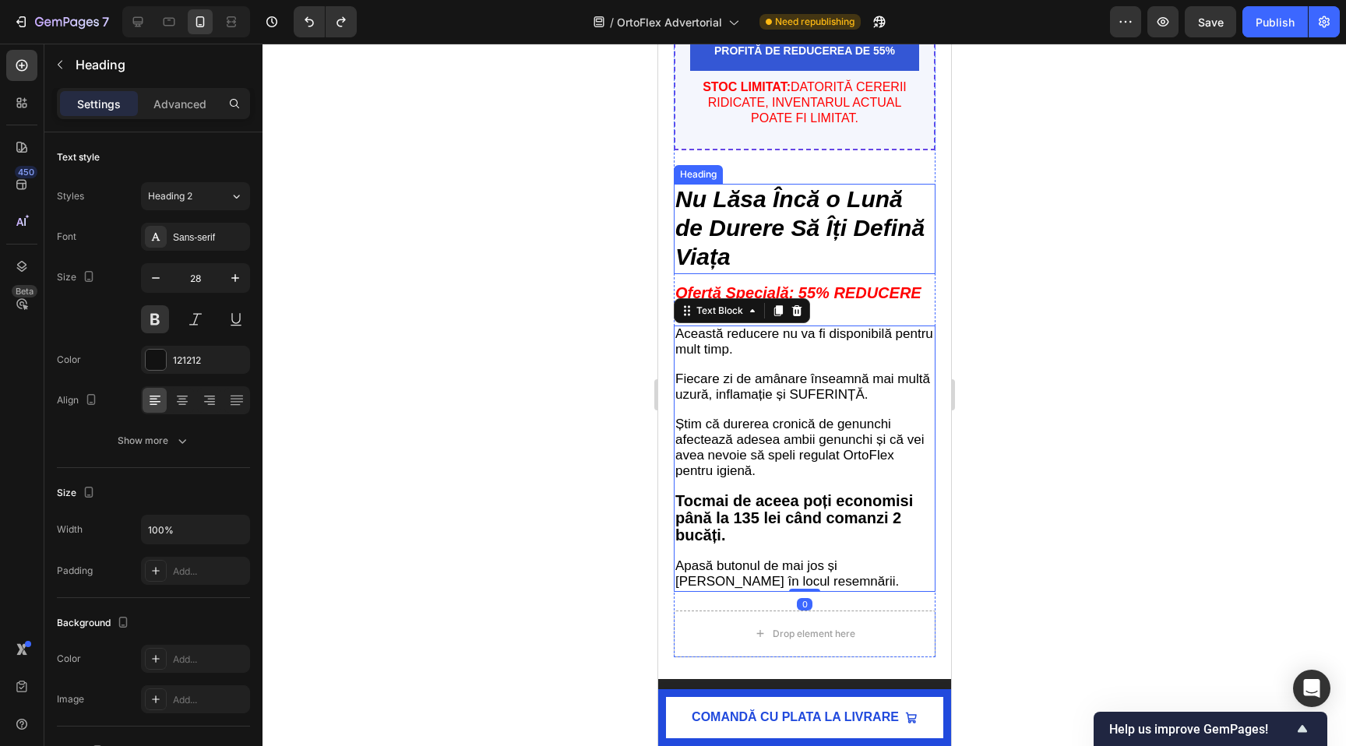
click at [871, 255] on h2 "Nu Lăsa Încă o Lună de Durere Să Îți Defină Viața" at bounding box center [804, 229] width 262 height 90
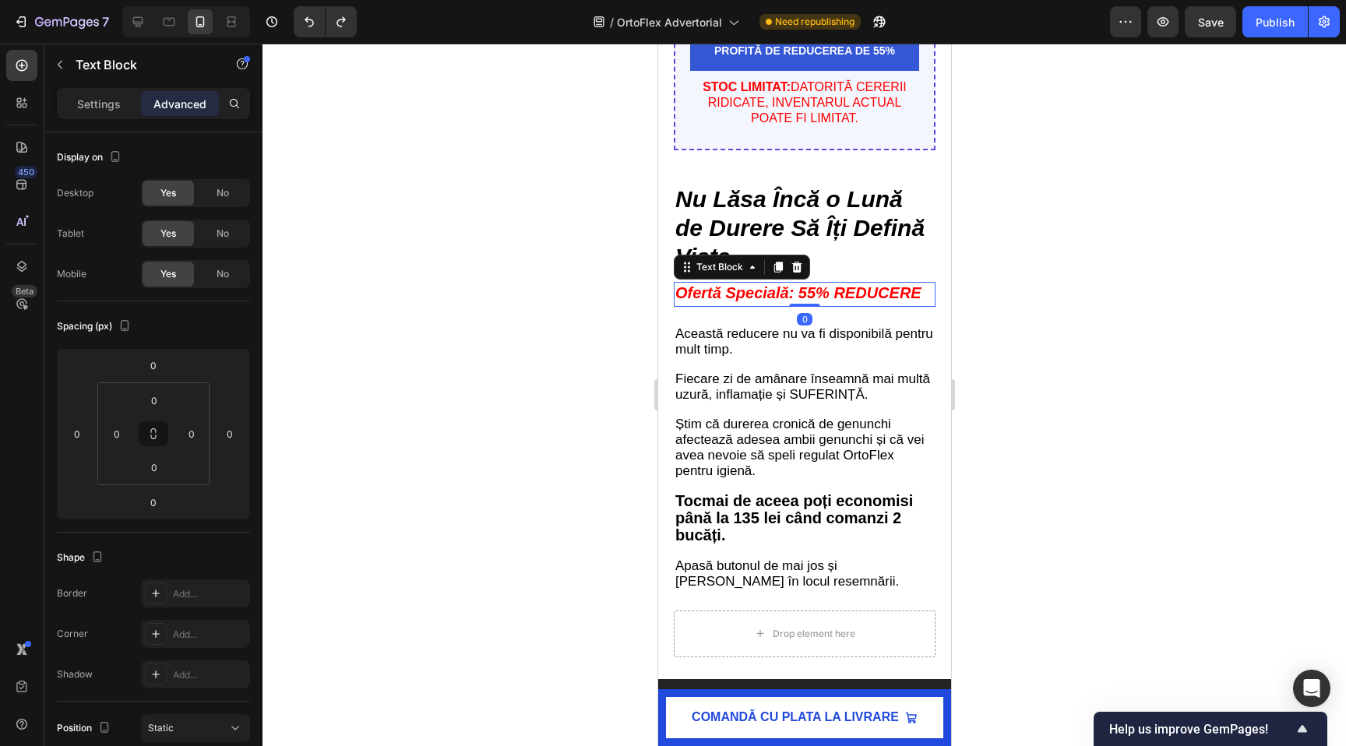
click at [928, 297] on p "Ofertă Specială: 55% REDUCERE" at bounding box center [803, 294] width 259 height 22
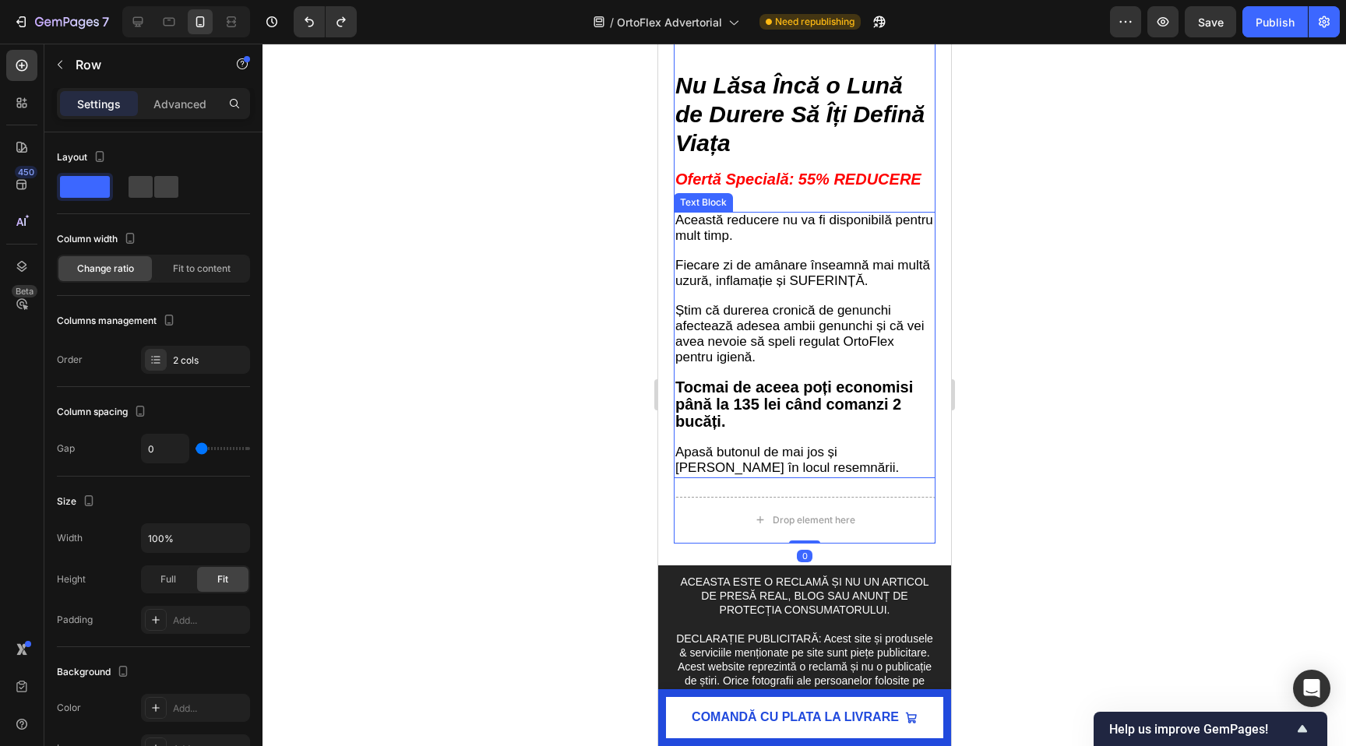
scroll to position [6700, 0]
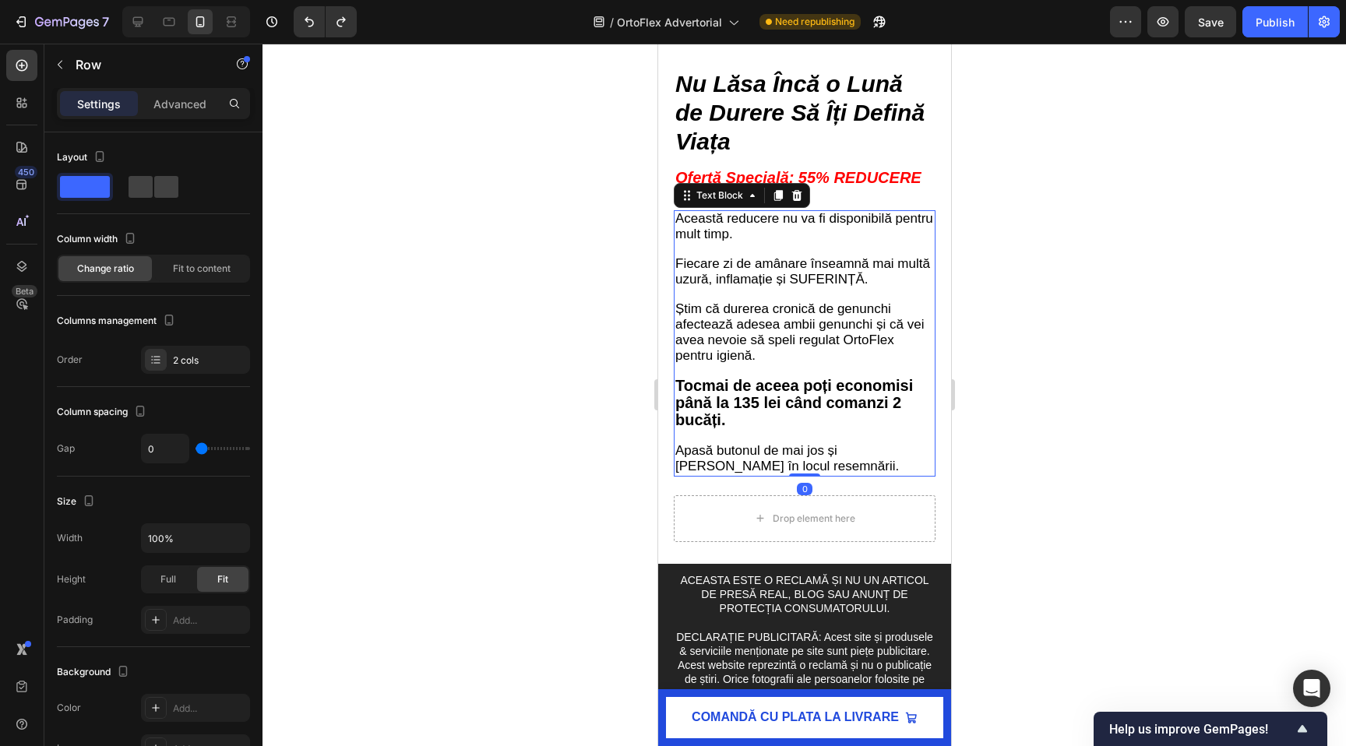
click at [709, 475] on p "Această reducere nu va fi disponibilă pentru mult timp. Fiecare zi de amânare î…" at bounding box center [803, 343] width 259 height 263
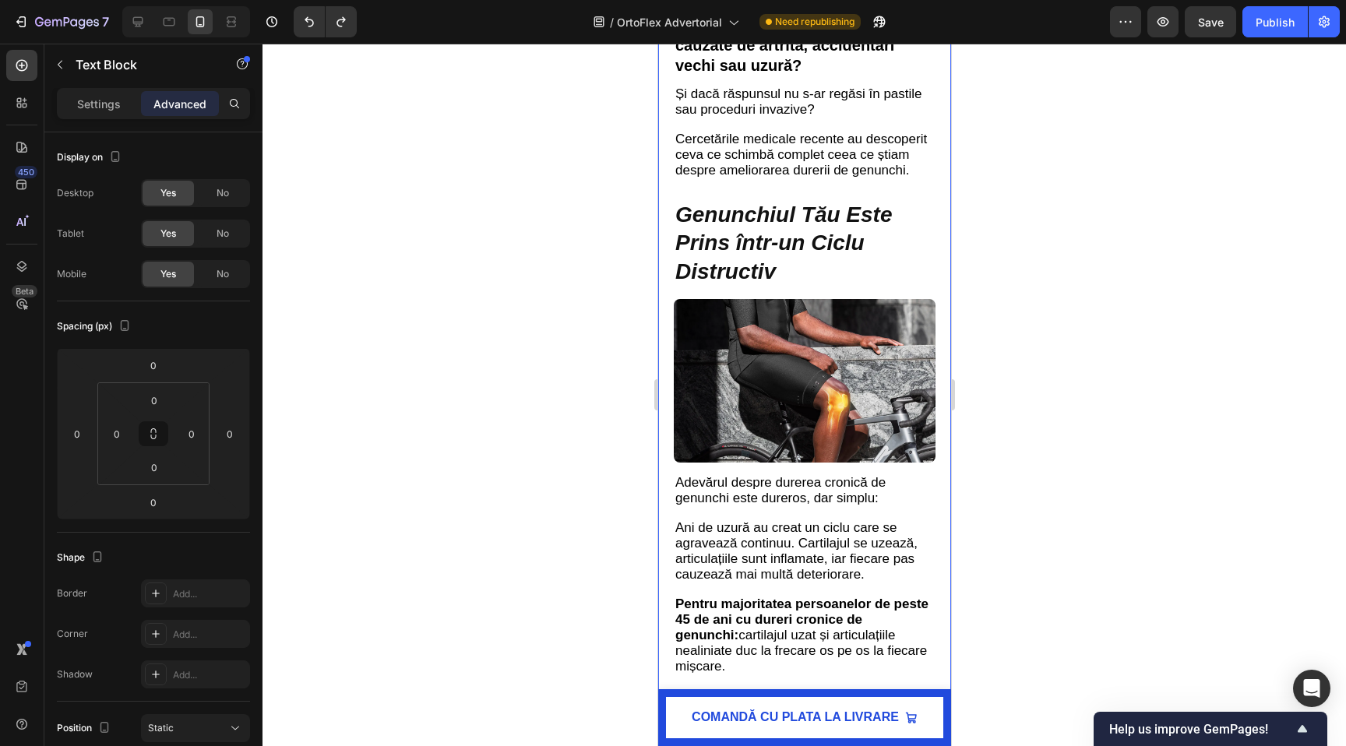
scroll to position [0, 0]
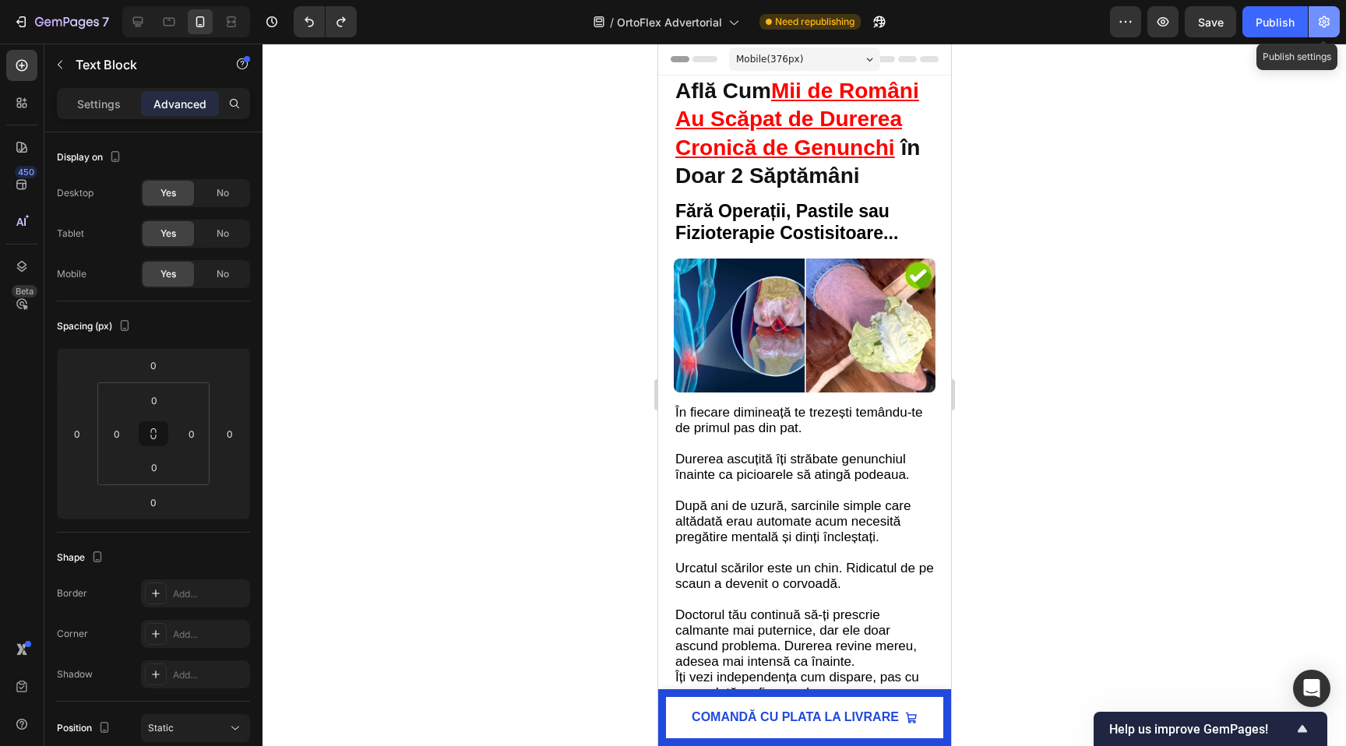
click at [1320, 16] on icon "button" at bounding box center [1324, 22] width 16 height 16
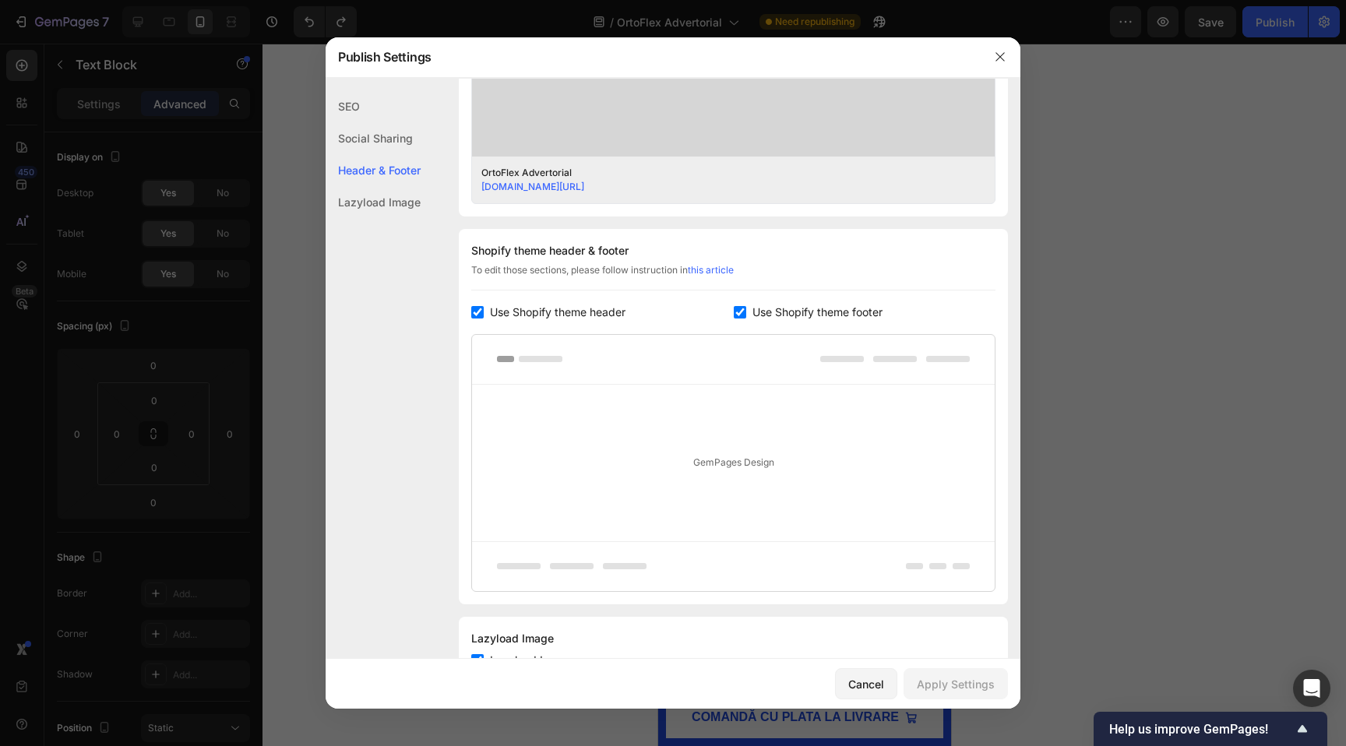
scroll to position [596, 0]
click at [478, 308] on input "checkbox" at bounding box center [477, 310] width 12 height 12
checkbox input "false"
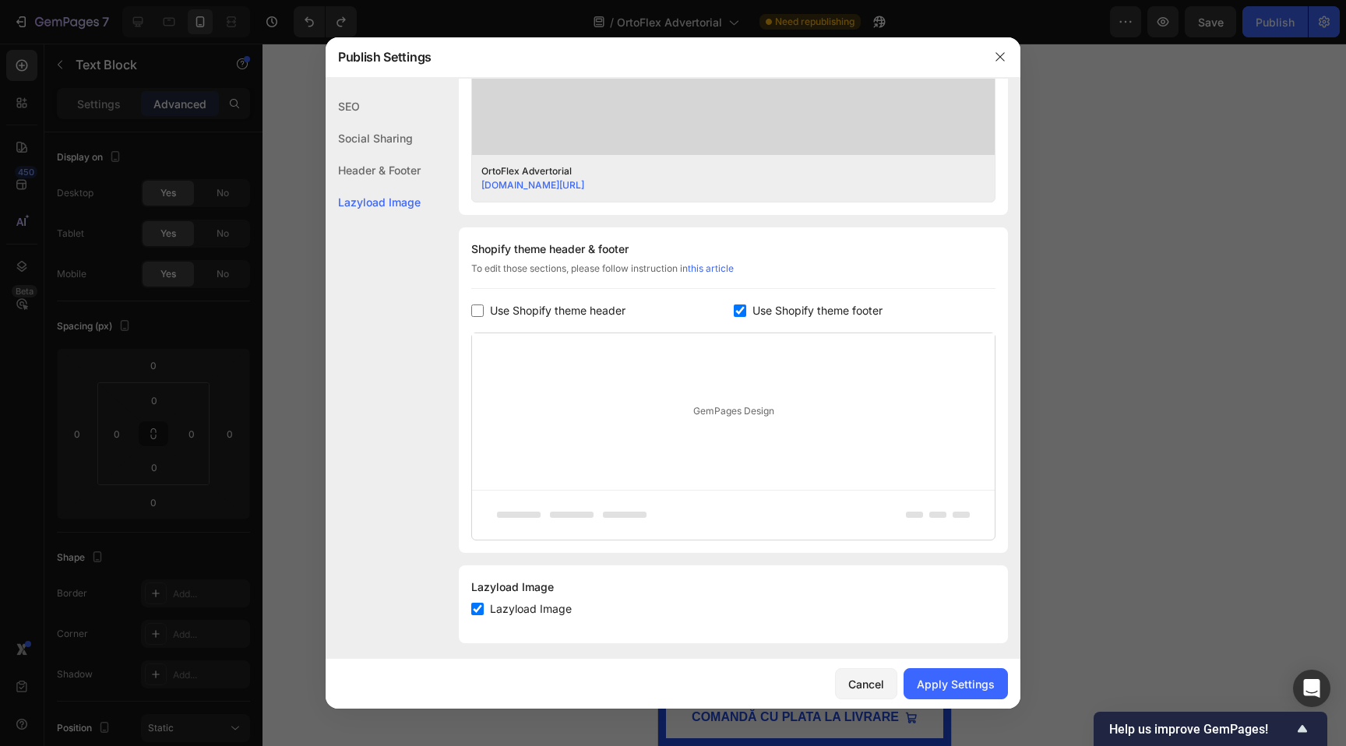
click at [739, 308] on input "checkbox" at bounding box center [740, 310] width 12 height 12
checkbox input "false"
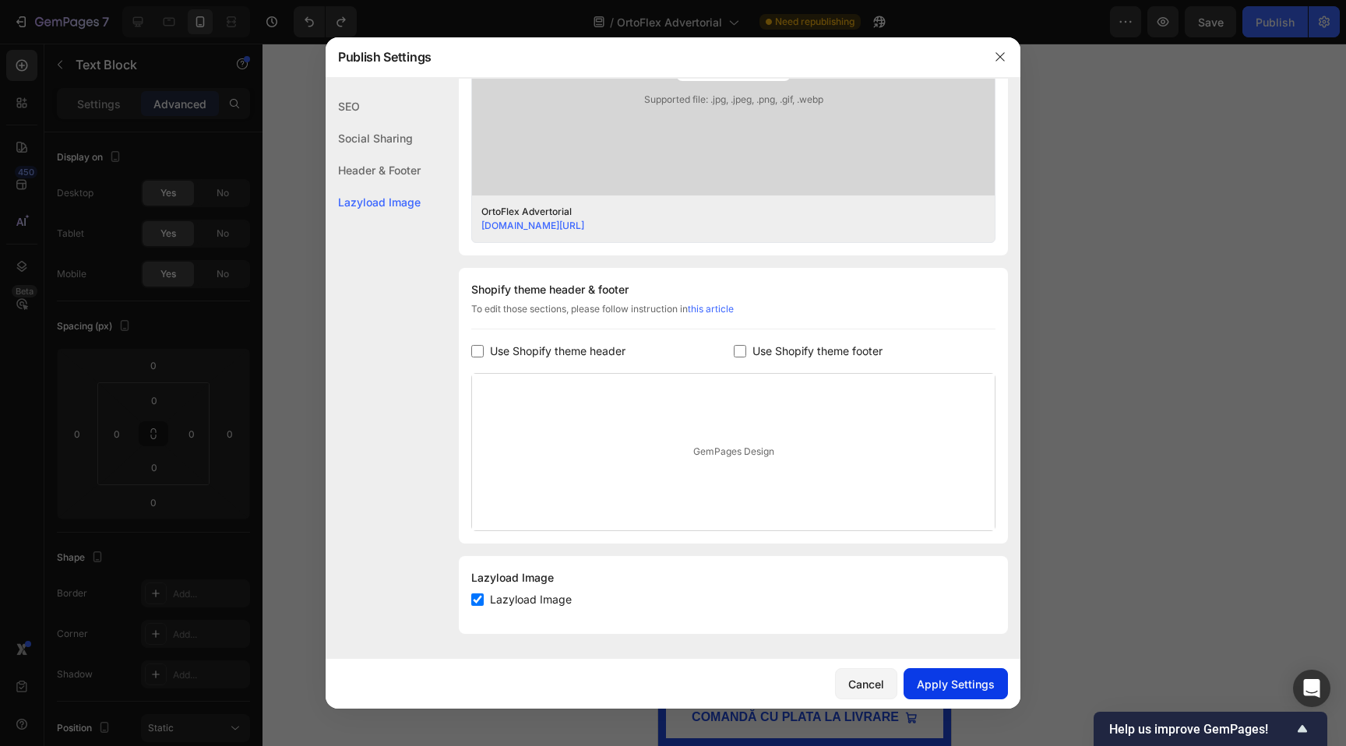
click at [955, 684] on div "Apply Settings" at bounding box center [956, 684] width 78 height 16
click at [1003, 56] on icon "button" at bounding box center [1000, 57] width 12 height 12
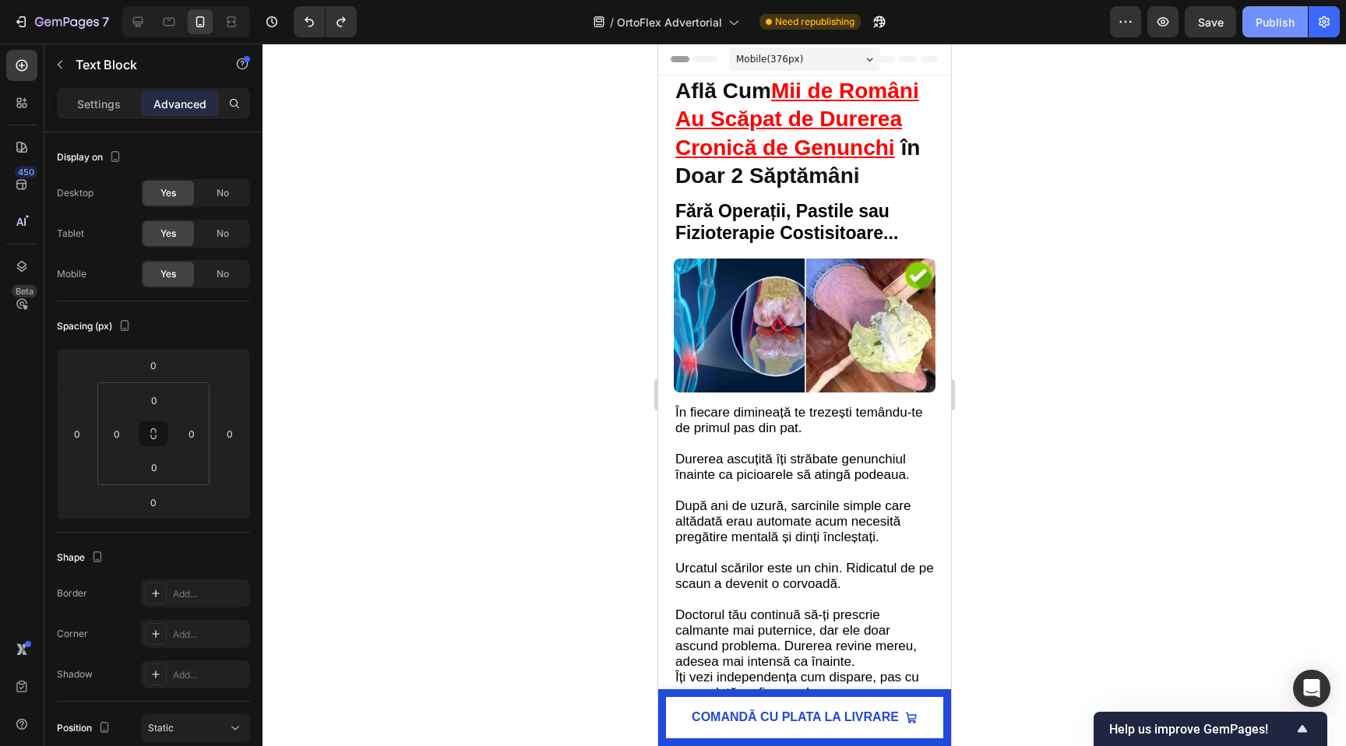
click at [1280, 35] on button "Publish" at bounding box center [1274, 21] width 65 height 31
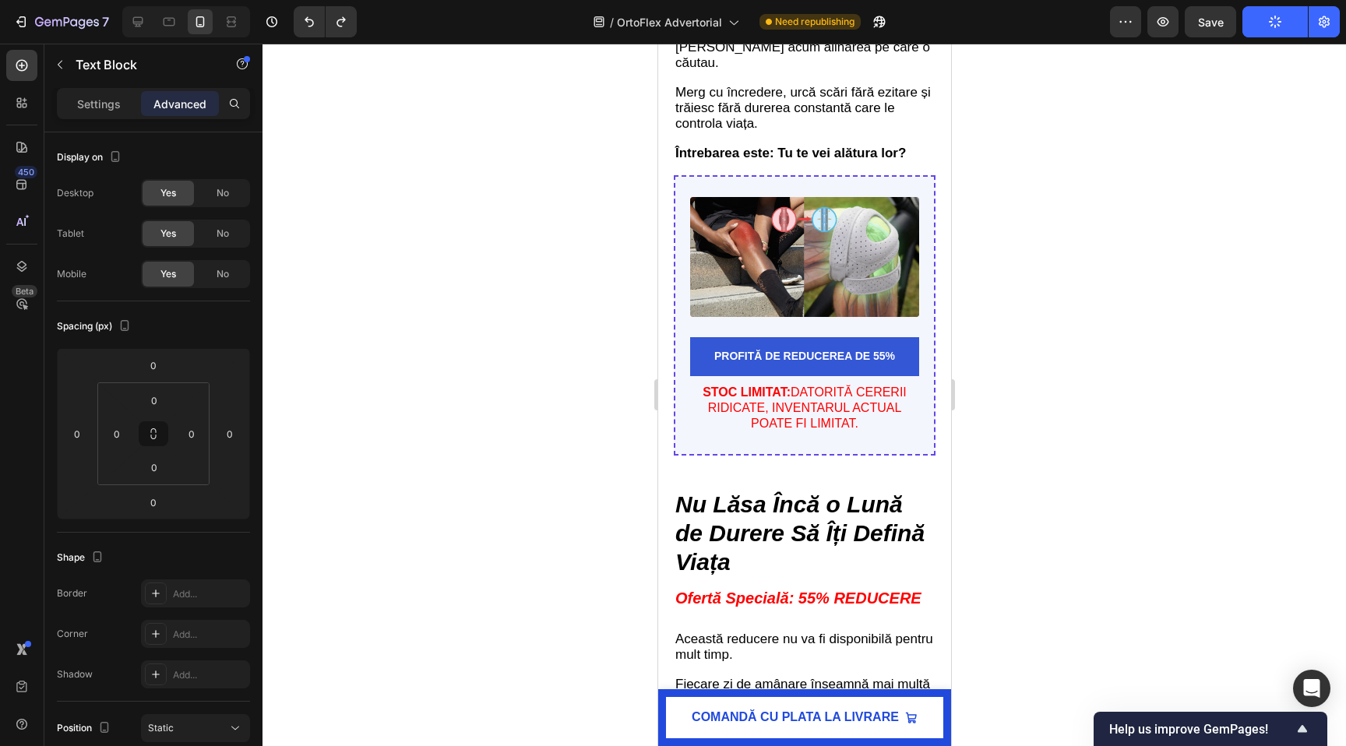
scroll to position [6274, 0]
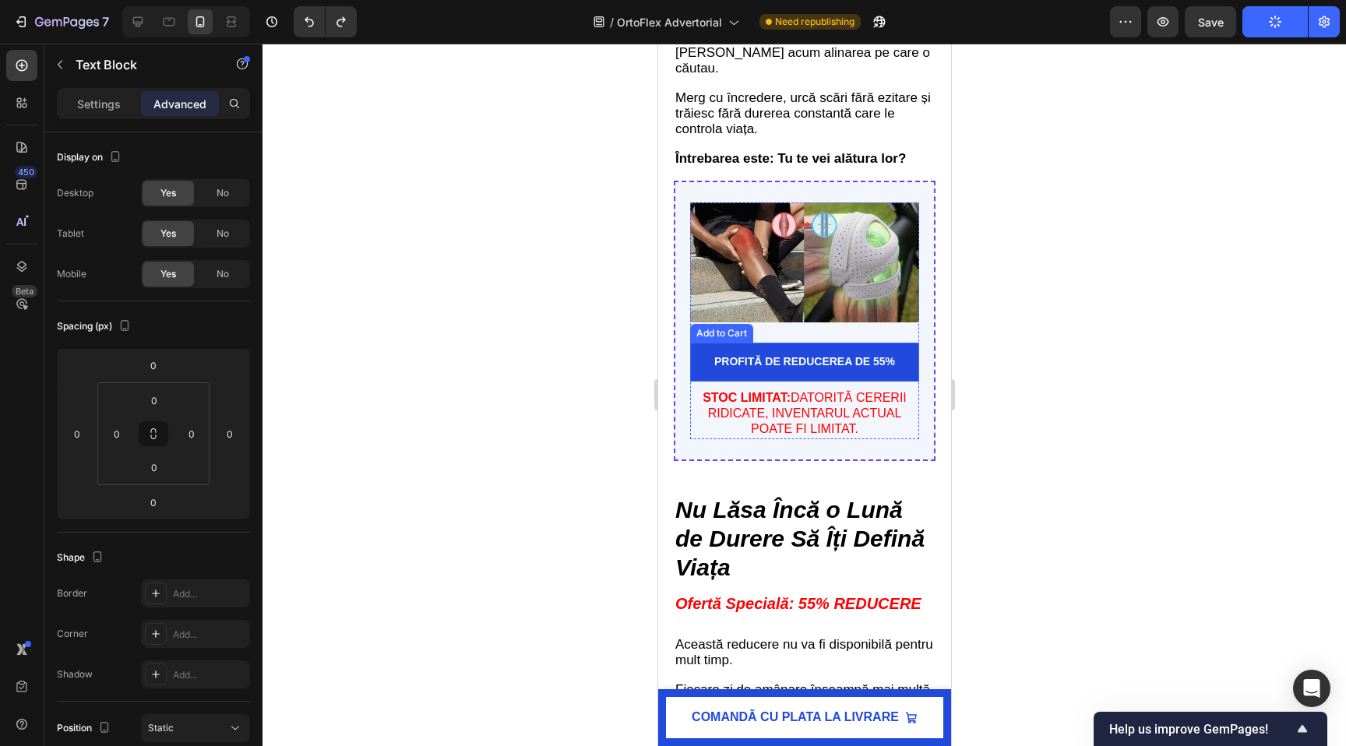
click at [704, 369] on button "PROFITĂ DE REDUCEREA DE 55%" at bounding box center [803, 362] width 229 height 38
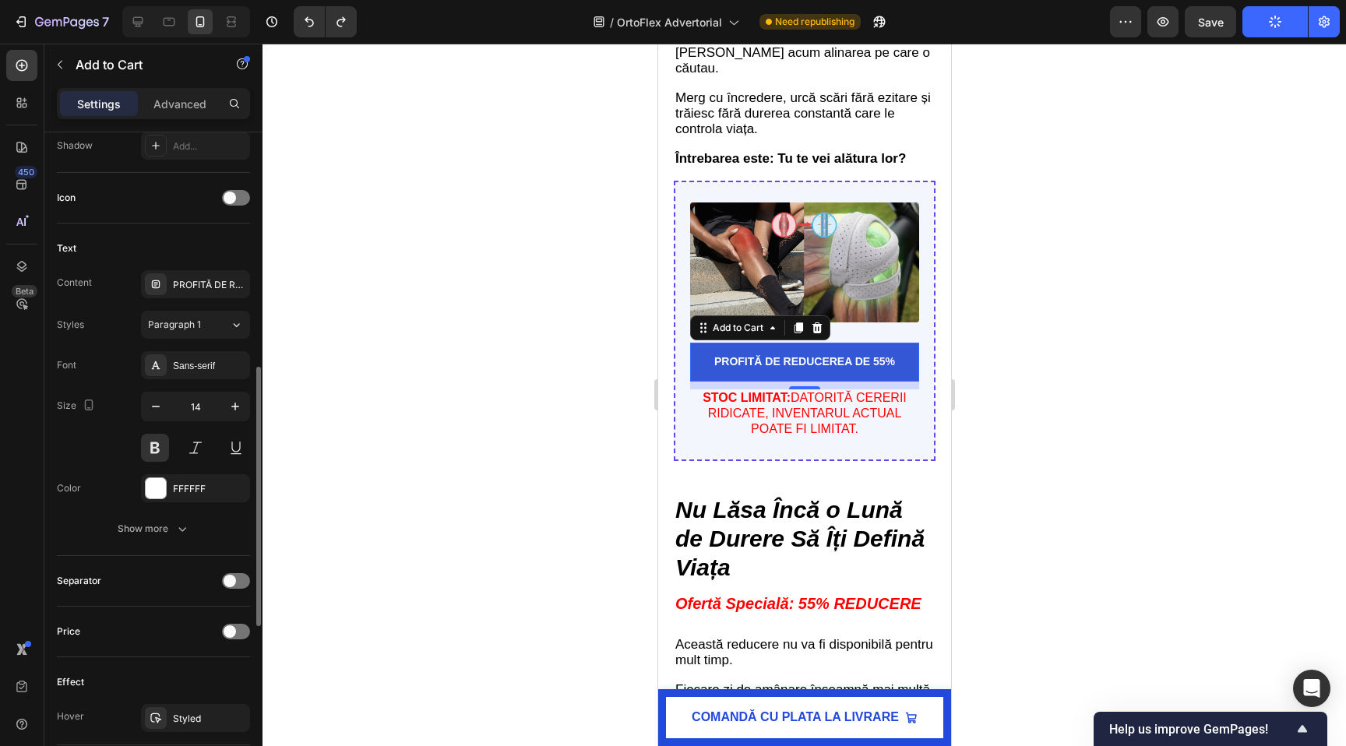
scroll to position [618, 0]
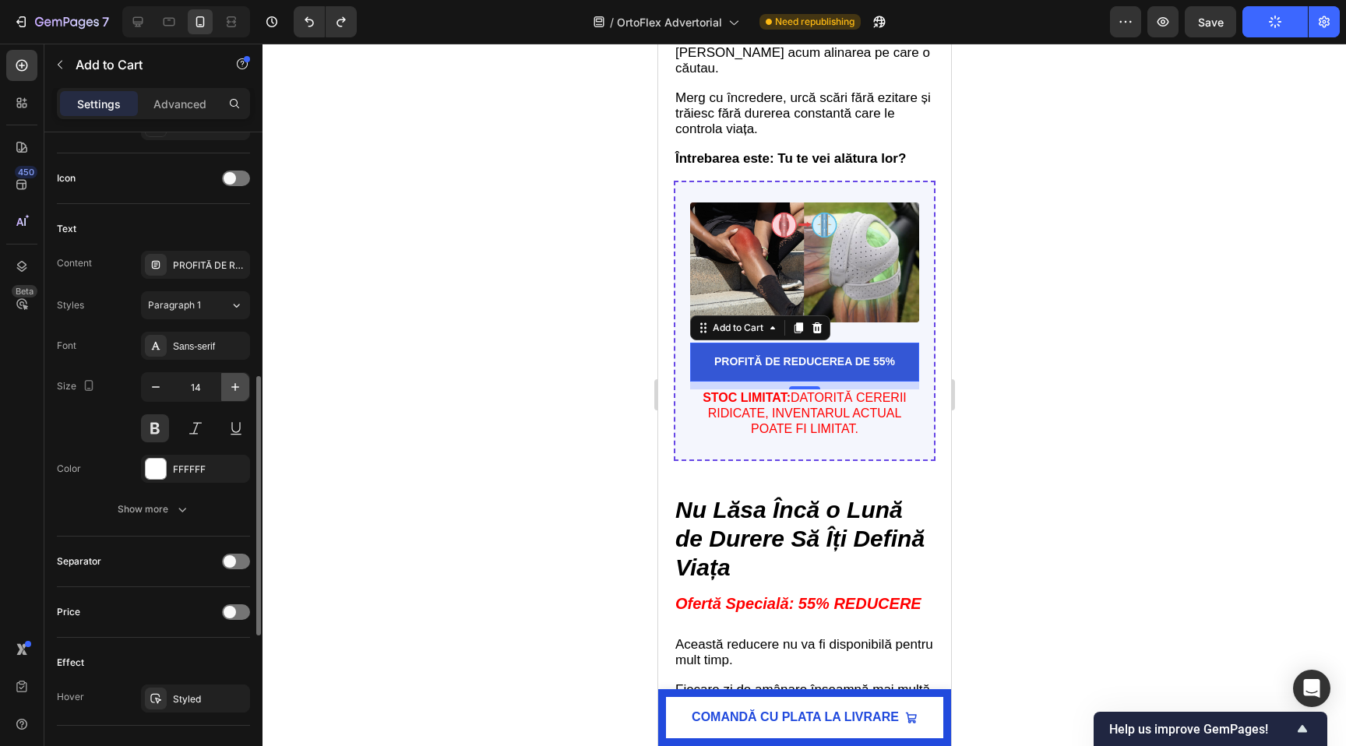
click at [233, 382] on icon "button" at bounding box center [235, 387] width 16 height 16
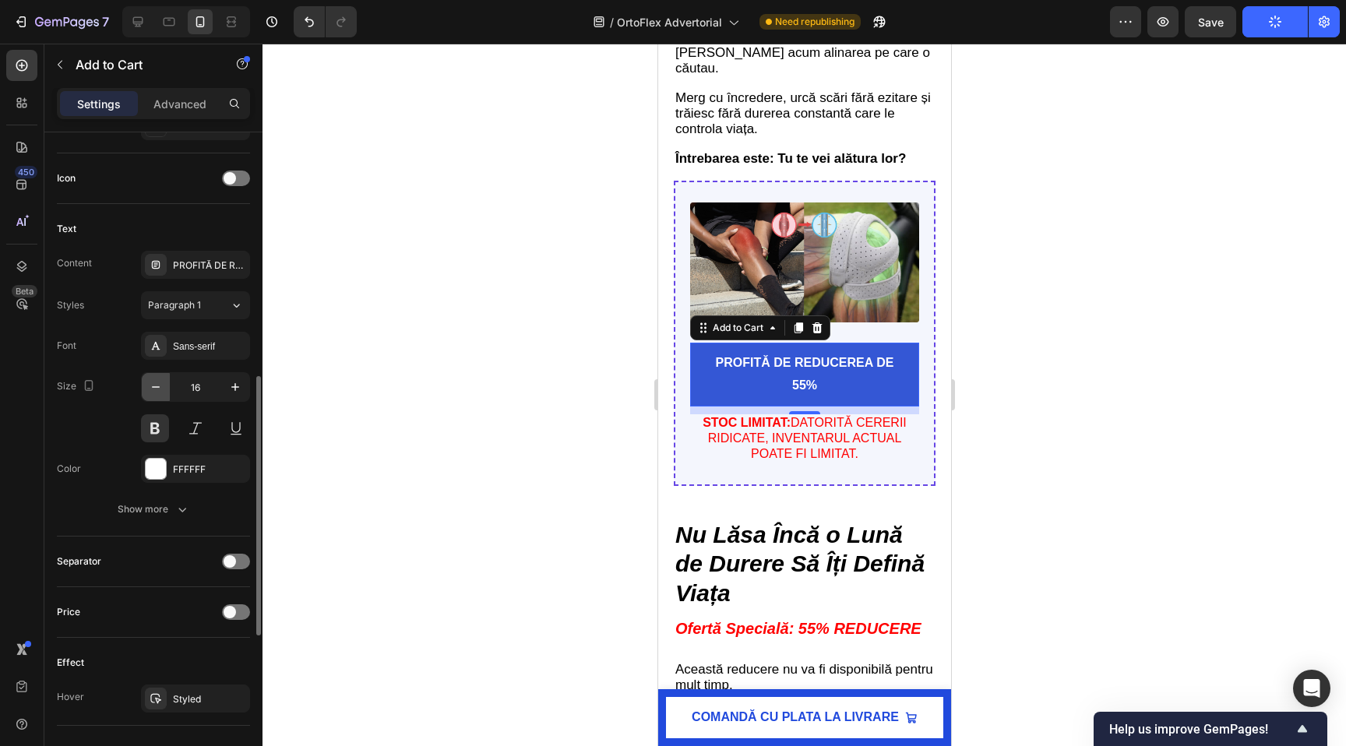
click at [153, 388] on icon "button" at bounding box center [156, 387] width 16 height 16
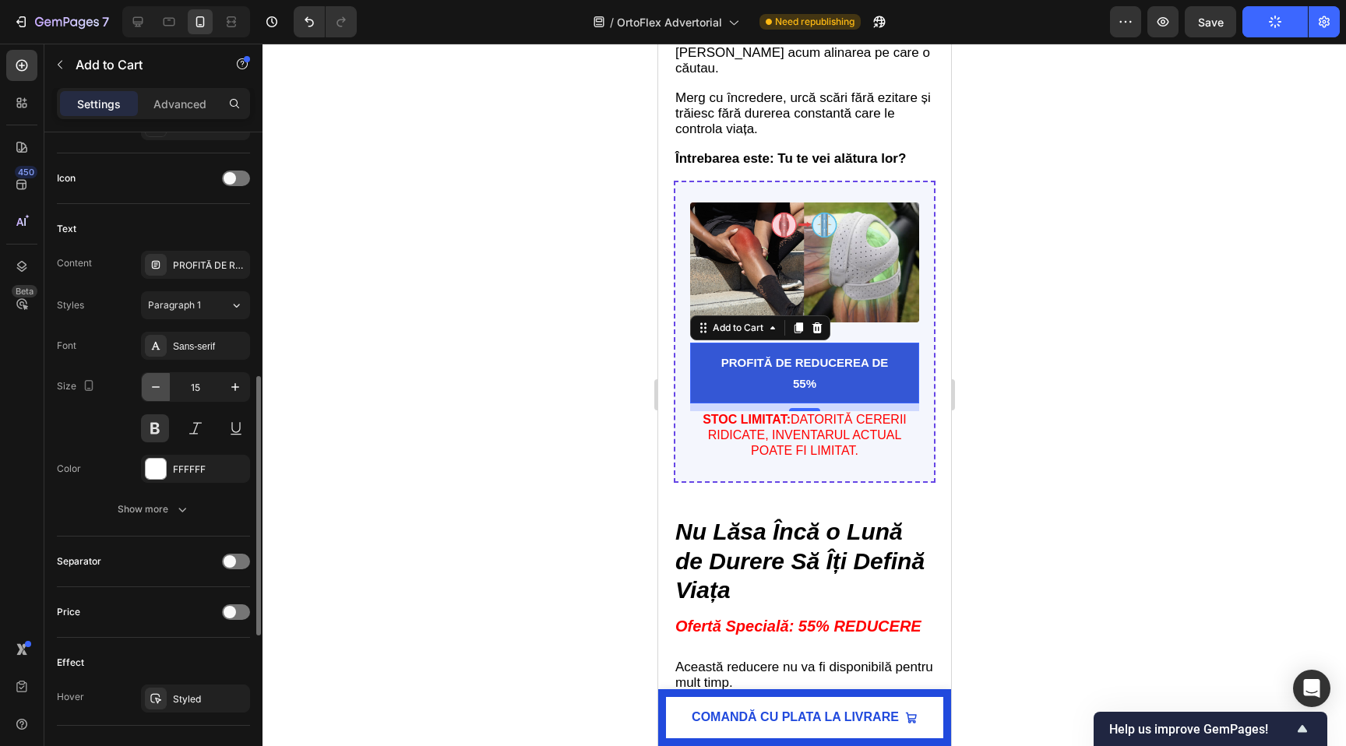
click at [153, 388] on icon "button" at bounding box center [156, 387] width 16 height 16
type input "14"
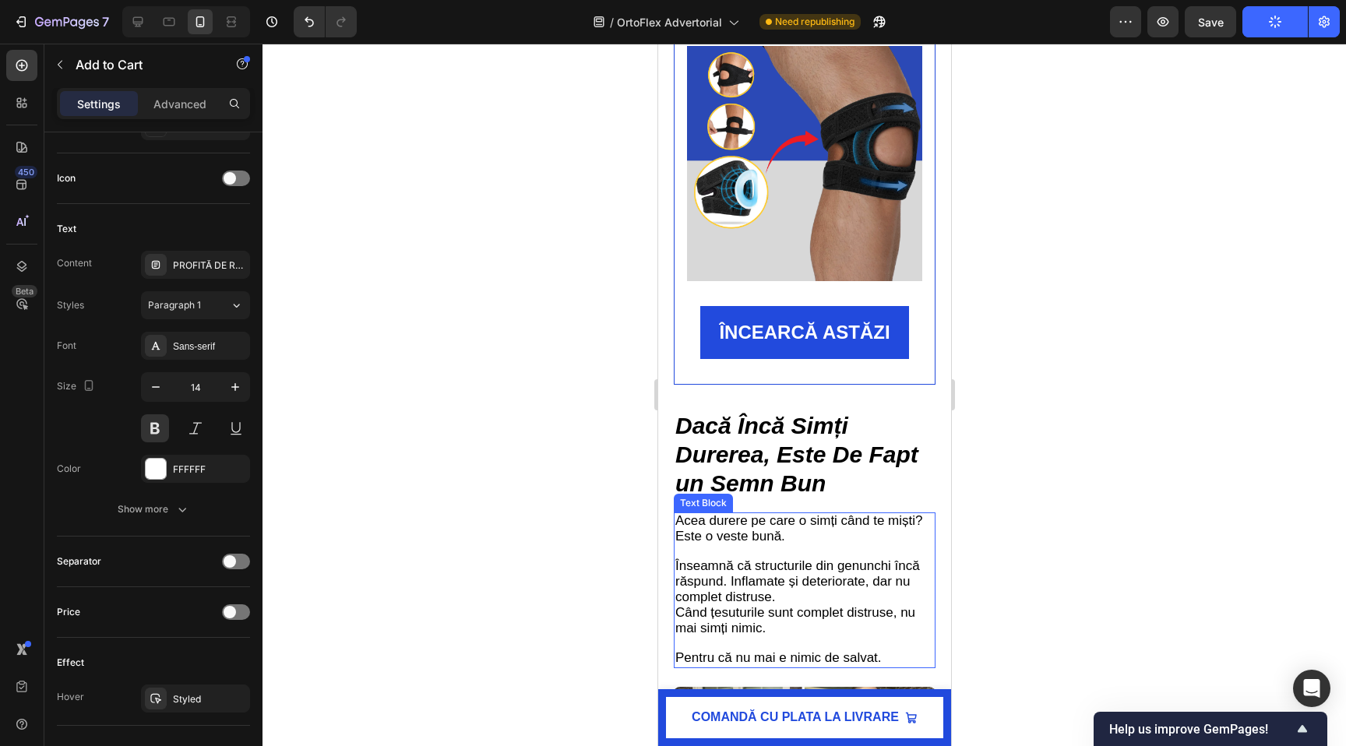
scroll to position [2310, 0]
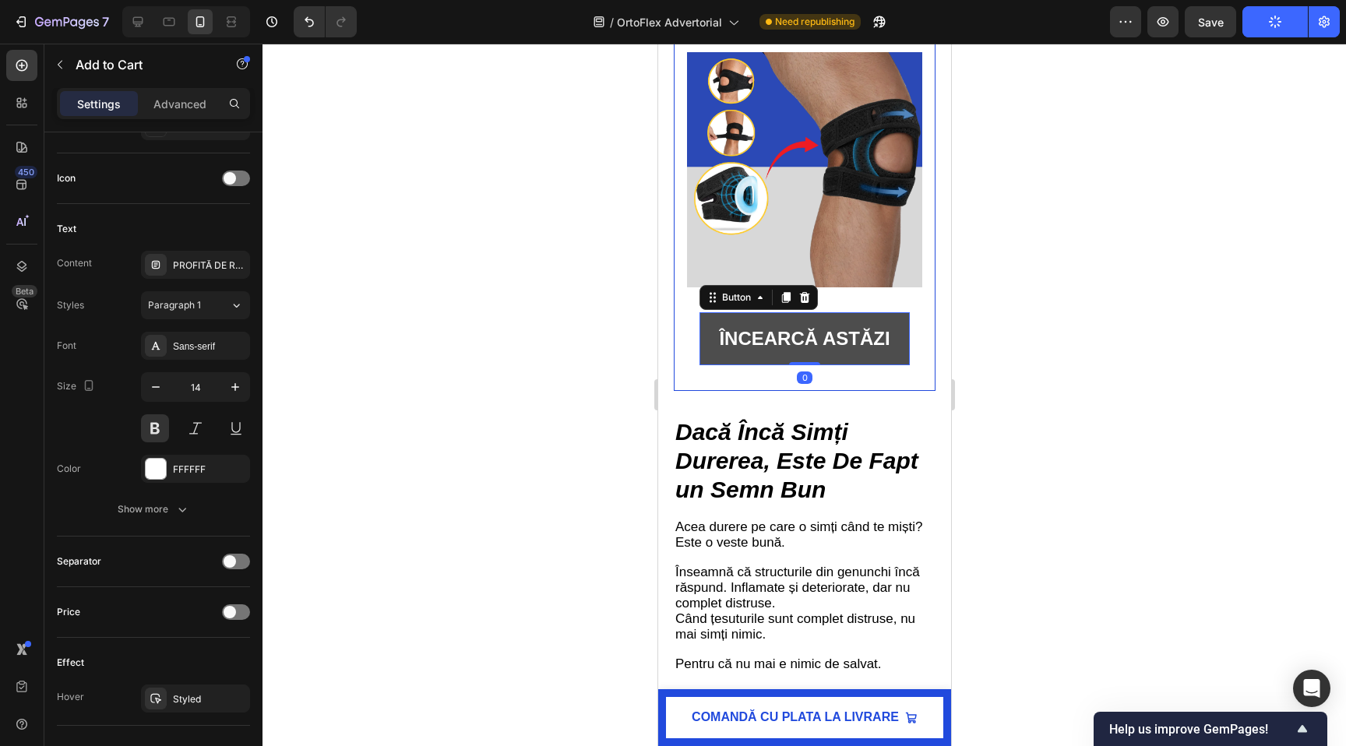
click at [734, 361] on link "ÎNCEARCĂ ASTĂZI" at bounding box center [803, 338] width 208 height 52
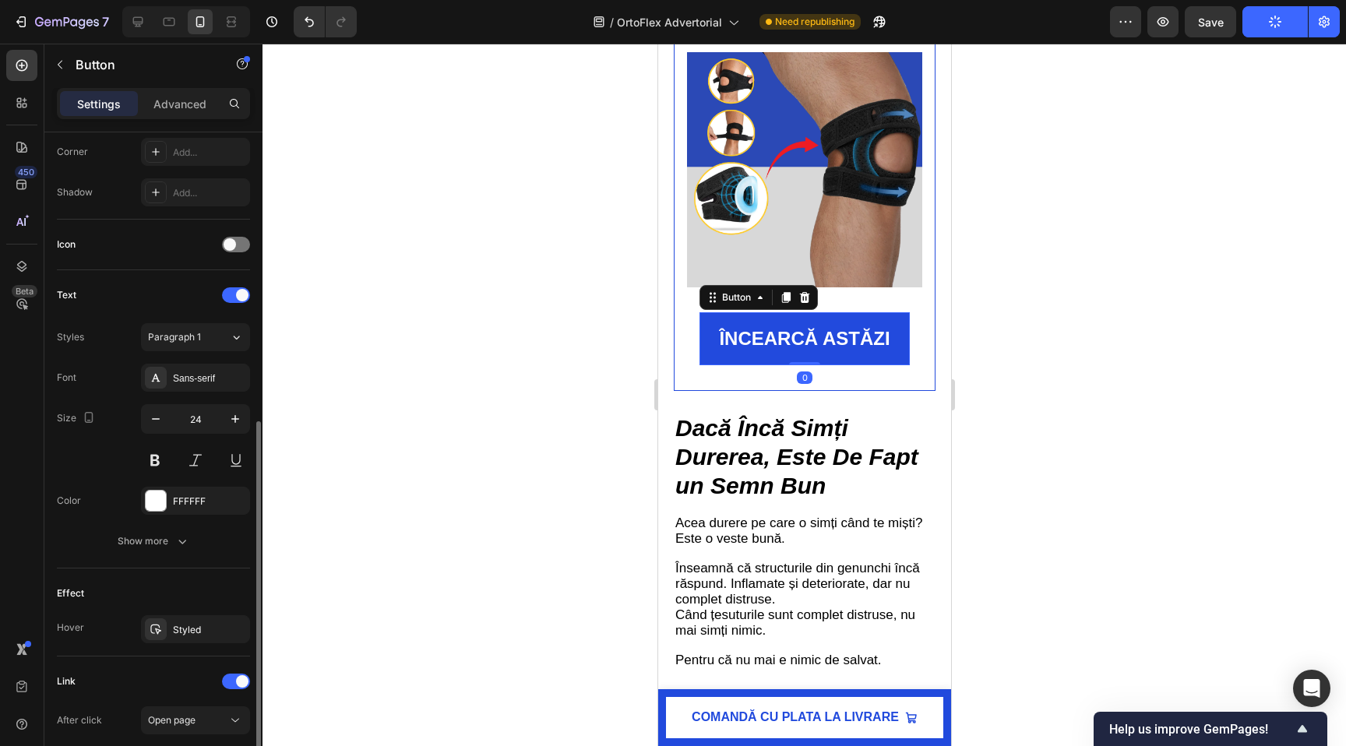
scroll to position [488, 0]
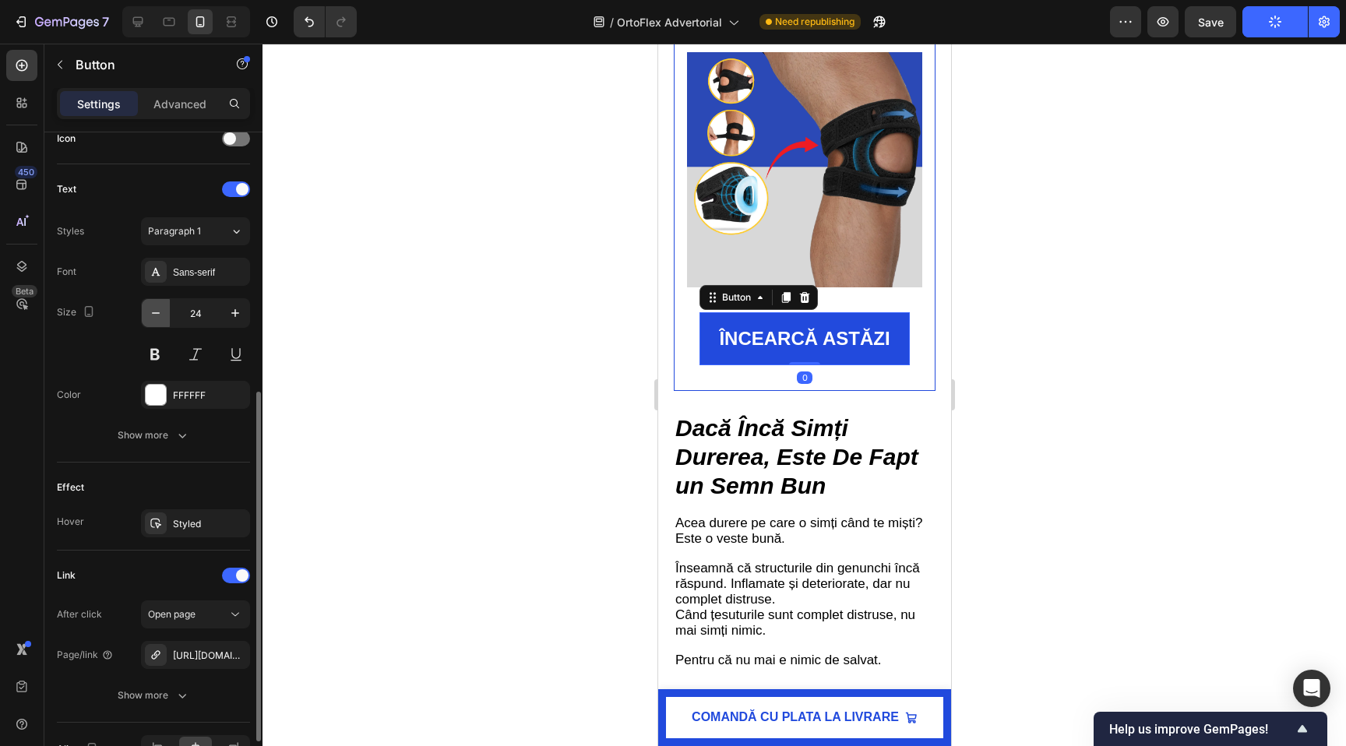
click at [159, 317] on icon "button" at bounding box center [156, 313] width 16 height 16
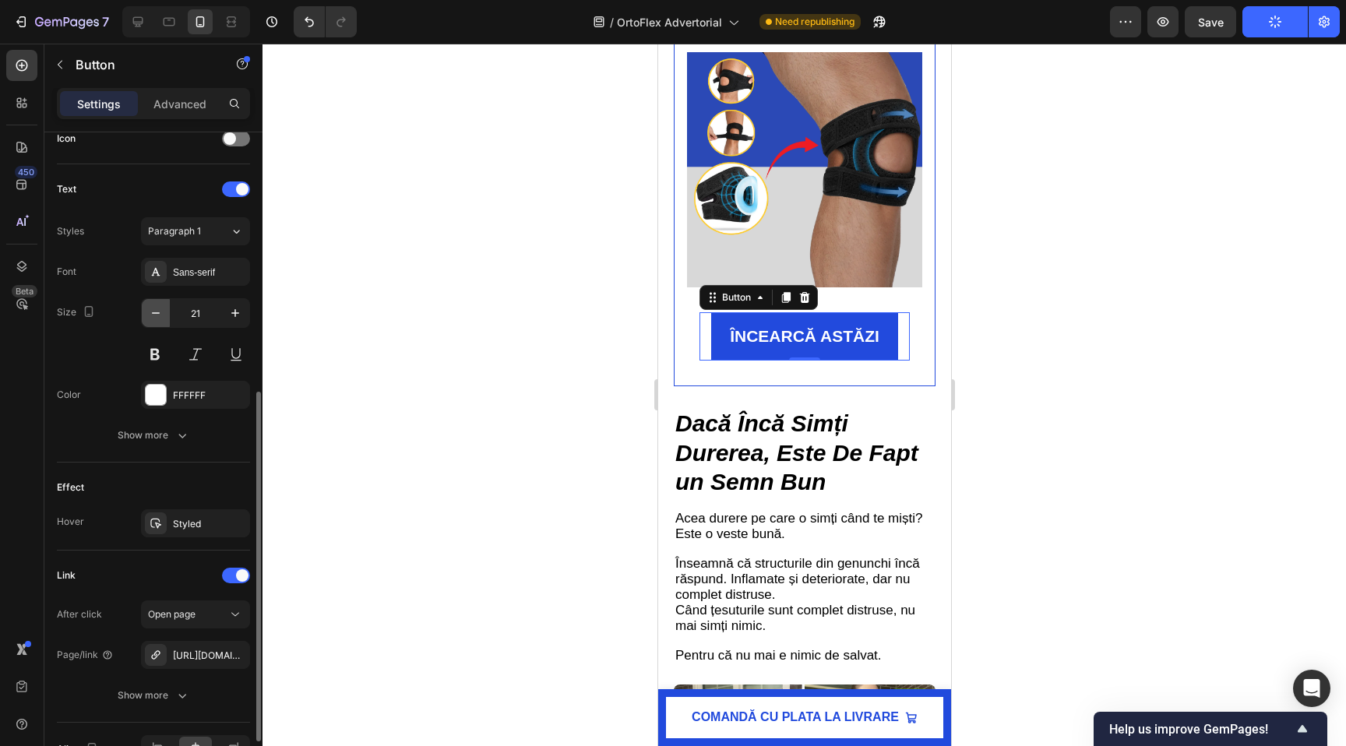
click at [159, 316] on icon "button" at bounding box center [156, 313] width 16 height 16
type input "20"
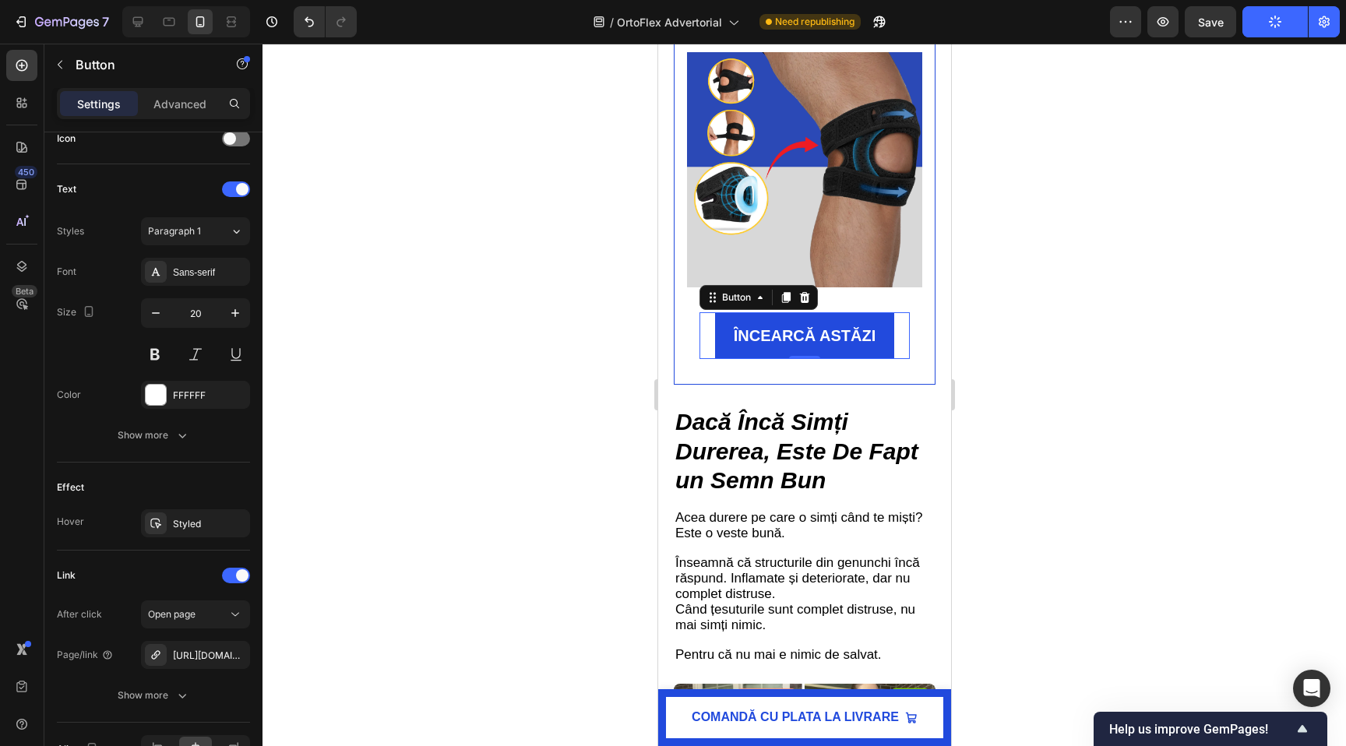
click at [607, 385] on div at bounding box center [803, 395] width 1083 height 702
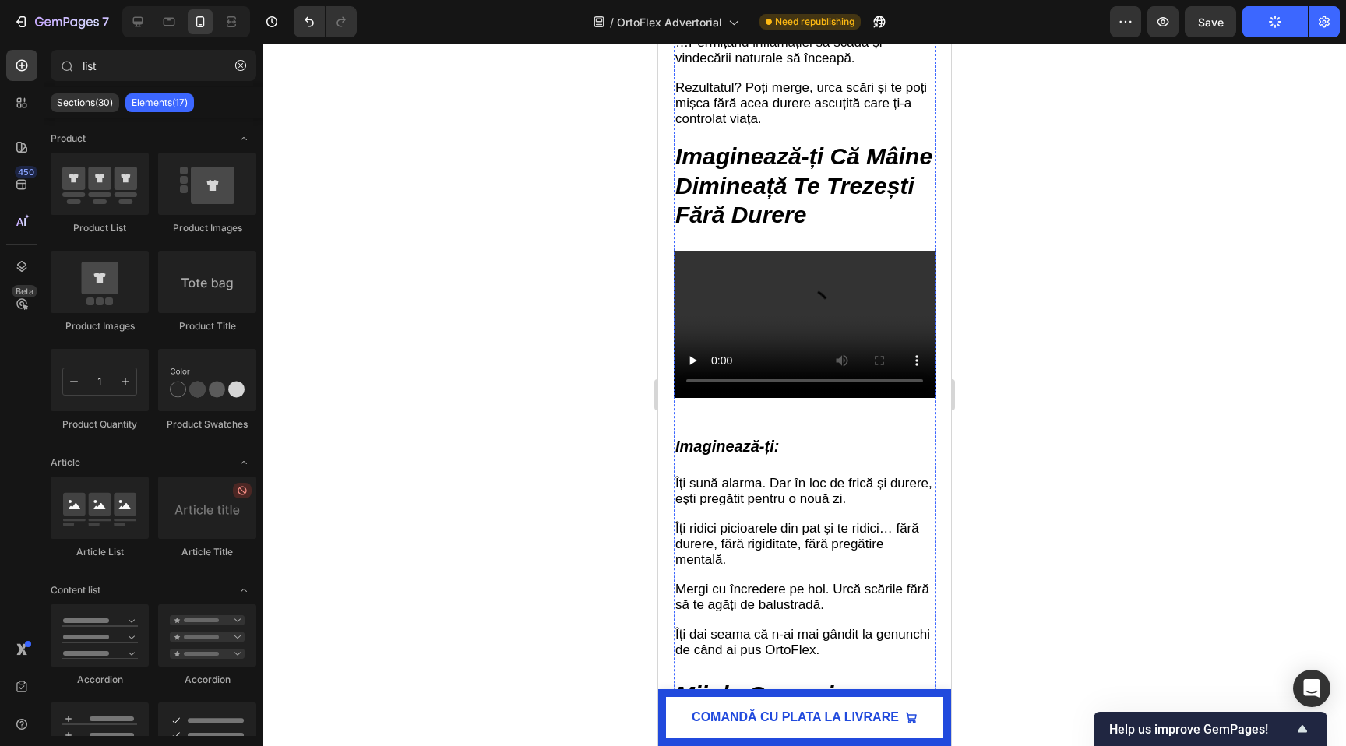
scroll to position [5024, 0]
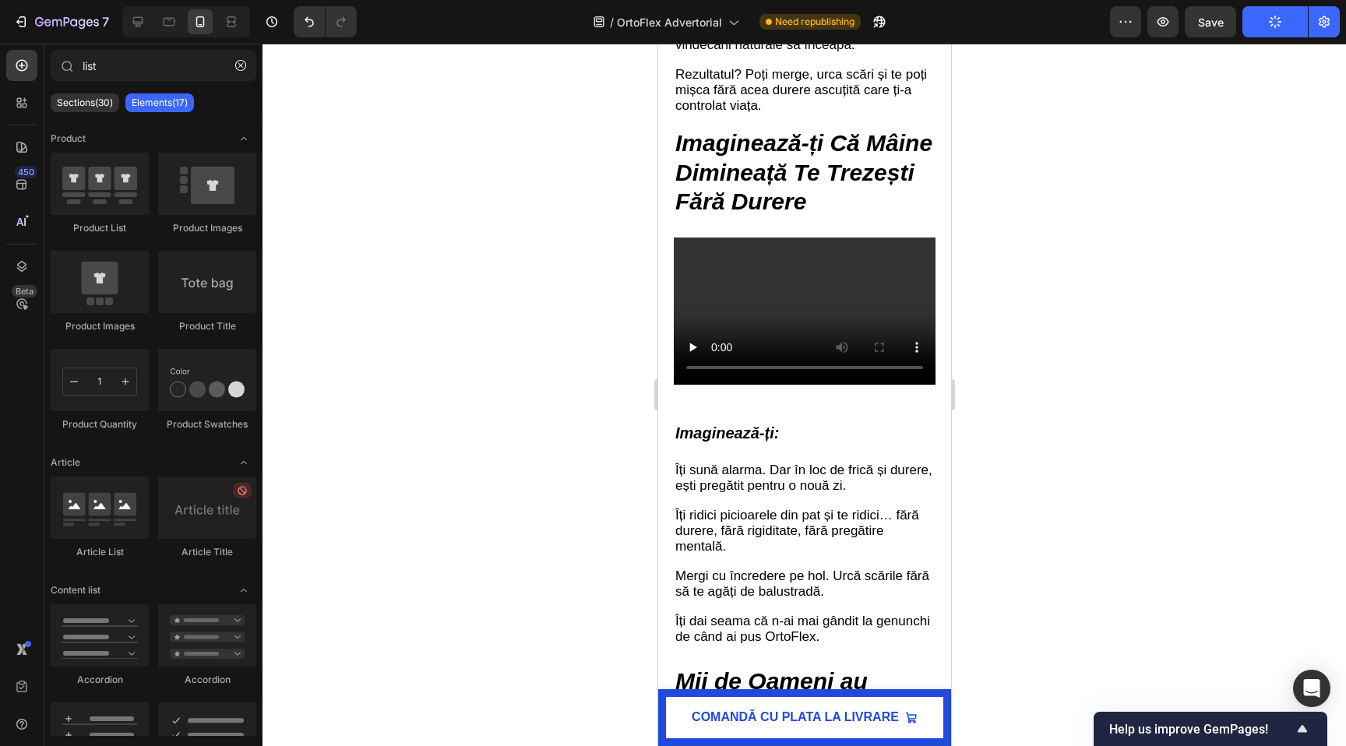
click at [1158, 375] on div at bounding box center [803, 395] width 1083 height 702
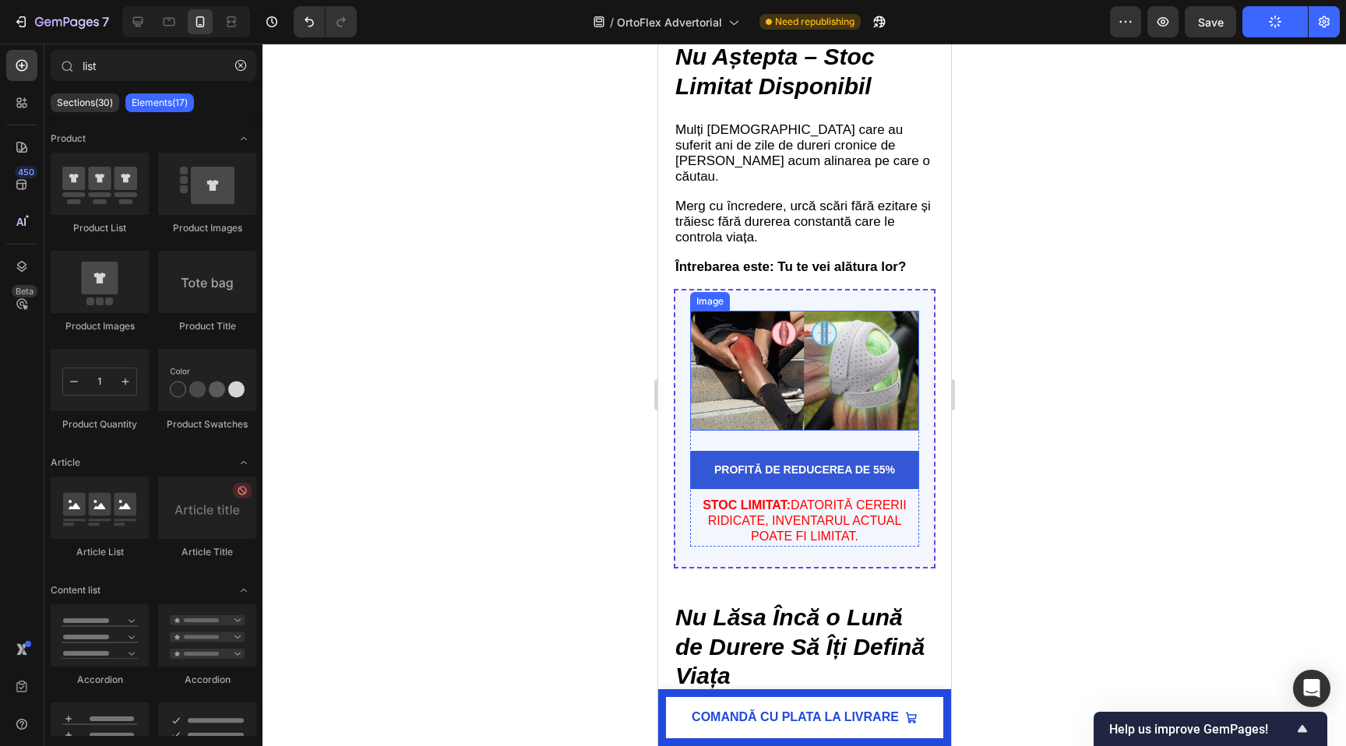
click at [820, 382] on img at bounding box center [803, 371] width 229 height 120
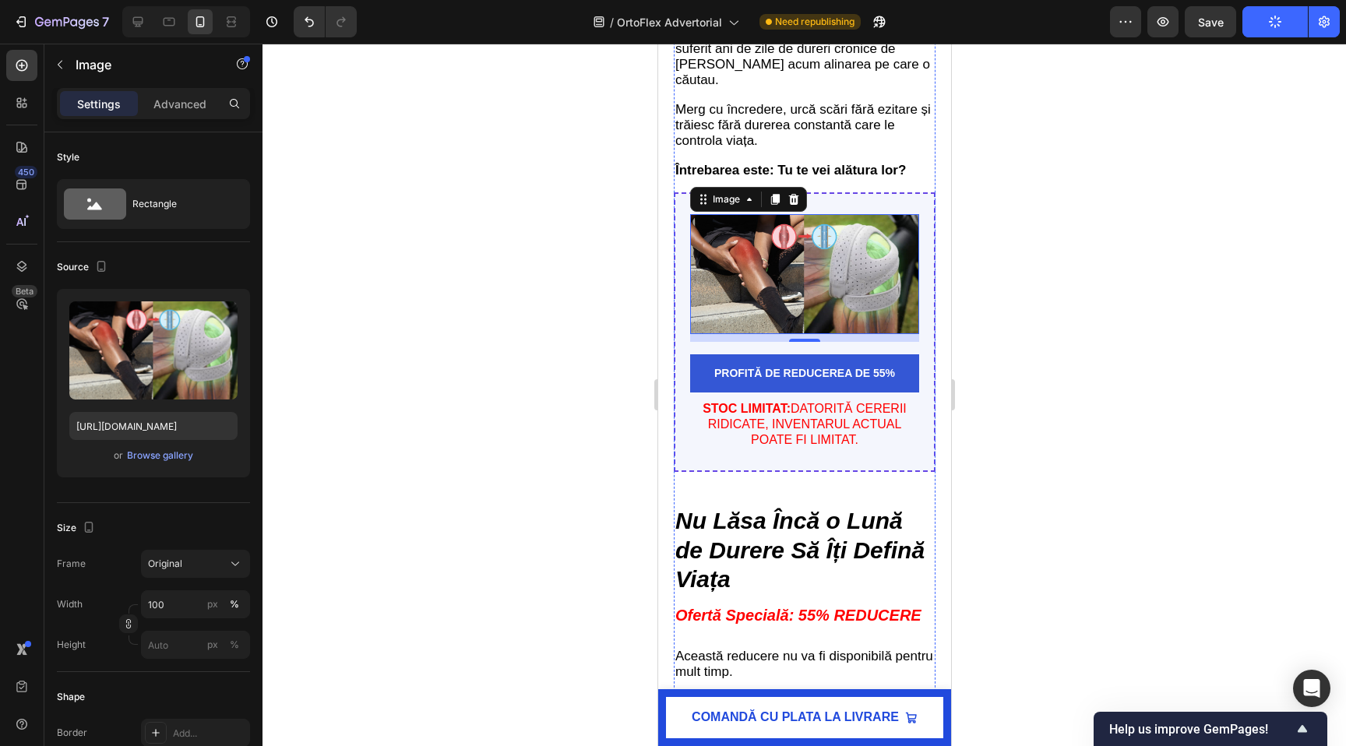
scroll to position [6259, 0]
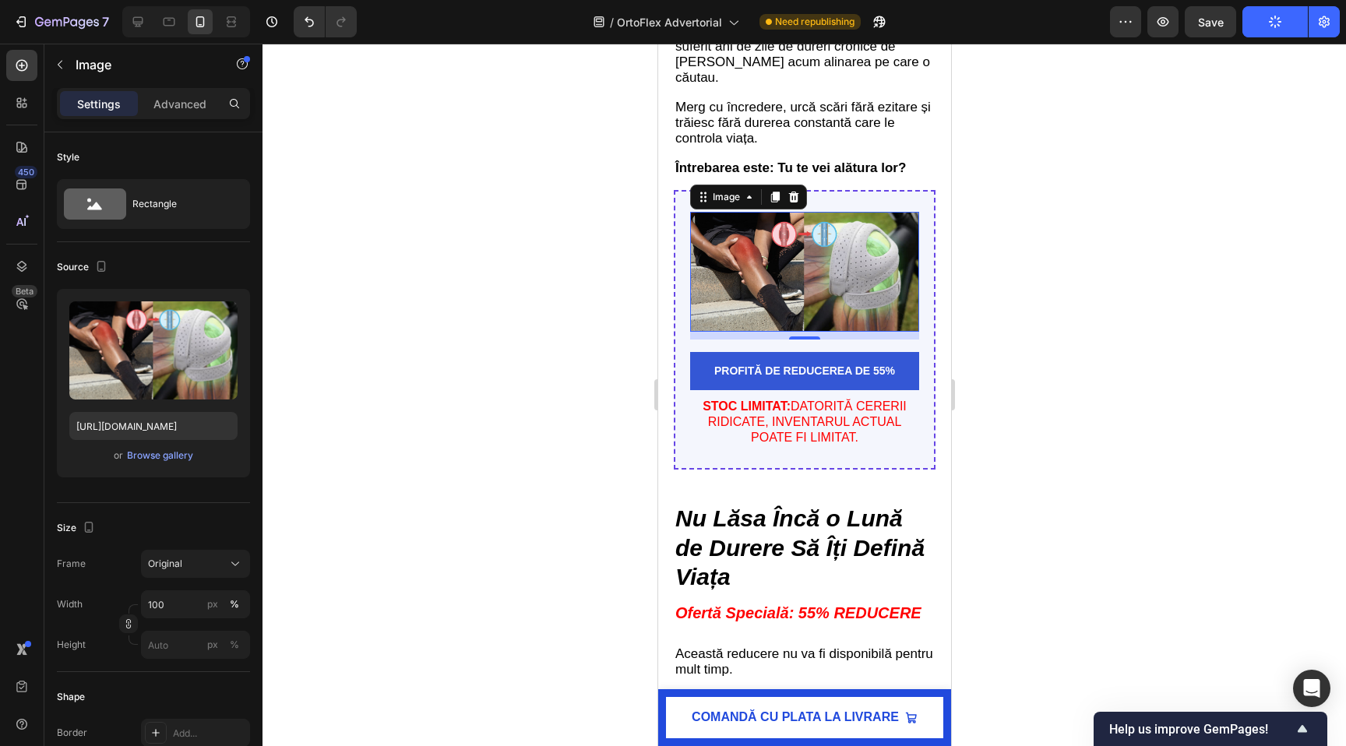
click at [837, 267] on img at bounding box center [803, 272] width 229 height 120
click at [845, 265] on img at bounding box center [803, 272] width 229 height 120
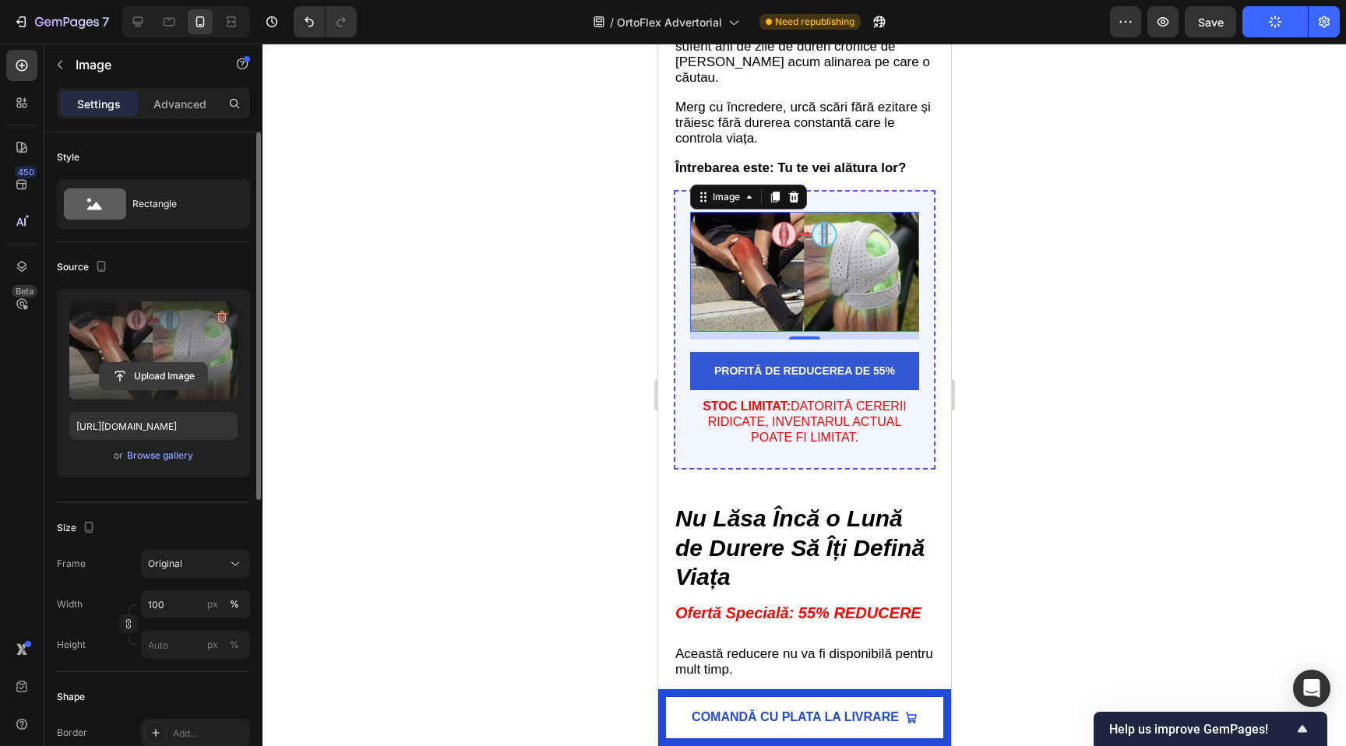
click at [163, 377] on input "file" at bounding box center [153, 376] width 107 height 26
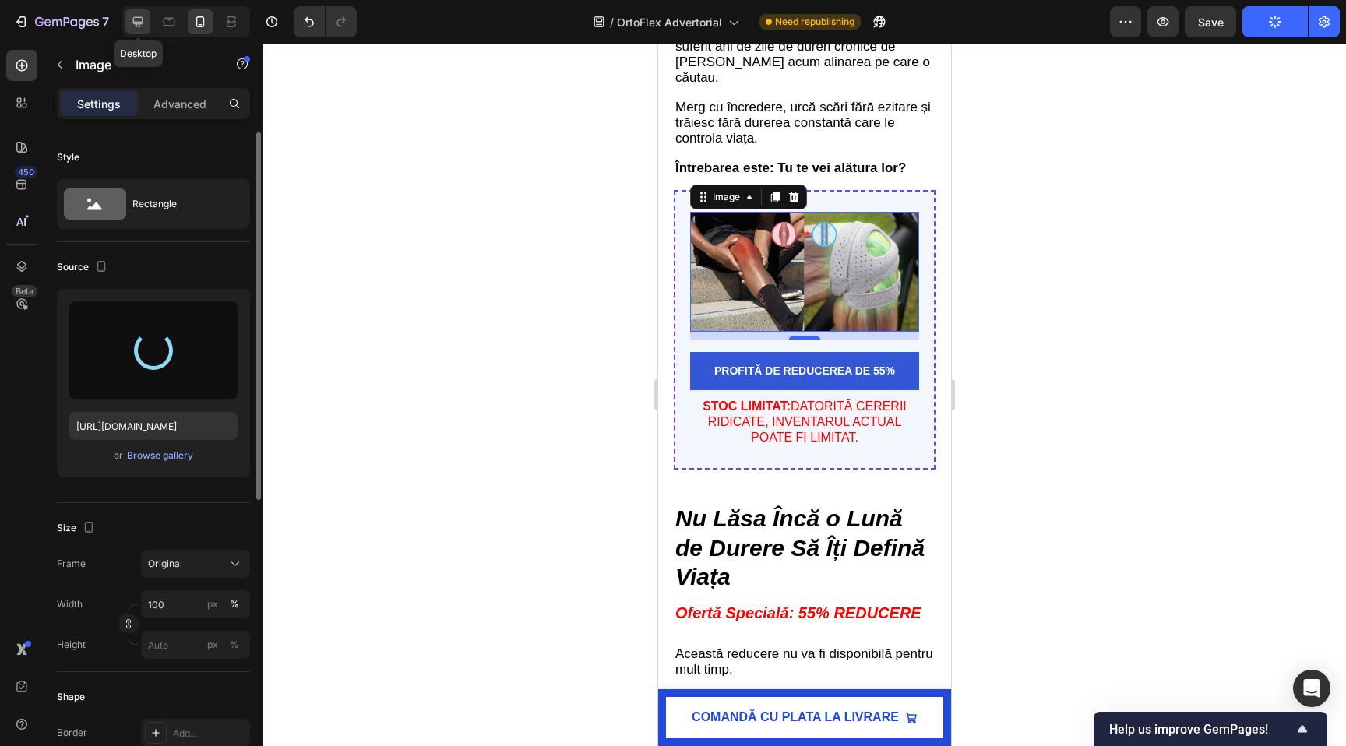
click at [137, 22] on icon at bounding box center [138, 22] width 10 height 10
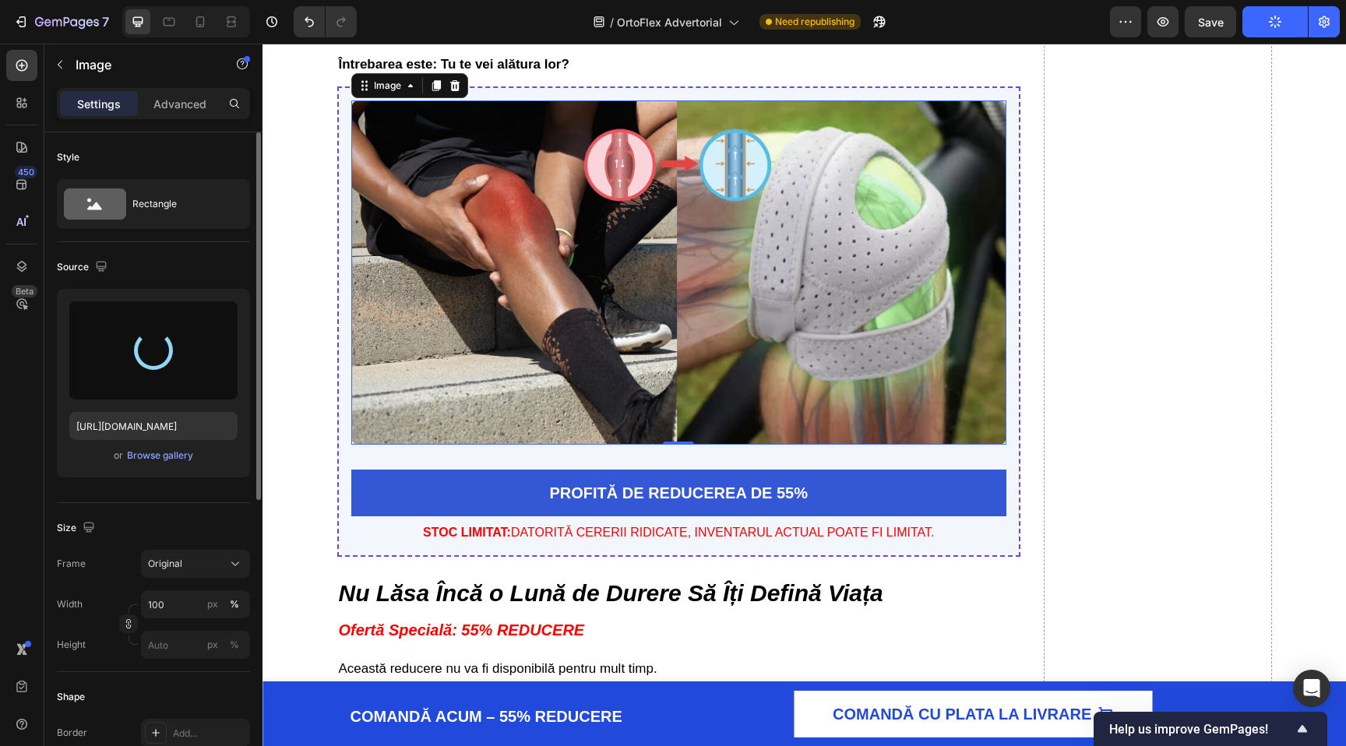
scroll to position [6361, 0]
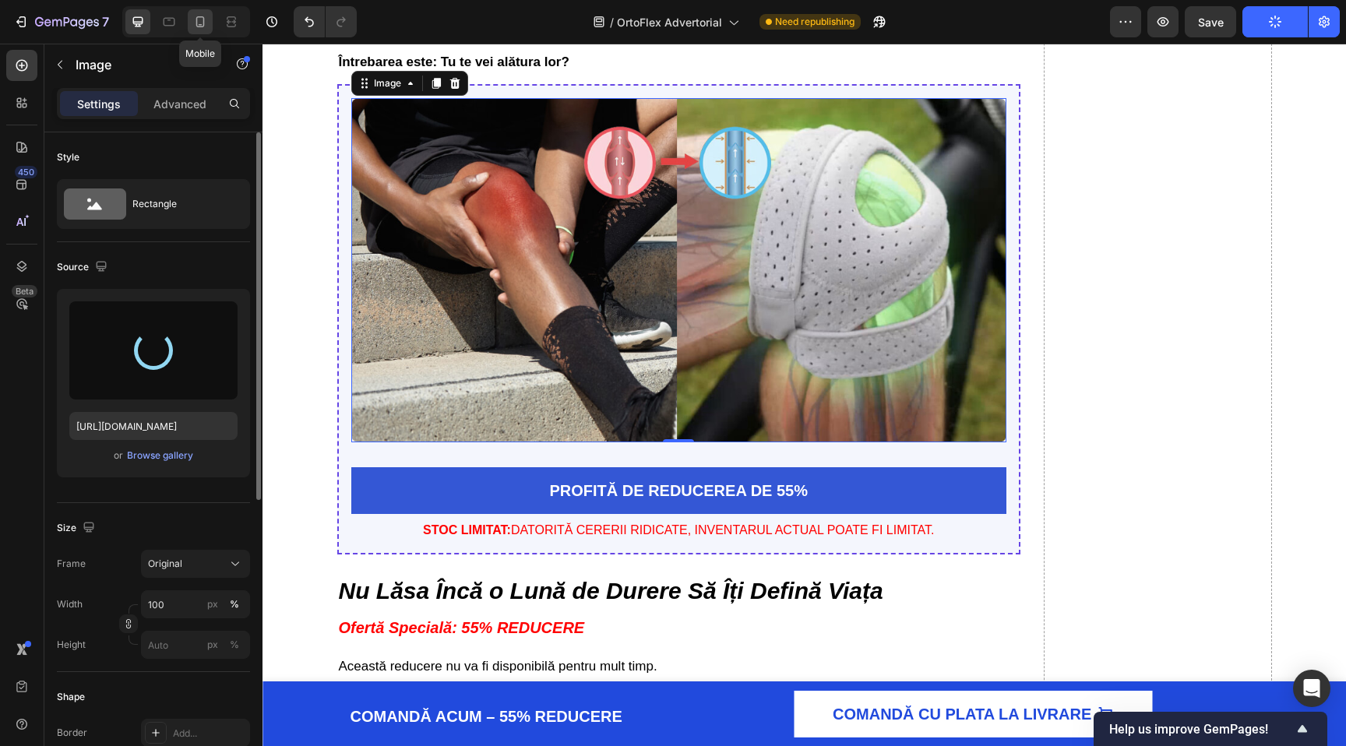
click at [202, 23] on icon at bounding box center [200, 22] width 16 height 16
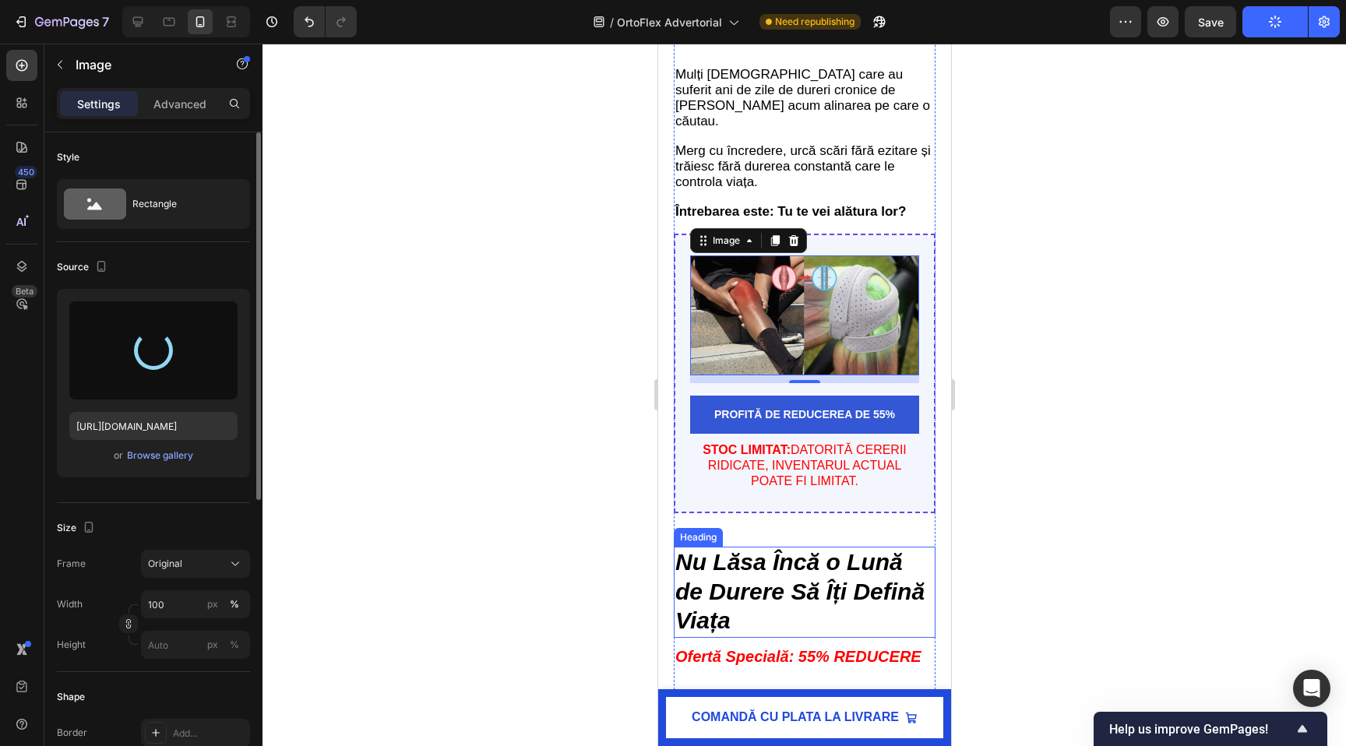
scroll to position [6219, 0]
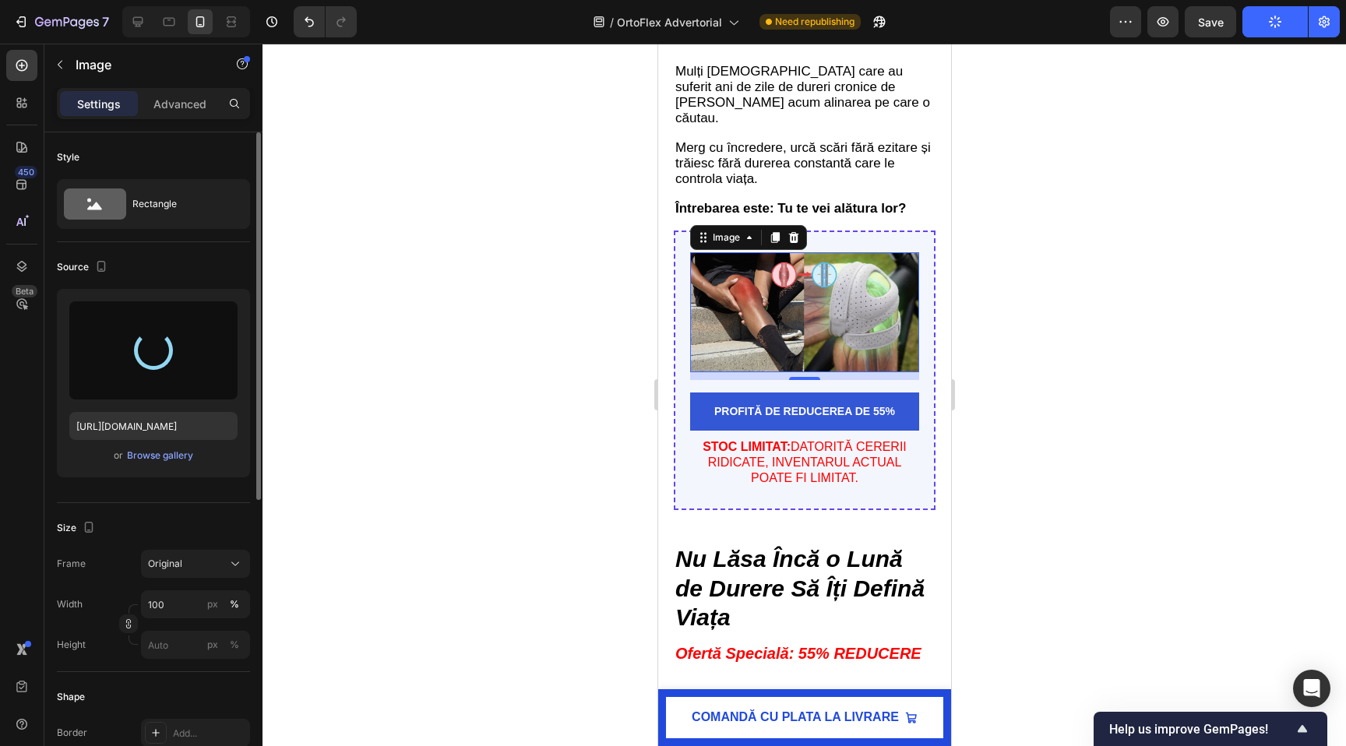
drag, startPoint x: 804, startPoint y: 382, endPoint x: 804, endPoint y: 353, distance: 28.8
click at [804, 353] on div "Image 10" at bounding box center [803, 312] width 229 height 120
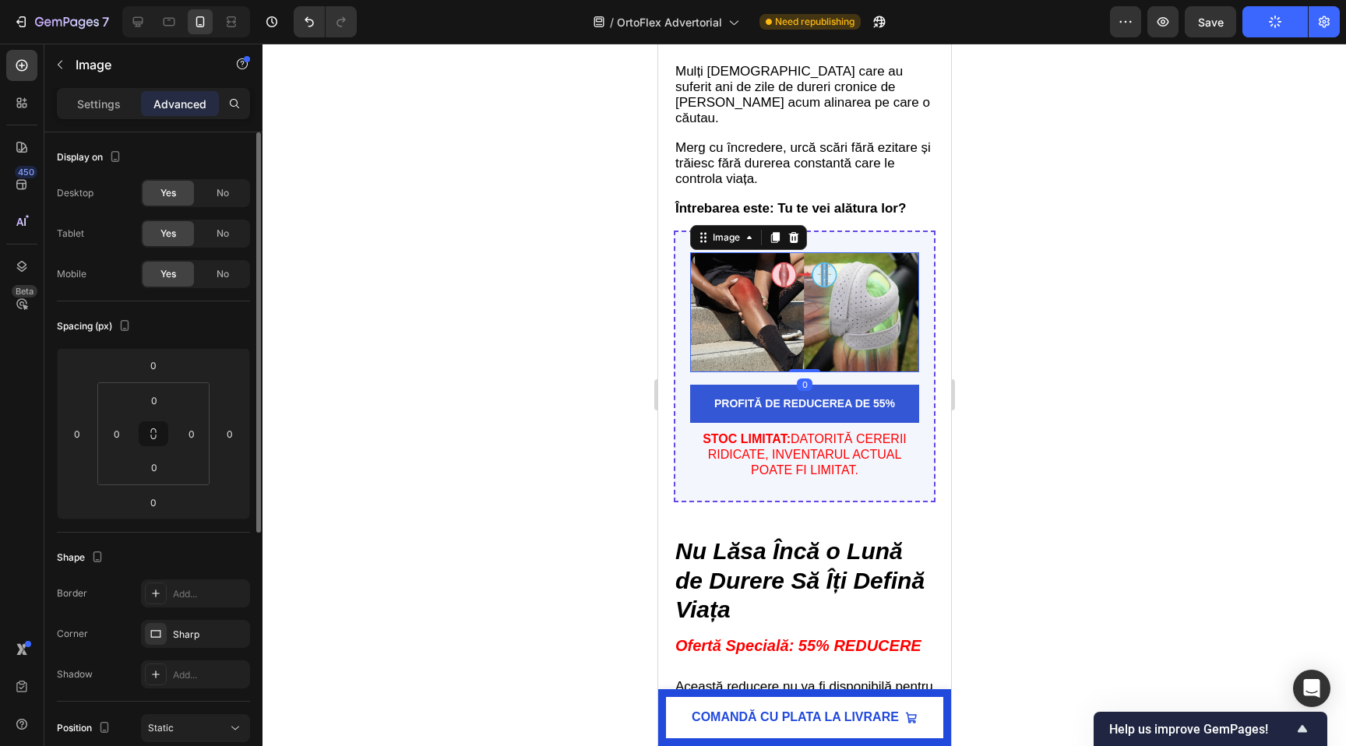
click at [751, 340] on img at bounding box center [803, 312] width 229 height 120
click at [81, 89] on div "Settings Advanced" at bounding box center [153, 103] width 193 height 31
click at [81, 97] on p "Settings" at bounding box center [99, 104] width 44 height 16
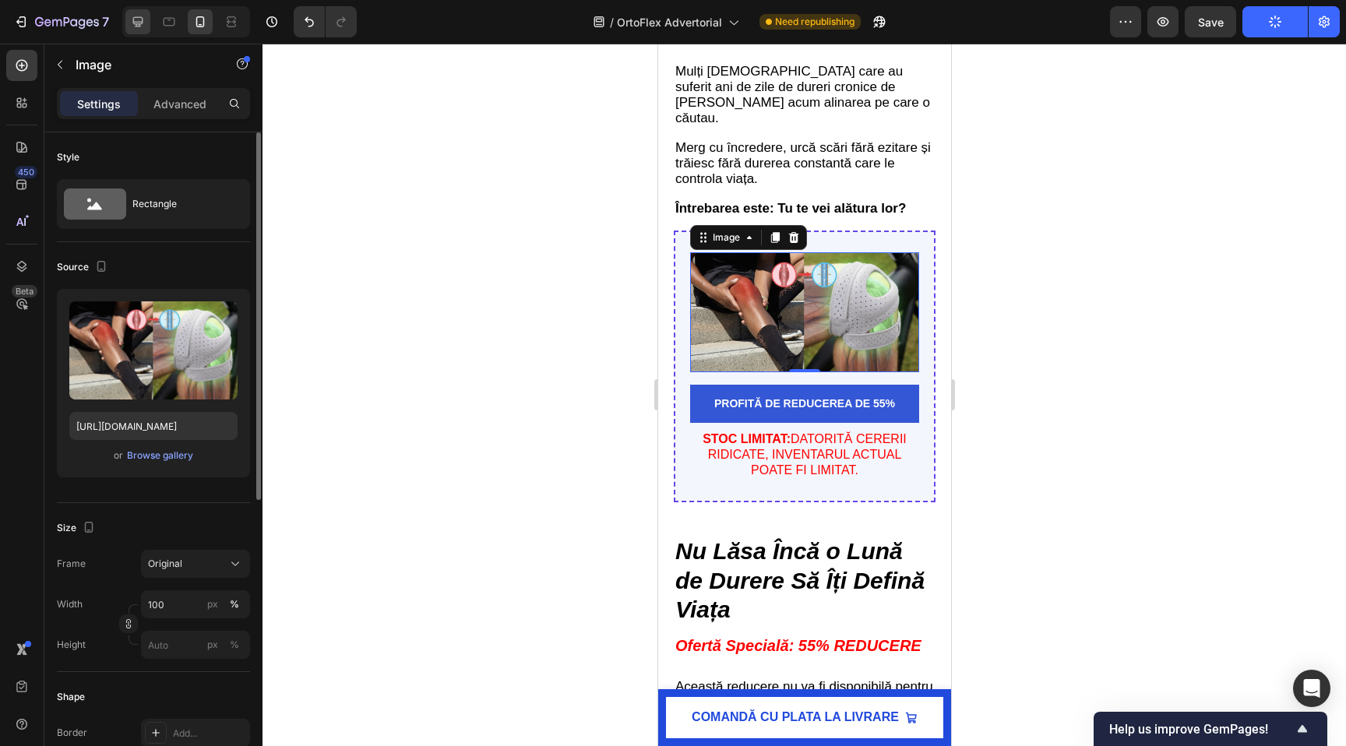
click at [126, 31] on div at bounding box center [137, 21] width 25 height 25
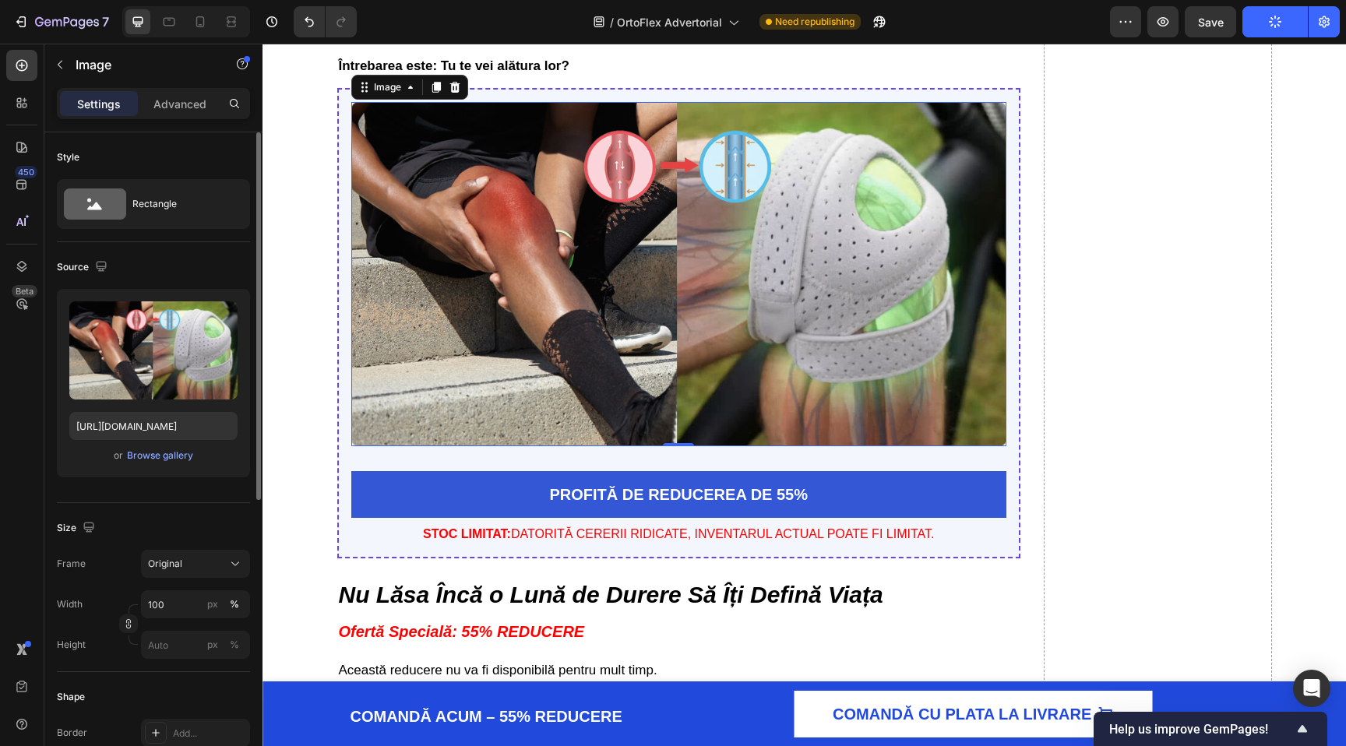
scroll to position [6361, 0]
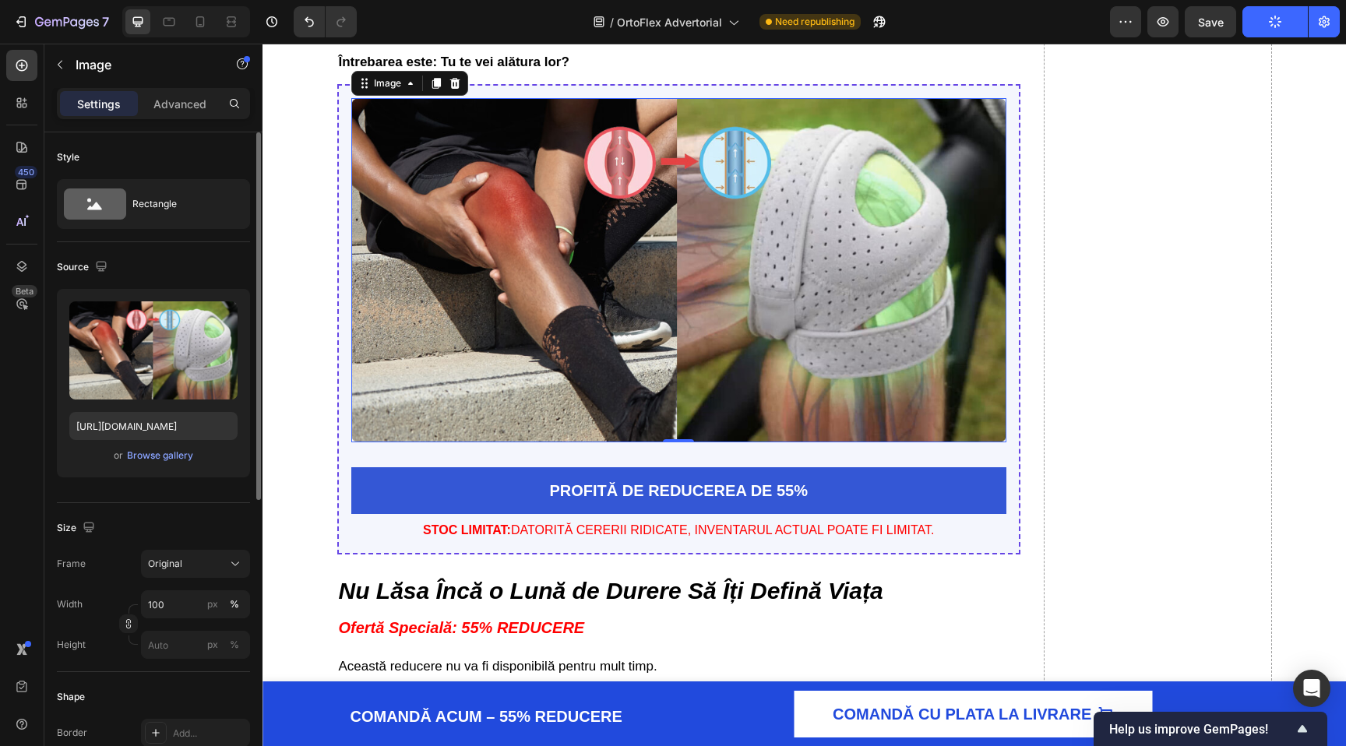
click at [710, 338] on img at bounding box center [679, 270] width 656 height 344
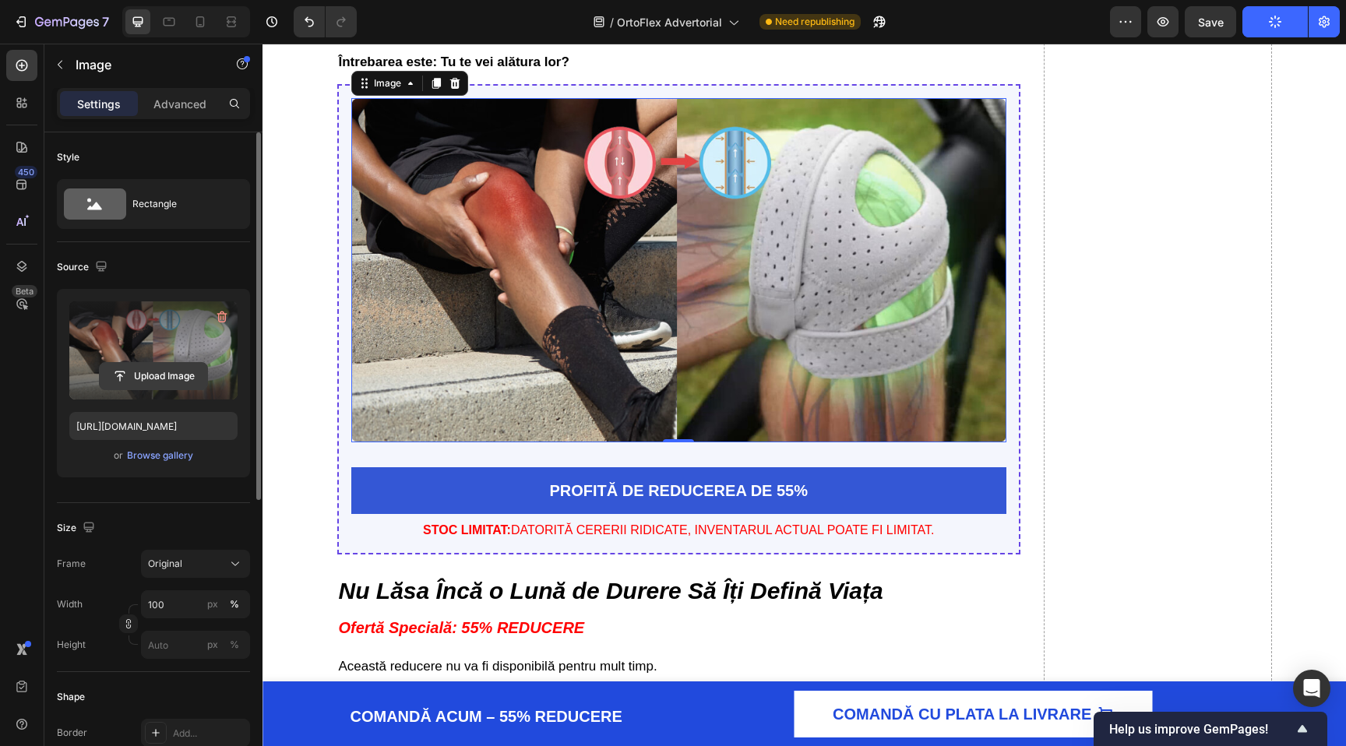
click at [146, 378] on input "file" at bounding box center [153, 376] width 107 height 26
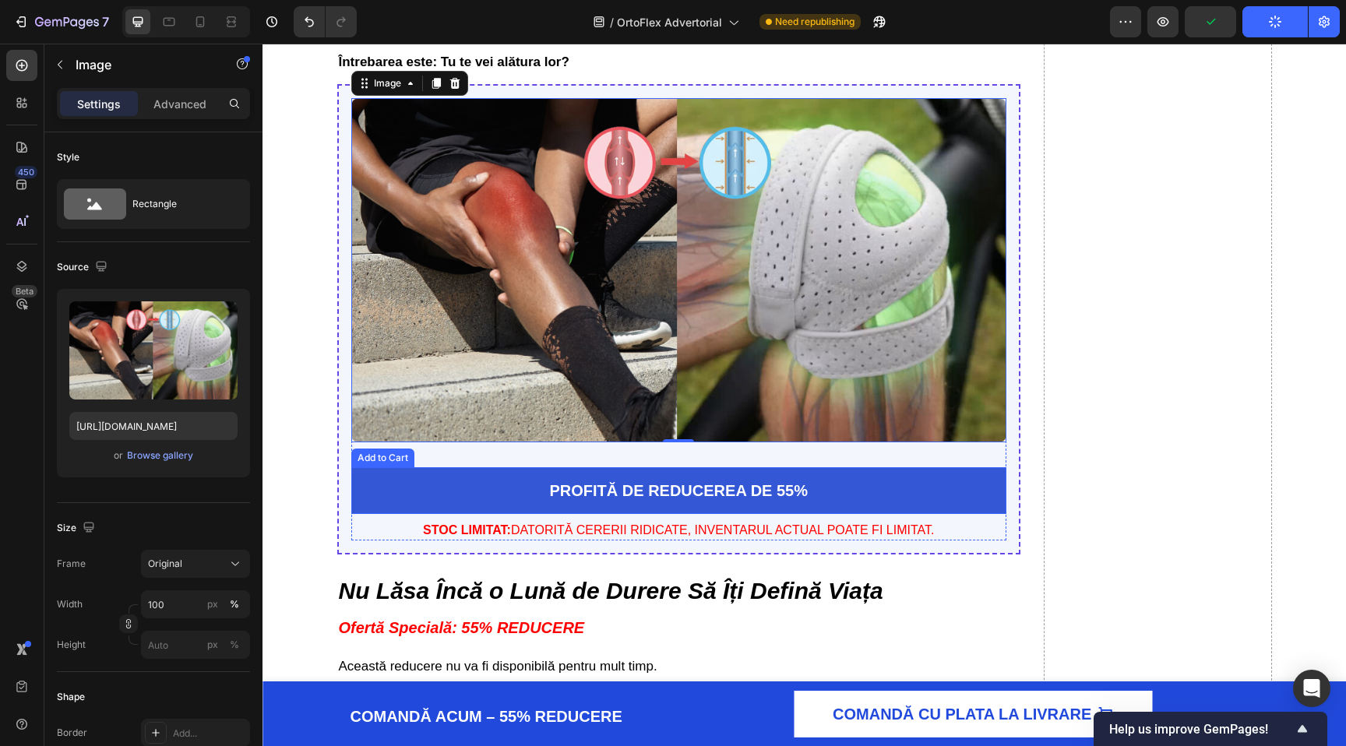
type input "[URL][DOMAIN_NAME]"
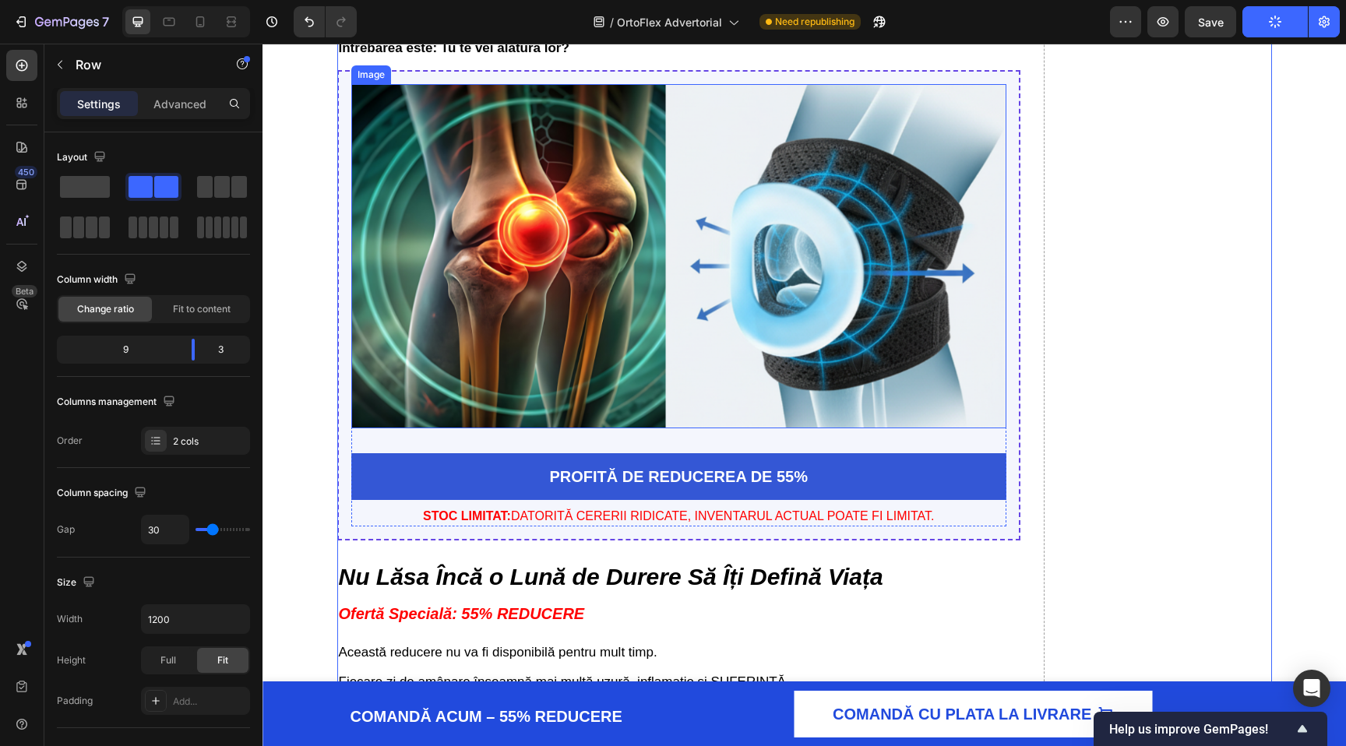
scroll to position [6577, 0]
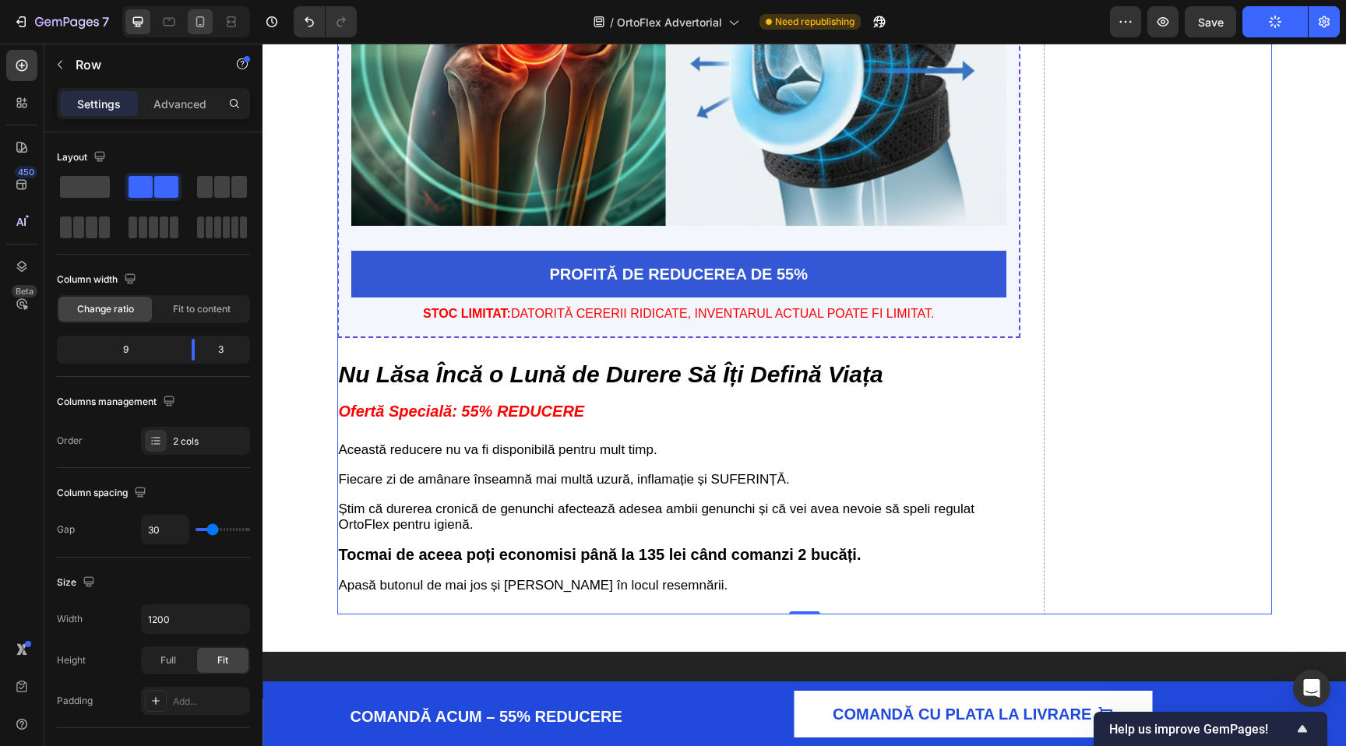
click at [199, 28] on icon at bounding box center [200, 22] width 16 height 16
type input "0"
type input "100%"
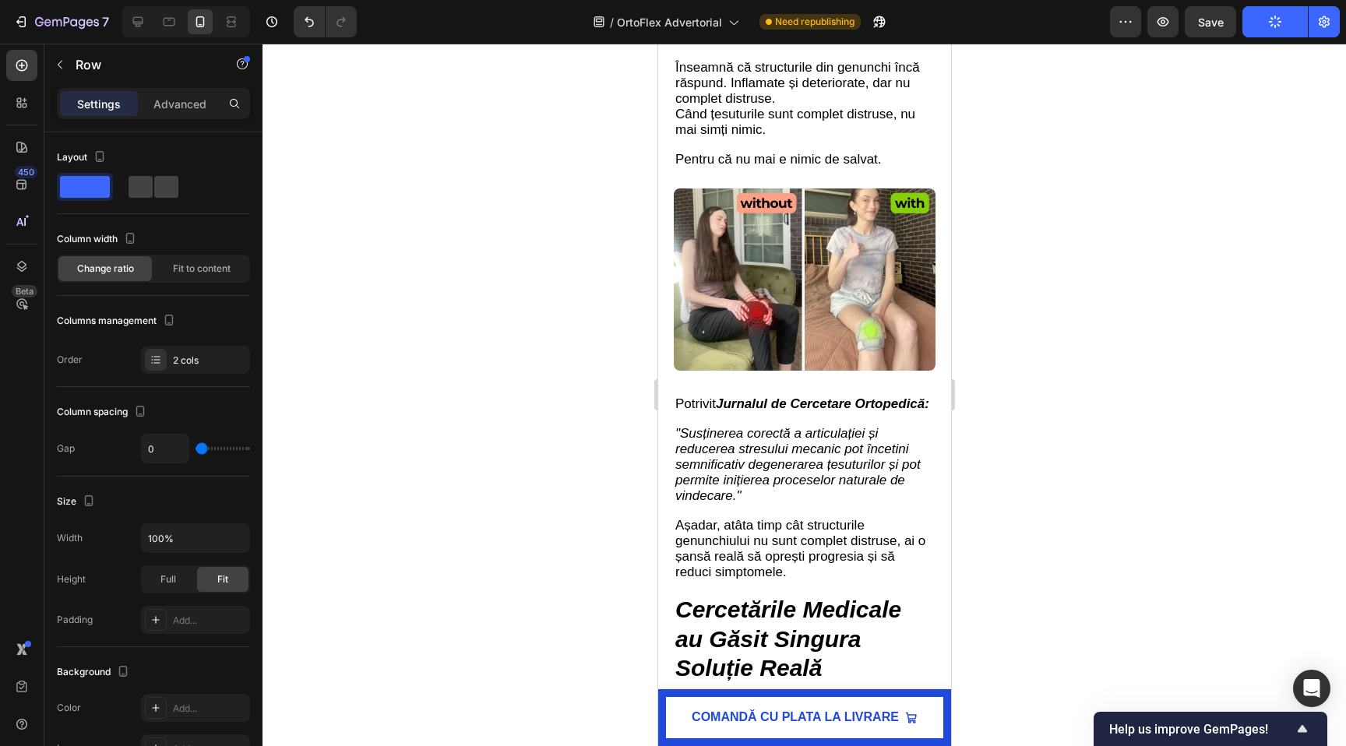
scroll to position [2846, 0]
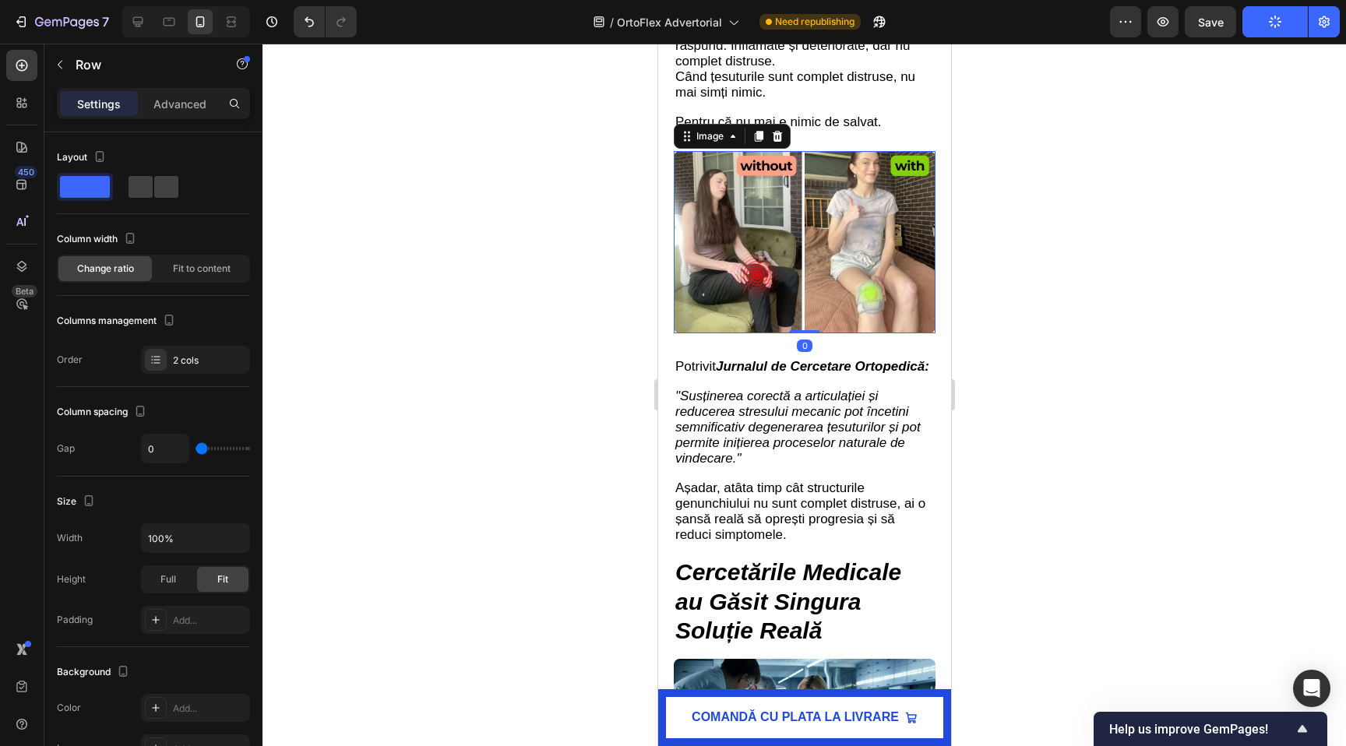
click at [781, 229] on img at bounding box center [804, 242] width 262 height 183
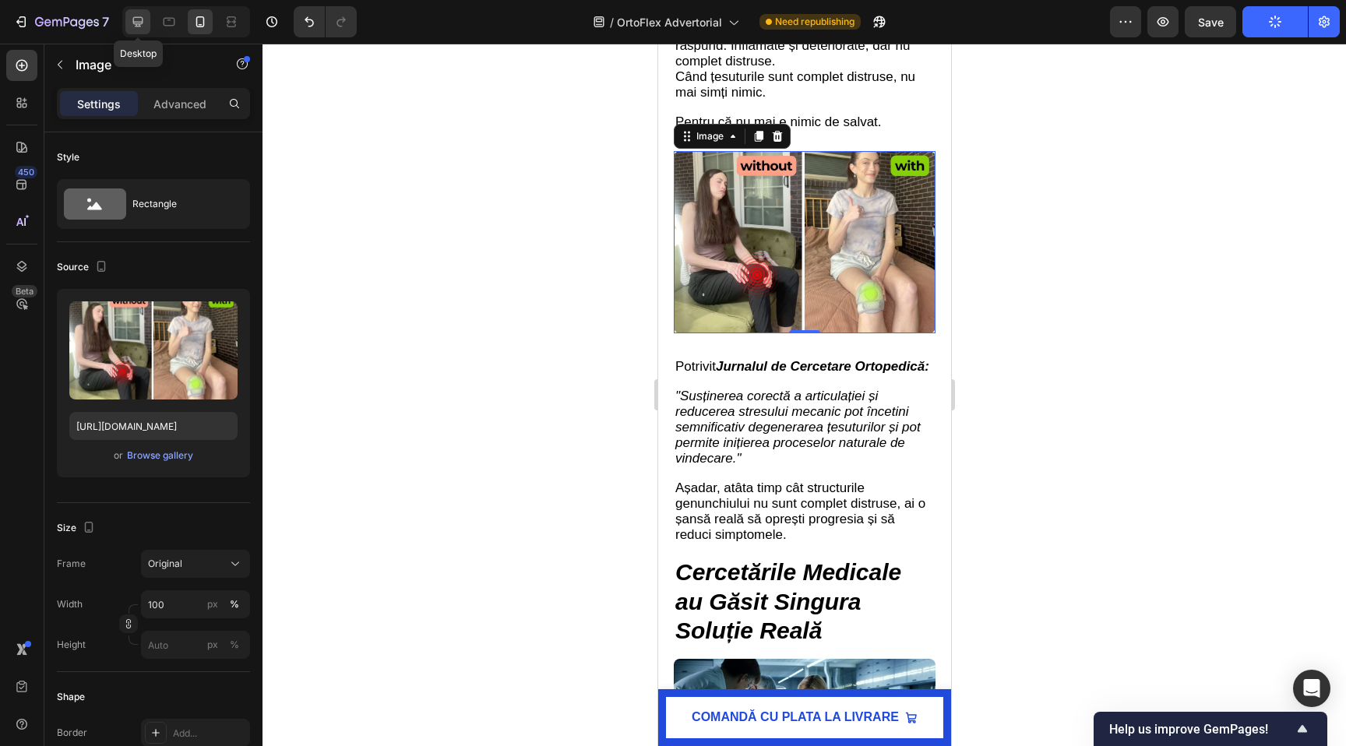
click at [135, 18] on icon at bounding box center [138, 22] width 16 height 16
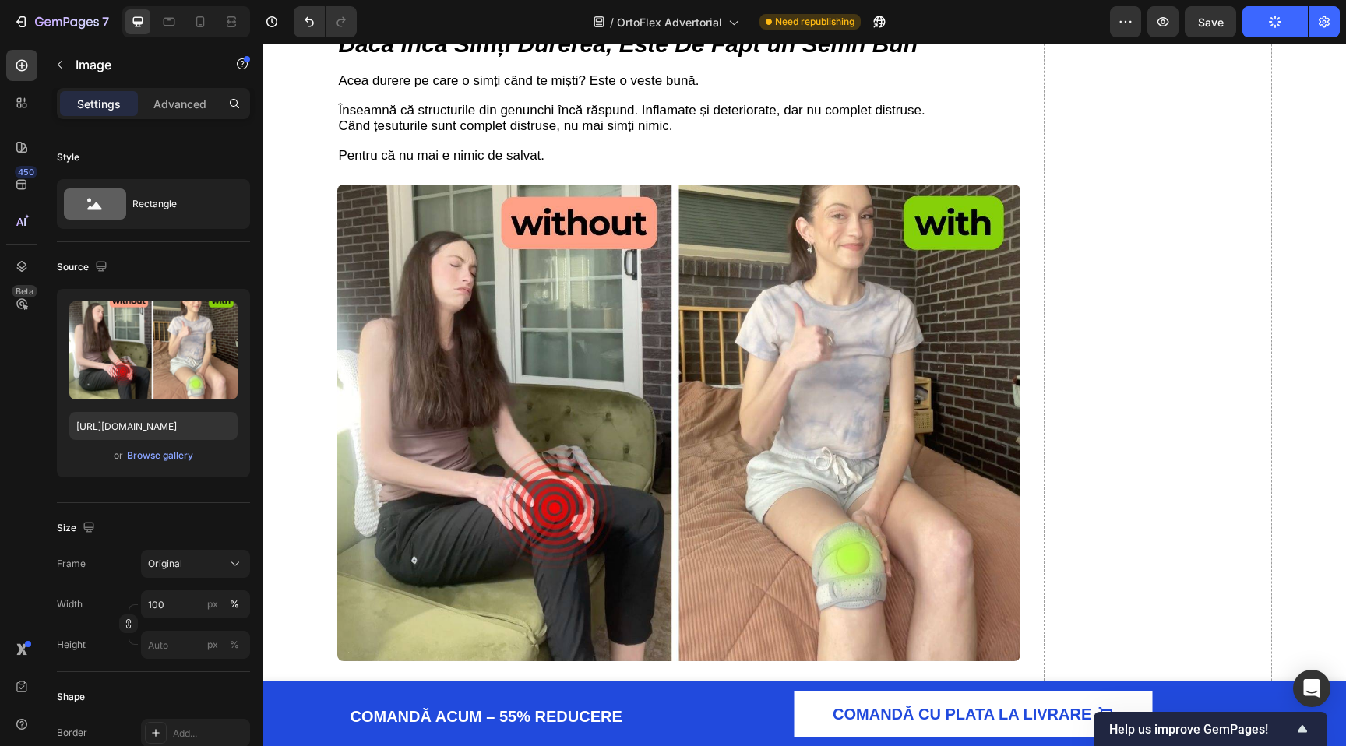
scroll to position [2179, 0]
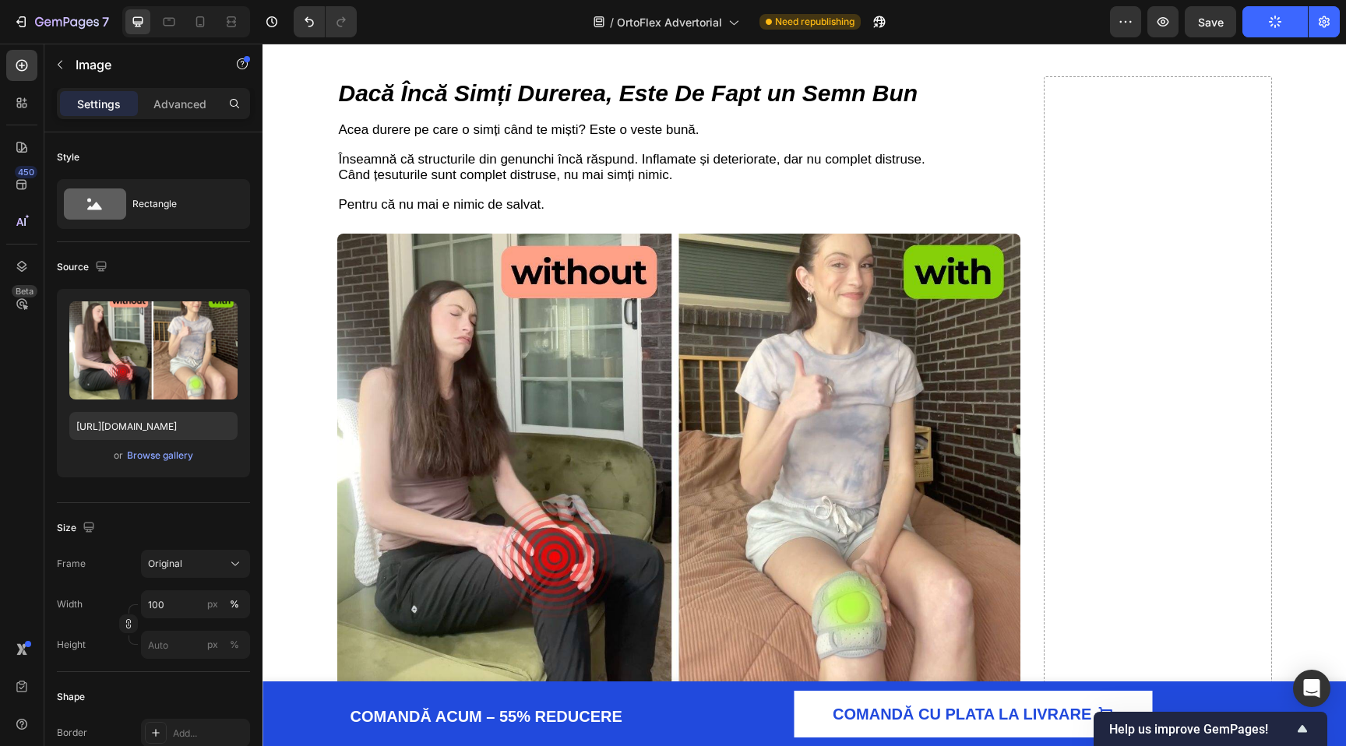
click at [676, 427] on img at bounding box center [679, 472] width 684 height 477
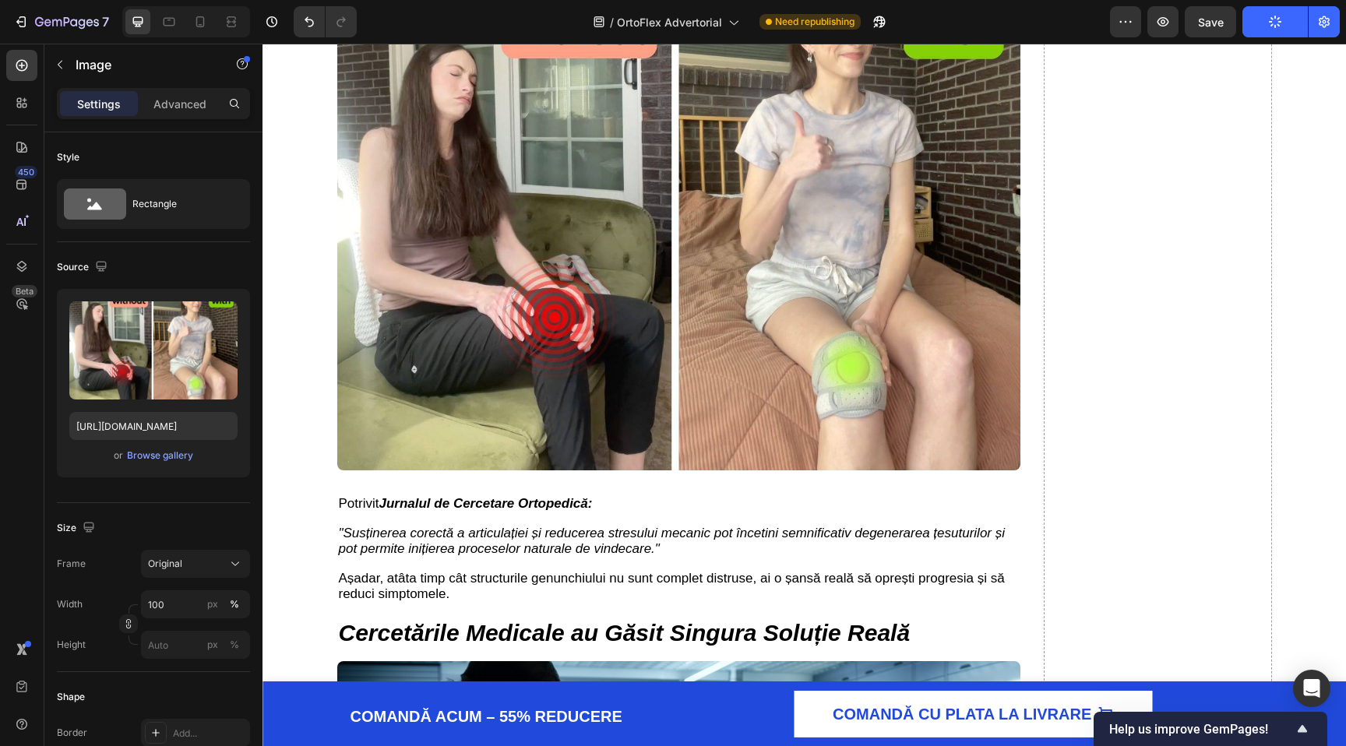
scroll to position [2421, 0]
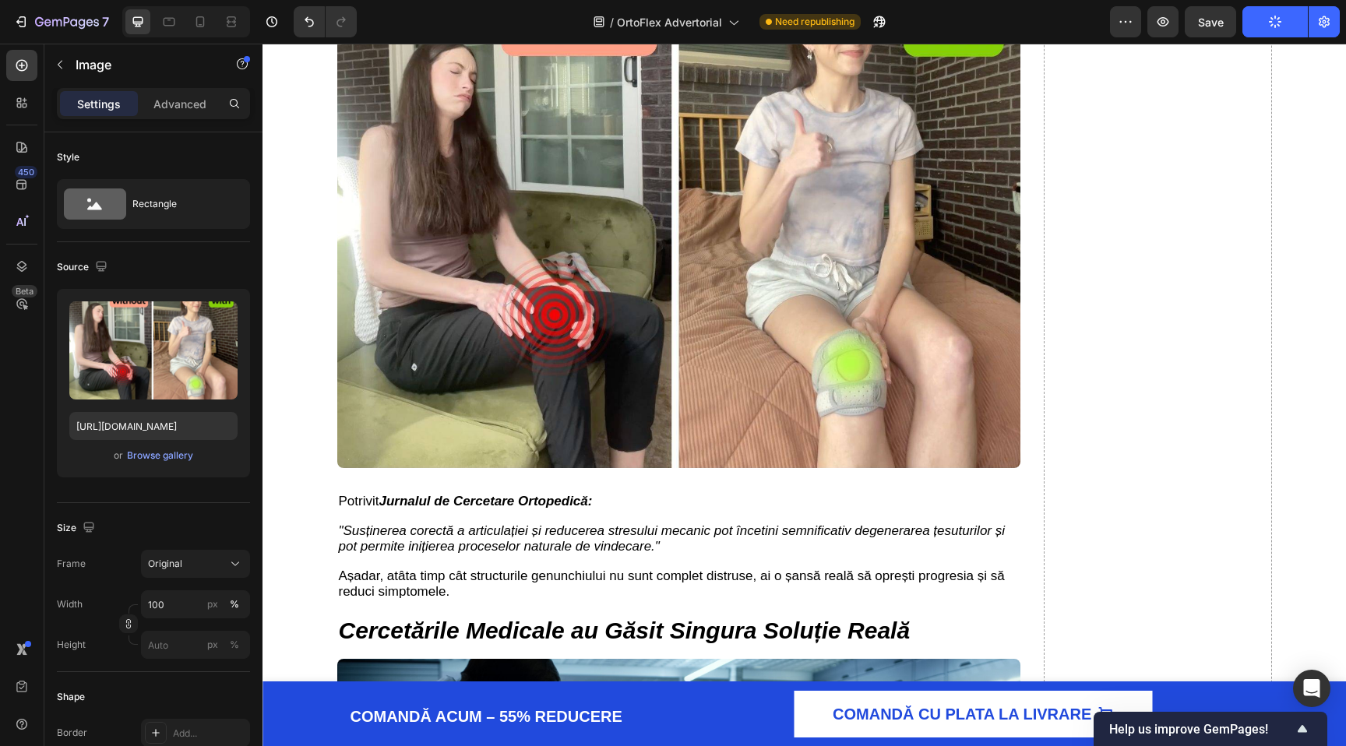
click at [649, 238] on img at bounding box center [679, 229] width 684 height 477
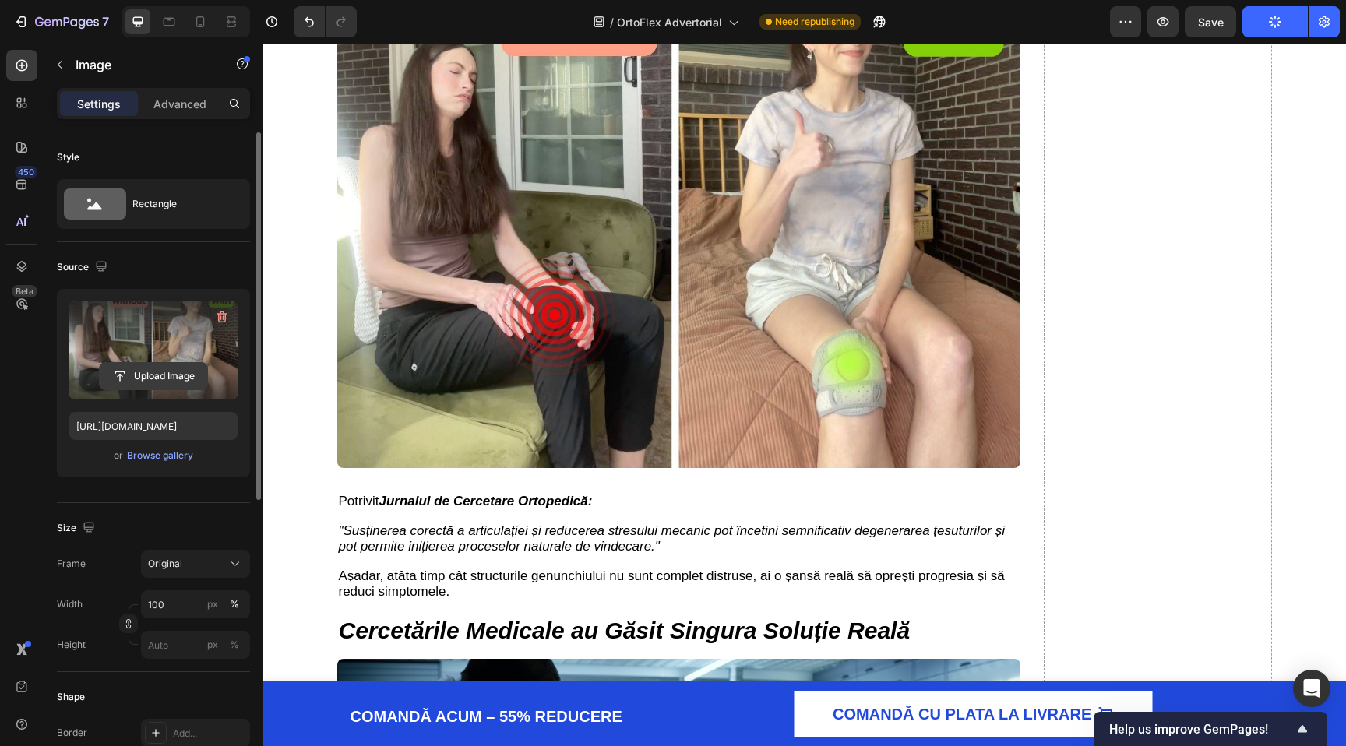
click at [140, 372] on input "file" at bounding box center [153, 376] width 107 height 26
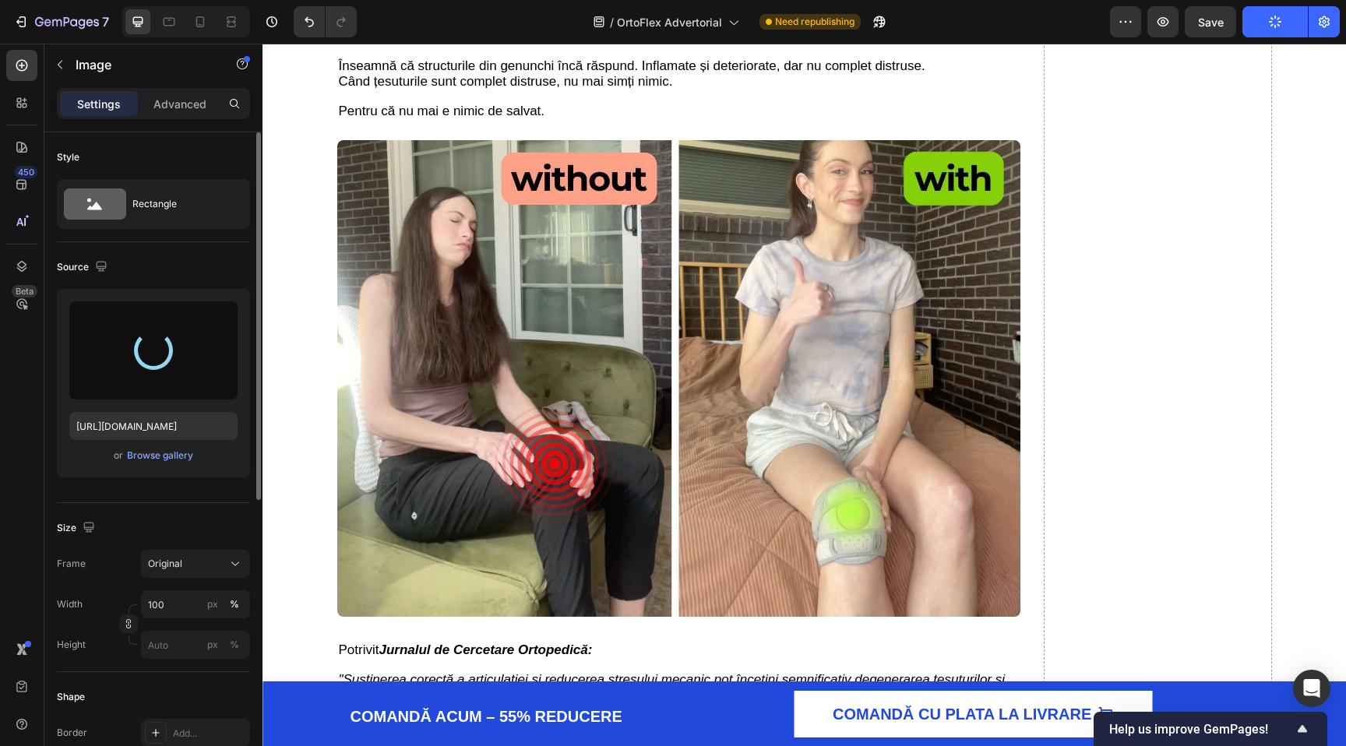
scroll to position [2275, 0]
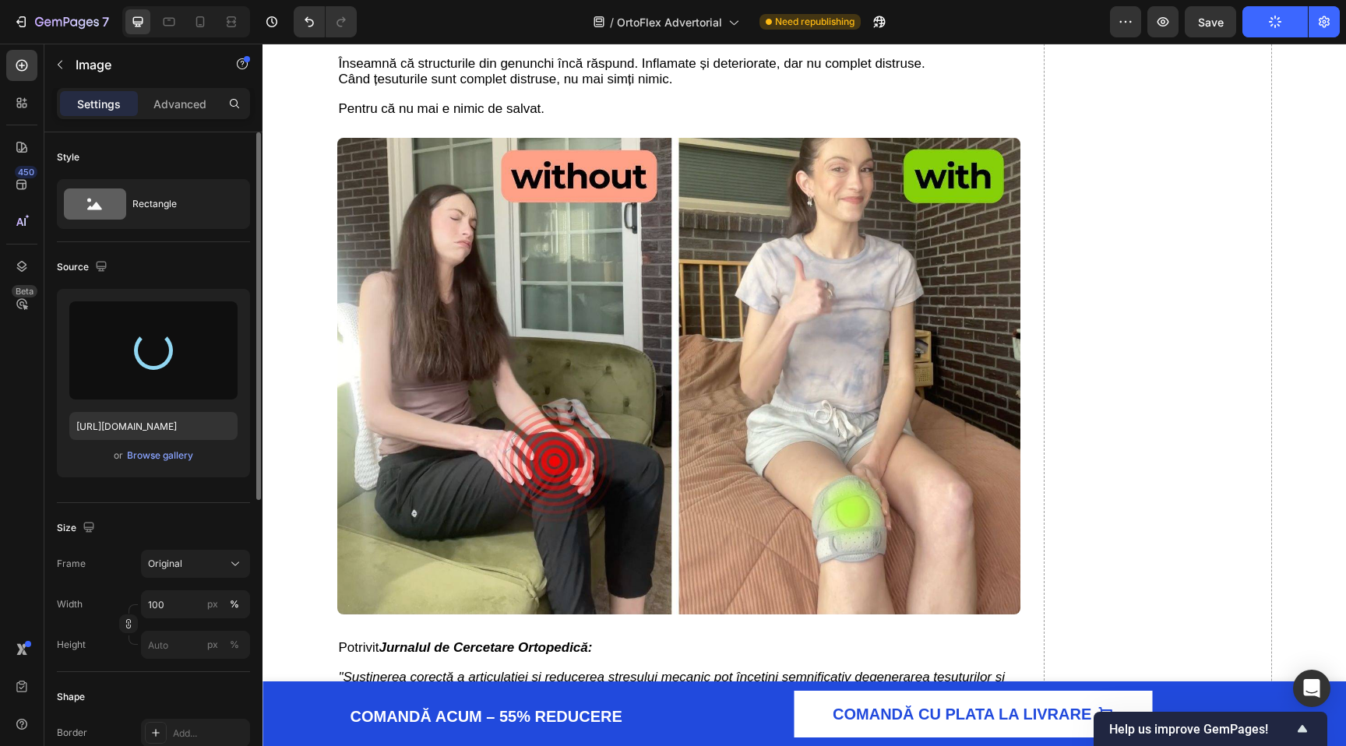
click at [160, 352] on div at bounding box center [153, 350] width 48 height 48
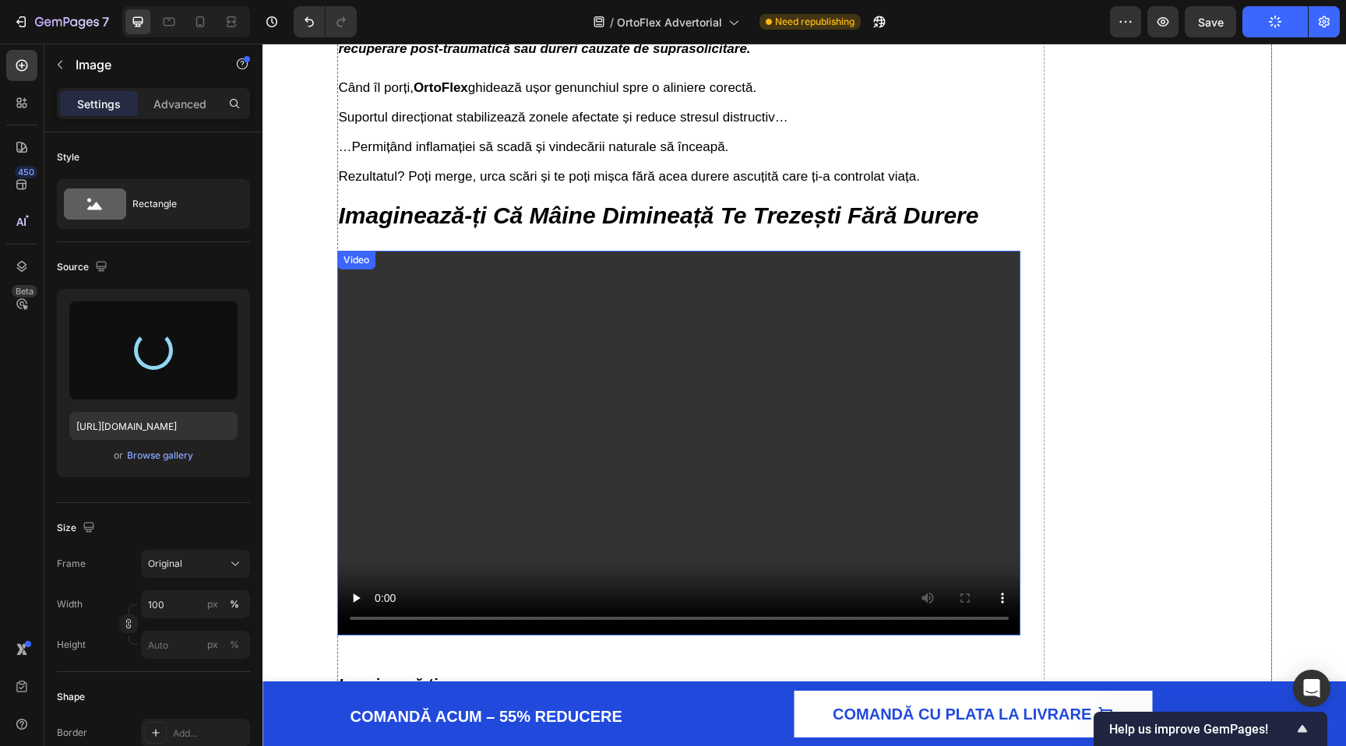
scroll to position [4699, 0]
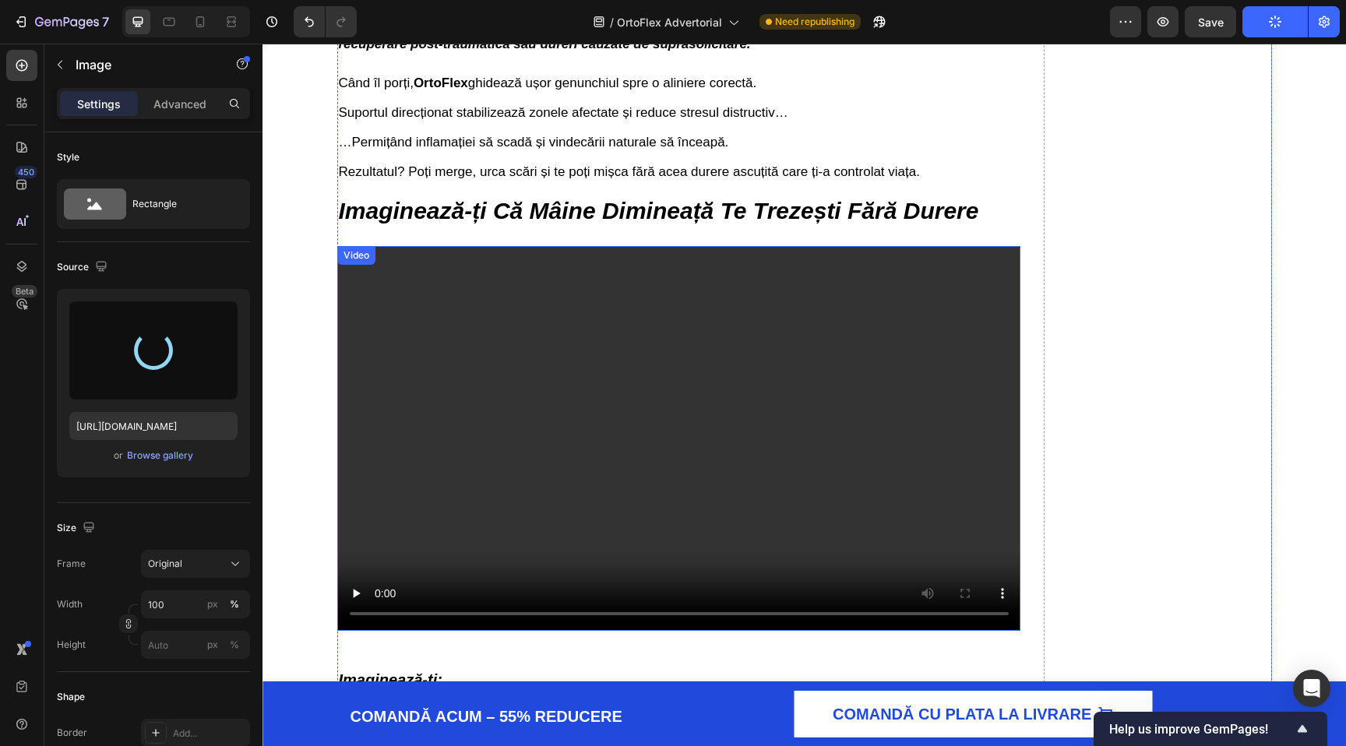
click at [363, 298] on video at bounding box center [679, 438] width 684 height 385
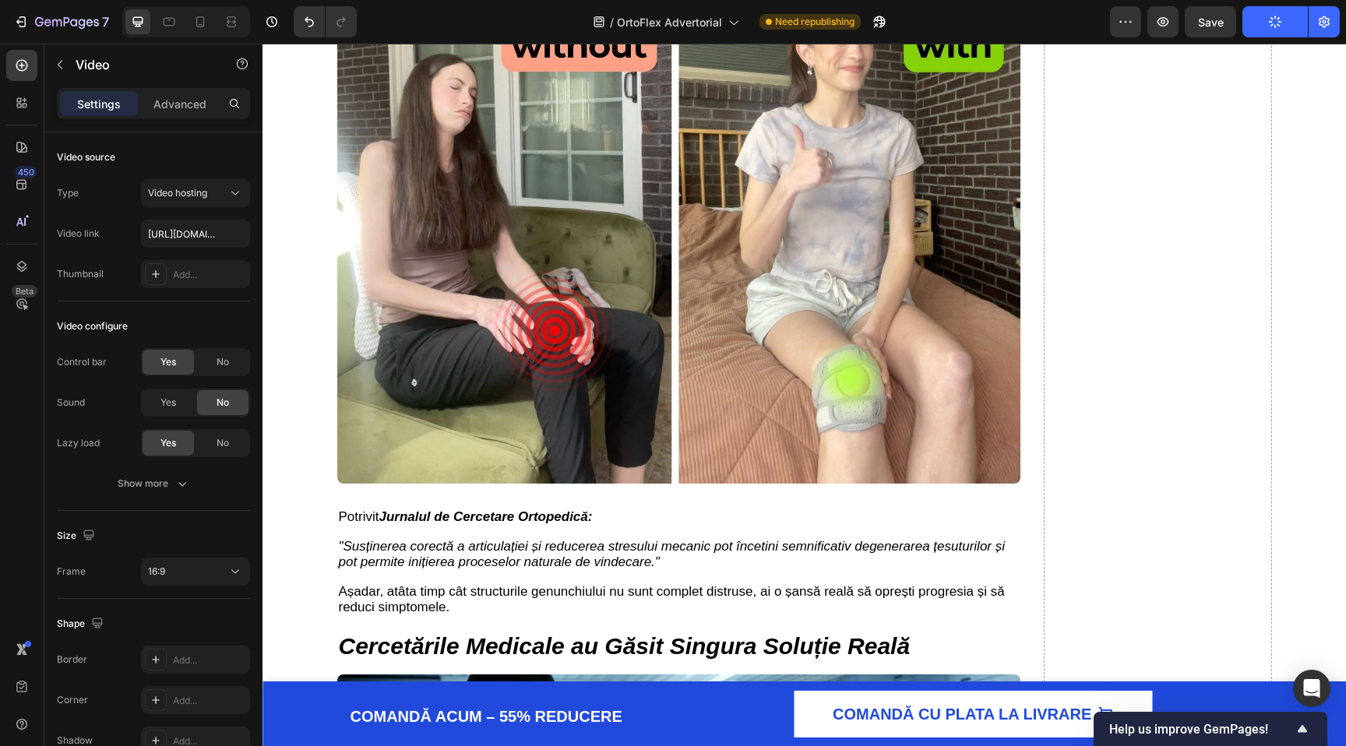
scroll to position [2400, 0]
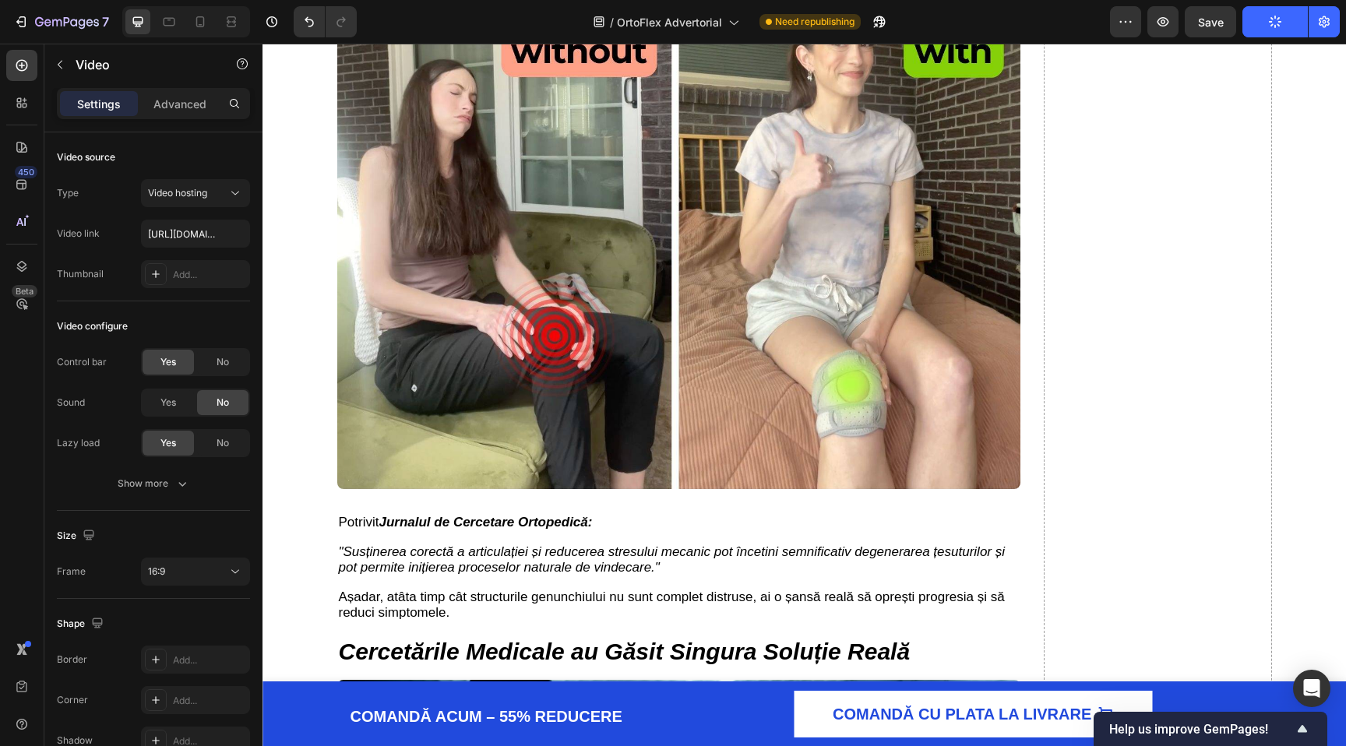
click at [633, 307] on img at bounding box center [679, 250] width 684 height 477
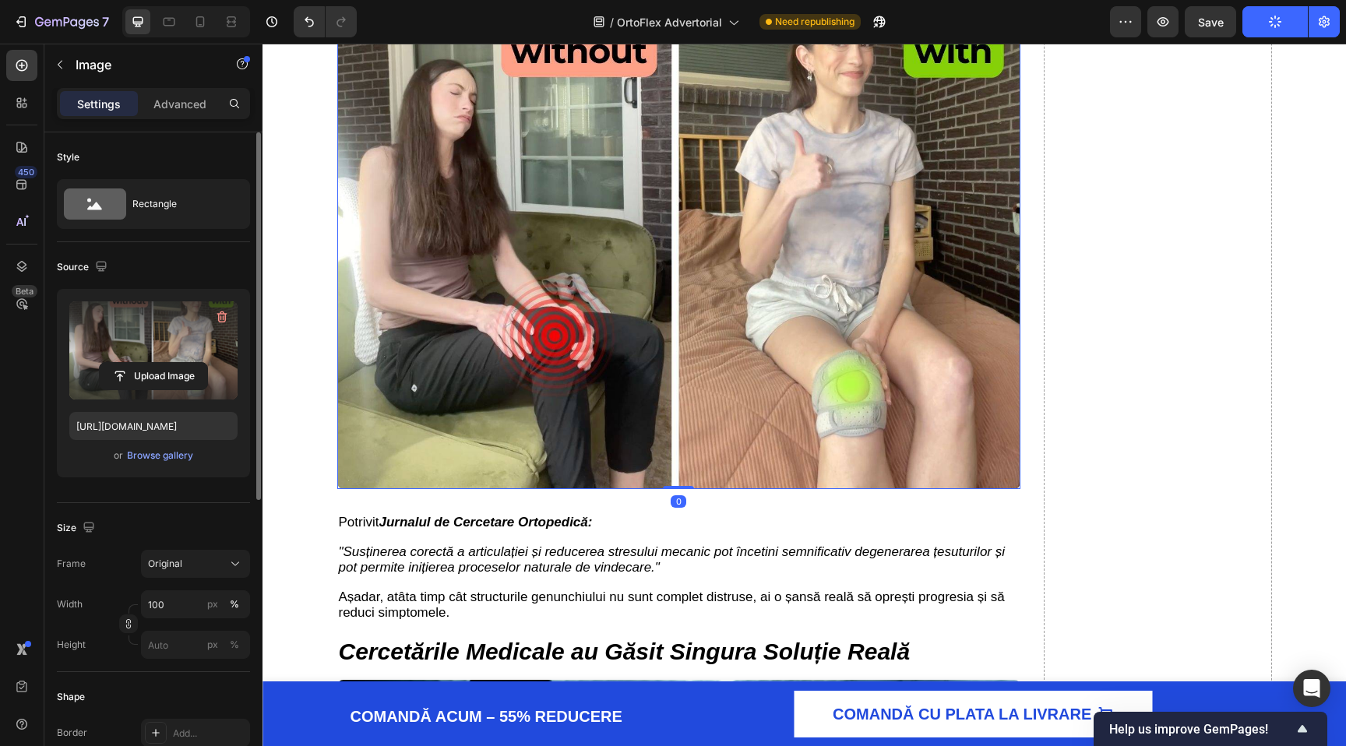
click at [161, 331] on label at bounding box center [153, 350] width 168 height 98
click at [161, 363] on input "file" at bounding box center [153, 376] width 107 height 26
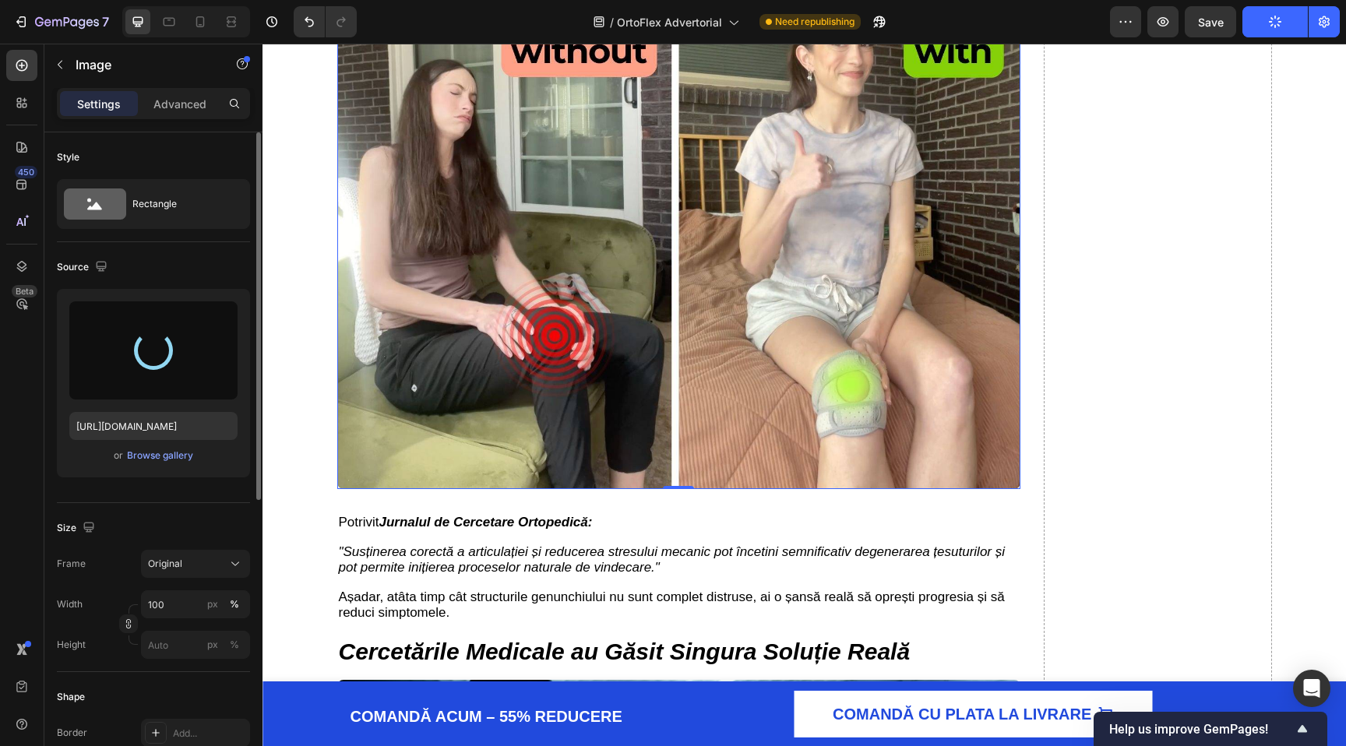
type input "https://cdn.shopify.com/s/files/1/0863/7943/0212/files/gempages_584585362572051…"
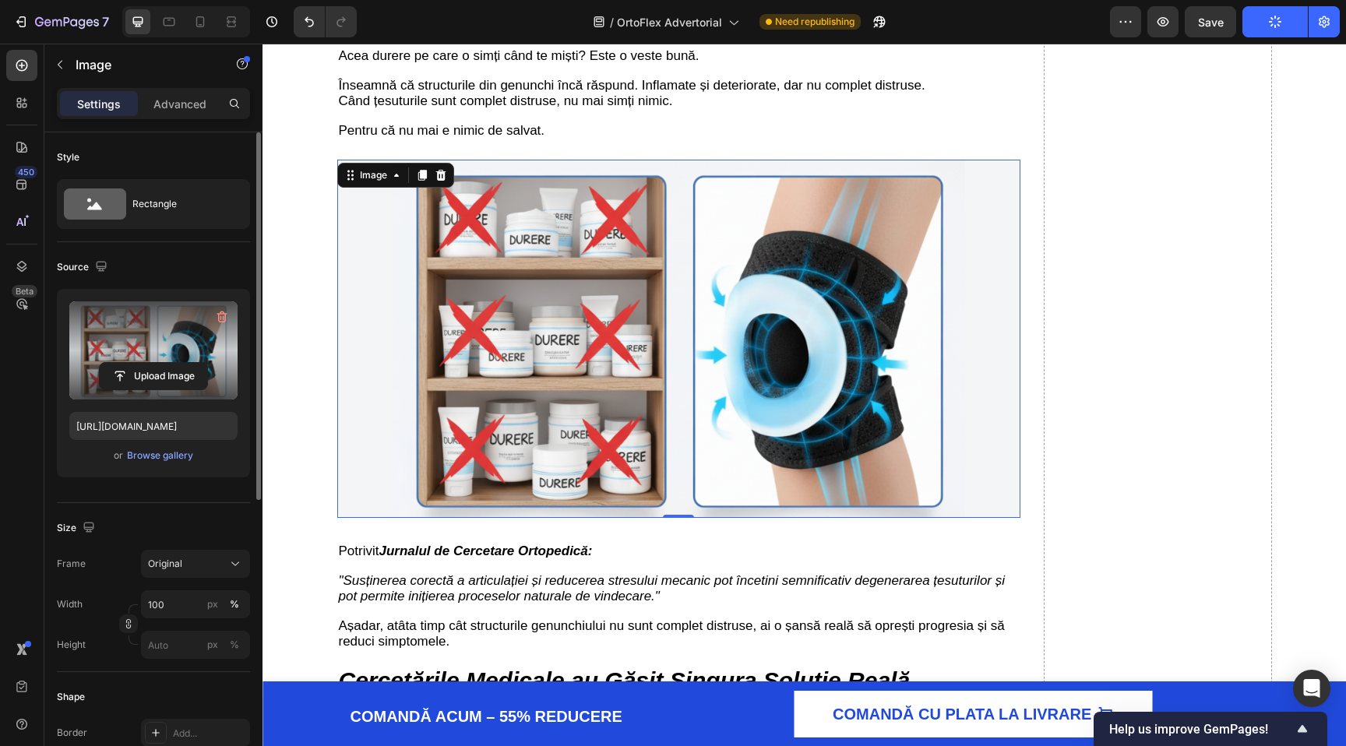
scroll to position [2234, 0]
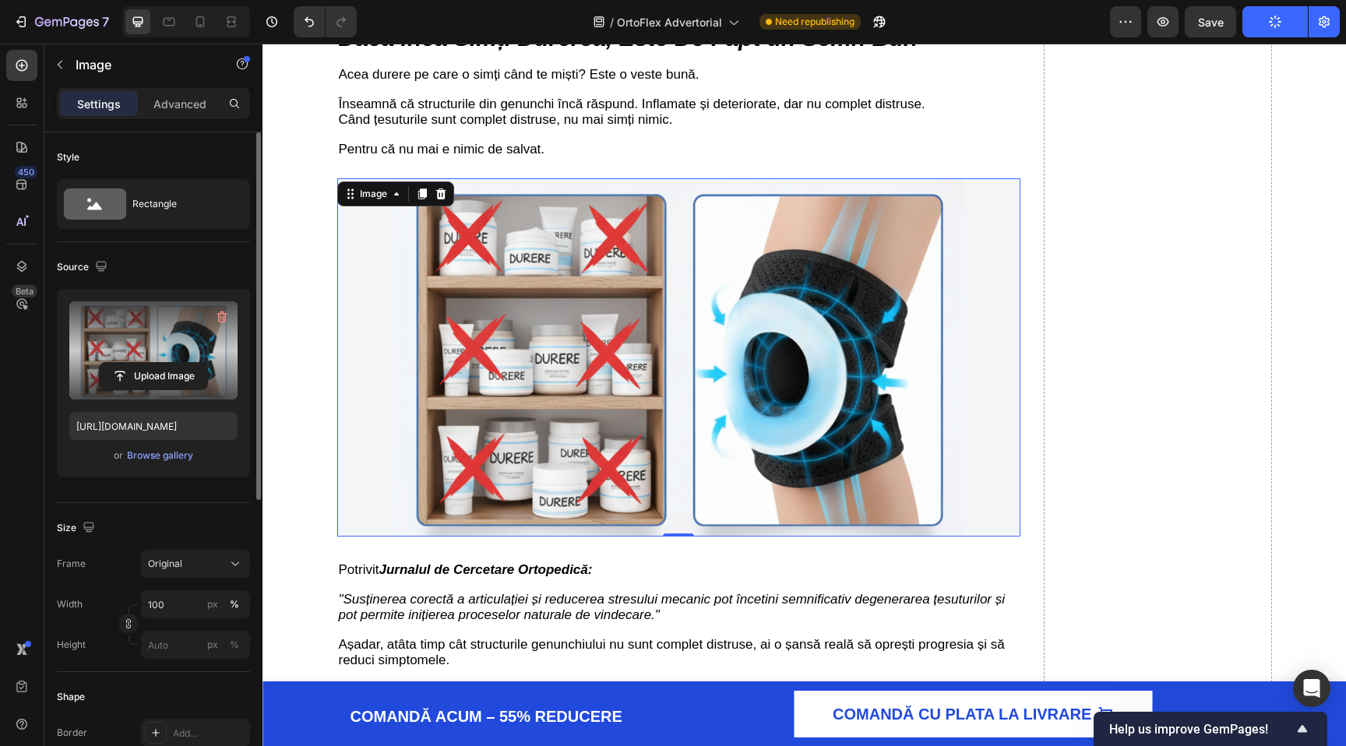
click at [1019, 229] on img at bounding box center [679, 357] width 684 height 359
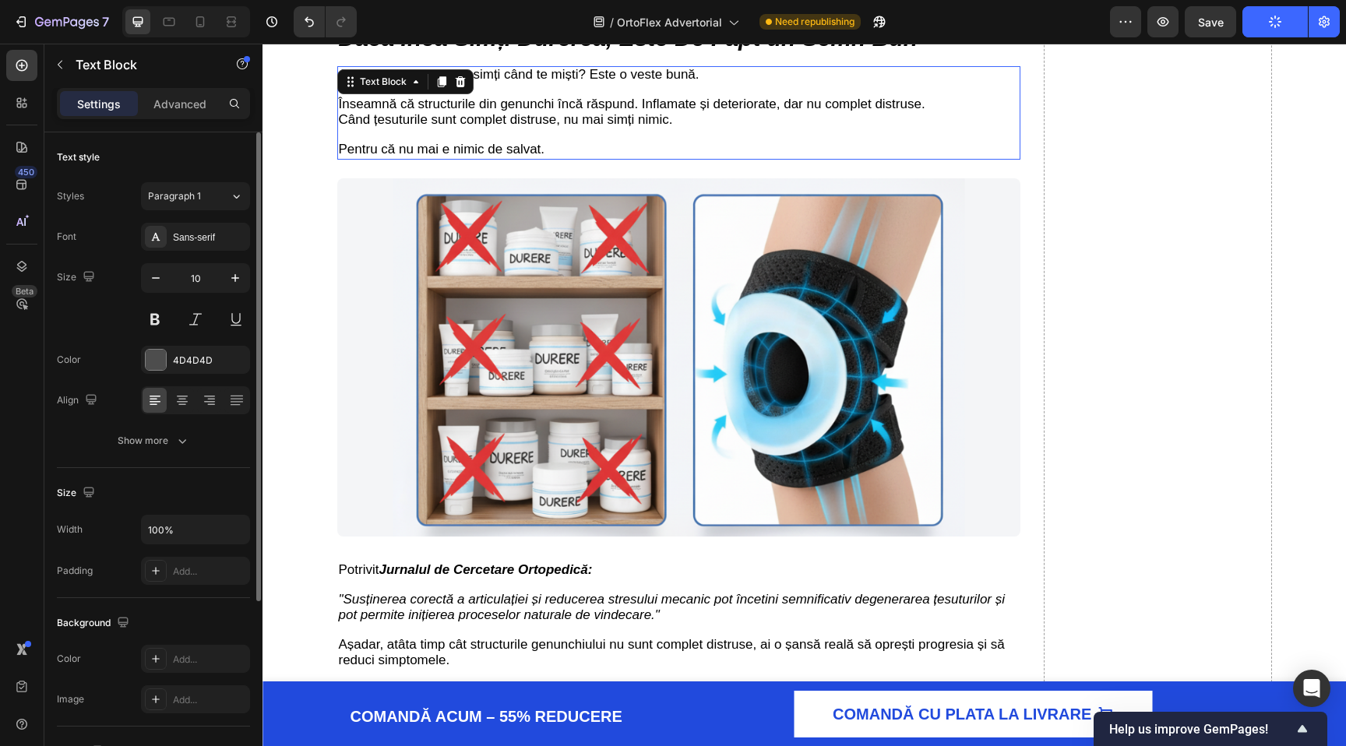
click at [977, 128] on p "Când țesuturile sunt complet distruse, nu mai simți nimic." at bounding box center [679, 121] width 681 height 16
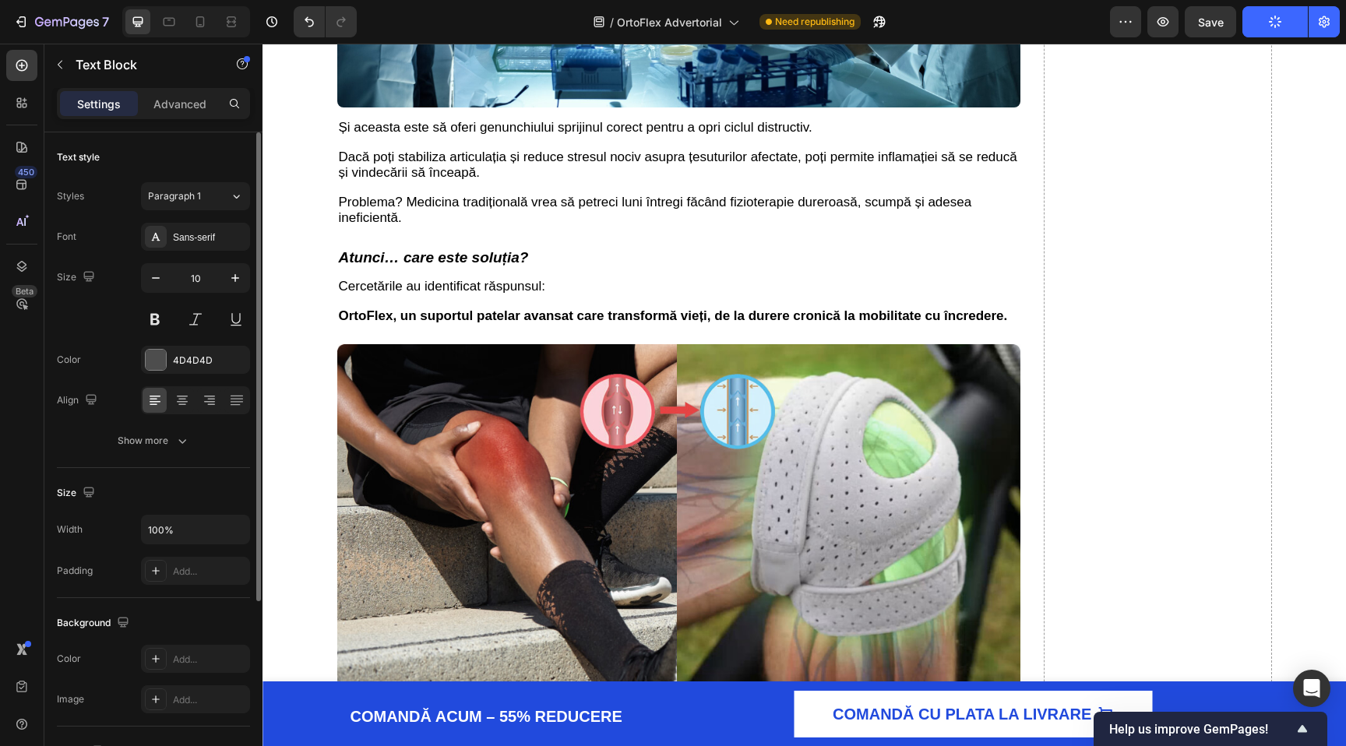
scroll to position [3313, 0]
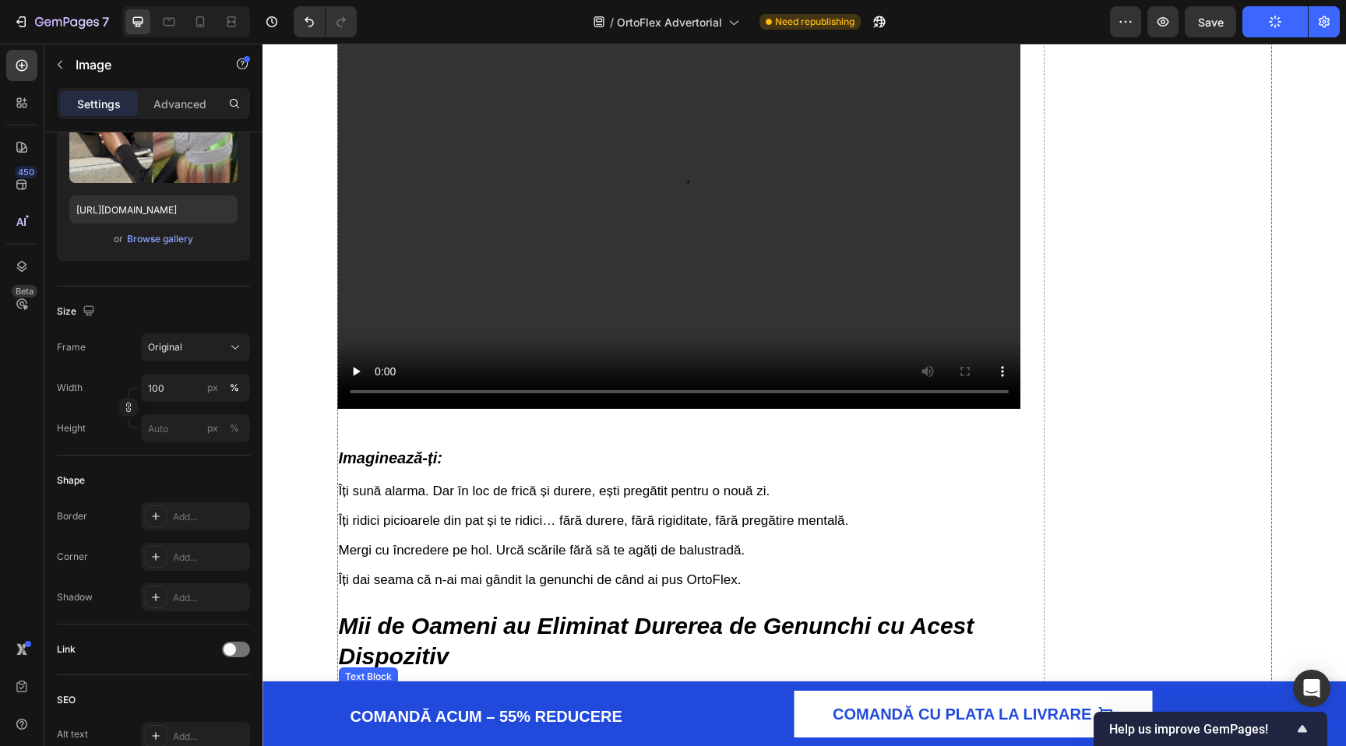
scroll to position [4801, 0]
click at [354, 218] on video at bounding box center [679, 218] width 684 height 385
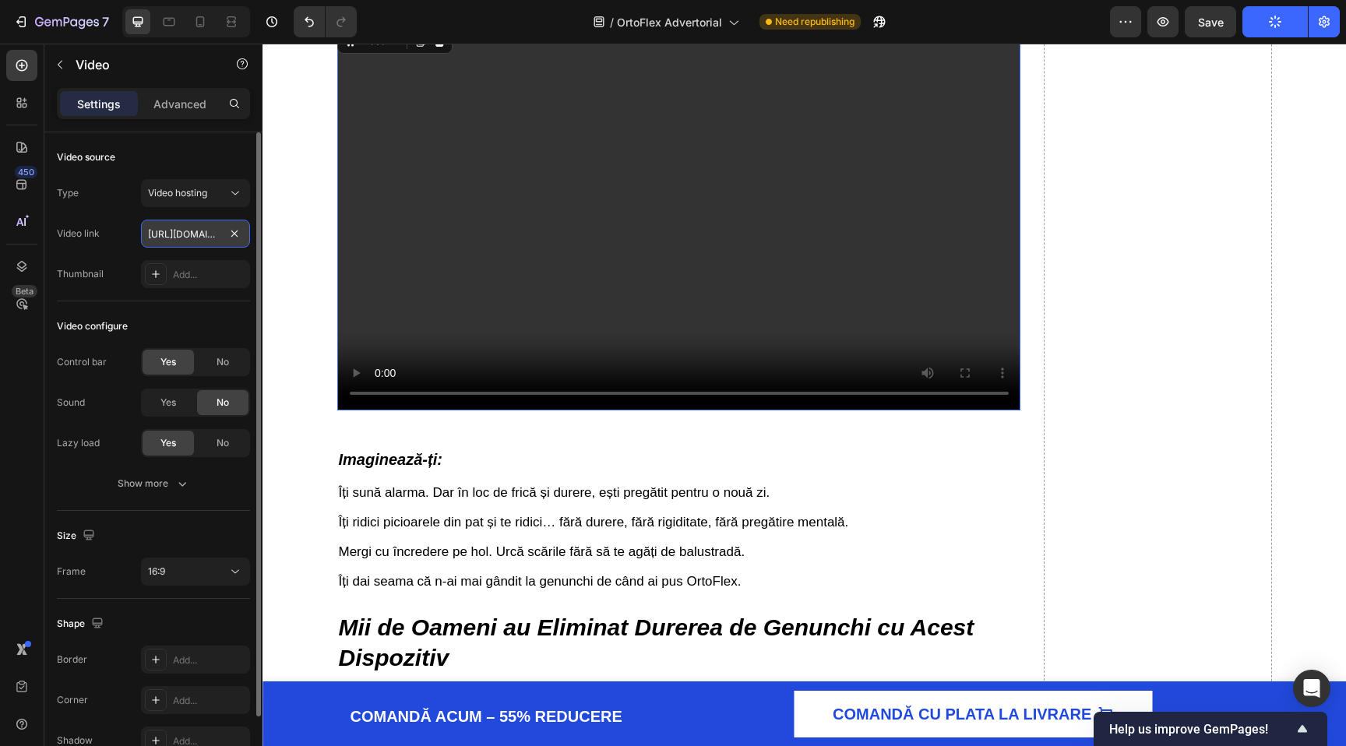
click at [195, 237] on input "https://cdn.shopify.com/videos/c/o/v/f09e8d2f025b40c09ab0396215a5fc9d.mp4" at bounding box center [195, 234] width 109 height 28
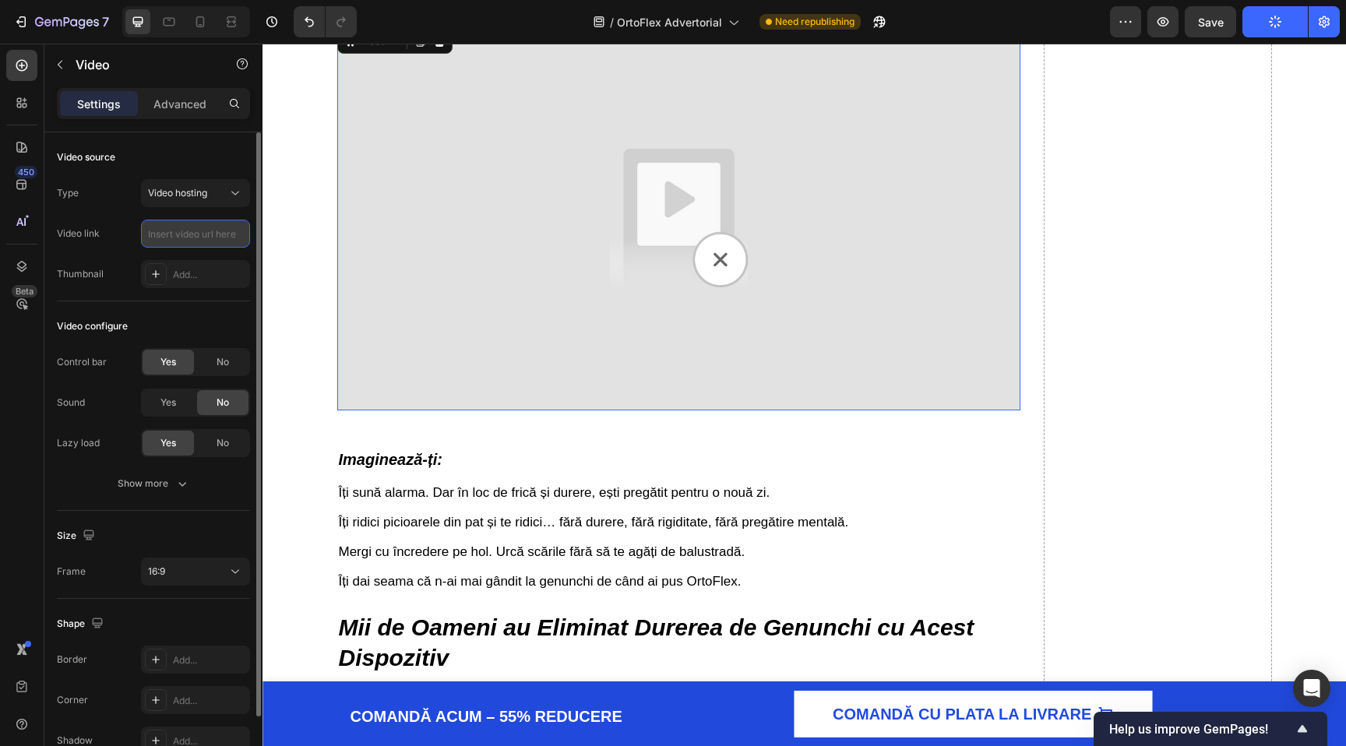
paste input "https://cdn.shopify.com/s/files/1/0863/7943/0212/files/Untitleddesign1-ezgif.co…"
type input "https://cdn.shopify.com/s/files/1/0863/7943/0212/files/Untitleddesign1-ezgif.co…"
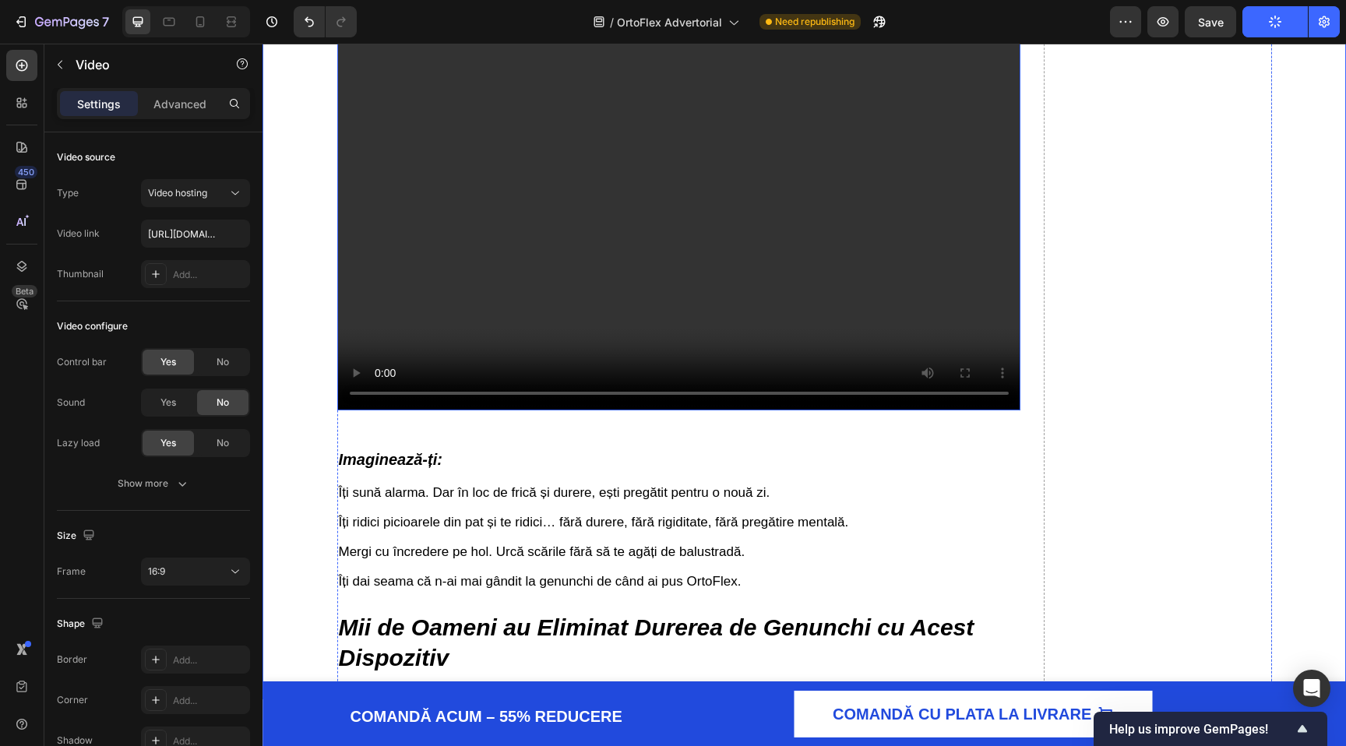
click at [371, 308] on video at bounding box center [679, 218] width 684 height 385
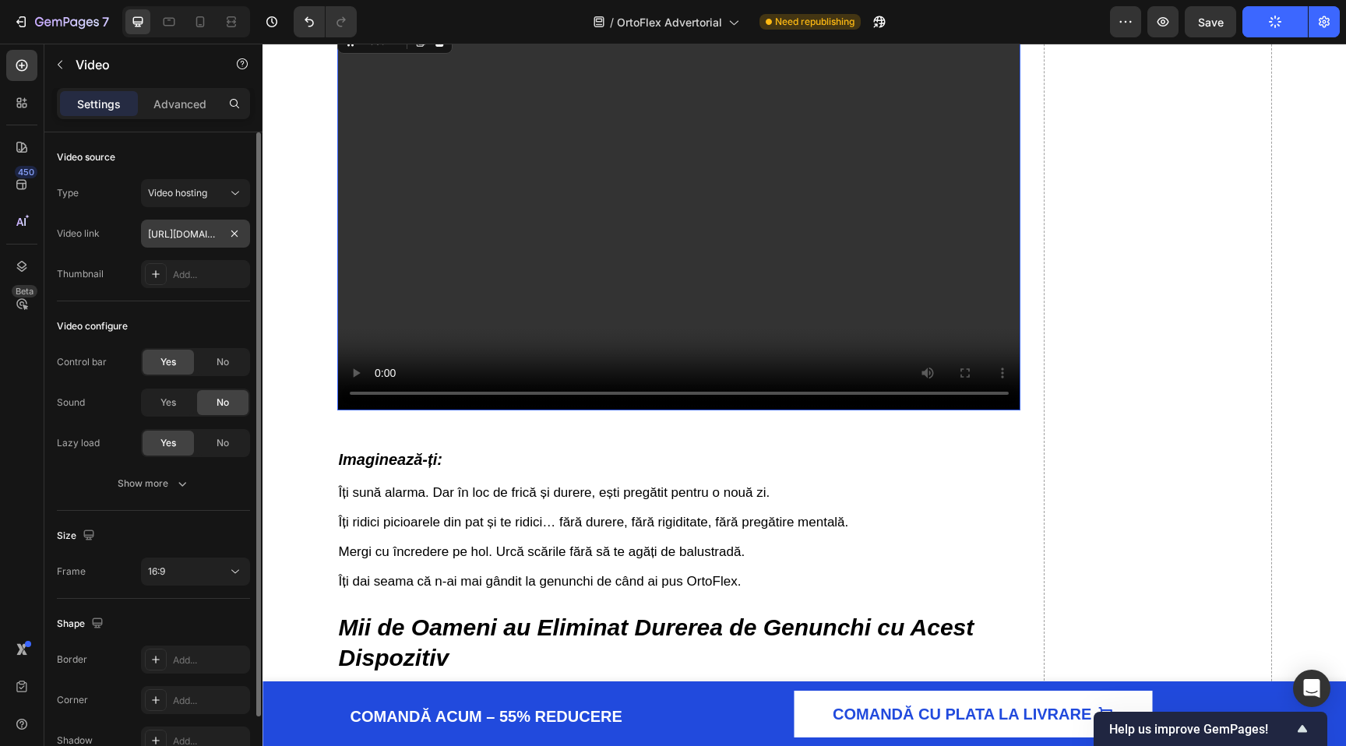
click at [185, 231] on input "https://cdn.shopify.com/s/files/1/0863/7943/0212/files/Untitleddesign1-ezgif.co…" at bounding box center [195, 234] width 109 height 28
type input "https://cdn.shopify.com/s/files/1/0863/7943/0212/files/Untitleddesign1-ezgif.co…"
click at [125, 221] on div "Video link https://cdn.shopify.com/s/files/1/0863/7943/0212/files/Untitleddesig…" at bounding box center [153, 234] width 193 height 28
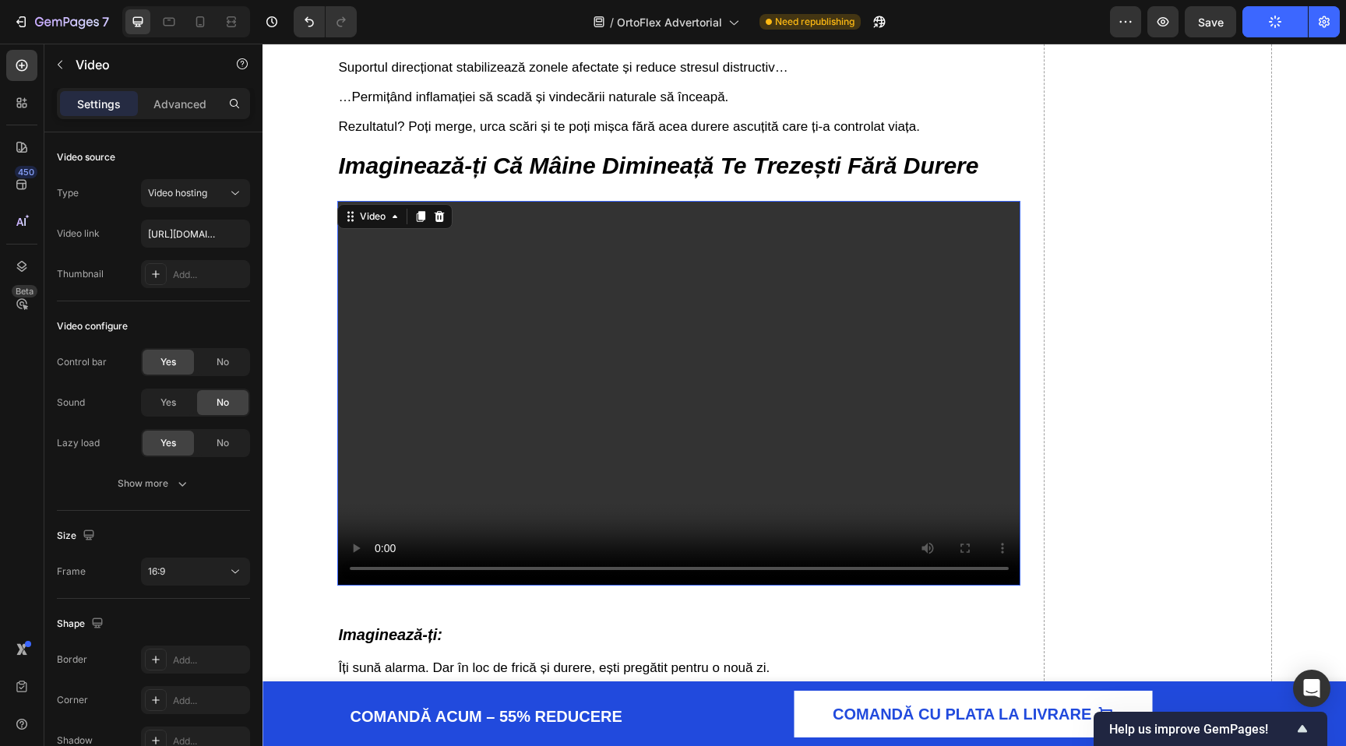
scroll to position [4626, 0]
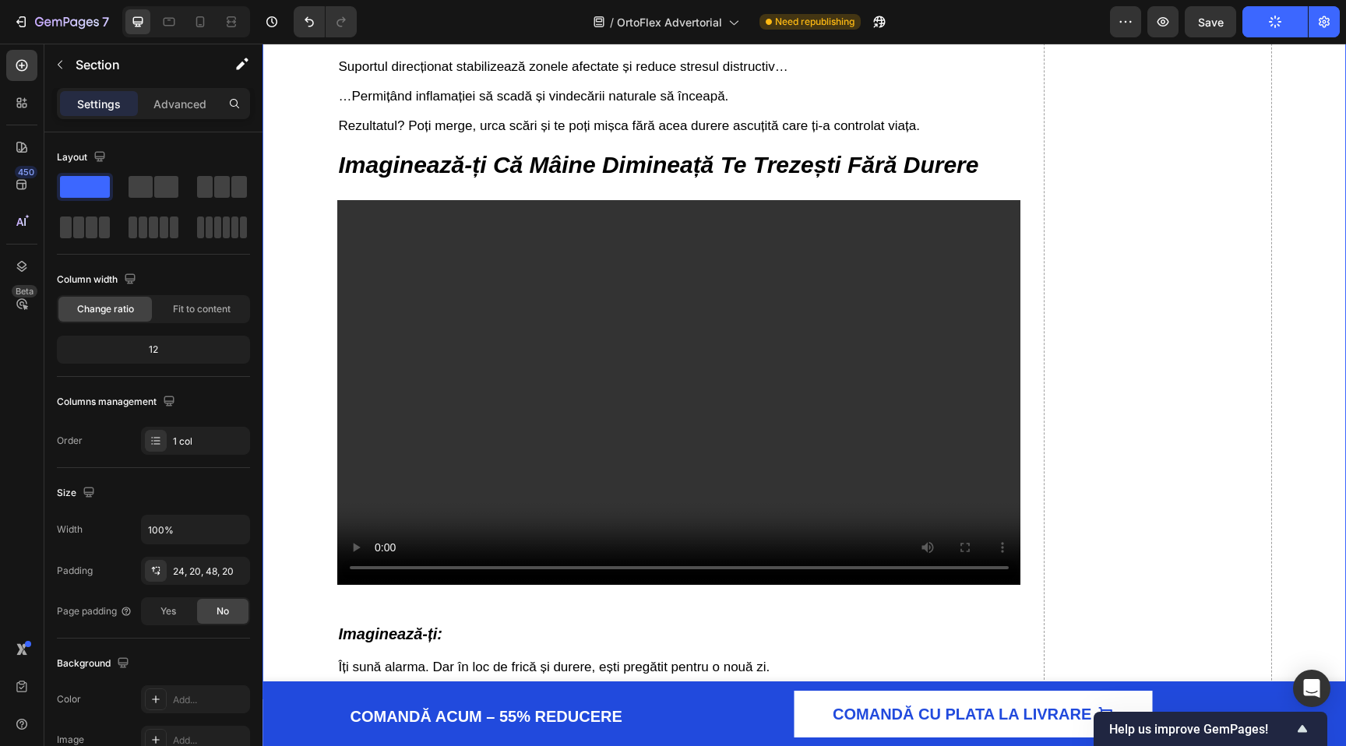
click at [491, 311] on video at bounding box center [679, 392] width 684 height 385
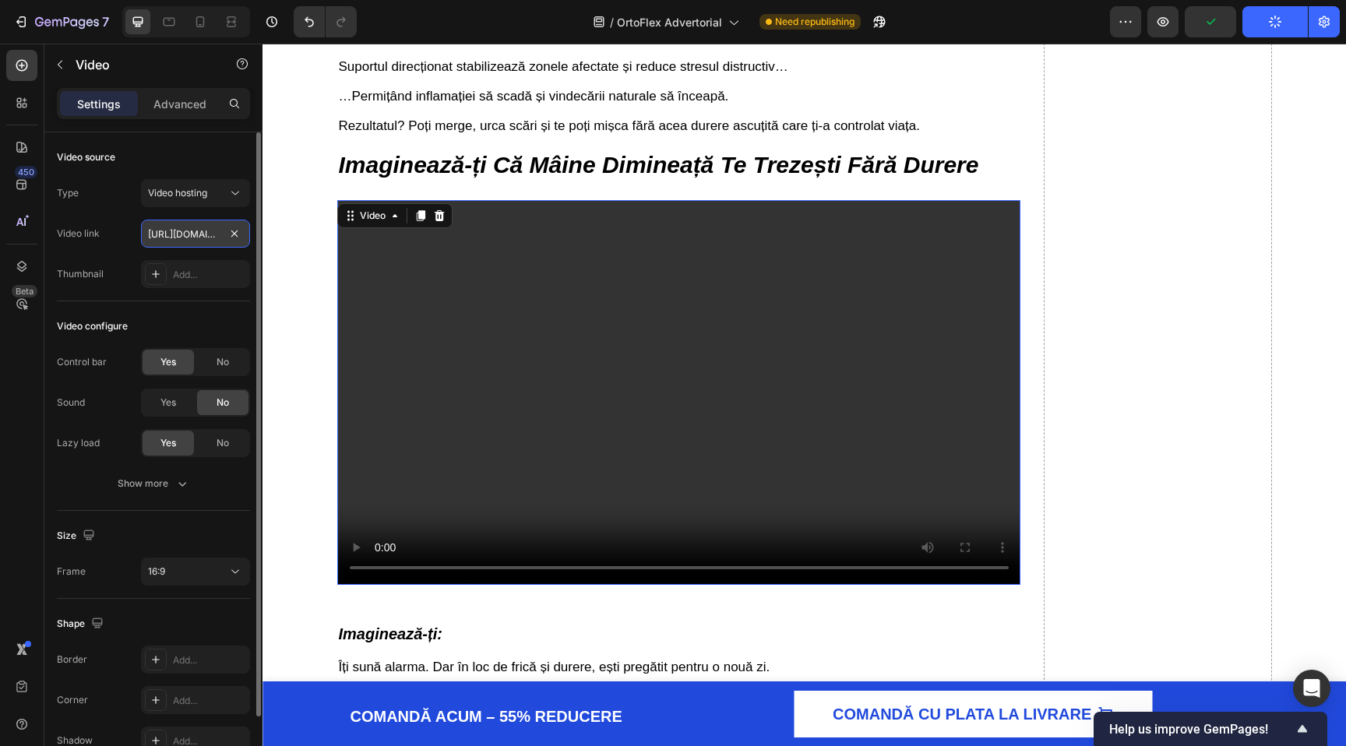
click at [185, 243] on input "https://cdn.shopify.com/s/files/1/0863/7943/0212/files/Untitleddesign1-ezgif.co…" at bounding box center [195, 234] width 109 height 28
click at [181, 192] on span "Video hosting" at bounding box center [177, 193] width 59 height 12
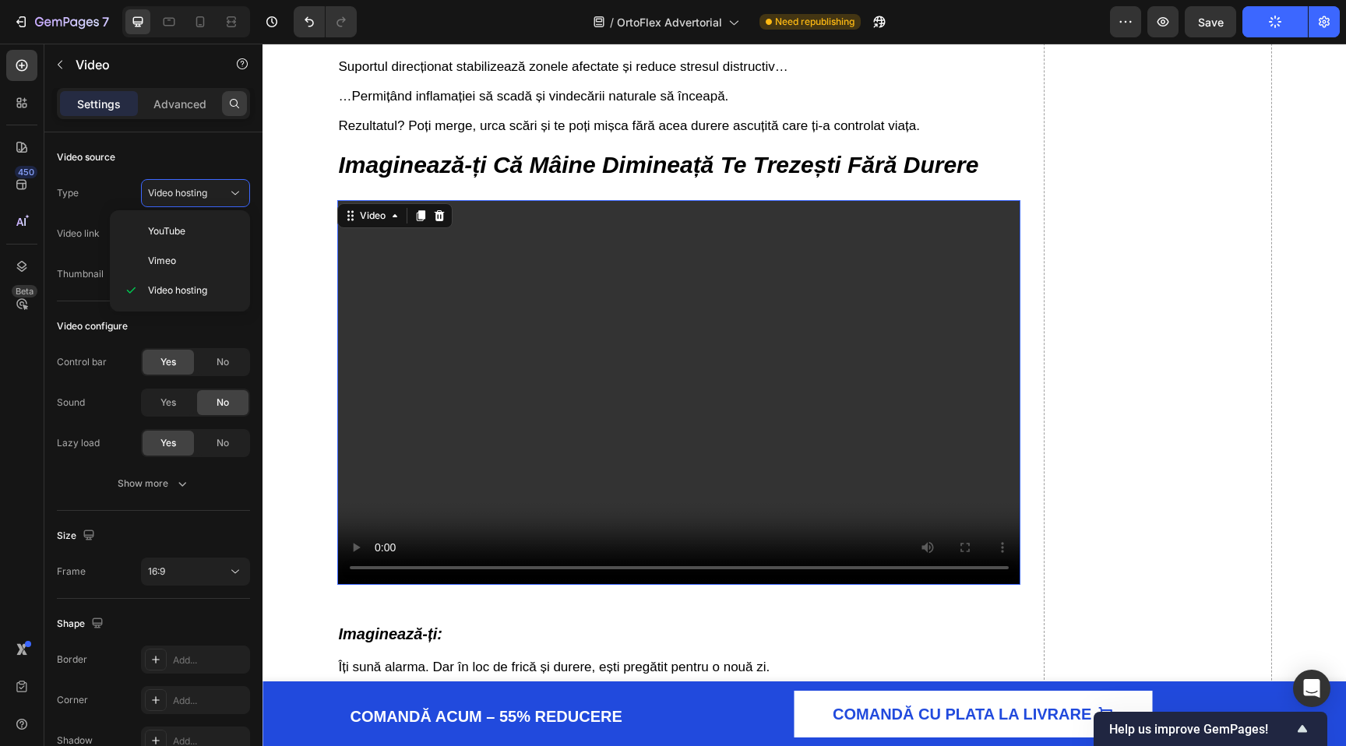
click at [176, 294] on span "Video hosting" at bounding box center [177, 290] width 59 height 14
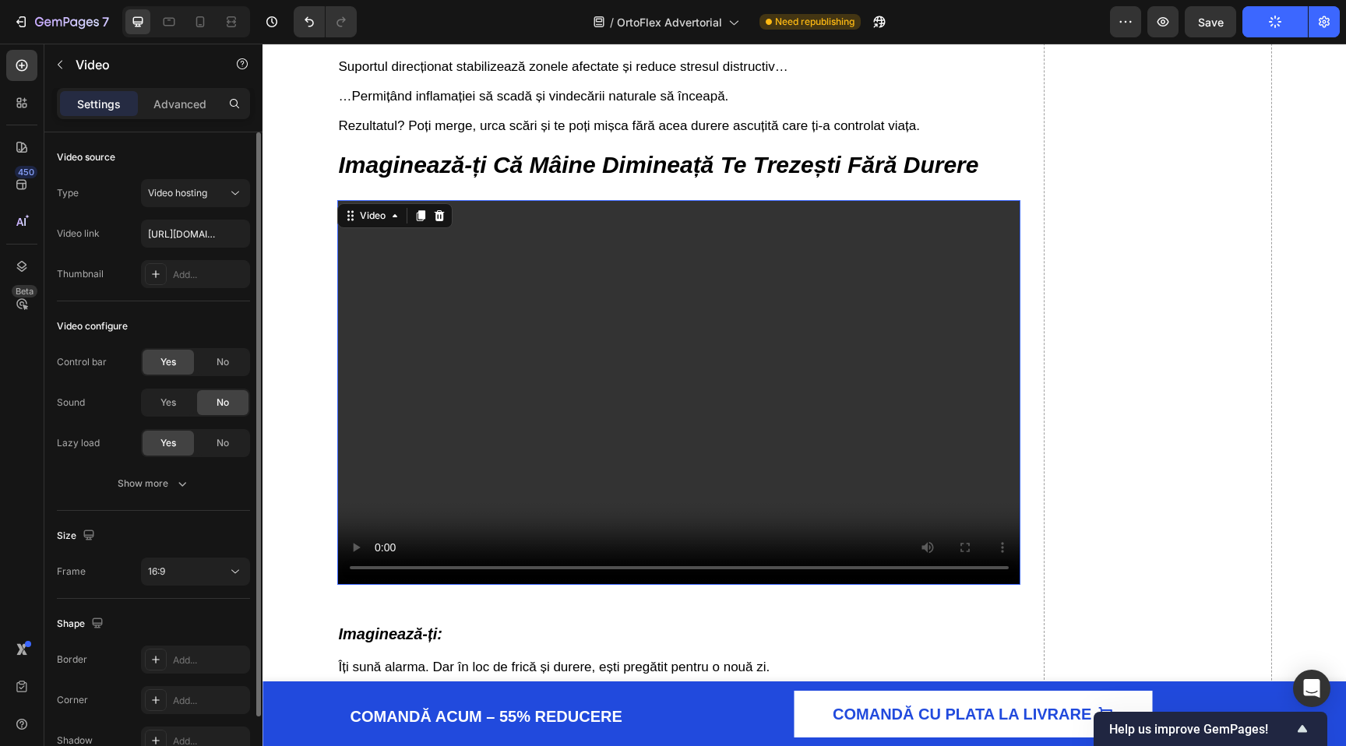
click at [242, 149] on div "Video source" at bounding box center [153, 157] width 193 height 25
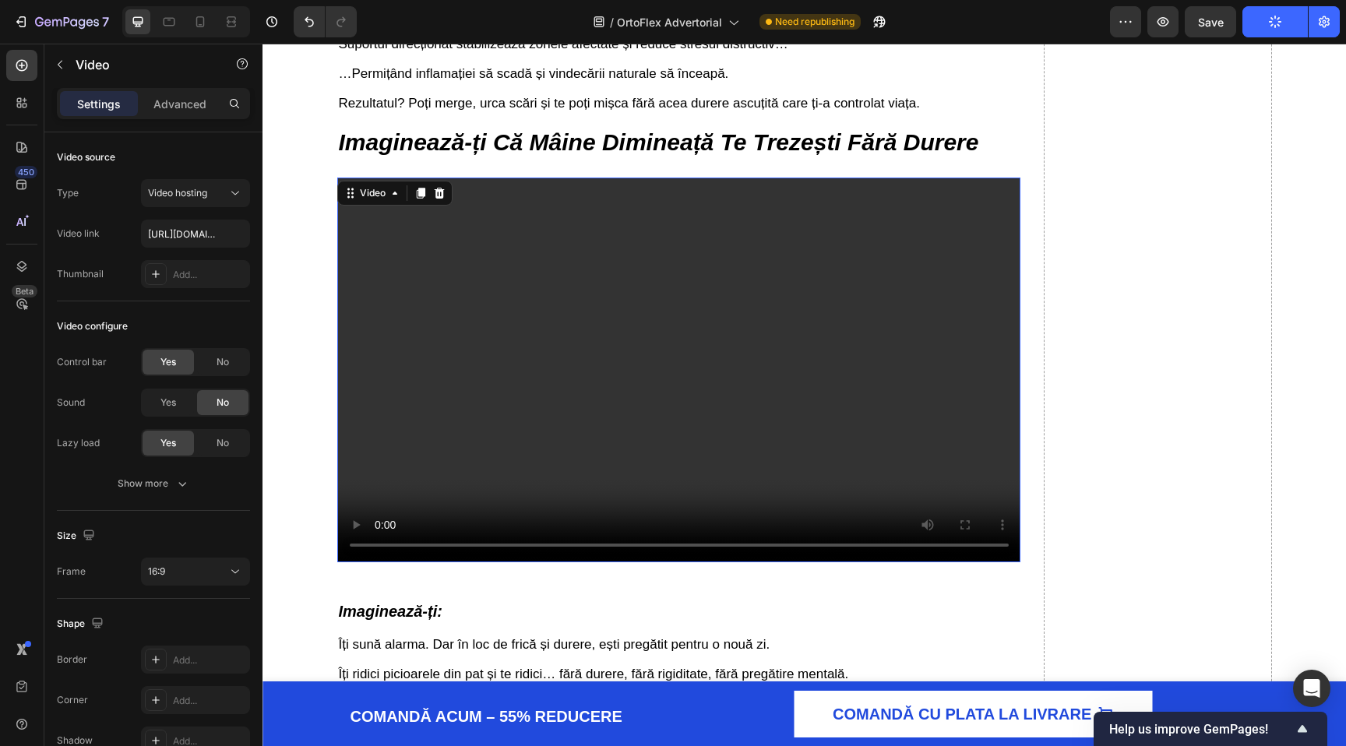
scroll to position [4647, 0]
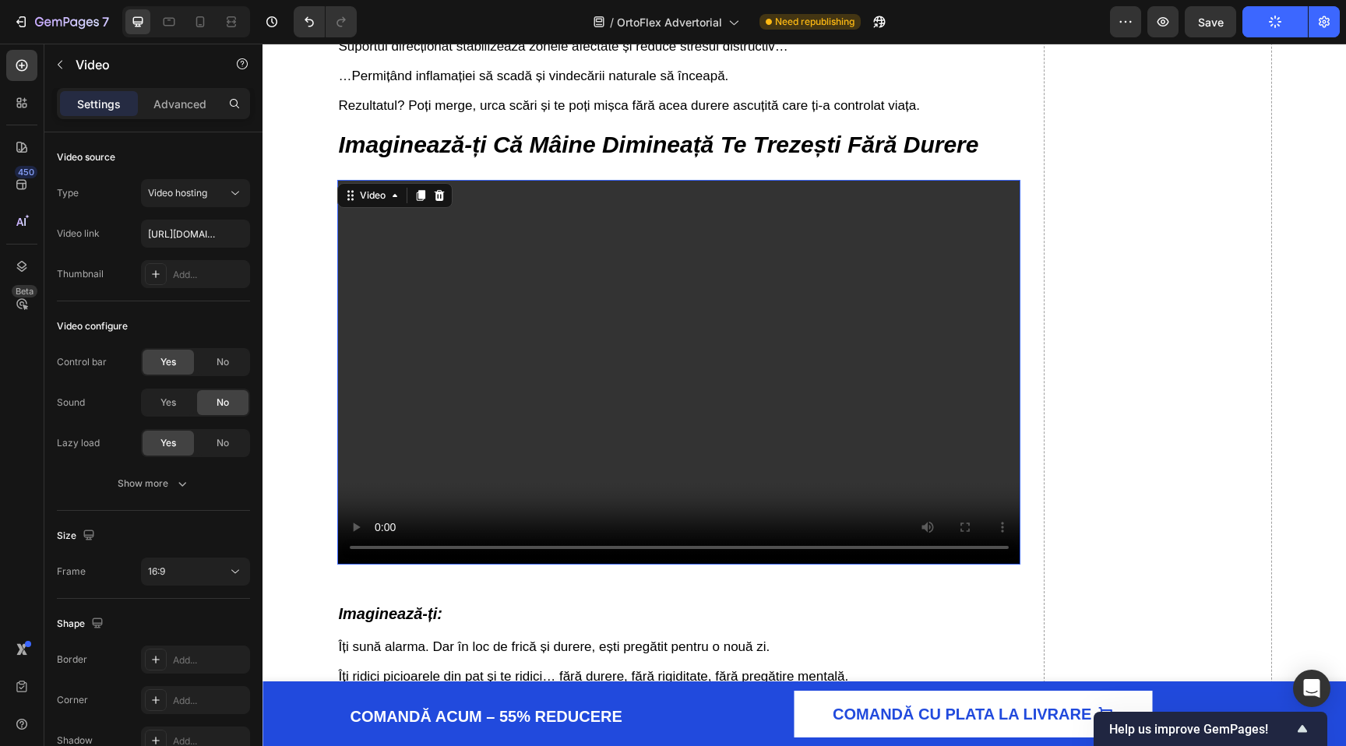
click at [470, 383] on video at bounding box center [679, 372] width 684 height 385
click at [167, 234] on input "https://cdn.shopify.com/s/files/1/0863/7943/0212/files/Untitleddesign1-ezgif.co…" at bounding box center [195, 234] width 109 height 28
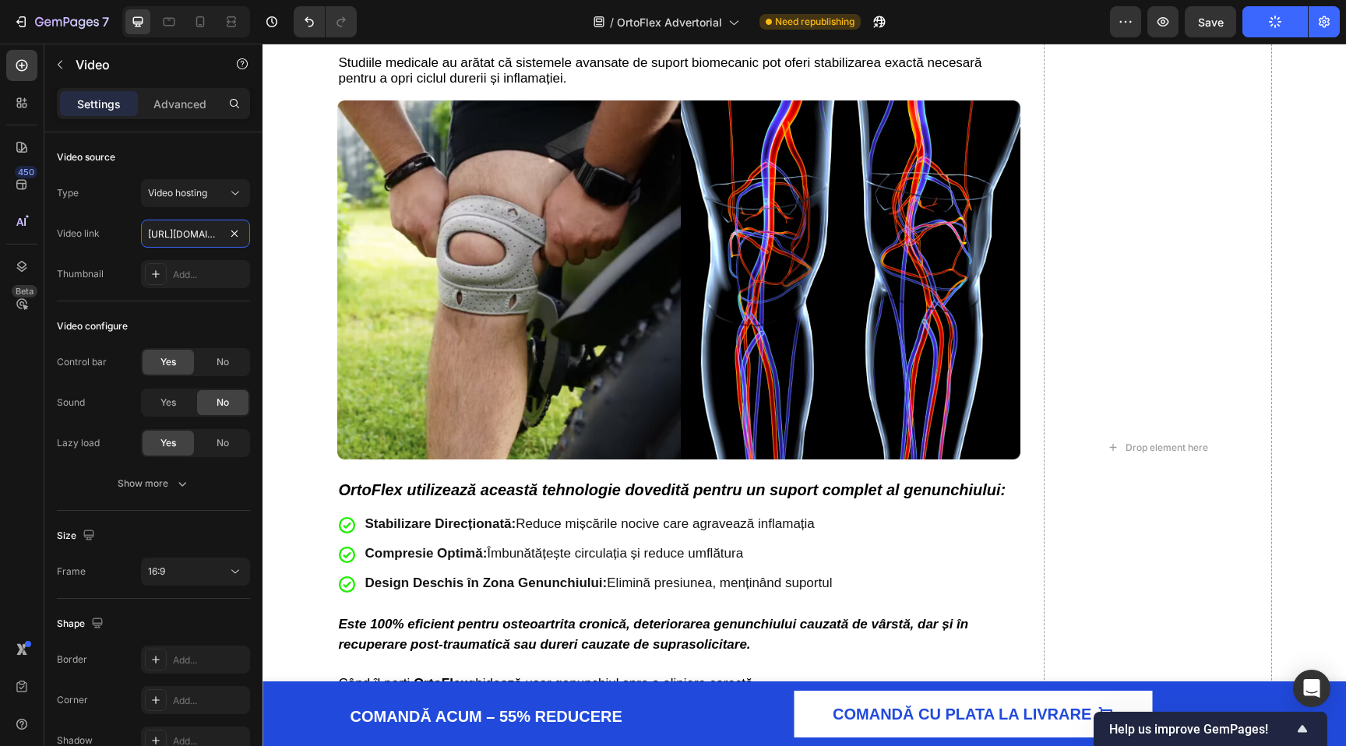
scroll to position [3981, 0]
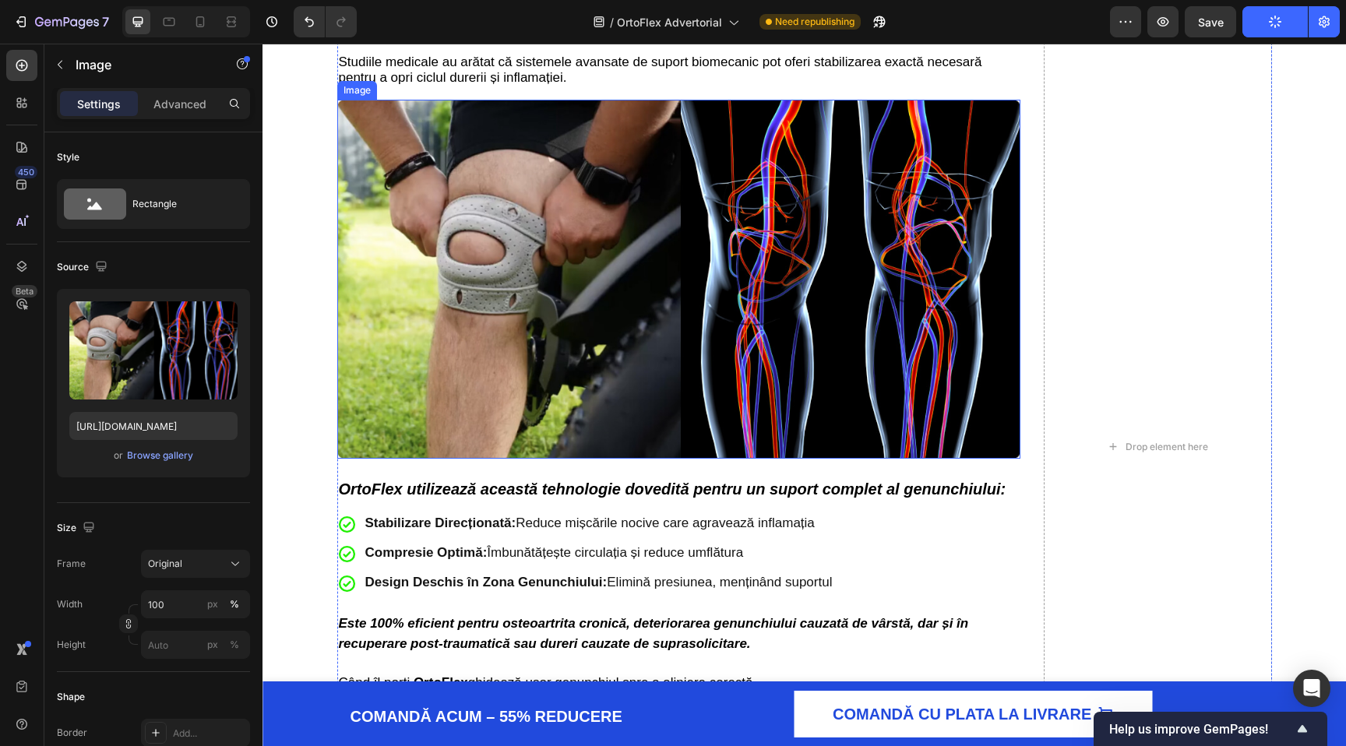
click at [506, 248] on img at bounding box center [679, 279] width 684 height 359
click at [423, 91] on icon at bounding box center [421, 85] width 9 height 11
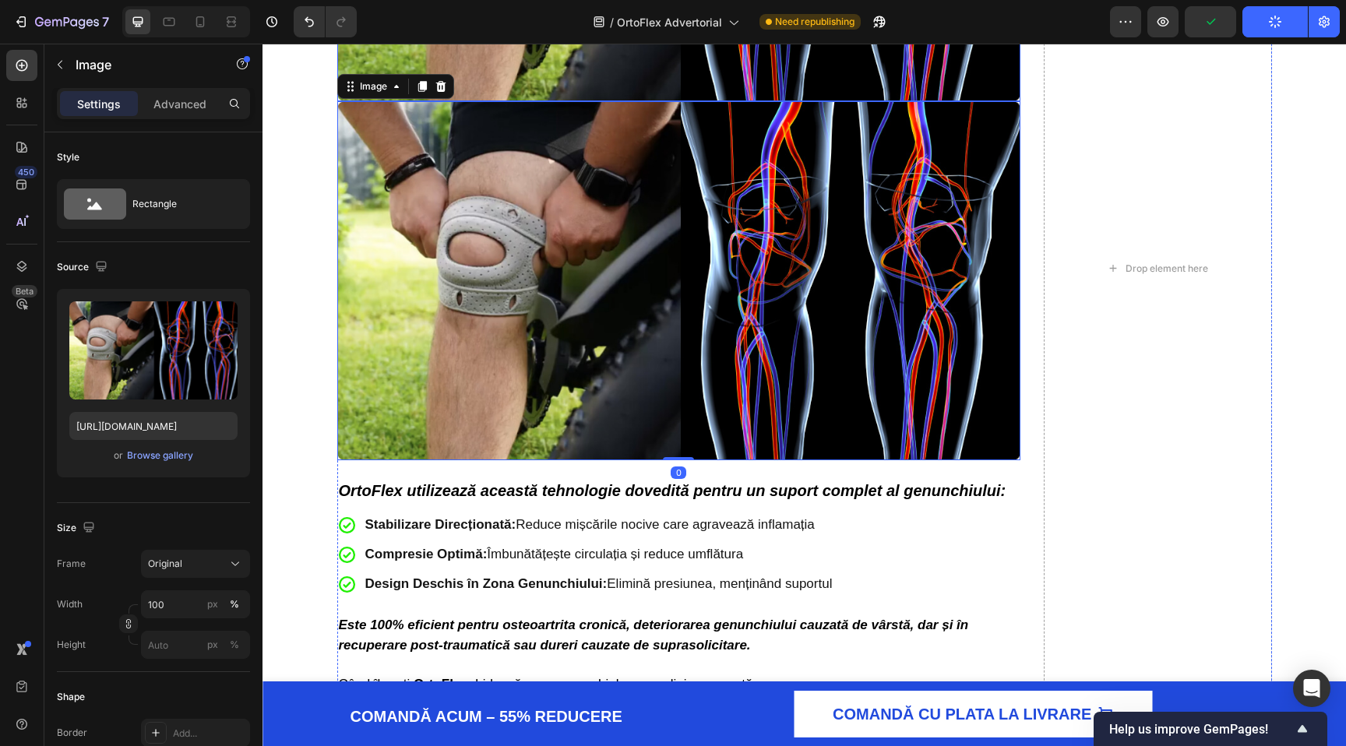
scroll to position [4336, 0]
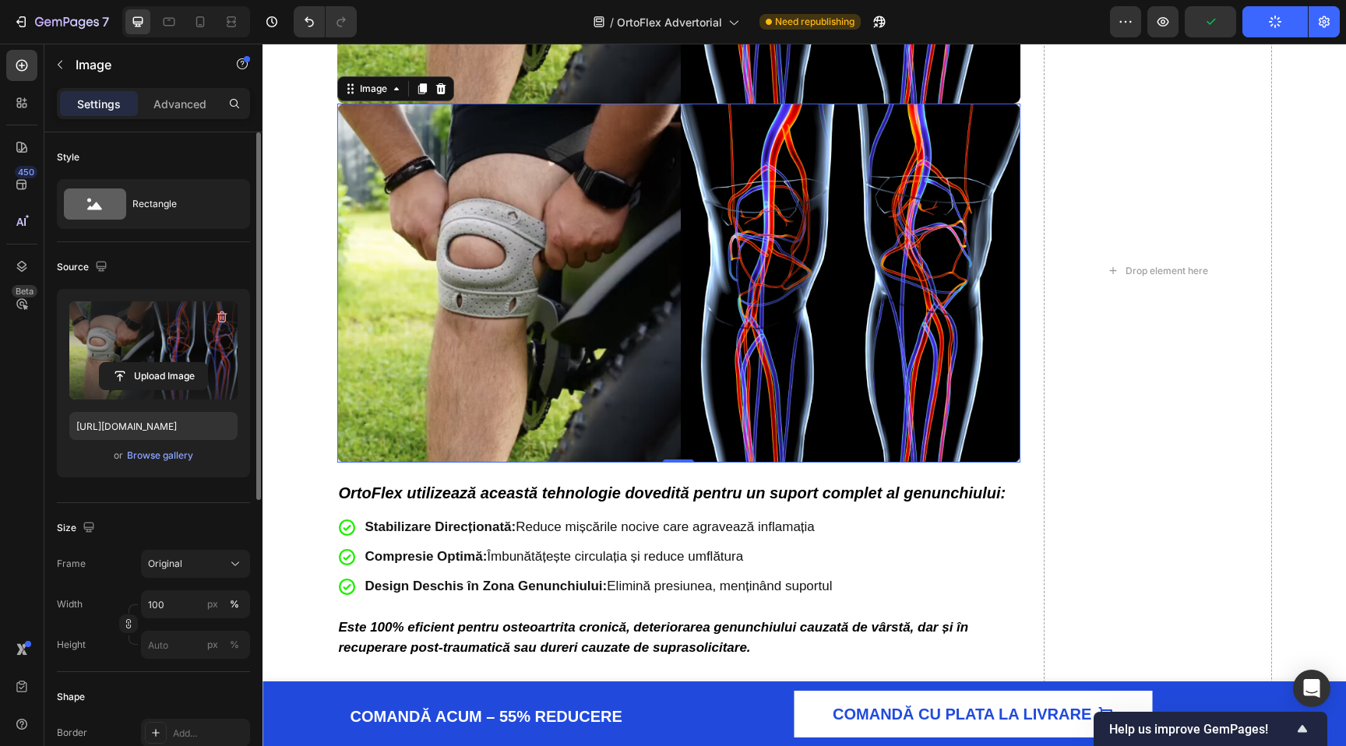
click at [156, 340] on label at bounding box center [153, 350] width 168 height 98
click at [156, 363] on input "file" at bounding box center [153, 376] width 107 height 26
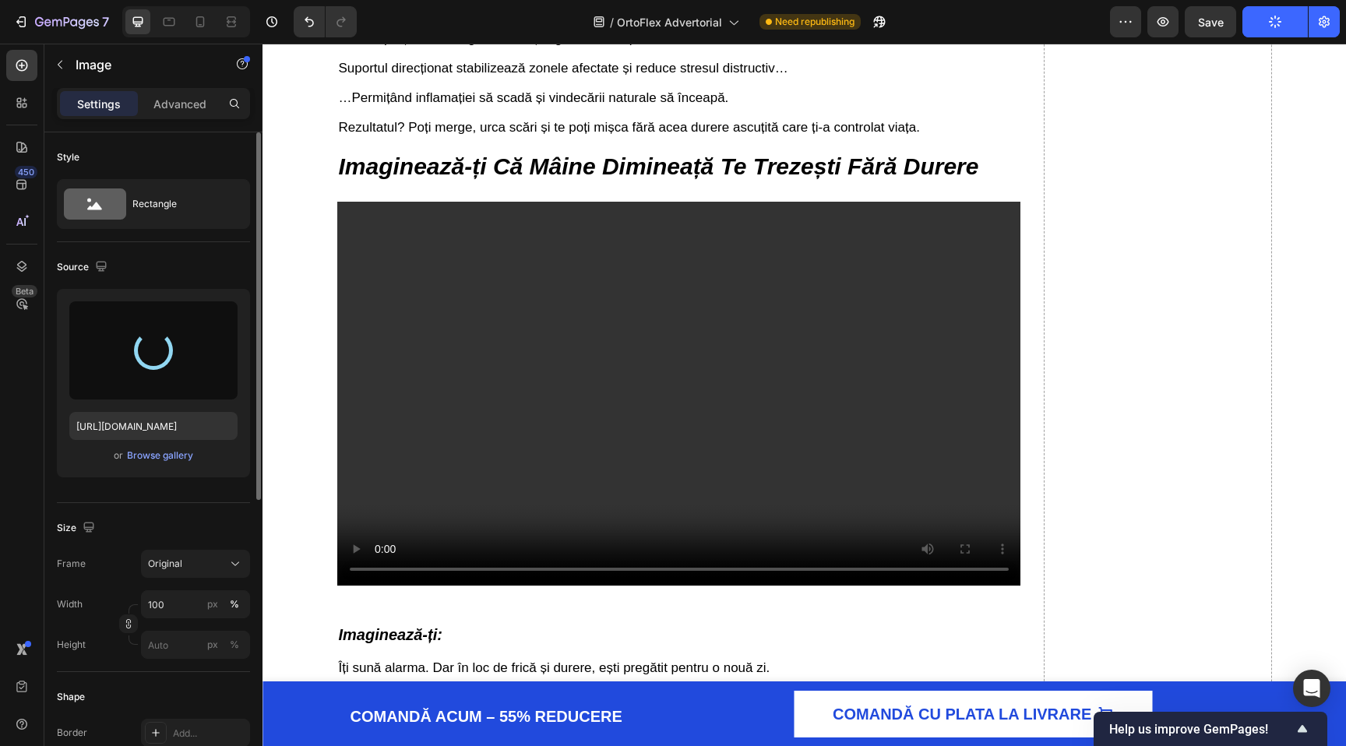
scroll to position [4988, 0]
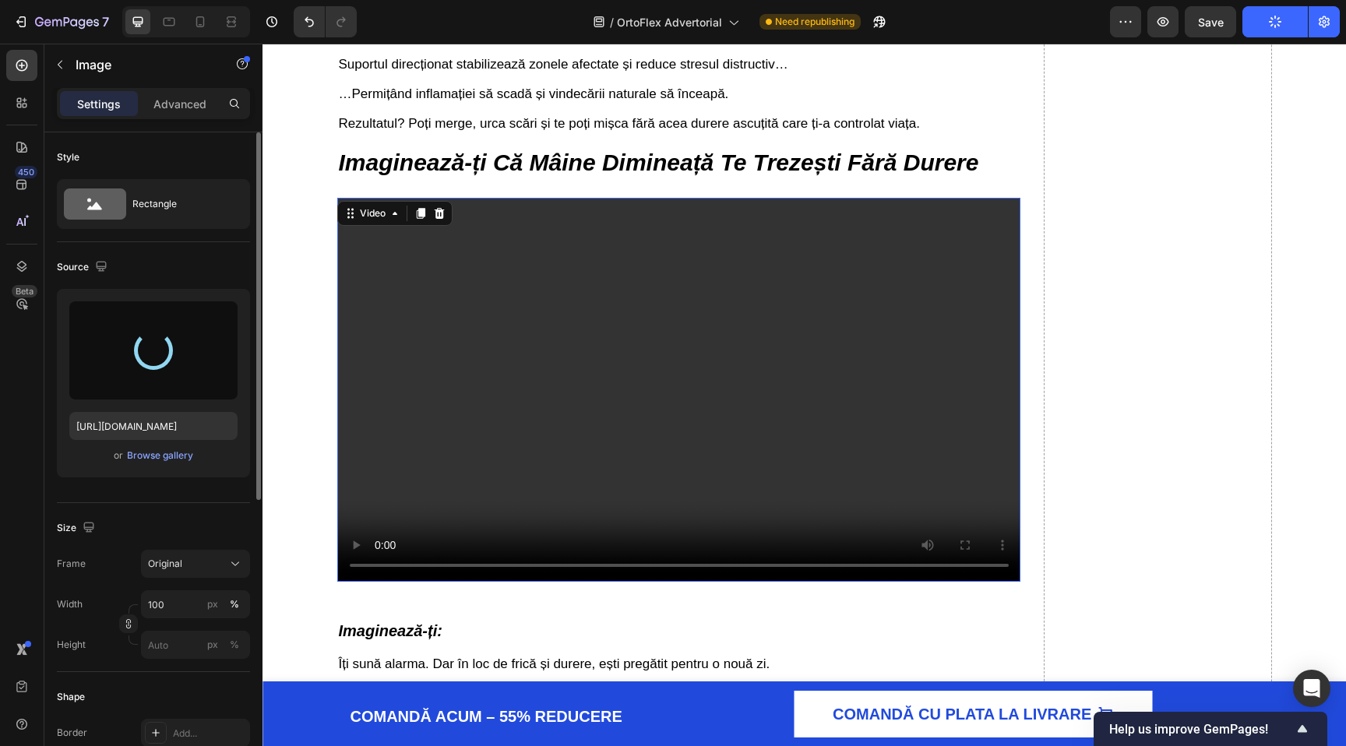
click at [373, 390] on video at bounding box center [679, 390] width 684 height 385
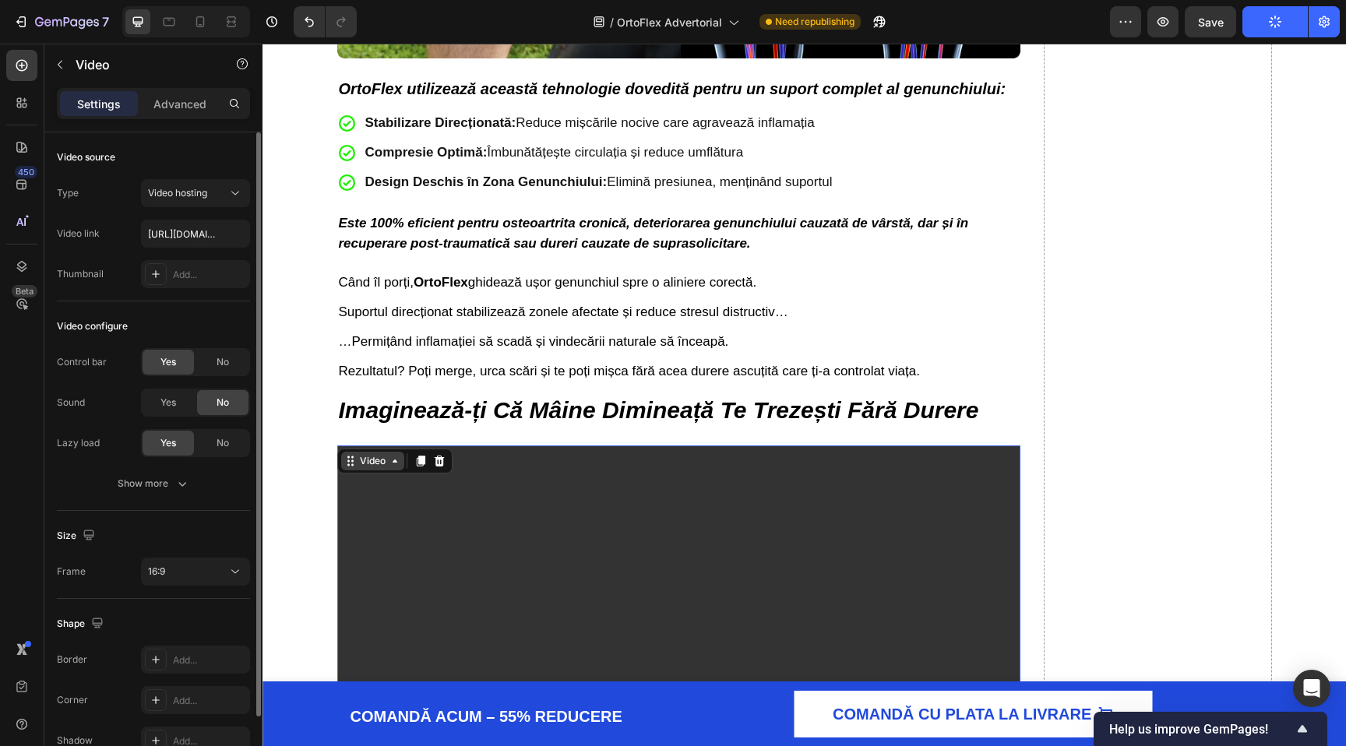
scroll to position [4742, 0]
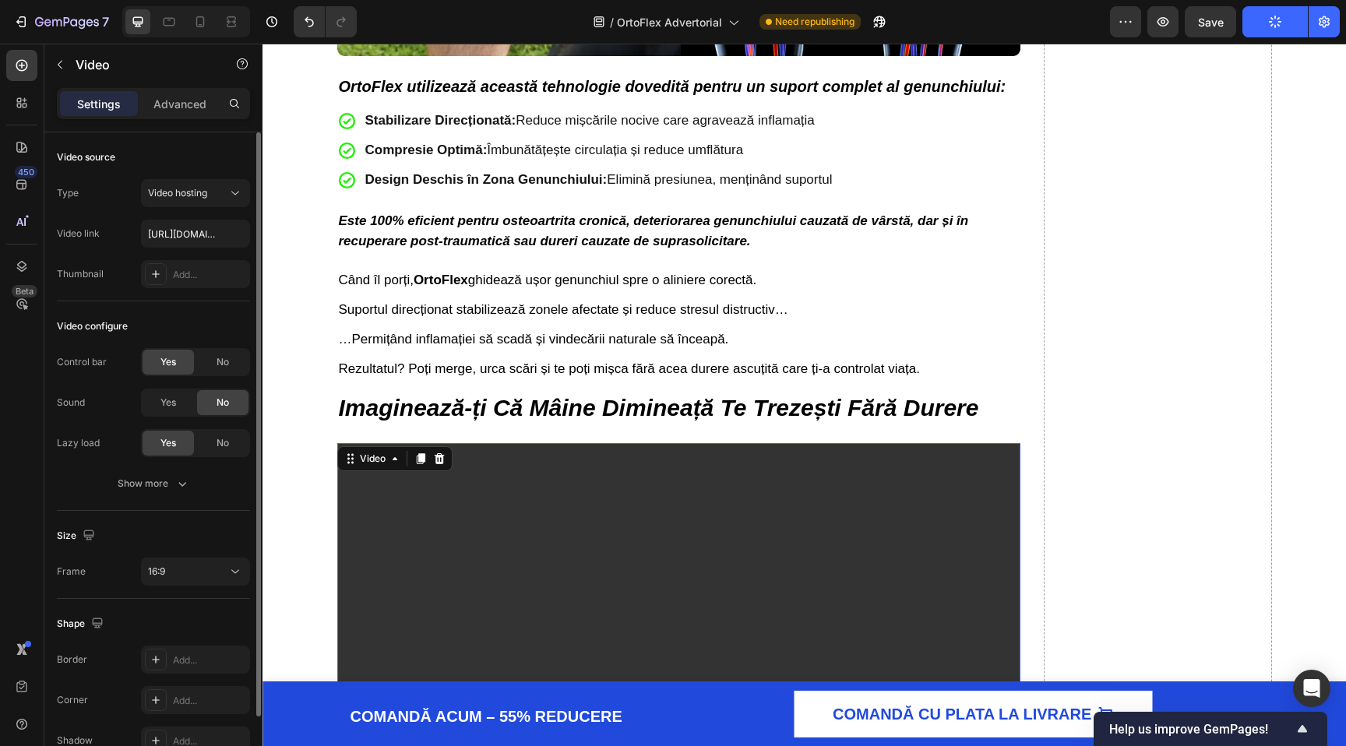
click at [575, 543] on video at bounding box center [679, 635] width 684 height 385
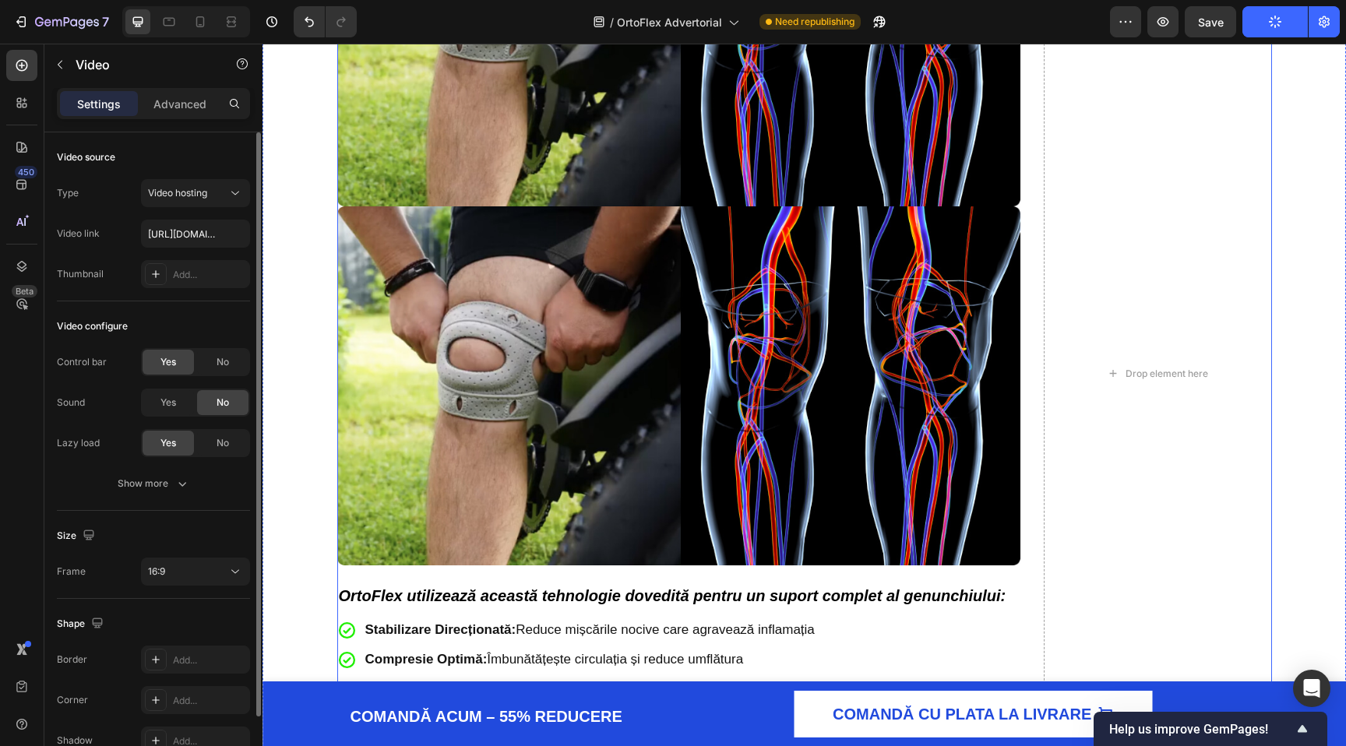
scroll to position [4219, 0]
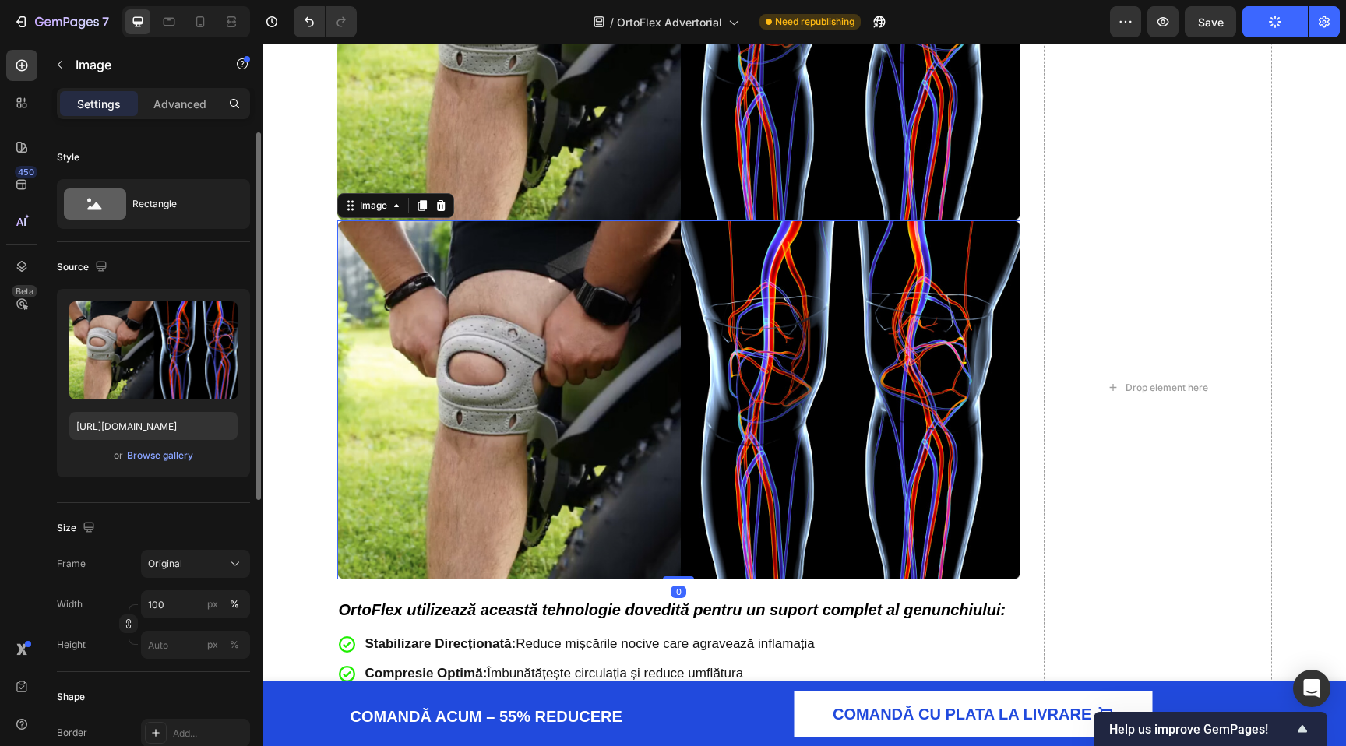
click at [409, 366] on img at bounding box center [679, 399] width 684 height 359
click at [226, 317] on icon "button" at bounding box center [222, 317] width 16 height 16
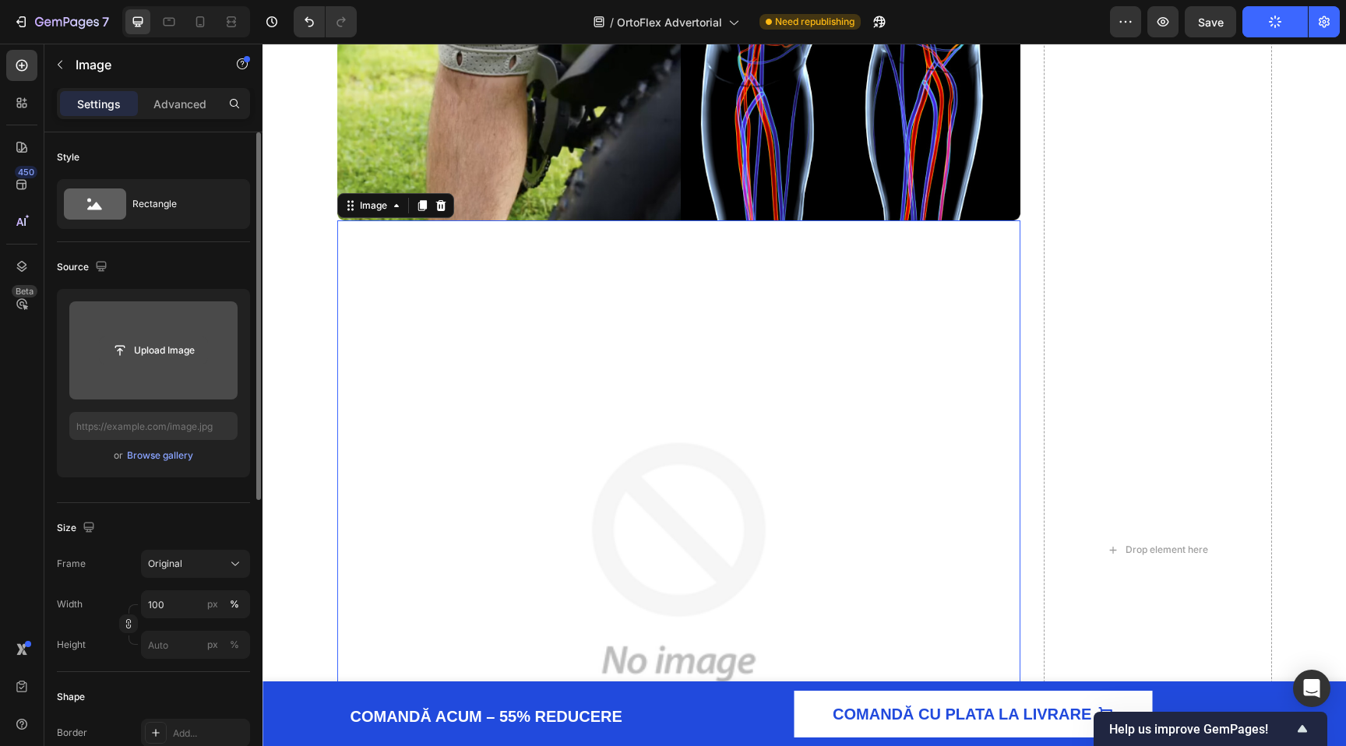
click at [136, 356] on input "file" at bounding box center [153, 350] width 107 height 26
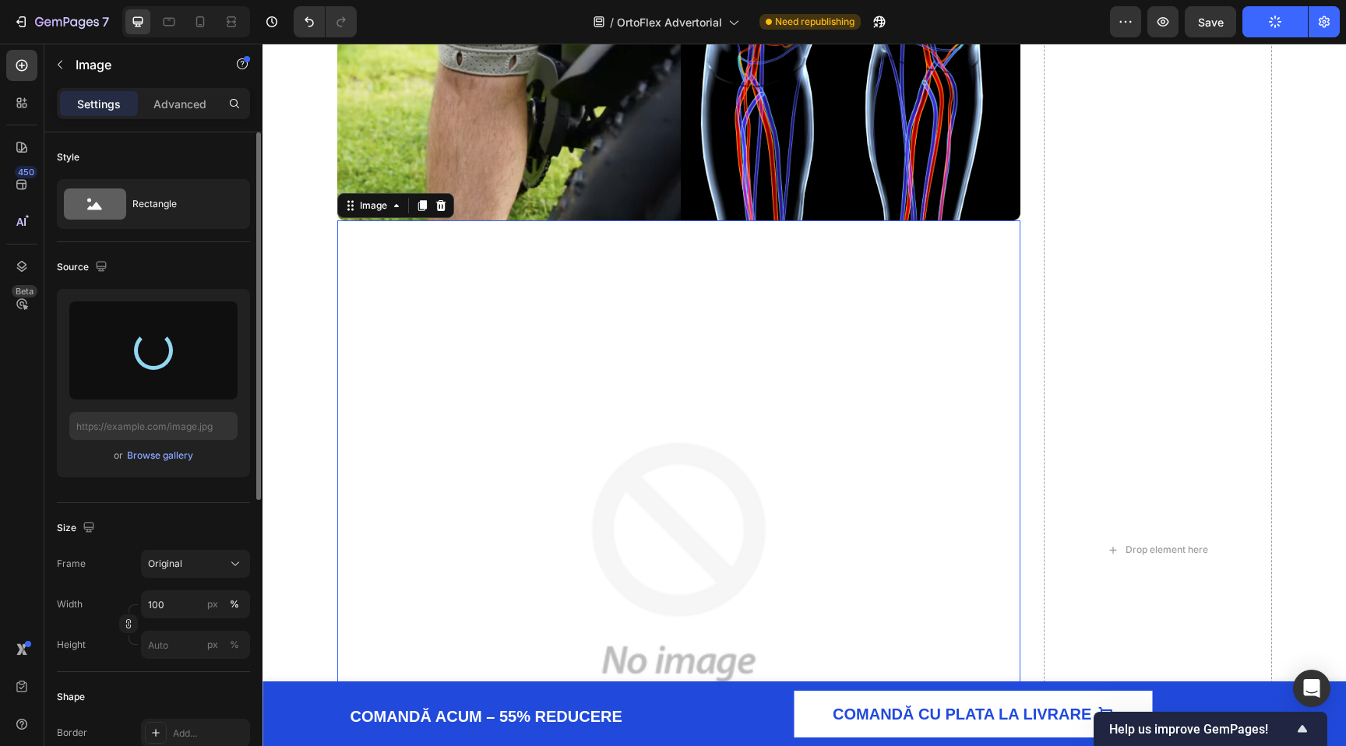
type input "https://cdn.shopify.com/s/files/1/0863/7943/0212/files/gempages_584585362572051…"
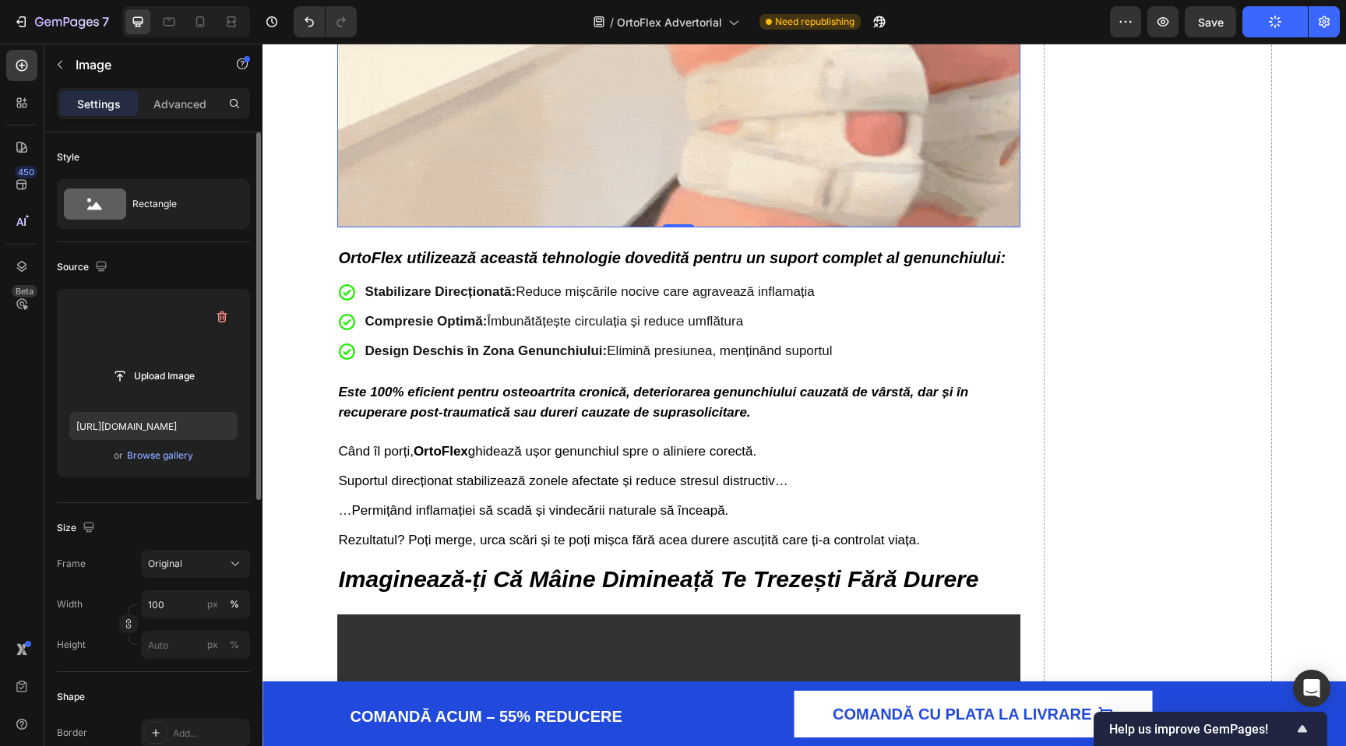
scroll to position [4577, 0]
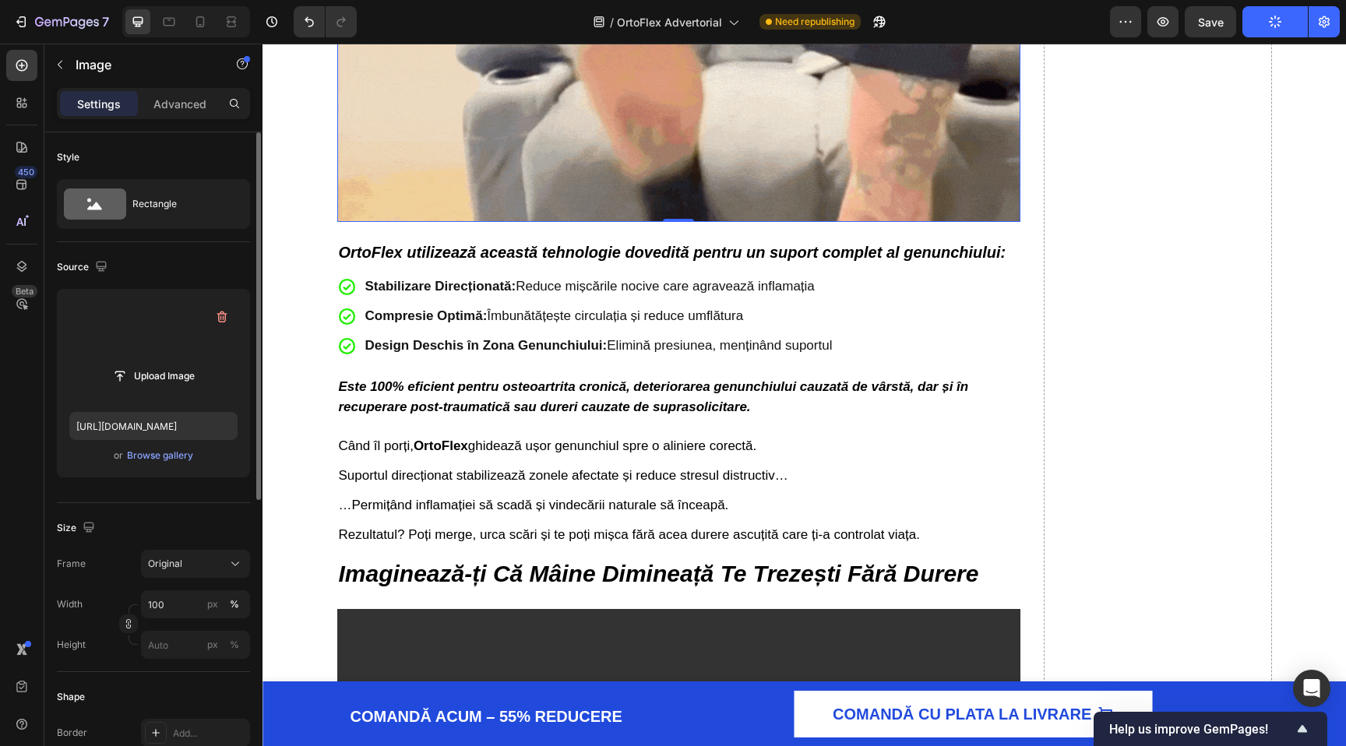
click at [453, 222] on img at bounding box center [679, 42] width 684 height 359
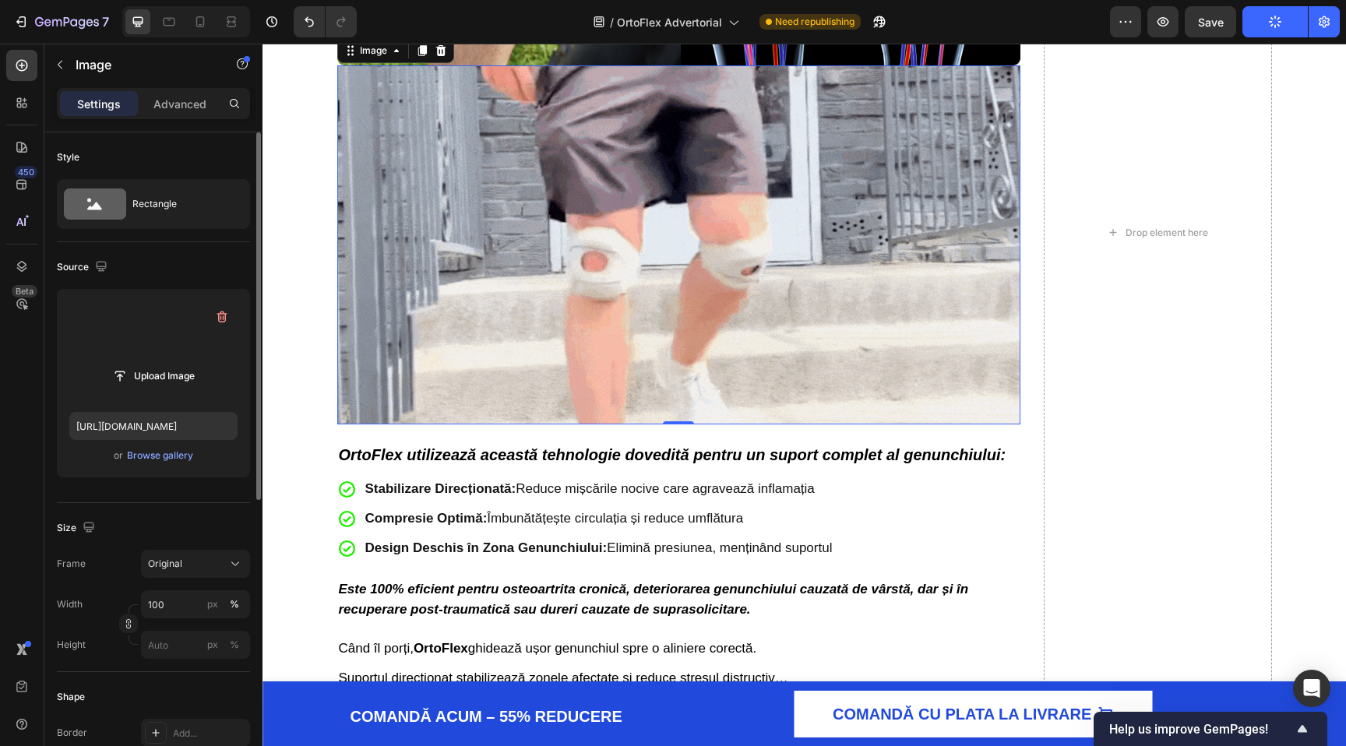
scroll to position [4366, 0]
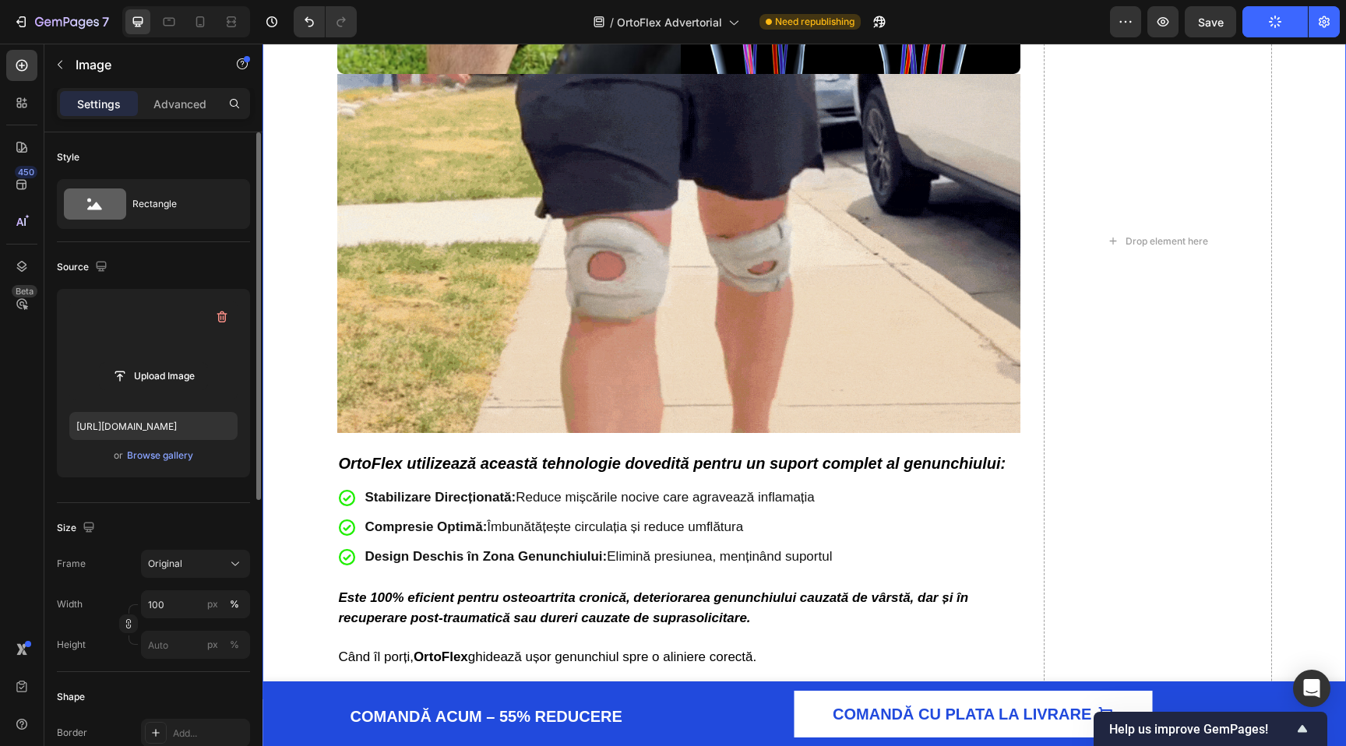
click at [281, 239] on div "Dacă Încă Simți Durerea, Este De Fapt un Semn Bun Heading Acea durere pe care o…" at bounding box center [804, 241] width 1052 height 4703
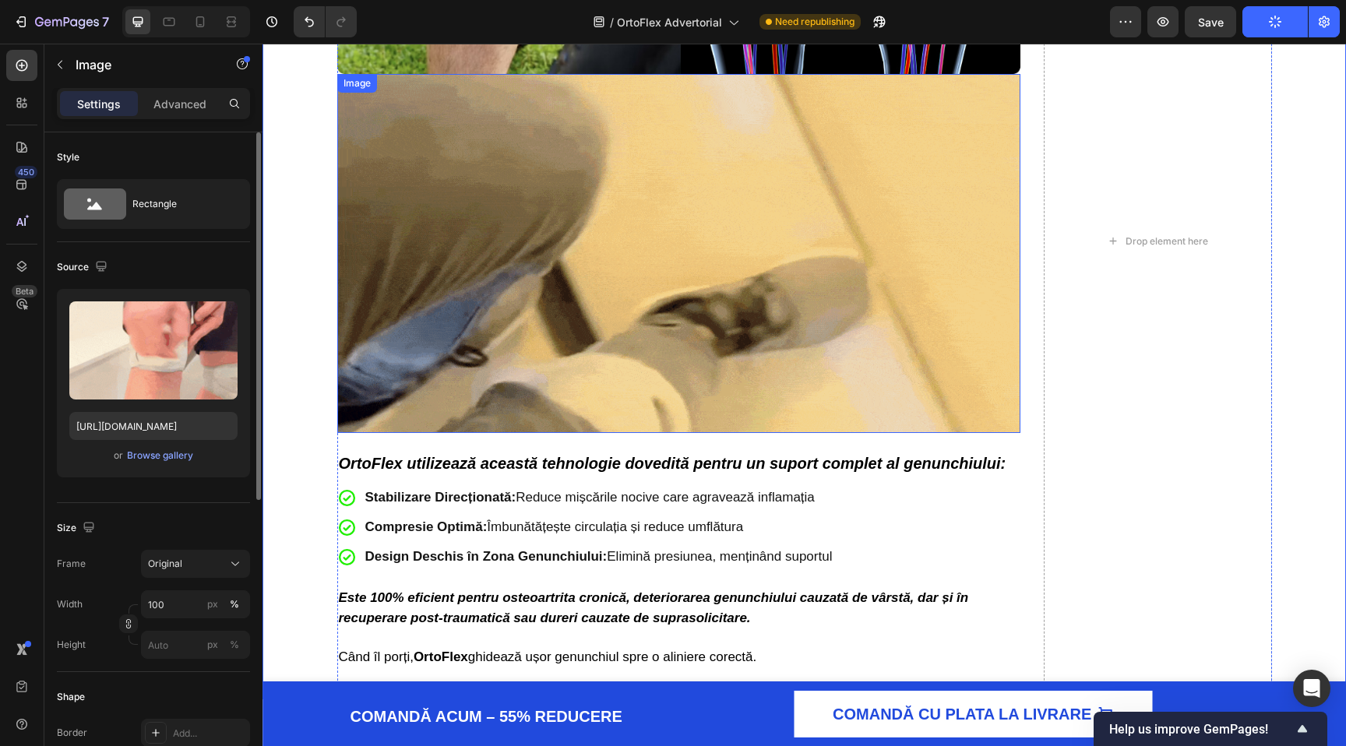
click at [506, 274] on img at bounding box center [679, 253] width 684 height 359
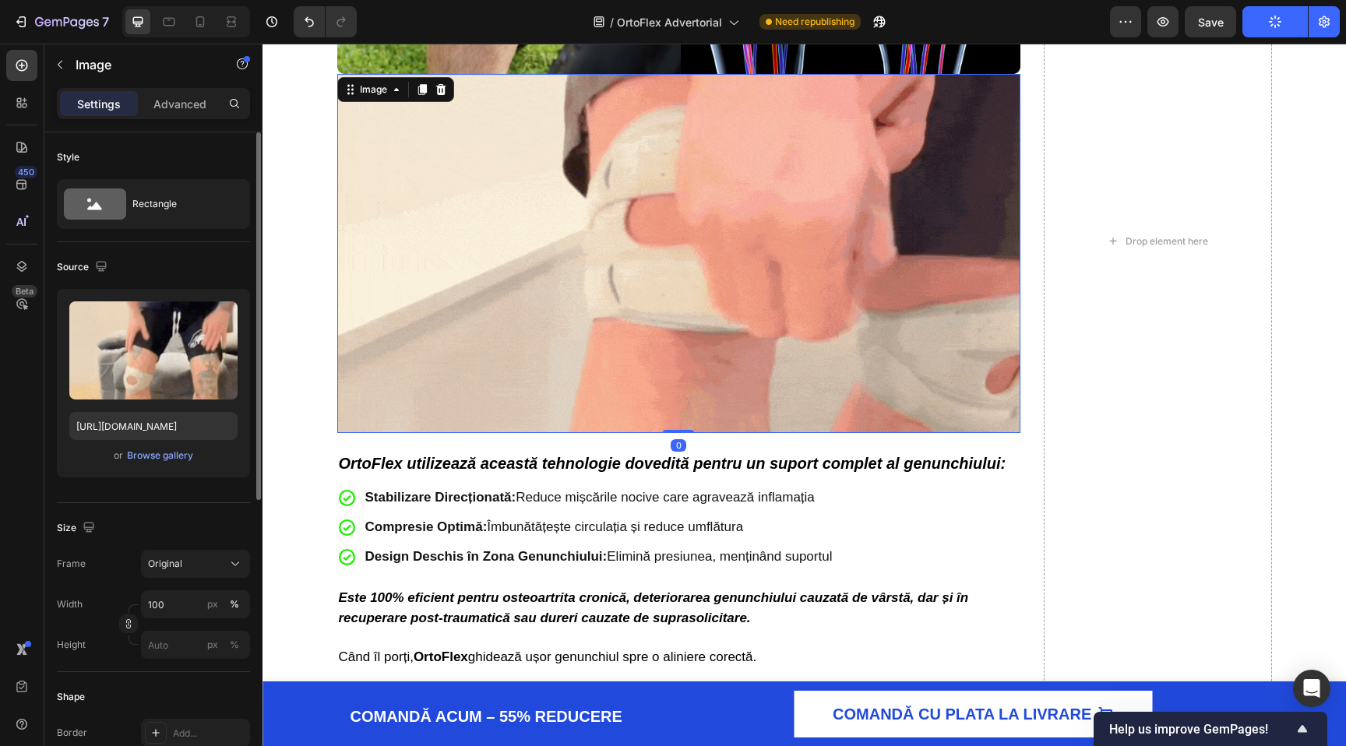
click at [500, 308] on img at bounding box center [679, 253] width 684 height 359
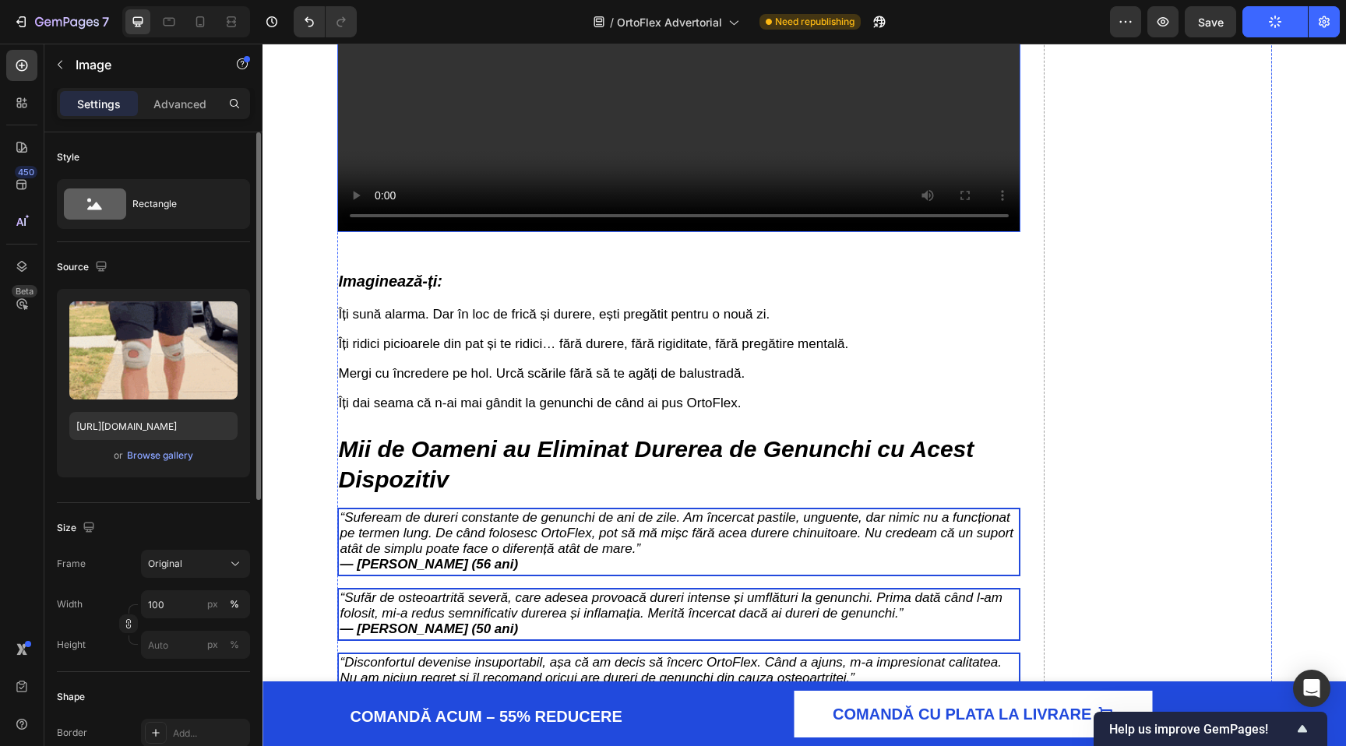
click at [627, 233] on video at bounding box center [679, 40] width 684 height 385
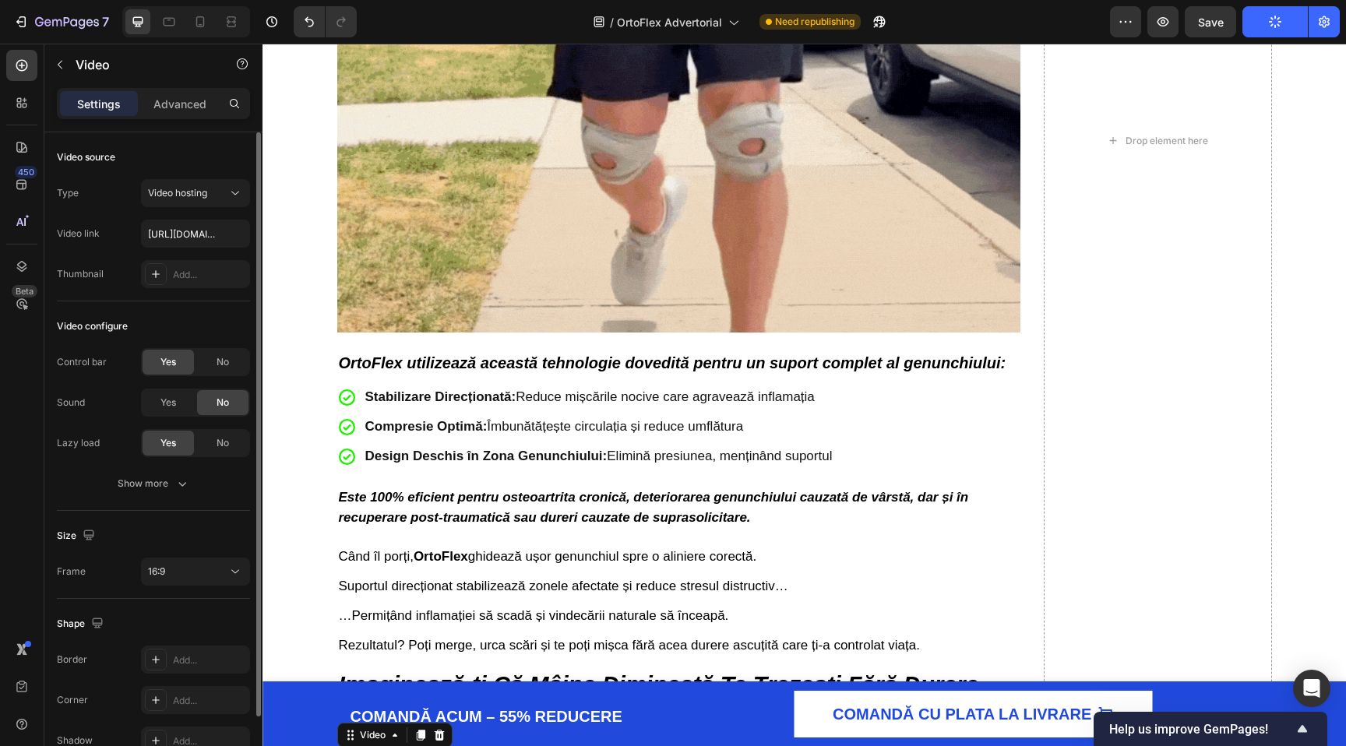
scroll to position [4468, 0]
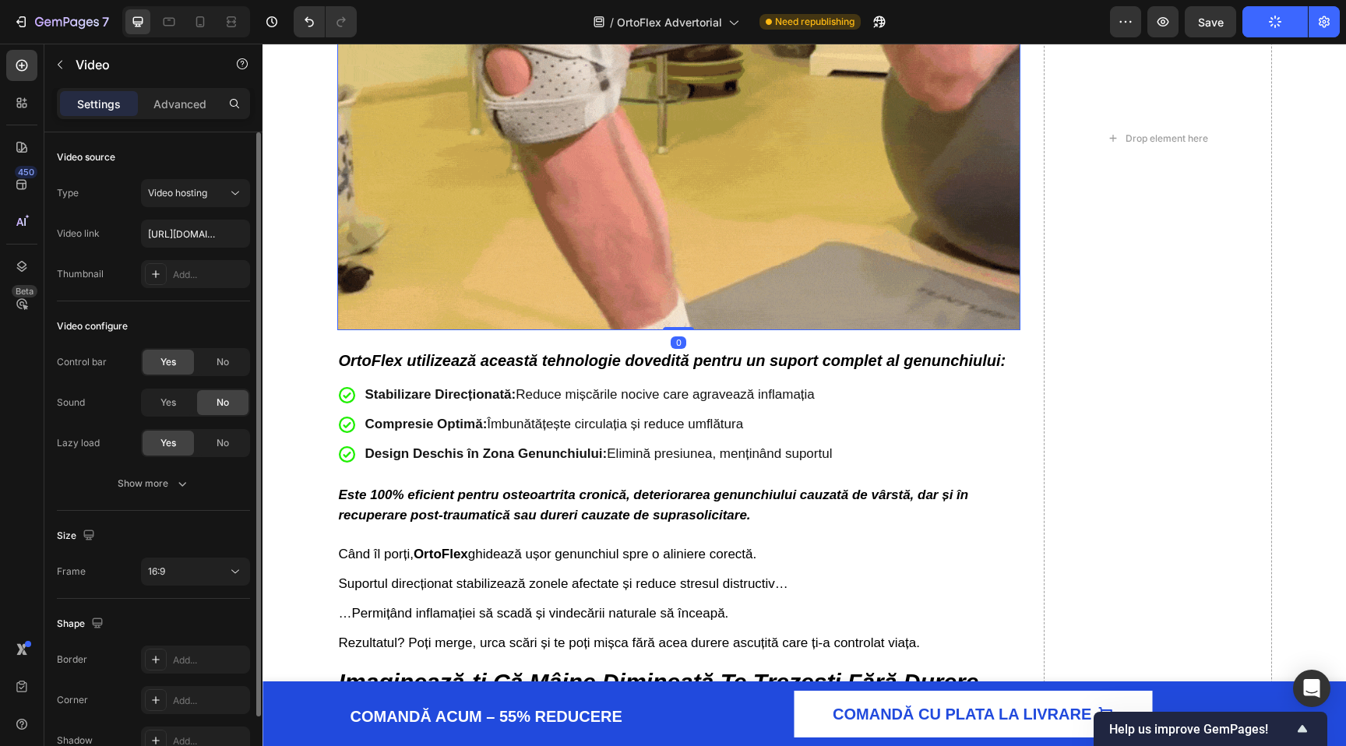
click at [590, 286] on img at bounding box center [679, 150] width 684 height 359
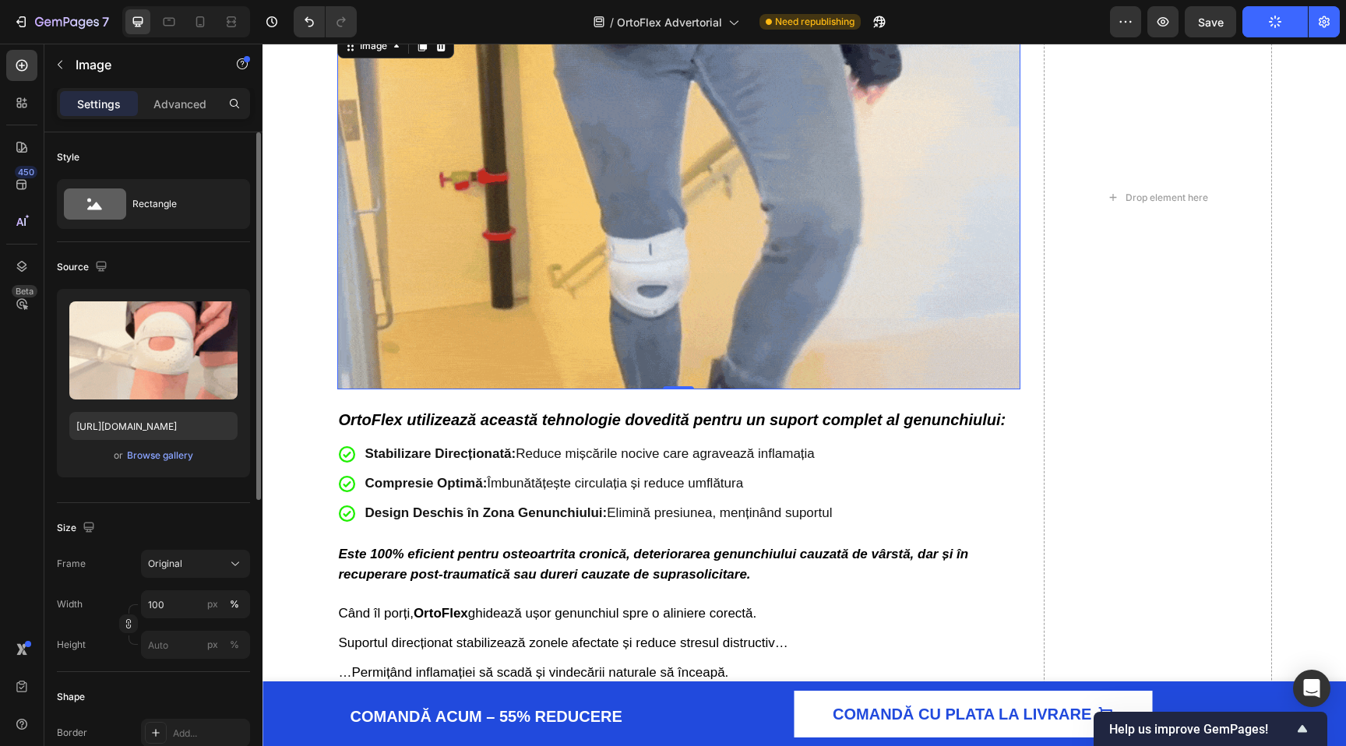
scroll to position [4419, 0]
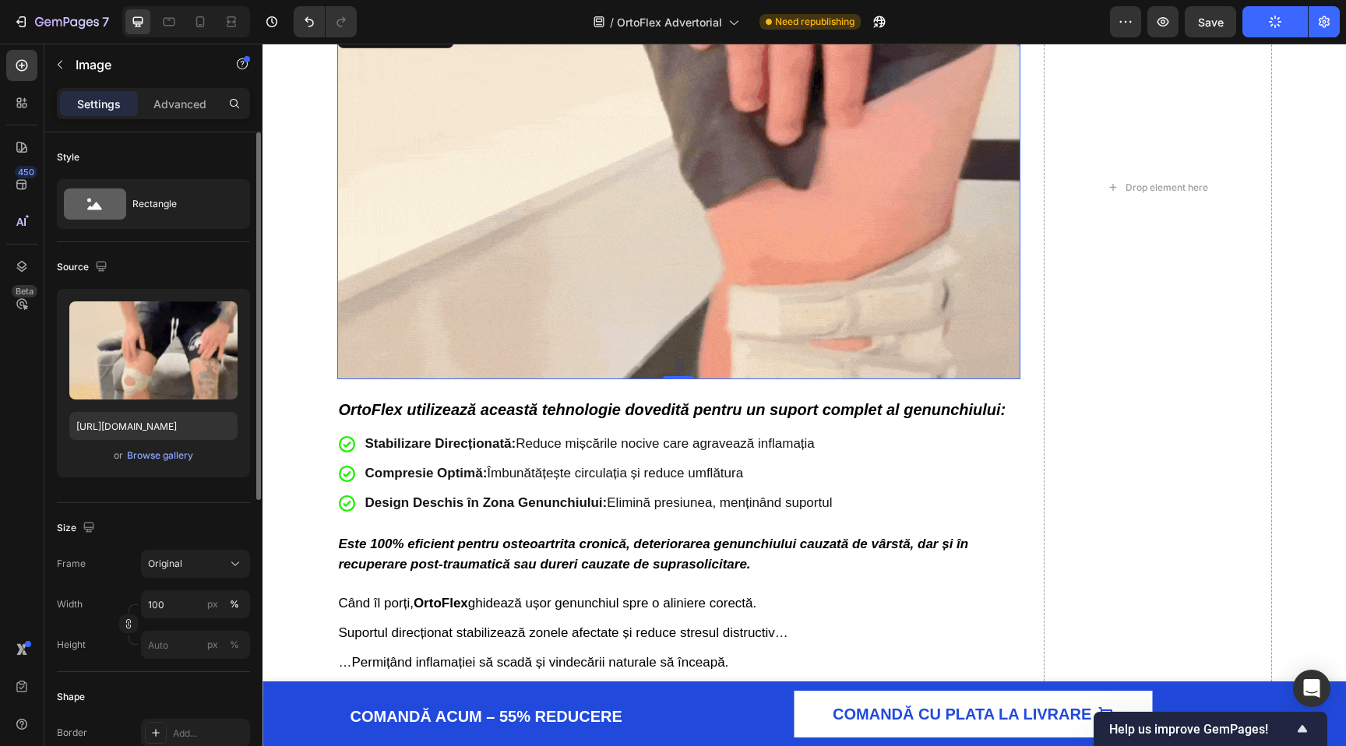
click at [390, 379] on img at bounding box center [679, 199] width 684 height 359
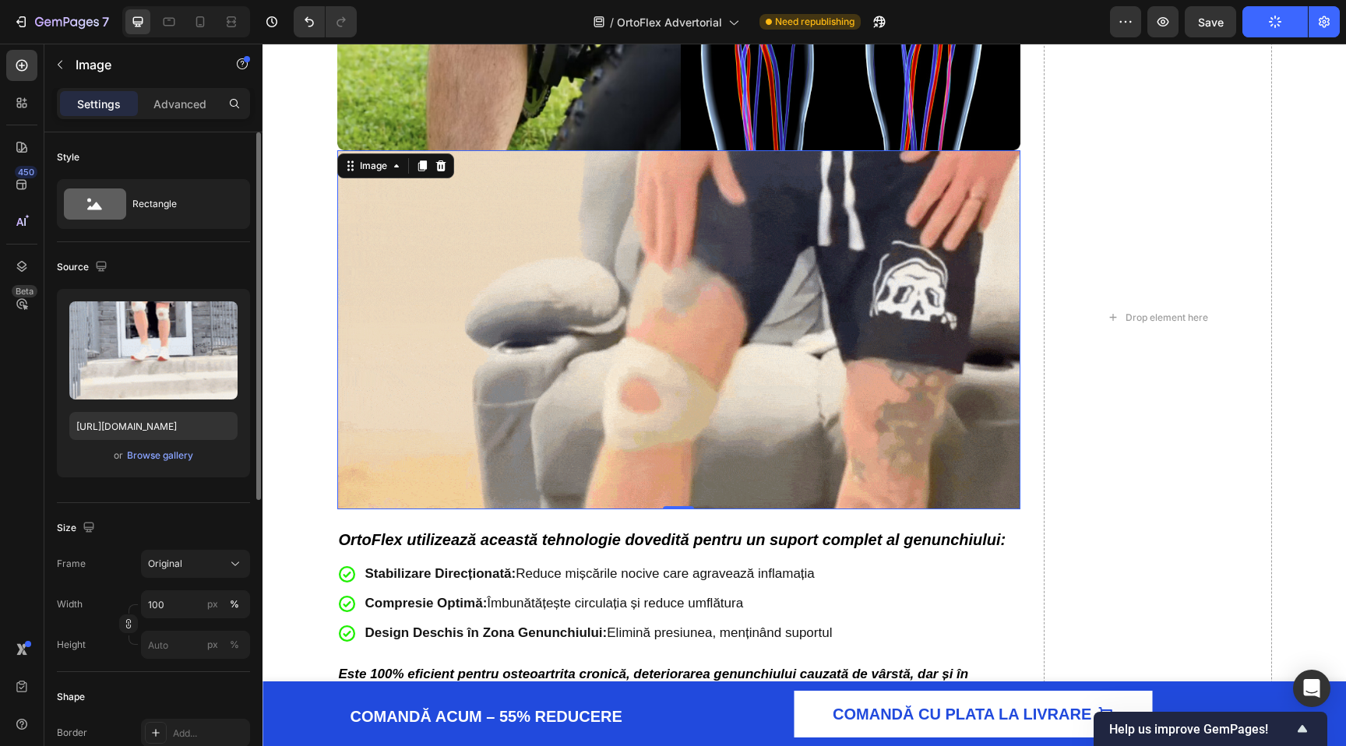
scroll to position [4295, 0]
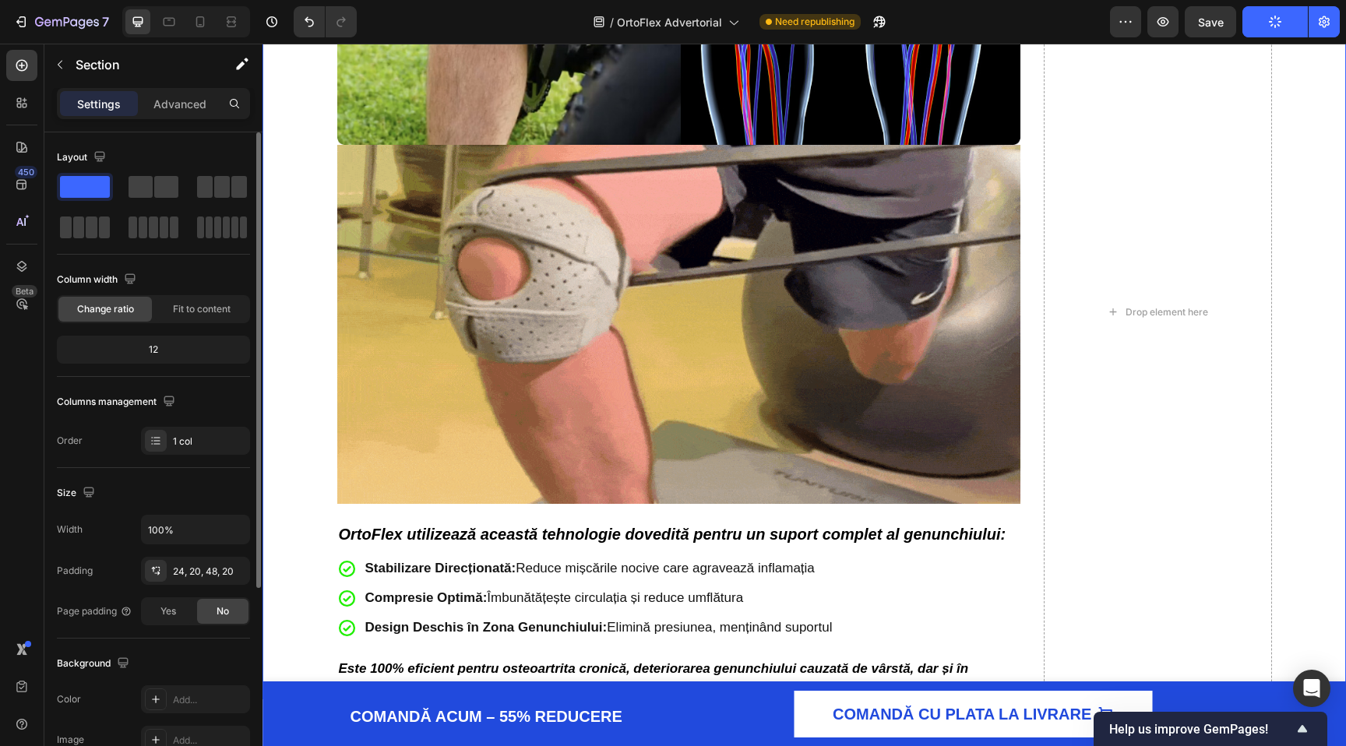
click at [290, 350] on div "Dacă Încă Simți Durerea, Este De Fapt un Semn Bun Heading Acea durere pe care o…" at bounding box center [804, 312] width 1052 height 4703
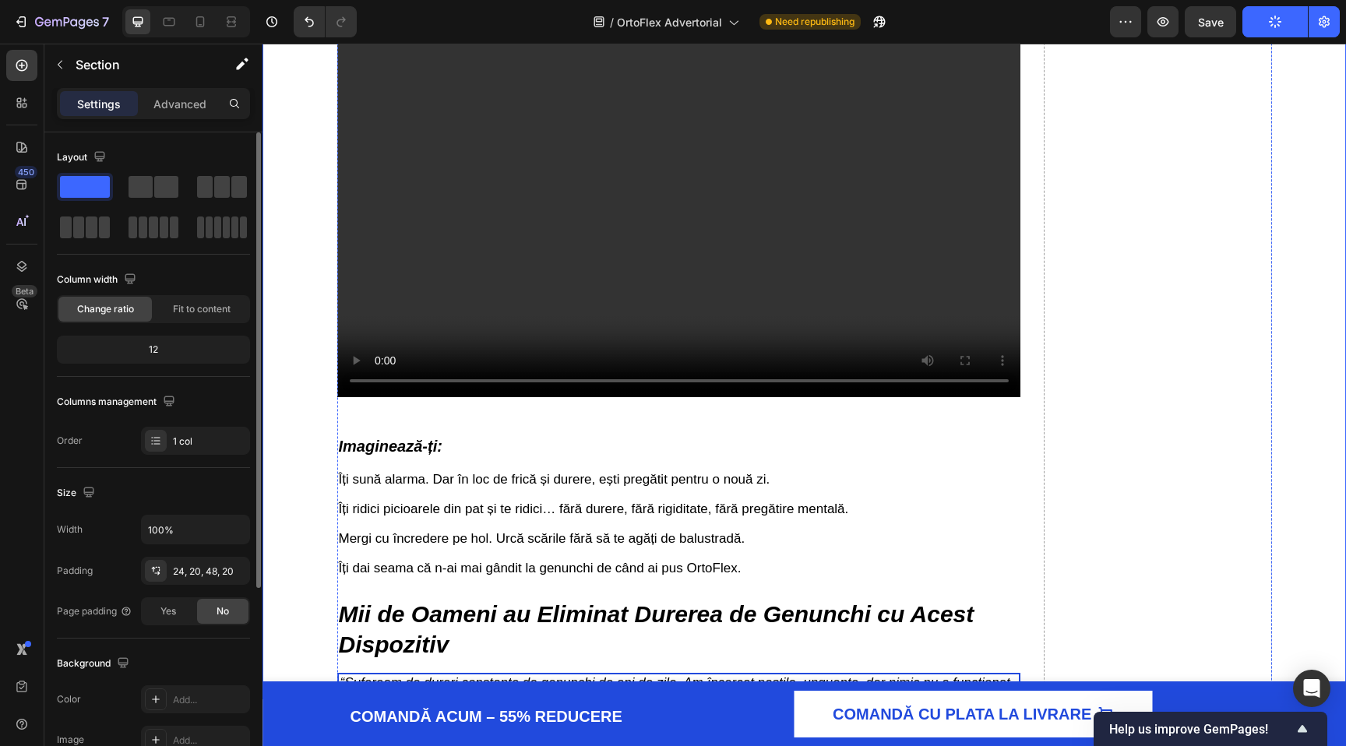
scroll to position [5264, 0]
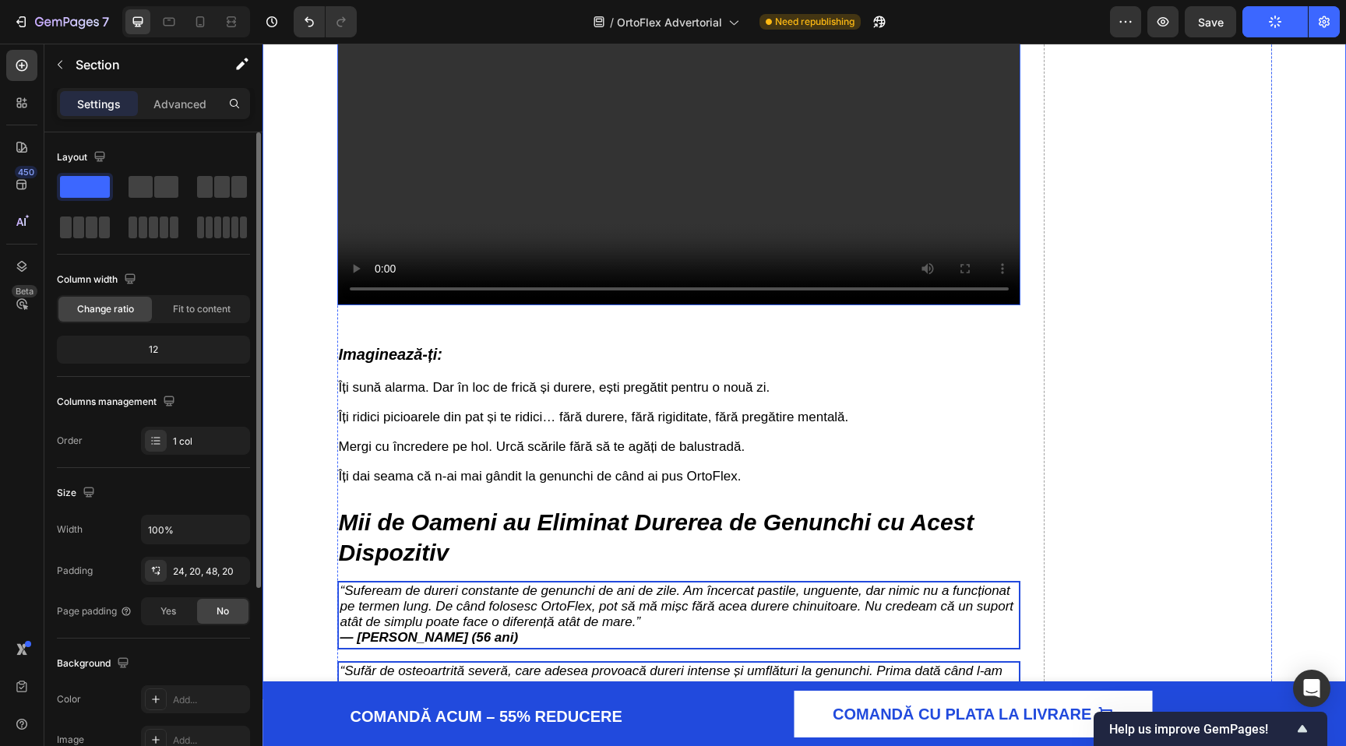
click at [476, 306] on video at bounding box center [679, 113] width 684 height 385
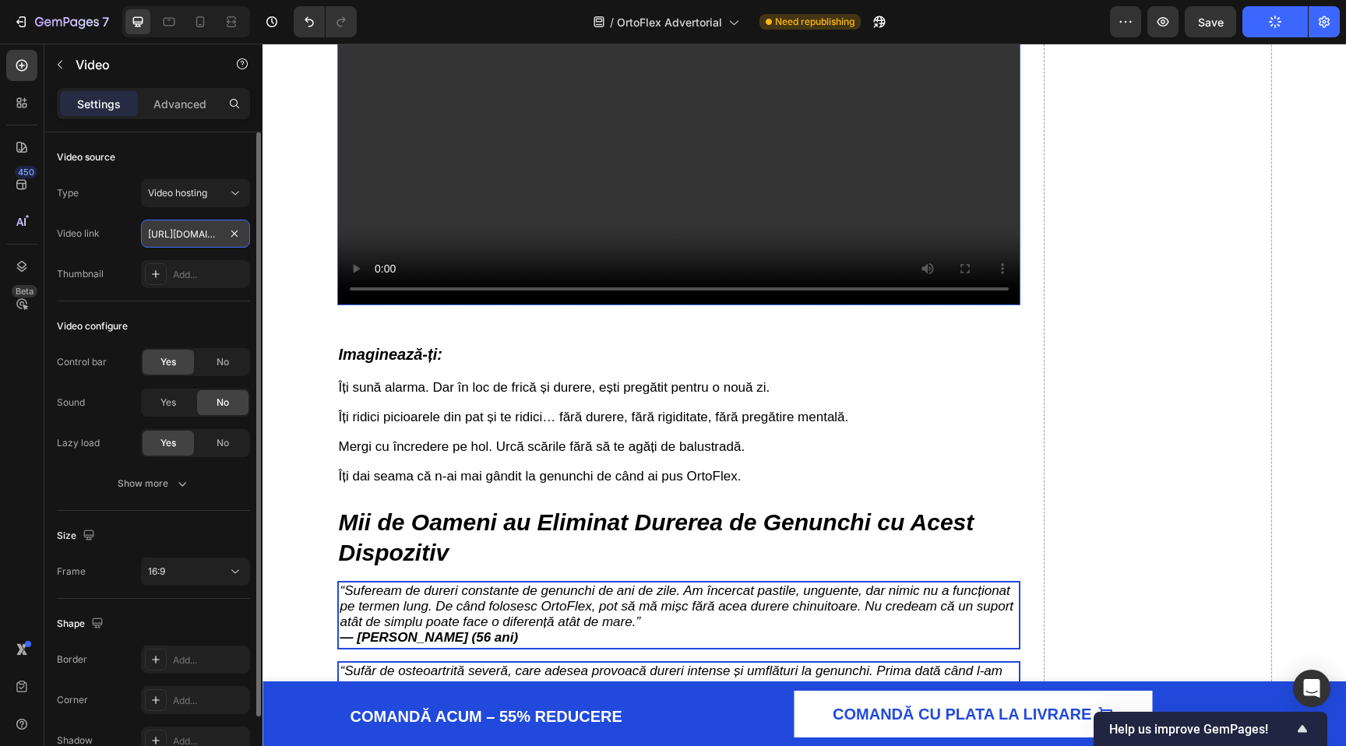
click at [174, 238] on input "https://cdn.shopify.com/s/files/1/0863/7943/0212/files/Untitleddesign1-ezgif.co…" at bounding box center [195, 234] width 109 height 28
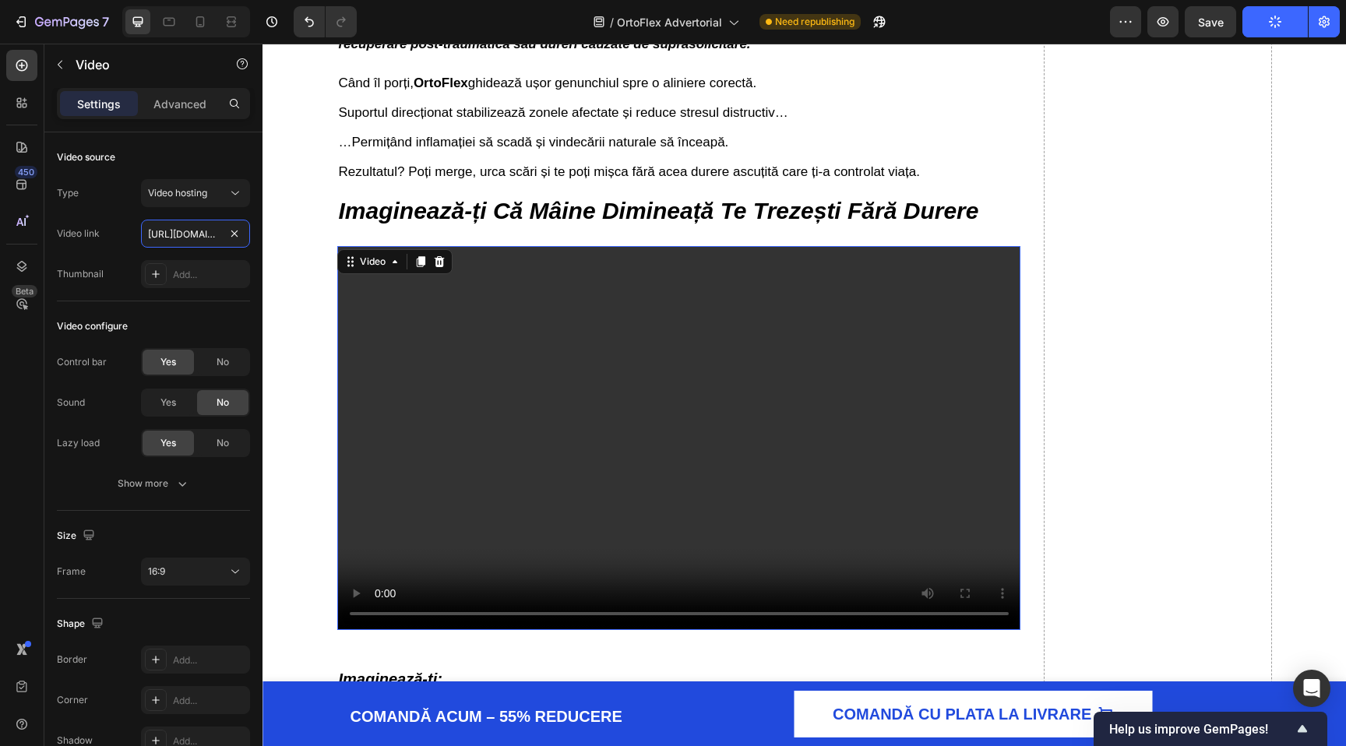
scroll to position [0, 608]
drag, startPoint x: 418, startPoint y: 281, endPoint x: 351, endPoint y: 238, distance: 79.9
click at [70, 62] on button "button" at bounding box center [60, 64] width 25 height 25
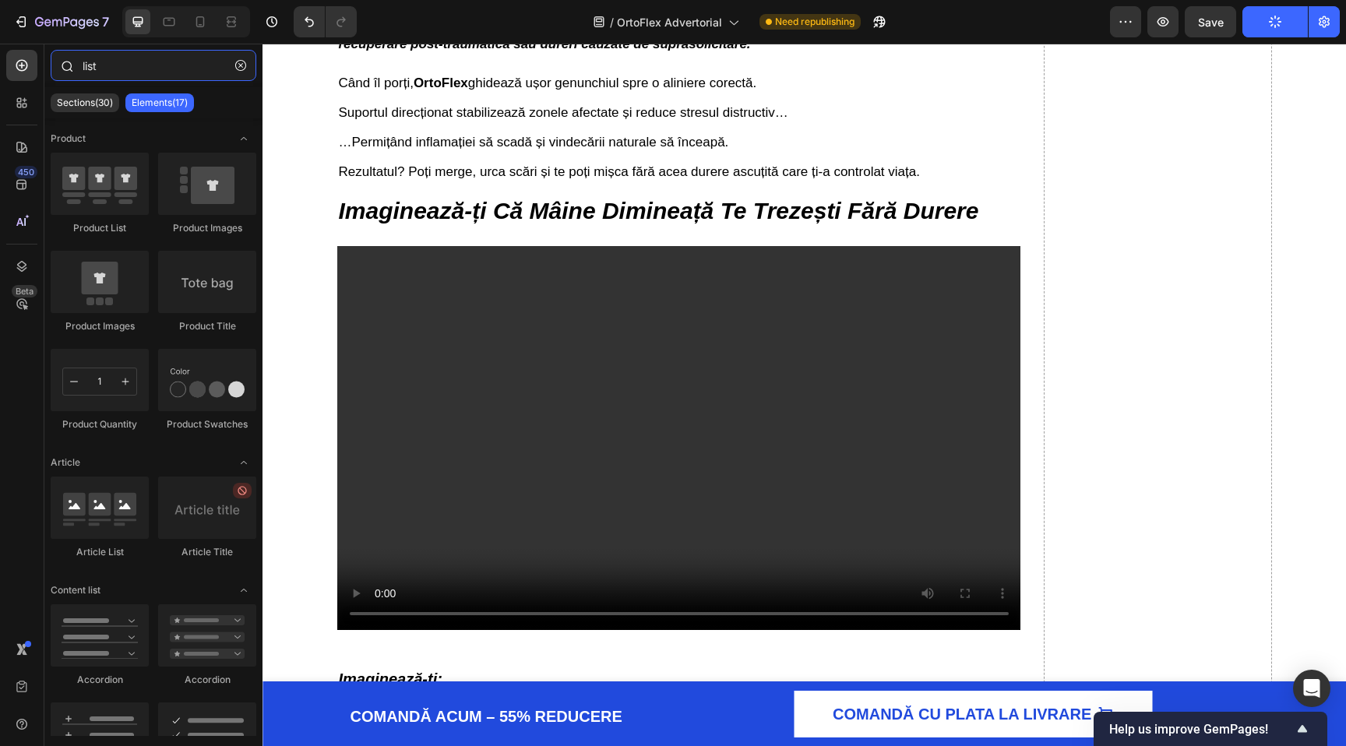
click at [93, 58] on input "list" at bounding box center [154, 65] width 206 height 31
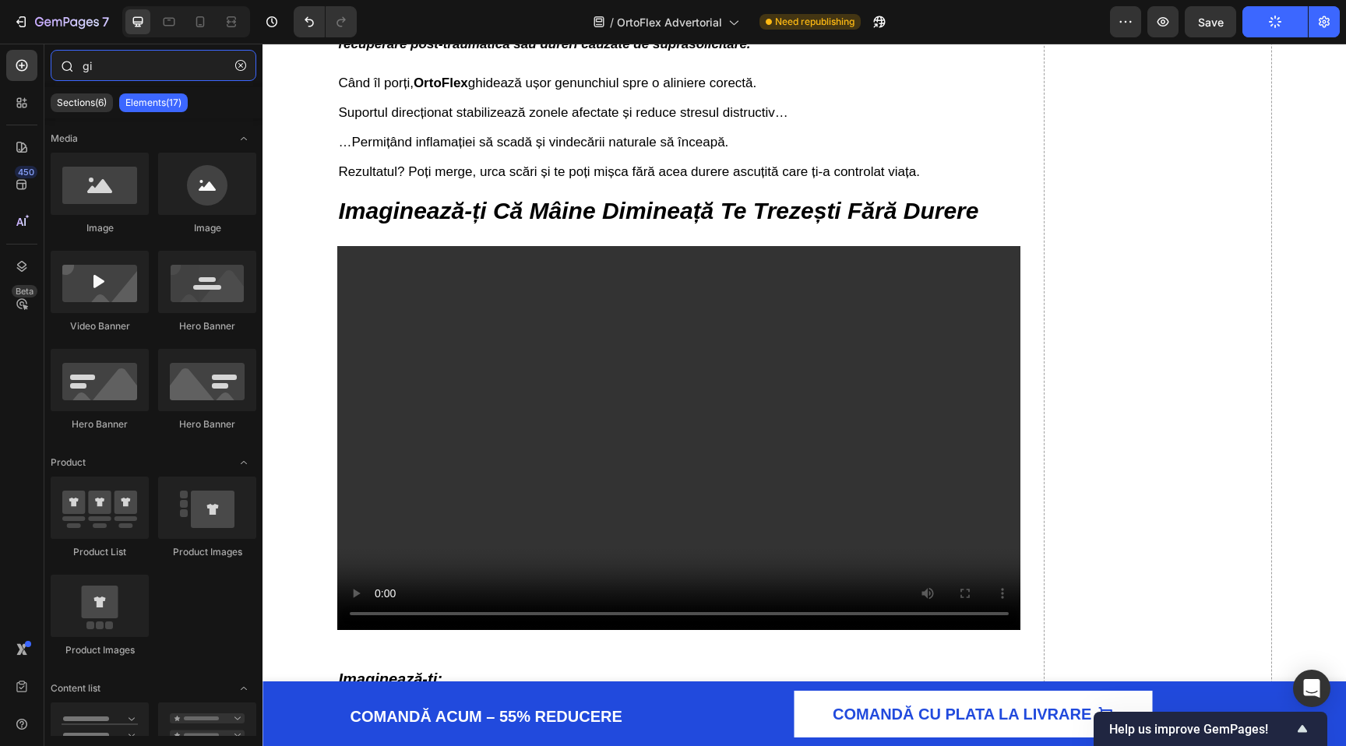
type input "g"
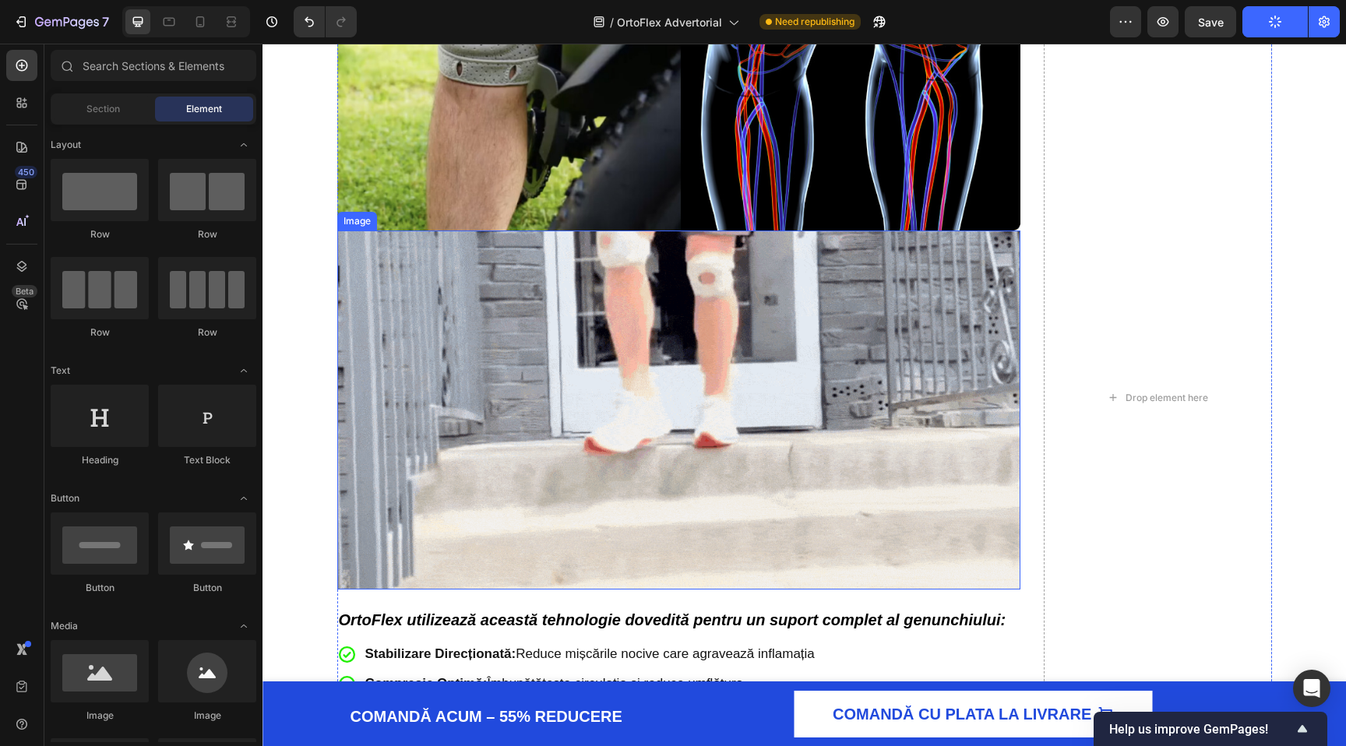
click at [670, 392] on img at bounding box center [679, 410] width 684 height 359
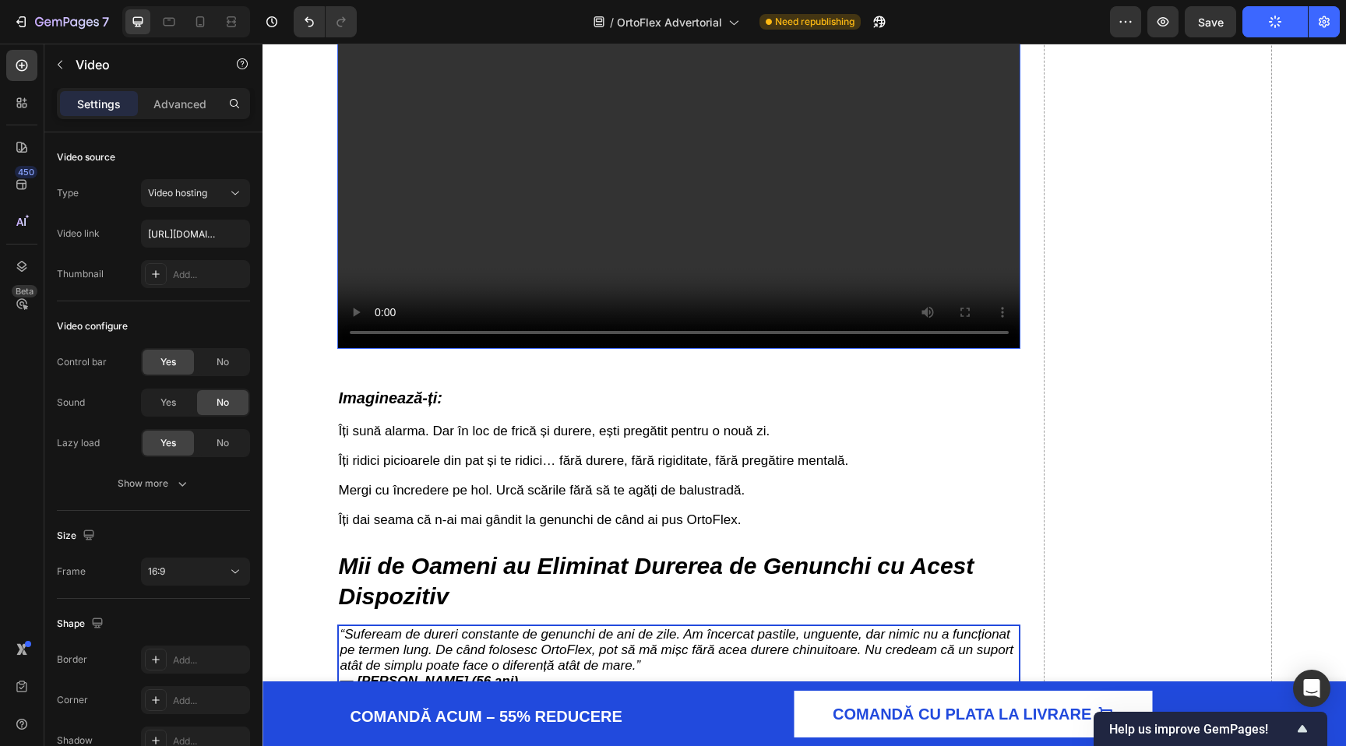
click at [672, 270] on video at bounding box center [679, 157] width 684 height 385
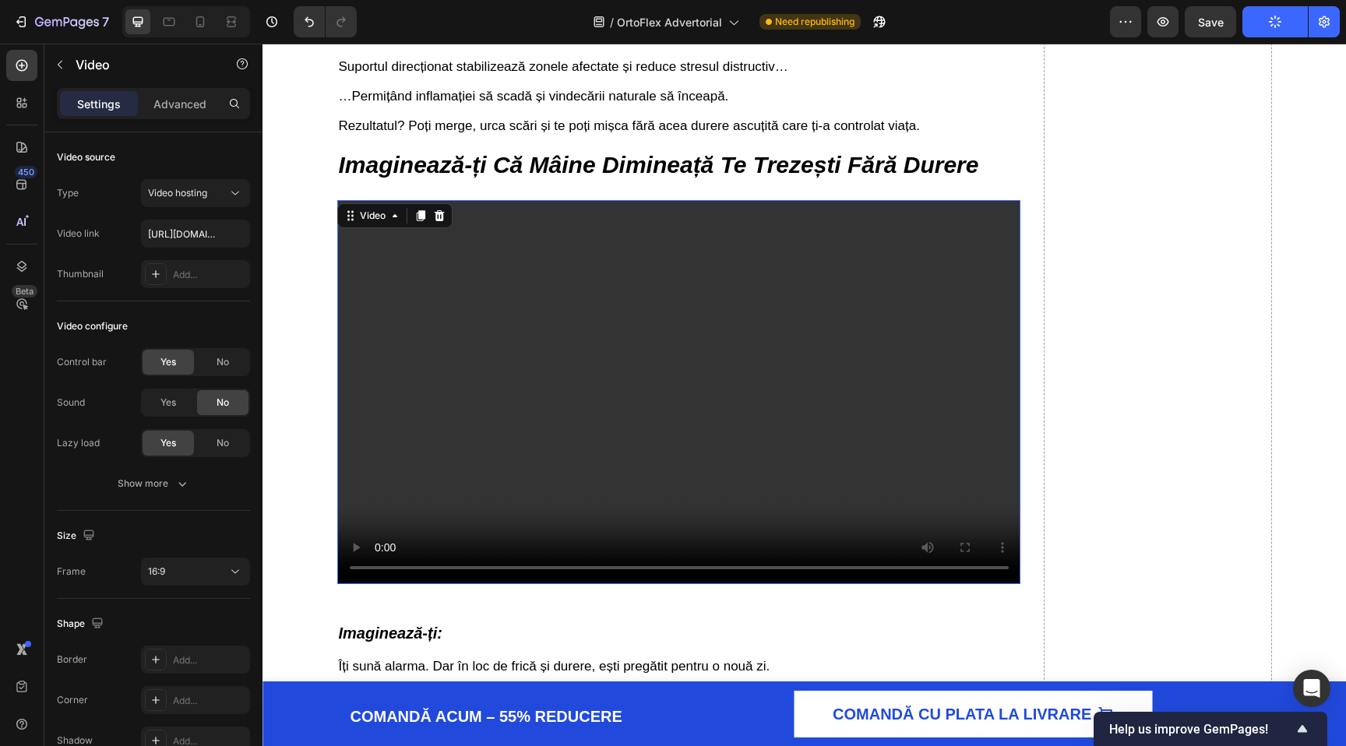
scroll to position [4982, 0]
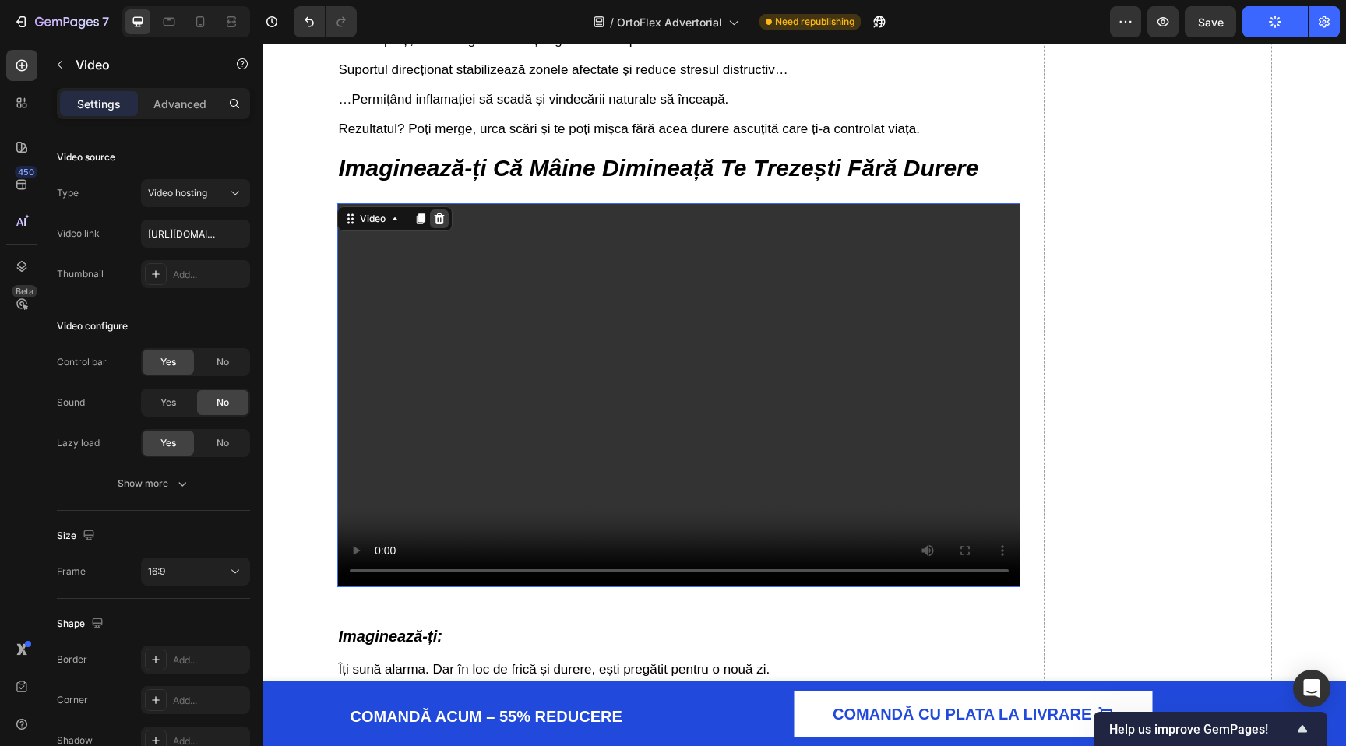
click at [441, 223] on icon at bounding box center [439, 218] width 10 height 11
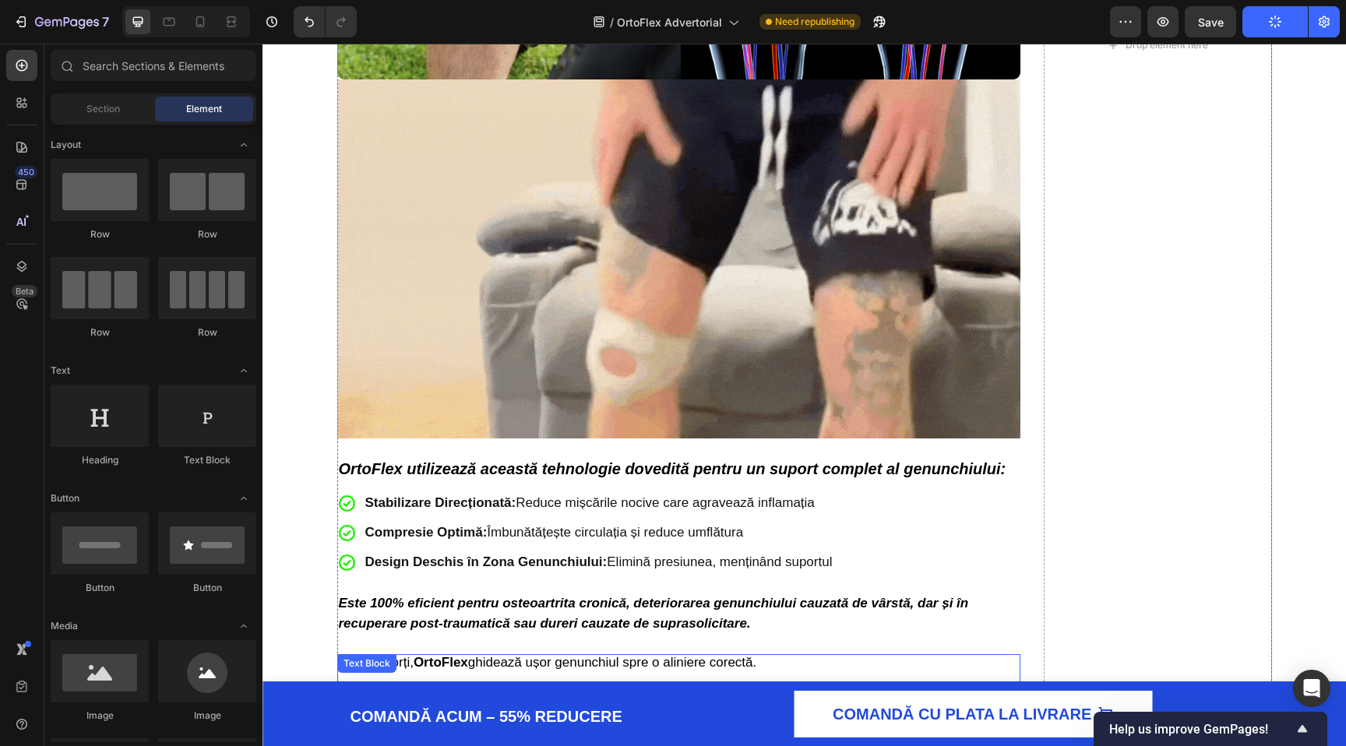
scroll to position [4356, 0]
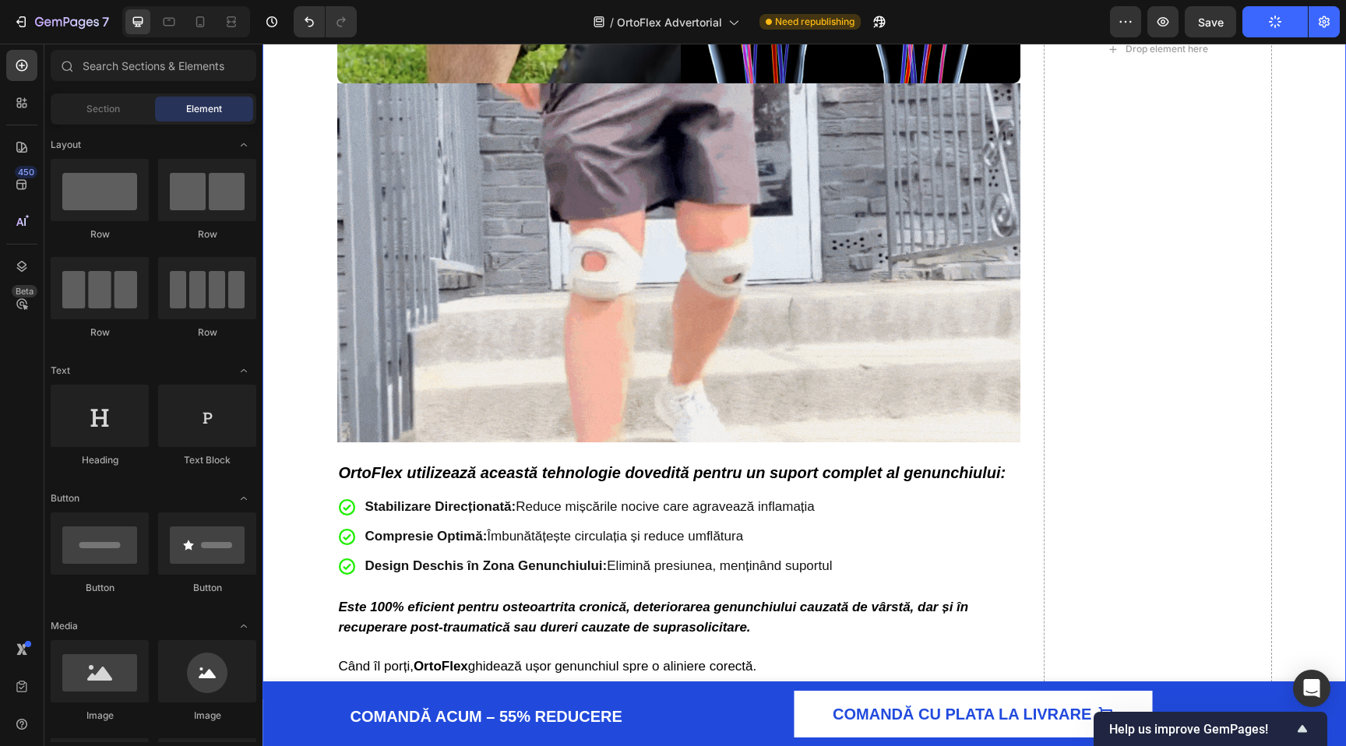
click at [353, 134] on img at bounding box center [679, 262] width 684 height 359
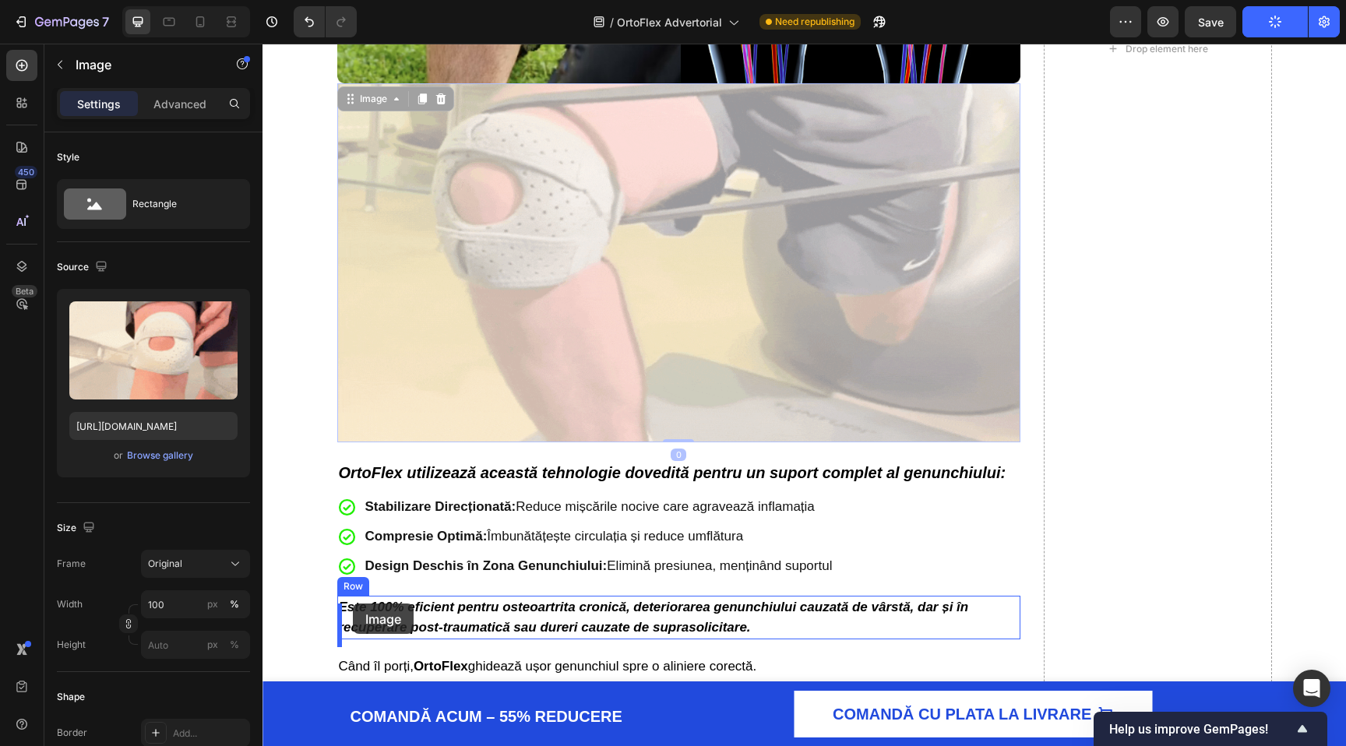
drag, startPoint x: 347, startPoint y: 104, endPoint x: 352, endPoint y: 603, distance: 499.2
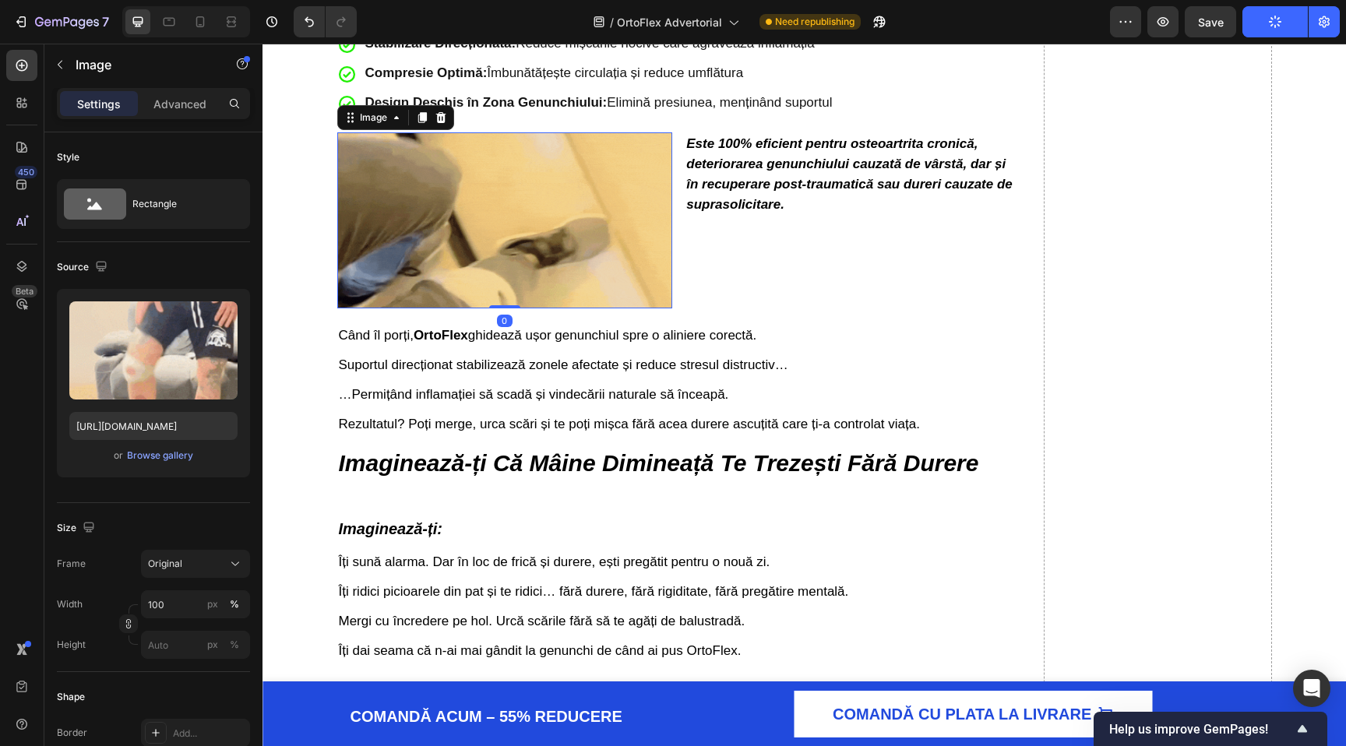
scroll to position [4462, 0]
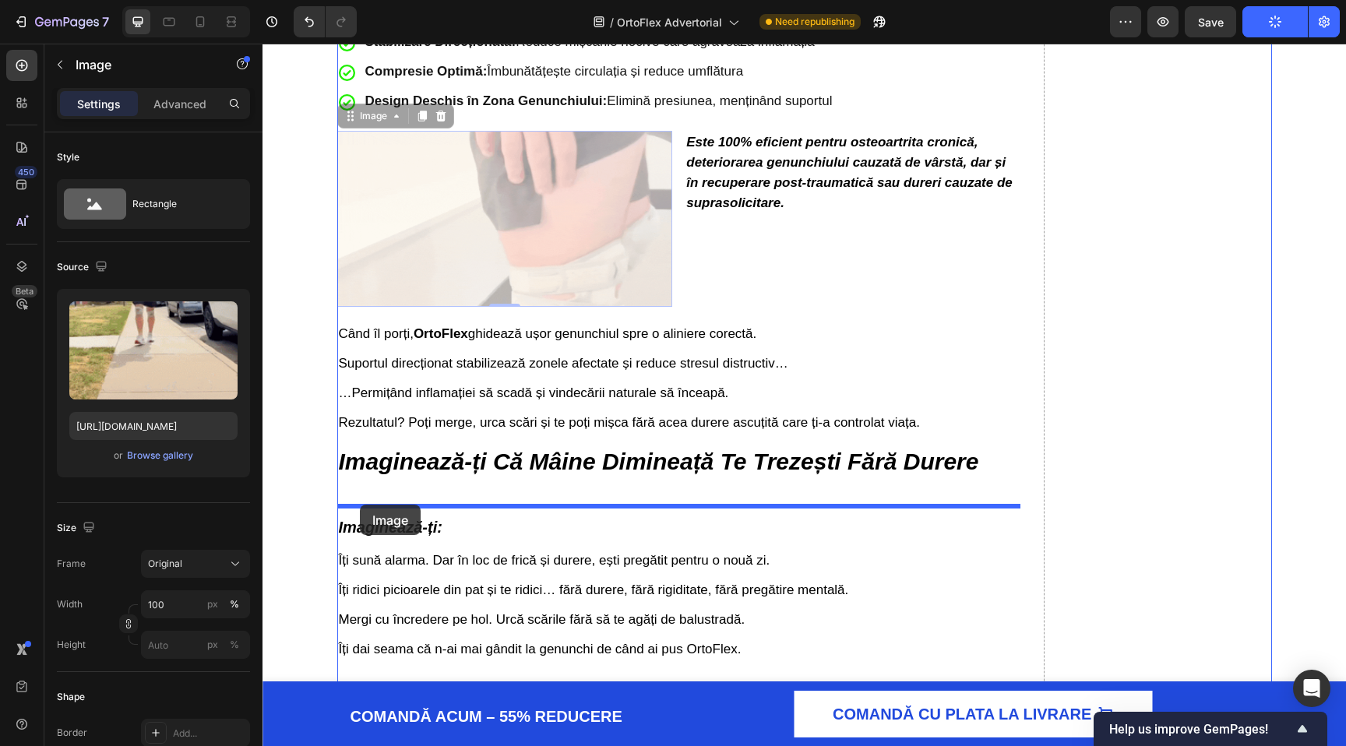
drag, startPoint x: 347, startPoint y: 128, endPoint x: 360, endPoint y: 505, distance: 377.1
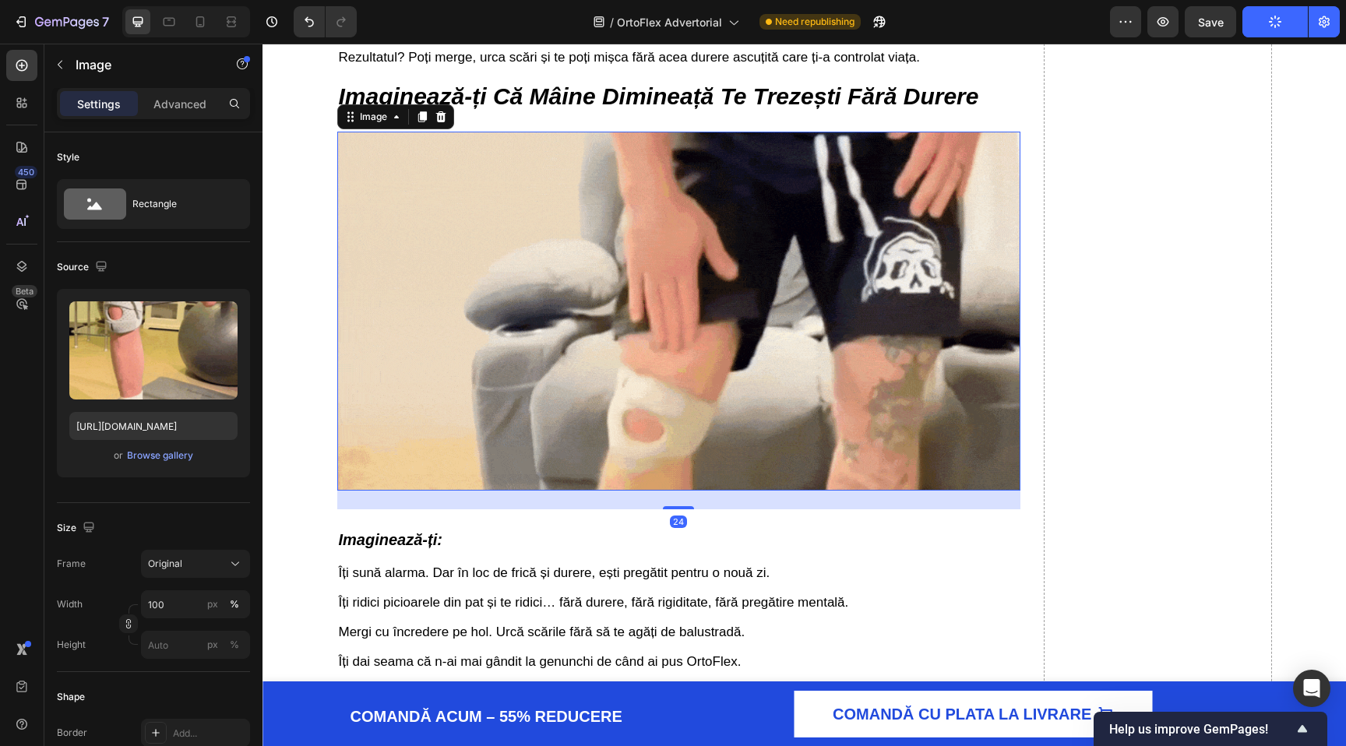
scroll to position [4736, 0]
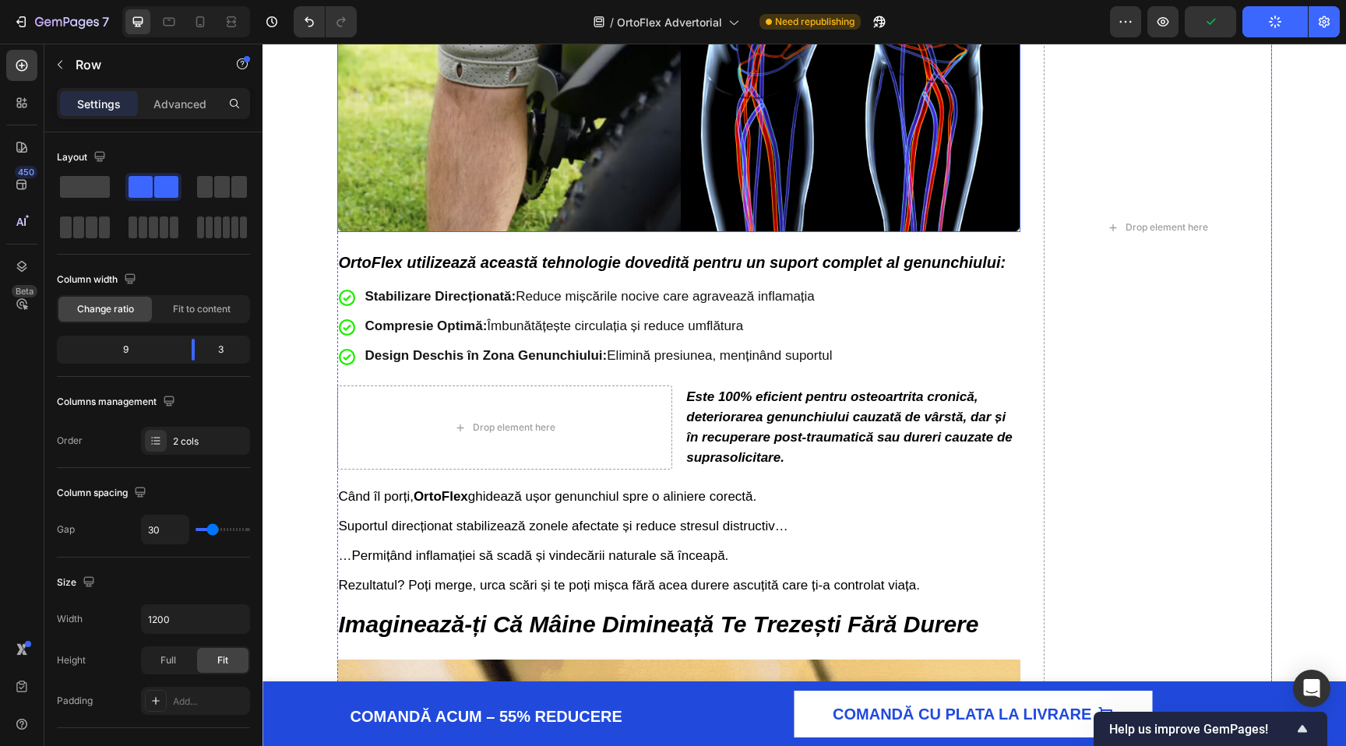
scroll to position [4214, 0]
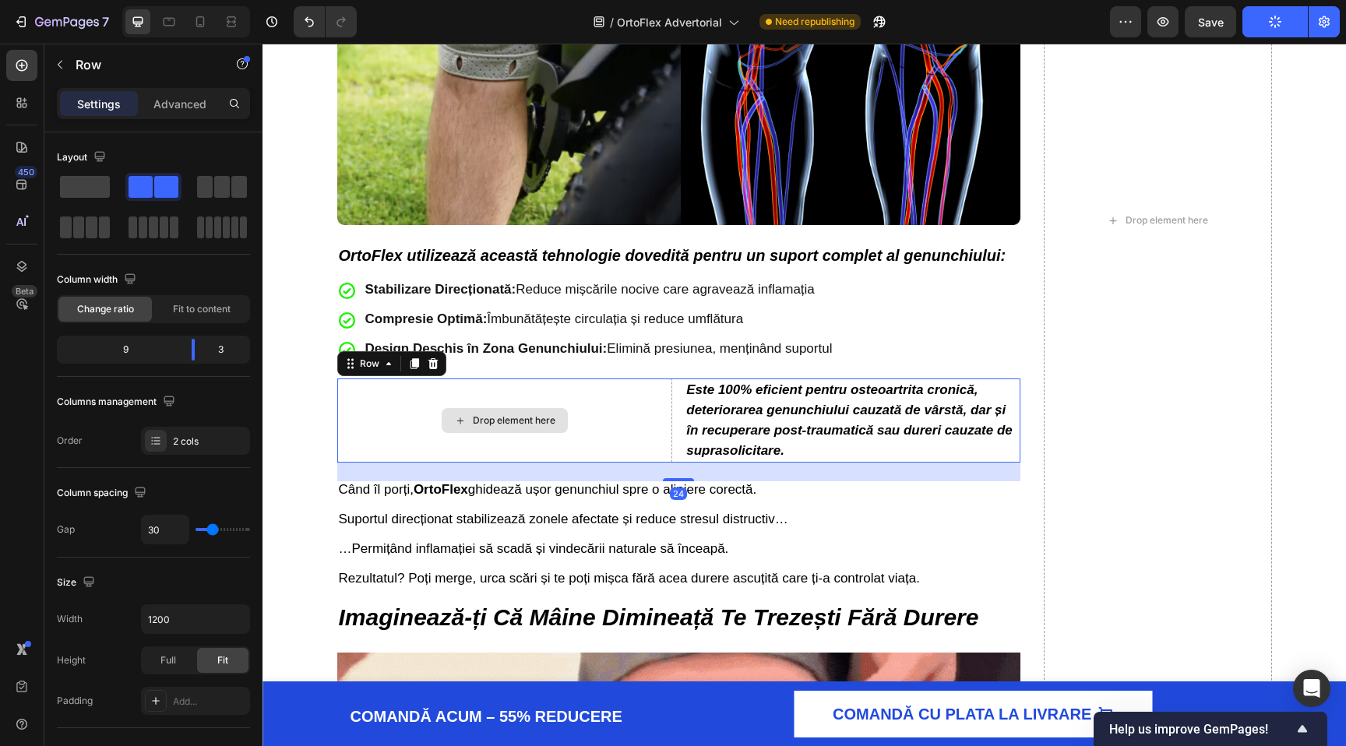
click at [568, 424] on div "Drop element here" at bounding box center [505, 420] width 336 height 84
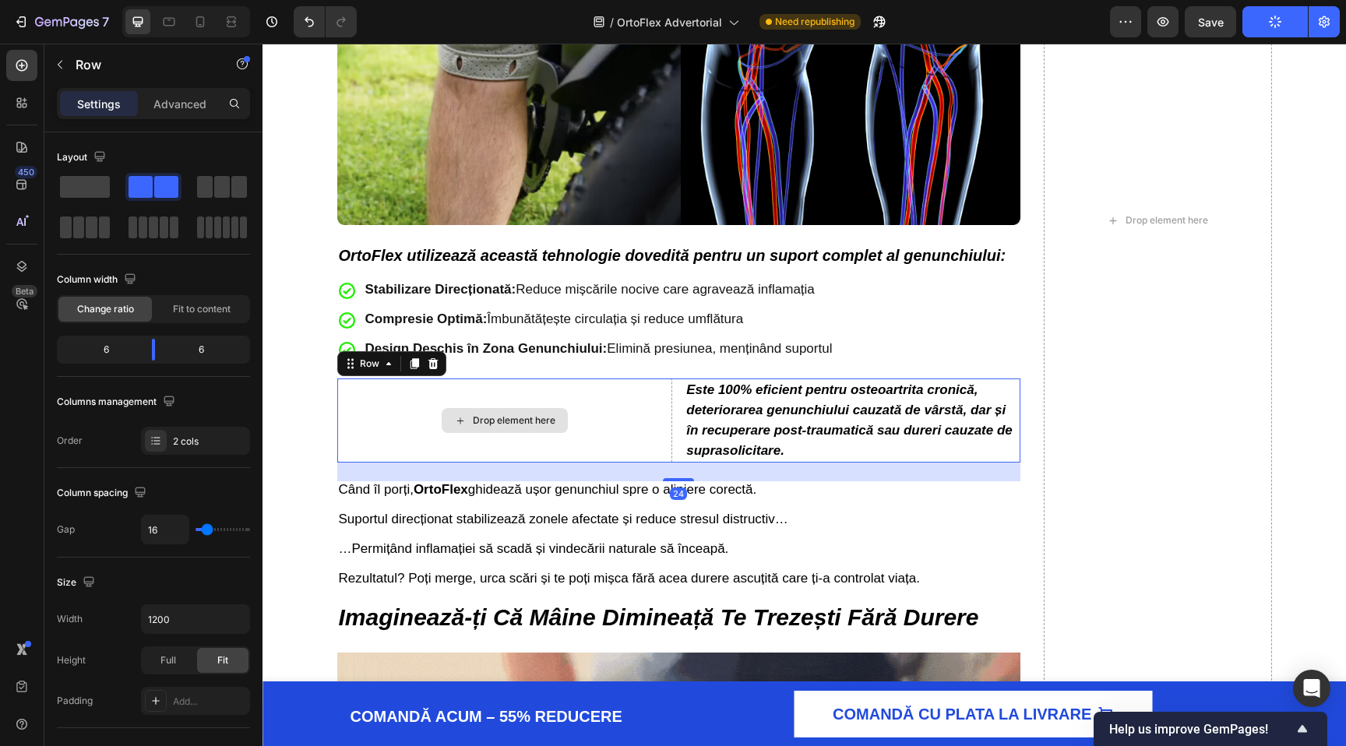
click at [603, 392] on div "Drop element here" at bounding box center [505, 420] width 336 height 84
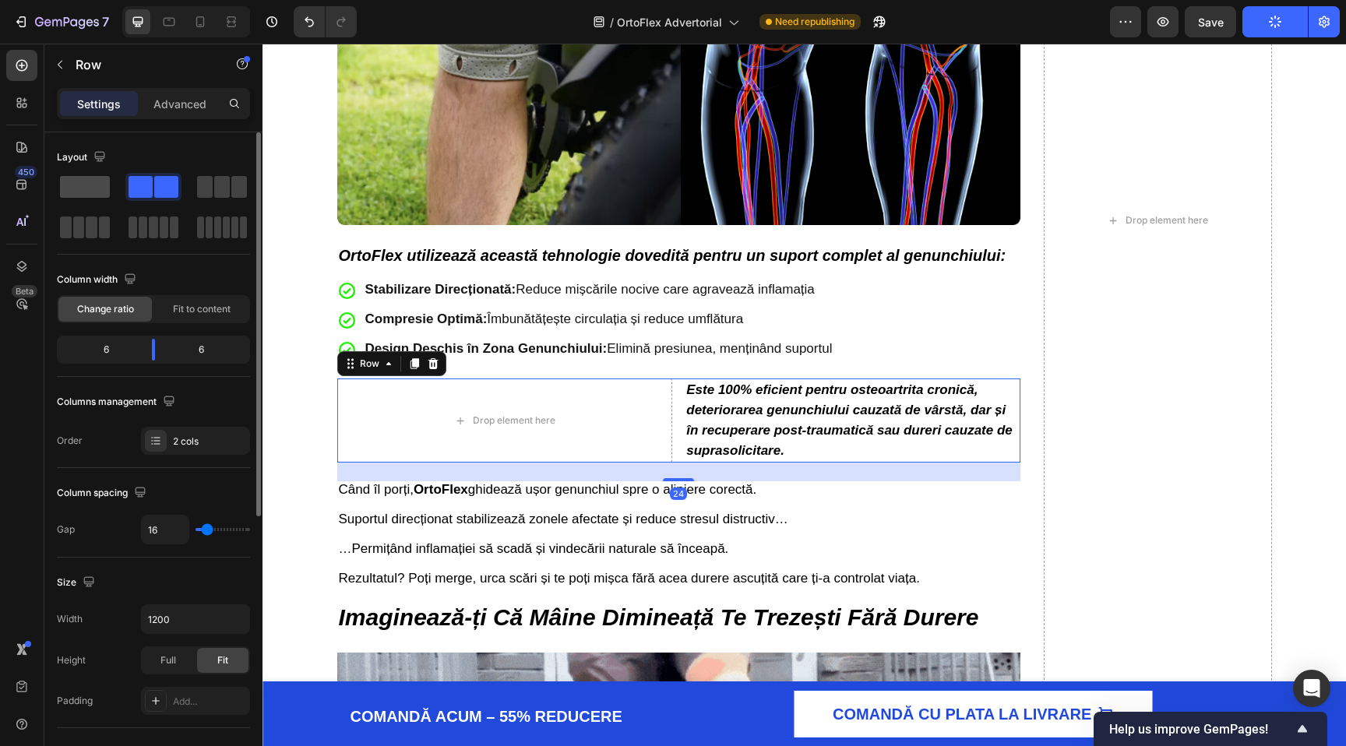
click at [68, 185] on span at bounding box center [85, 187] width 50 height 22
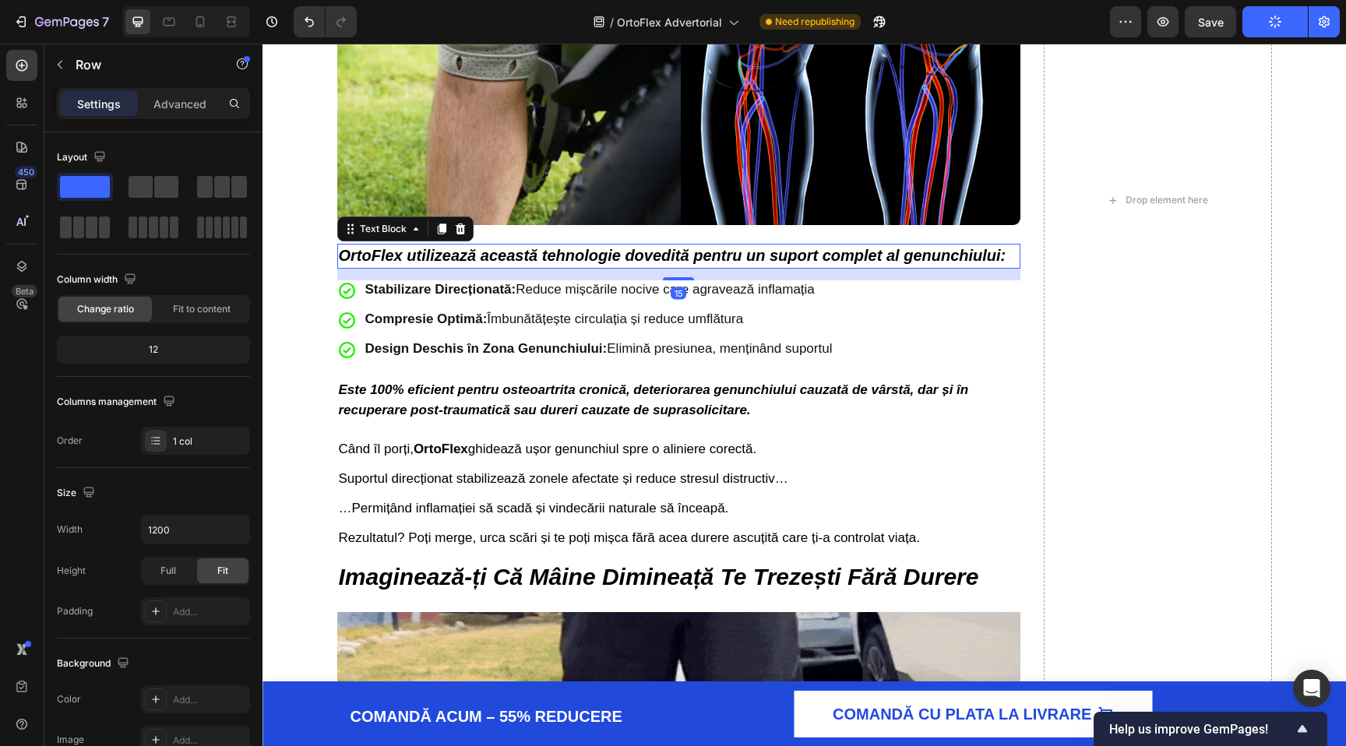
click at [713, 269] on div "OrtoFlex utilizează această tehnologie dovedită pentru un suport complet al gen…" at bounding box center [679, 256] width 684 height 25
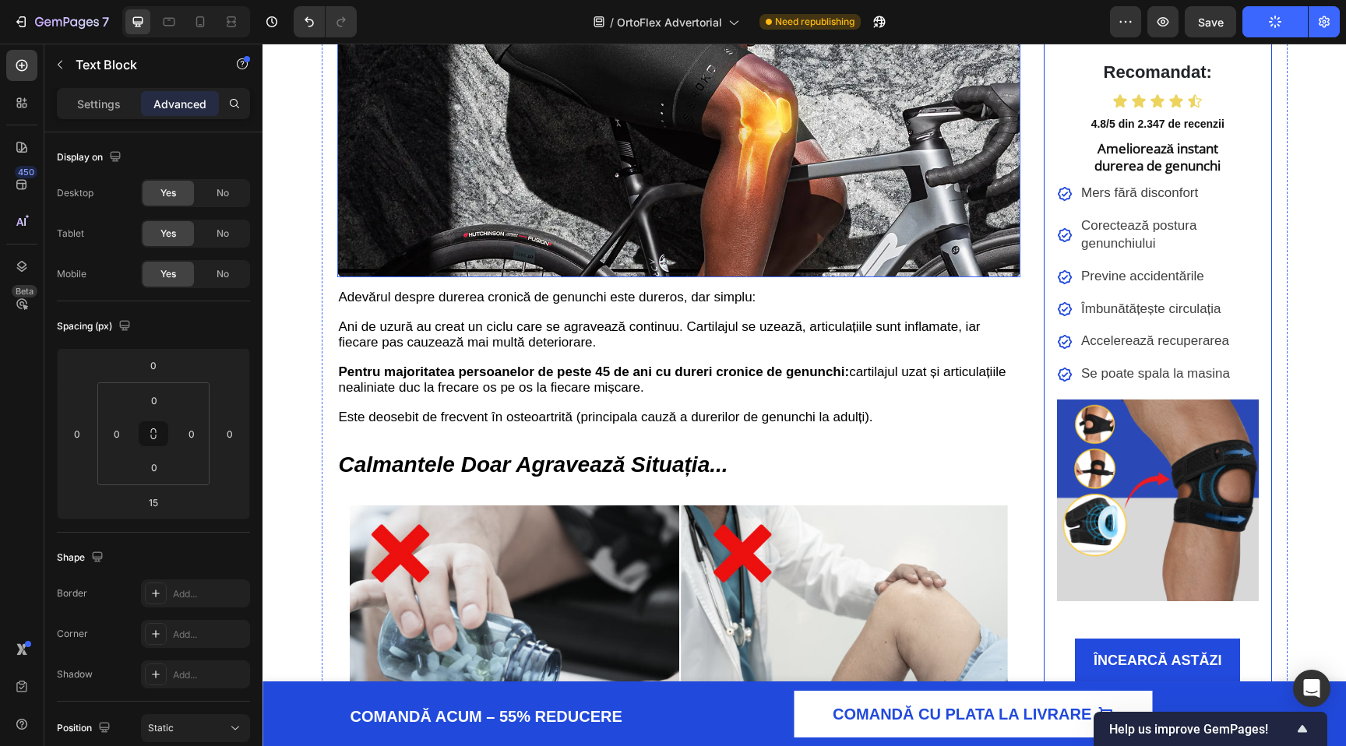
scroll to position [0, 0]
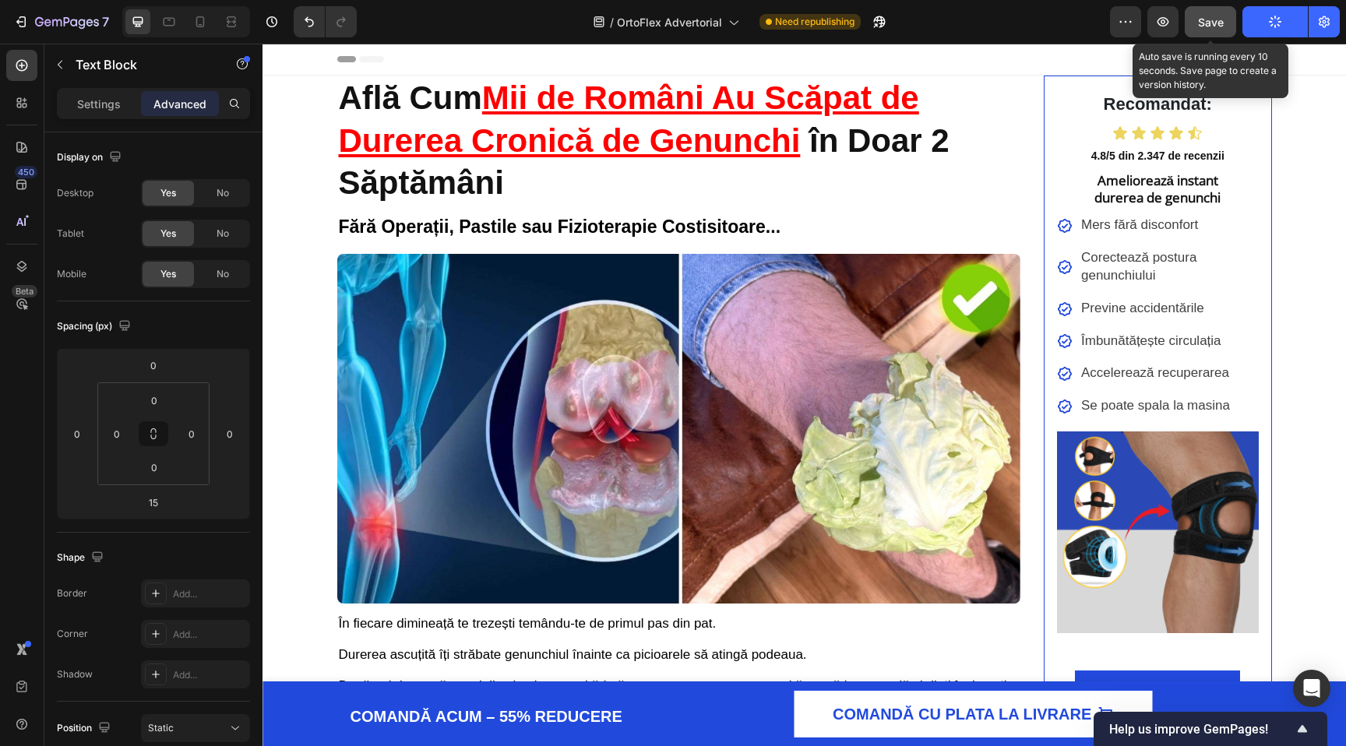
click at [1208, 14] on div "Save" at bounding box center [1211, 22] width 26 height 16
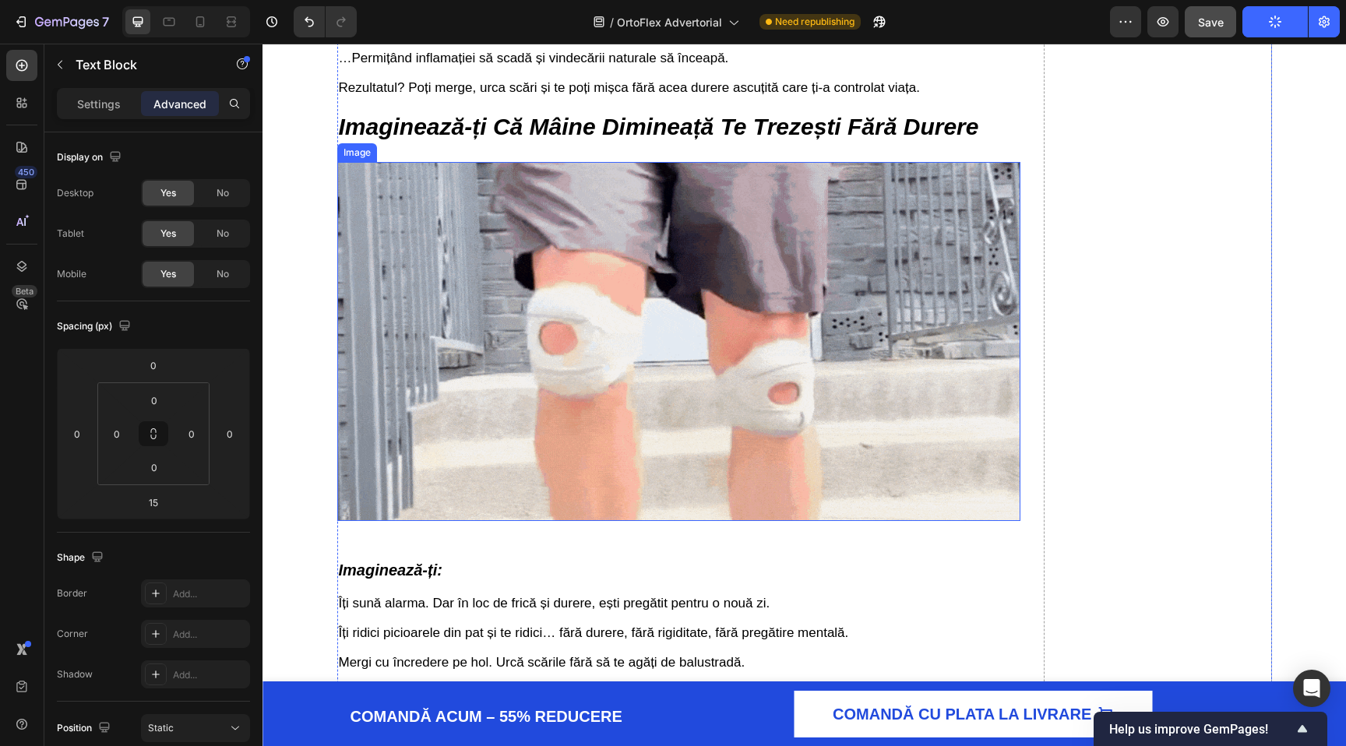
scroll to position [4678, 0]
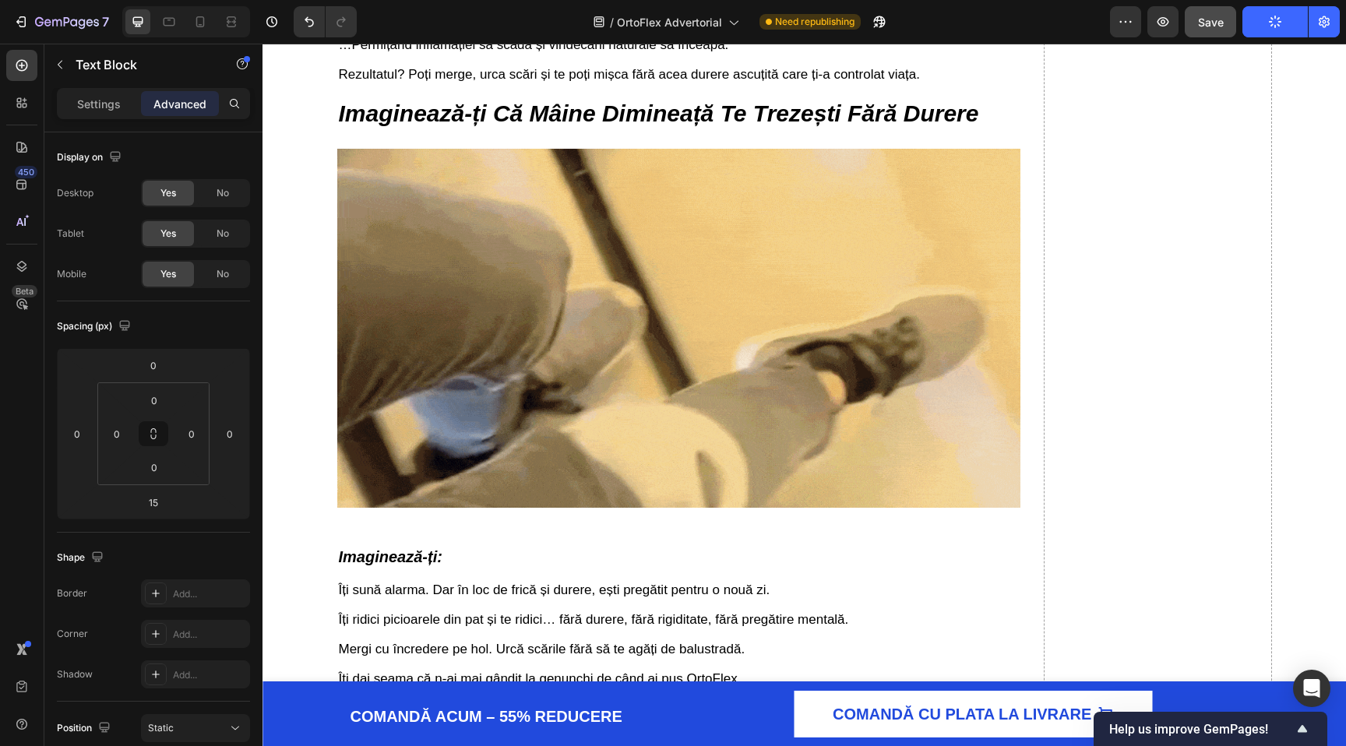
click at [1260, 10] on button "Publish" at bounding box center [1274, 21] width 65 height 31
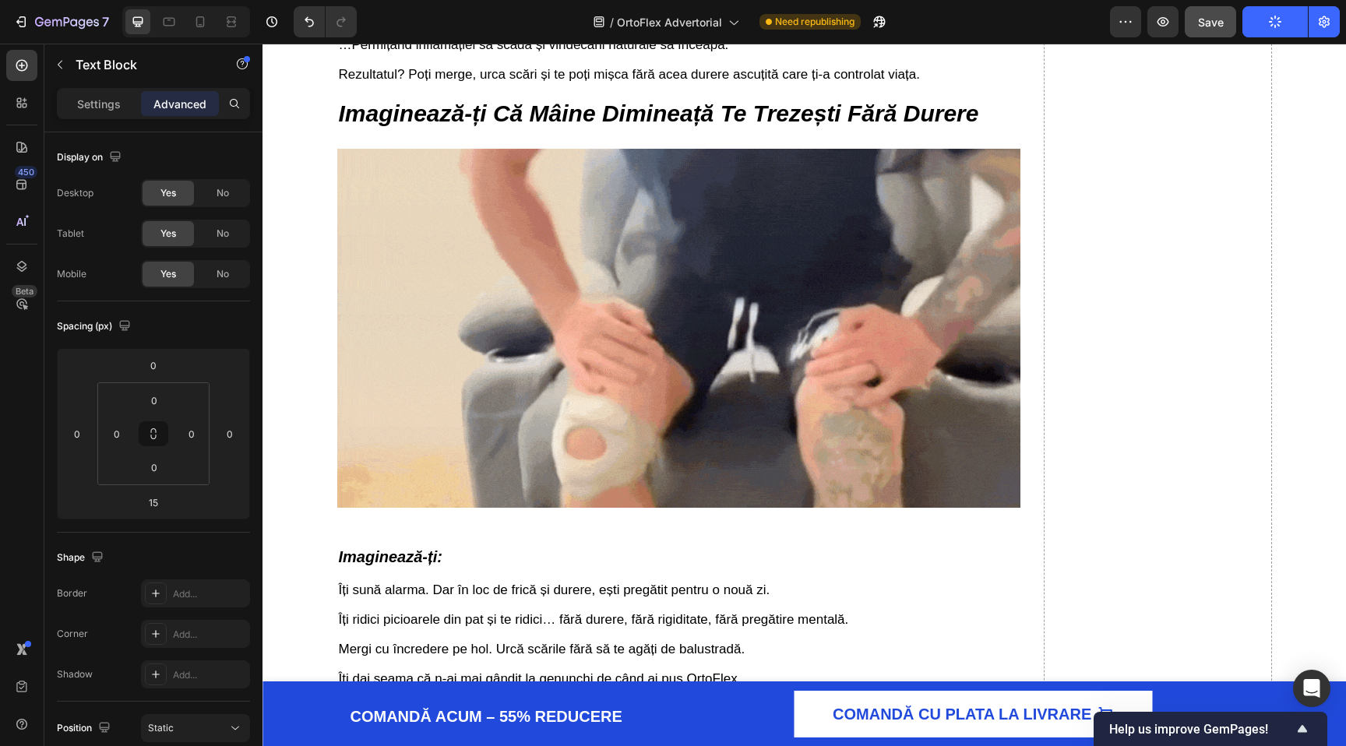
click at [1269, 20] on icon "button" at bounding box center [1275, 22] width 15 height 15
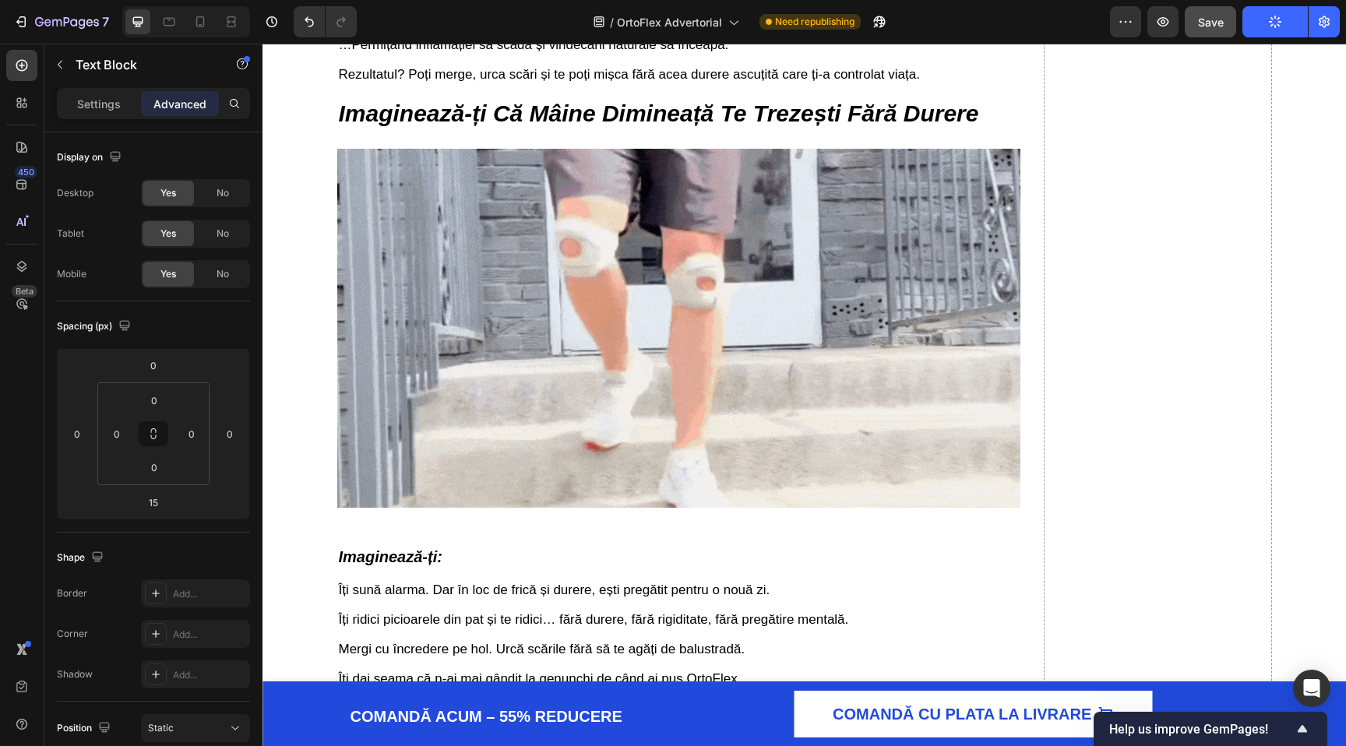
click at [1269, 20] on icon "button" at bounding box center [1275, 22] width 12 height 12
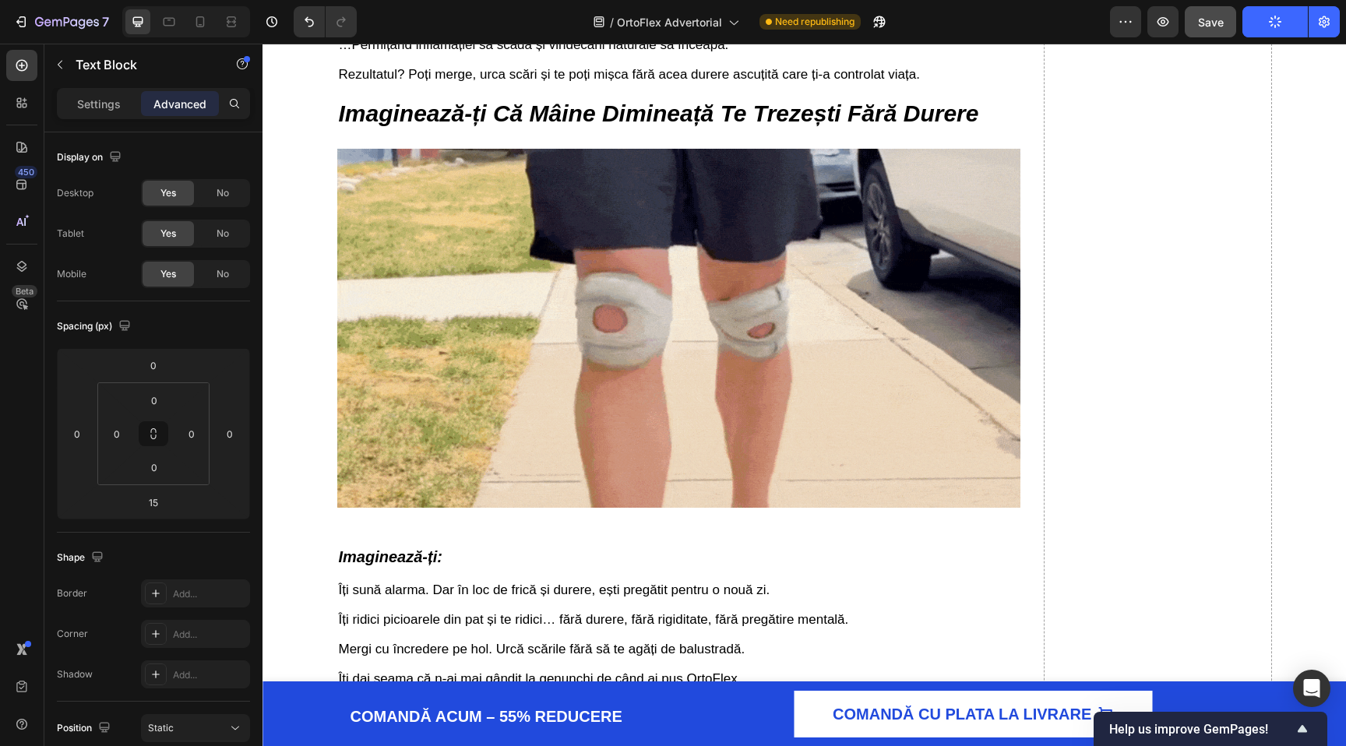
click at [1269, 20] on icon "button" at bounding box center [1275, 22] width 14 height 14
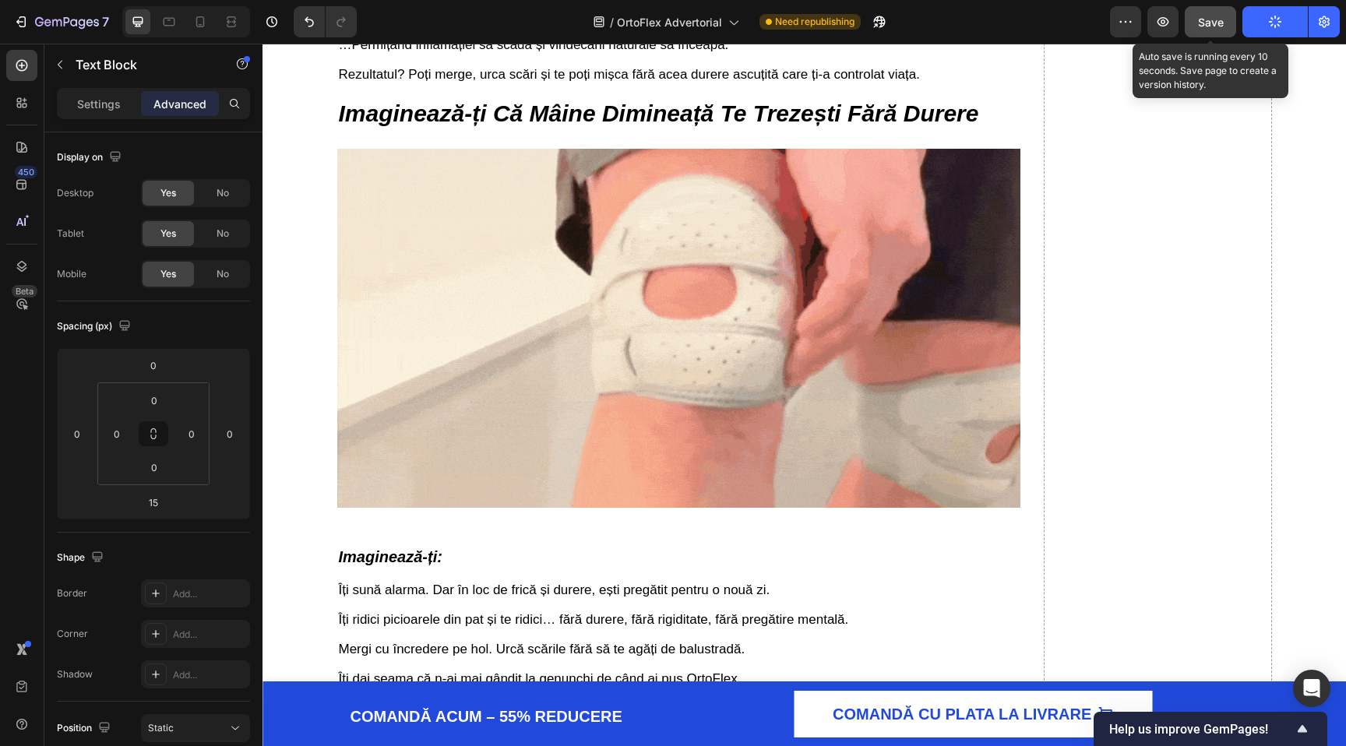
click at [1206, 11] on button "Save" at bounding box center [1209, 21] width 51 height 31
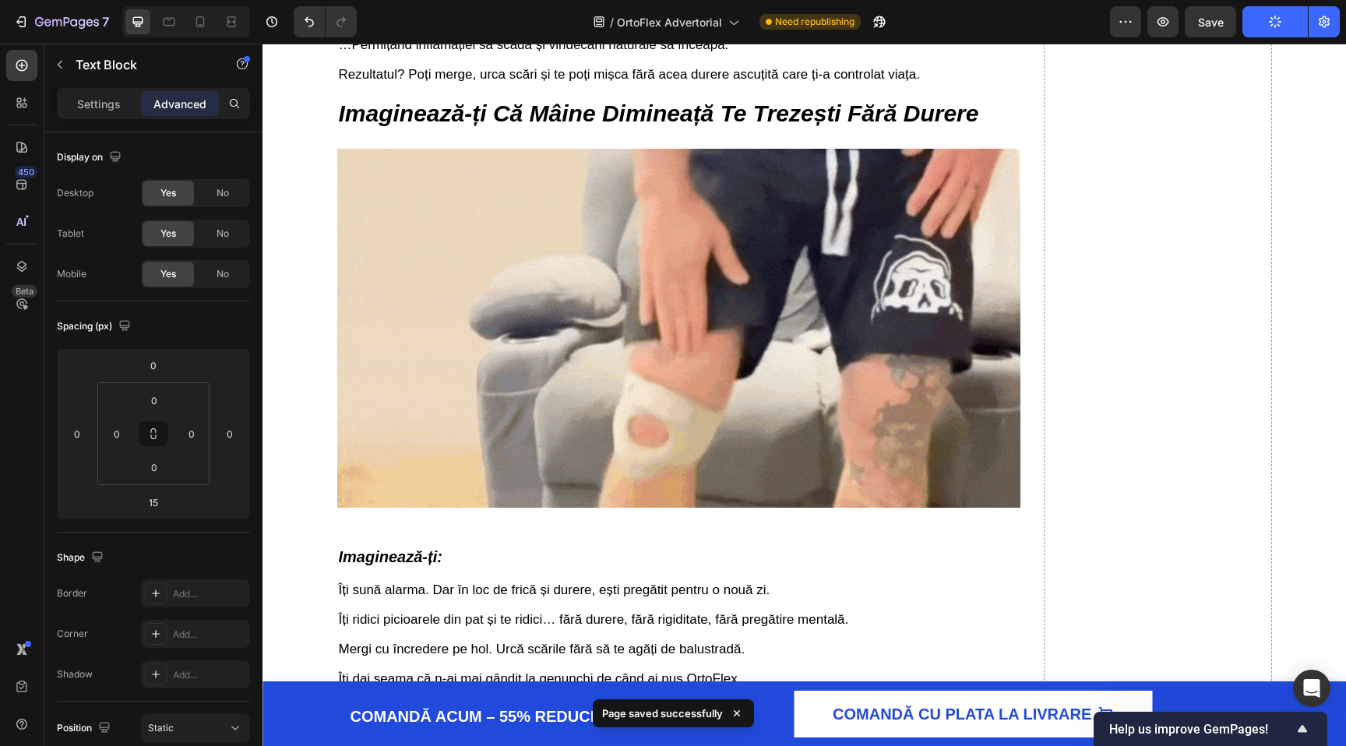
click at [1279, 40] on div "7 / OrtoFlex Advertorial Need republishing Preview Save Publish" at bounding box center [673, 22] width 1346 height 44
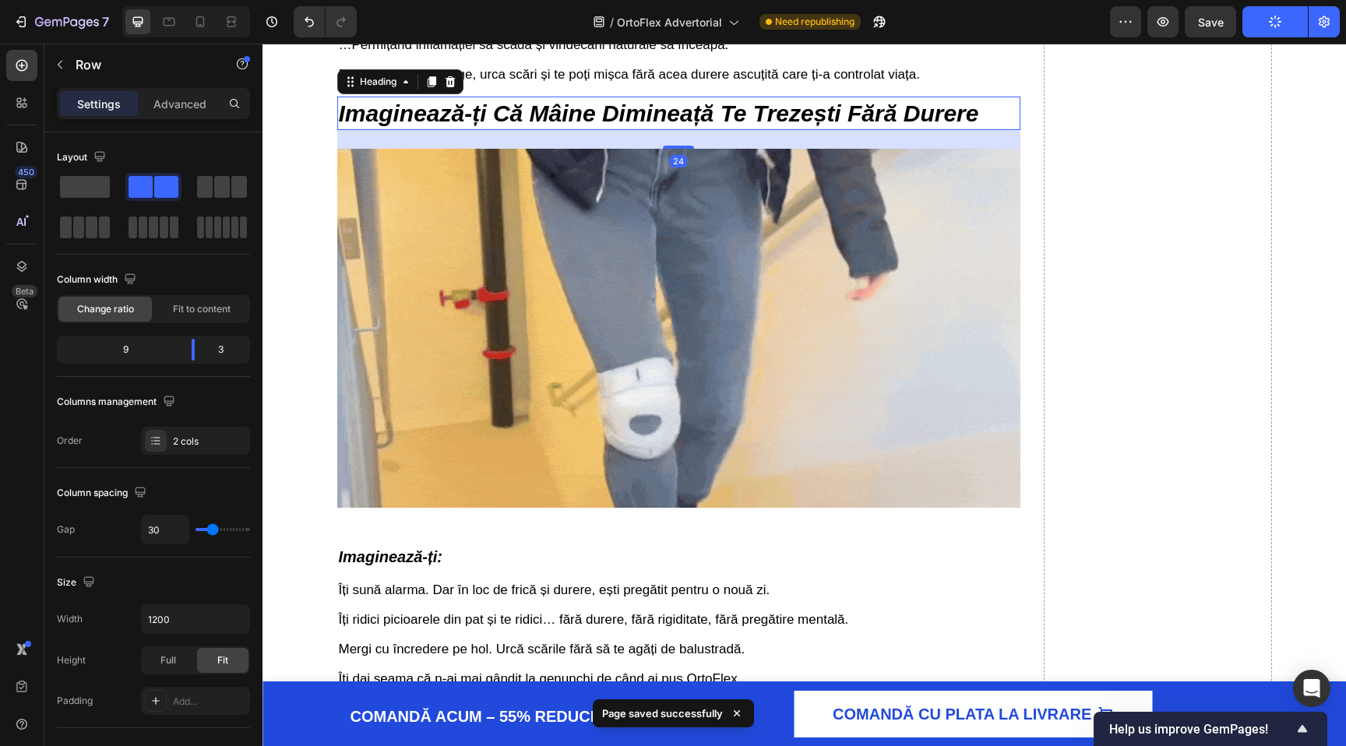
click at [952, 112] on strong "Imaginează-ți Că Mâine Dimineață Te Trezești Fără Durere" at bounding box center [659, 113] width 640 height 26
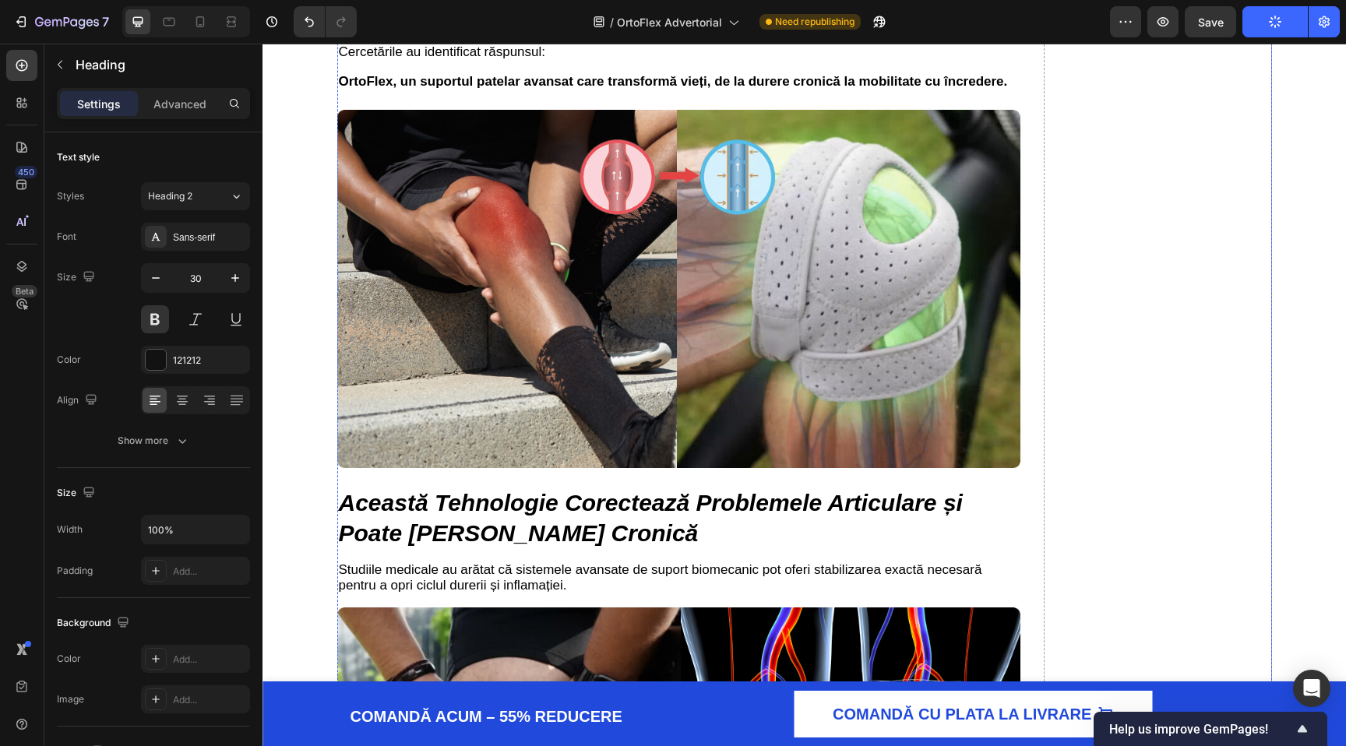
scroll to position [3312, 0]
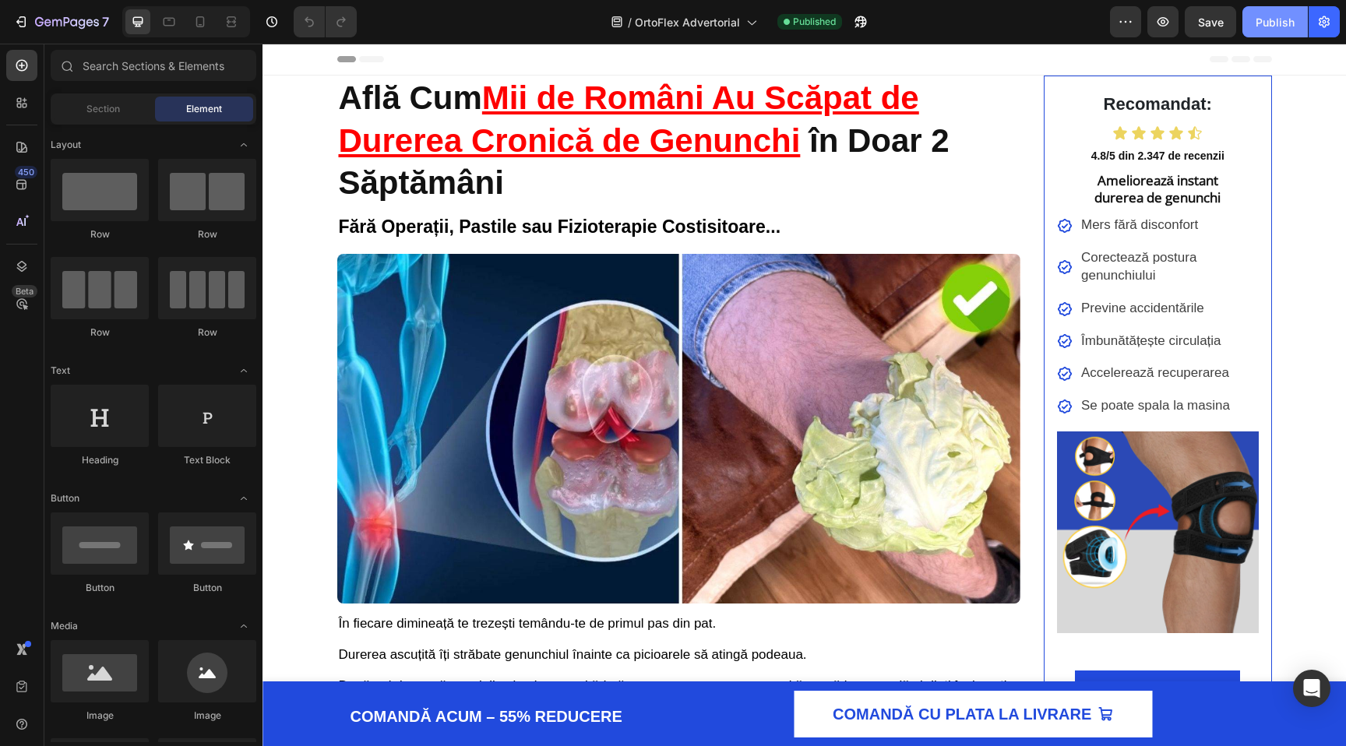
click at [1274, 19] on div "Publish" at bounding box center [1274, 22] width 39 height 16
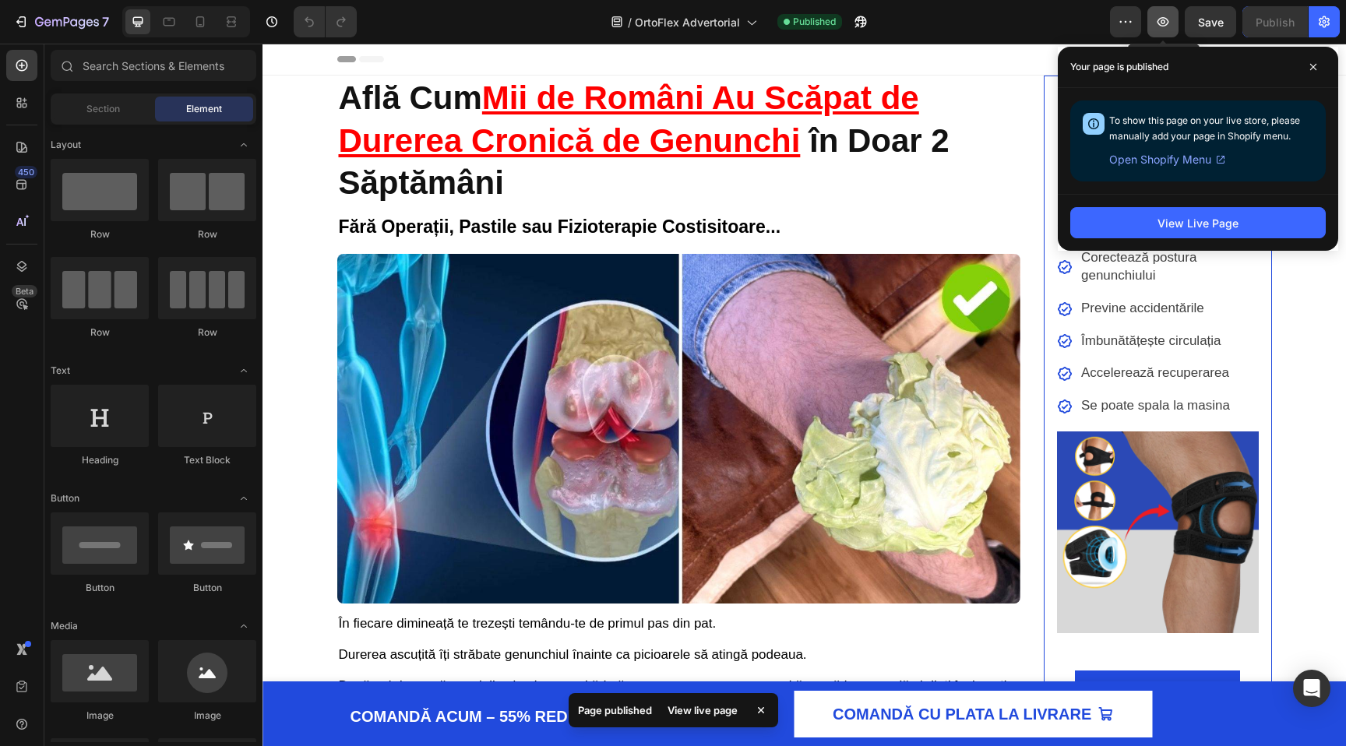
click at [1149, 26] on button "button" at bounding box center [1162, 21] width 31 height 31
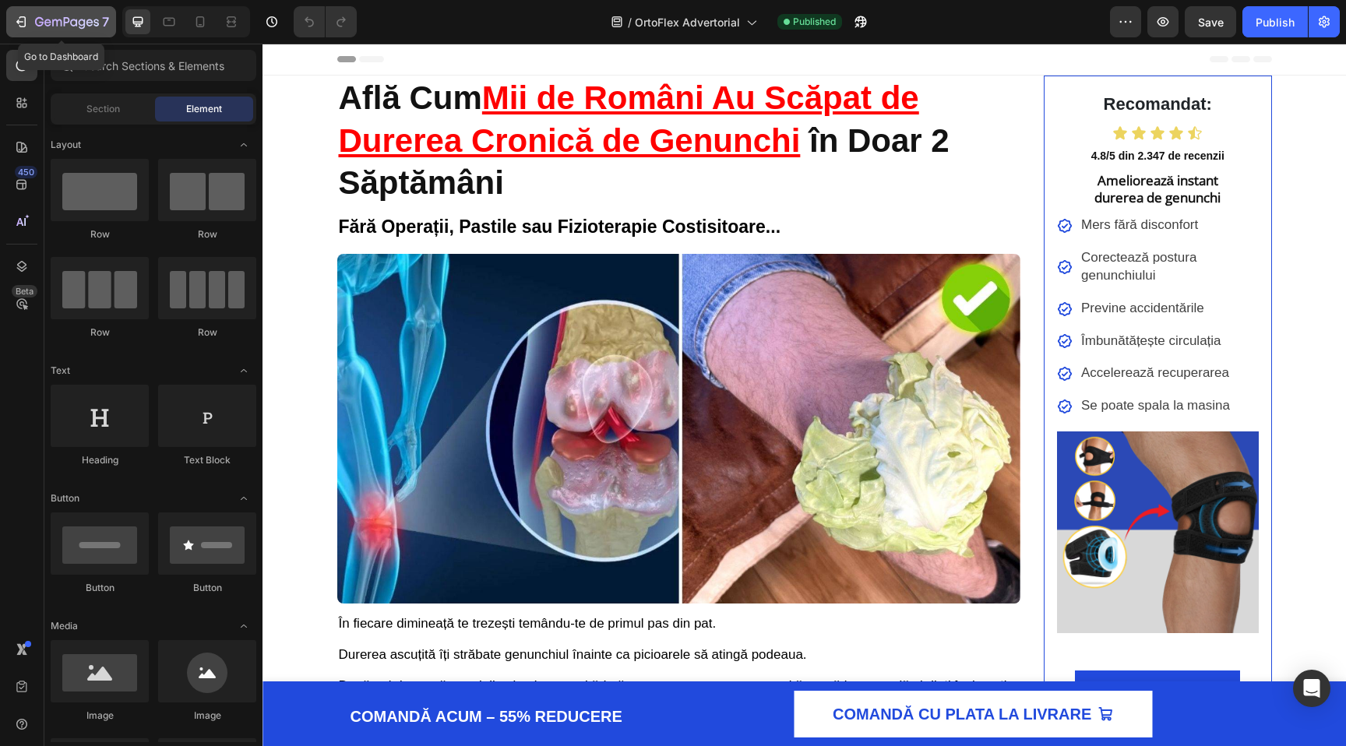
click at [16, 28] on icon "button" at bounding box center [21, 22] width 16 height 16
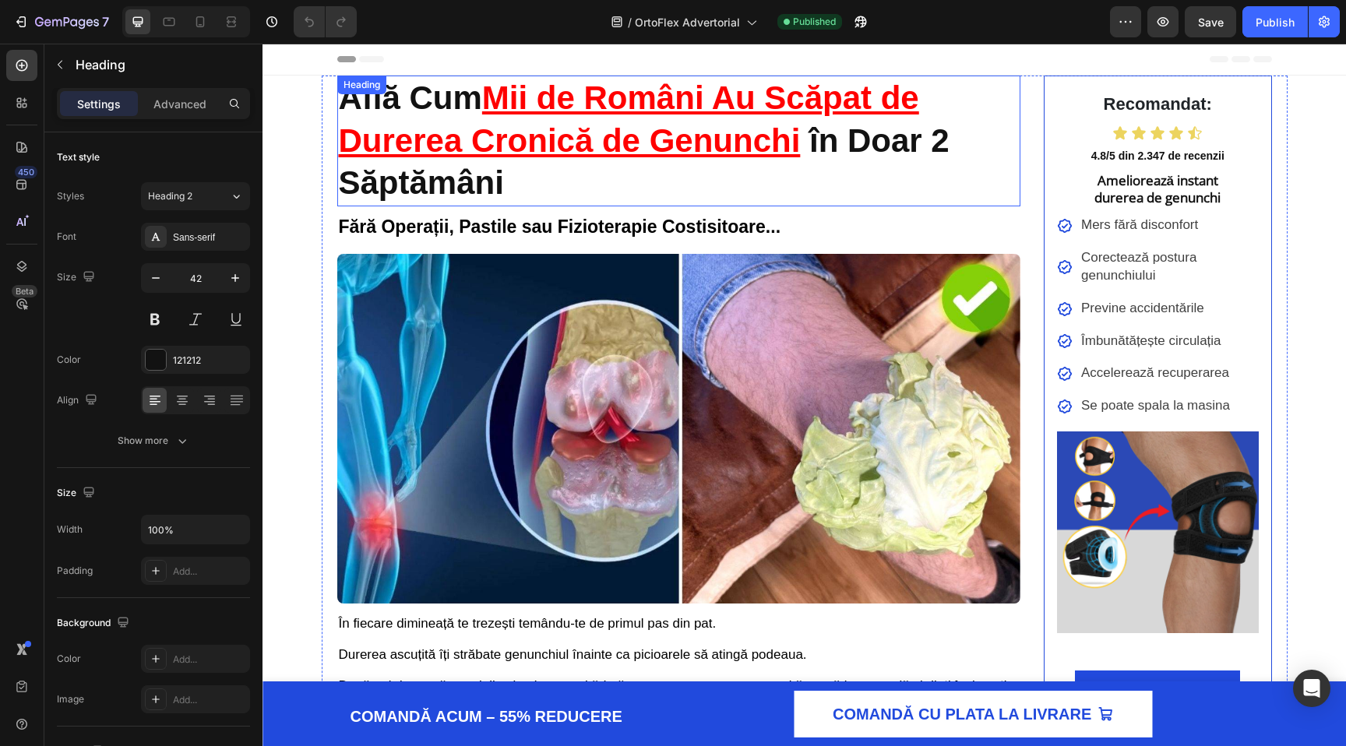
click at [991, 140] on h2 "Află Cum Mii de Români Au Scăpat de Durerea Cronică de Genunchi în Doar 2 Săptă…" at bounding box center [679, 141] width 684 height 131
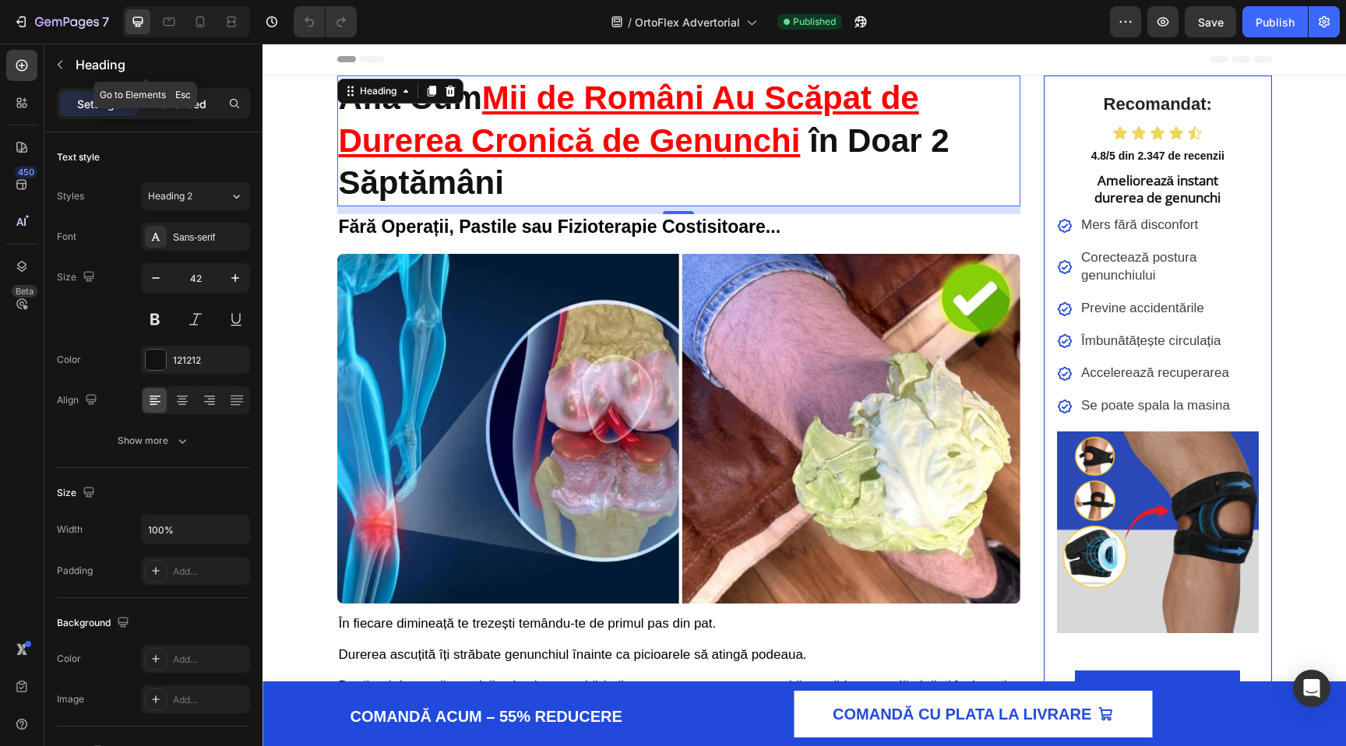
click at [167, 107] on p "Advanced" at bounding box center [179, 104] width 53 height 16
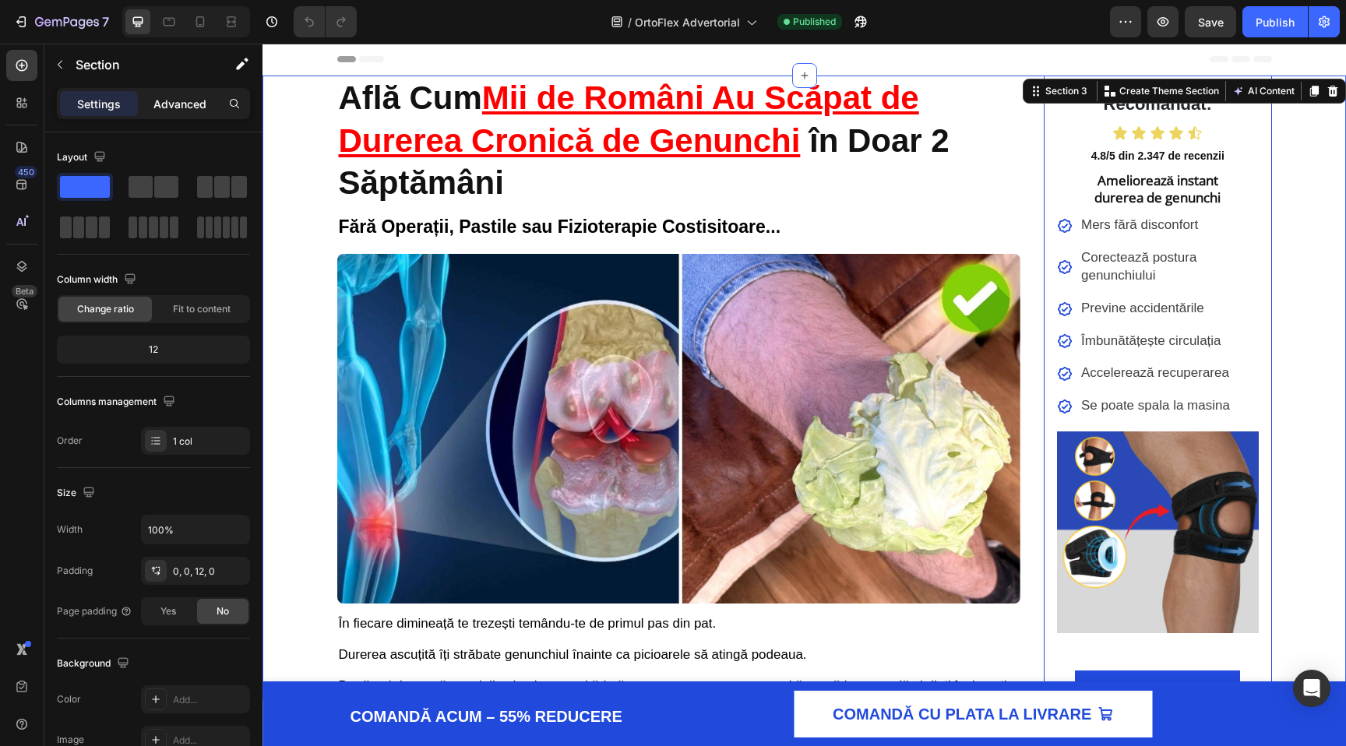
click at [176, 104] on p "Advanced" at bounding box center [179, 104] width 53 height 16
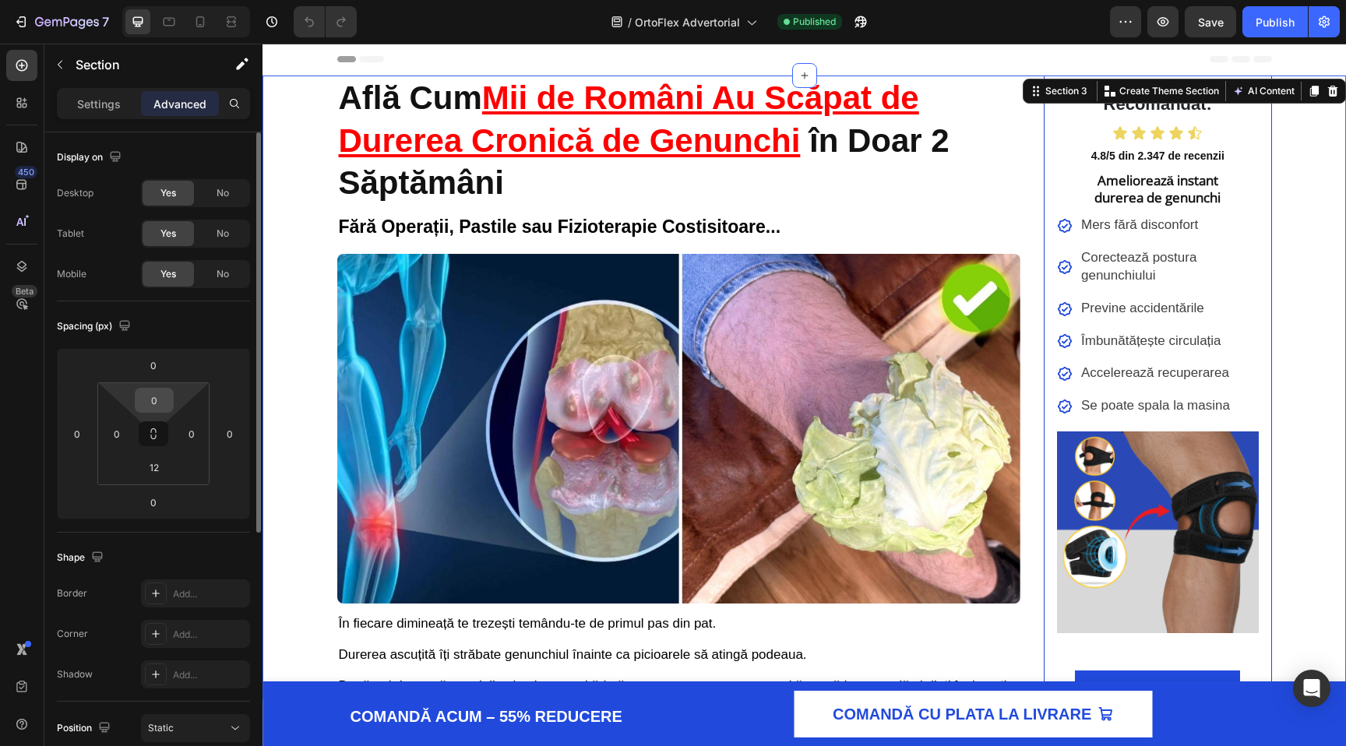
click at [156, 399] on input "0" at bounding box center [154, 400] width 31 height 23
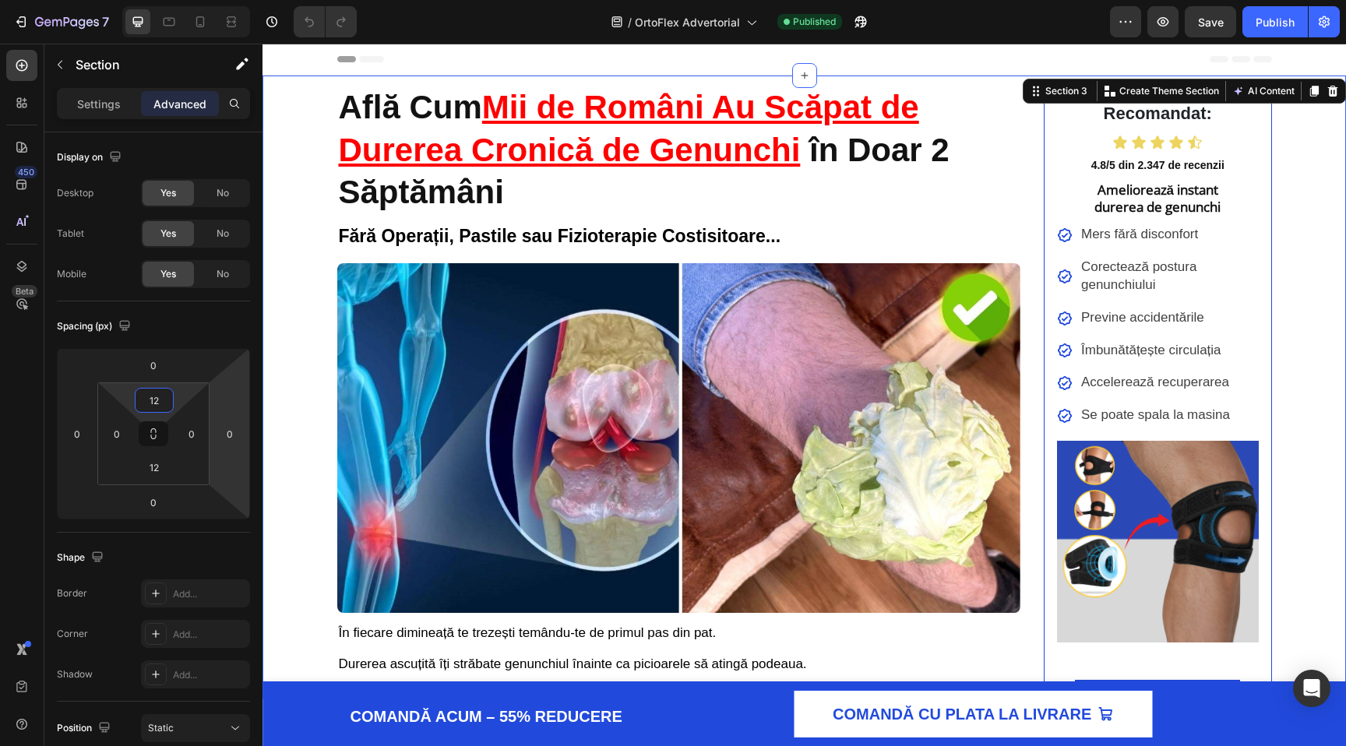
click at [196, 17] on icon at bounding box center [200, 21] width 9 height 11
type input "0"
type input "14"
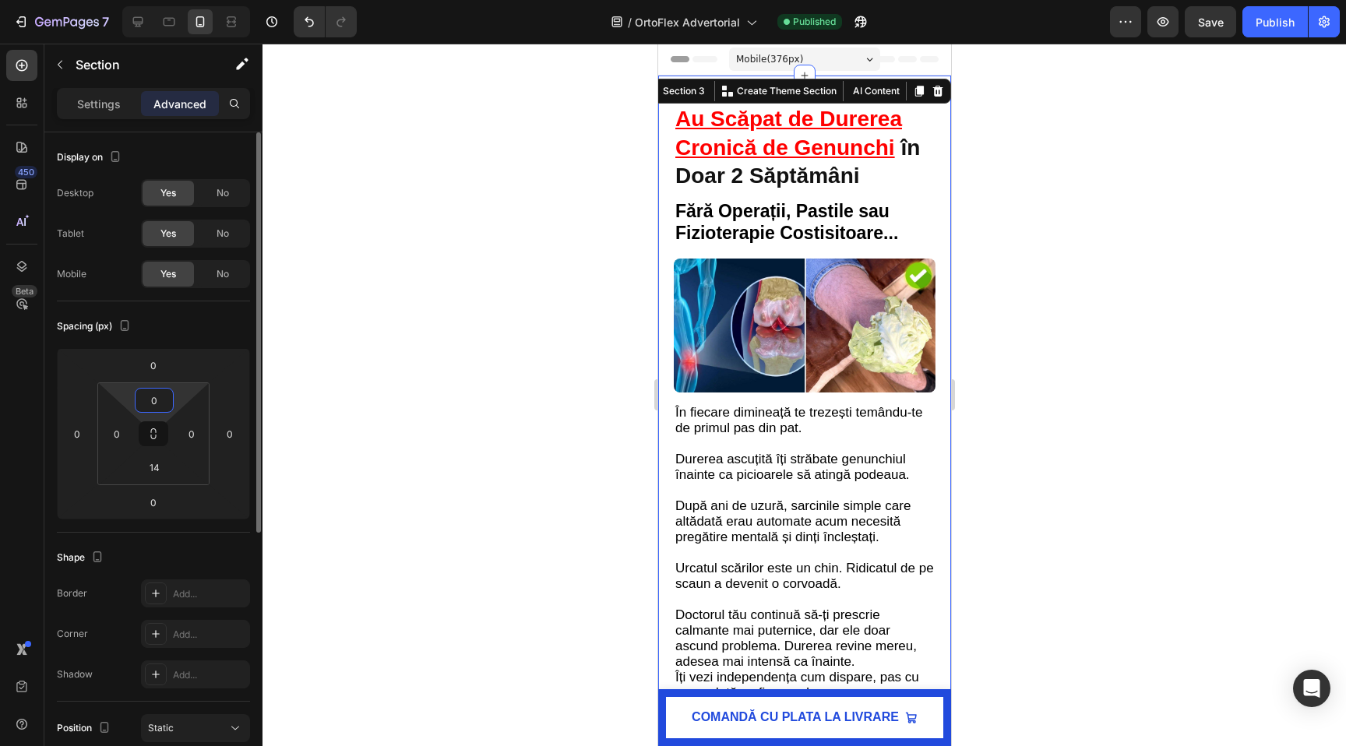
click at [147, 393] on input "0" at bounding box center [154, 400] width 31 height 23
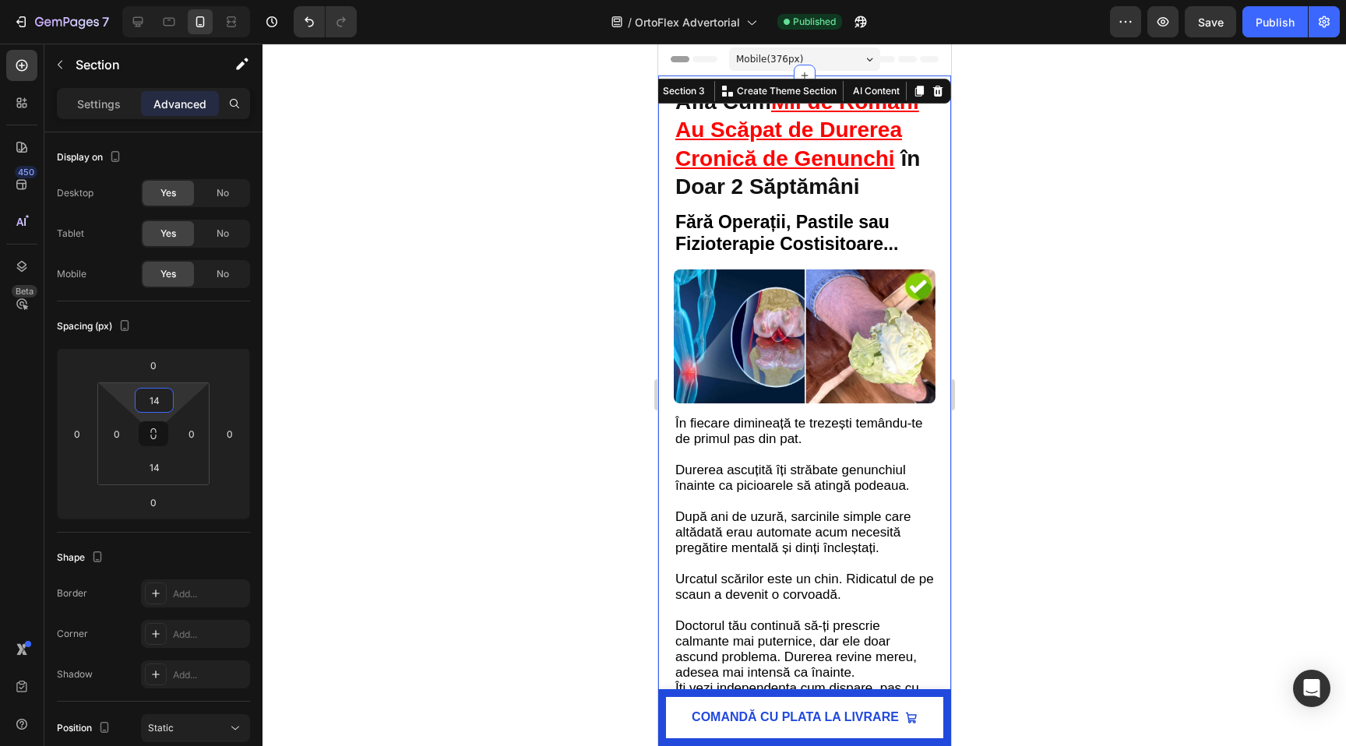
type input "14"
click at [522, 468] on div at bounding box center [803, 395] width 1083 height 702
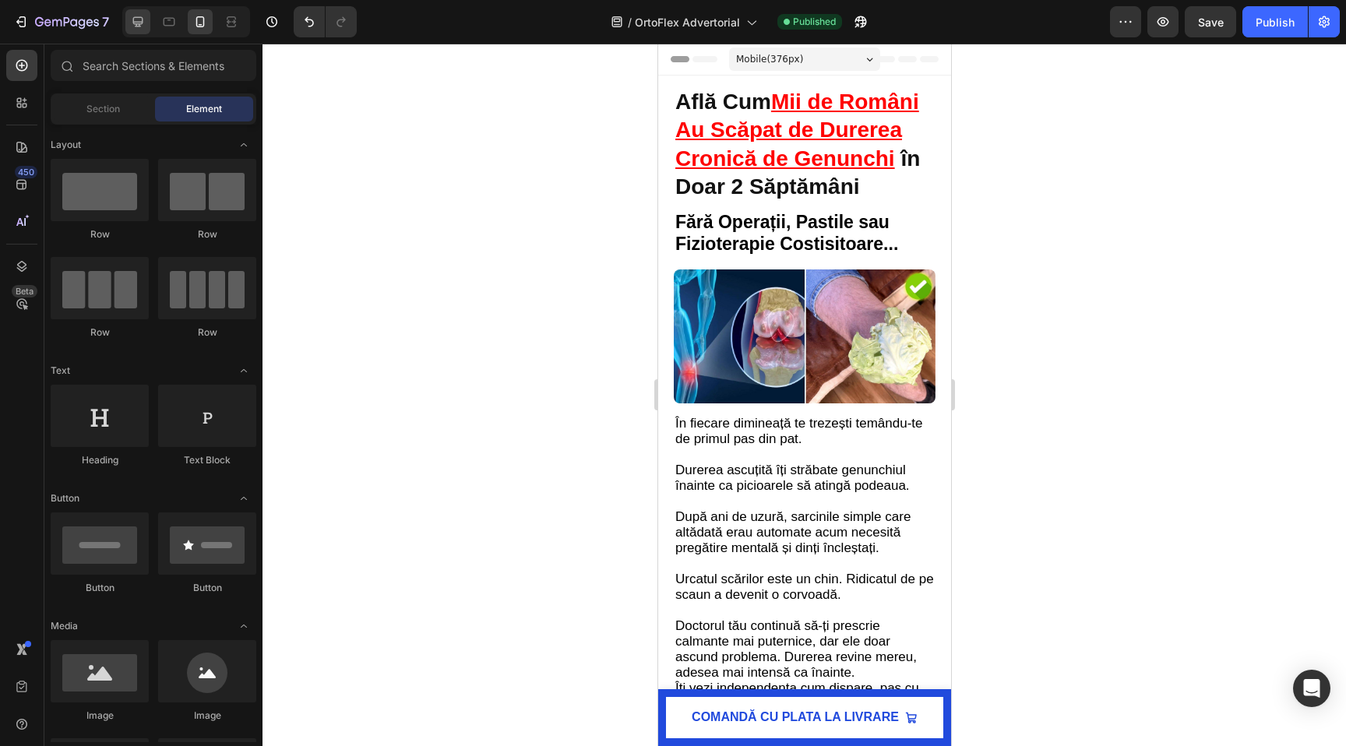
click at [132, 32] on div at bounding box center [137, 21] width 25 height 25
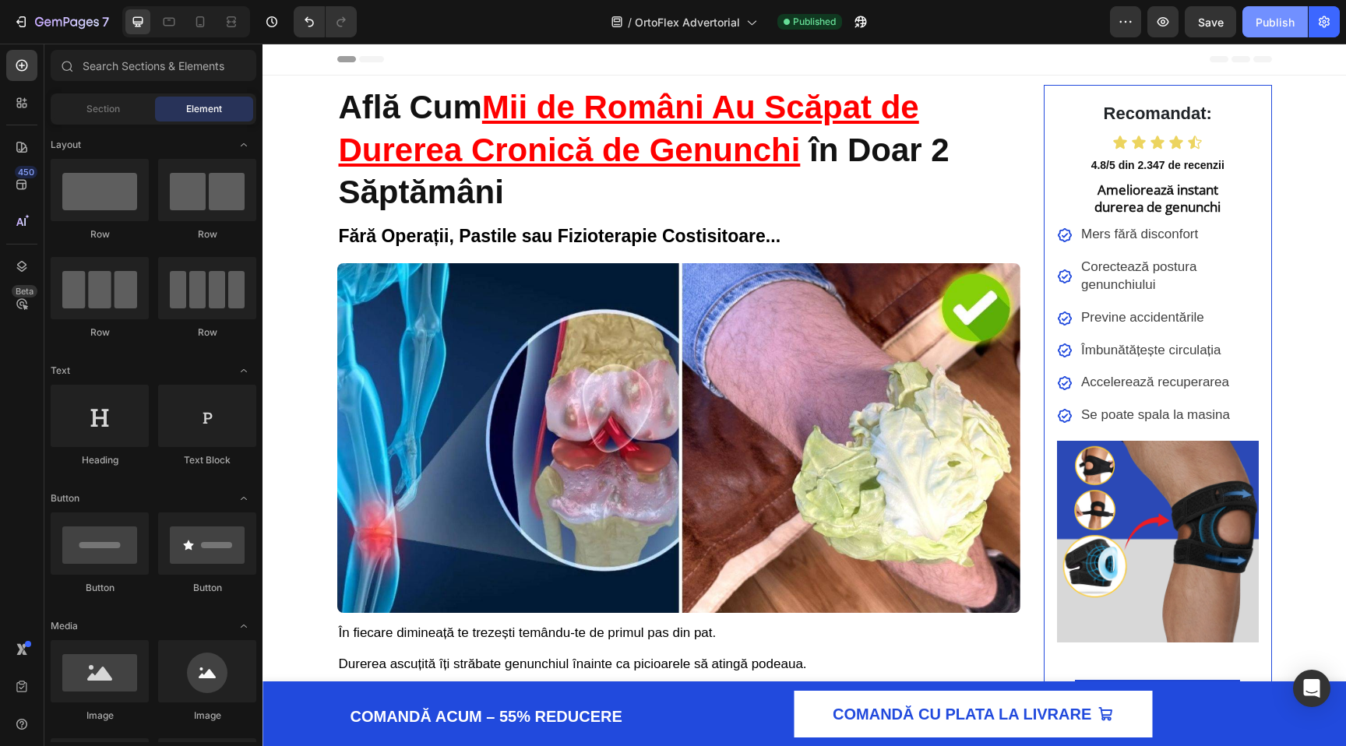
click at [1263, 28] on div "Publish" at bounding box center [1274, 22] width 39 height 16
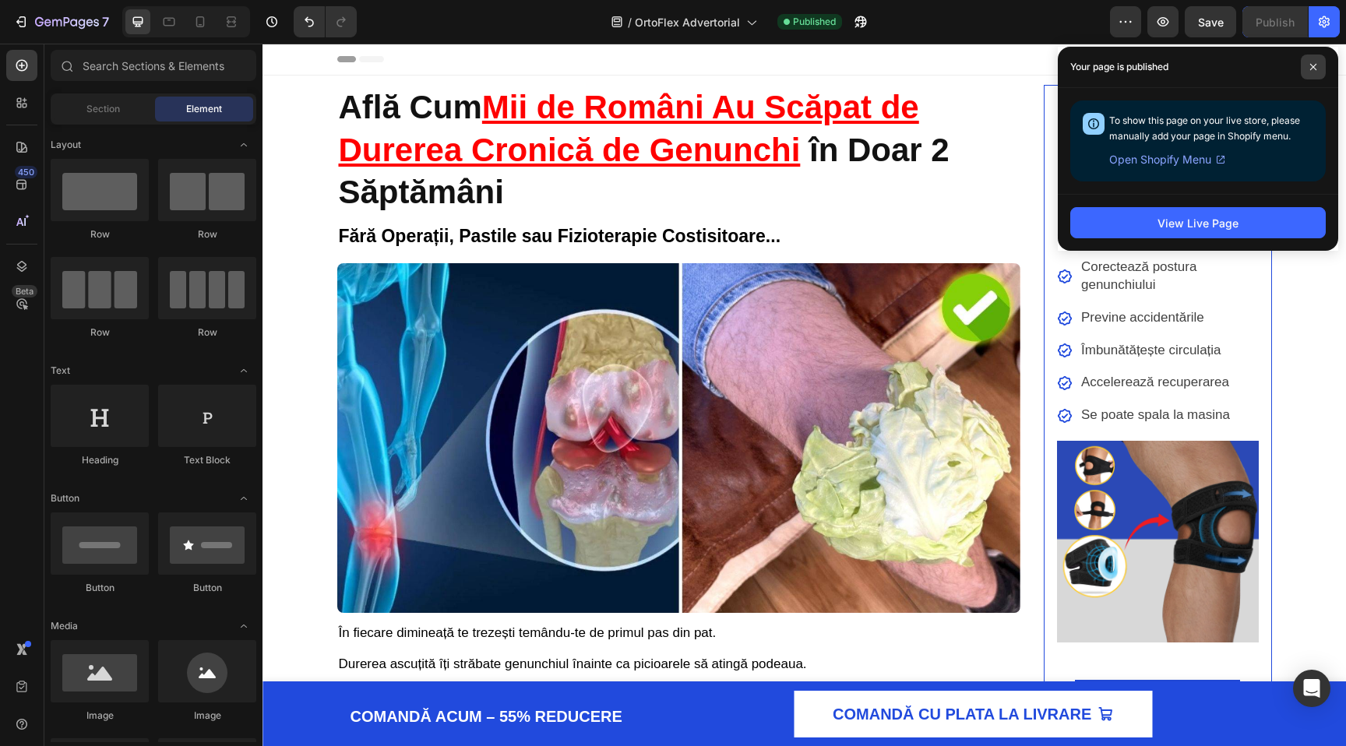
click at [1313, 62] on span at bounding box center [1312, 67] width 25 height 25
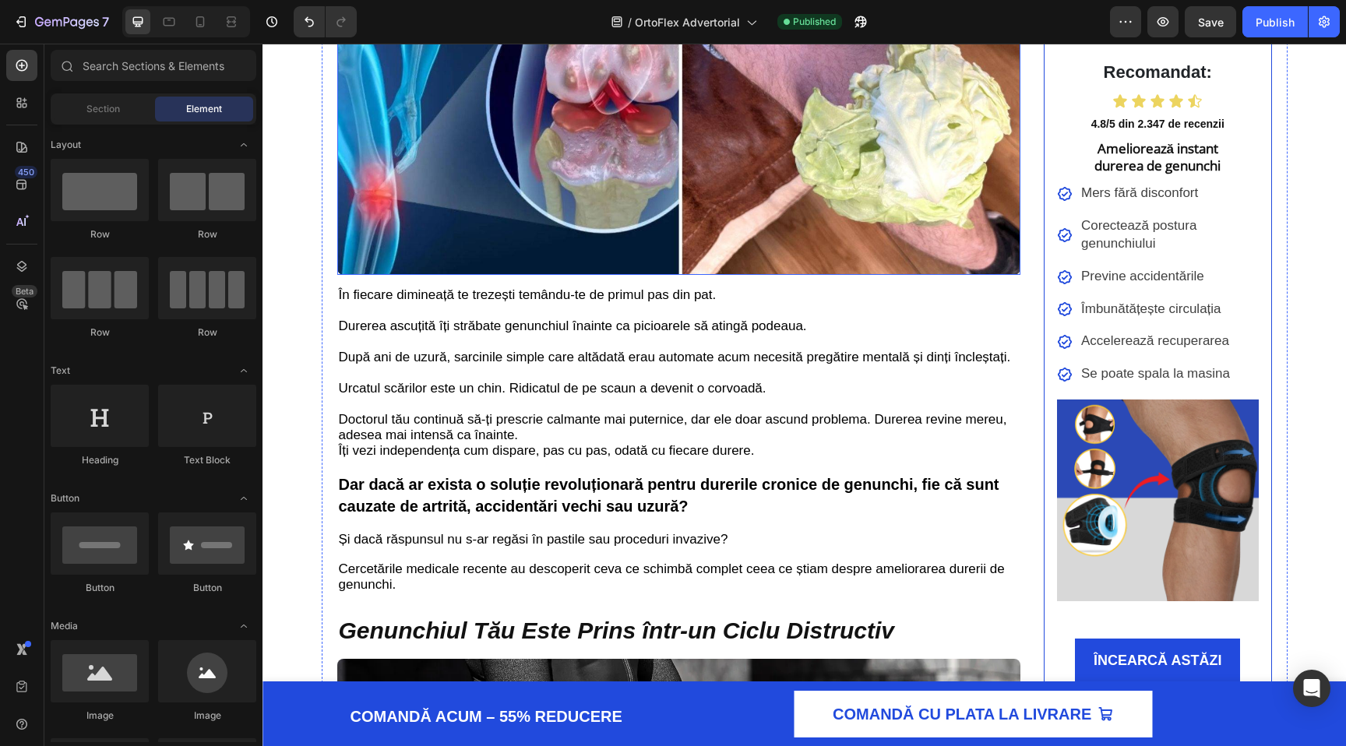
scroll to position [346, 0]
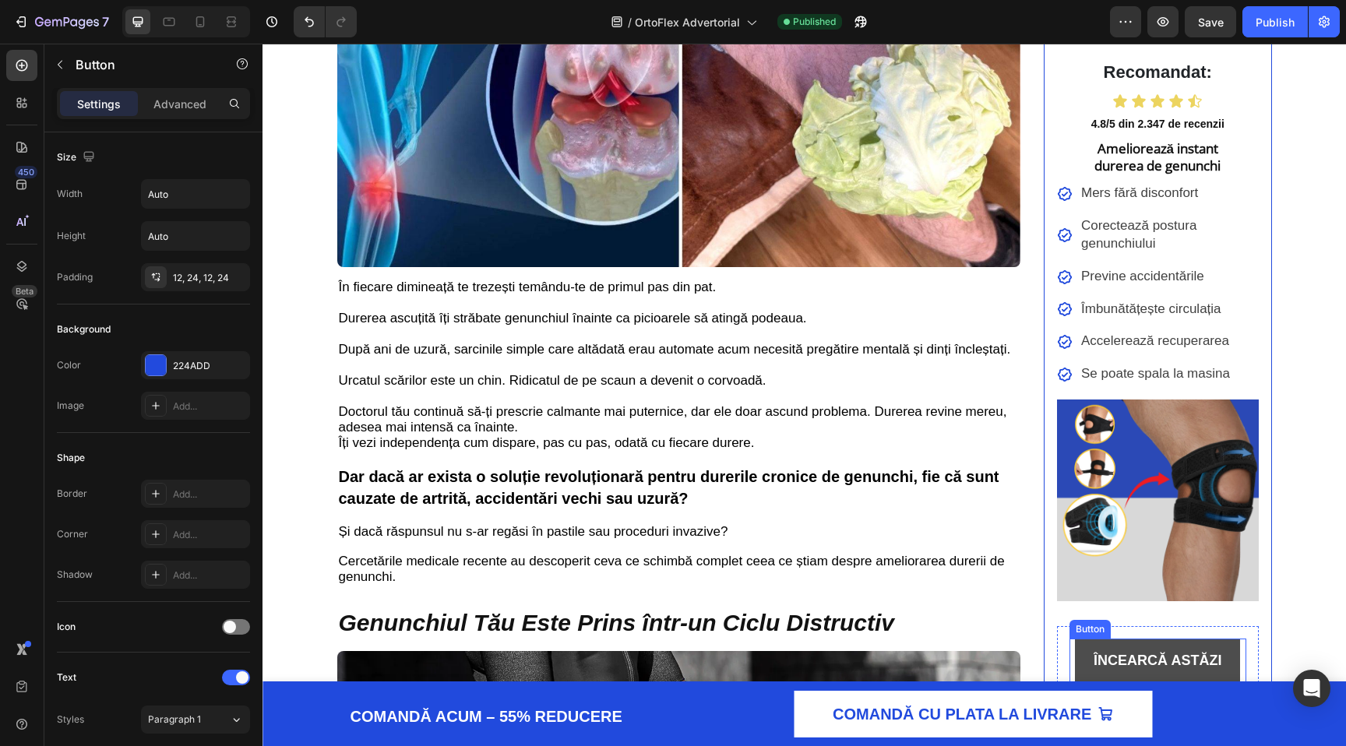
click at [1079, 648] on link "ÎNCEARCĂ ASTĂZI" at bounding box center [1157, 661] width 165 height 44
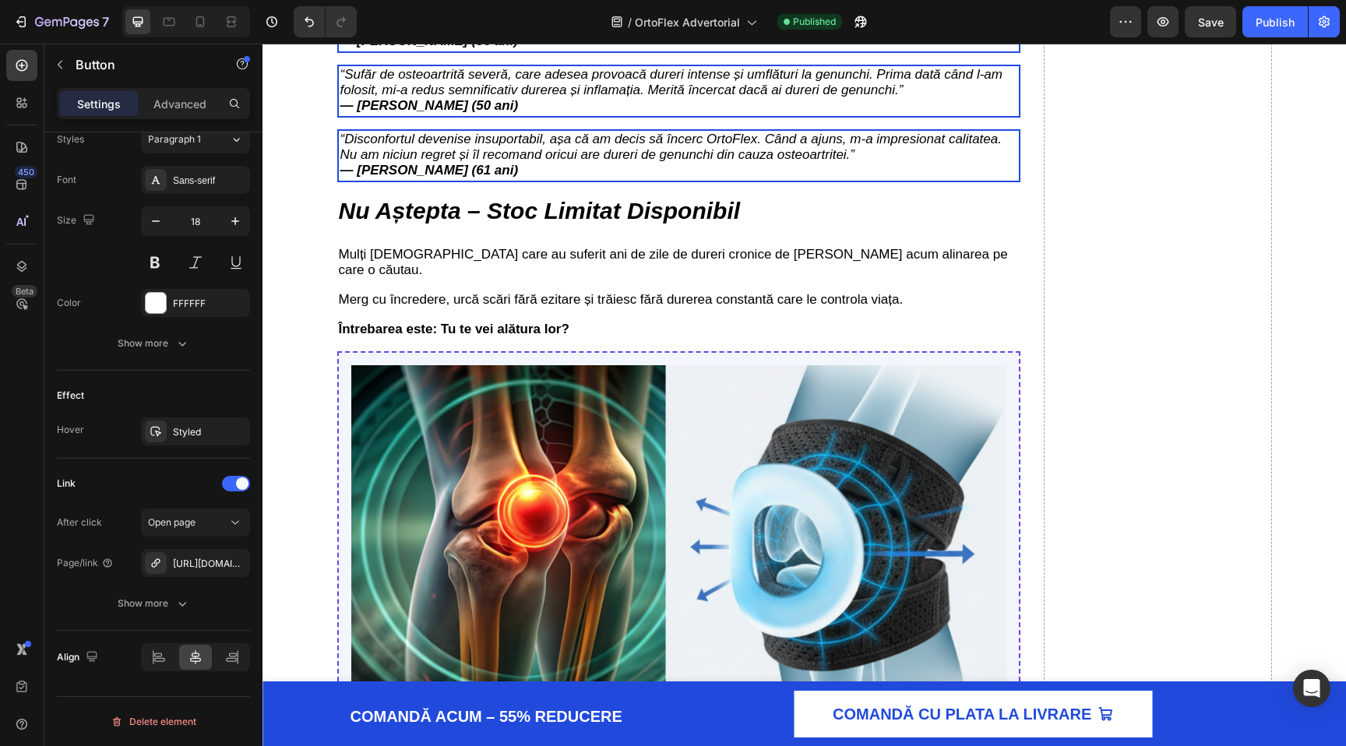
scroll to position [3699, 0]
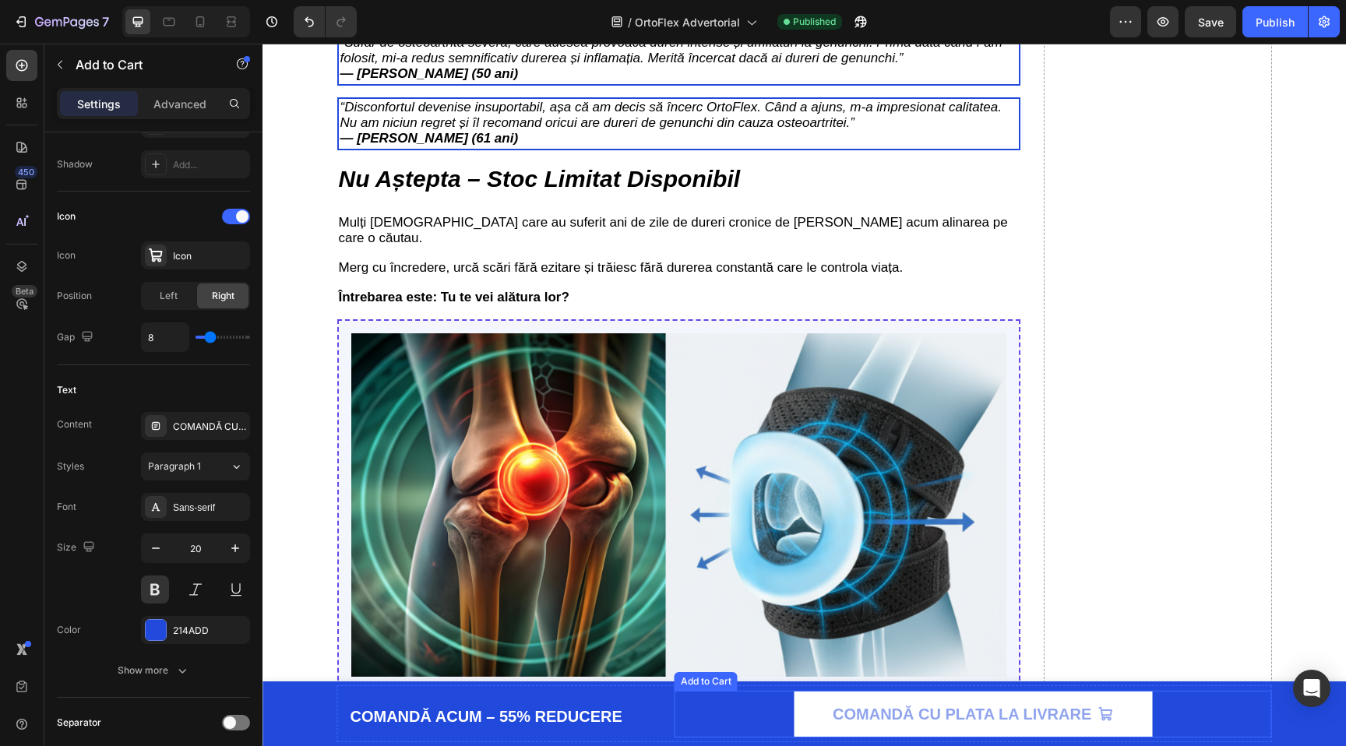
click at [806, 719] on button "COMANDĂ CU PLATA LA LIVRARE" at bounding box center [973, 714] width 358 height 47
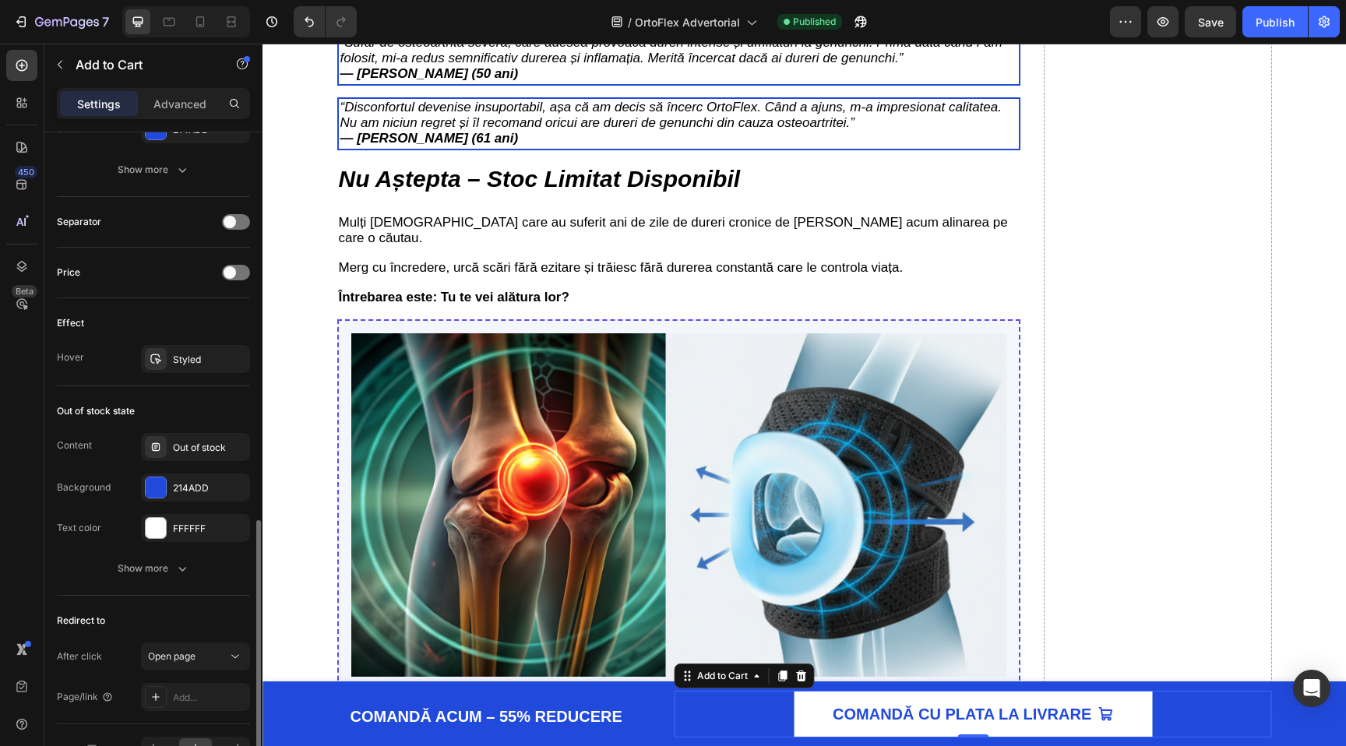
scroll to position [1174, 0]
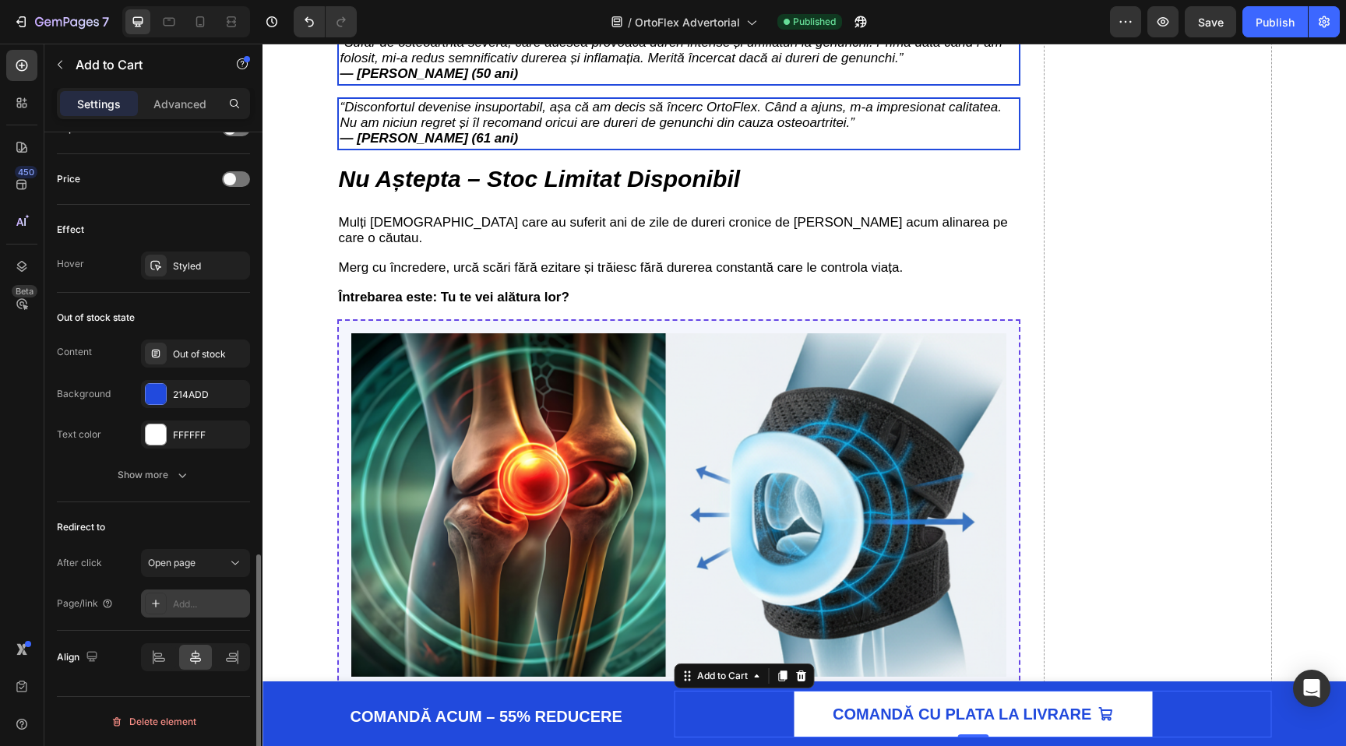
click at [196, 604] on div "Add..." at bounding box center [209, 604] width 73 height 14
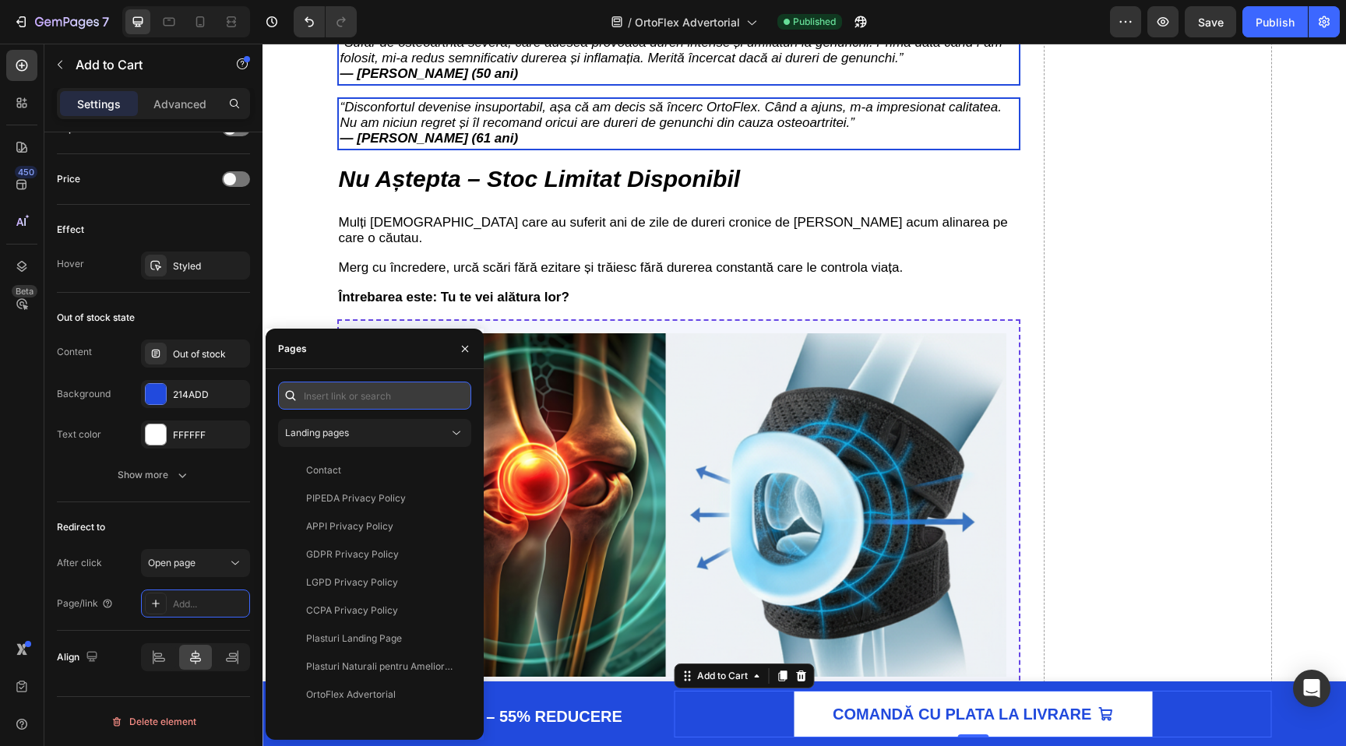
click at [371, 392] on input "text" at bounding box center [374, 396] width 193 height 28
paste input "[URL][DOMAIN_NAME]"
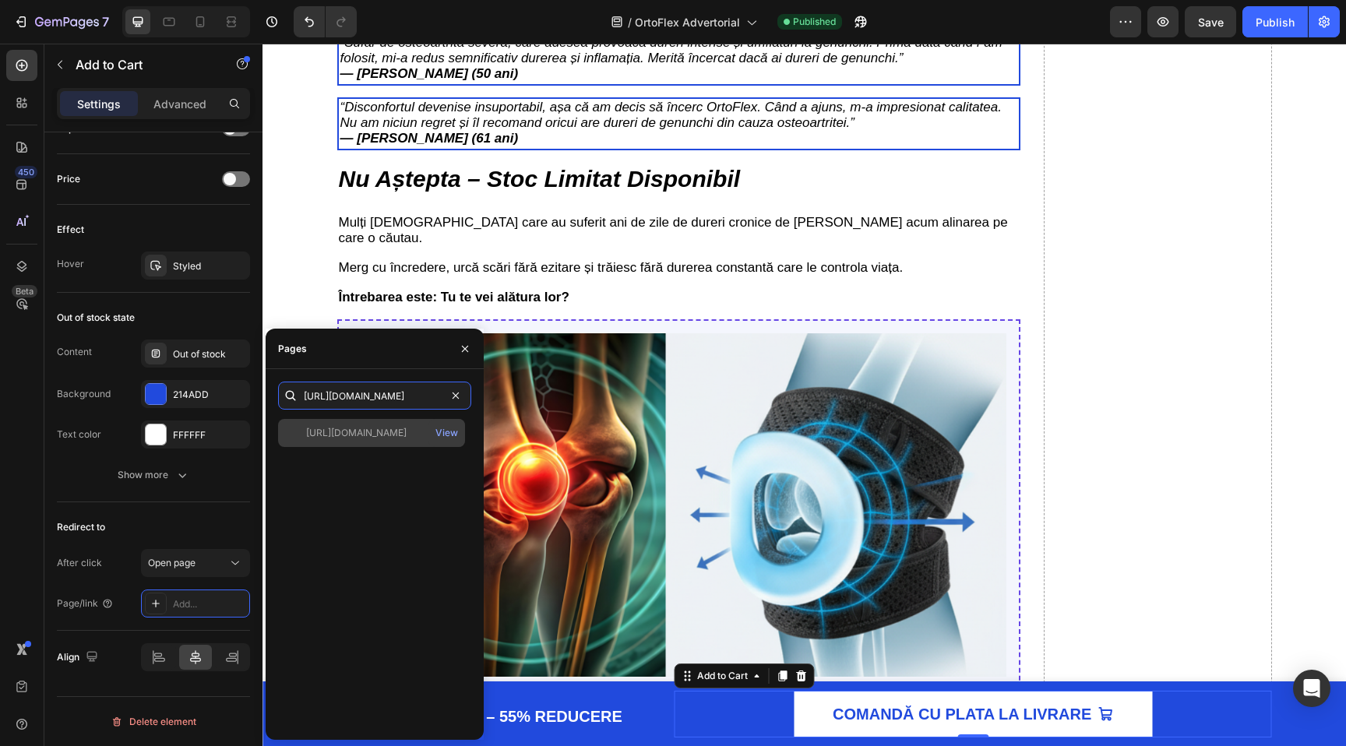
type input "[URL][DOMAIN_NAME]"
click at [403, 431] on div "[URL][DOMAIN_NAME]" at bounding box center [356, 433] width 100 height 14
click at [449, 433] on div "View" at bounding box center [446, 433] width 23 height 14
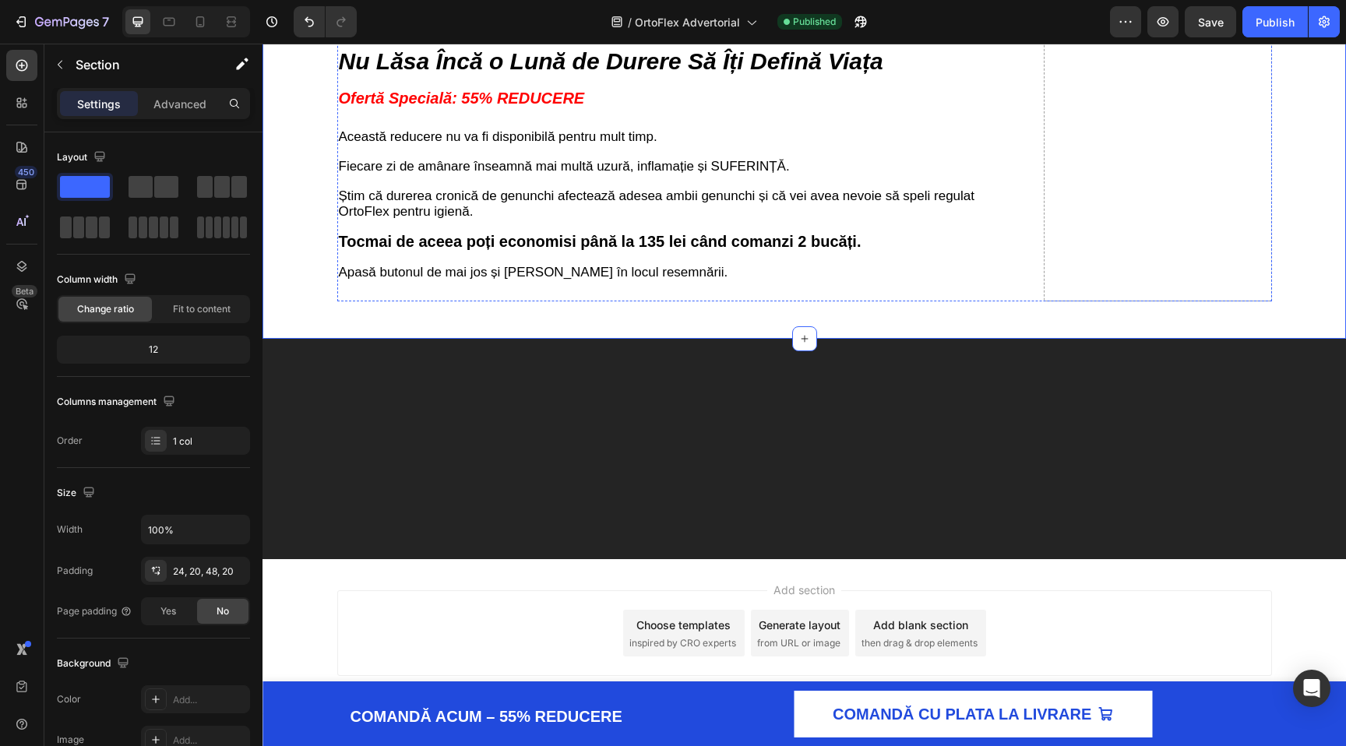
scroll to position [5878, 0]
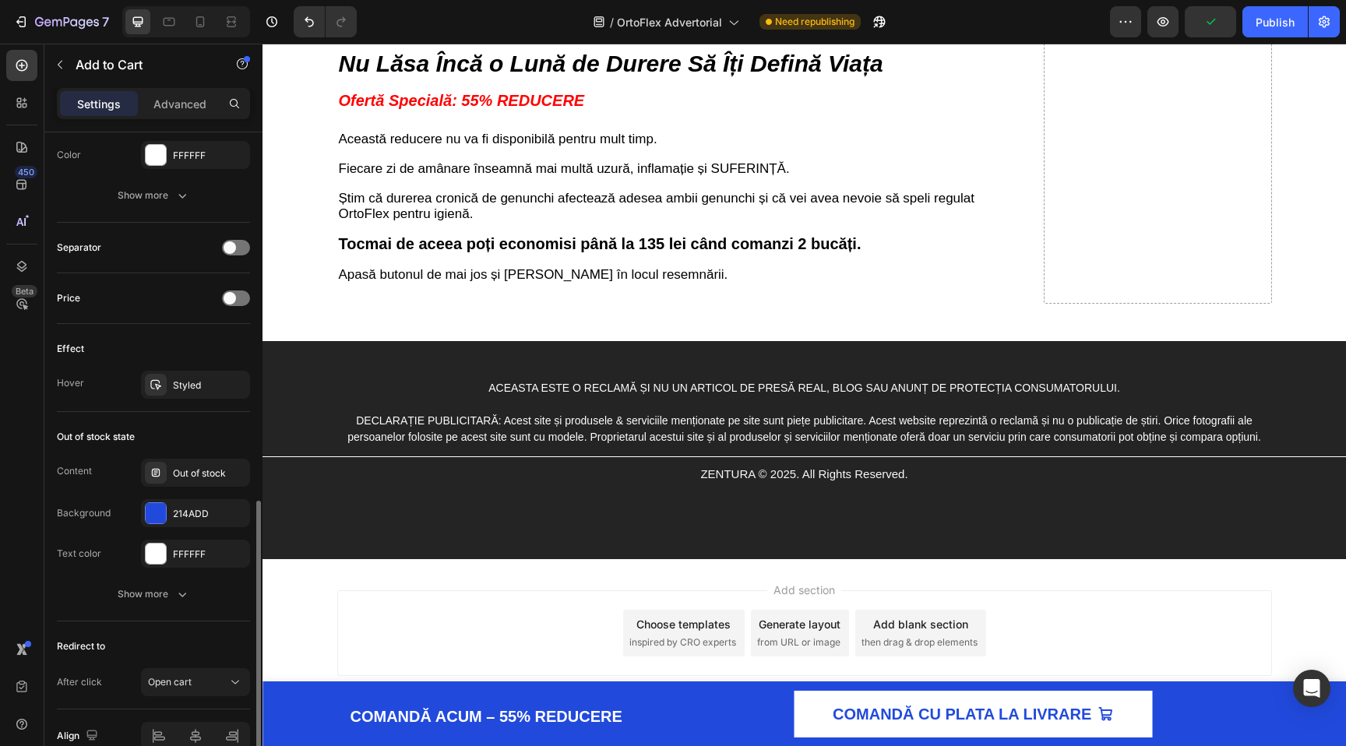
scroll to position [1011, 0]
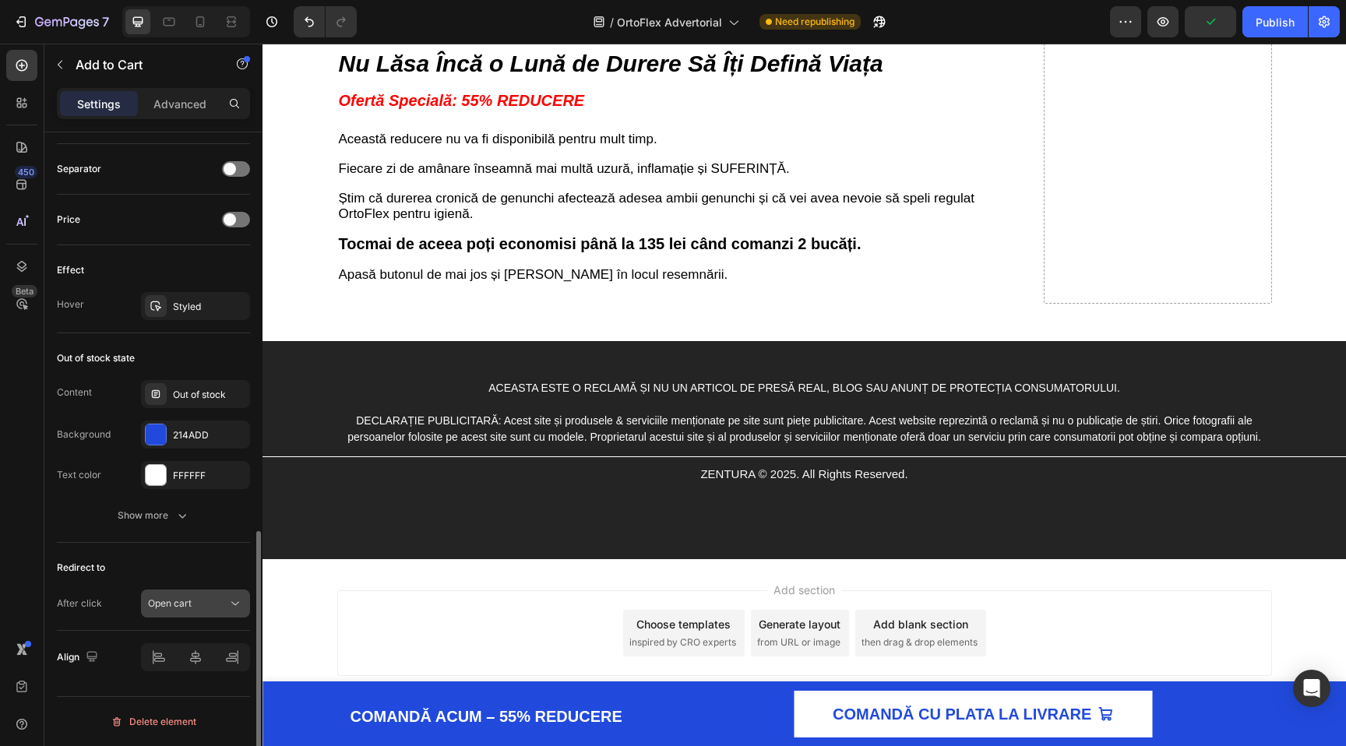
click at [188, 609] on span "Open cart" at bounding box center [170, 604] width 44 height 14
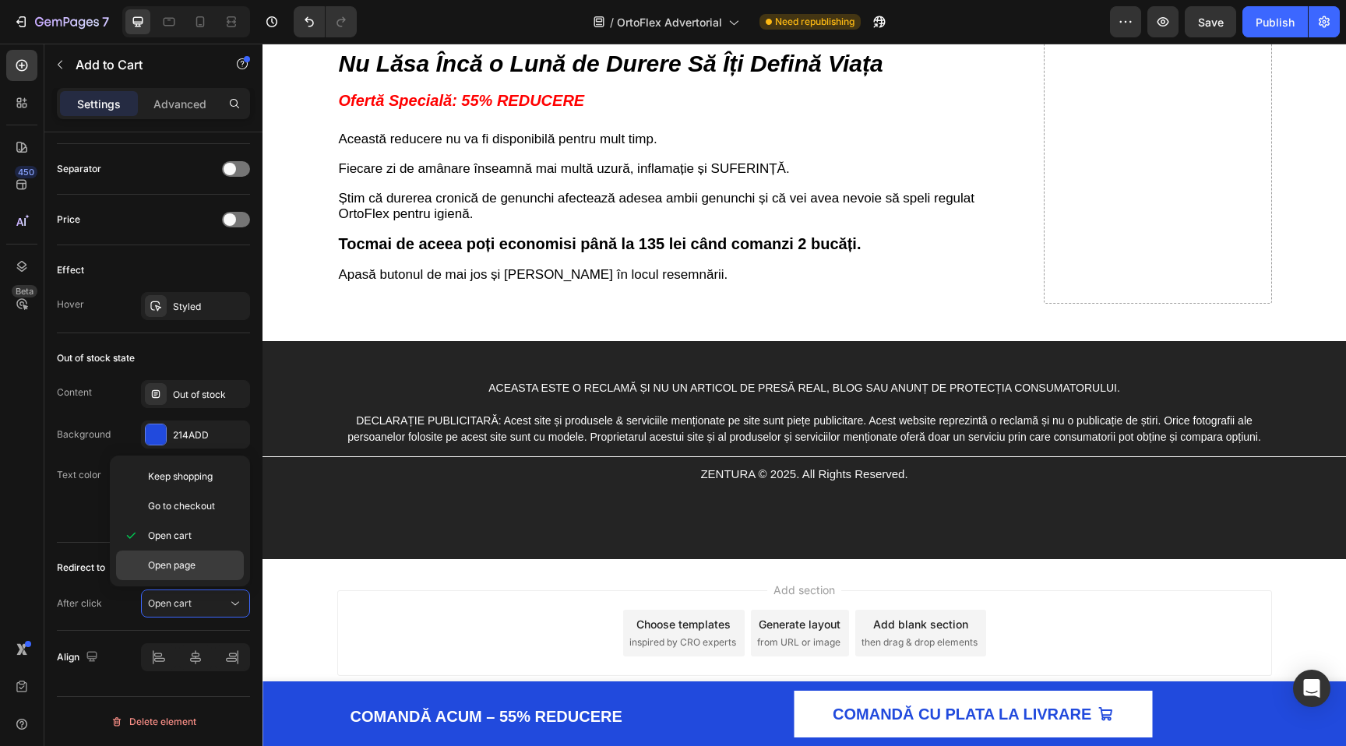
click at [198, 574] on div "Open page" at bounding box center [180, 566] width 128 height 30
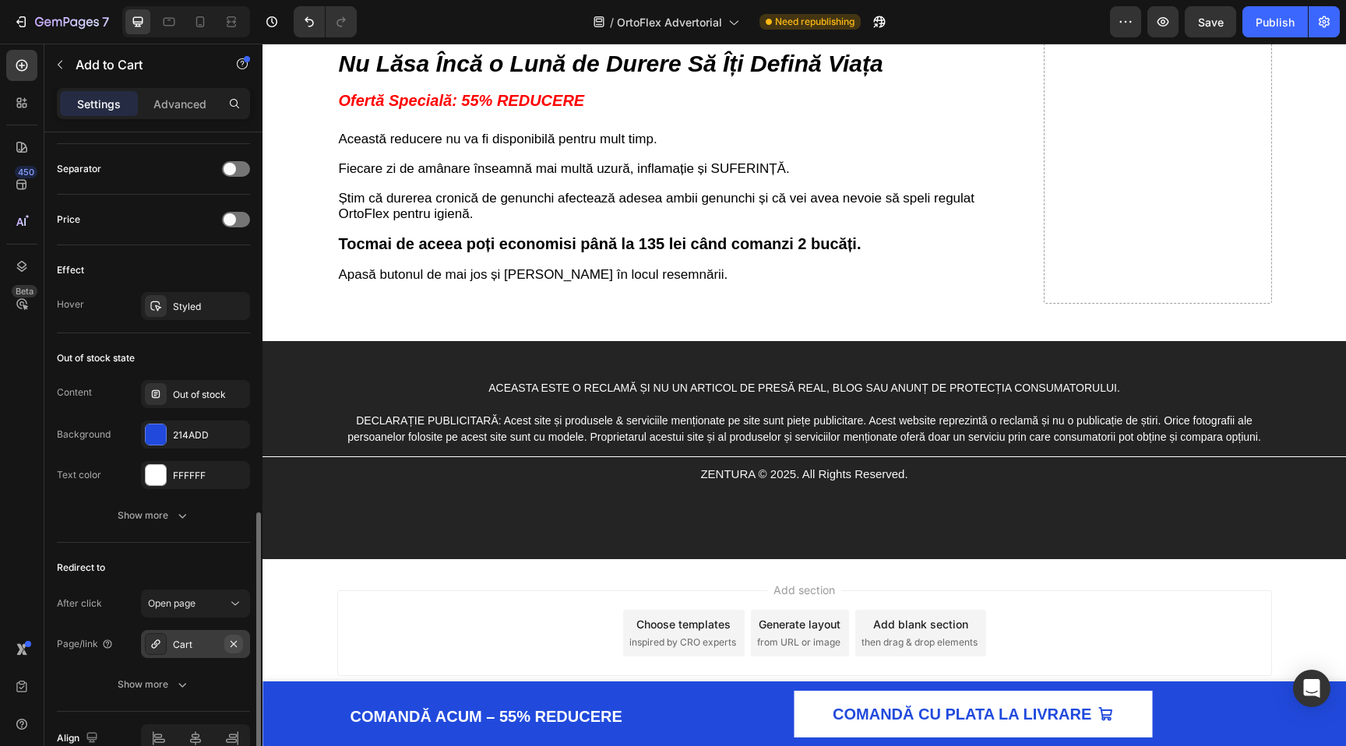
click at [238, 649] on icon "button" at bounding box center [233, 644] width 12 height 12
click at [197, 648] on div "Add..." at bounding box center [209, 645] width 73 height 14
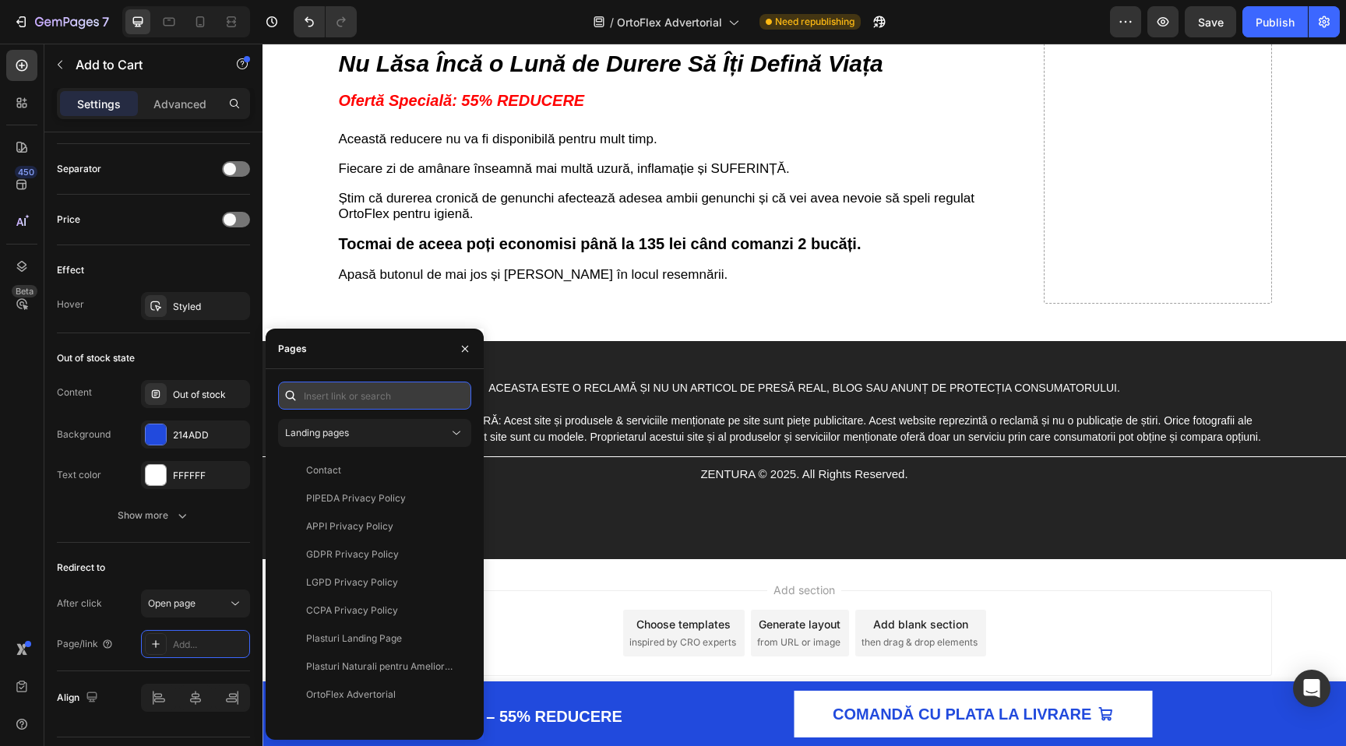
click at [355, 402] on input "text" at bounding box center [374, 396] width 193 height 28
paste input "[URL][DOMAIN_NAME]"
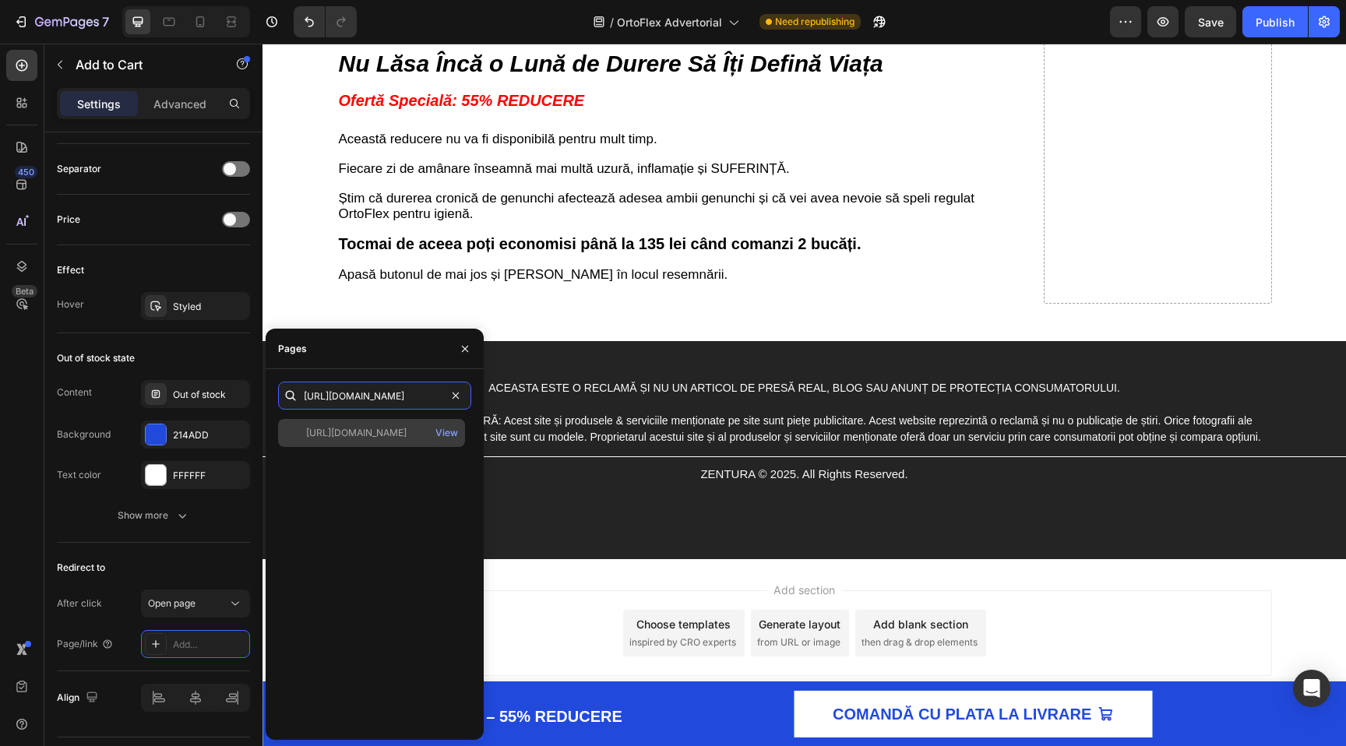
type input "[URL][DOMAIN_NAME]"
click at [375, 432] on div "[URL][DOMAIN_NAME]" at bounding box center [356, 433] width 100 height 14
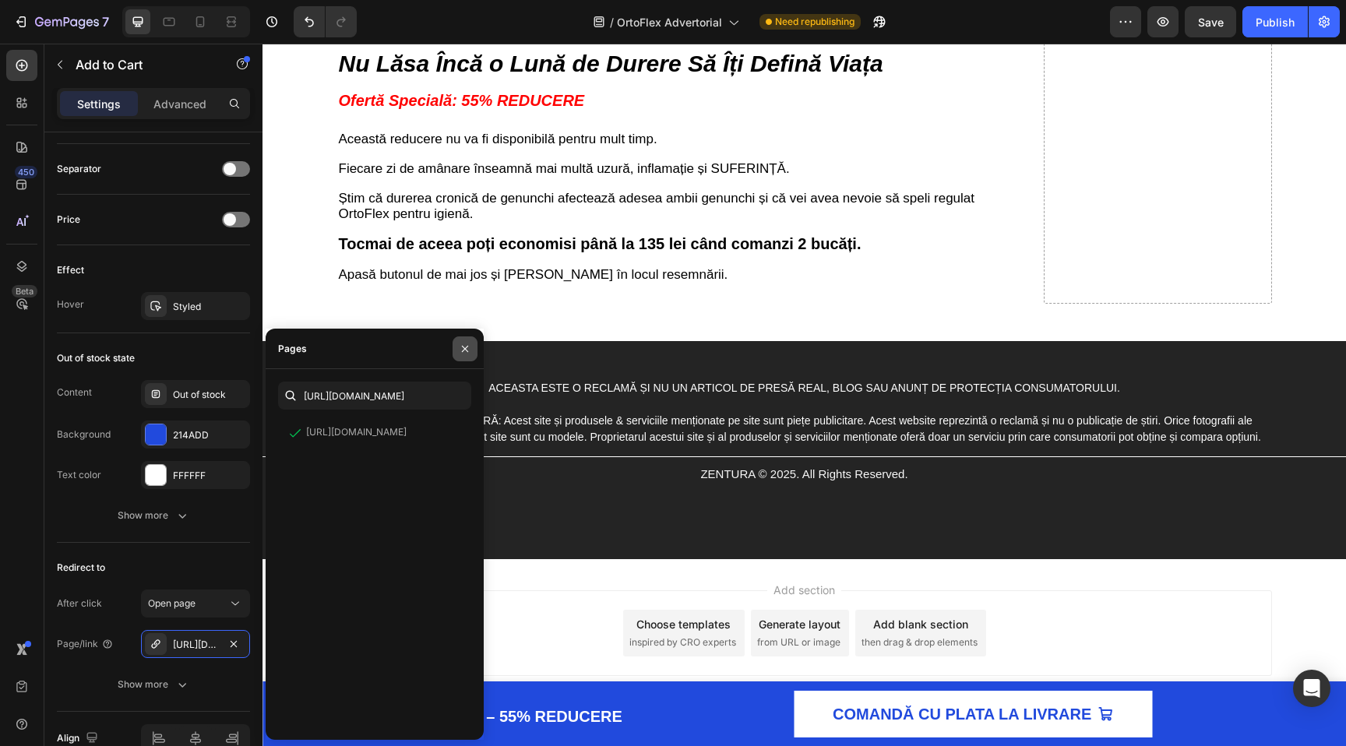
click at [466, 350] on icon "button" at bounding box center [465, 348] width 6 height 6
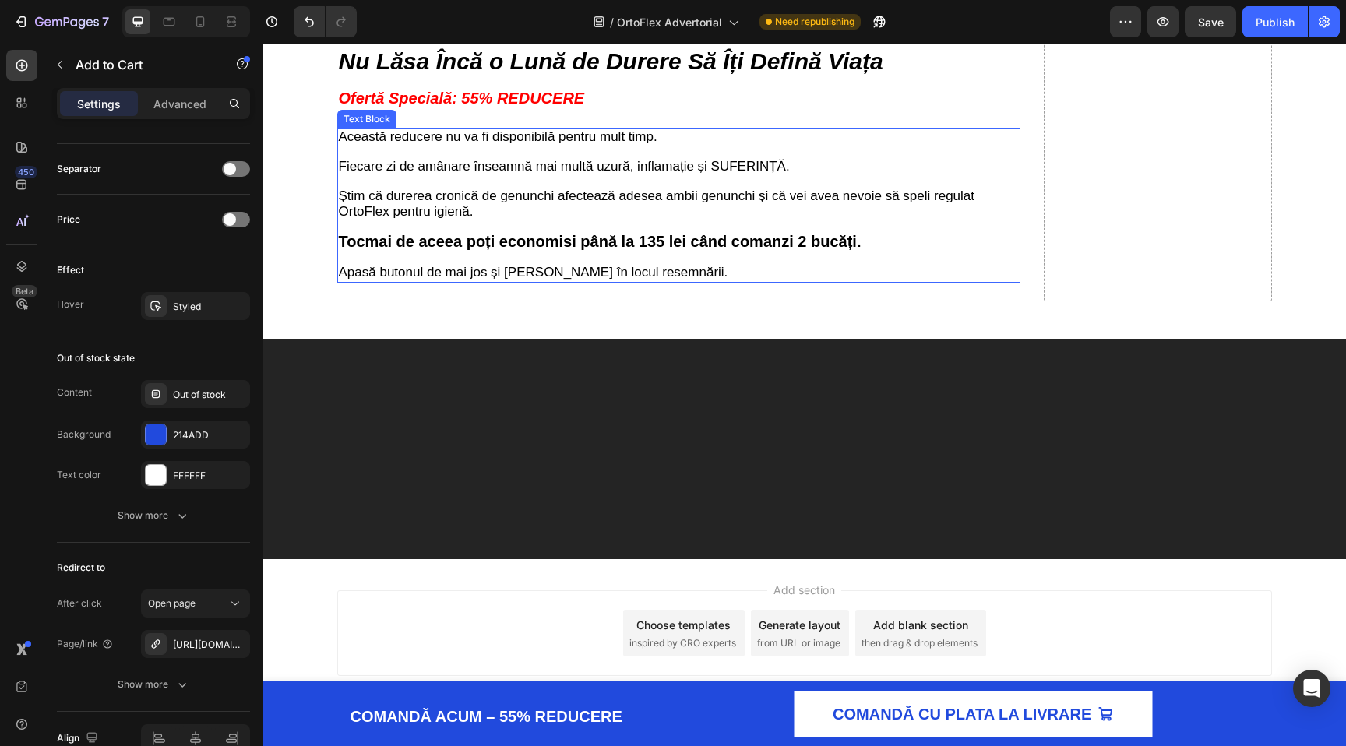
scroll to position [5562, 0]
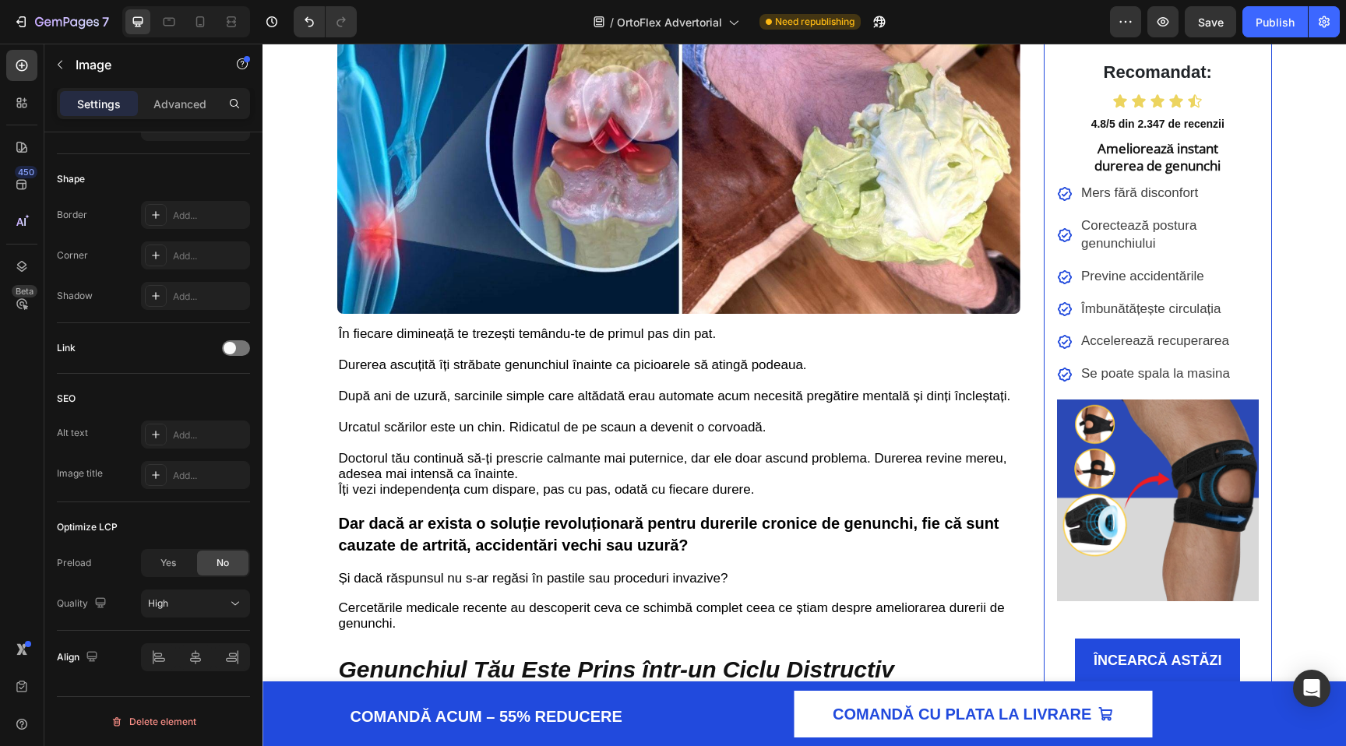
scroll to position [0, 0]
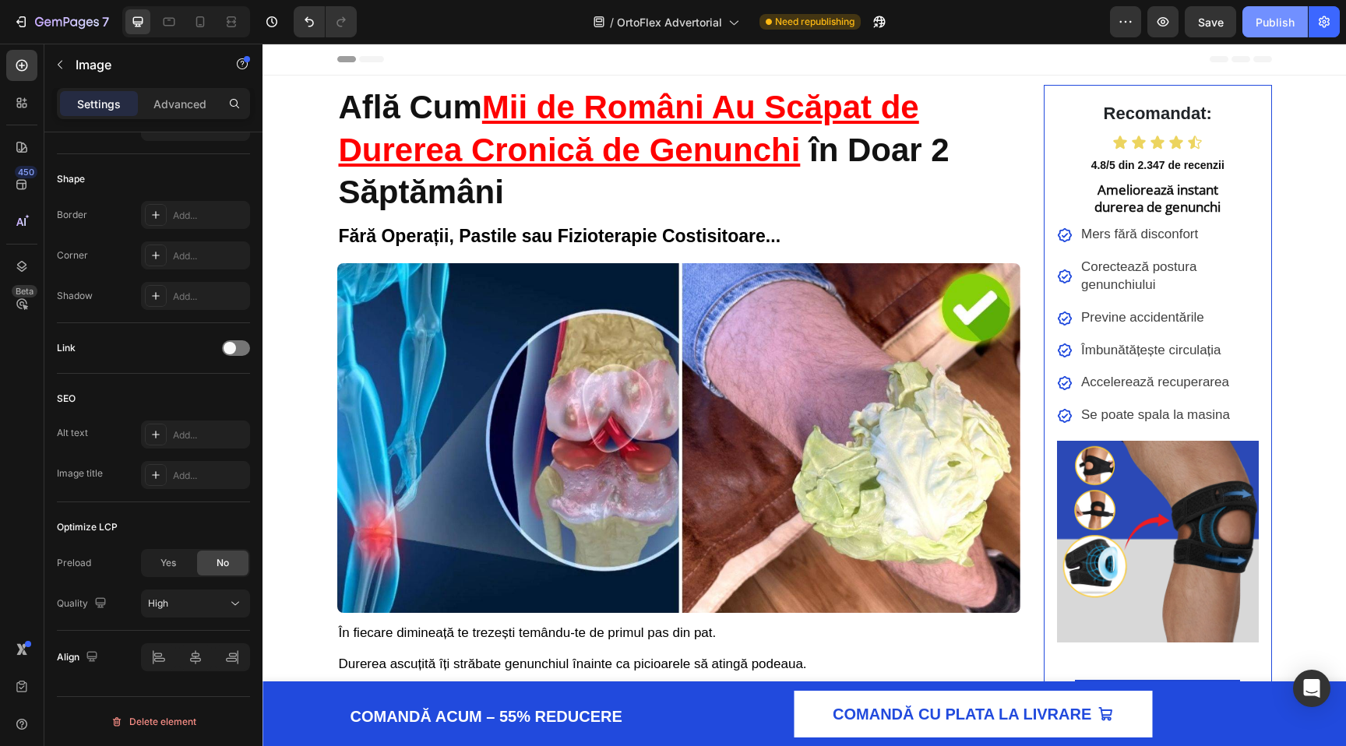
click at [1269, 23] on div "Publish" at bounding box center [1274, 22] width 39 height 16
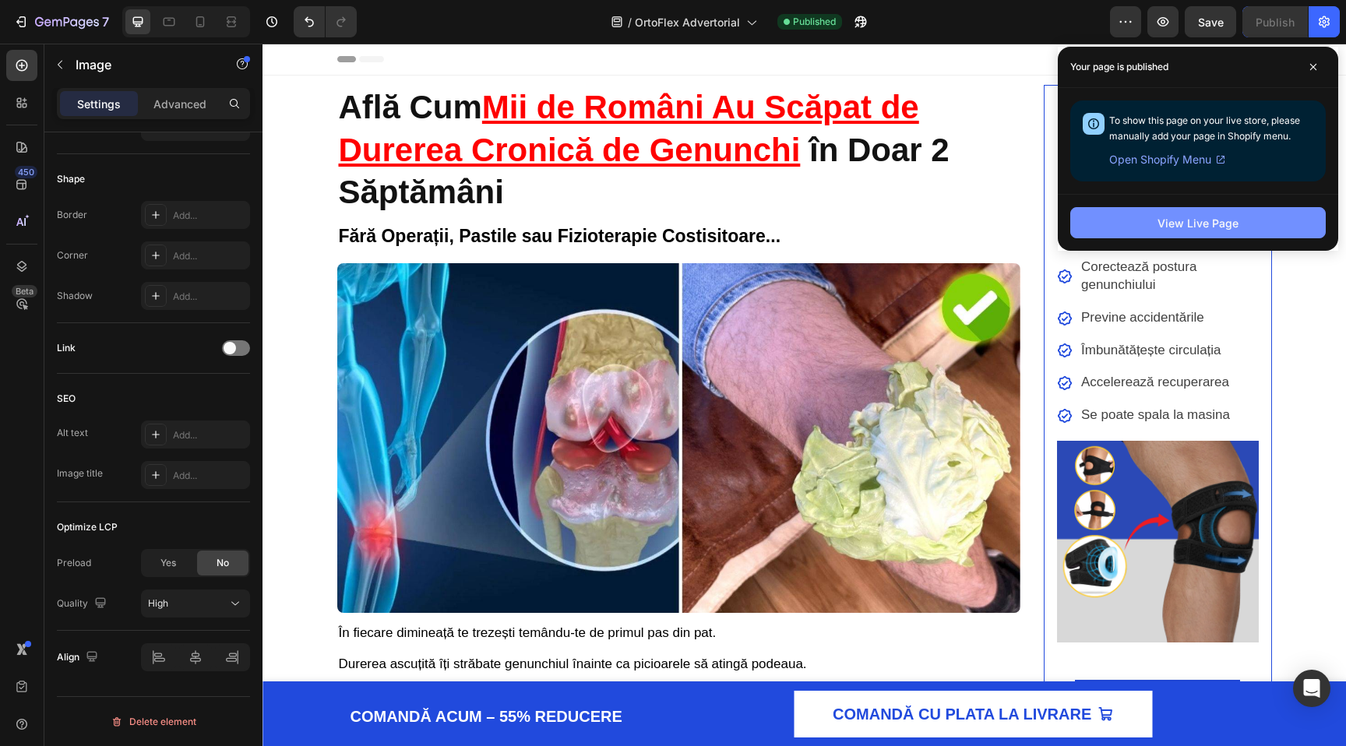
click at [1182, 228] on div "View Live Page" at bounding box center [1197, 223] width 81 height 16
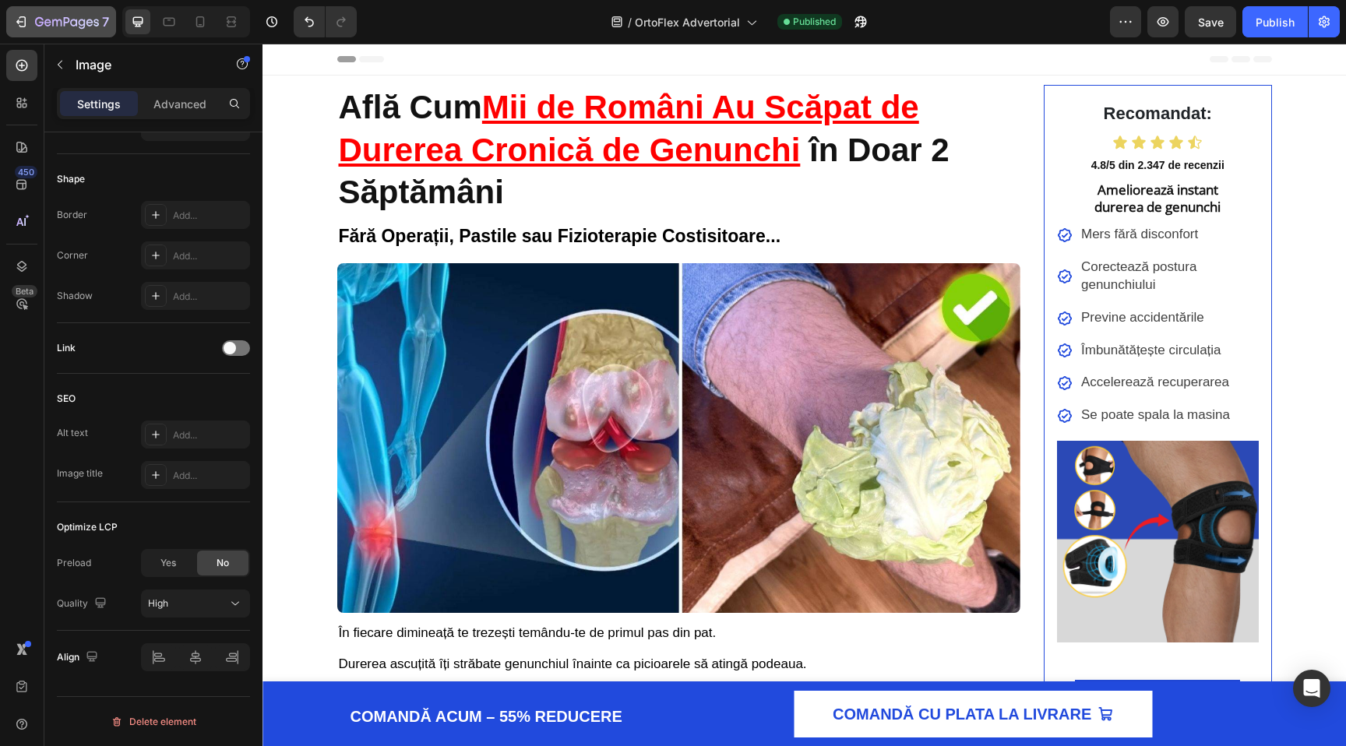
click at [27, 24] on icon "button" at bounding box center [21, 22] width 16 height 16
